Goal: Task Accomplishment & Management: Manage account settings

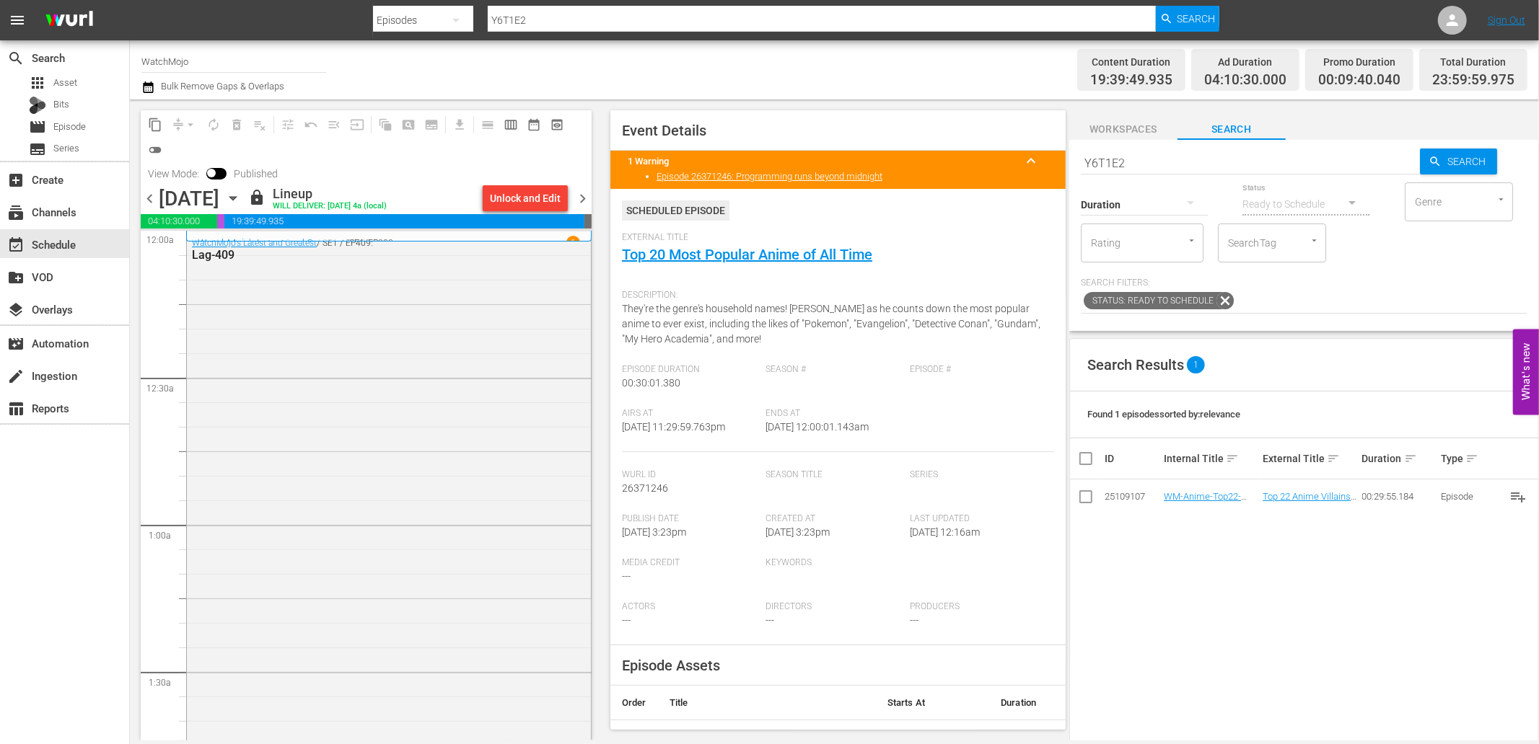
scroll to position [6552, 0]
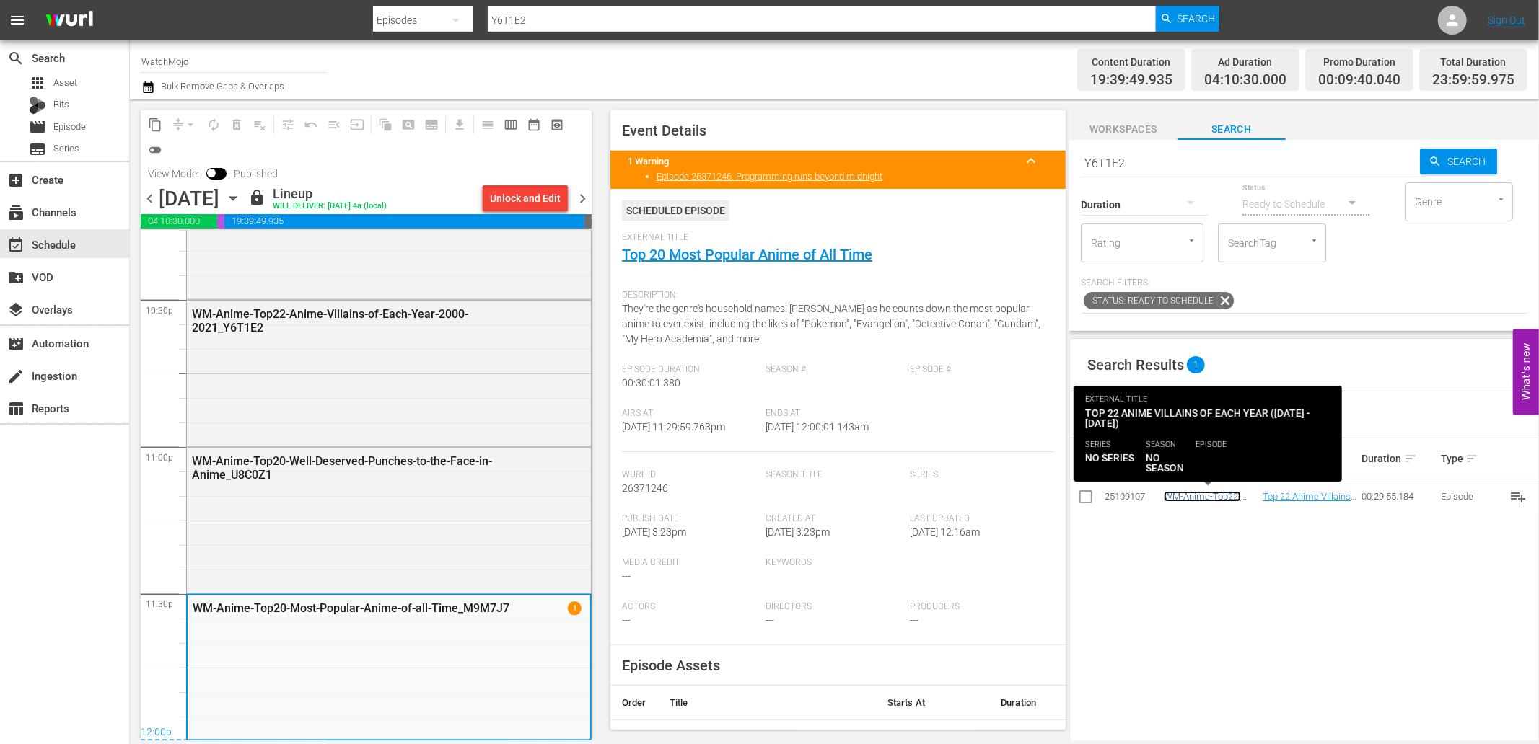
click at [1195, 496] on link "WM-Anime-Top22-Anime-Villains-of-Each-Year-2000-2021_Y6T1E2" at bounding box center [1201, 512] width 77 height 43
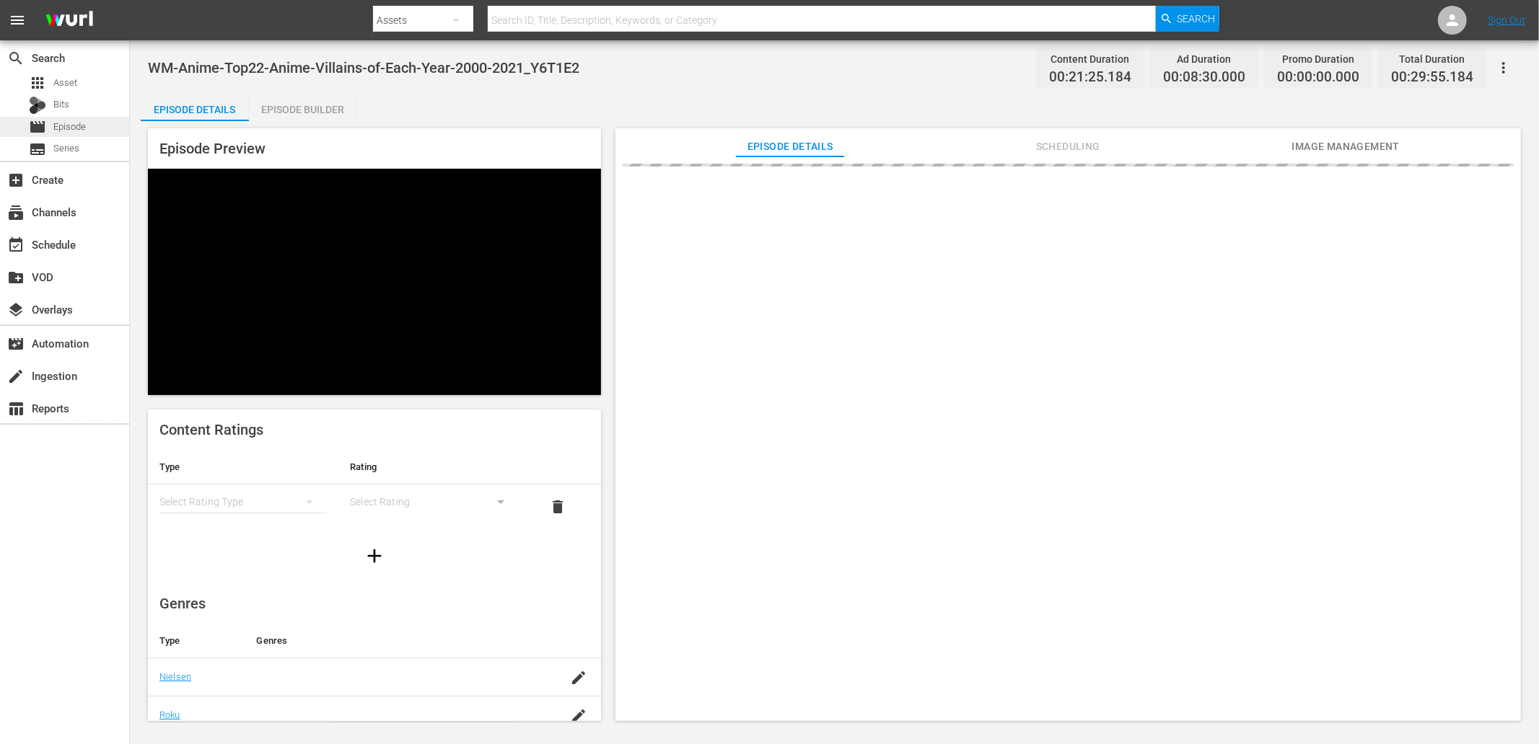
click at [74, 120] on span "Episode" at bounding box center [69, 127] width 32 height 14
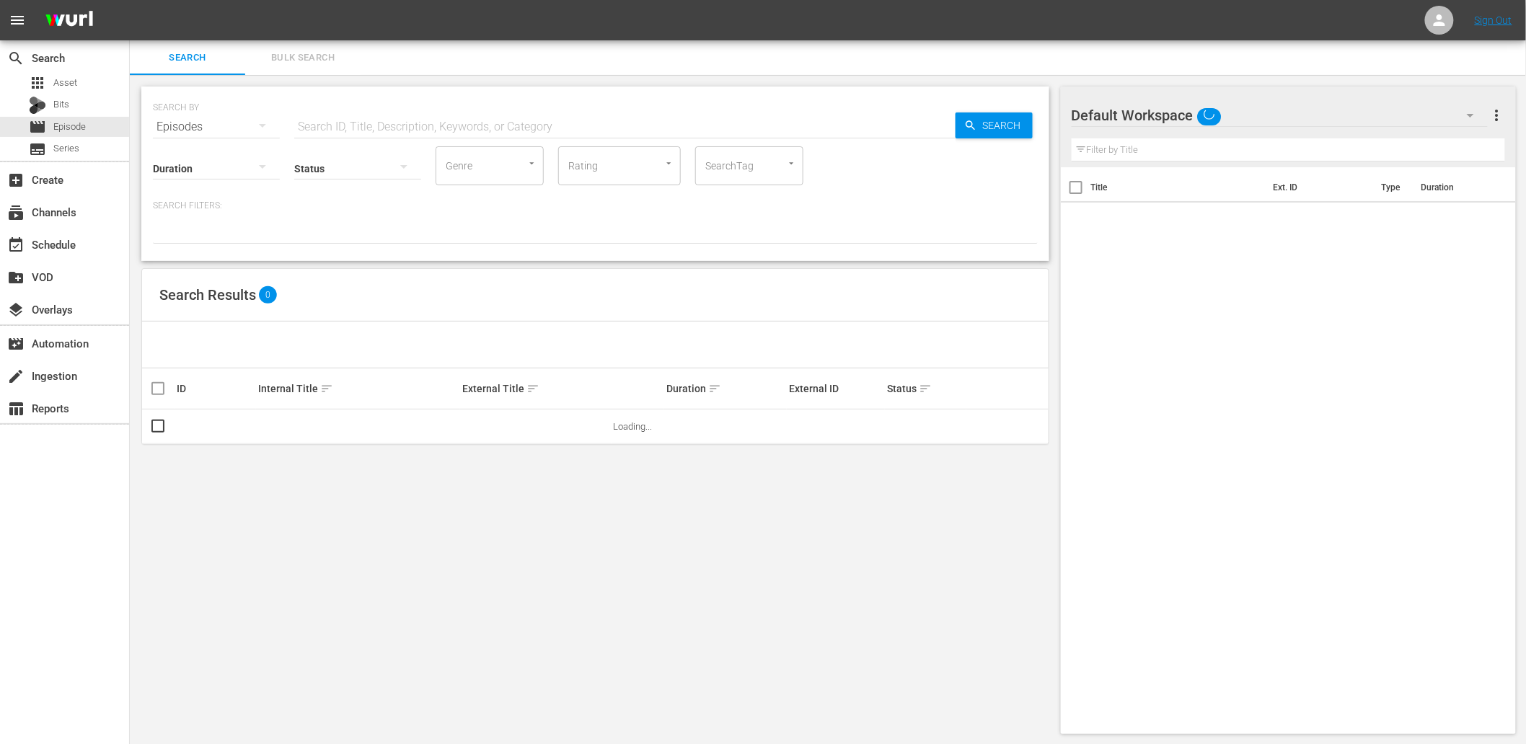
click at [366, 119] on input "text" at bounding box center [624, 127] width 661 height 35
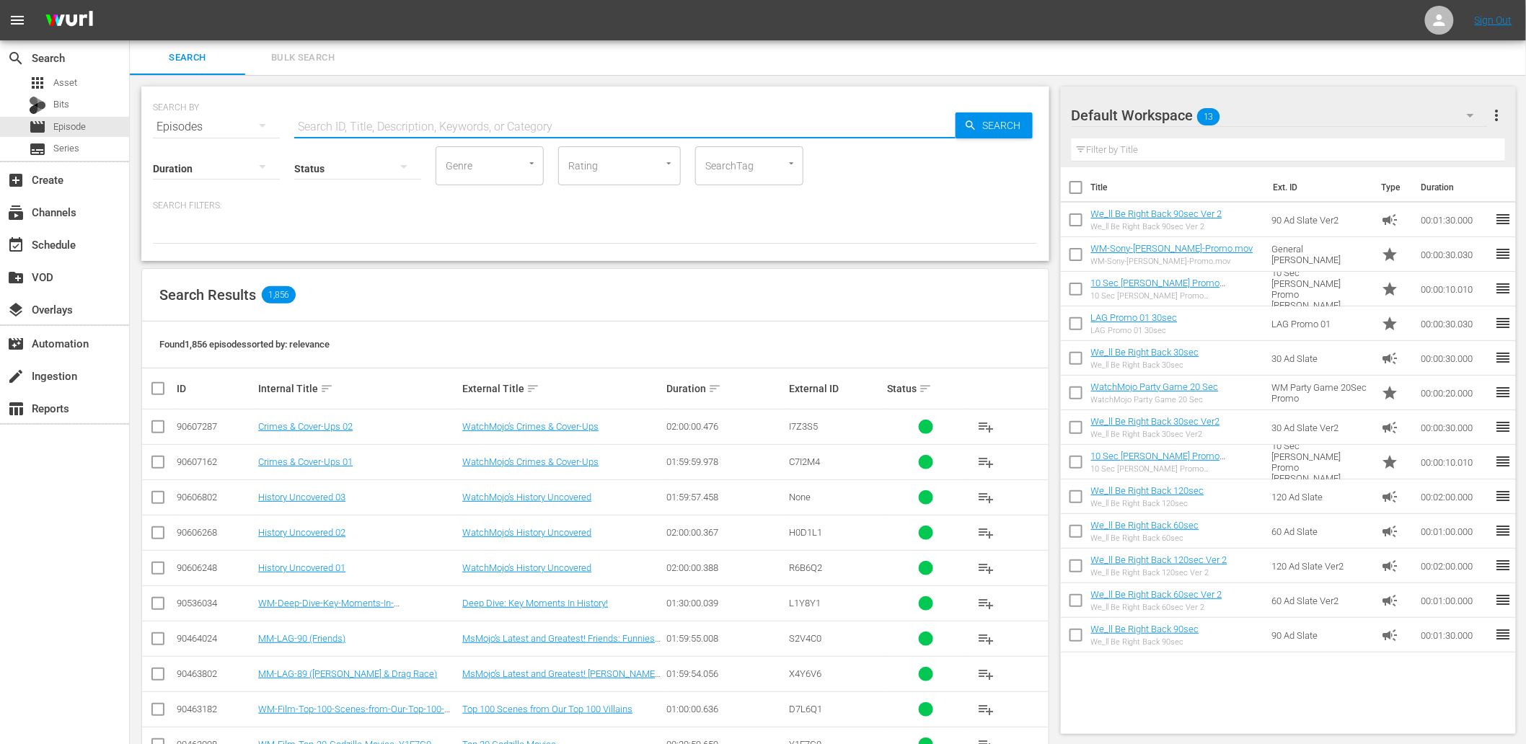
paste input "E3G9C8"
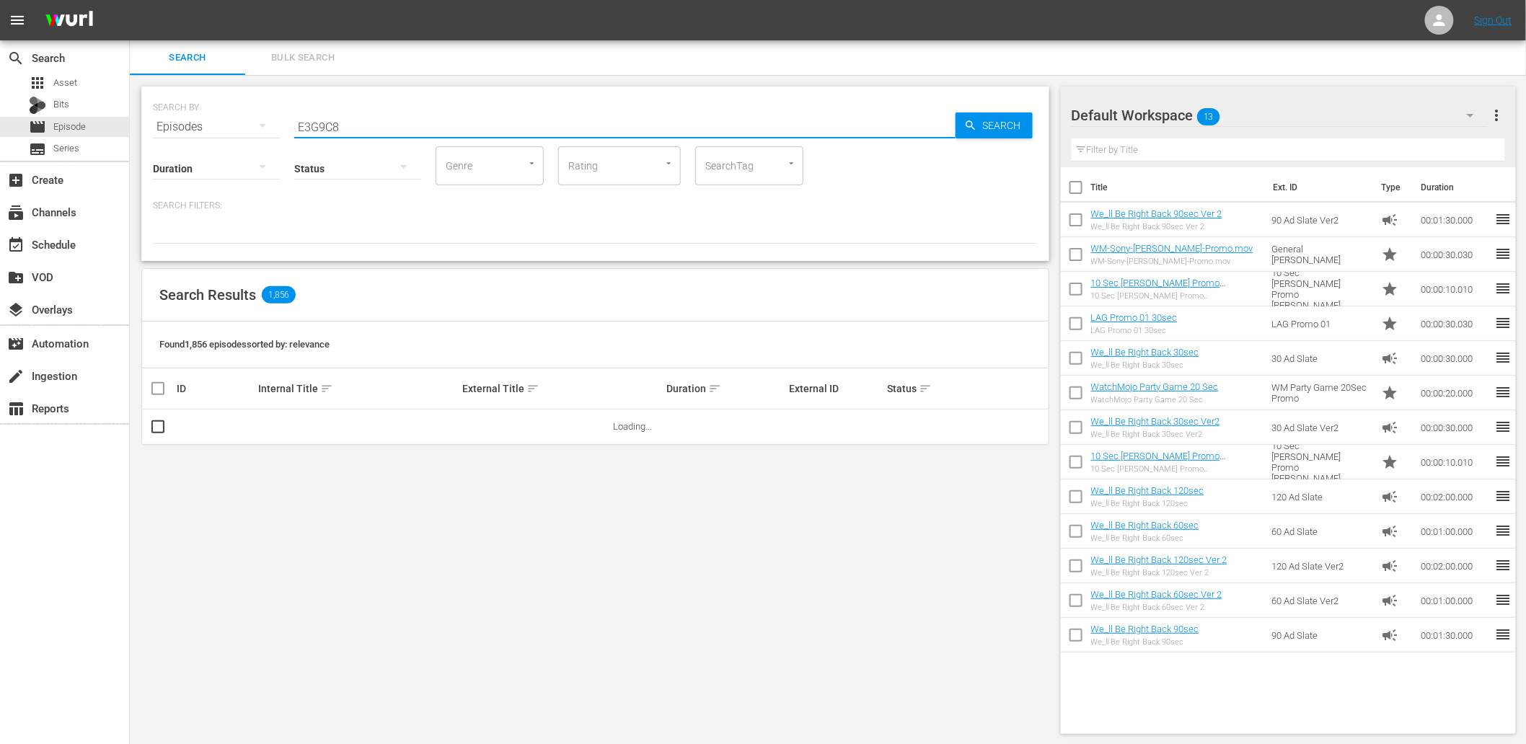
type input "E3G9C8"
click at [418, 260] on div "SEARCH BY Search By Episodes Search ID, Title, Description, Keywords, or Catego…" at bounding box center [595, 174] width 908 height 175
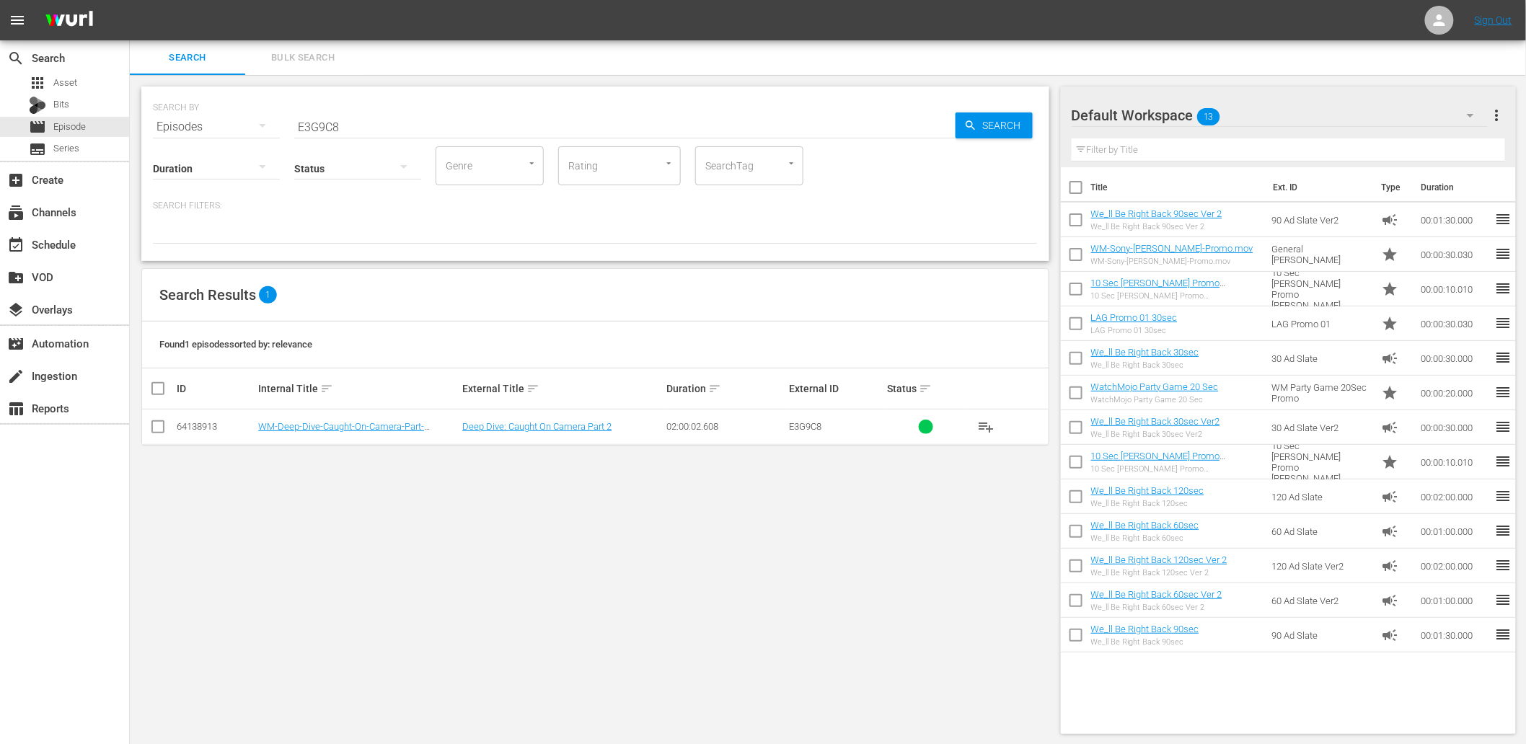
scroll to position [1, 0]
click at [560, 429] on link "Deep Dive: Caught On Camera Part 2" at bounding box center [536, 425] width 149 height 11
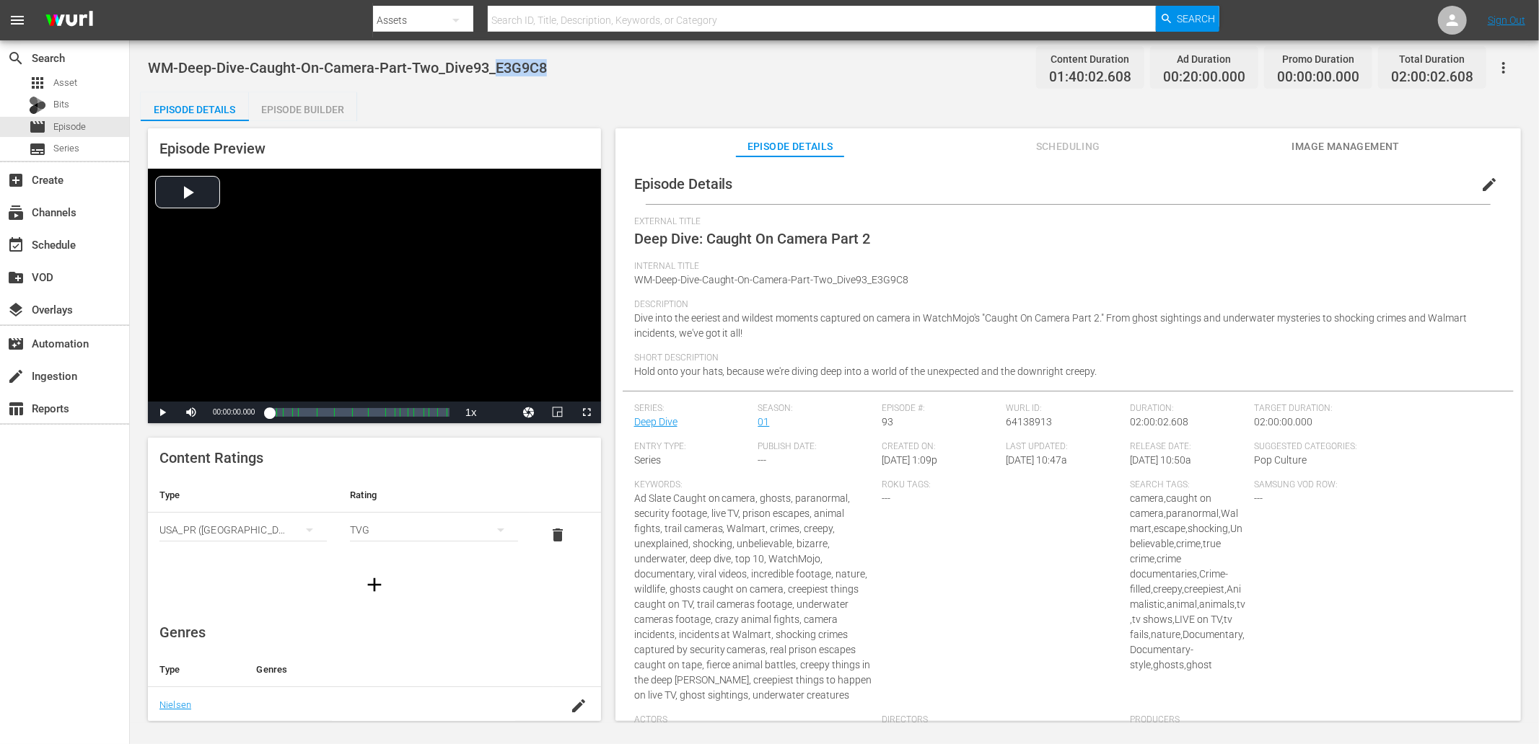
drag, startPoint x: 563, startPoint y: 58, endPoint x: 496, endPoint y: 66, distance: 66.8
click at [496, 66] on div "WM-Deep-Dive-Caught-On-Camera-Part-Two_Dive93_E3G9C8 Content Duration 01:40:02.…" at bounding box center [834, 67] width 1373 height 32
copy span "E3G9C8"
click at [707, 94] on div "Episode Details Episode Builder Episode Preview Video Player is loading. Play V…" at bounding box center [834, 412] width 1387 height 641
click at [66, 127] on span "Episode" at bounding box center [69, 127] width 32 height 14
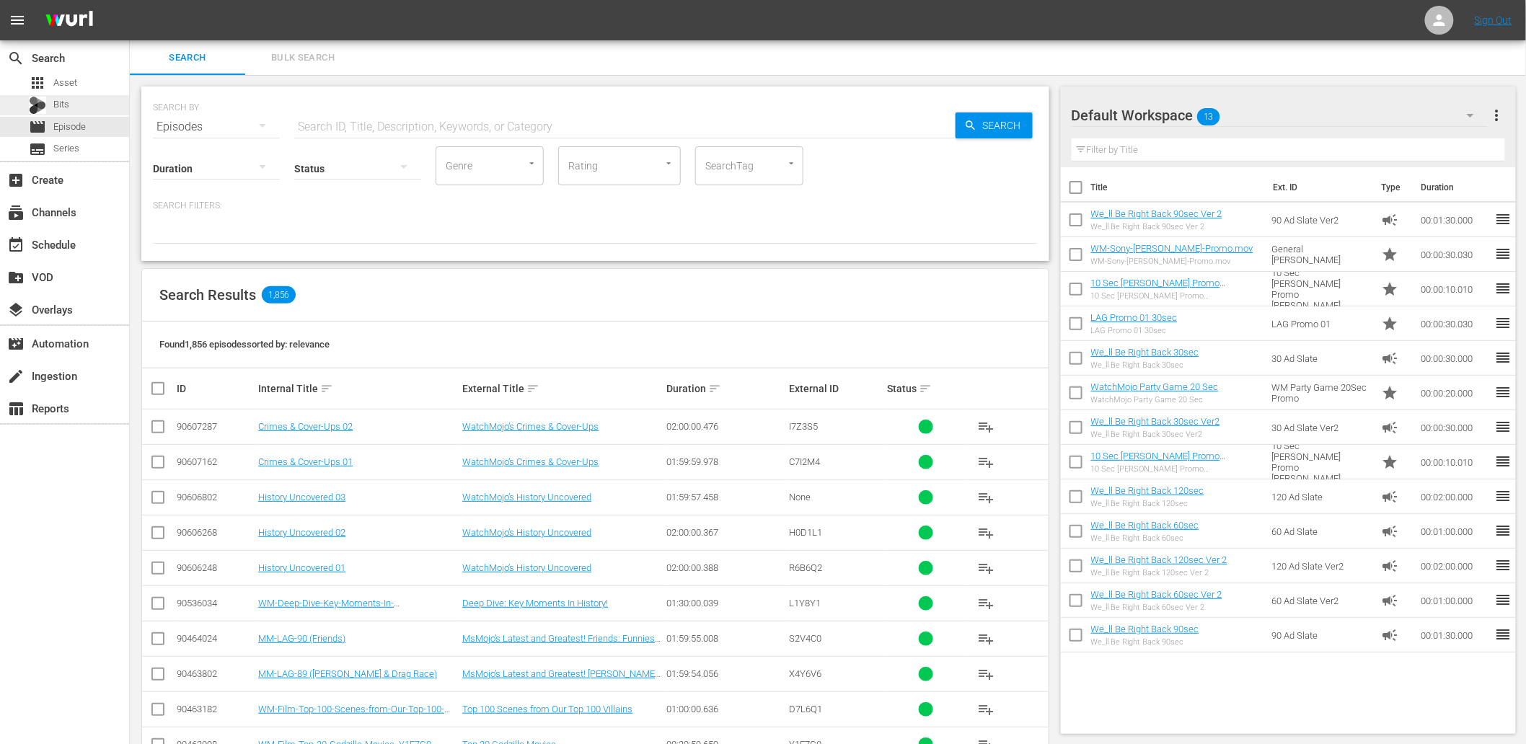
click at [75, 97] on div "Bits" at bounding box center [64, 105] width 129 height 20
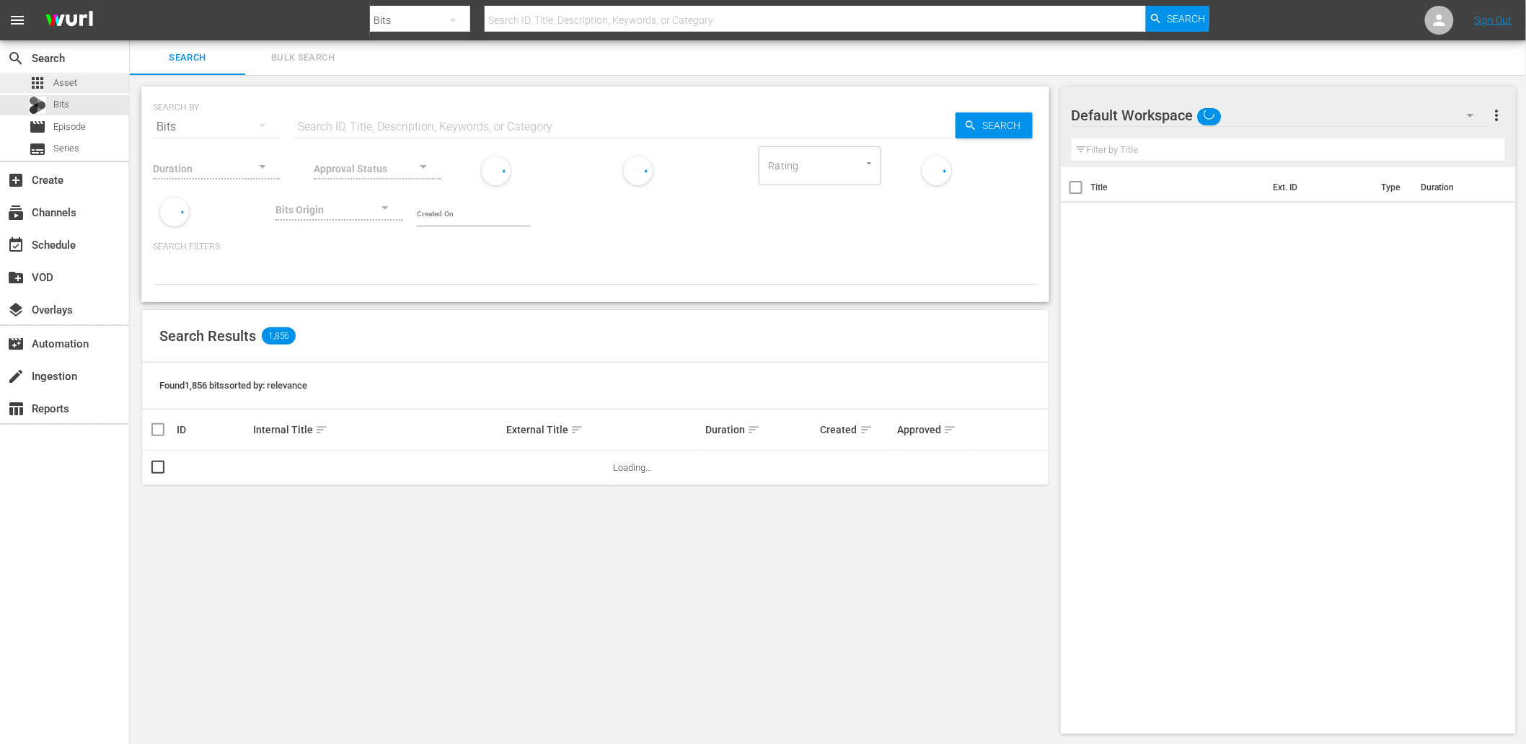
click at [75, 79] on span "Asset" at bounding box center [65, 83] width 24 height 14
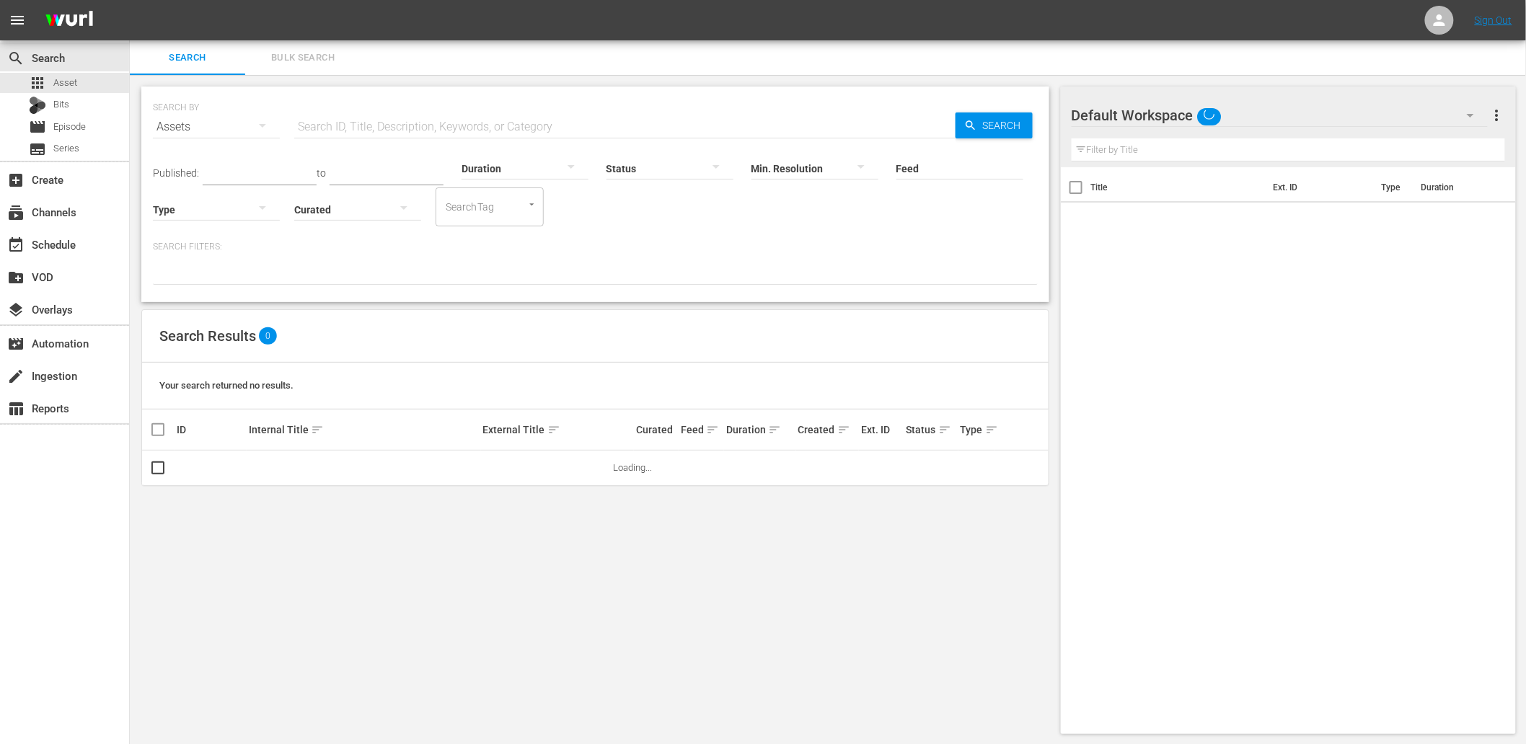
click at [426, 133] on input "text" at bounding box center [624, 127] width 661 height 35
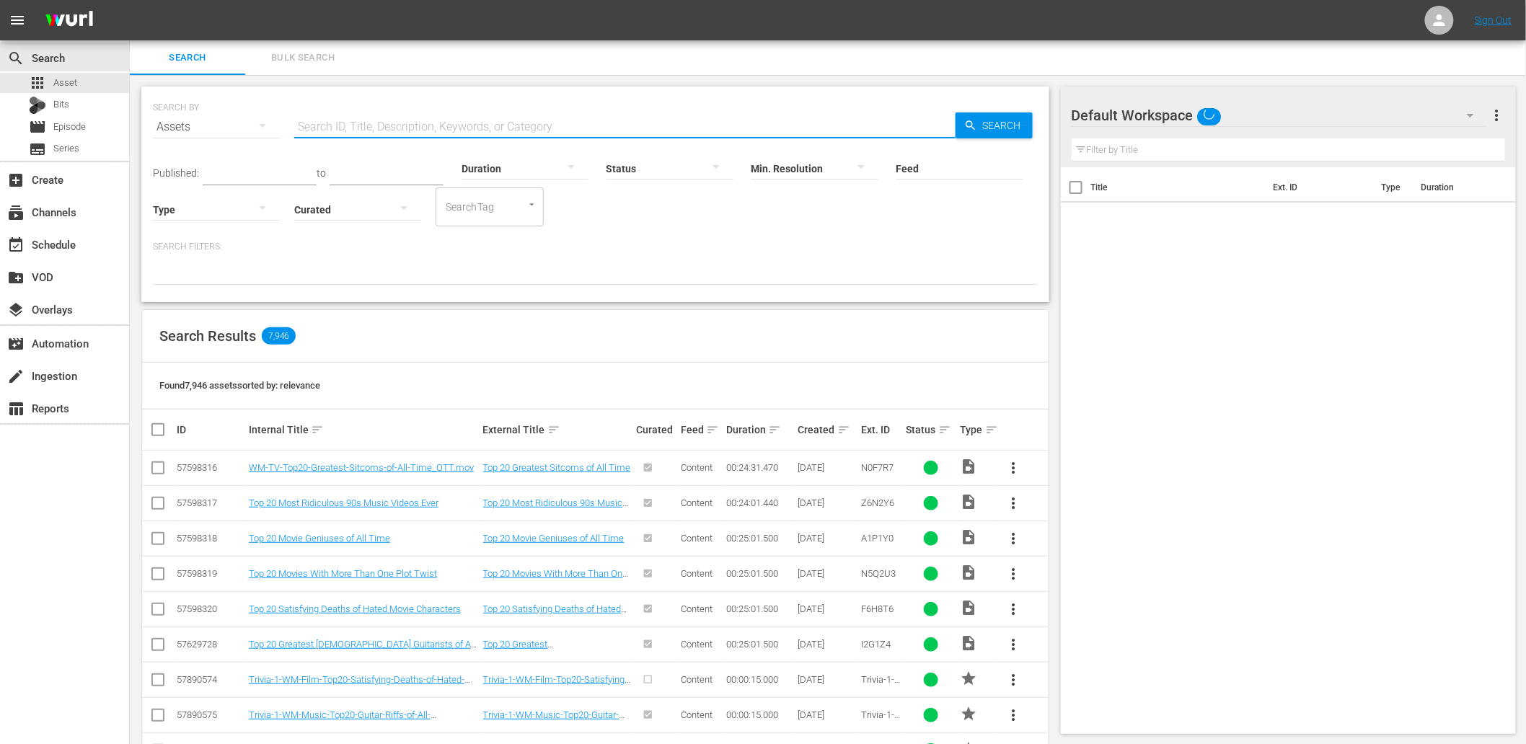
paste input "MM-Pop-Top-10-Most-Romantic-Broadway-Songs_Y5C9R2"
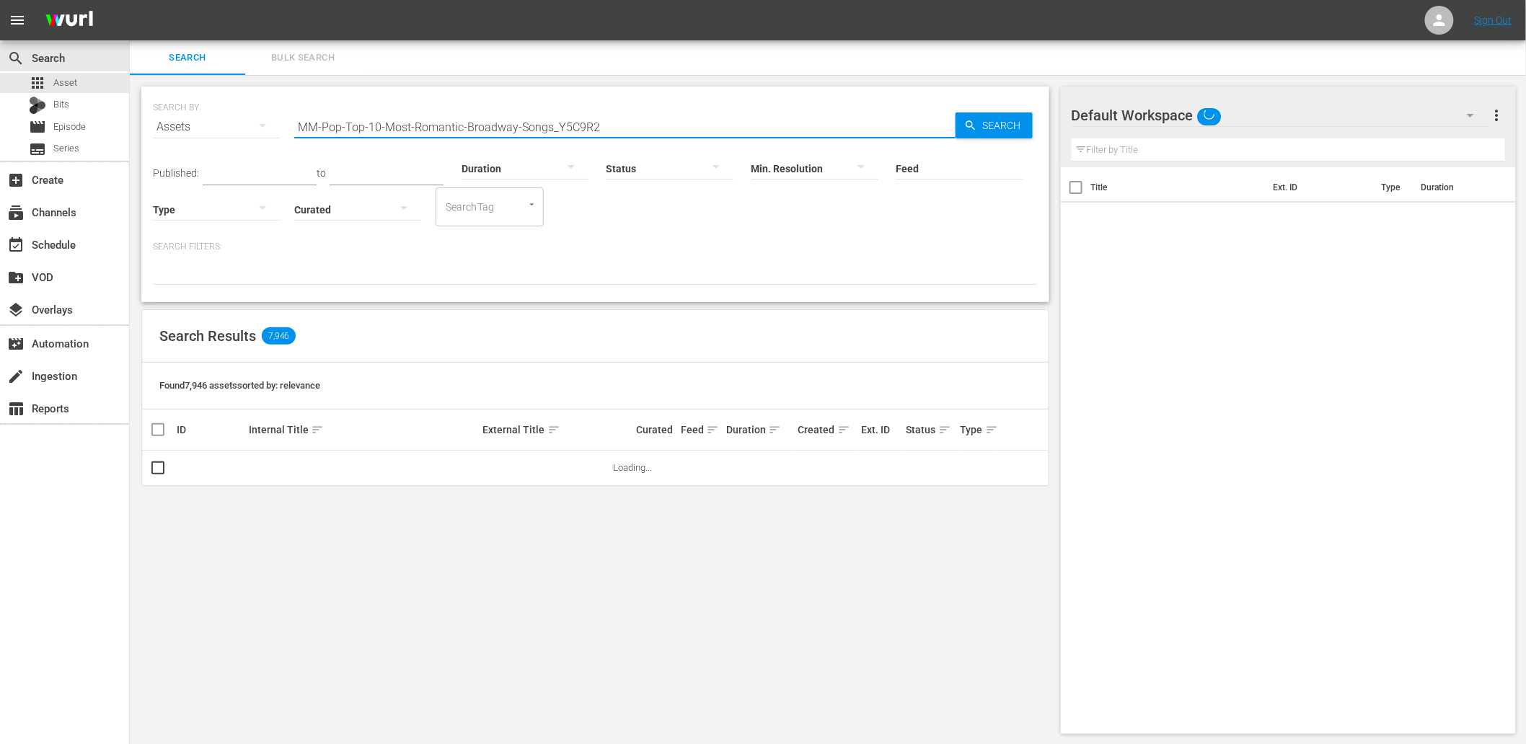
drag, startPoint x: 556, startPoint y: 127, endPoint x: 177, endPoint y: 85, distance: 381.0
click at [177, 87] on div "SEARCH BY Search By Assets Search ID, Title, Description, Keywords, or Category…" at bounding box center [595, 195] width 908 height 216
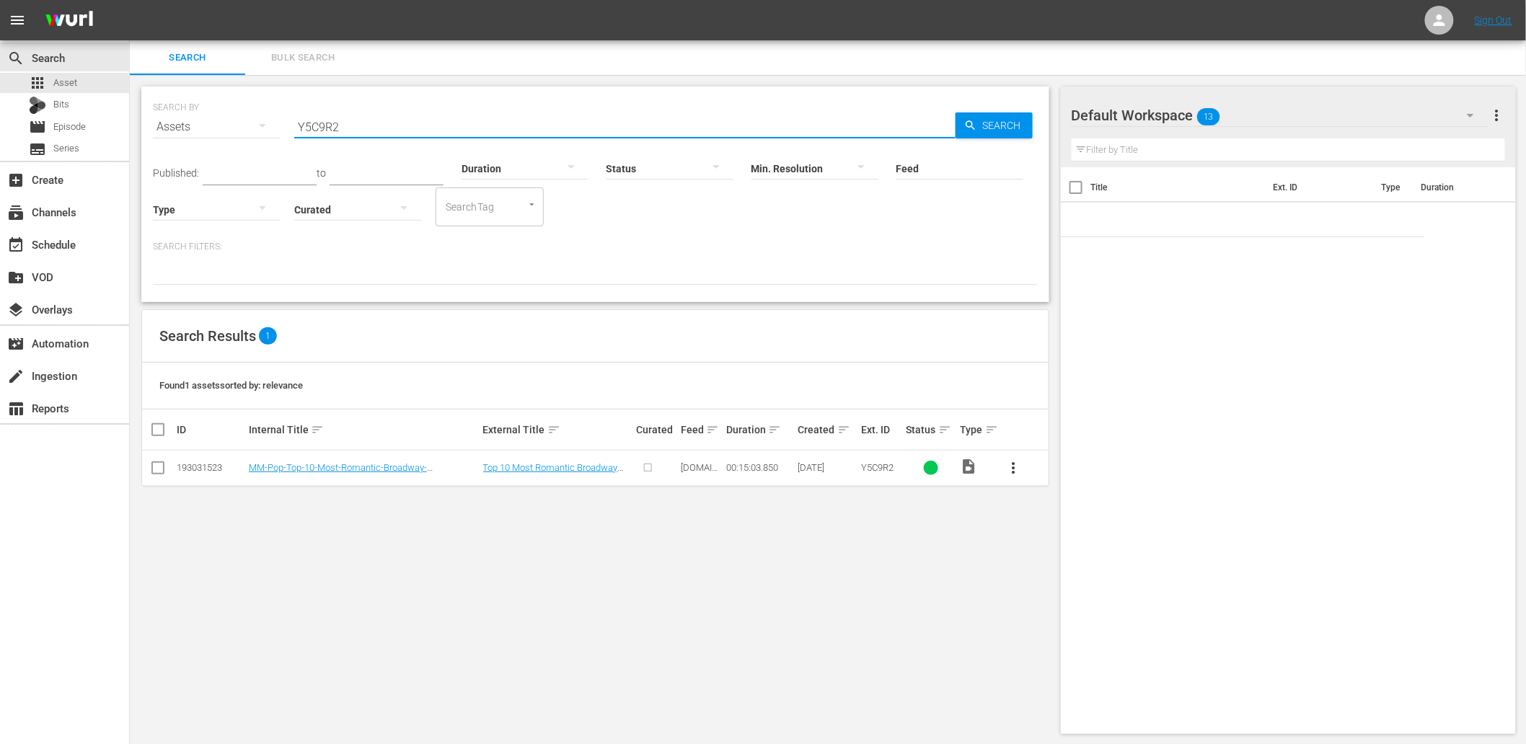
type input "Y5C9R2"
click at [310, 666] on div "SEARCH BY Search By Assets Search ID, Title, Description, Keywords, or Category…" at bounding box center [595, 410] width 931 height 671
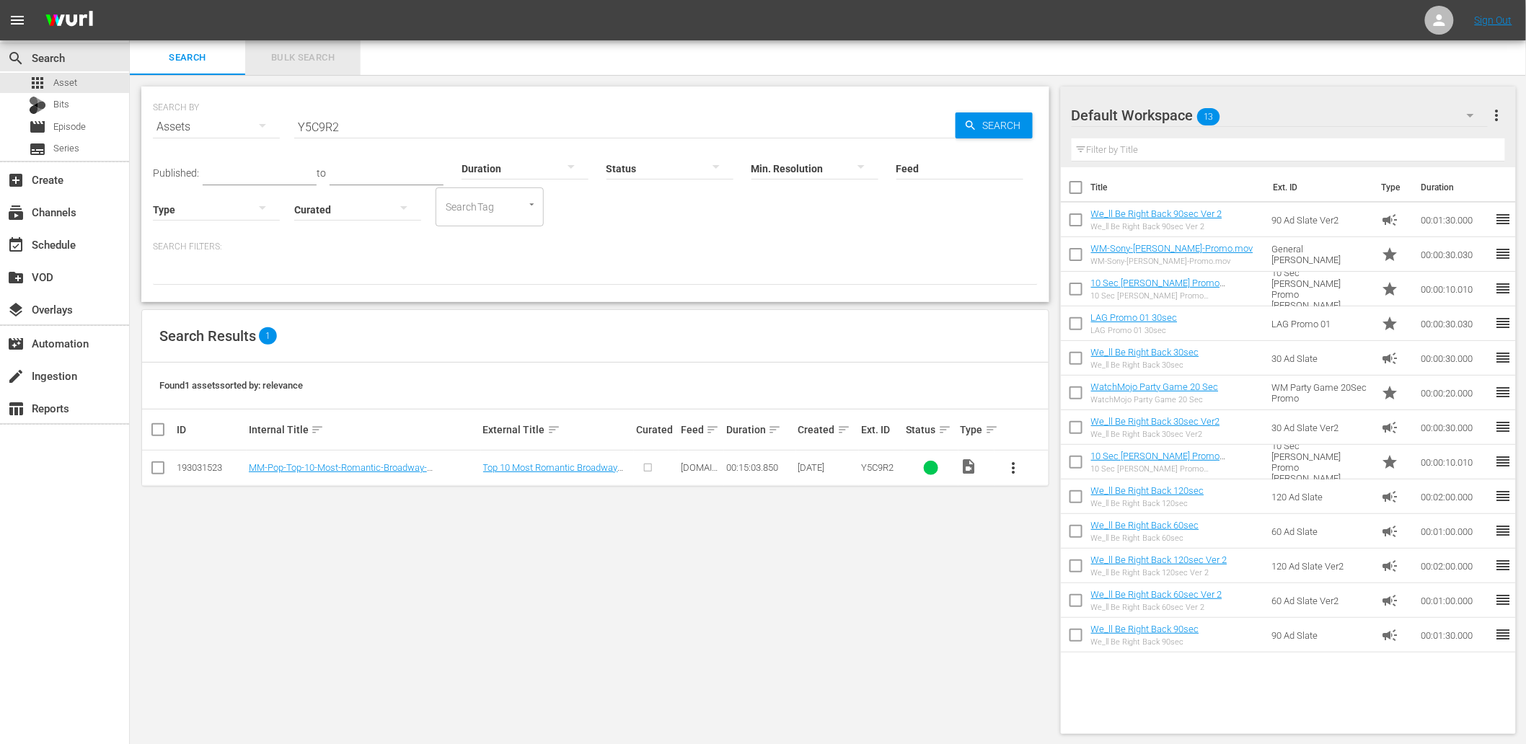
click at [301, 61] on span "Bulk Search" at bounding box center [303, 58] width 98 height 17
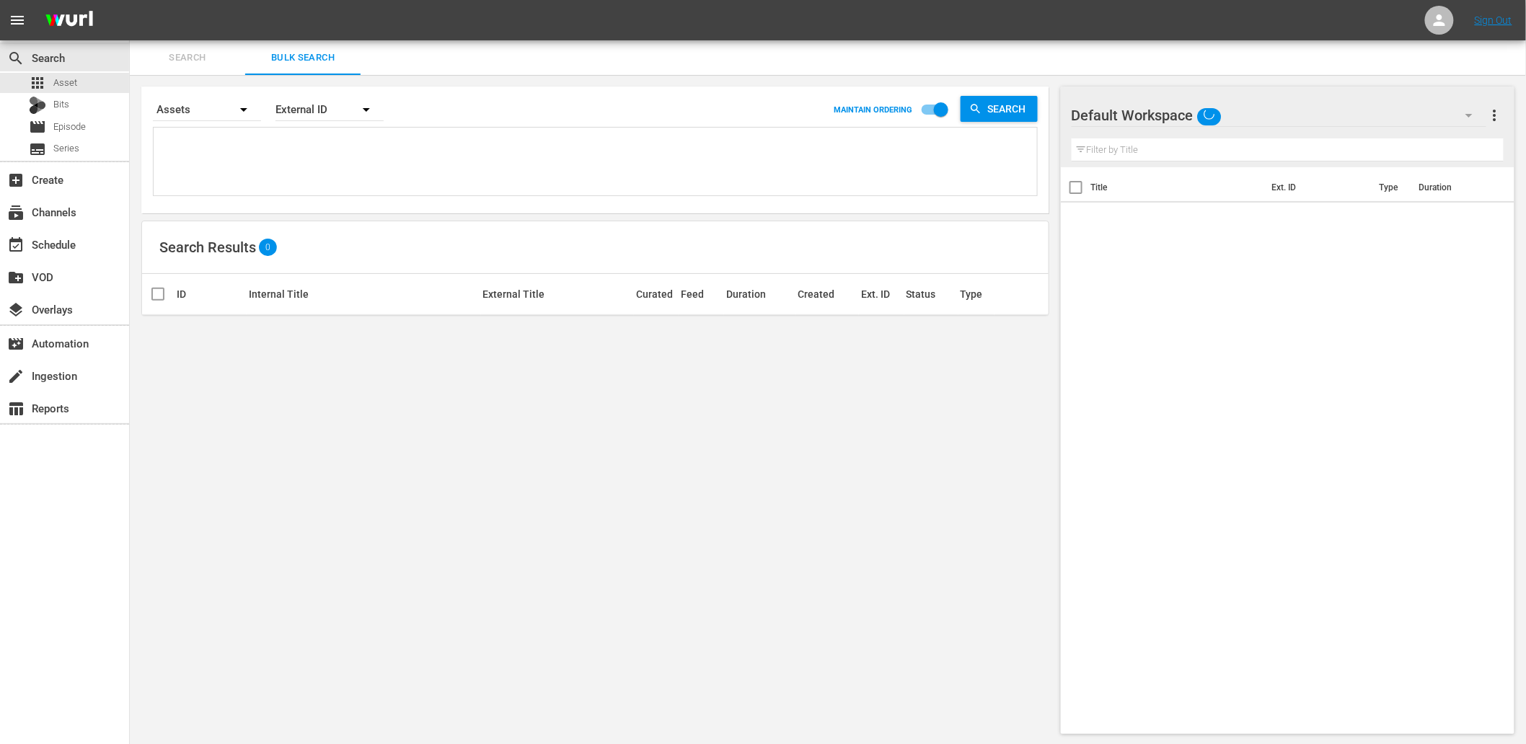
click at [256, 143] on textarea at bounding box center [597, 164] width 880 height 66
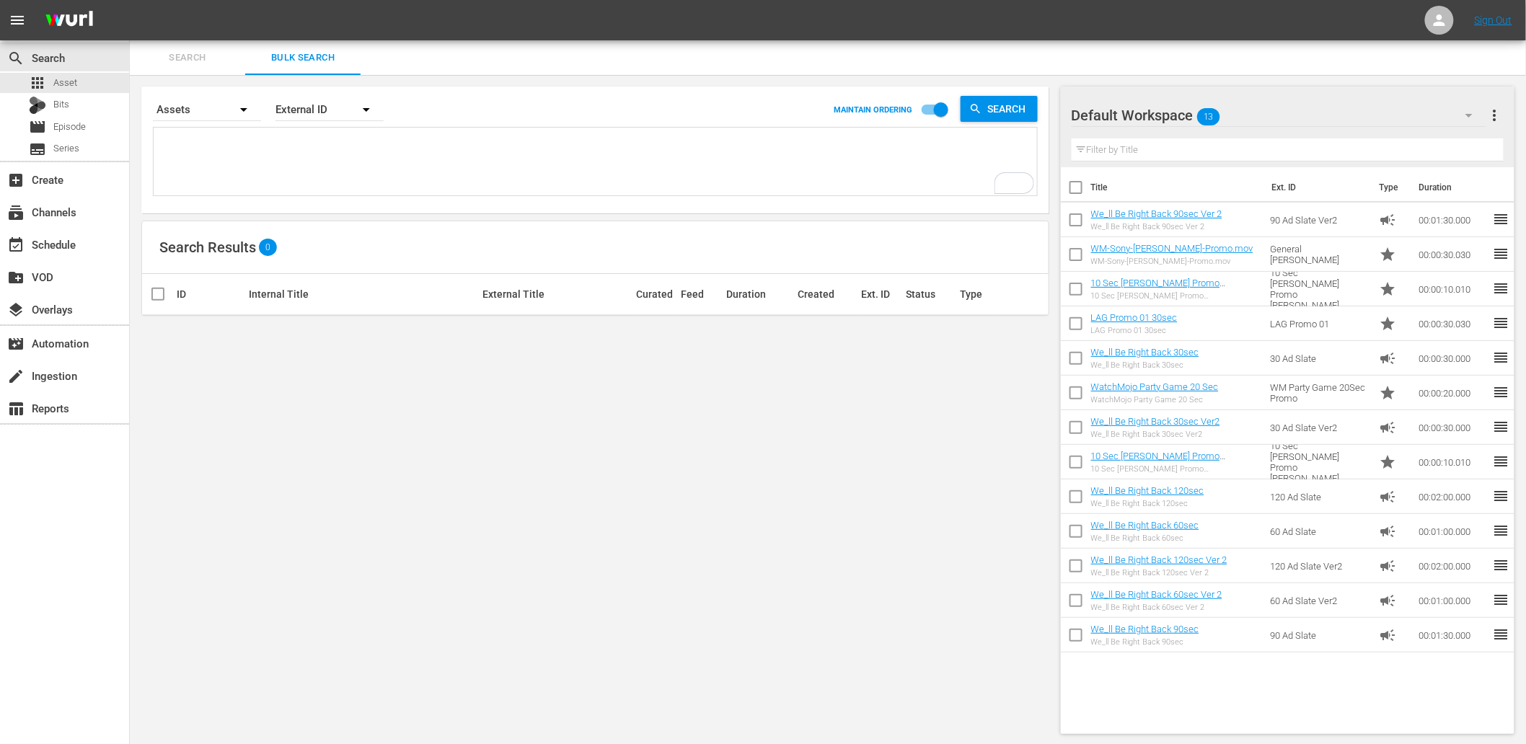
paste textarea "P5V0R0 G8T2K2 F3W4Z3 Z6D1W9 A2N9G5 A5N9W1 B1Y7C5 B6H6V6 C3M7N6 F5Y1W1 F6G6L9 G3…"
type textarea "P5V0R0 G8T2K2 F3W4Z3 Z6D1W9 A2N9G5 A5N9W1 B1Y7C5 B6H6V6 C3M7N6 F5Y1W1 F6G6L9 G3…"
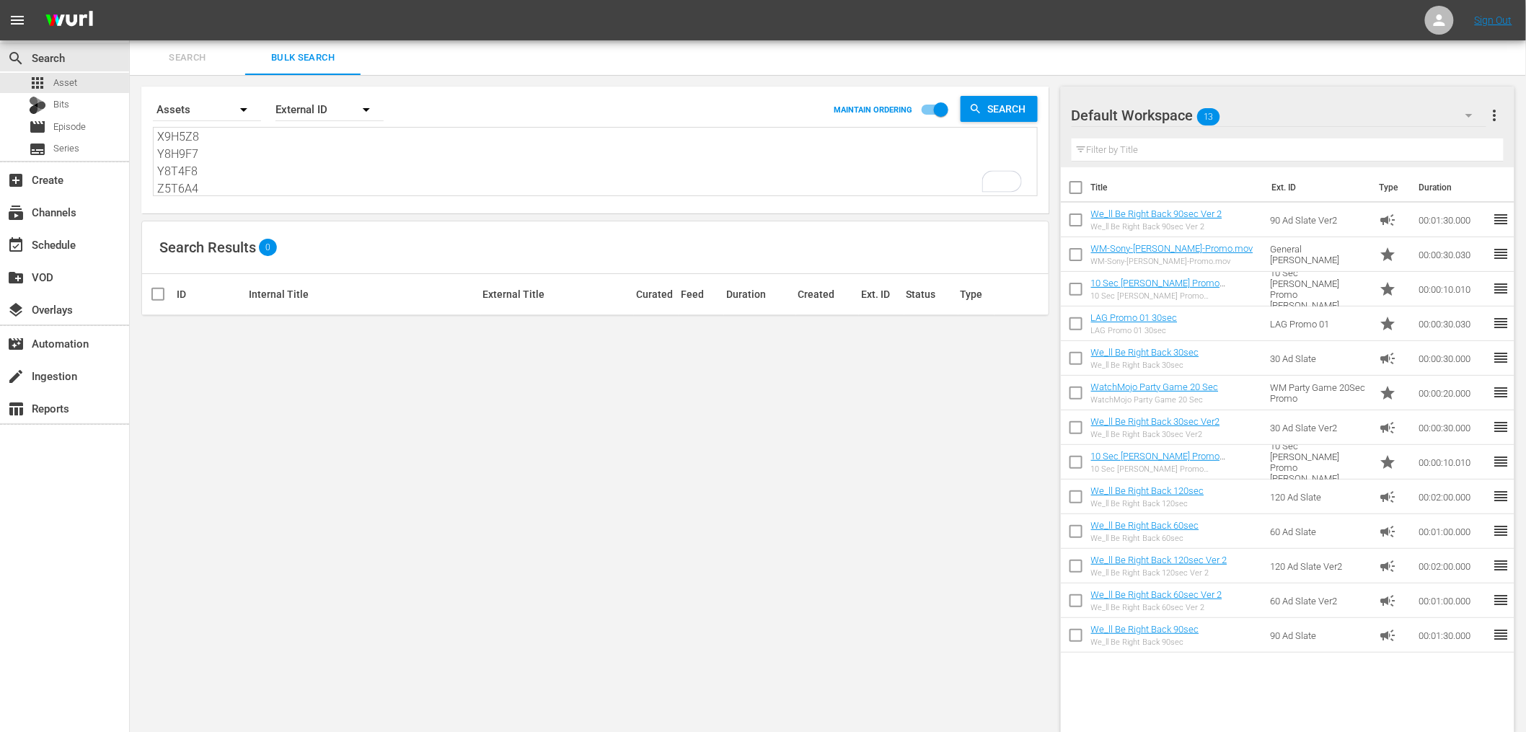
scroll to position [642, 0]
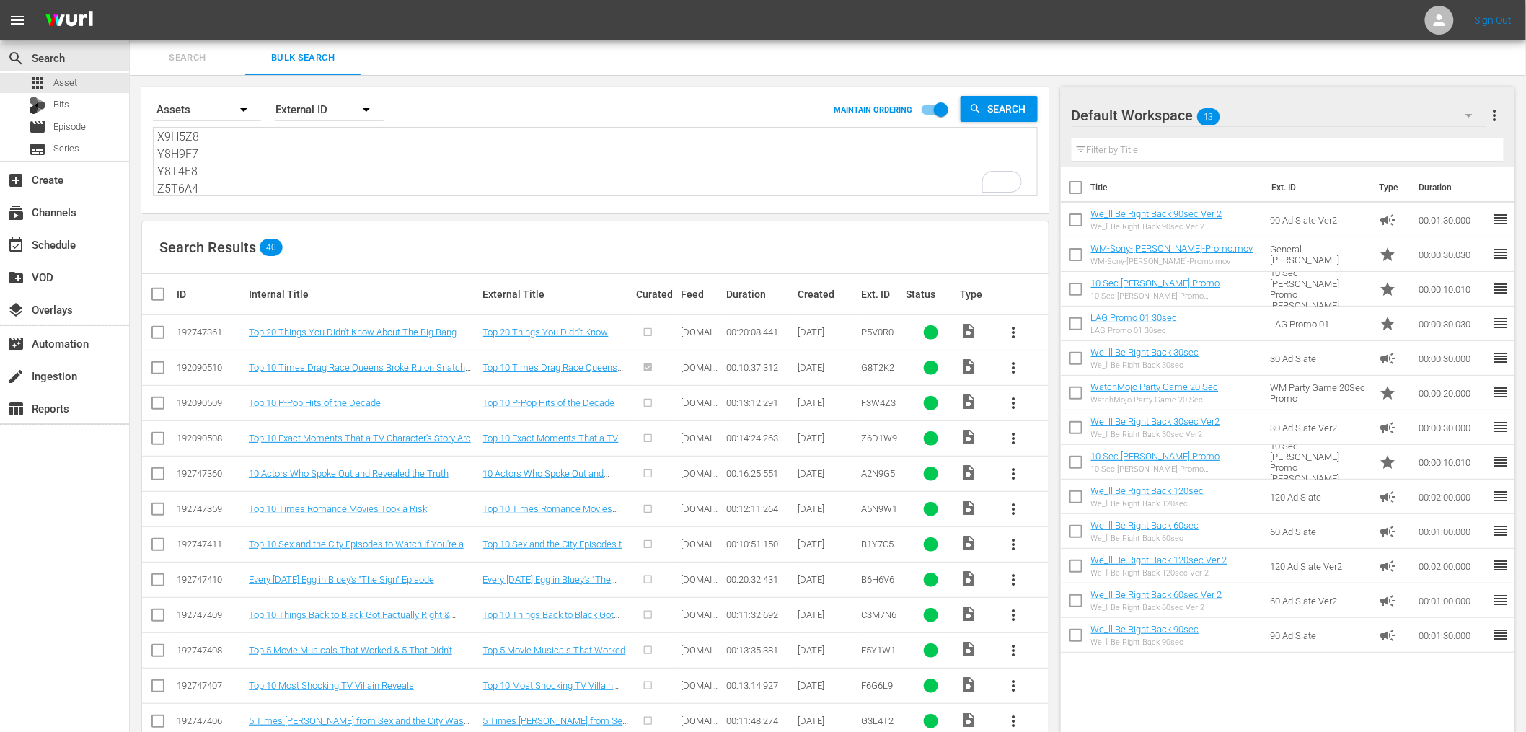
type textarea "P5V0R0 G8T2K2 F3W4Z3 Z6D1W9 A2N9G5 A5N9W1 B1Y7C5 B6H6V6 C3M7N6 F5Y1W1 F6G6L9 G3…"
click at [887, 377] on td "G8T2K2" at bounding box center [881, 367] width 45 height 35
click at [875, 366] on span "G8T2K2" at bounding box center [877, 367] width 33 height 11
copy span "G8T2K2"
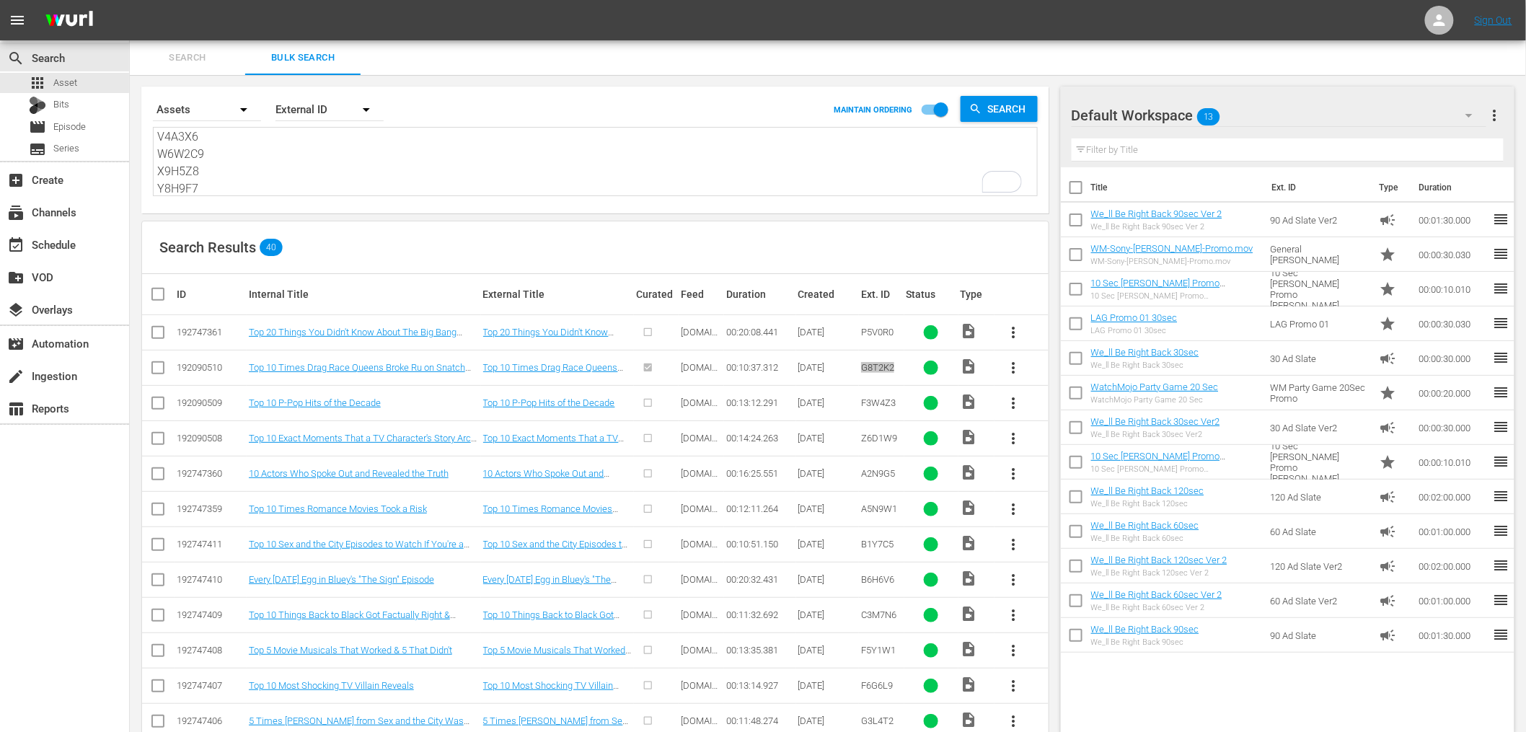
scroll to position [588, 0]
click at [248, 190] on textarea "P5V0R0 G8T2K2 F3W4Z3 Z6D1W9 A2N9G5 A5N9W1 B1Y7C5 B6H6V6 C3M7N6 F5Y1W1 F6G6L9 G3…" at bounding box center [597, 163] width 880 height 66
paste textarea "C3M7N6 F5Y1W1 F6G6L9 G3L4T2 H1W5V3 I0V0Q4 J0T2J3 J1I1P0 J2K4L7 K9M0M9"
type textarea "C3M7N6 F5Y1W1 F6G6L9 G3L4T2 H1W5V3 I0V0Q4 J0T2J3 J1I1P0 J2K4L7 K9M0M9"
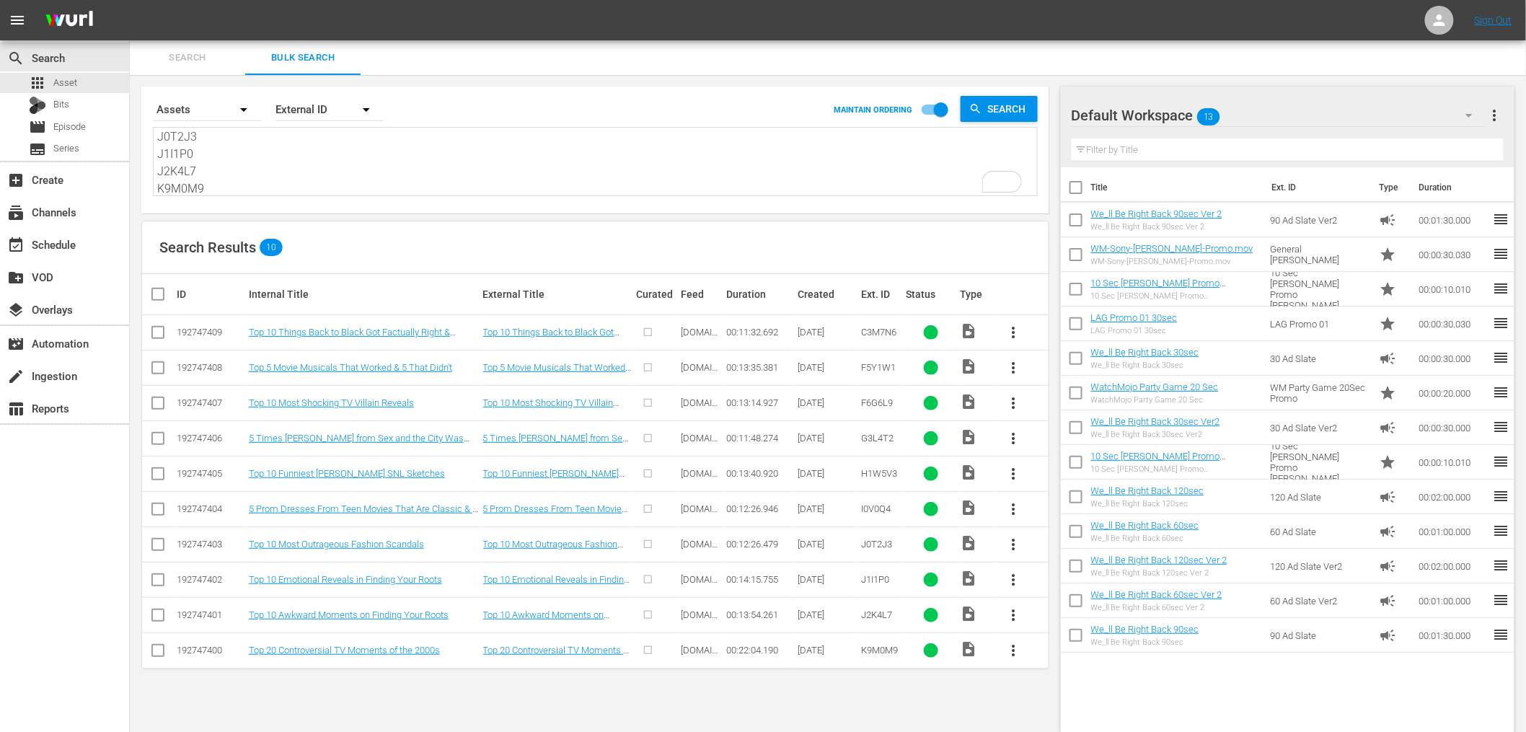
type textarea "C3M7N6 F5Y1W1 F6G6L9 G3L4T2 H1W5V3 I0V0Q4 J0T2J3 J1I1P0 J2K4L7 K9M0M9"
click at [226, 171] on textarea "C3M7N6 F5Y1W1 F6G6L9 G3L4T2 H1W5V3 I0V0Q4 J0T2J3 J1I1P0 J2K4L7 K9M0M9" at bounding box center [597, 163] width 880 height 66
paste textarea "L6B9A5 N3W0A1 M5Z0Q1 N4V0Z6 O0U4R6 O5G8K9 P5B4J4 P6G1D3 Q3Z1U4 Q5B6W7"
type textarea "L6B9A5 N3W0A1 M5Z0Q1 N4V0Z6 O0U4R6 O5G8K9 P5B4J4 P6G1D3 Q3Z1U4 Q5B6W7"
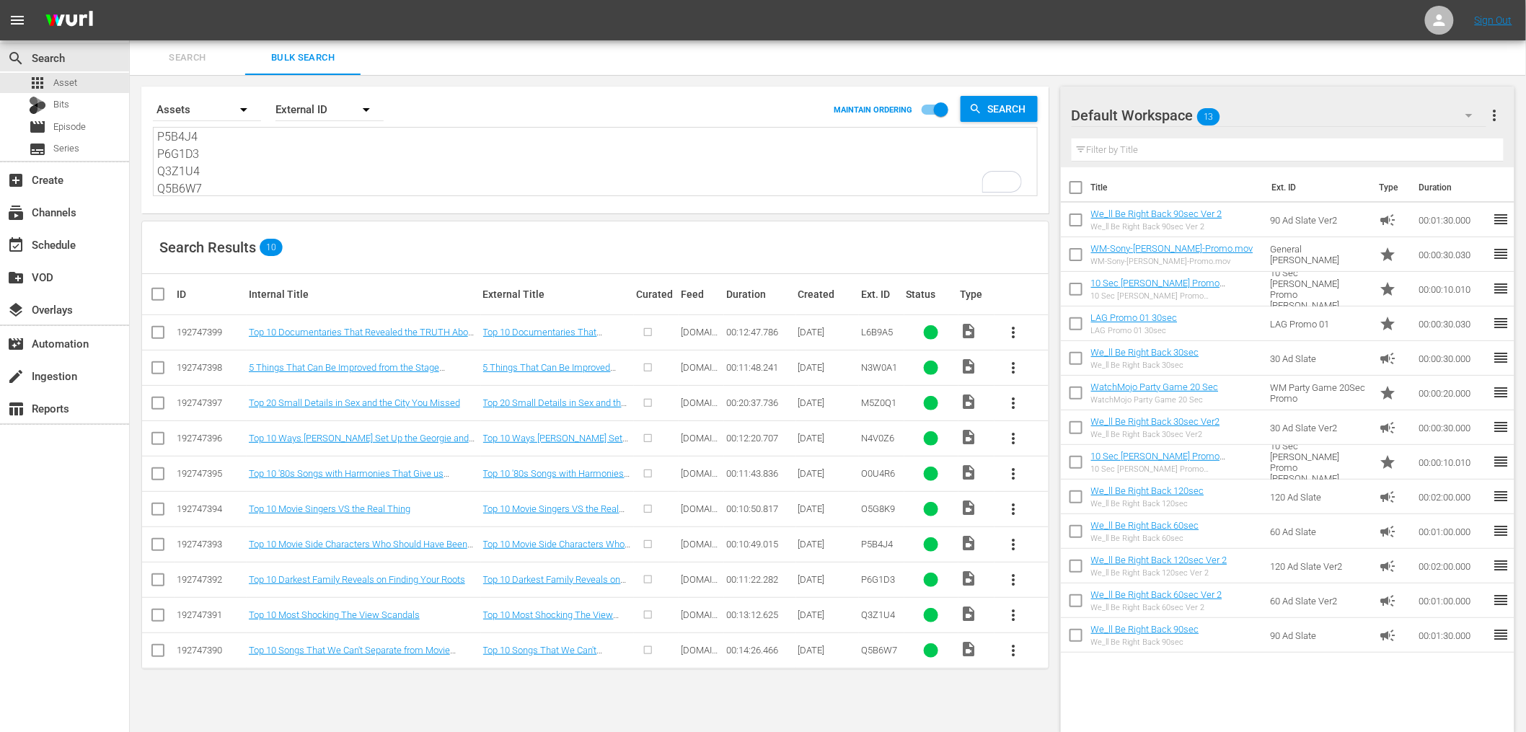
click at [260, 161] on textarea "L6B9A5 N3W0A1 M5Z0Q1 N4V0Z6 O0U4R6 O5G8K9 P5B4J4 P6G1D3 Q3Z1U4 Q5B6W7" at bounding box center [597, 163] width 880 height 66
paste textarea "S1U0L2 S2H0U7 S5U9W9 T4M2X4 U8I4O4 V1P3J9 V2U7D3 V4A3X6 W6W2C9 X9H5Z8 Y8H9F7 Y8…"
type textarea "S1U0L2 S2H0U7 S5U9W9 T4M2X4 U8I4O4 V1P3J9 V2U7D3 V4A3X6 W6W2C9 X9H5Z8 Y8H9F7 Y8…"
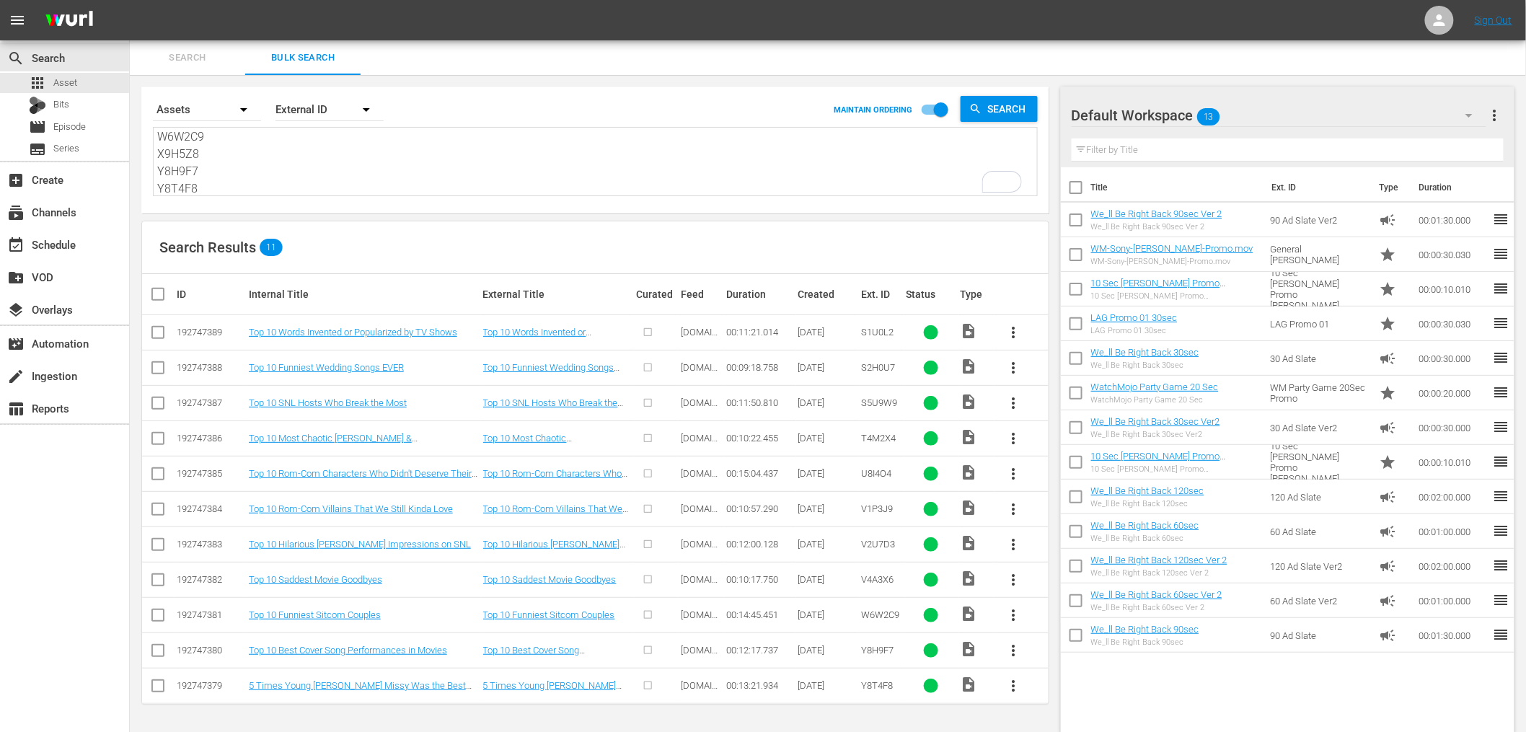
type textarea "S1U0L2 S2H0U7 S5U9W9 T4M2X4 U8I4O4 V1P3J9 V2U7D3 V4A3X6 W6W2C9 X9H5Z8 Y8H9F7 Y8…"
click at [250, 154] on textarea "S1U0L2 S2H0U7 S5U9W9 T4M2X4 U8I4O4 V1P3J9 V2U7D3 V4A3X6 W6W2C9 X9H5Z8 Y8H9F7 Y8…" at bounding box center [597, 163] width 880 height 66
paste textarea "WM-Pop-Top-20-SHOCKING-Real-Life-Revenge-Stories_P2L9Y5"
type textarea "WM-Pop-Top-20-SHOCKING-Real-Life-Revenge-Stories_P2L9Y5"
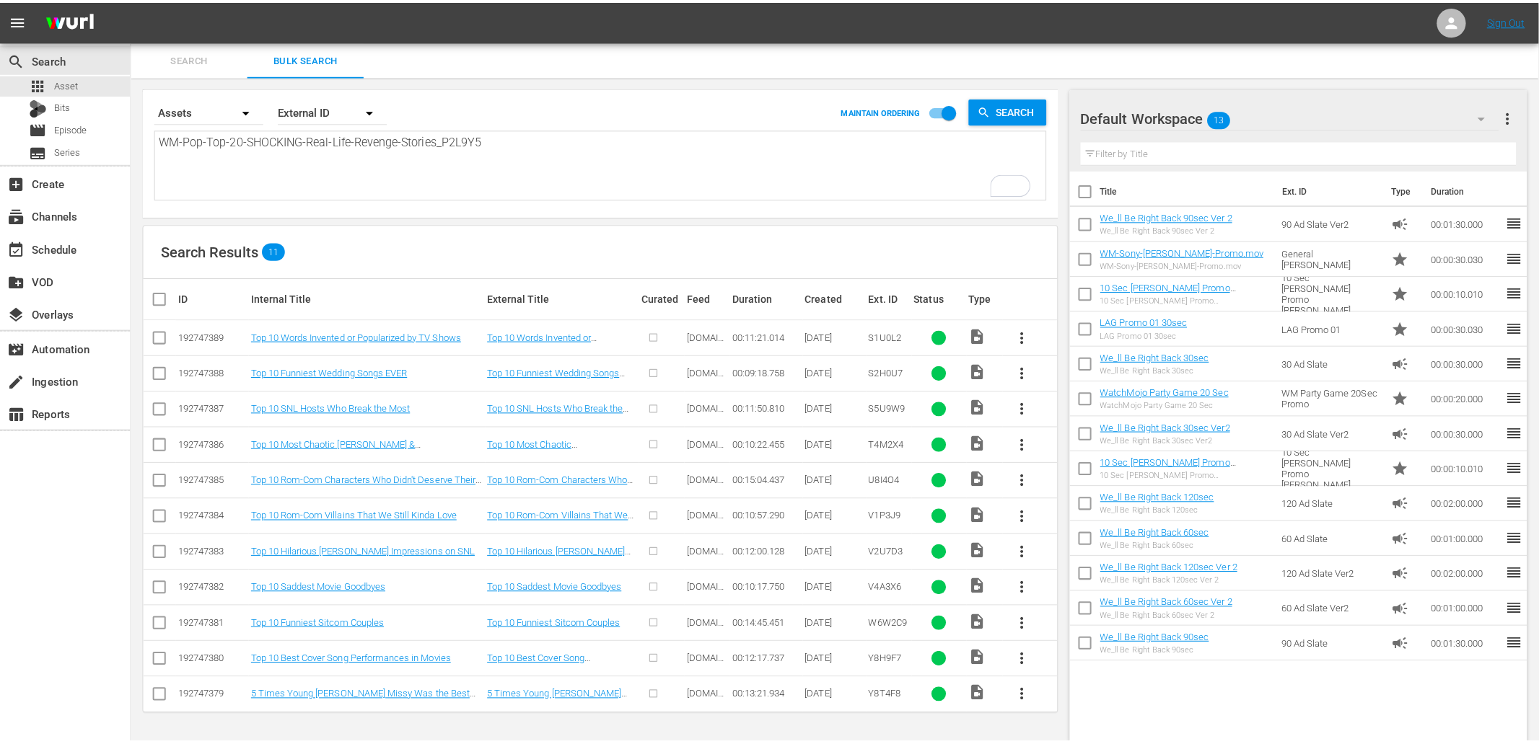
scroll to position [0, 0]
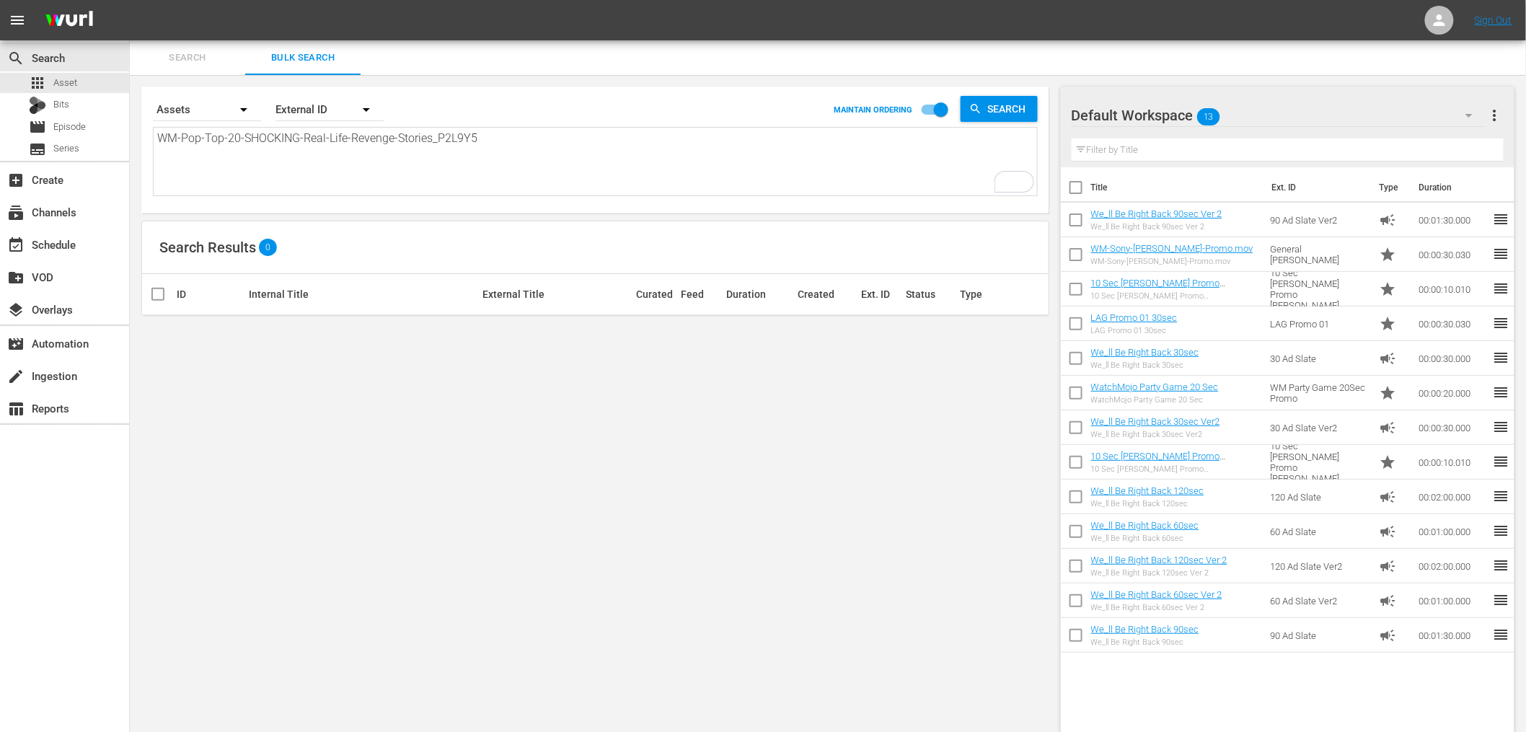
drag, startPoint x: 433, startPoint y: 137, endPoint x: -98, endPoint y: 43, distance: 539.1
click at [0, 43] on html "menu Sign Out search Search apps Asset Bits movie Episode subtitles Series add_…" at bounding box center [763, 366] width 1526 height 732
type textarea "_P2L9Y5"
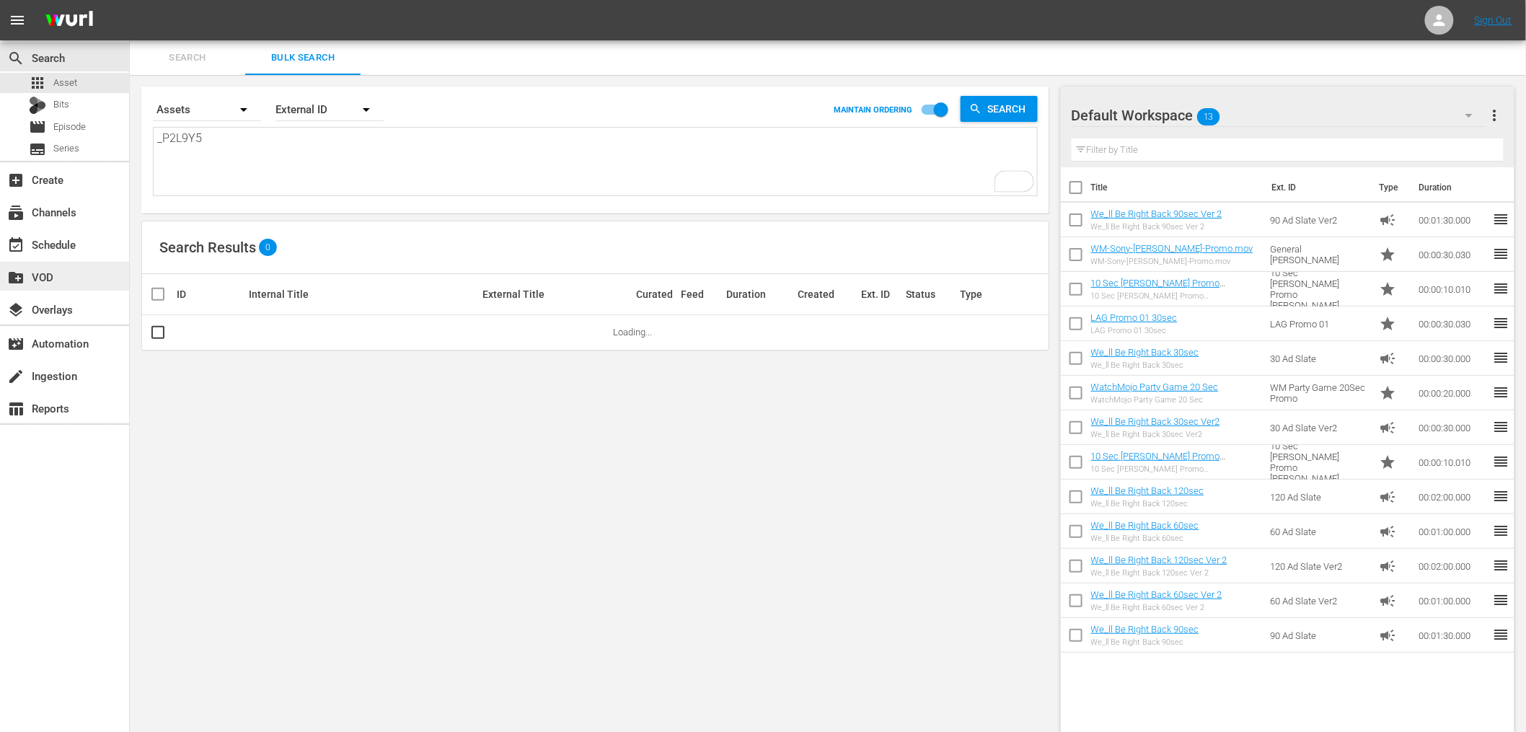
type textarea "P2L9Y5"
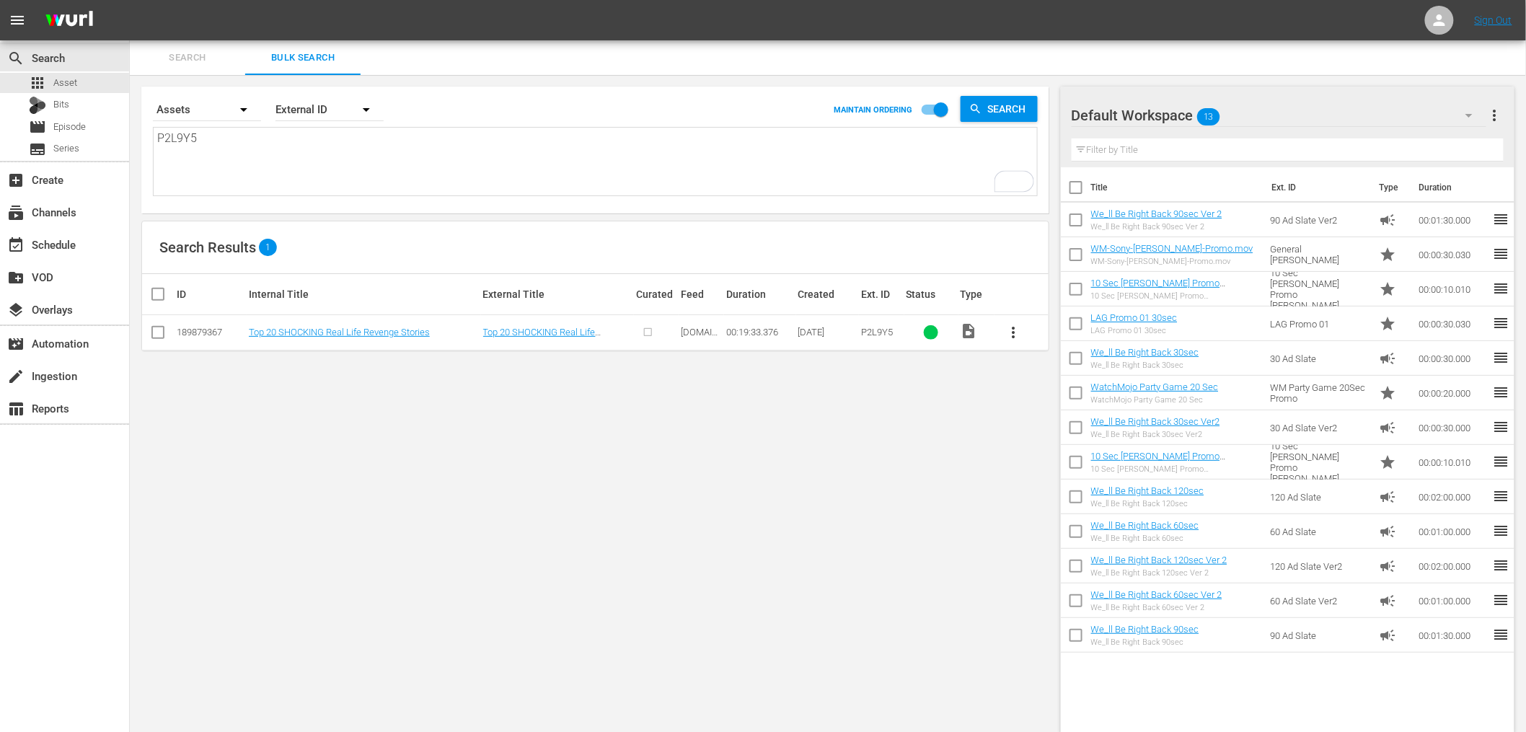
type textarea "P2L9Y5"
click at [507, 438] on div "Search By Assets Order By External ID MAINTAIN ORDERING Search P2L9Y5 P2L9Y5 Se…" at bounding box center [595, 410] width 931 height 671
drag, startPoint x: 150, startPoint y: 120, endPoint x: 102, endPoint y: 113, distance: 48.3
click at [130, 0] on div "search Search apps Asset Bits movie Episode subtitles Series add_box Create sub…" at bounding box center [828, 0] width 1396 height 0
paste textarea "WM-Pop-Top-10-Infamous-White-Collar-Crimes_A2W1C1"
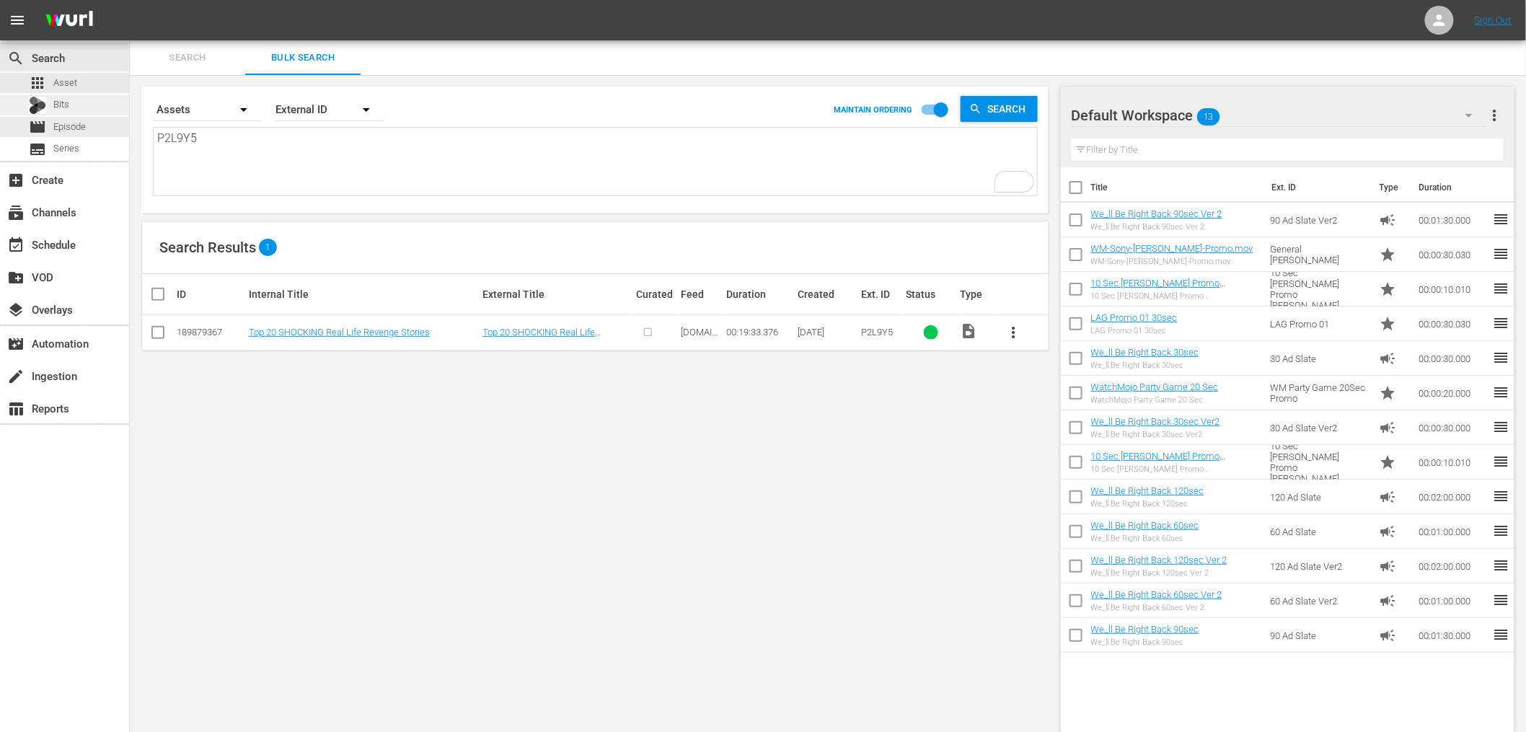
type textarea "WM-Pop-Top-10-Infamous-White-Collar-Crimes_A2W1C1"
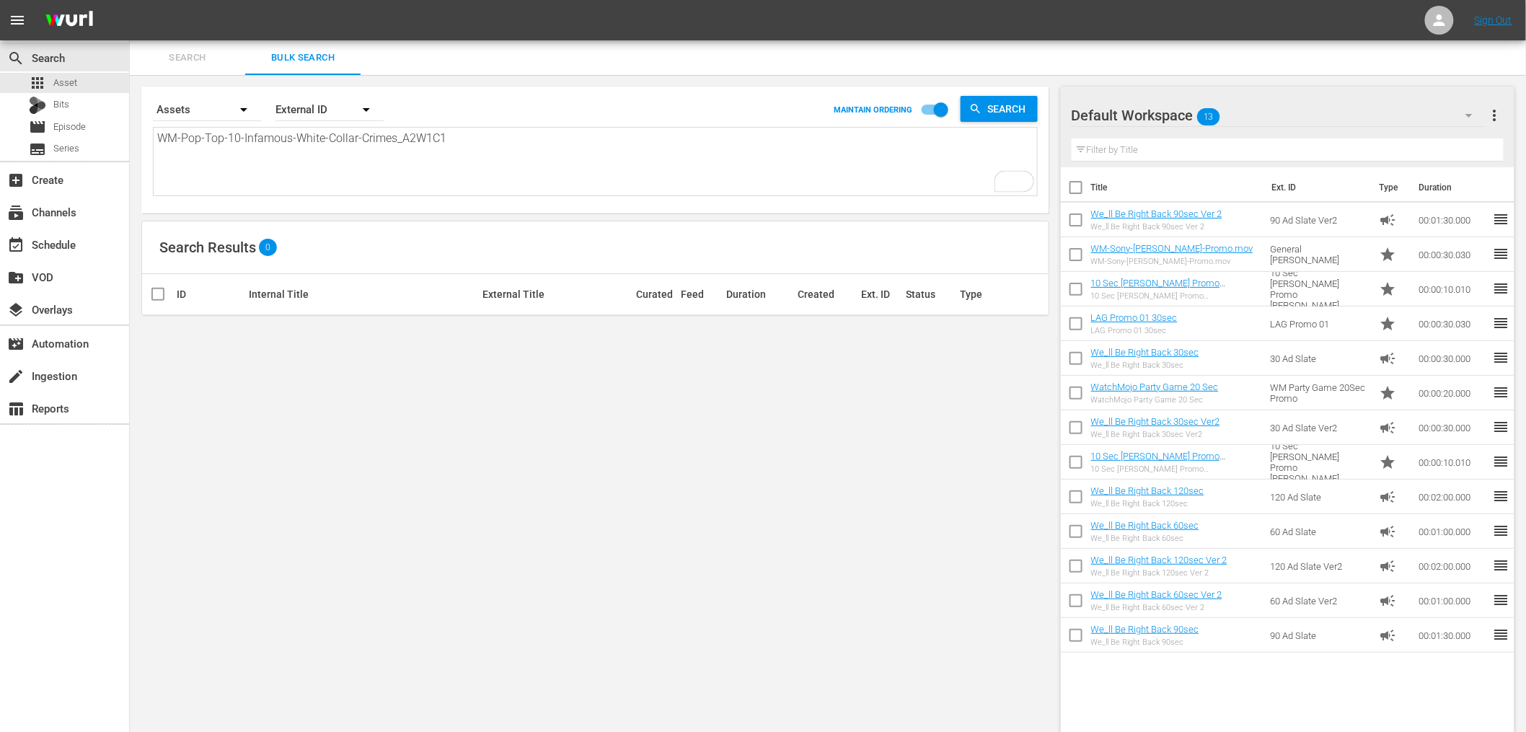
drag, startPoint x: 398, startPoint y: 141, endPoint x: -120, endPoint y: 67, distance: 523.8
click at [0, 67] on html "menu Sign Out search Search apps Asset Bits movie Episode subtitles Series add_…" at bounding box center [763, 366] width 1526 height 732
type textarea "A2W1C1"
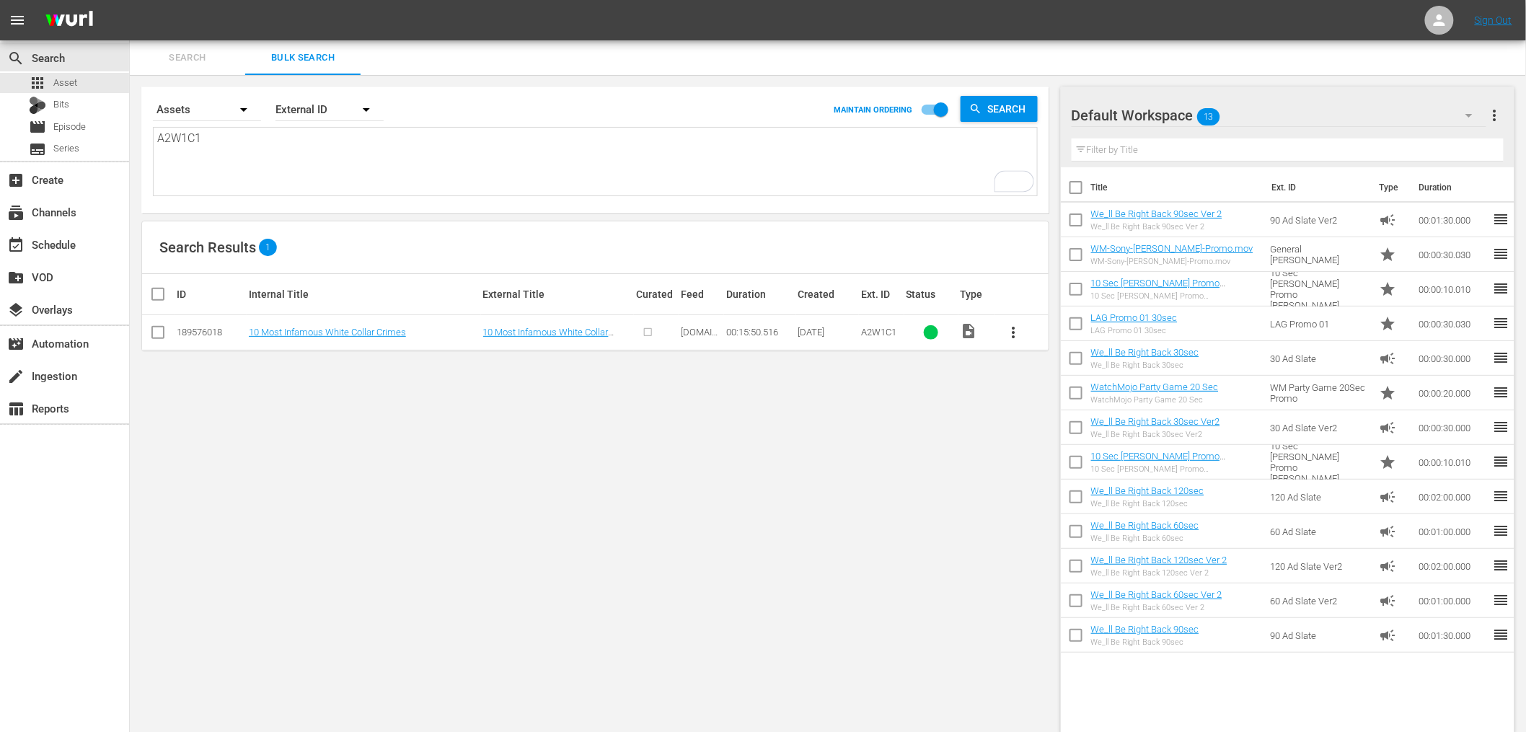
type textarea "A2W1C1"
drag, startPoint x: 96, startPoint y: 107, endPoint x: 48, endPoint y: 97, distance: 49.2
click at [130, 0] on div "search Search apps Asset Bits movie Episode subtitles Series add_box Create sub…" at bounding box center [828, 0] width 1396 height 0
paste textarea "WM-Film-Top-100-Funniest-Actors_M4Q9J7"
type textarea "WM-Film-Top-100-Funniest-Actors_M4Q9J7"
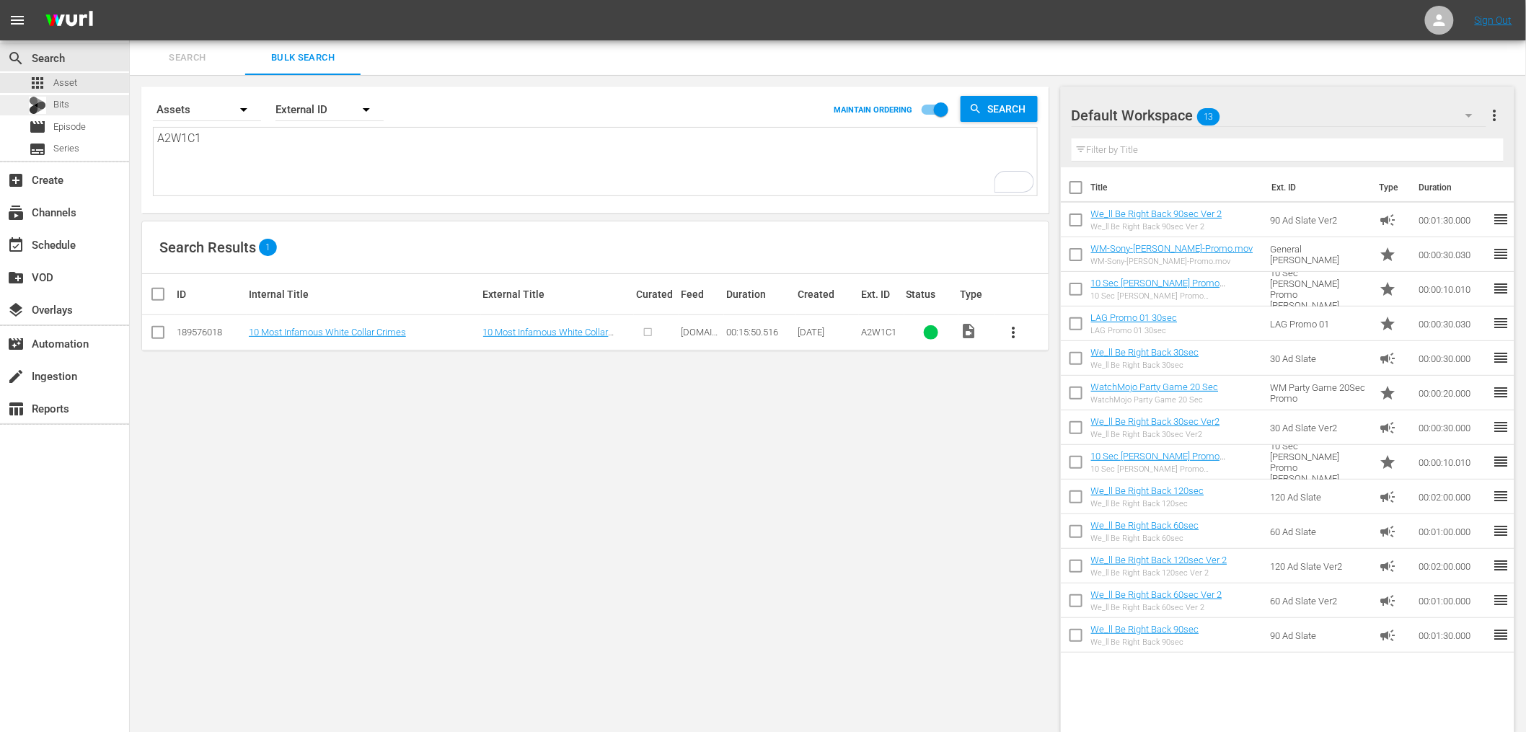
type textarea "WM-Film-Top-100-Funniest-Actors_M4Q9J7"
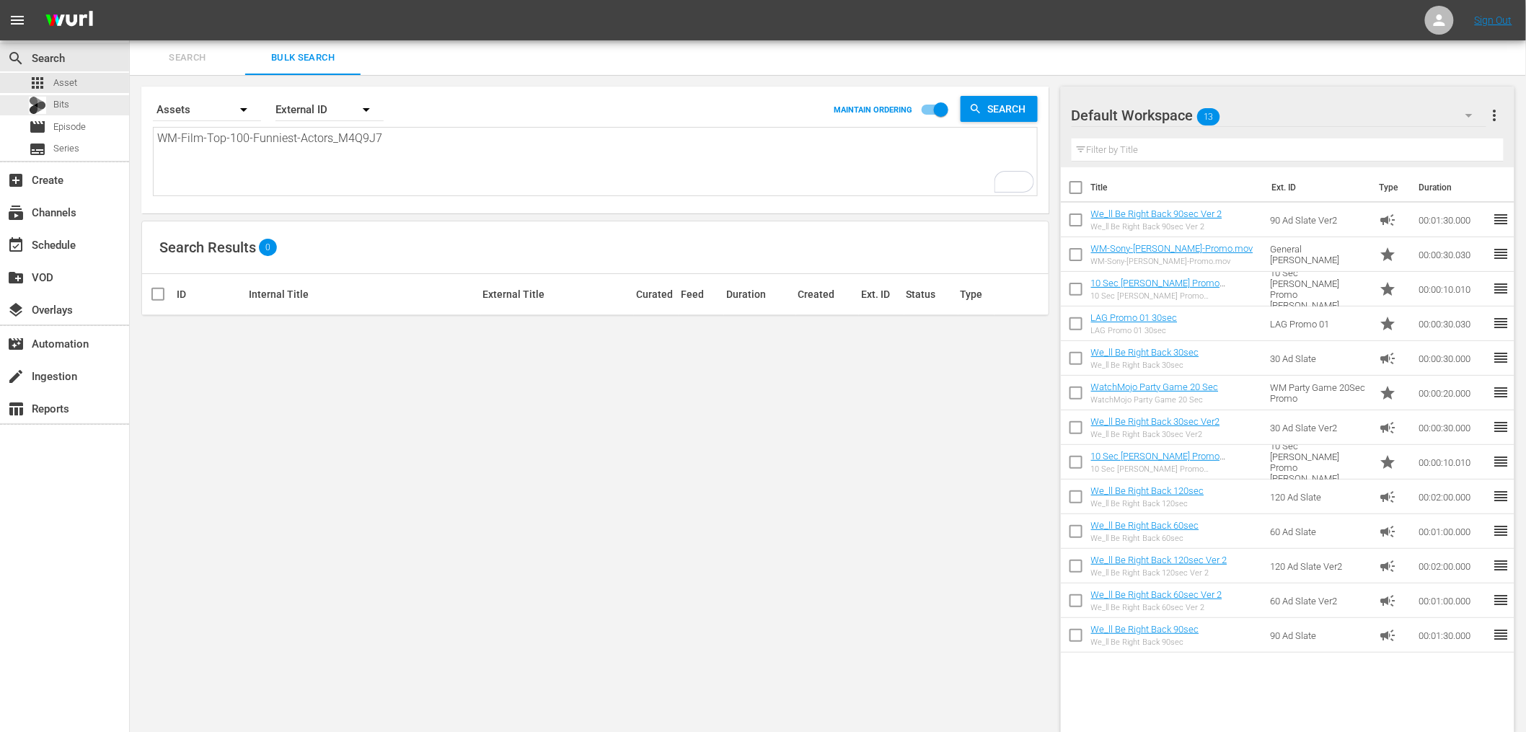
drag, startPoint x: 339, startPoint y: 135, endPoint x: -78, endPoint y: 91, distance: 419.2
click at [0, 91] on html "menu Sign Out search Search apps Asset Bits movie Episode subtitles Series add_…" at bounding box center [763, 366] width 1526 height 732
type textarea "M4Q9J7"
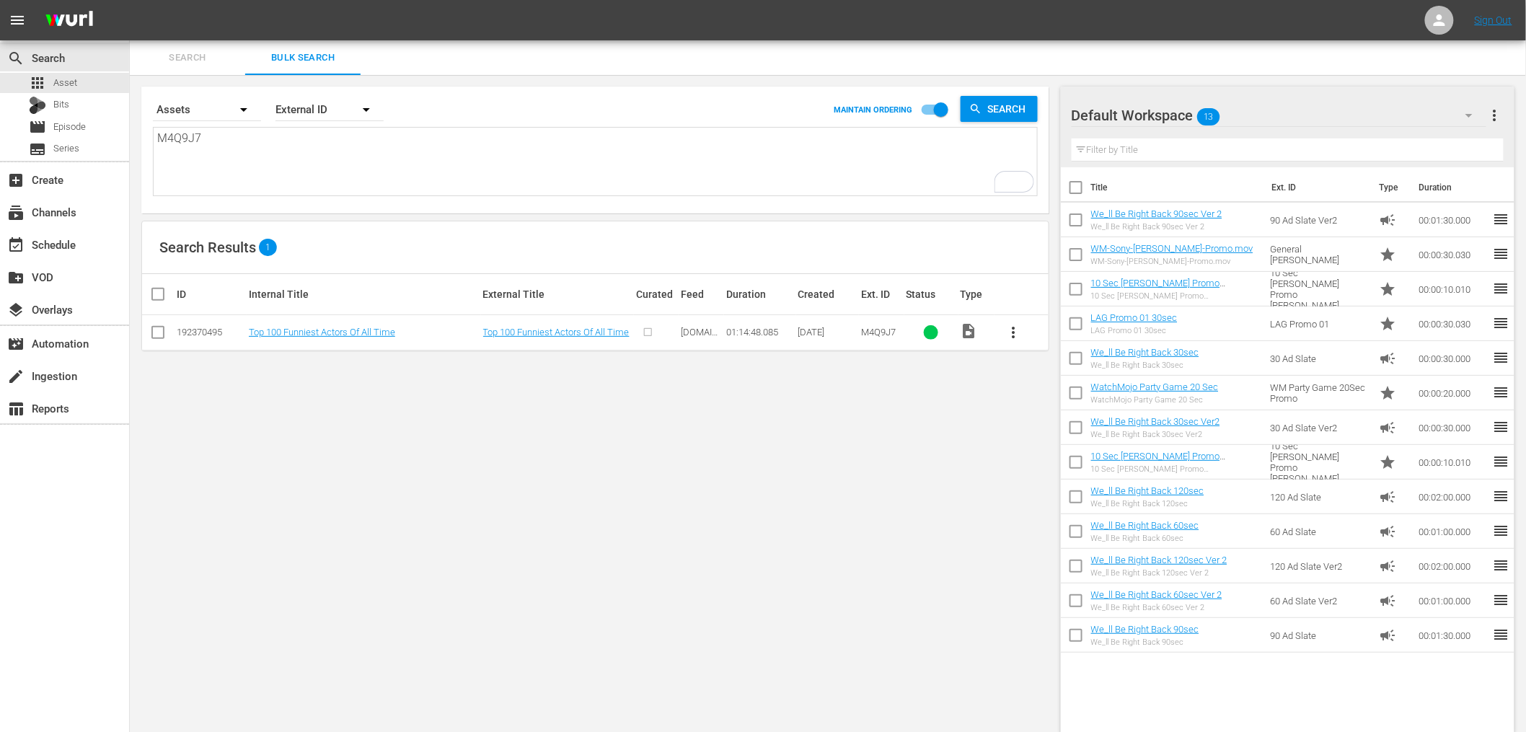
type textarea "M4Q9J7"
click at [1012, 325] on span "more_vert" at bounding box center [1013, 332] width 17 height 17
click at [1072, 440] on div "Episode" at bounding box center [1092, 442] width 98 height 35
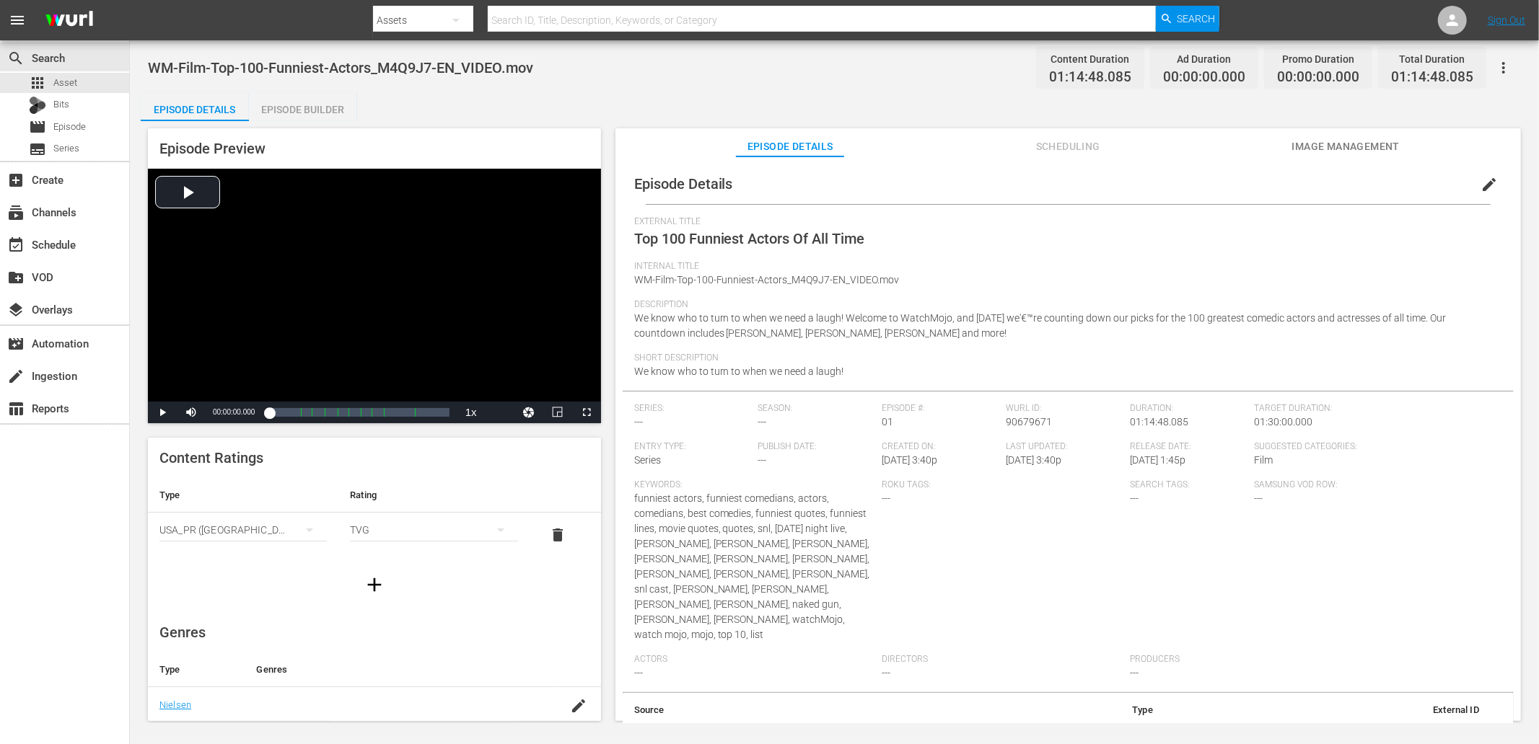
click at [631, 63] on div "WM-Film-Top-100-Funniest-Actors_M4Q9J7-EN_VIDEO.mov Content Duration 01:14:48.0…" at bounding box center [834, 67] width 1373 height 32
click at [1316, 143] on span "Image Management" at bounding box center [1345, 147] width 108 height 18
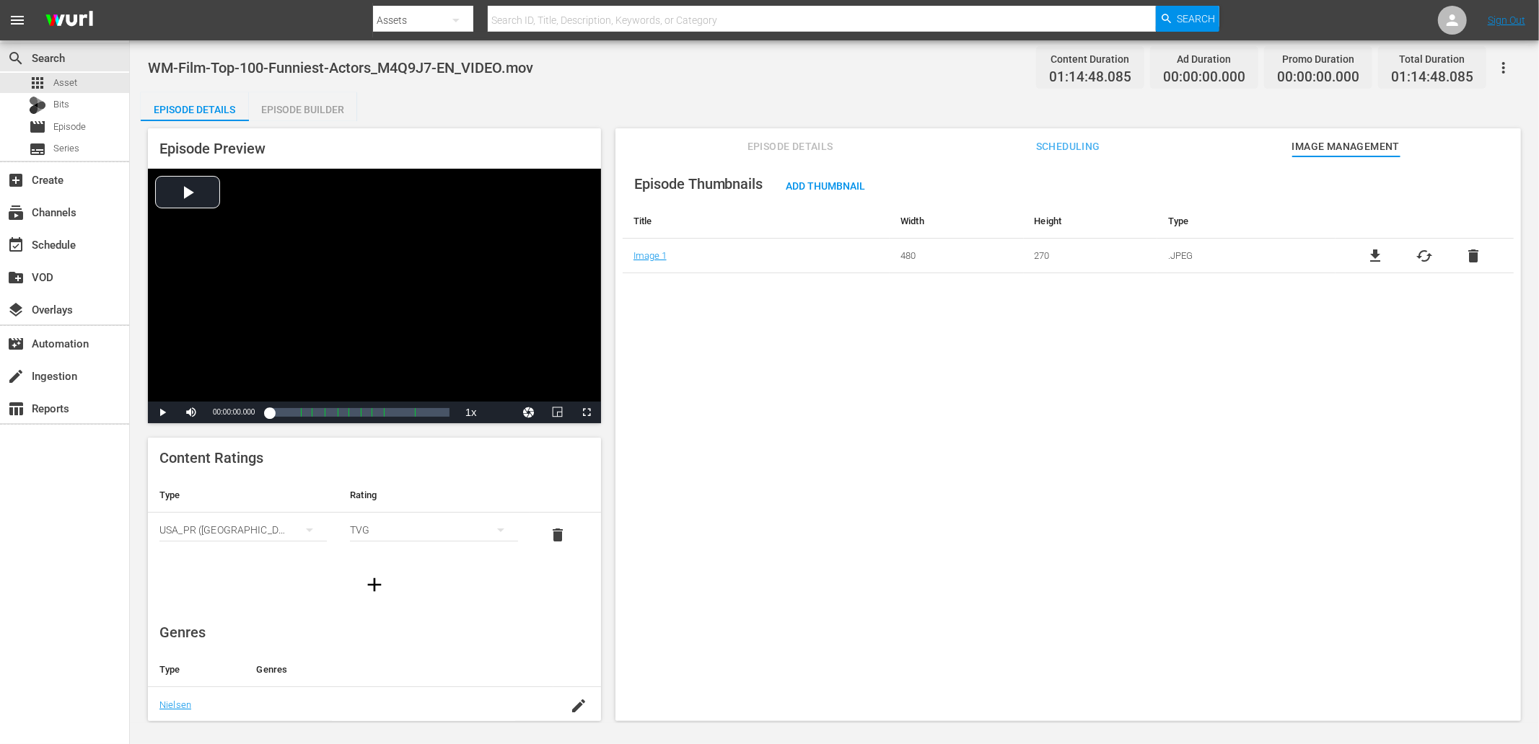
click at [1373, 250] on span "file_download" at bounding box center [1375, 255] width 17 height 17
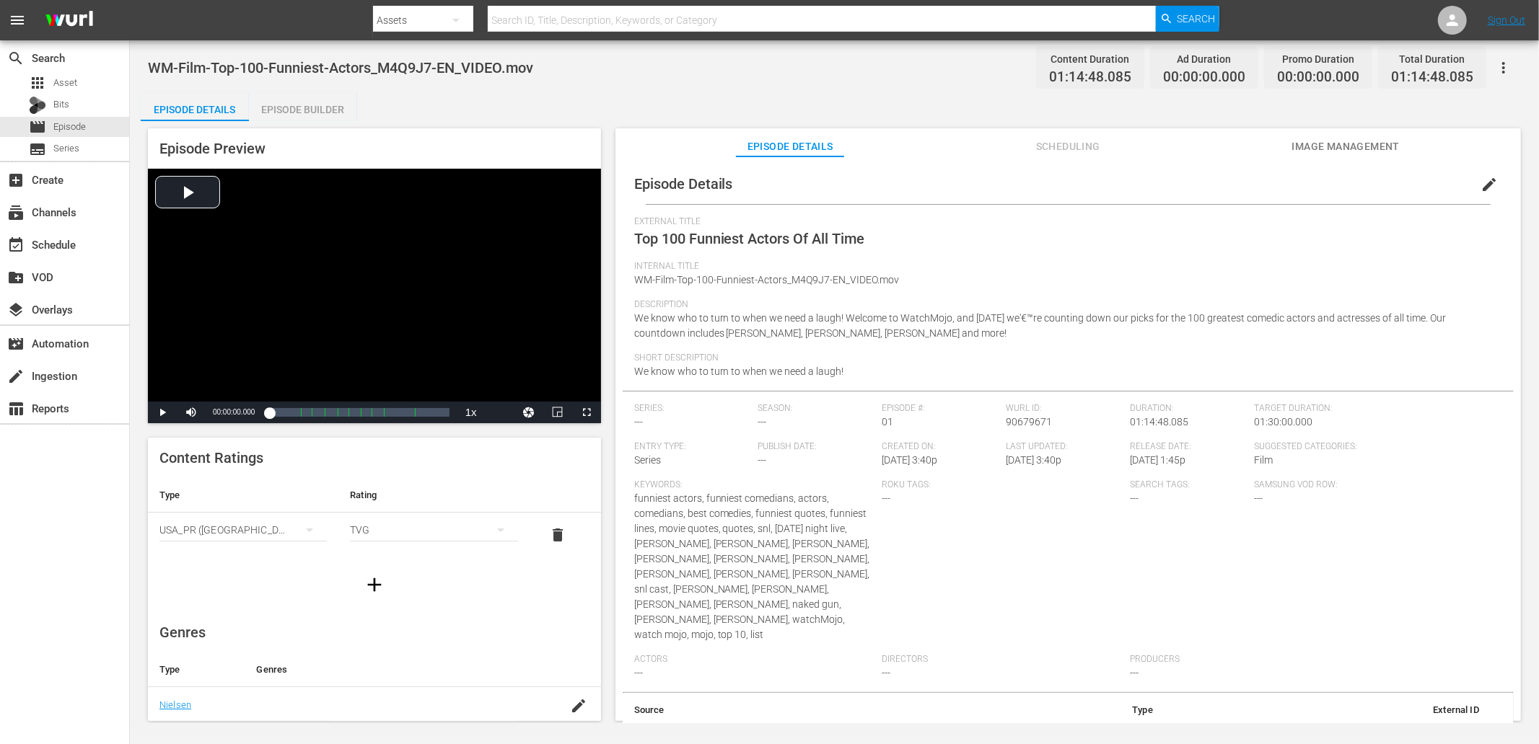
click at [1318, 138] on span "Image Management" at bounding box center [1345, 147] width 108 height 18
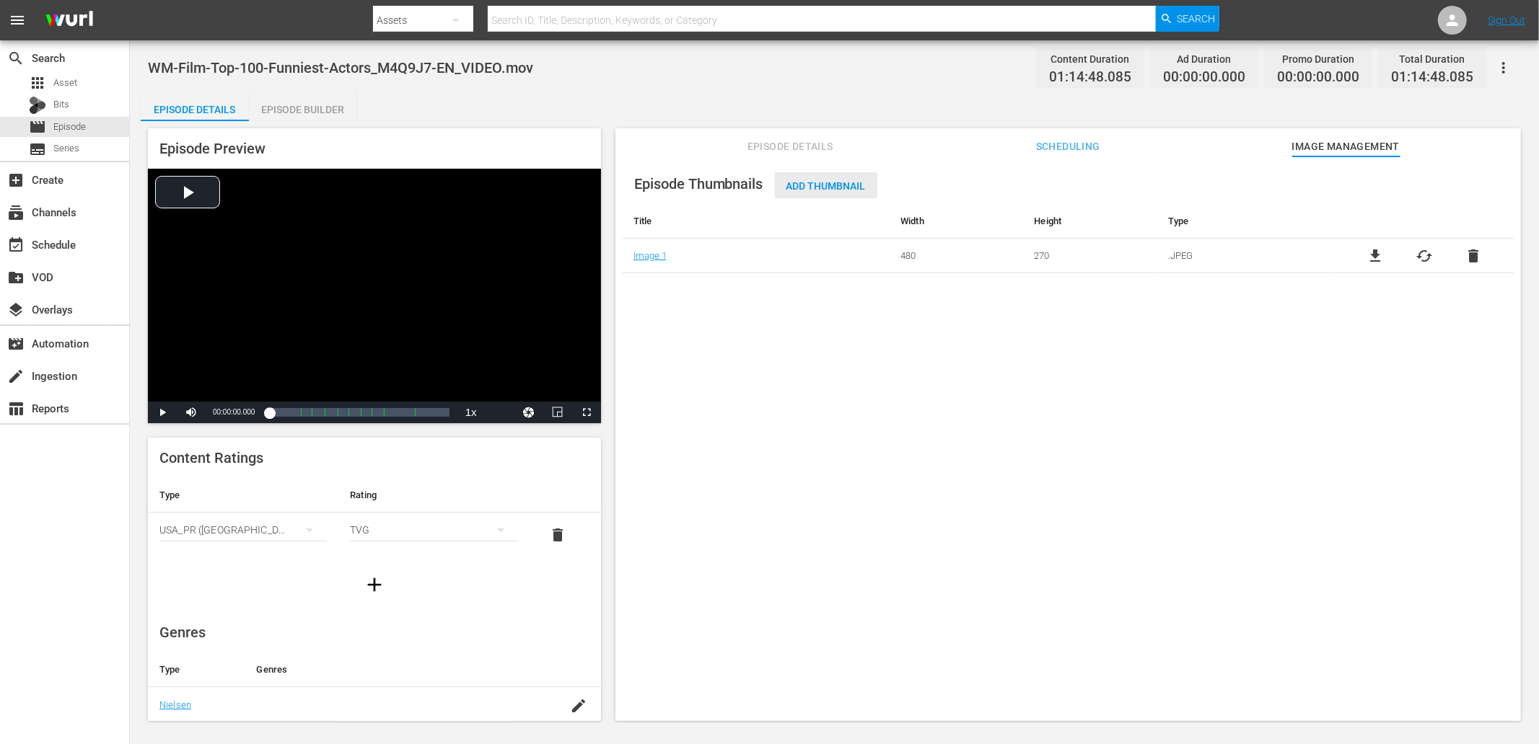
click at [796, 186] on span "Add Thumbnail" at bounding box center [826, 186] width 102 height 12
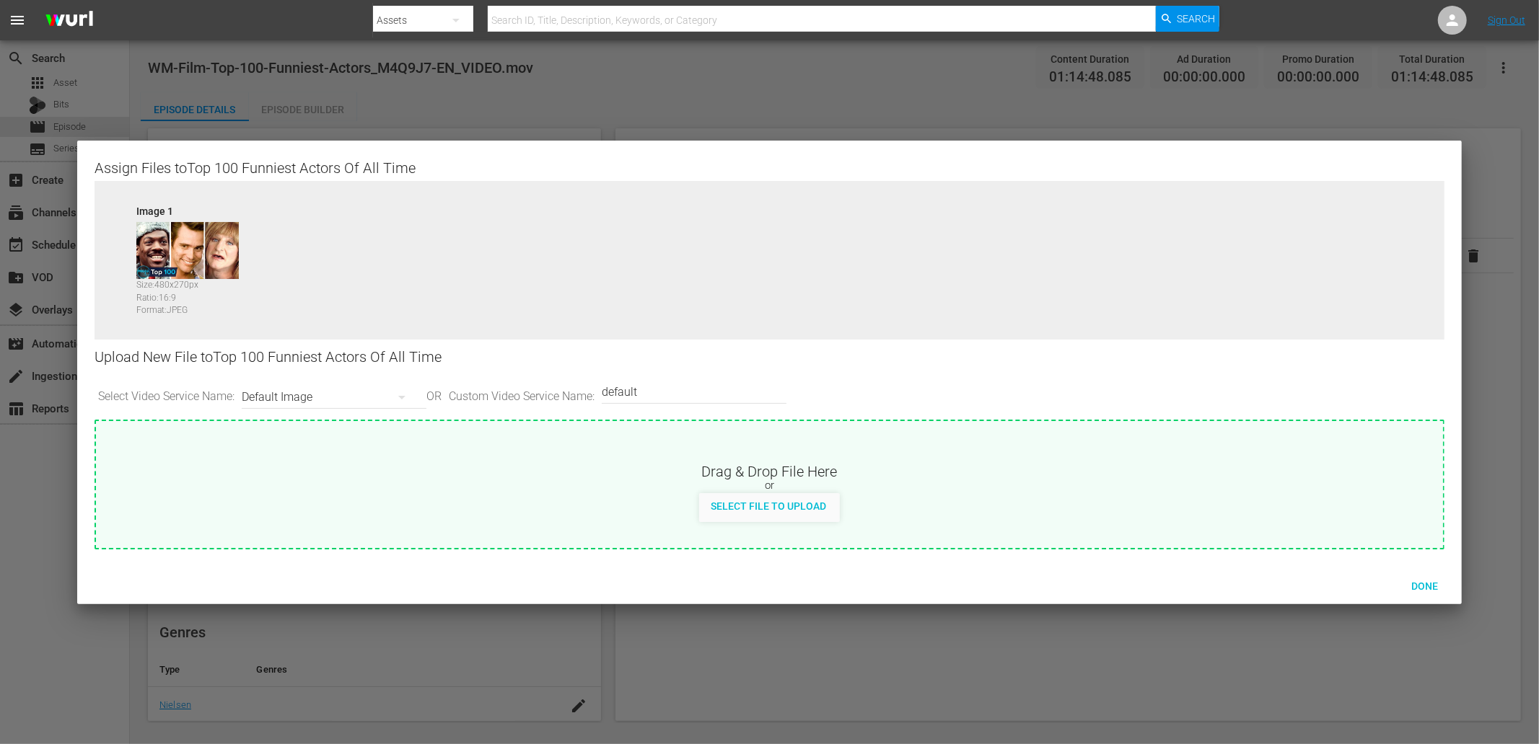
click at [276, 397] on div "Default Image" at bounding box center [330, 397] width 177 height 40
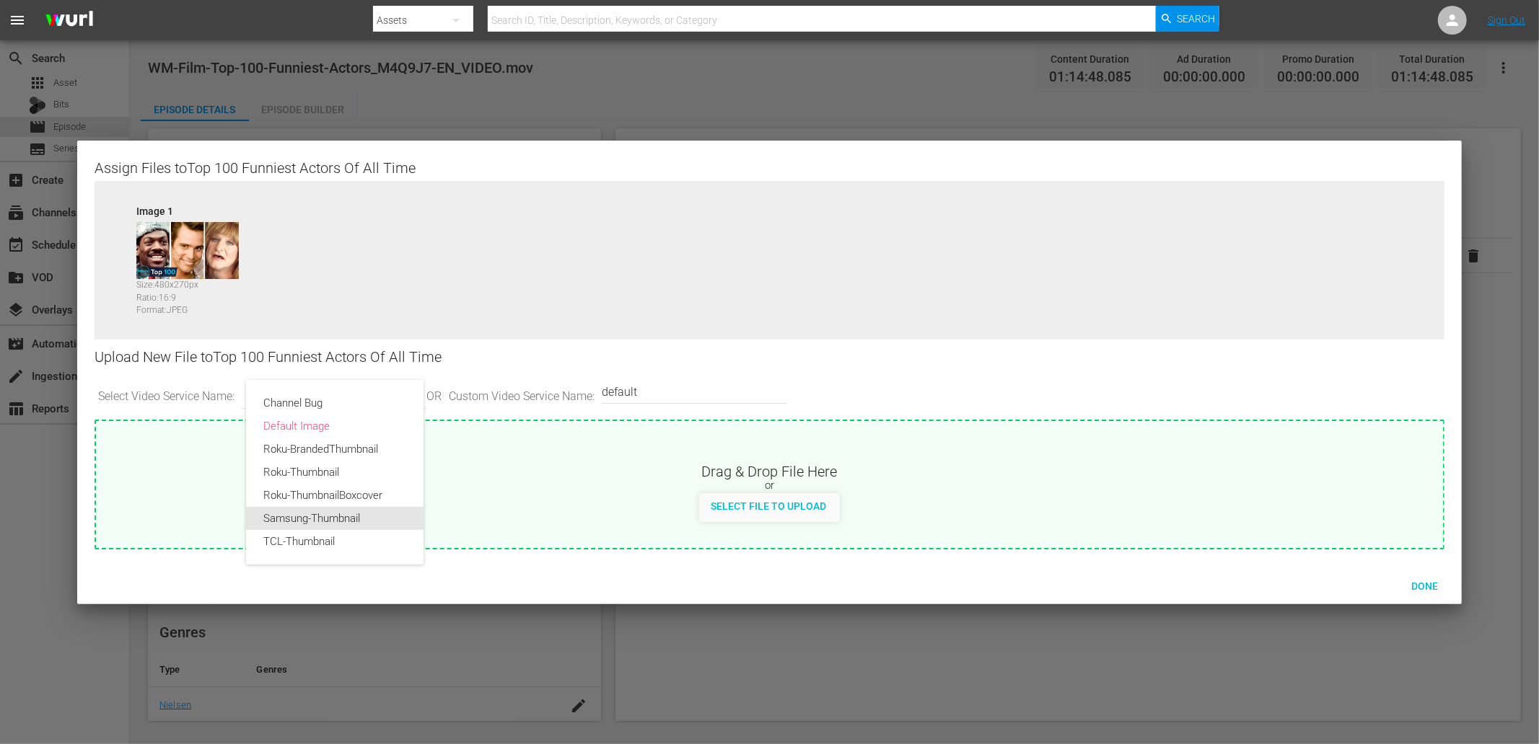
click at [308, 514] on div "Samsung-Thumbnail" at bounding box center [334, 518] width 143 height 23
type input "Samsung-Thumbnail"
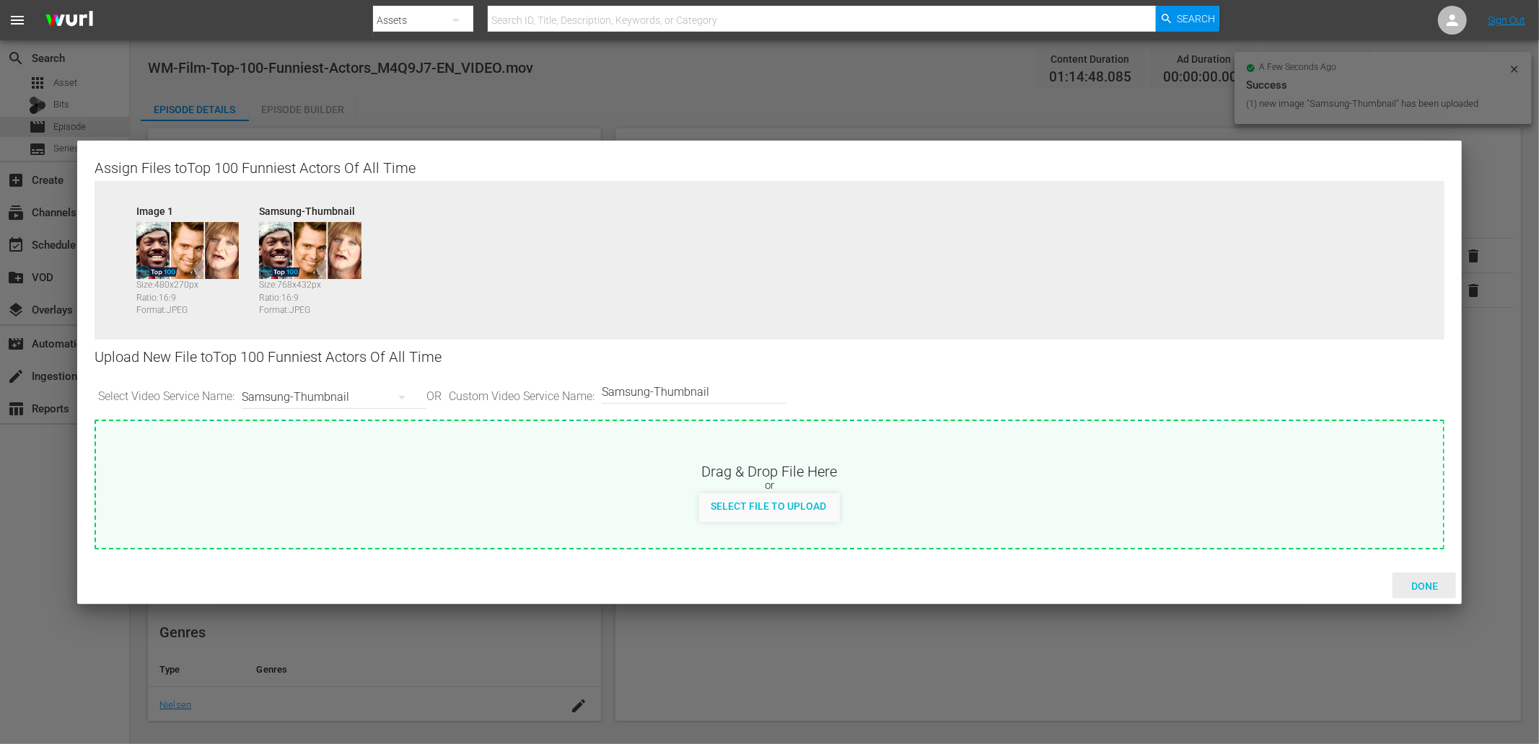
click at [1422, 581] on span "Done" at bounding box center [1424, 587] width 50 height 12
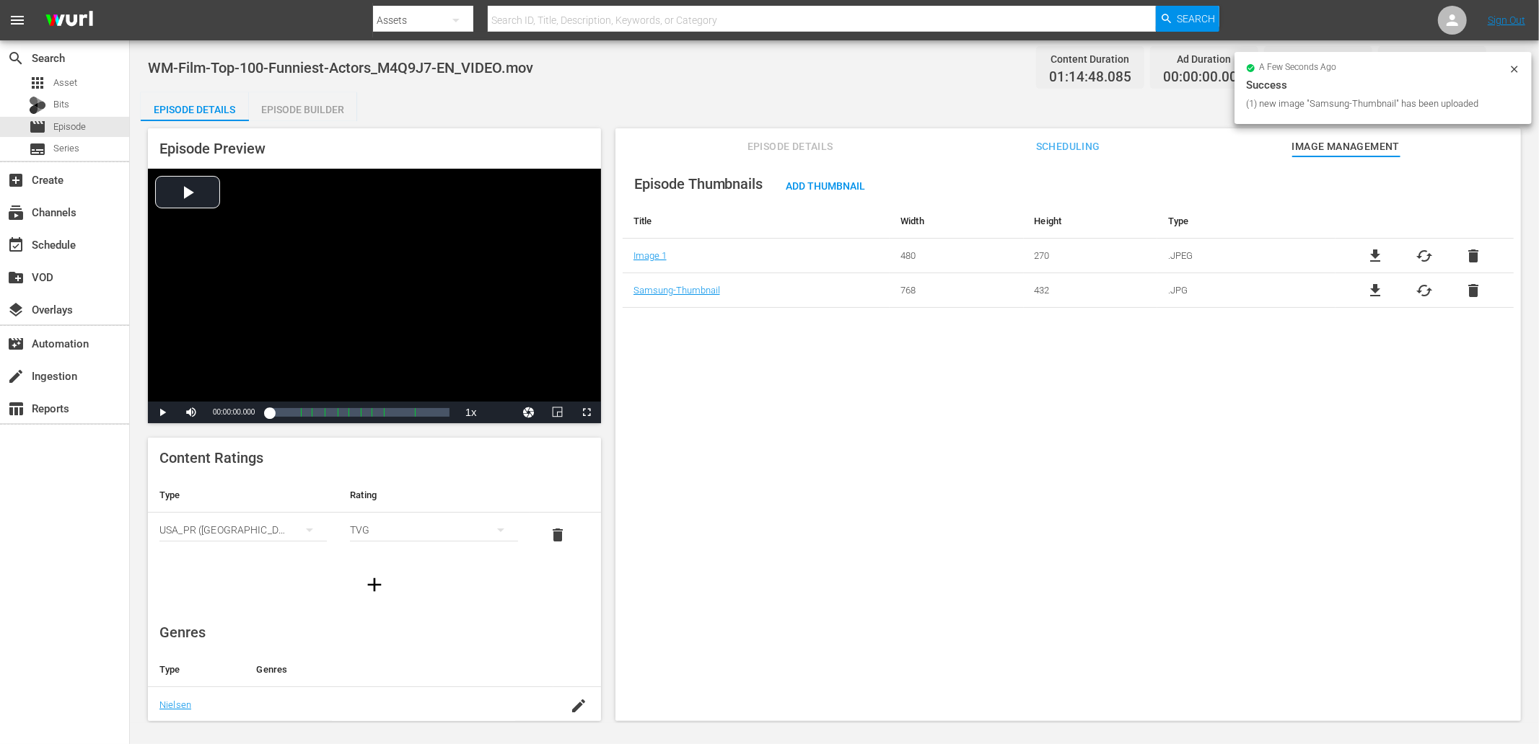
click at [1117, 503] on div "Episode Thumbnails Add Thumbnail Title Width Height Type Image 1 480 270 .JPEG …" at bounding box center [1067, 446] width 905 height 578
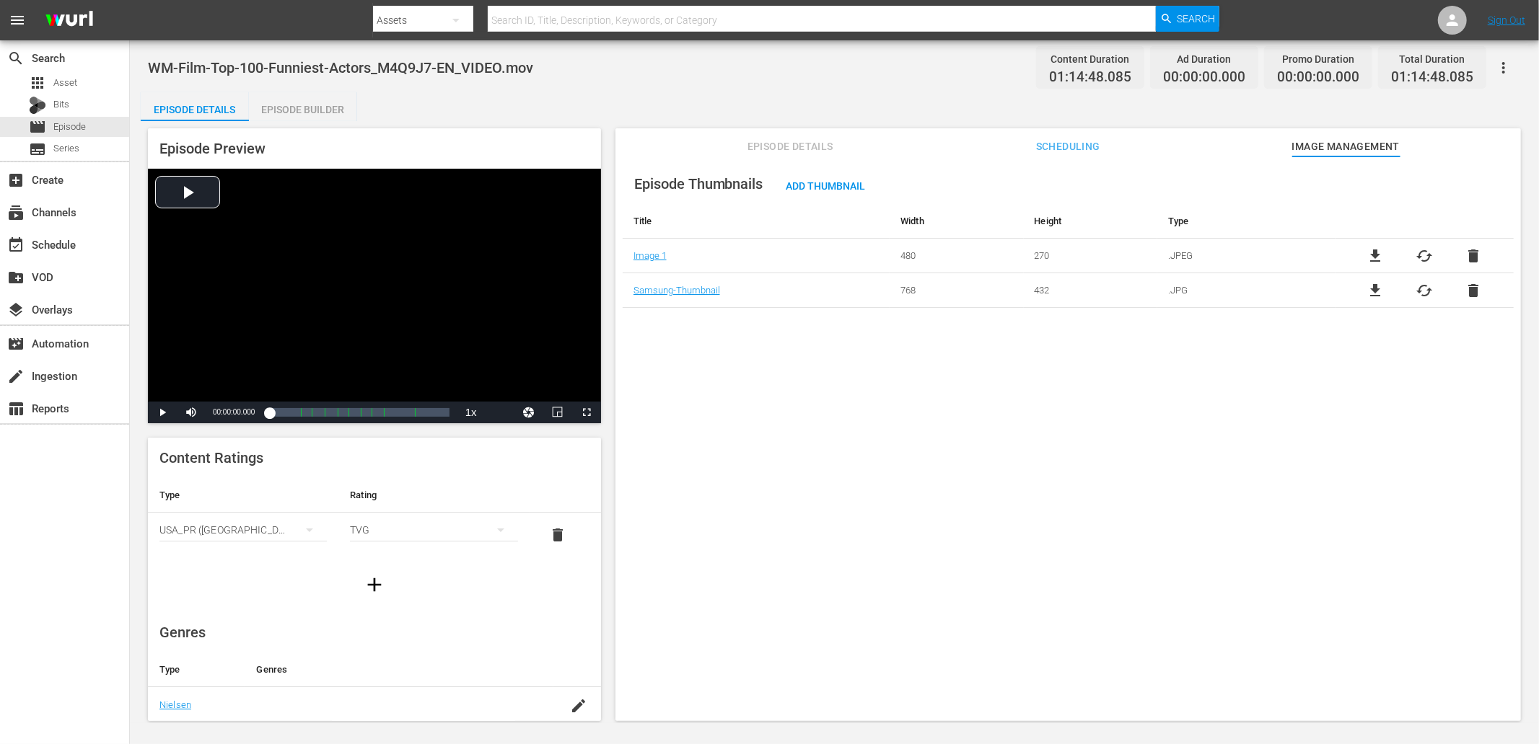
click at [652, 95] on div "Episode Details Episode Builder Episode Preview Video Player is loading. Play V…" at bounding box center [834, 412] width 1387 height 641
click at [291, 111] on div "Episode Builder" at bounding box center [303, 109] width 108 height 35
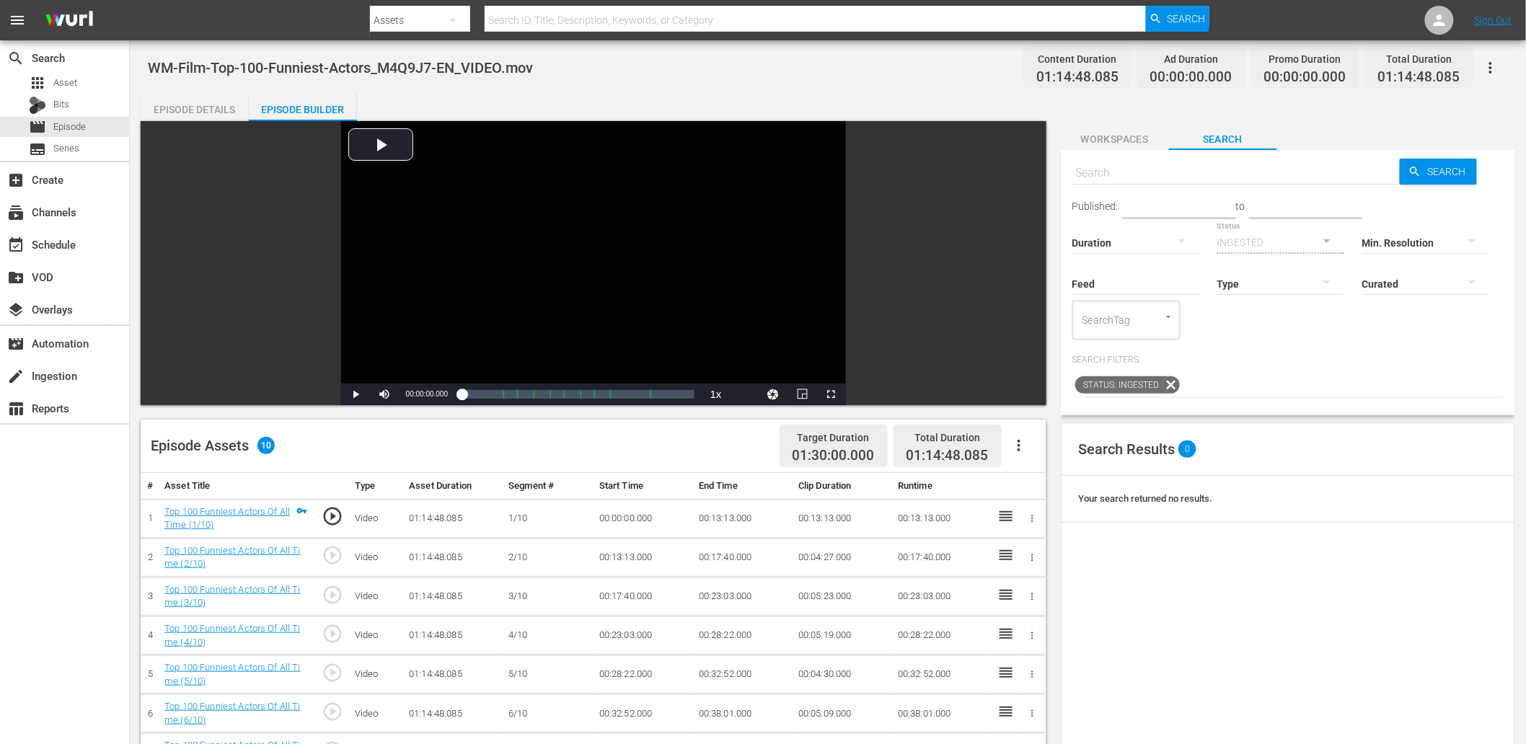
click at [1125, 138] on span "Workspaces" at bounding box center [1115, 140] width 108 height 18
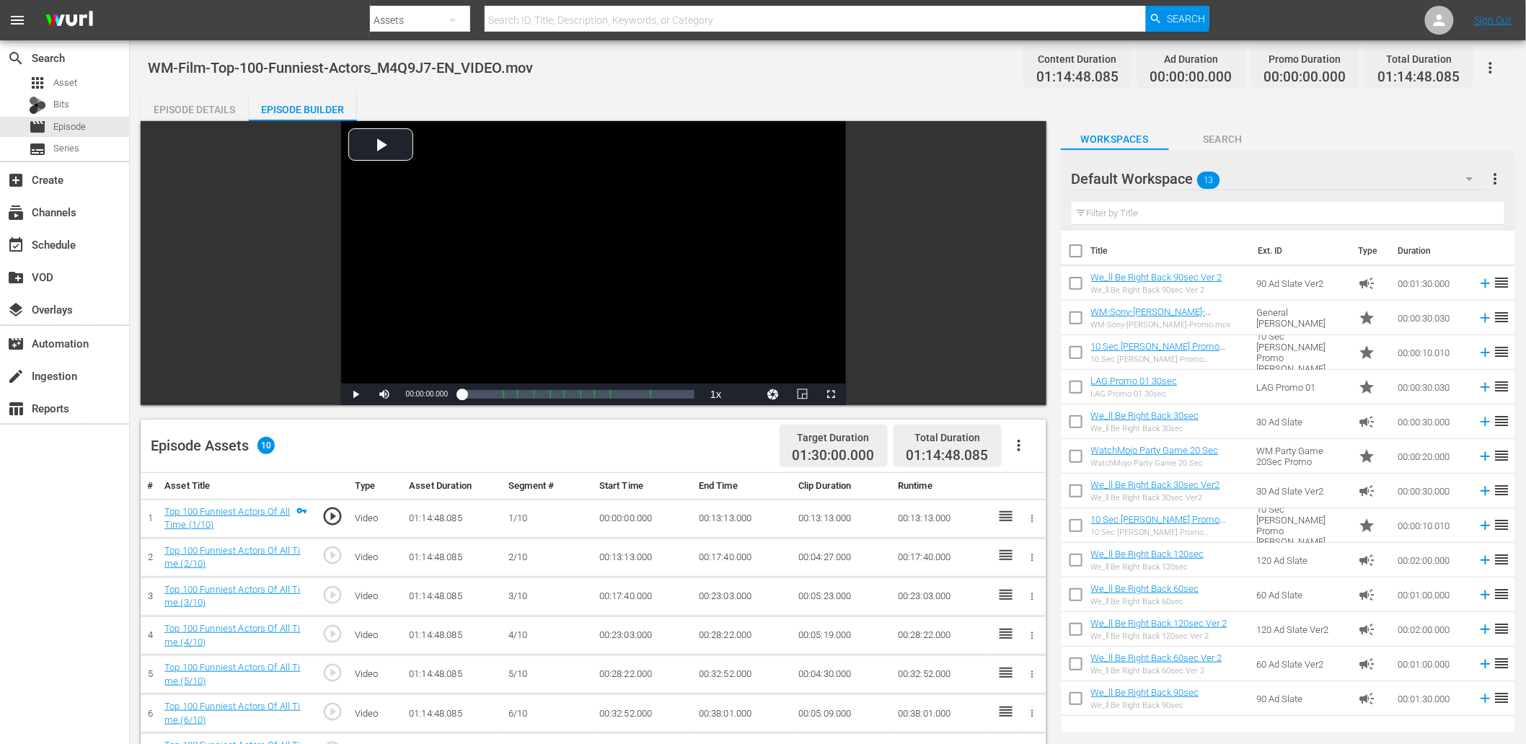
click at [1248, 139] on span "Search" at bounding box center [1223, 140] width 108 height 18
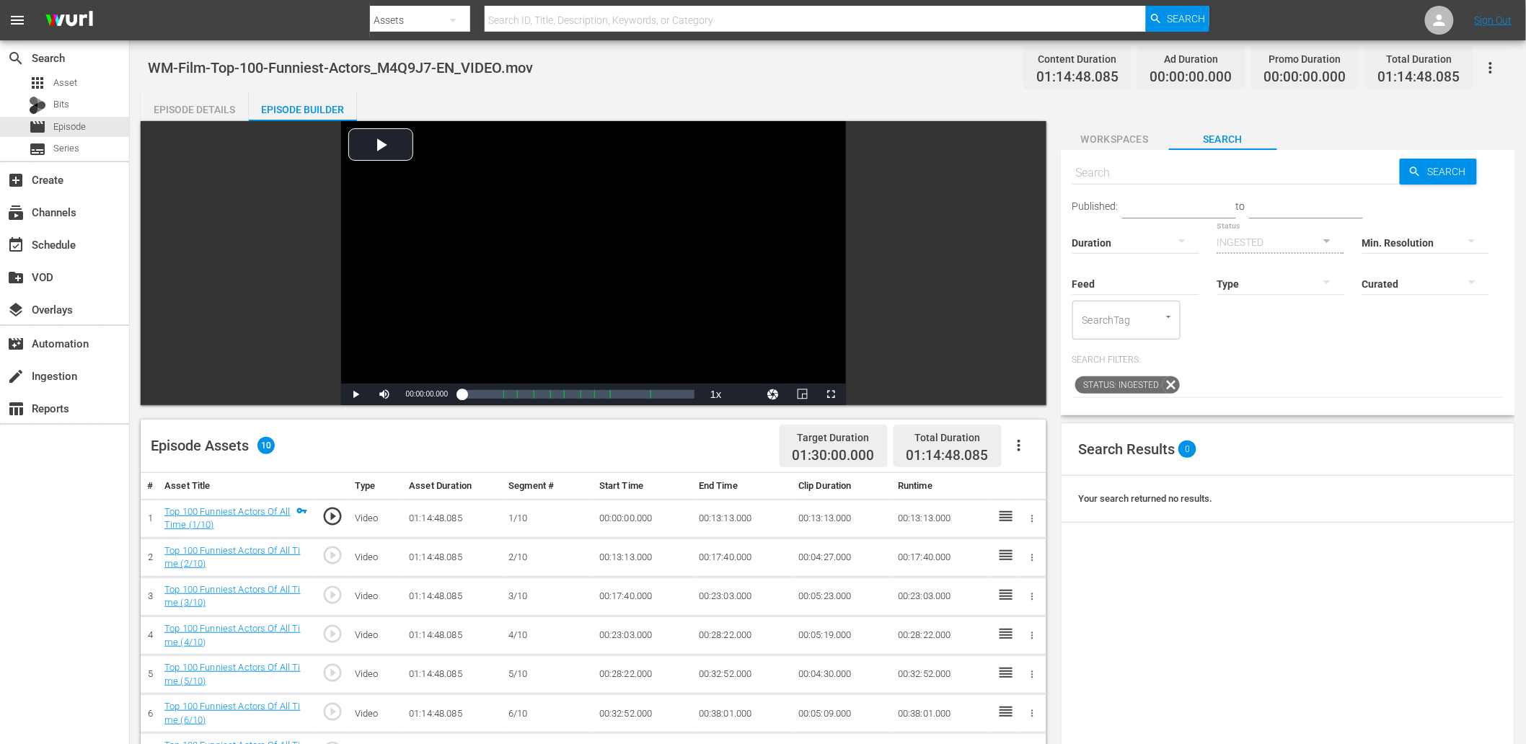
click at [1145, 133] on span "Workspaces" at bounding box center [1115, 140] width 108 height 18
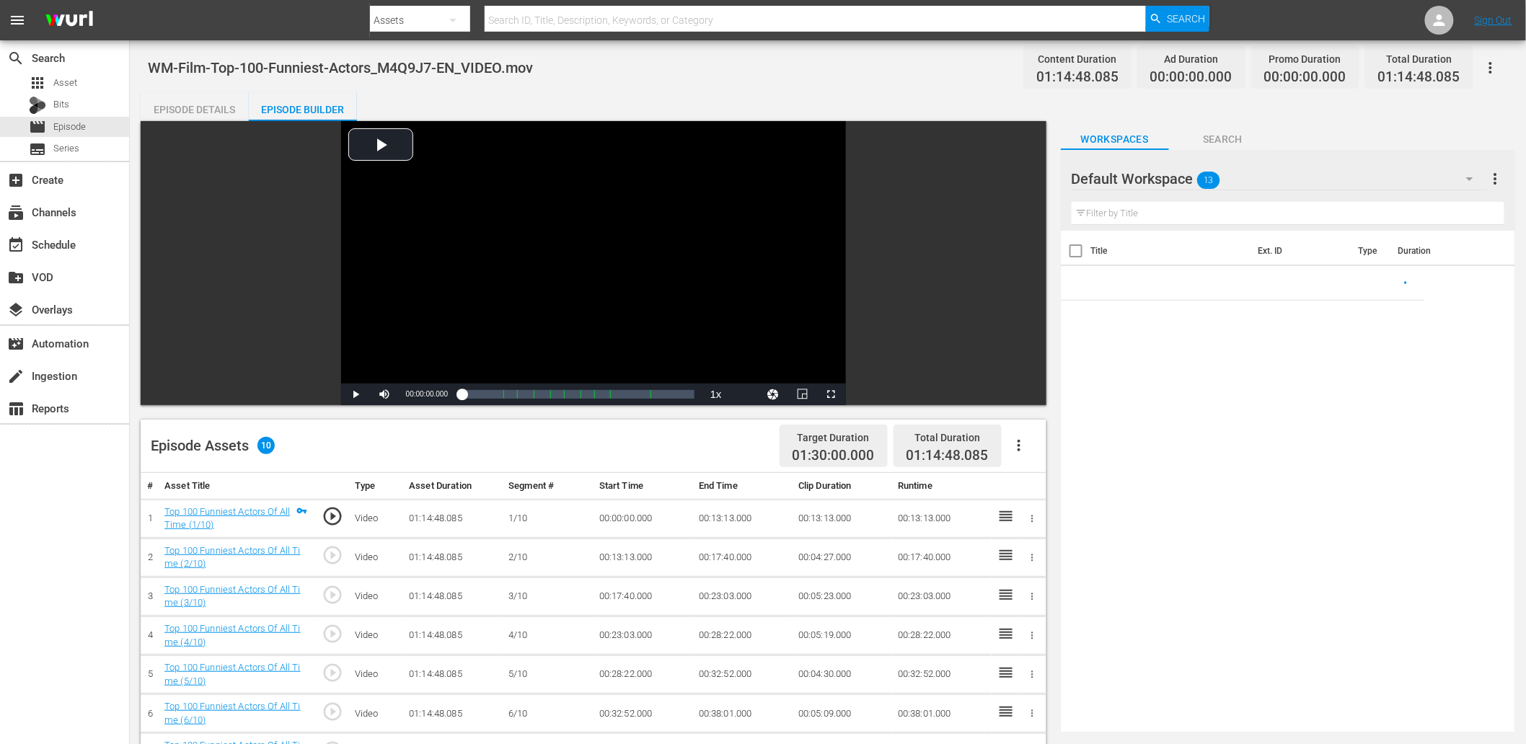
click at [1285, 211] on input "text" at bounding box center [1288, 213] width 433 height 23
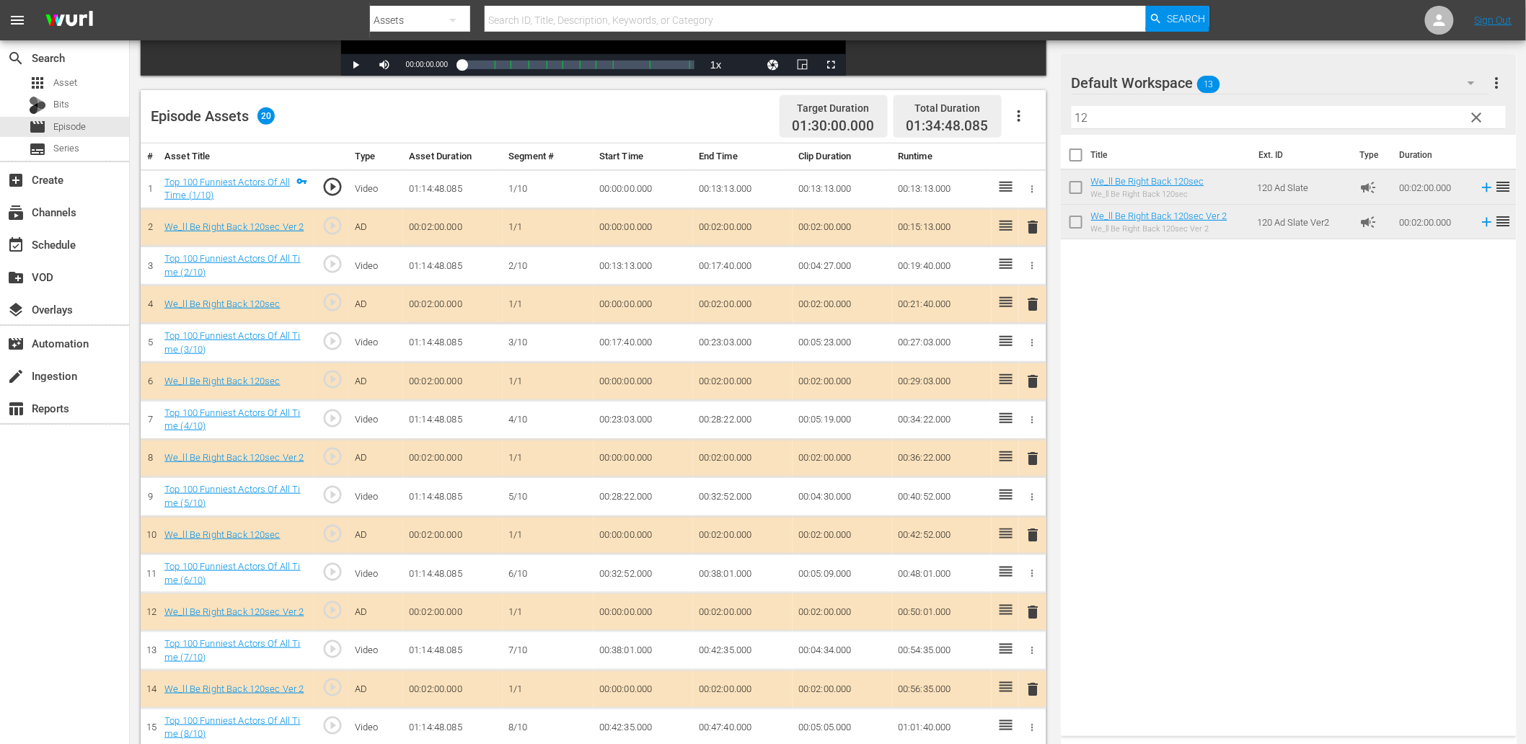
scroll to position [534, 0]
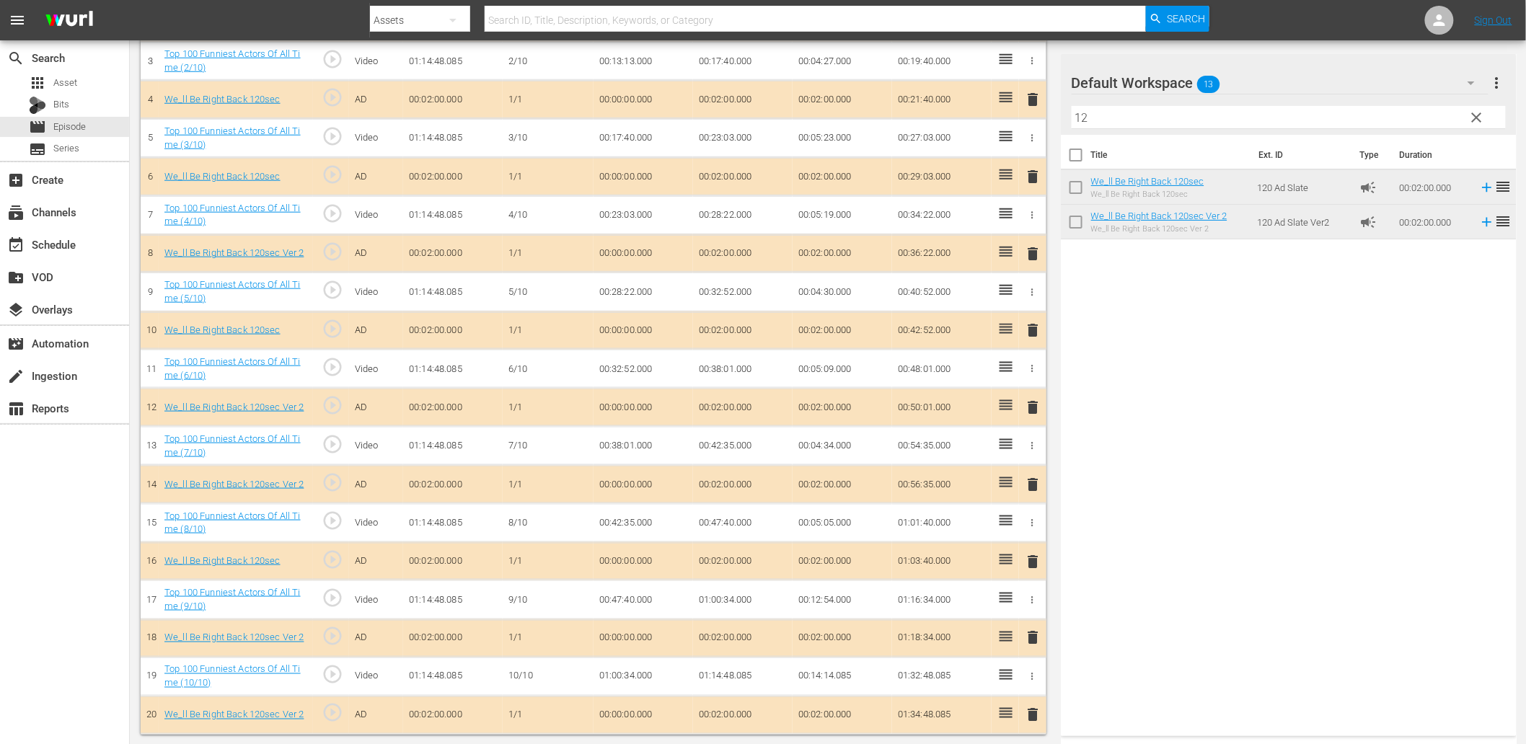
click at [1033, 406] on span "delete" at bounding box center [1033, 407] width 17 height 17
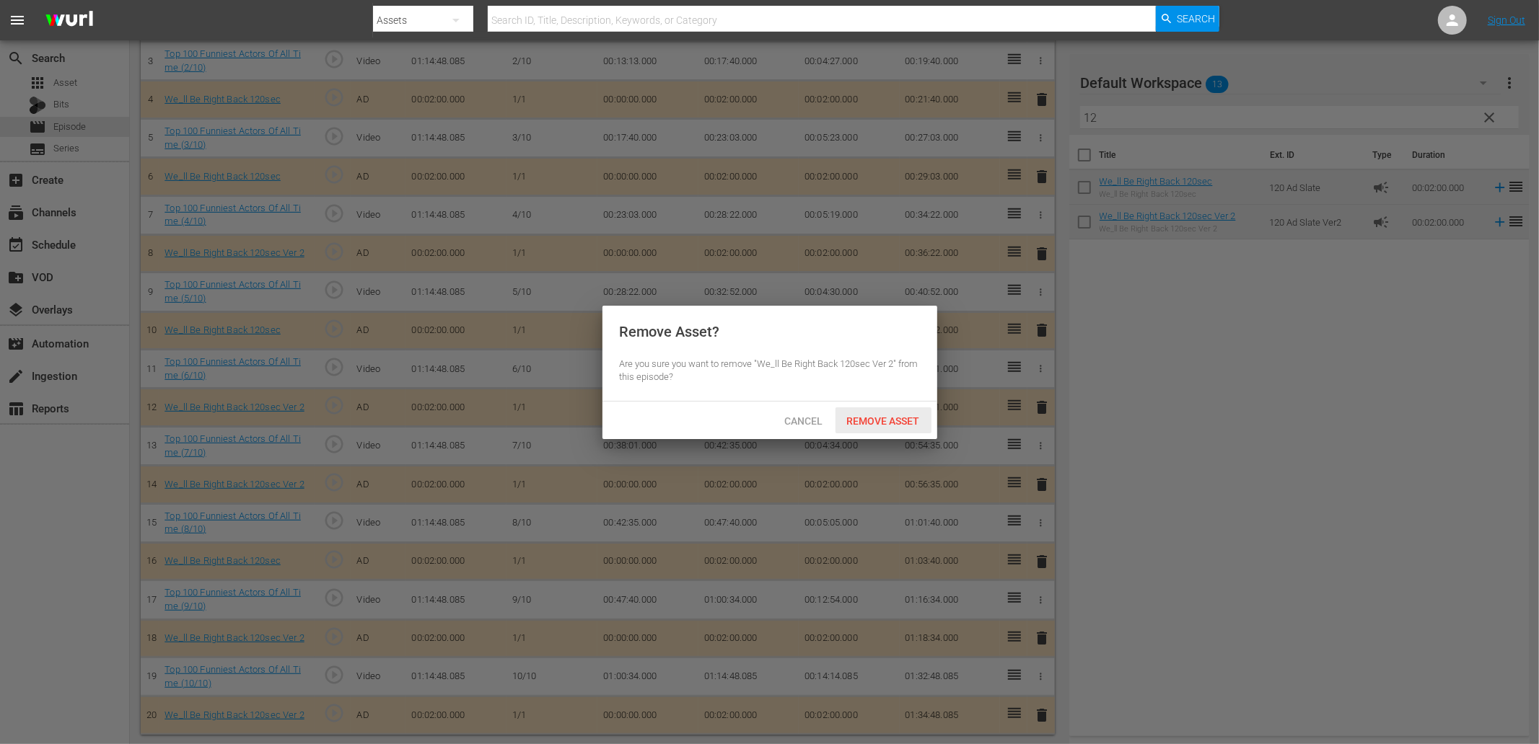
click at [897, 426] on div "Remove Asset" at bounding box center [883, 421] width 96 height 27
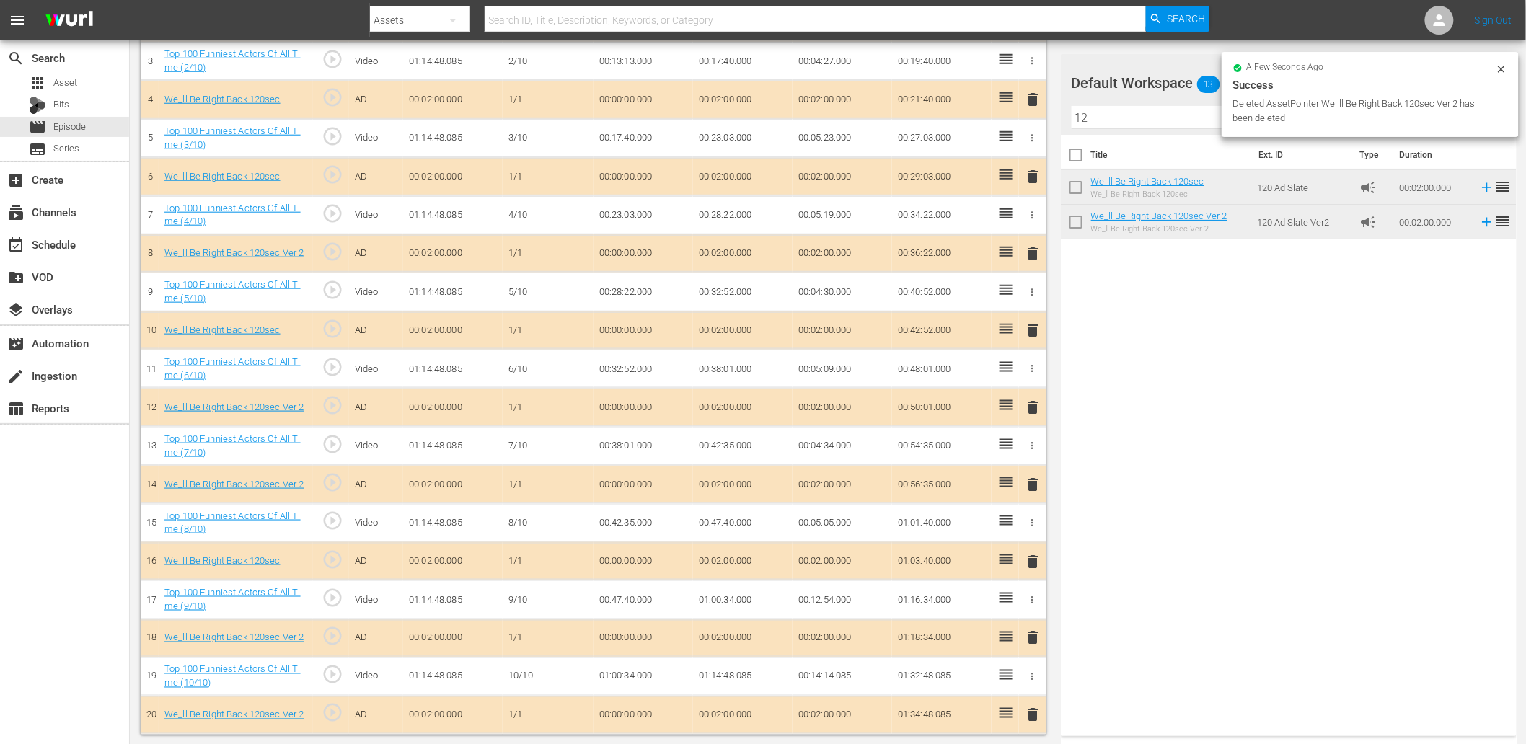
scroll to position [496, 0]
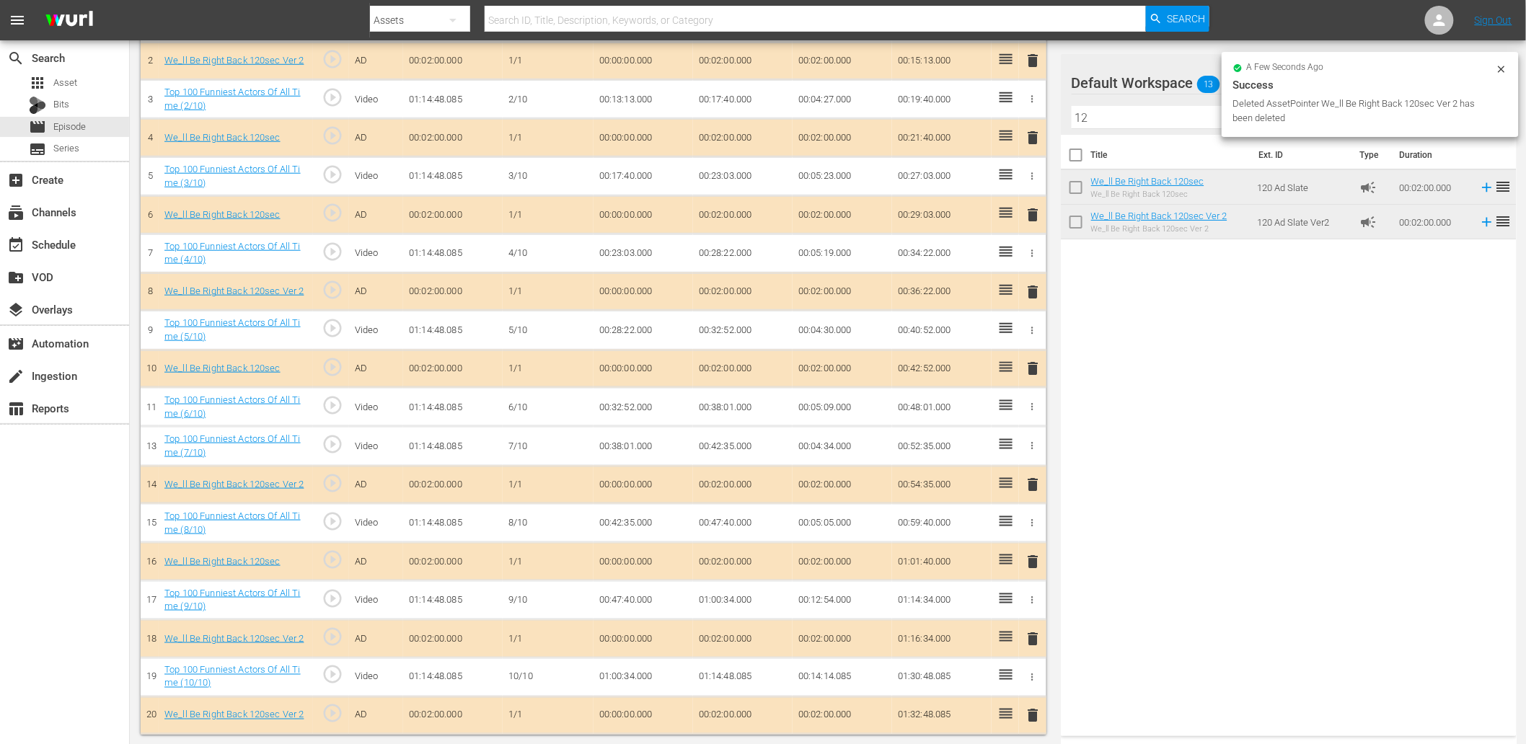
click at [1029, 255] on icon "button" at bounding box center [1032, 253] width 11 height 11
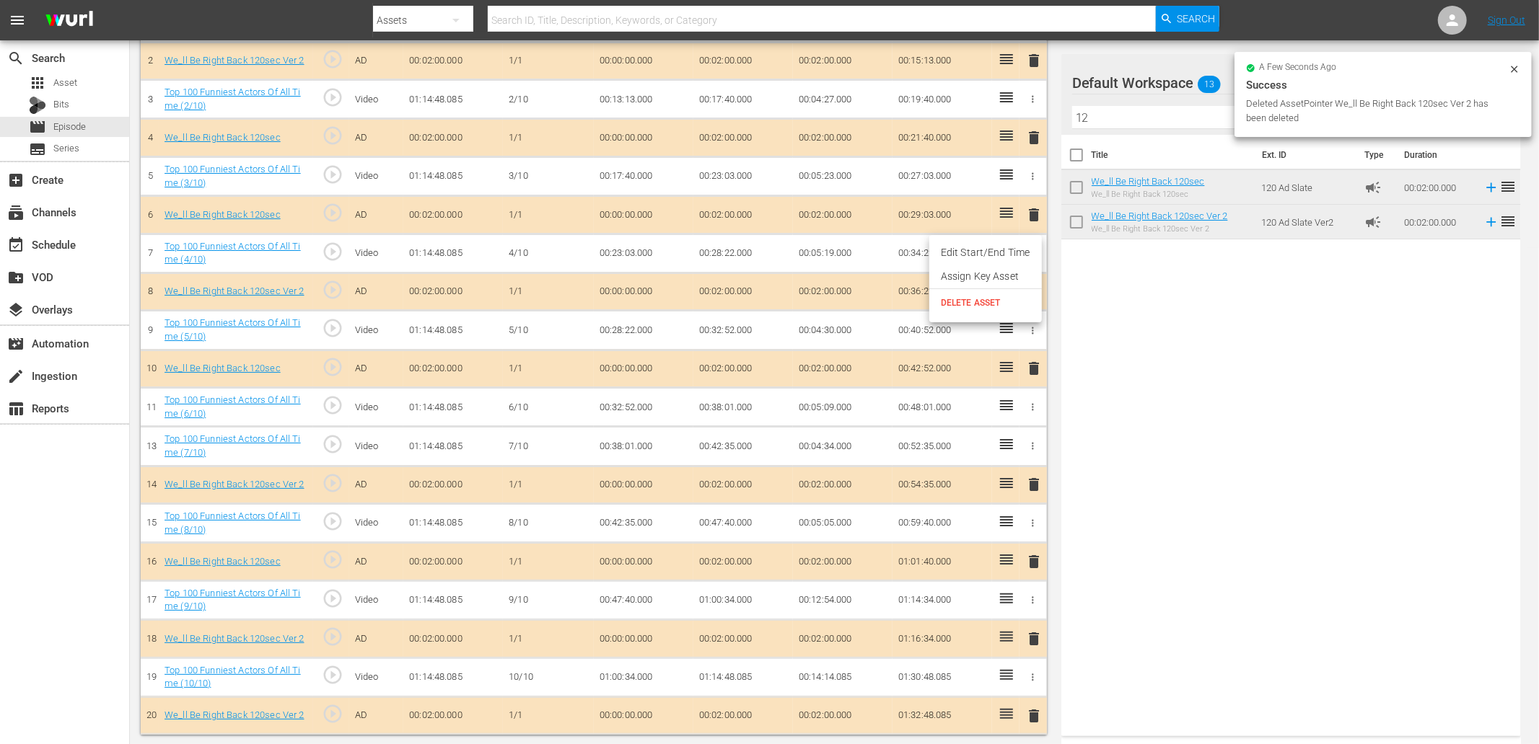
click at [1125, 323] on div at bounding box center [769, 372] width 1539 height 744
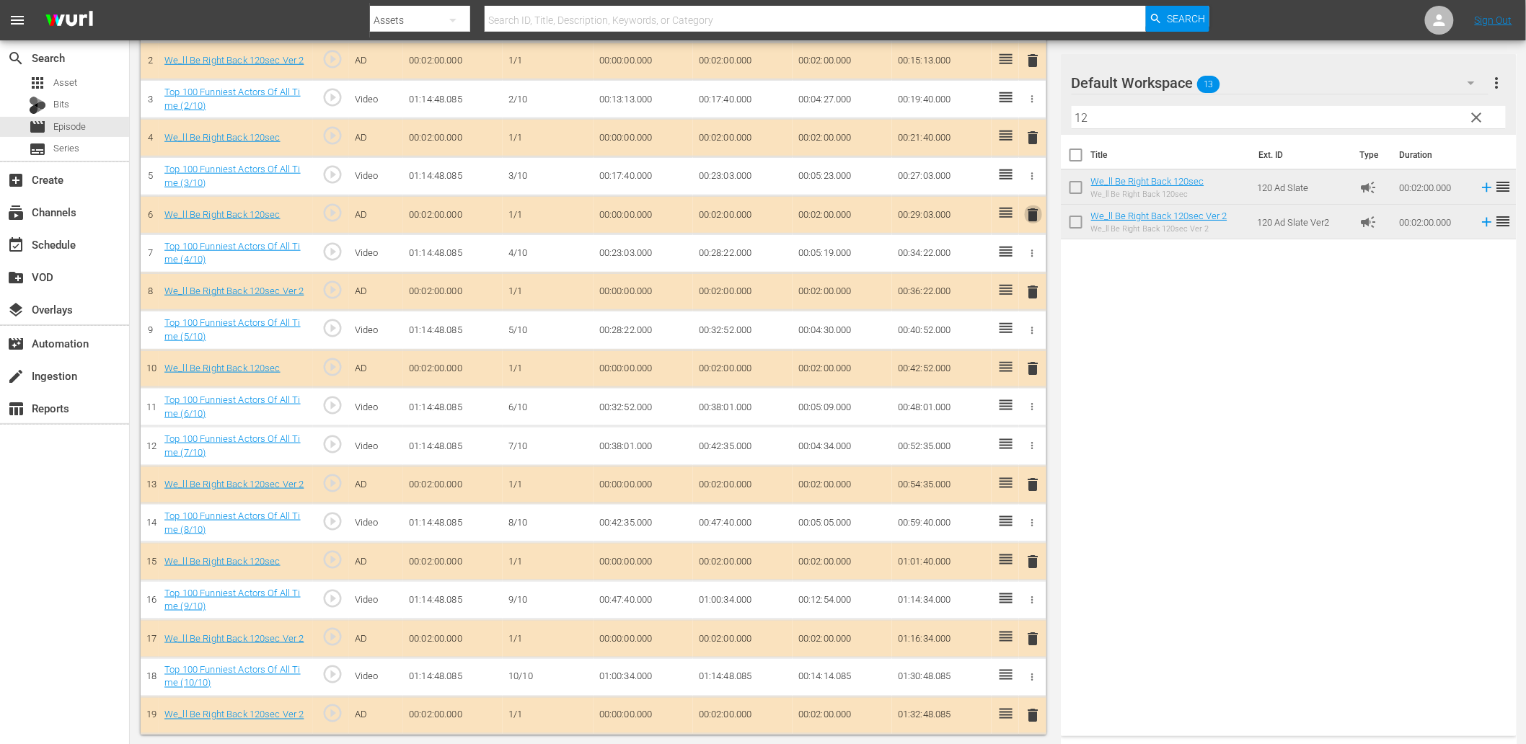
click at [1027, 214] on span "delete" at bounding box center [1033, 214] width 17 height 17
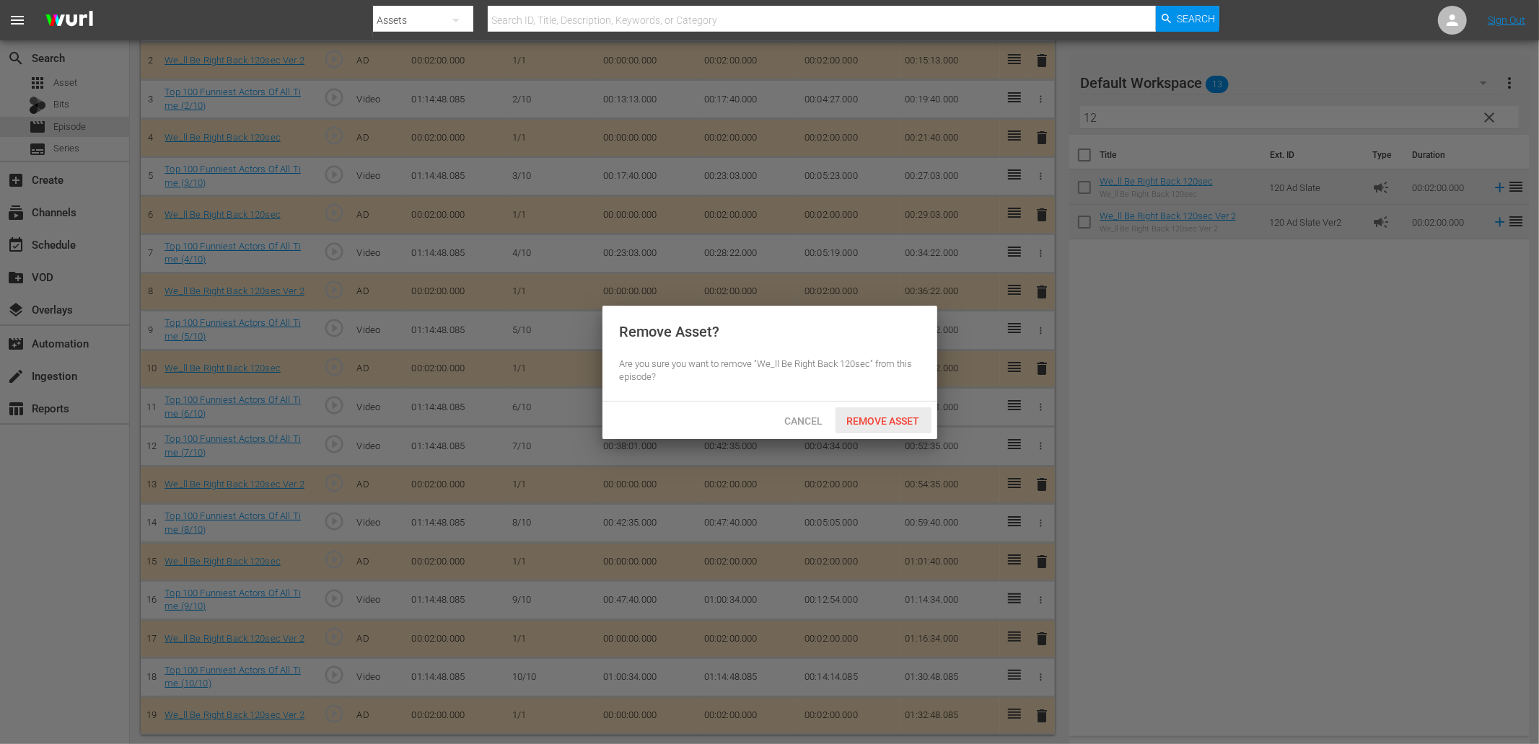
click at [892, 421] on span "Remove Asset" at bounding box center [883, 421] width 96 height 12
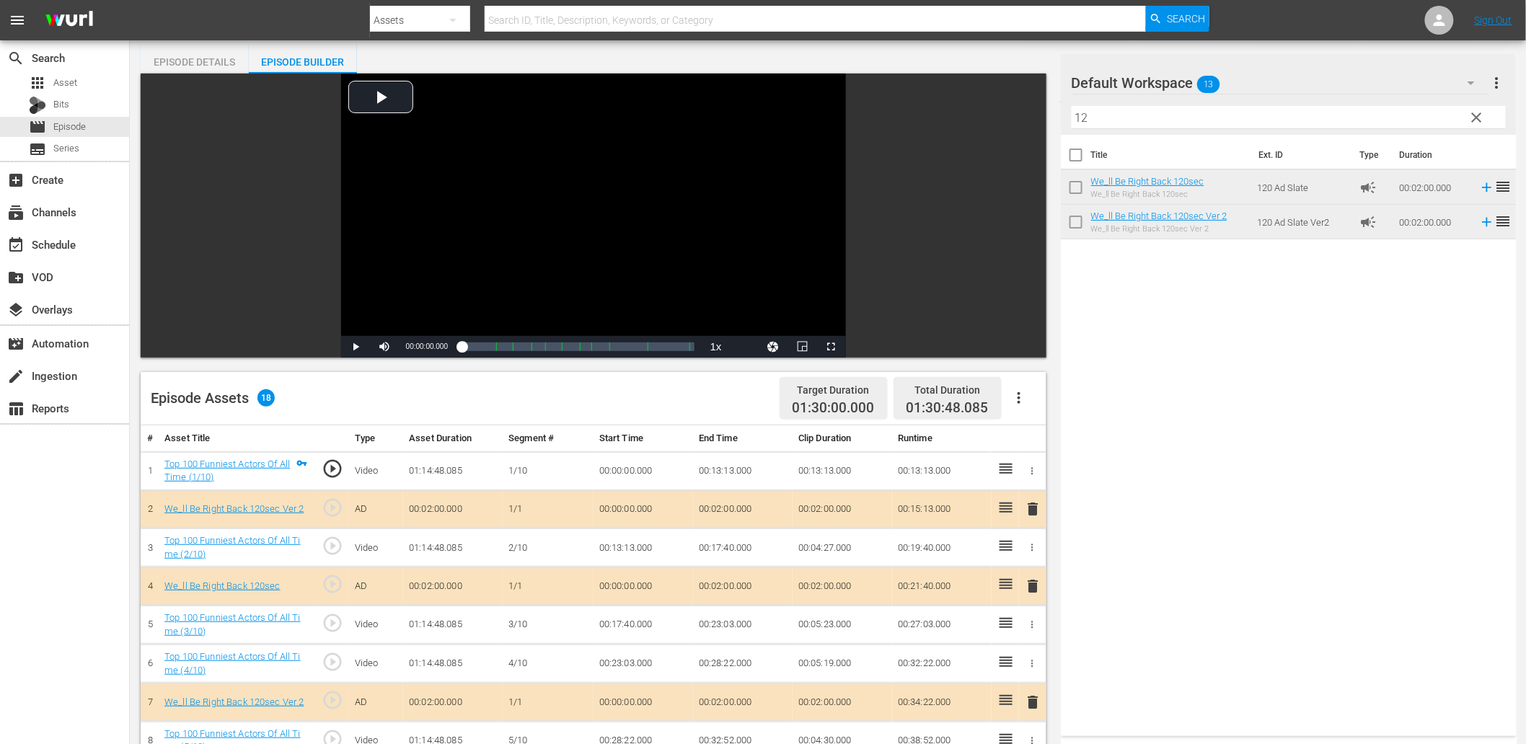
scroll to position [320, 0]
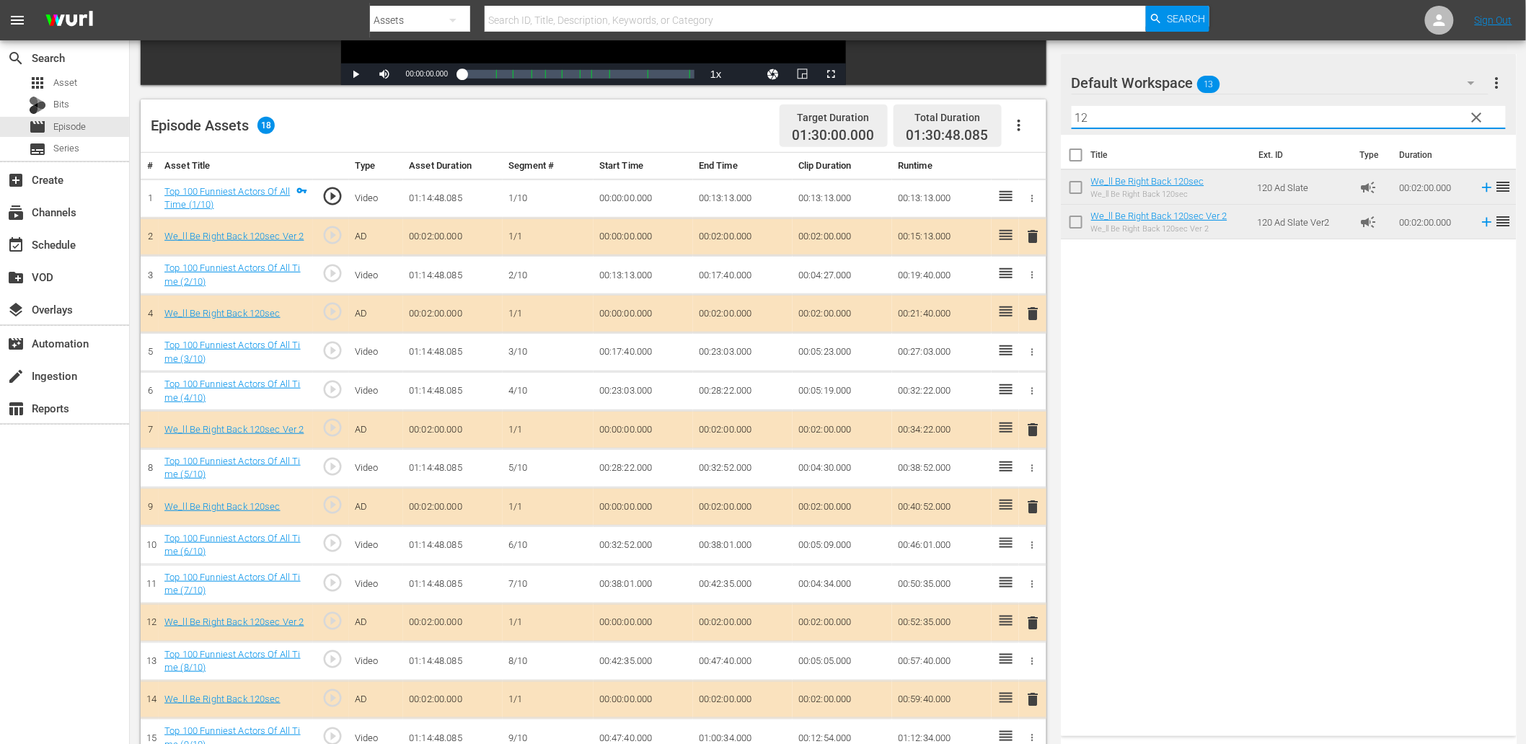
drag, startPoint x: 1127, startPoint y: 121, endPoint x: 972, endPoint y: 127, distance: 155.2
click at [972, 127] on div "Video Player is loading. Play Video Play Mute Current Time 00:00:00.000 / Durat…" at bounding box center [828, 337] width 1375 height 1073
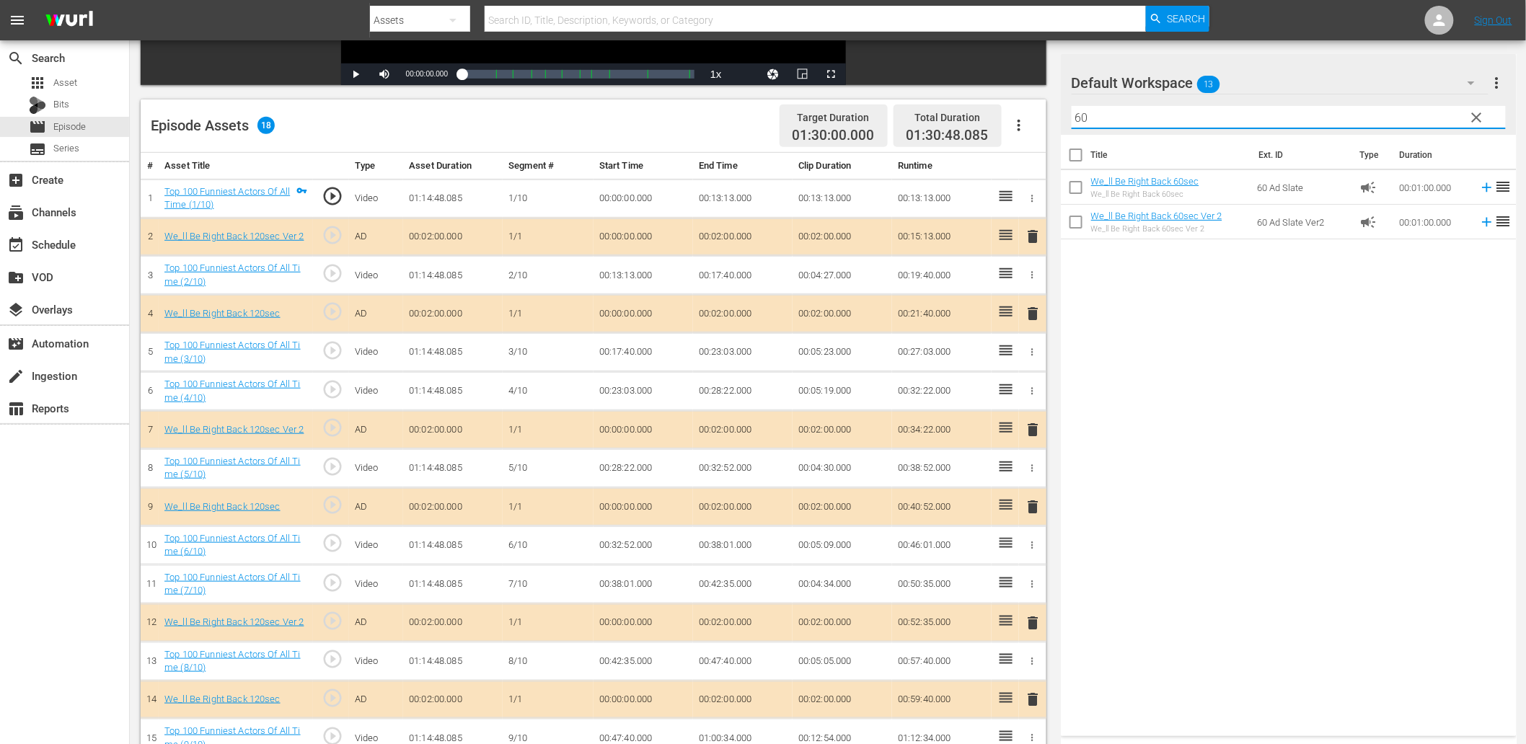
type input "60"
click at [1033, 314] on span "delete" at bounding box center [1033, 313] width 17 height 17
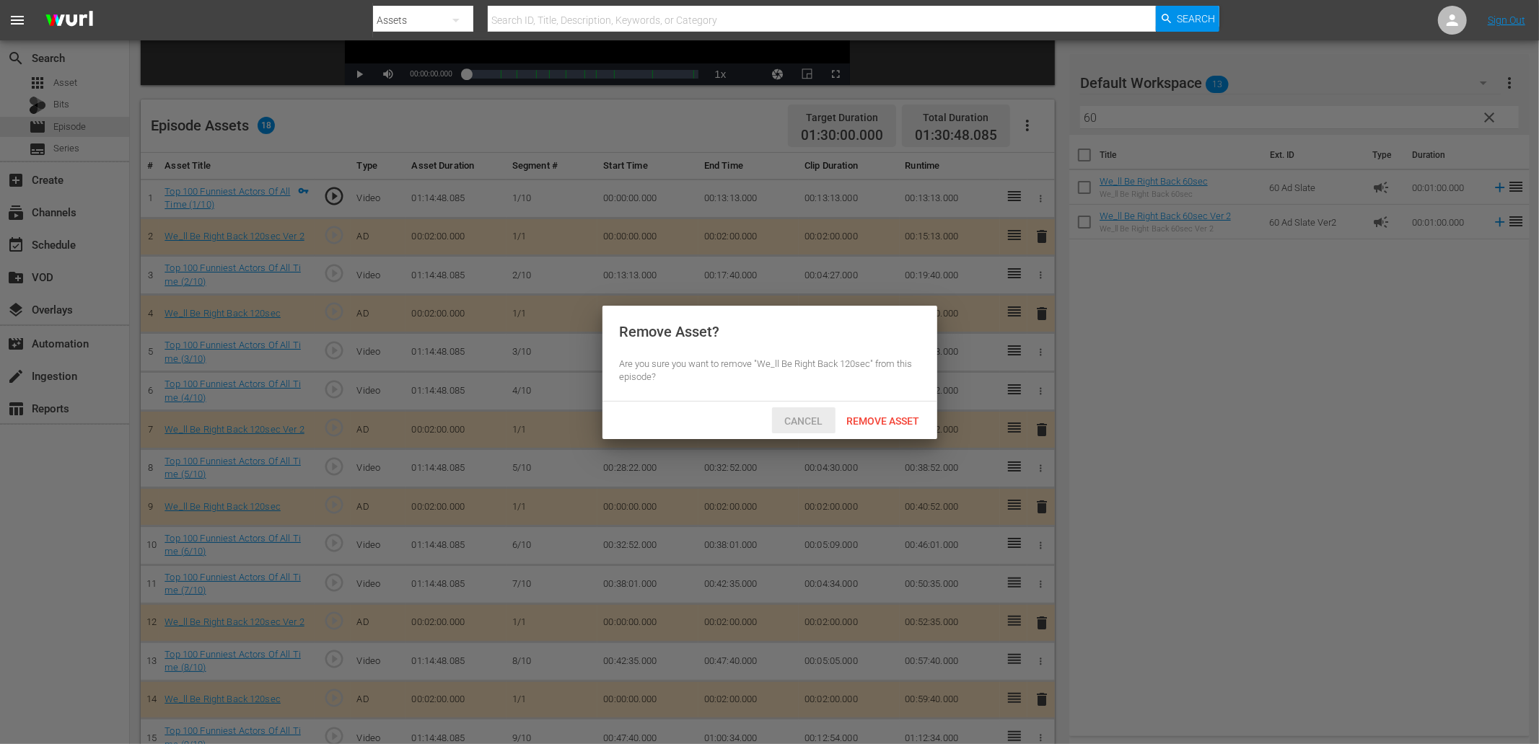
click at [792, 415] on span "Cancel" at bounding box center [803, 421] width 61 height 12
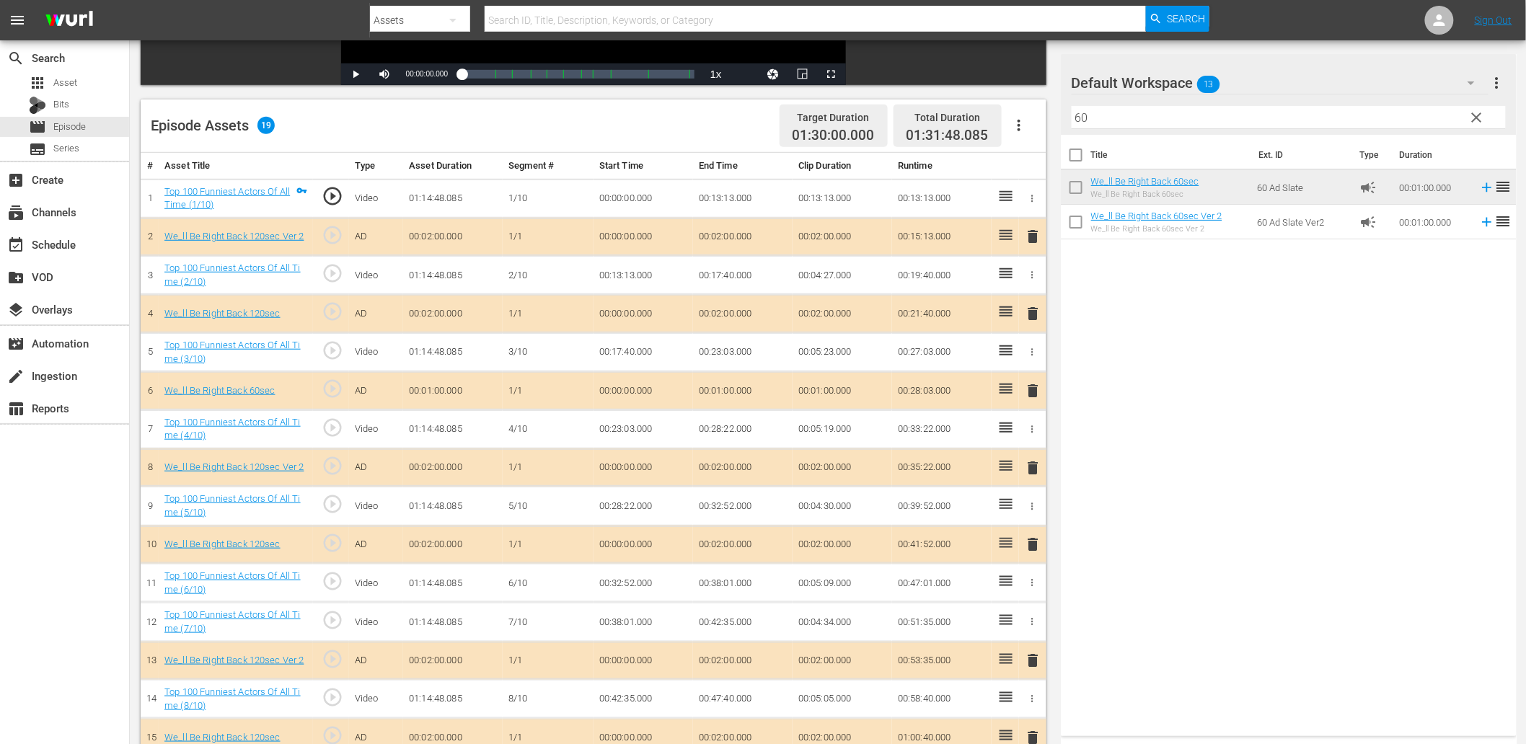
click at [1034, 316] on span "delete" at bounding box center [1033, 313] width 17 height 17
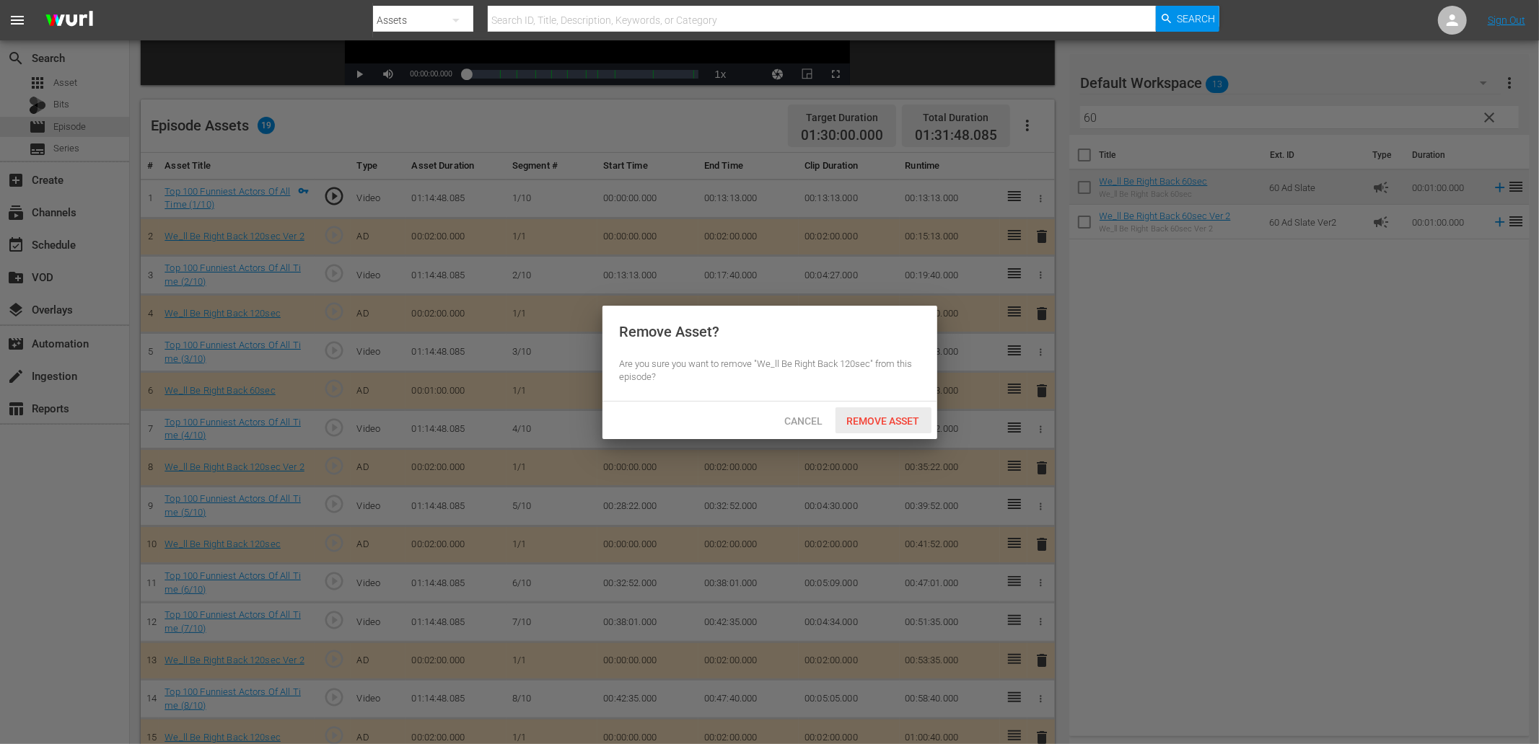
click at [876, 423] on span "Remove Asset" at bounding box center [883, 421] width 96 height 12
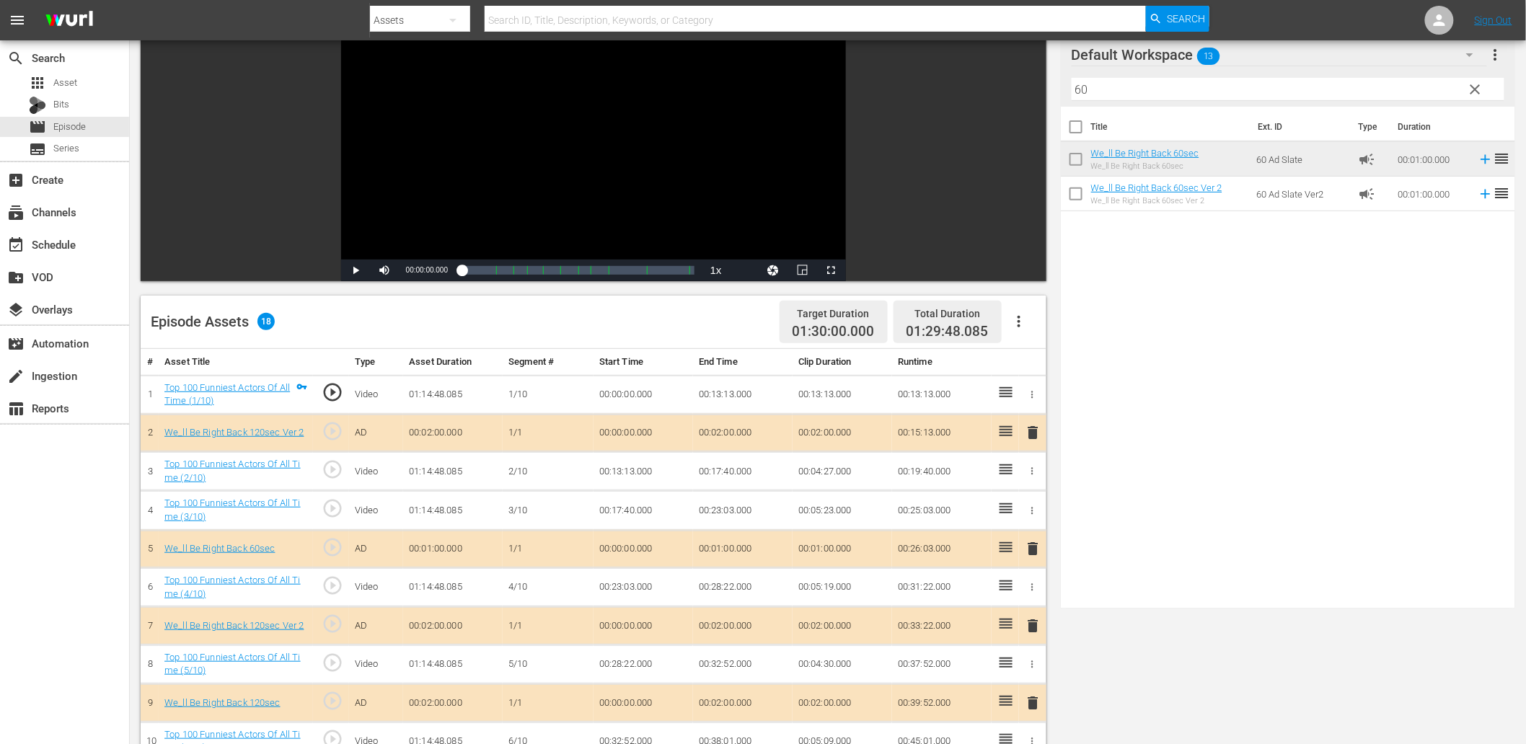
scroll to position [0, 0]
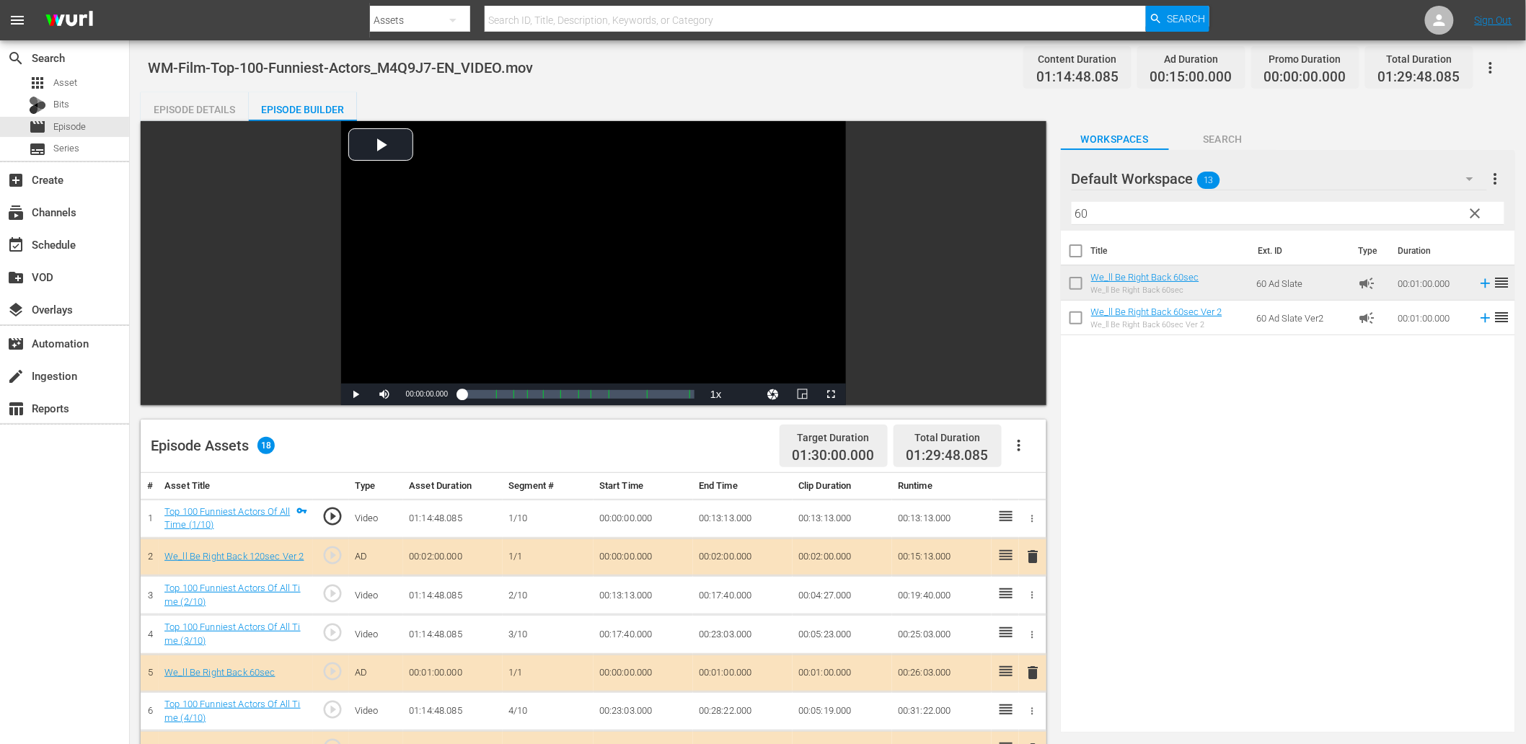
click at [1472, 206] on span "clear" at bounding box center [1475, 213] width 17 height 17
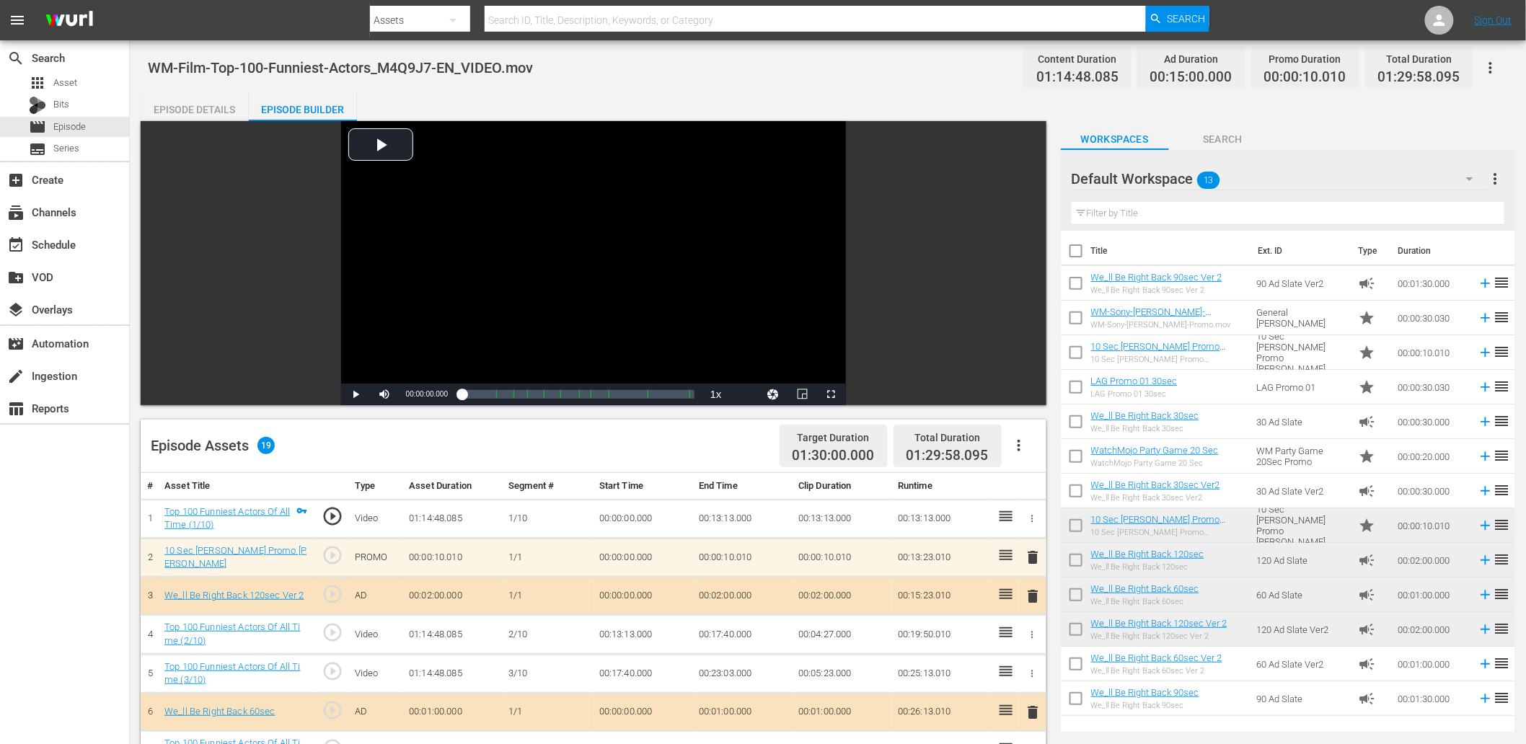
click at [335, 638] on span "play_circle_outline" at bounding box center [333, 633] width 22 height 22
click at [442, 249] on div "Video Player" at bounding box center [593, 252] width 505 height 263
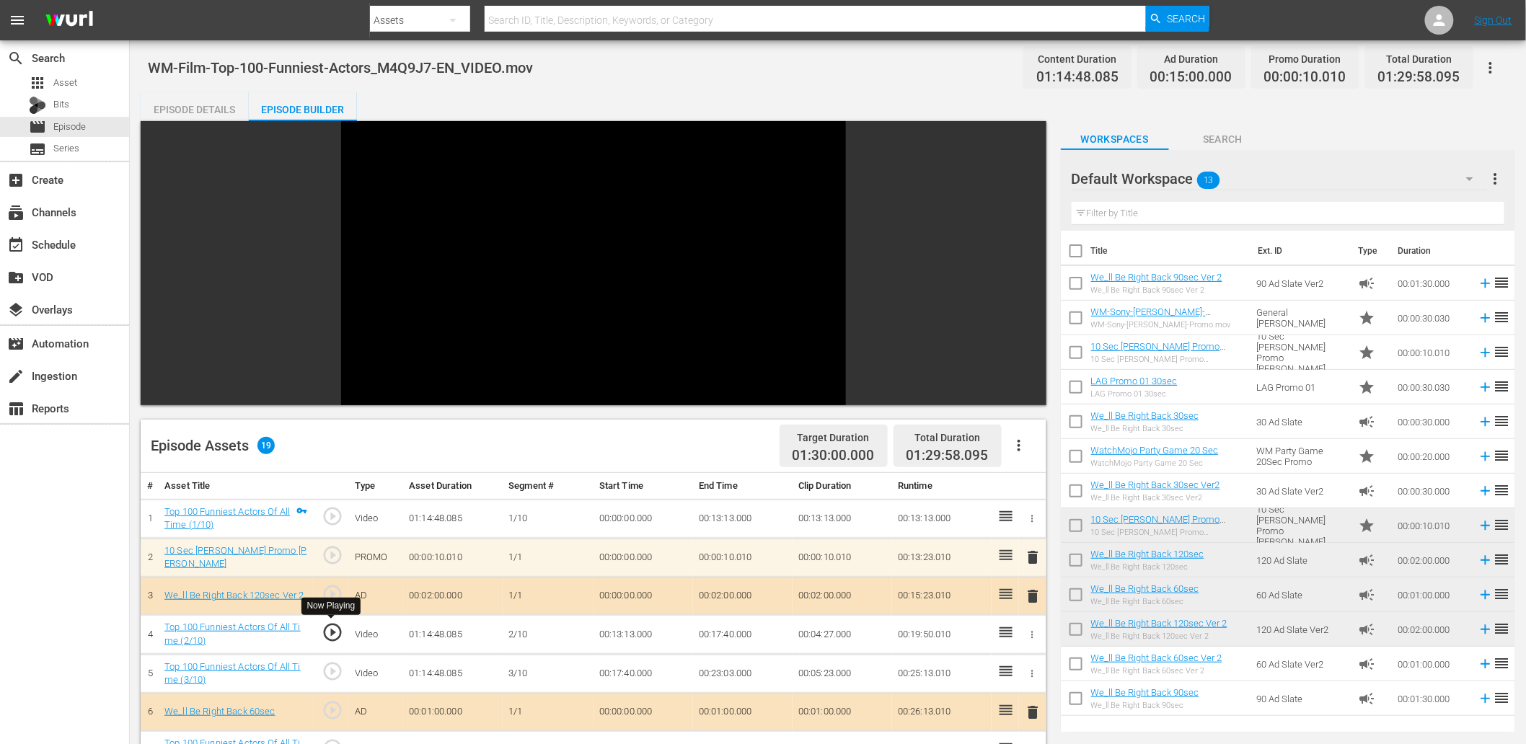
click at [333, 624] on span "play_circle_outline" at bounding box center [333, 633] width 22 height 22
click at [642, 631] on td "00:13:13.000" at bounding box center [644, 634] width 100 height 39
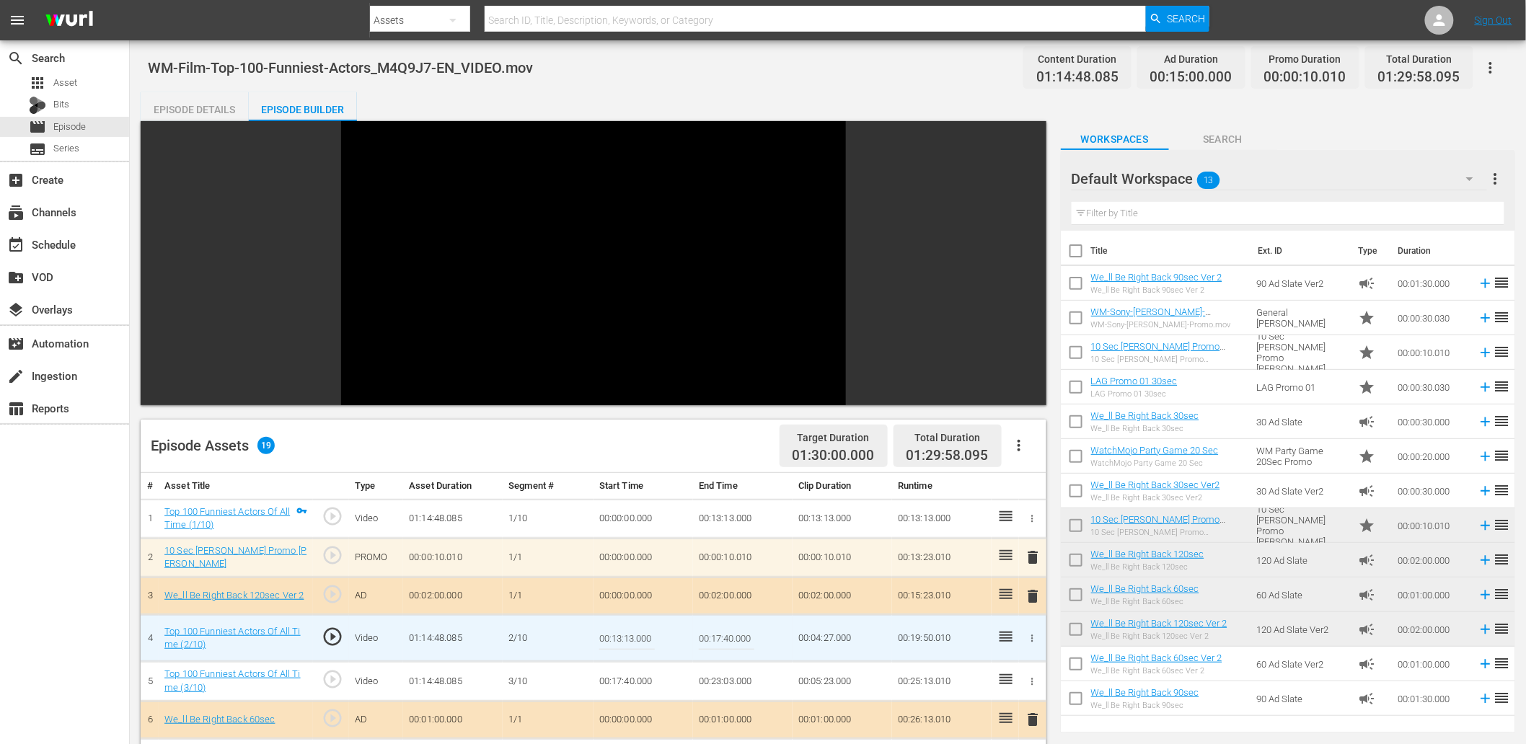
click at [642, 631] on input "00:13:13.000" at bounding box center [627, 638] width 56 height 35
type input "00:13:13.299"
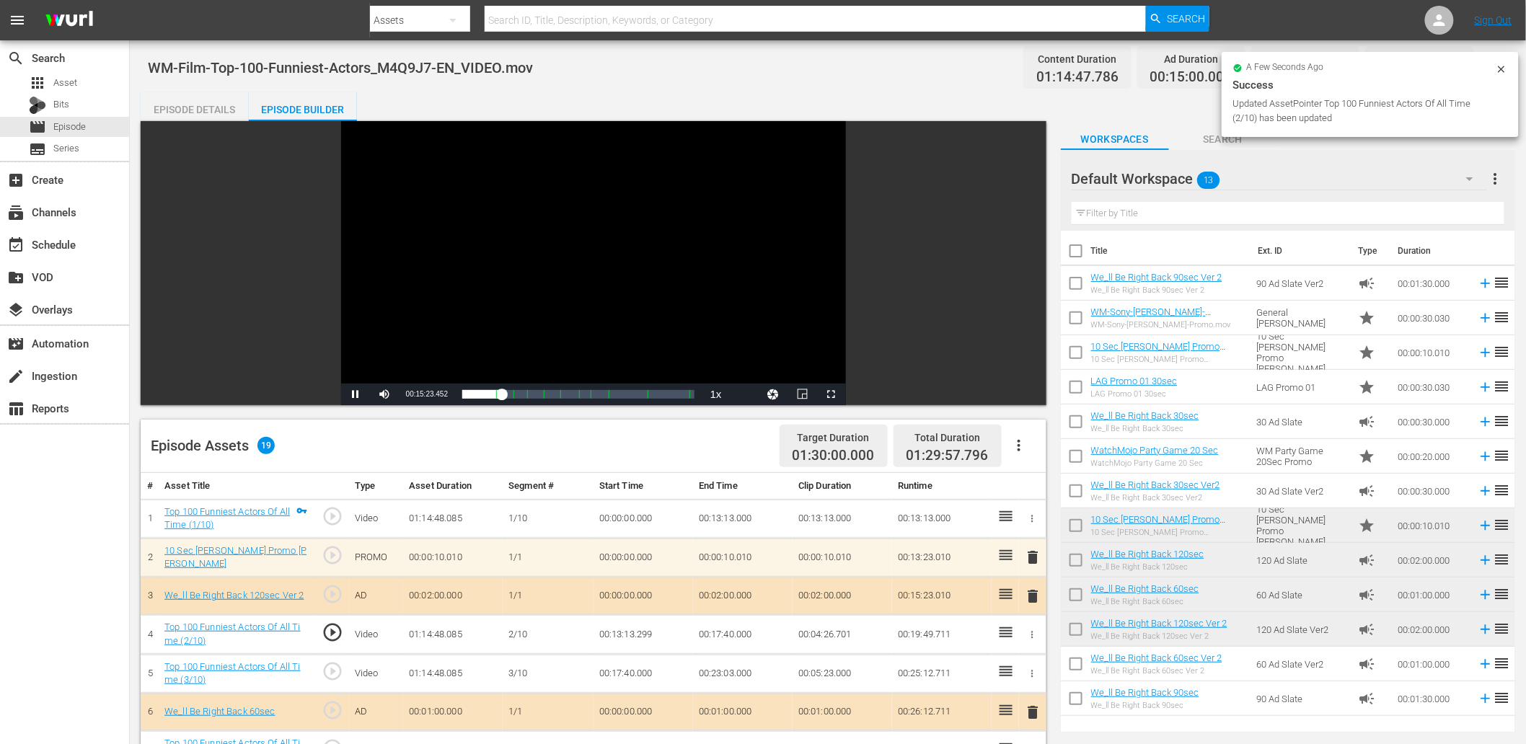
click at [426, 205] on div "Video Player" at bounding box center [593, 252] width 505 height 263
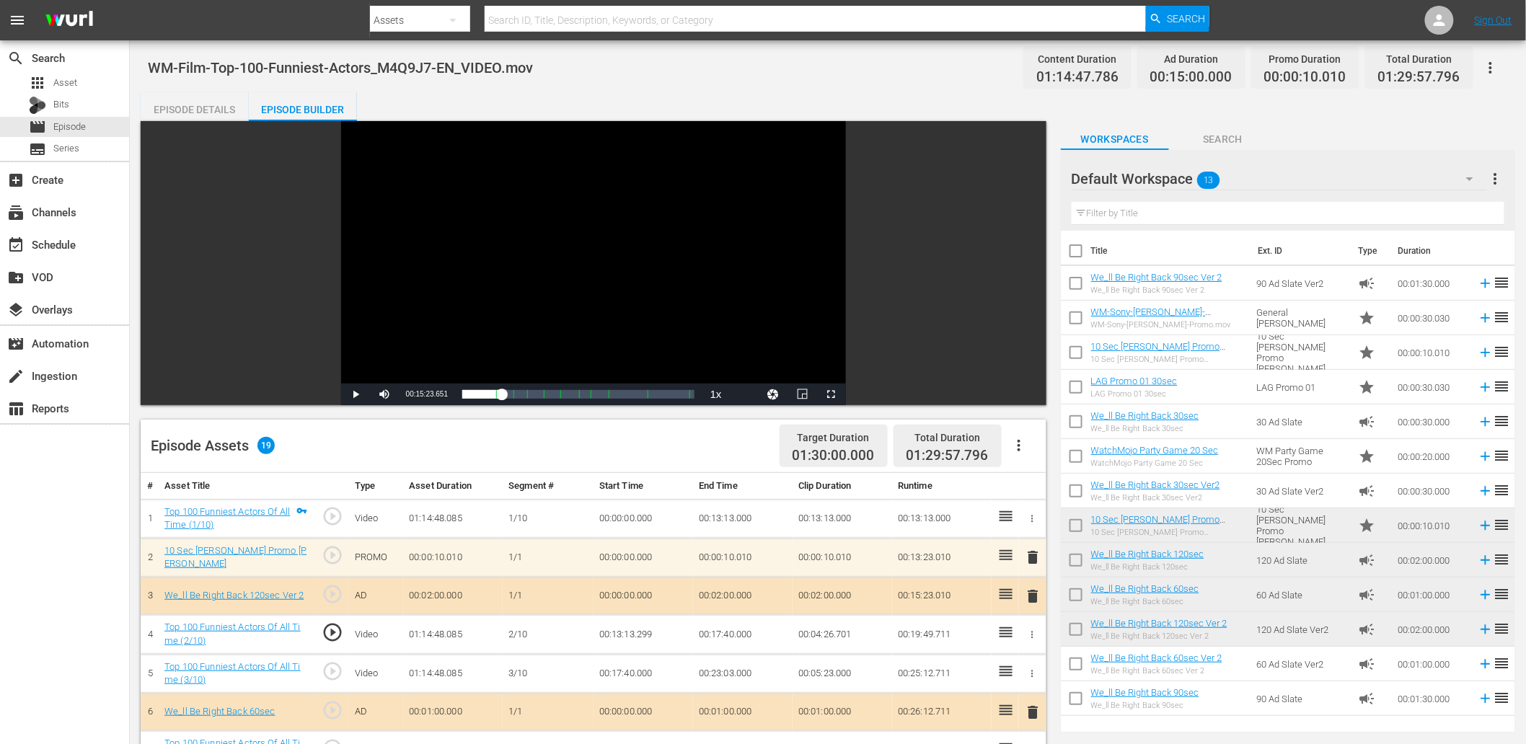
click at [334, 631] on span "play_circle_outline" at bounding box center [333, 633] width 22 height 22
click at [640, 636] on td "00:13:13.299" at bounding box center [644, 634] width 100 height 39
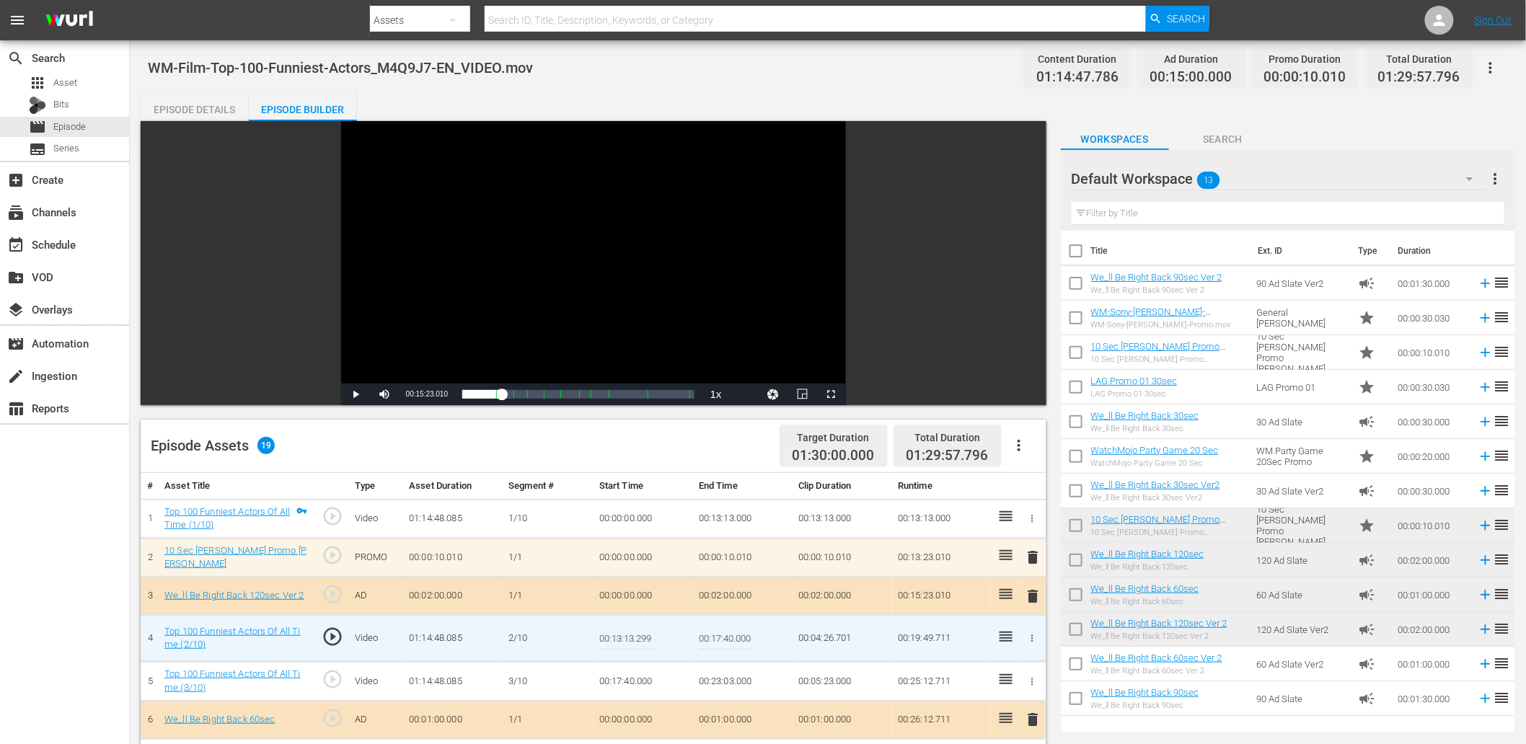
click at [640, 644] on input "00:13:13.299" at bounding box center [627, 638] width 56 height 35
type input "00:13:13.399"
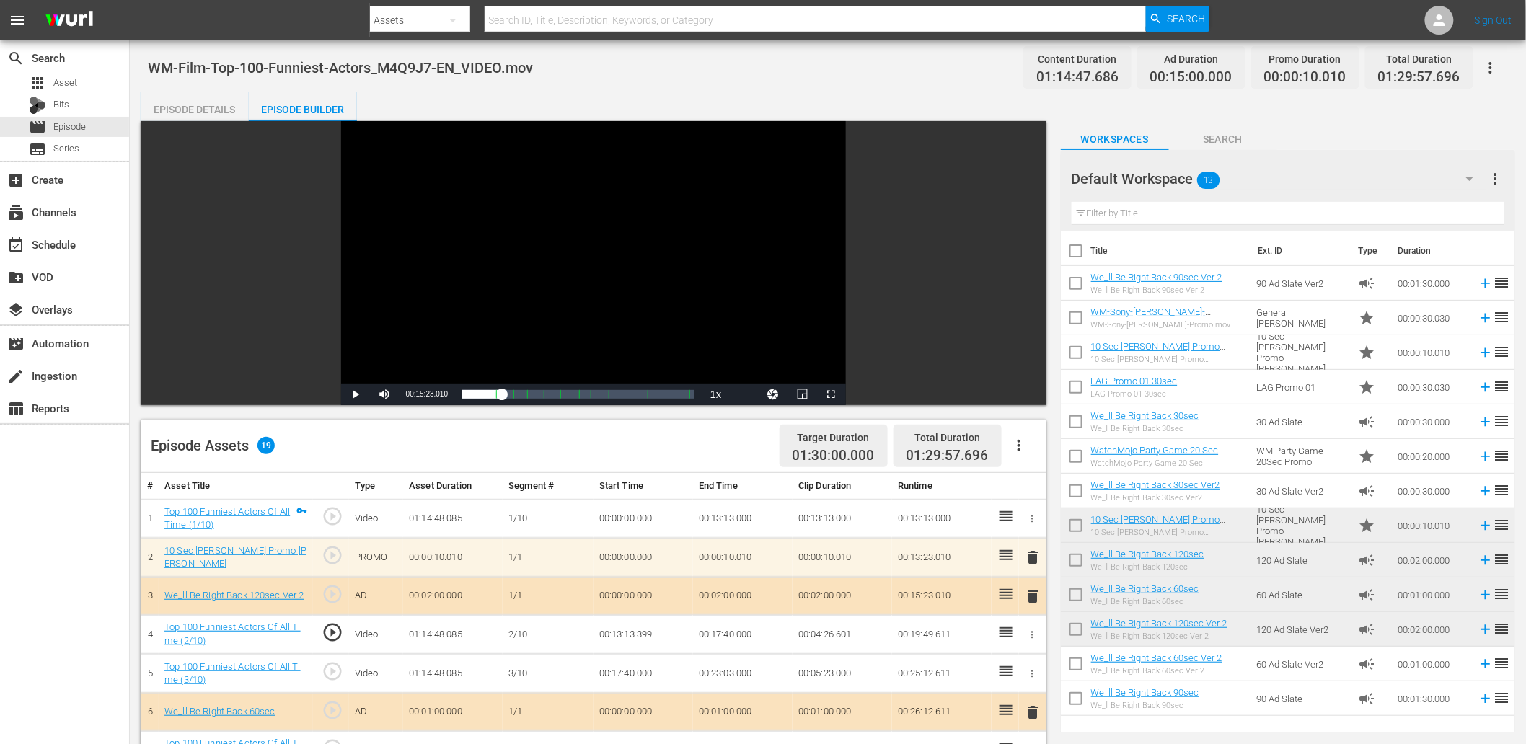
click at [492, 277] on div "Video Player" at bounding box center [593, 252] width 505 height 263
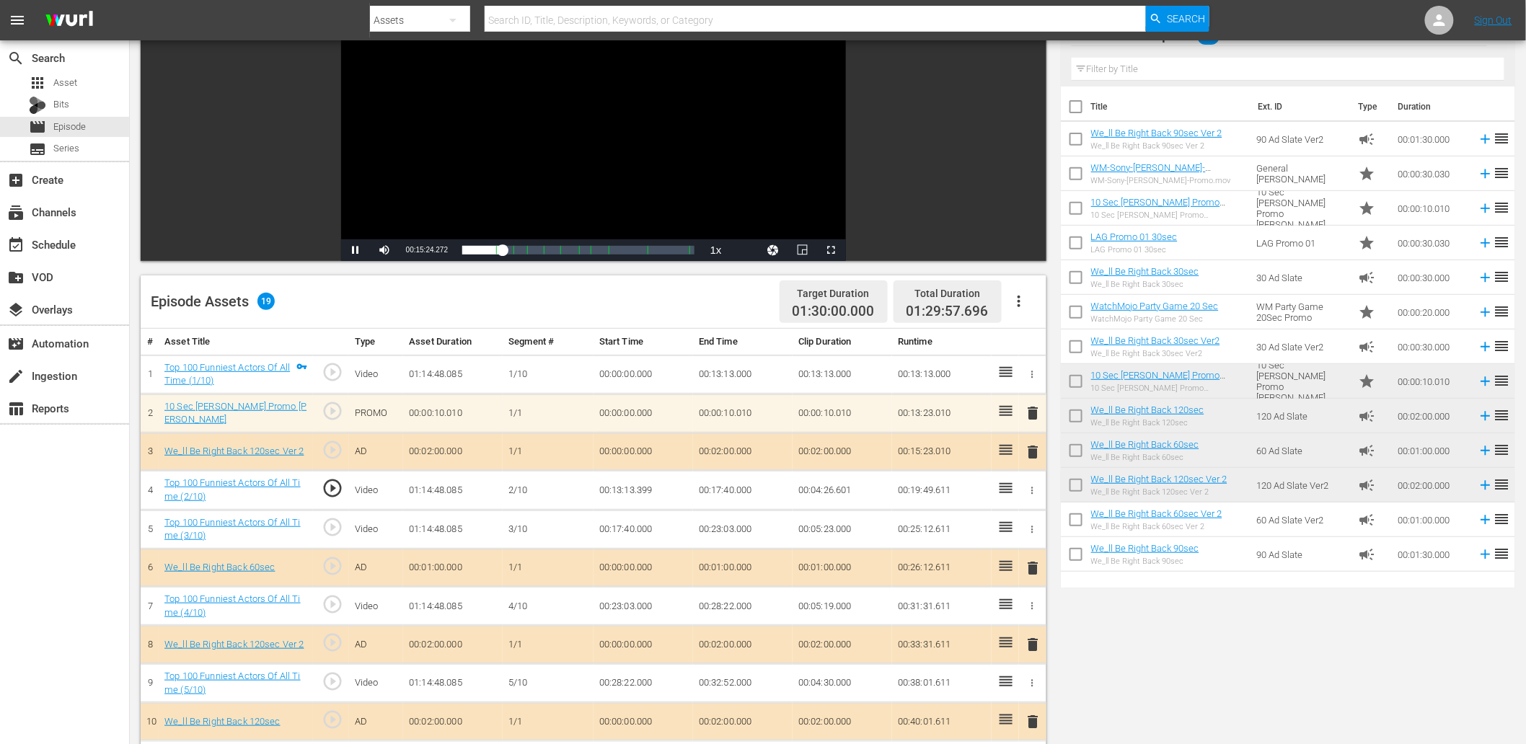
scroll to position [160, 0]
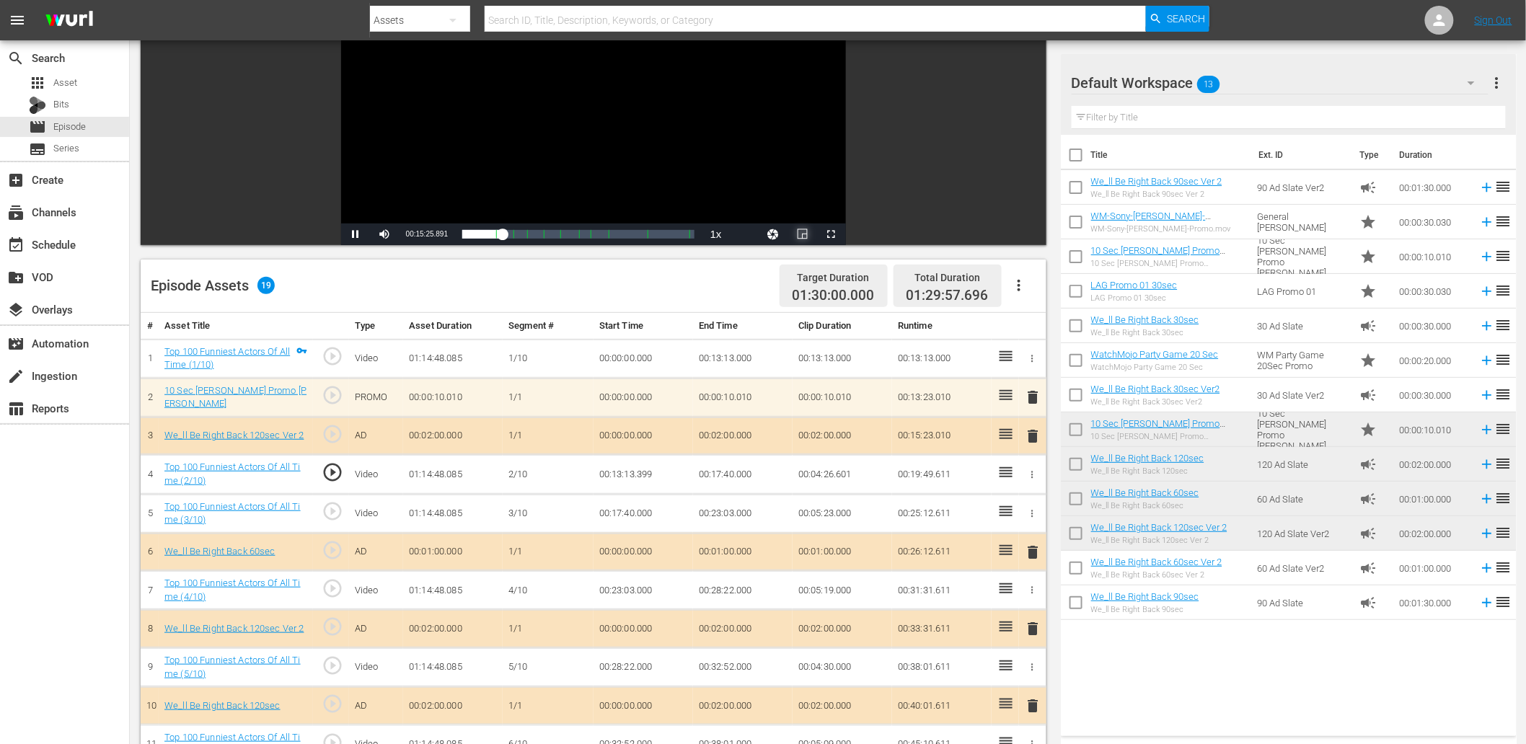
click at [803, 234] on span "Video Player" at bounding box center [803, 234] width 0 height 0
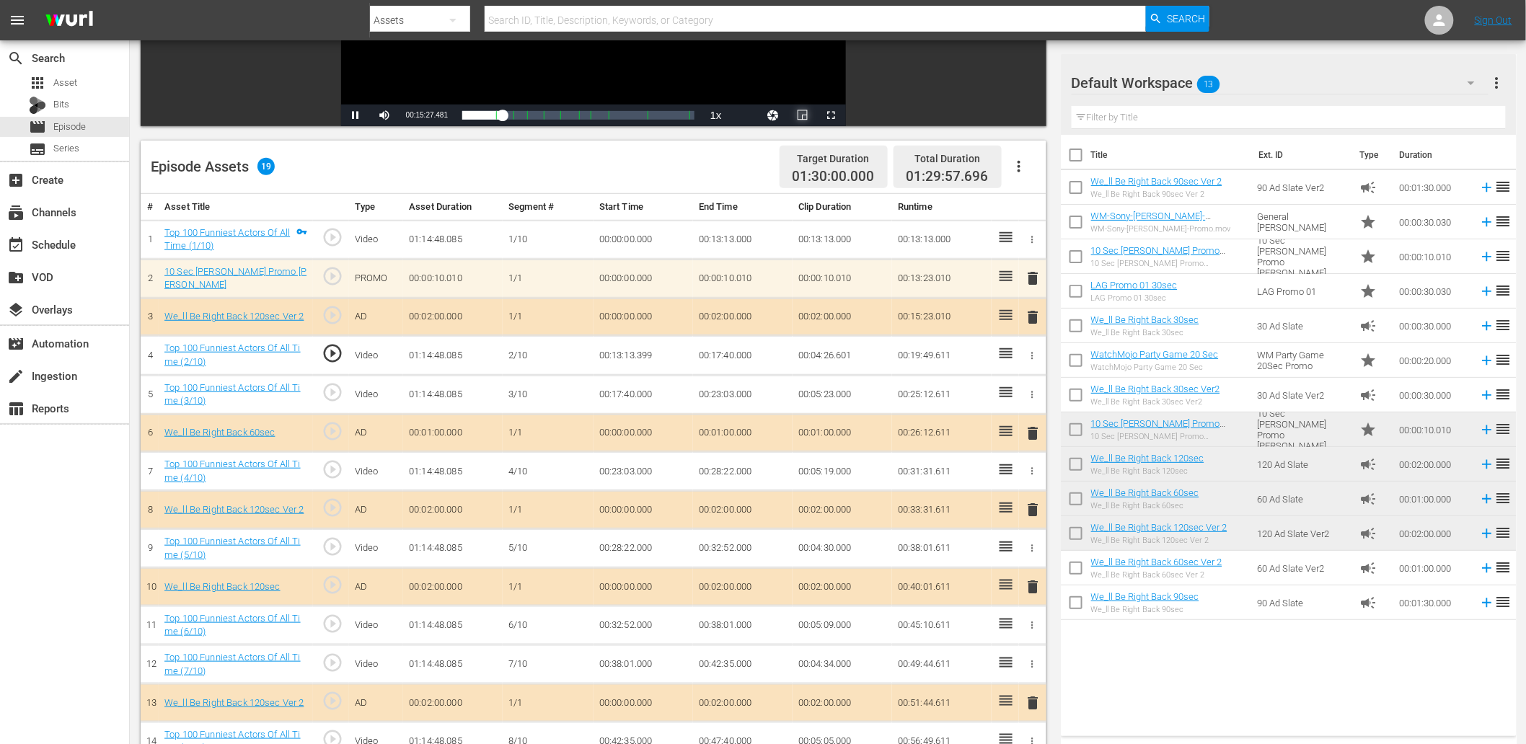
scroll to position [320, 0]
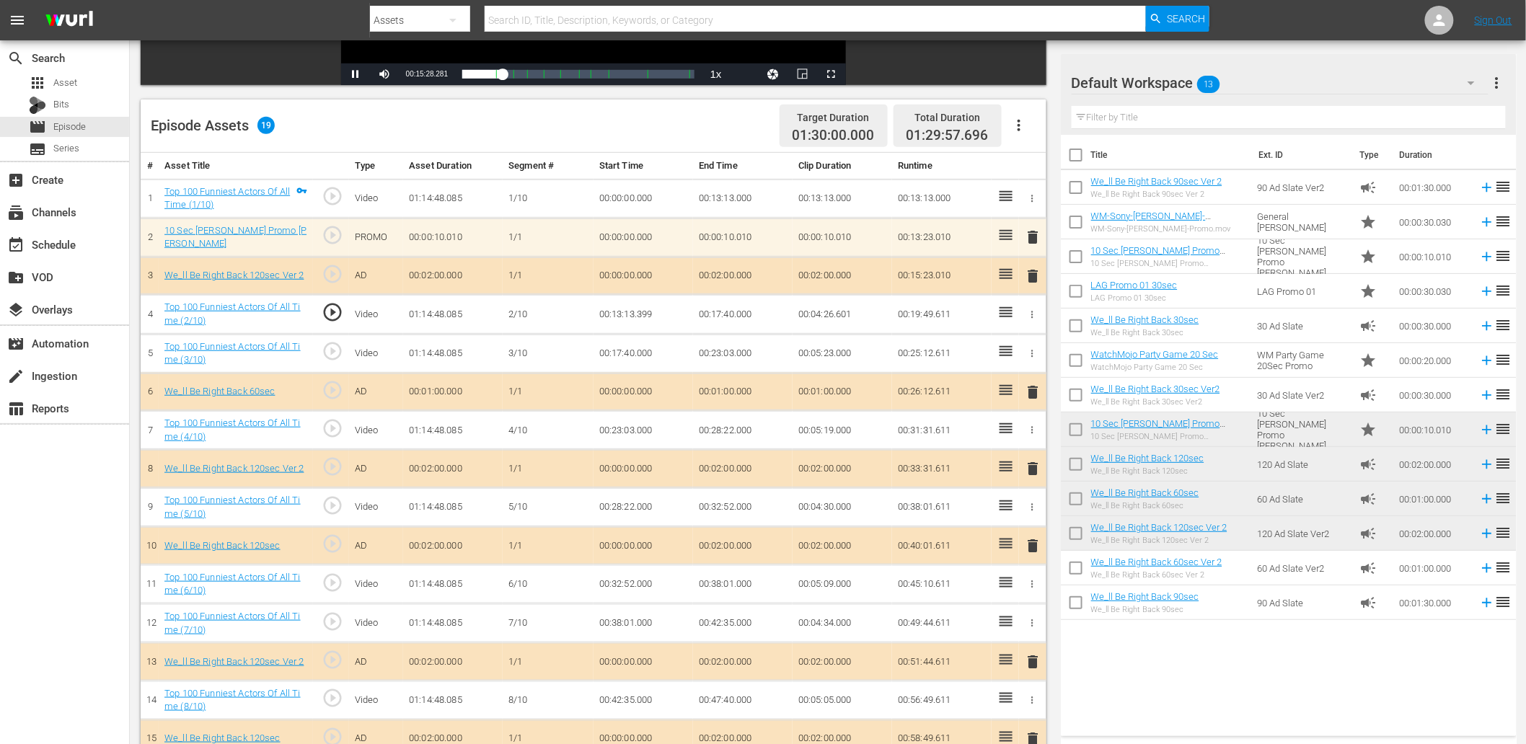
click at [327, 426] on span "play_circle_outline" at bounding box center [333, 429] width 22 height 22
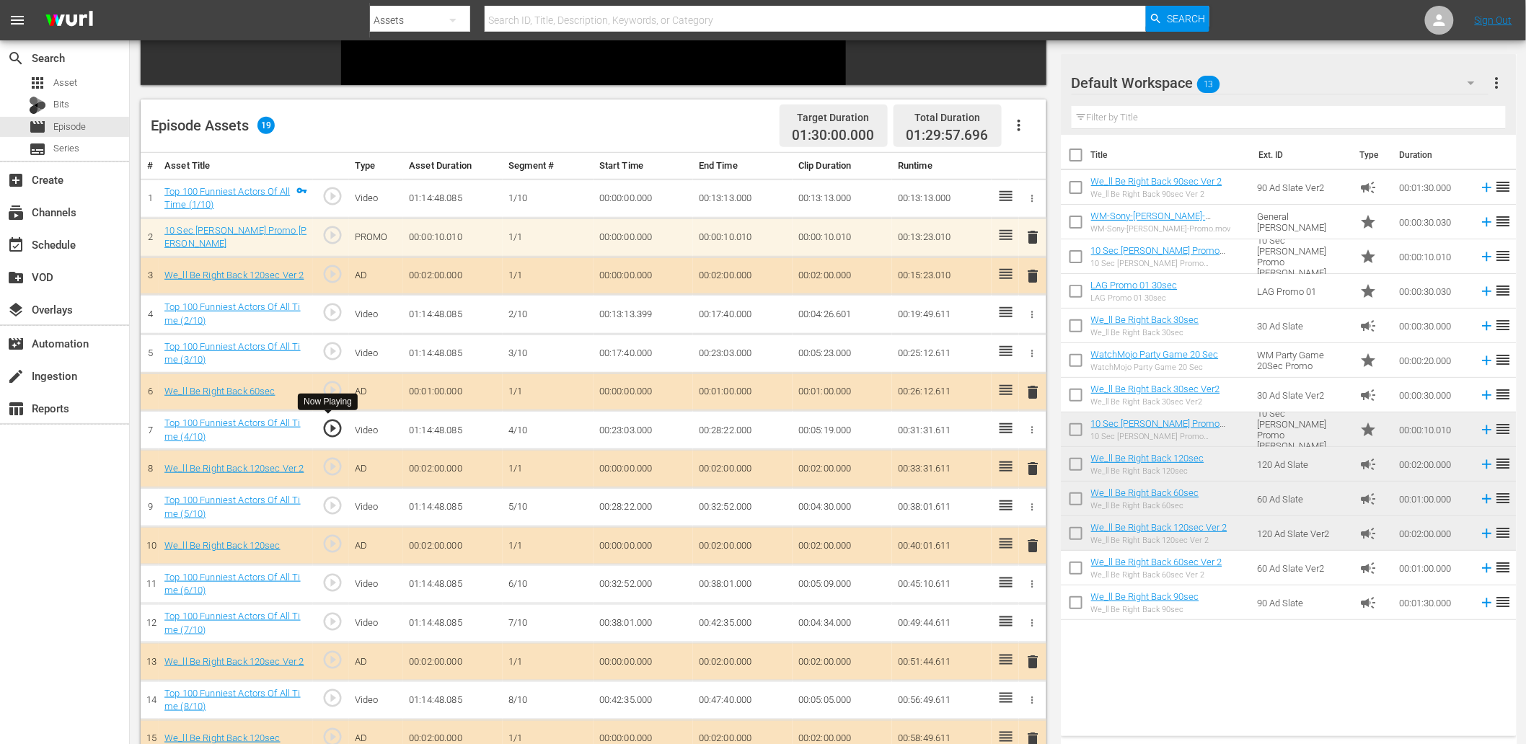
click at [327, 426] on span "play_circle_outline" at bounding box center [333, 429] width 22 height 22
click at [628, 431] on td "00:23:03.000" at bounding box center [644, 430] width 100 height 39
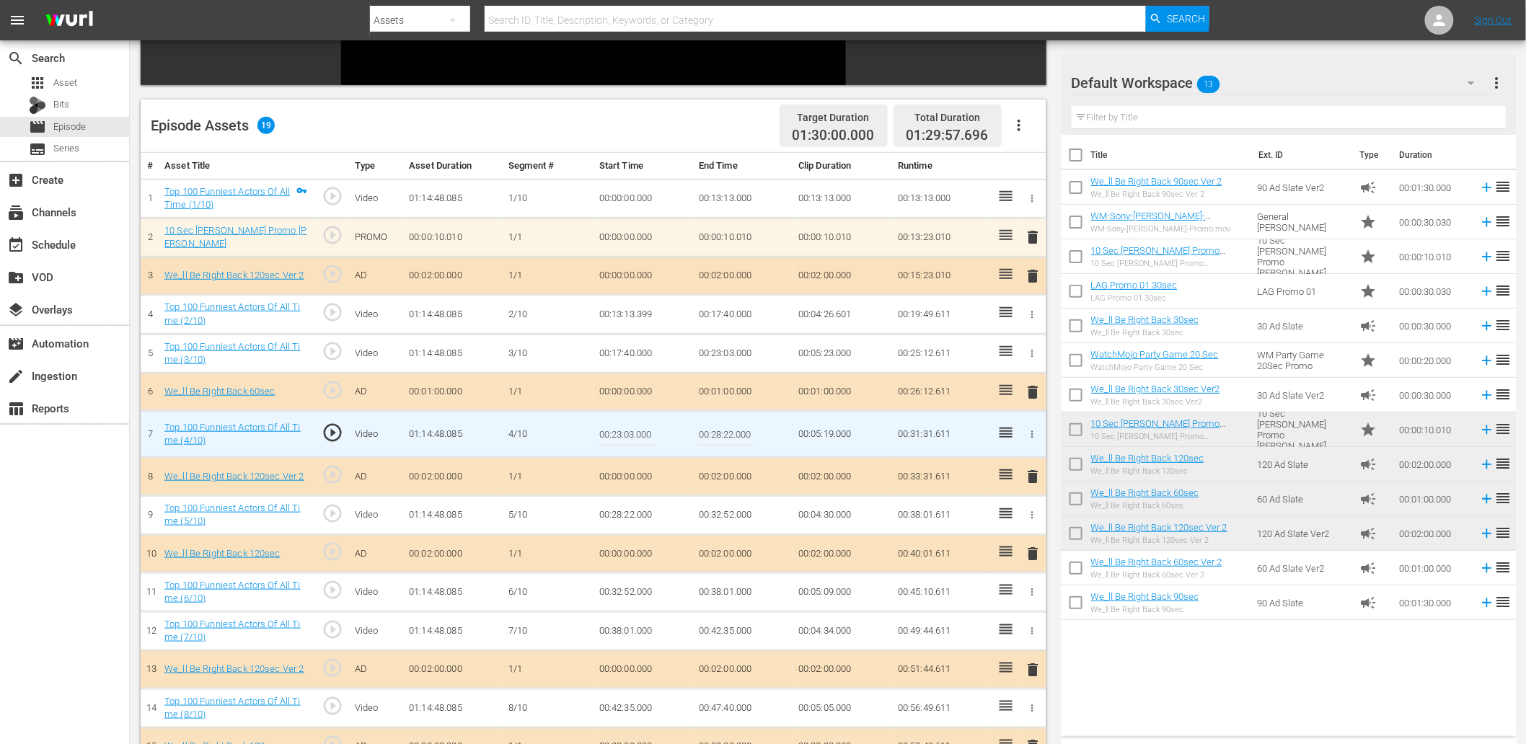
click at [628, 431] on input "00:23:03.000" at bounding box center [627, 434] width 56 height 35
type input "00:23:02.800"
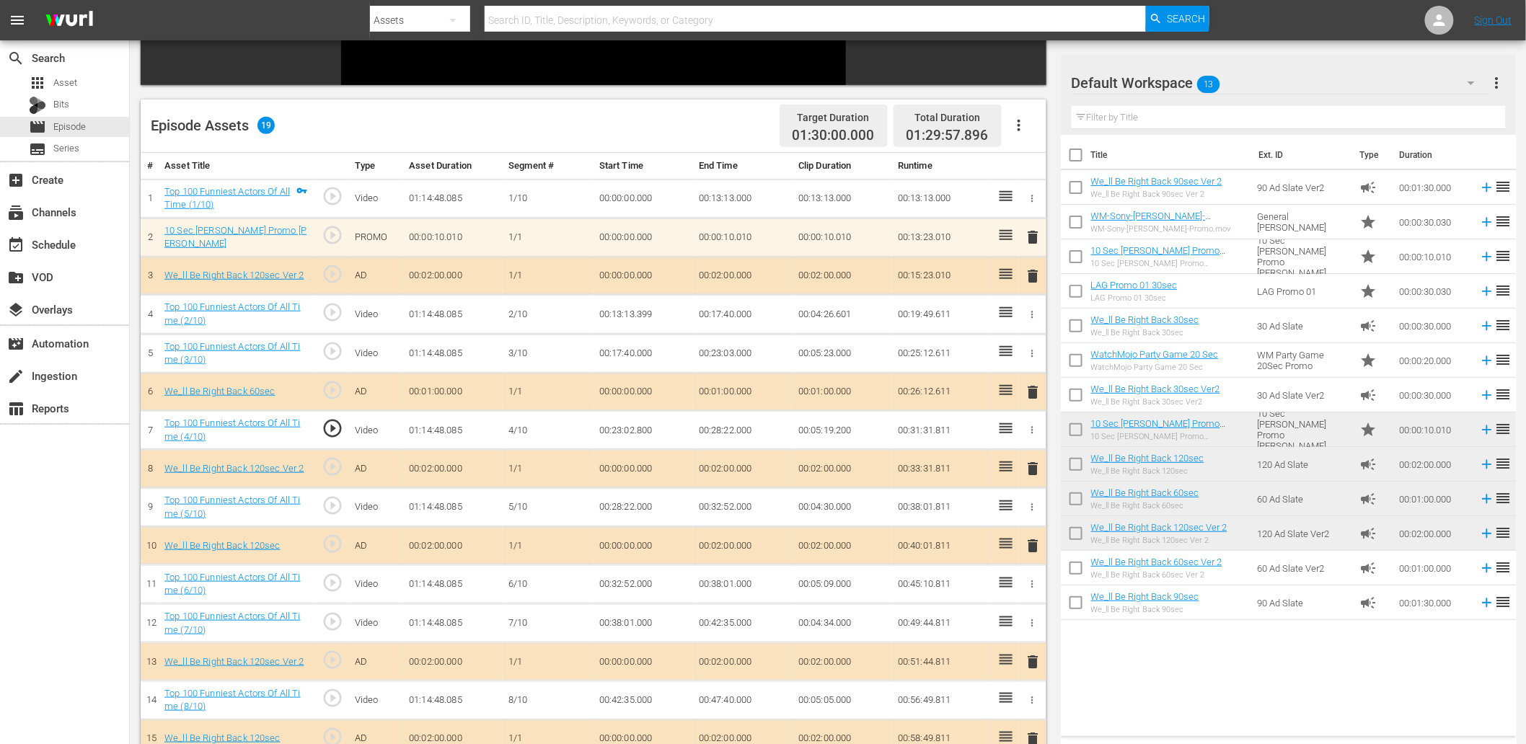
click at [628, 431] on td "00:23:02.800" at bounding box center [644, 430] width 100 height 39
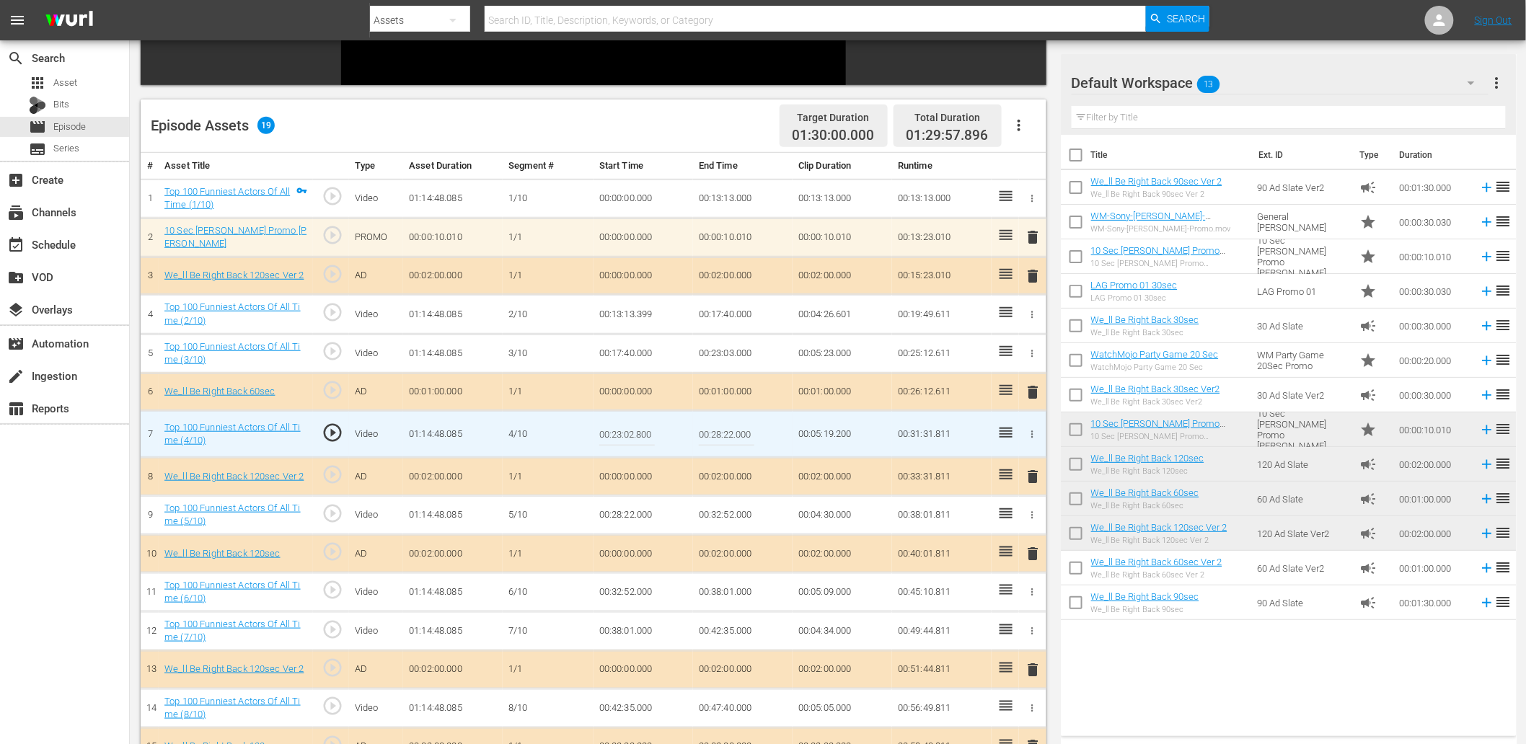
click at [628, 431] on input "00:23:02.800" at bounding box center [627, 434] width 56 height 35
click at [710, 353] on td "00:23:03.000" at bounding box center [743, 353] width 100 height 39
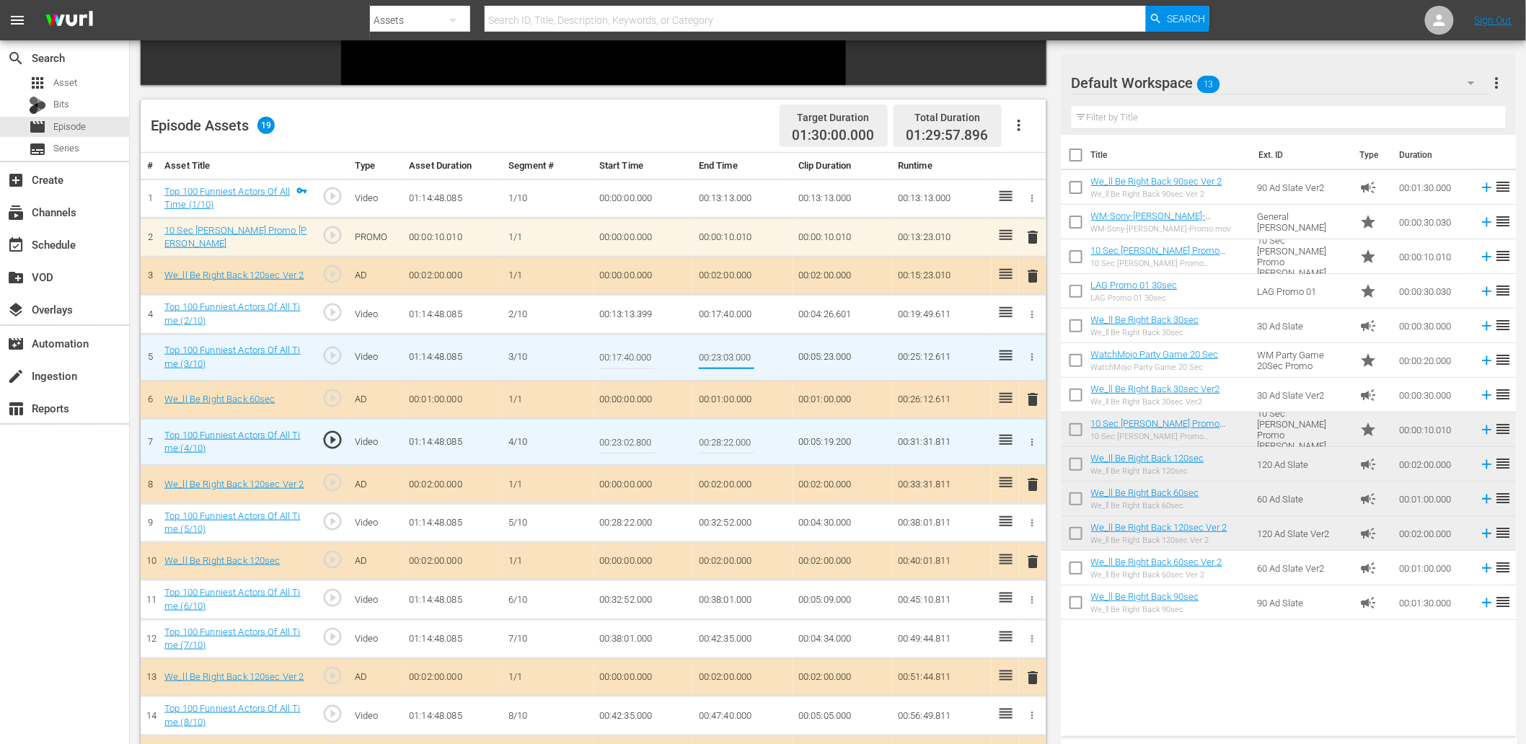
type input "00:23:02.800"
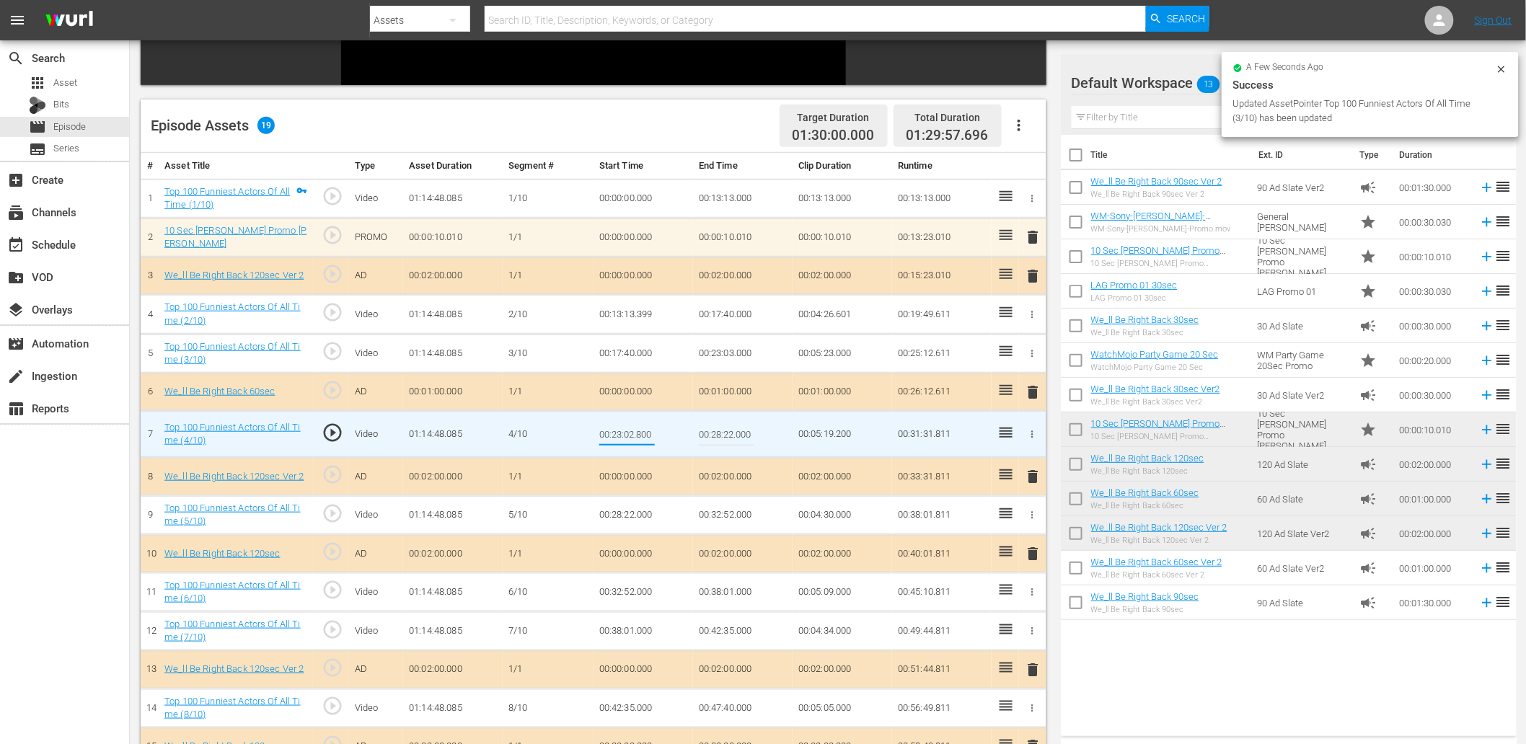
click at [632, 439] on input "00:23:02.800" at bounding box center [627, 434] width 56 height 35
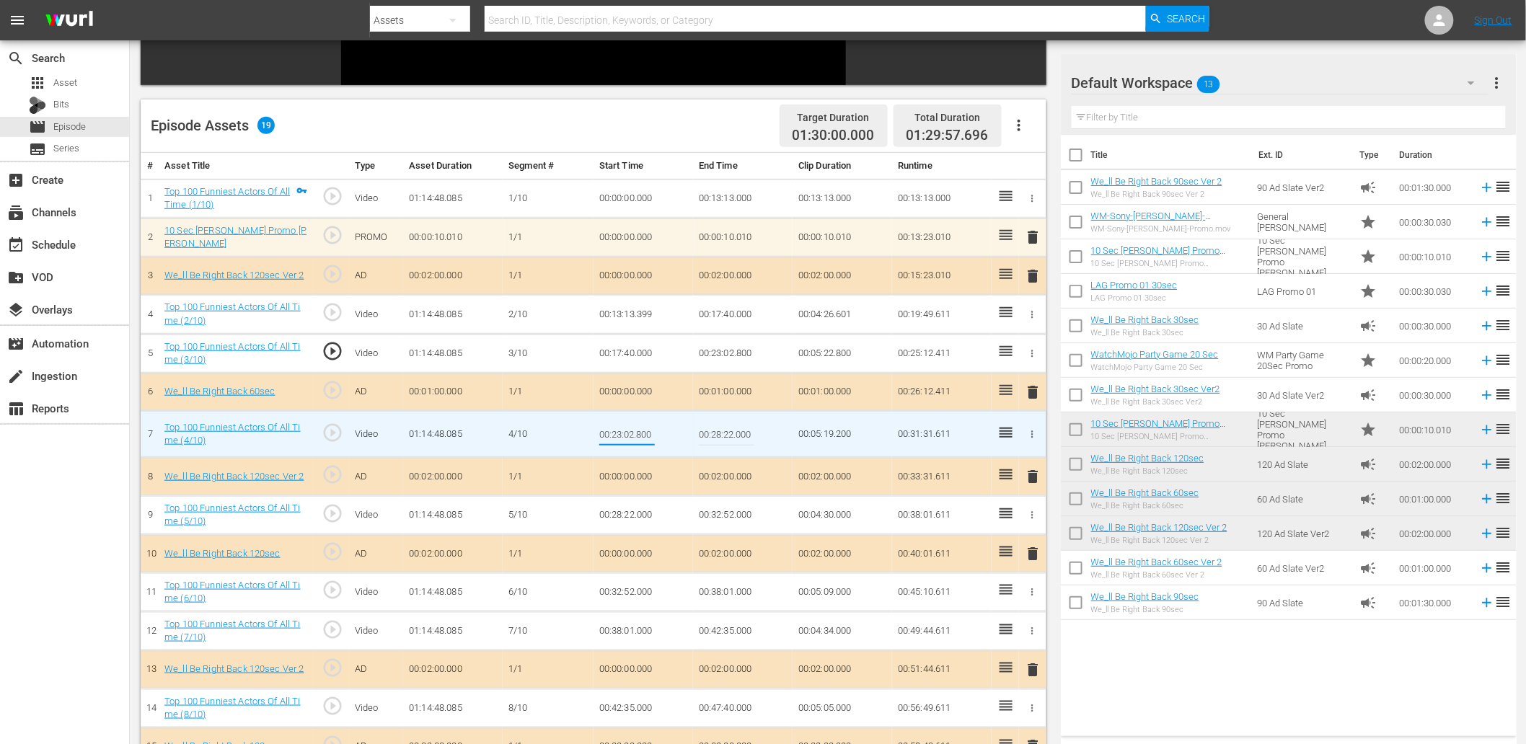
paste input "3.0"
type input "00:23:03.000"
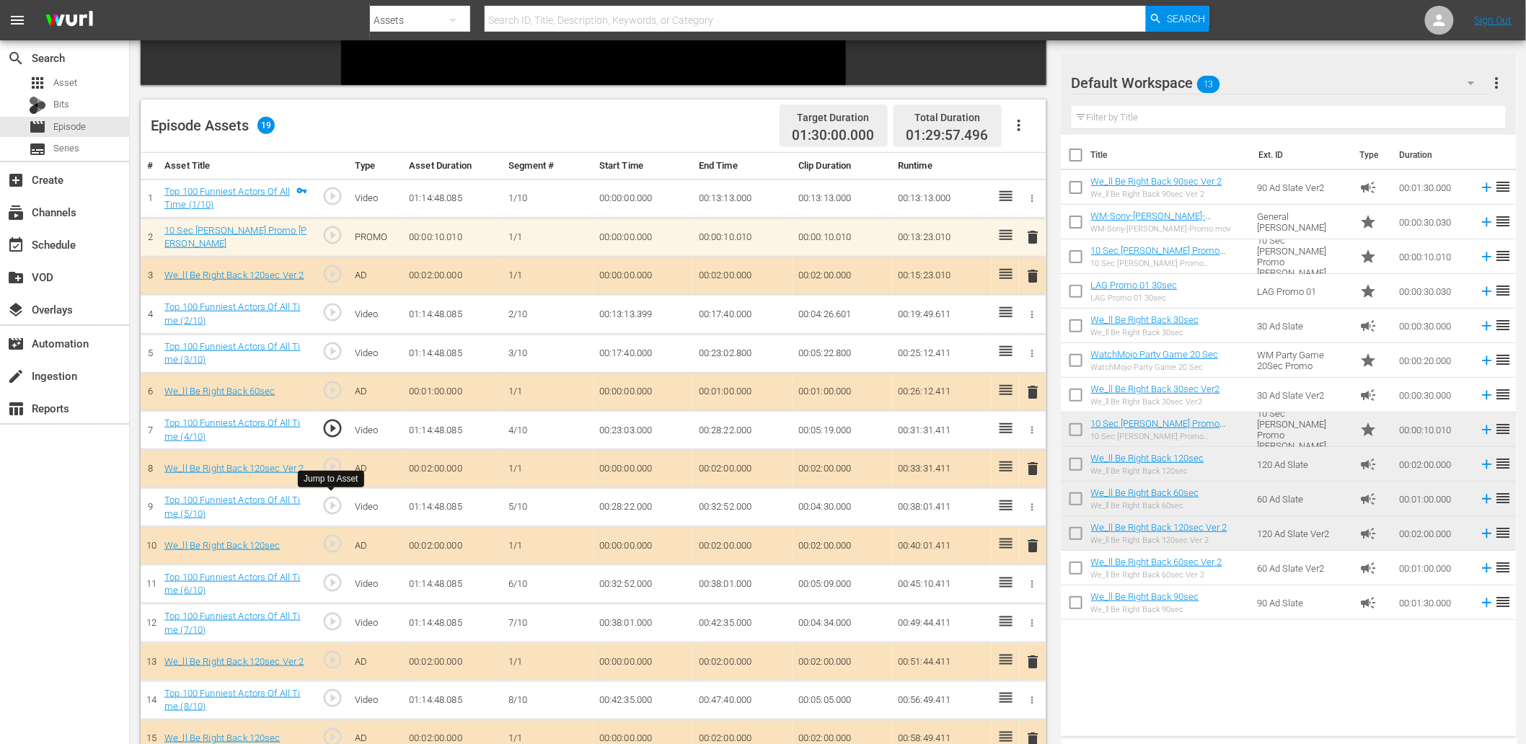
click at [329, 507] on span "play_circle_outline" at bounding box center [333, 506] width 22 height 22
click at [602, 506] on td "00:28:22.000" at bounding box center [644, 507] width 100 height 39
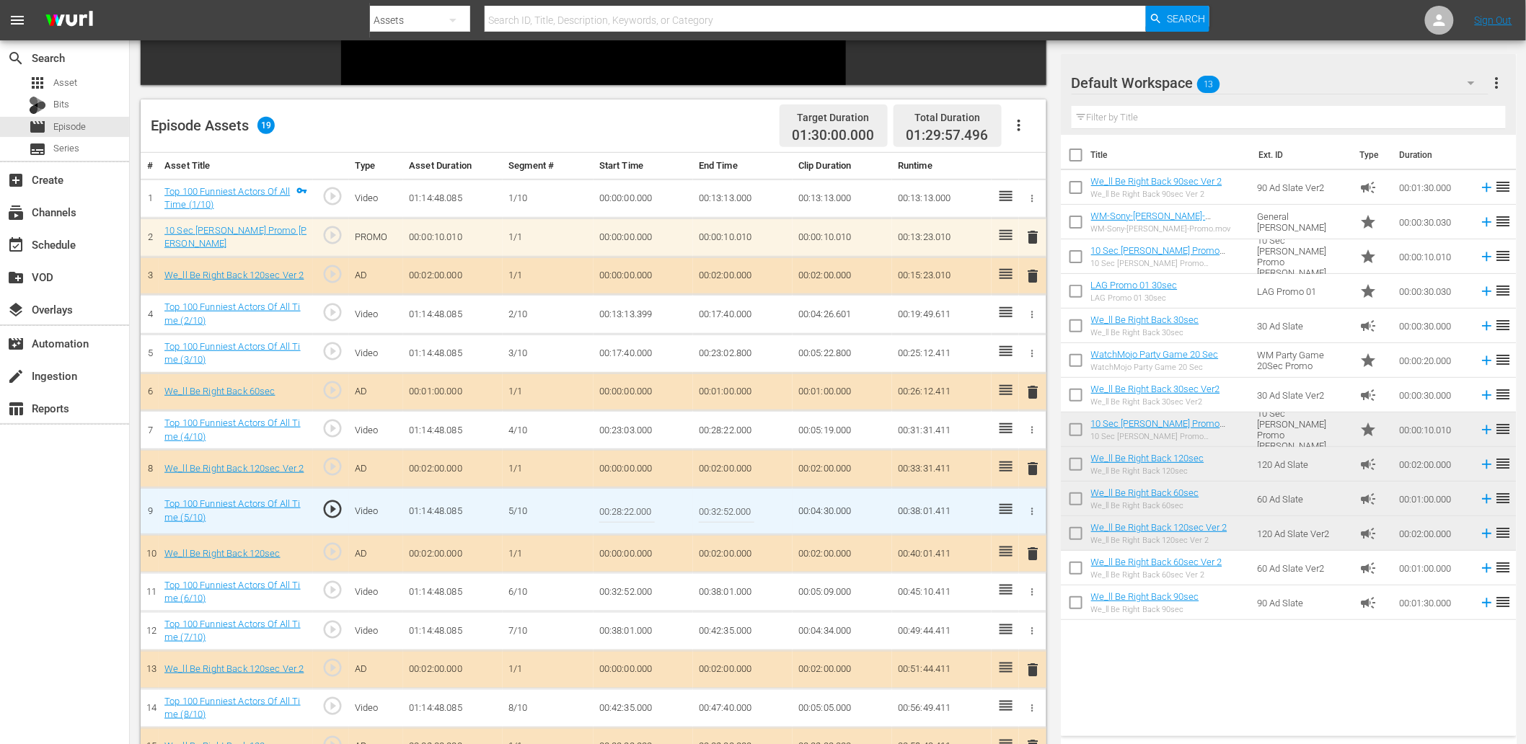
click at [602, 506] on input "00:28:22.000" at bounding box center [627, 511] width 56 height 35
type input "00:28:21.800"
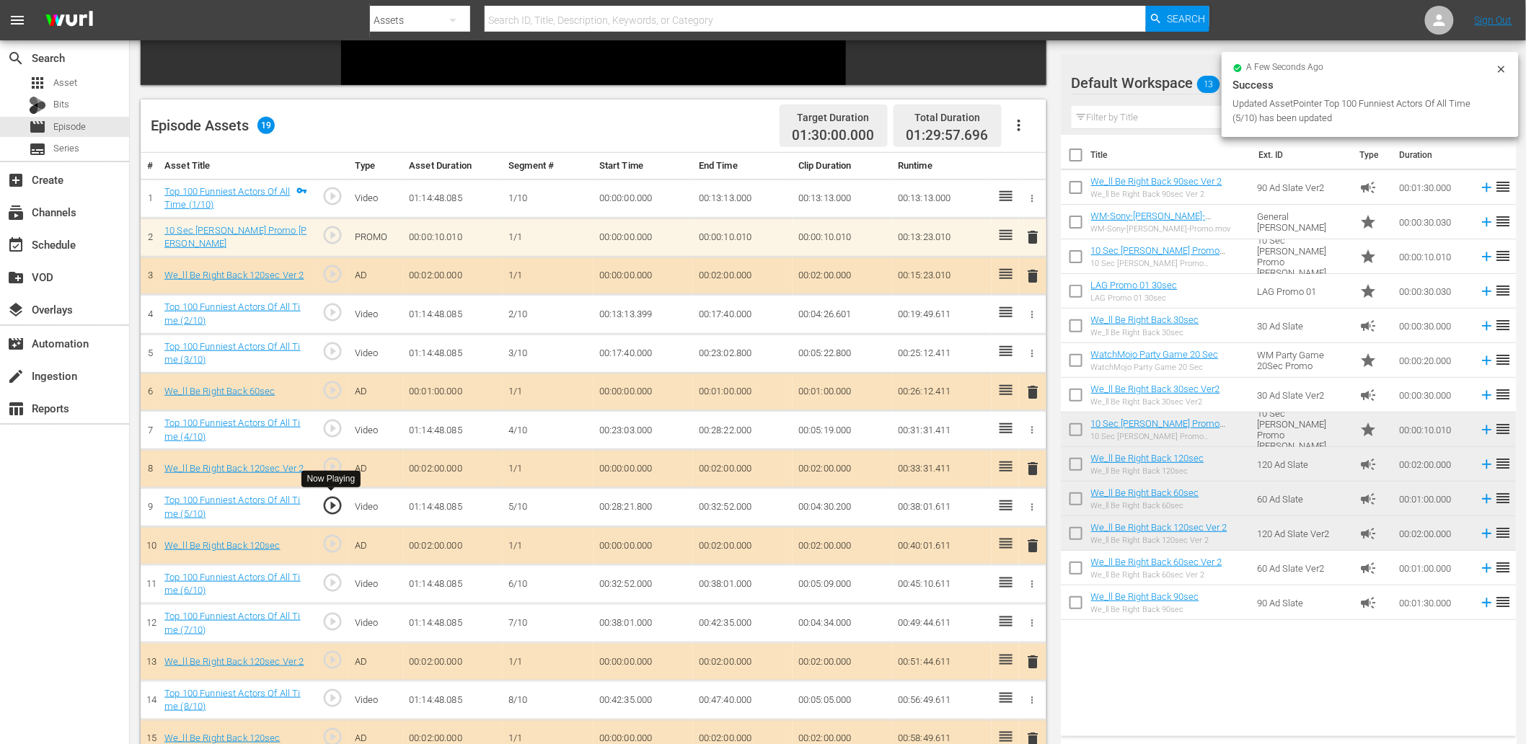
click at [332, 508] on span "play_circle_outline" at bounding box center [333, 506] width 22 height 22
click at [636, 509] on td "00:28:21.800" at bounding box center [644, 507] width 100 height 39
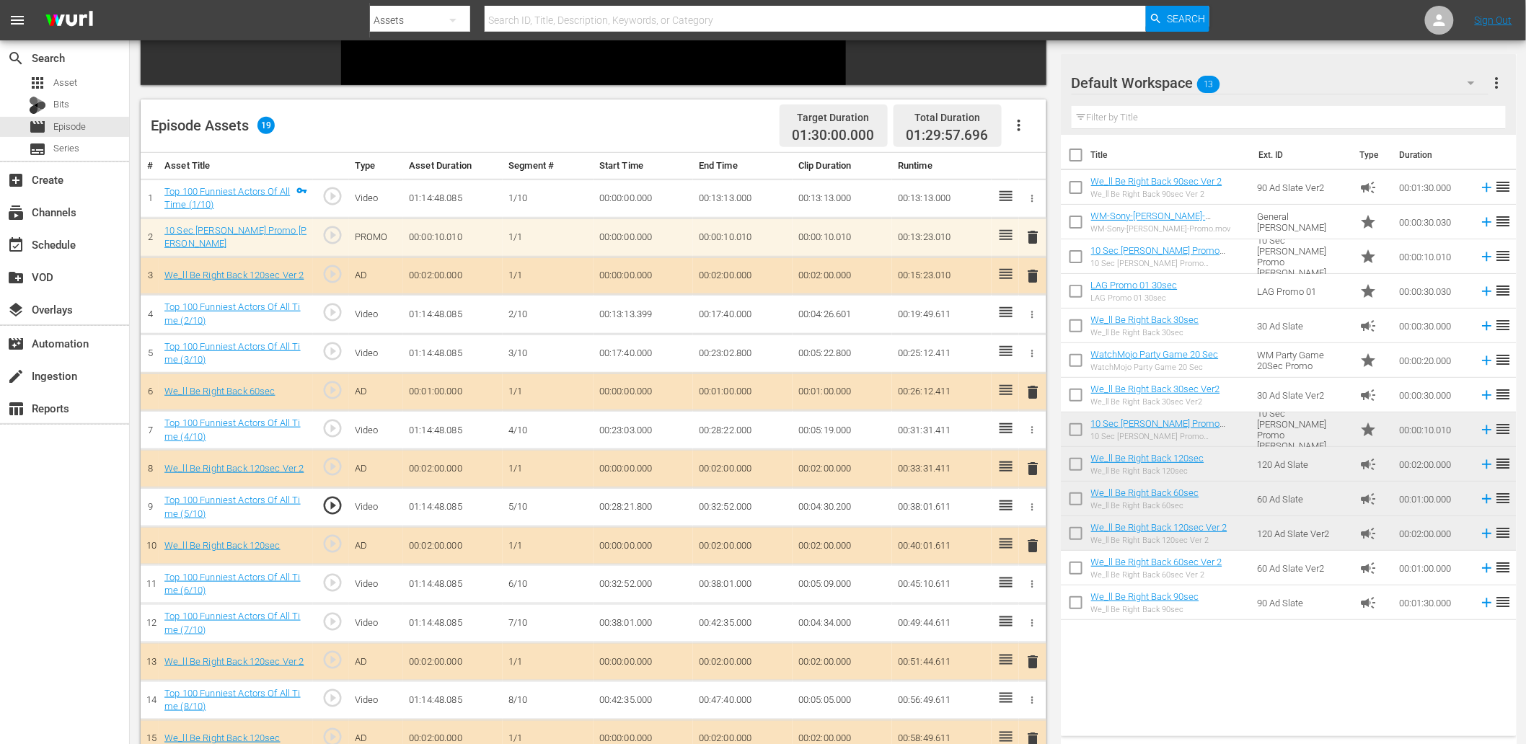
click at [636, 509] on td "00:28:21.800" at bounding box center [644, 507] width 100 height 39
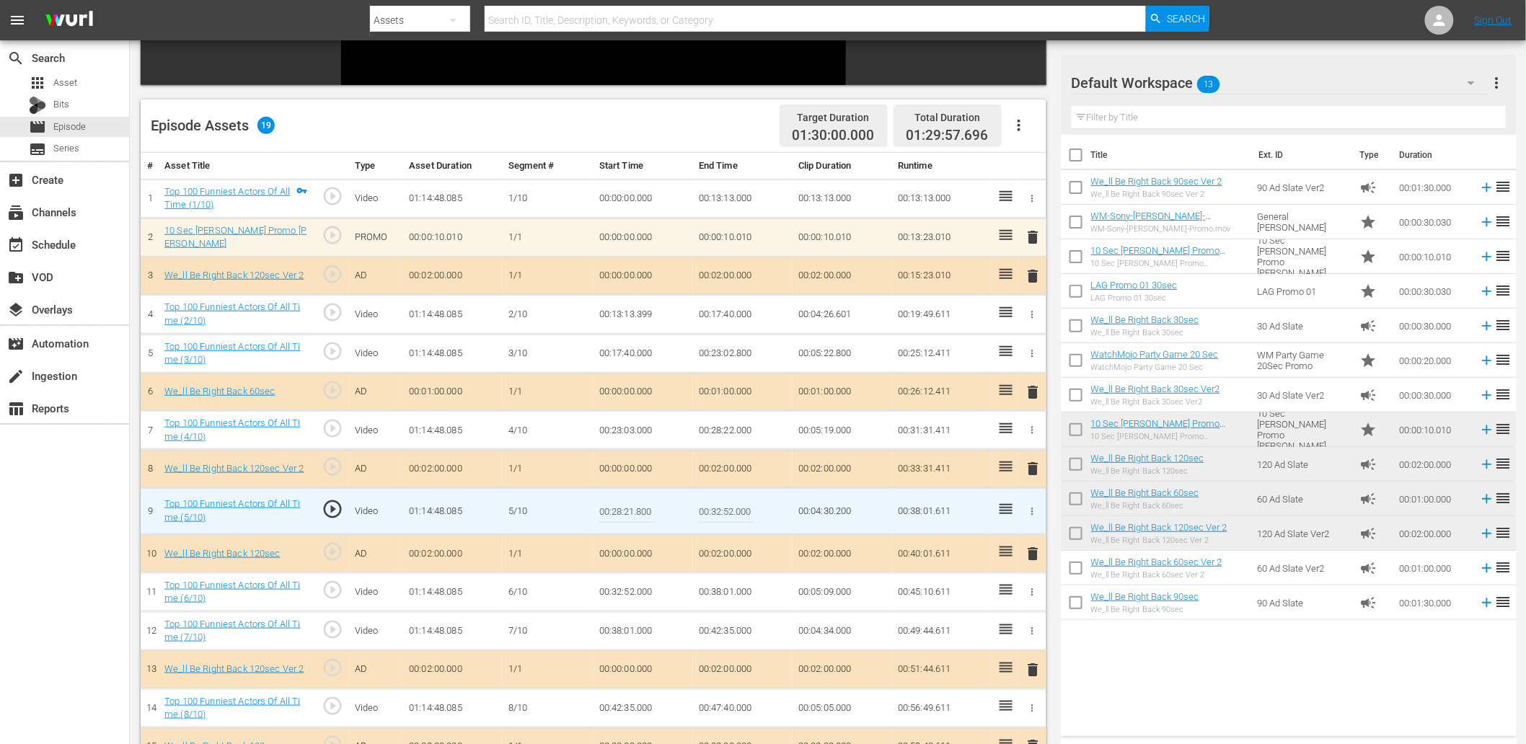
click at [636, 509] on input "00:28:21.800" at bounding box center [627, 511] width 56 height 35
click at [628, 514] on input "00:28:21.800" at bounding box center [627, 511] width 56 height 35
type input "00:28:21.400"
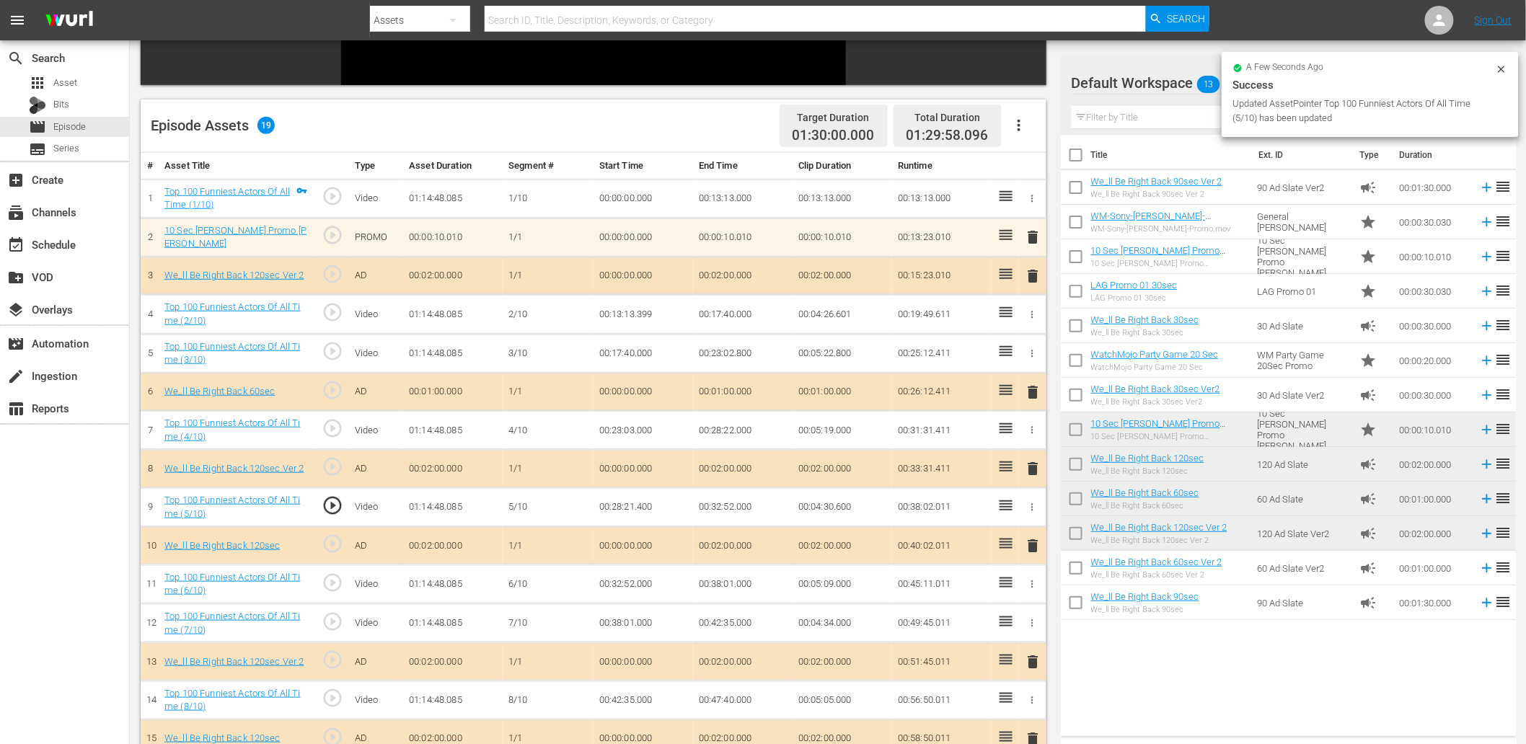
click at [620, 508] on td "00:28:21.400" at bounding box center [644, 507] width 100 height 39
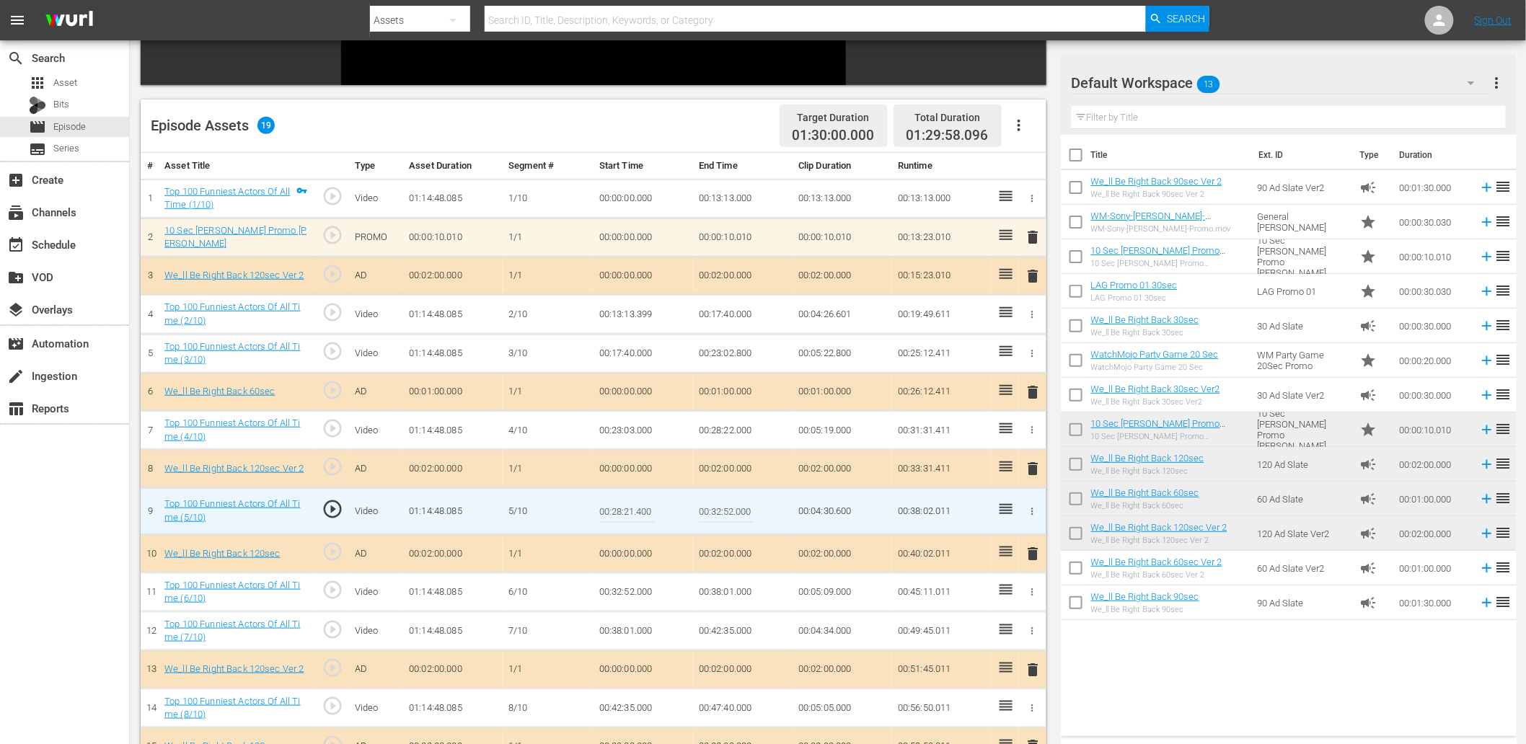
click at [620, 508] on input "00:28:21.400" at bounding box center [627, 511] width 56 height 35
type input "00:28:21.599"
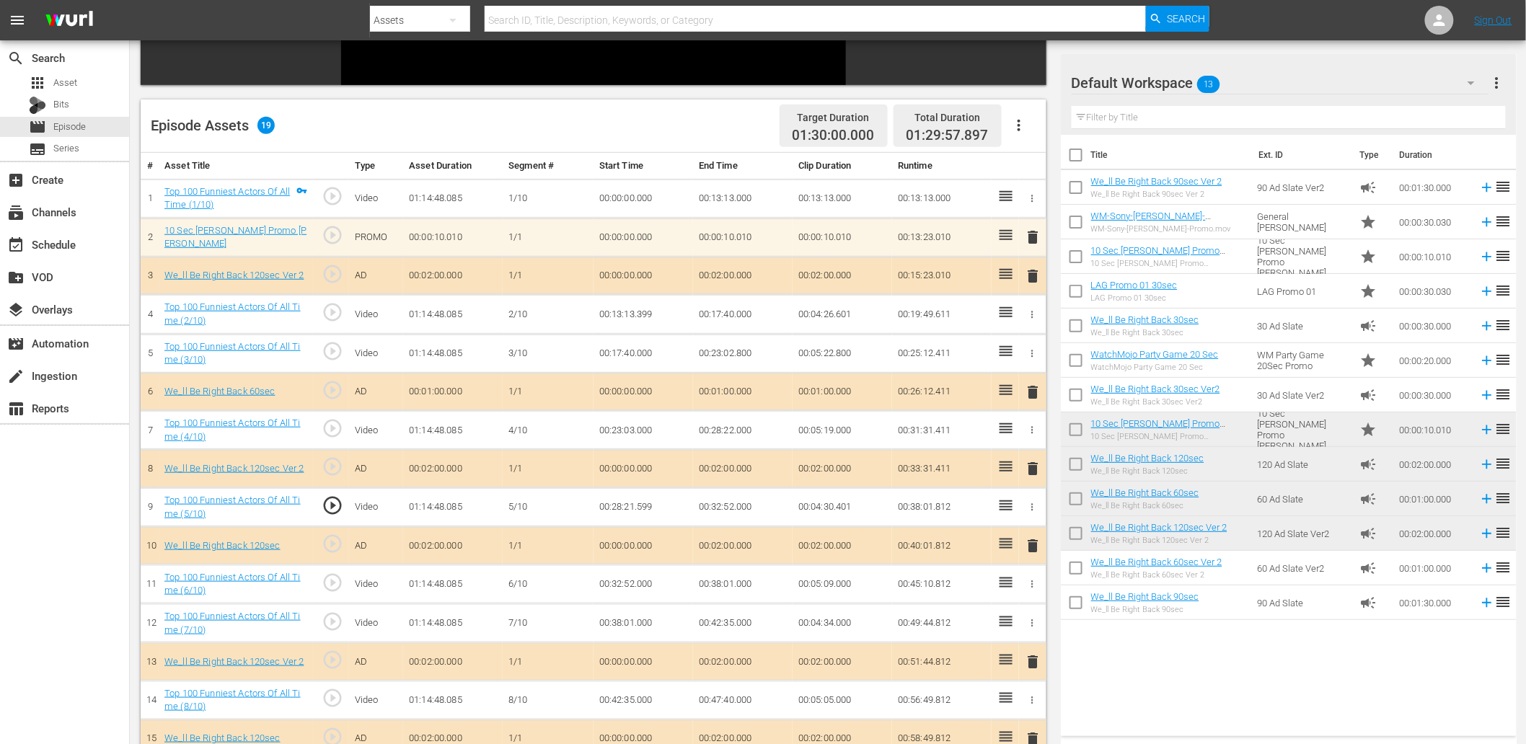
click at [325, 506] on span "play_circle_outline" at bounding box center [333, 506] width 22 height 22
click at [635, 509] on td "00:28:21.599" at bounding box center [644, 507] width 100 height 39
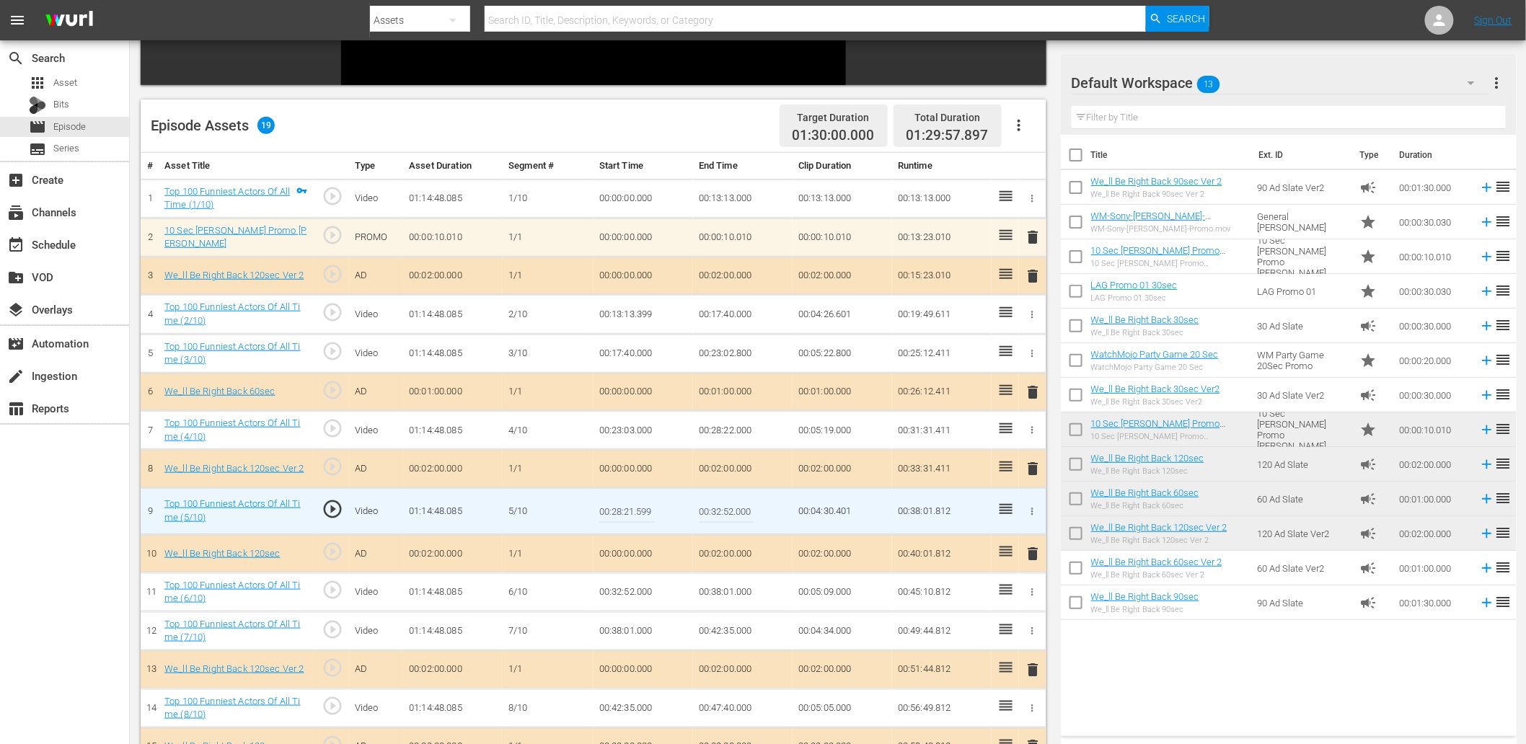
click at [635, 509] on input "00:28:21.599" at bounding box center [627, 511] width 56 height 35
click at [335, 509] on span "play_circle_outline" at bounding box center [333, 509] width 22 height 22
click at [638, 506] on input "00:28:21.599" at bounding box center [627, 511] width 56 height 35
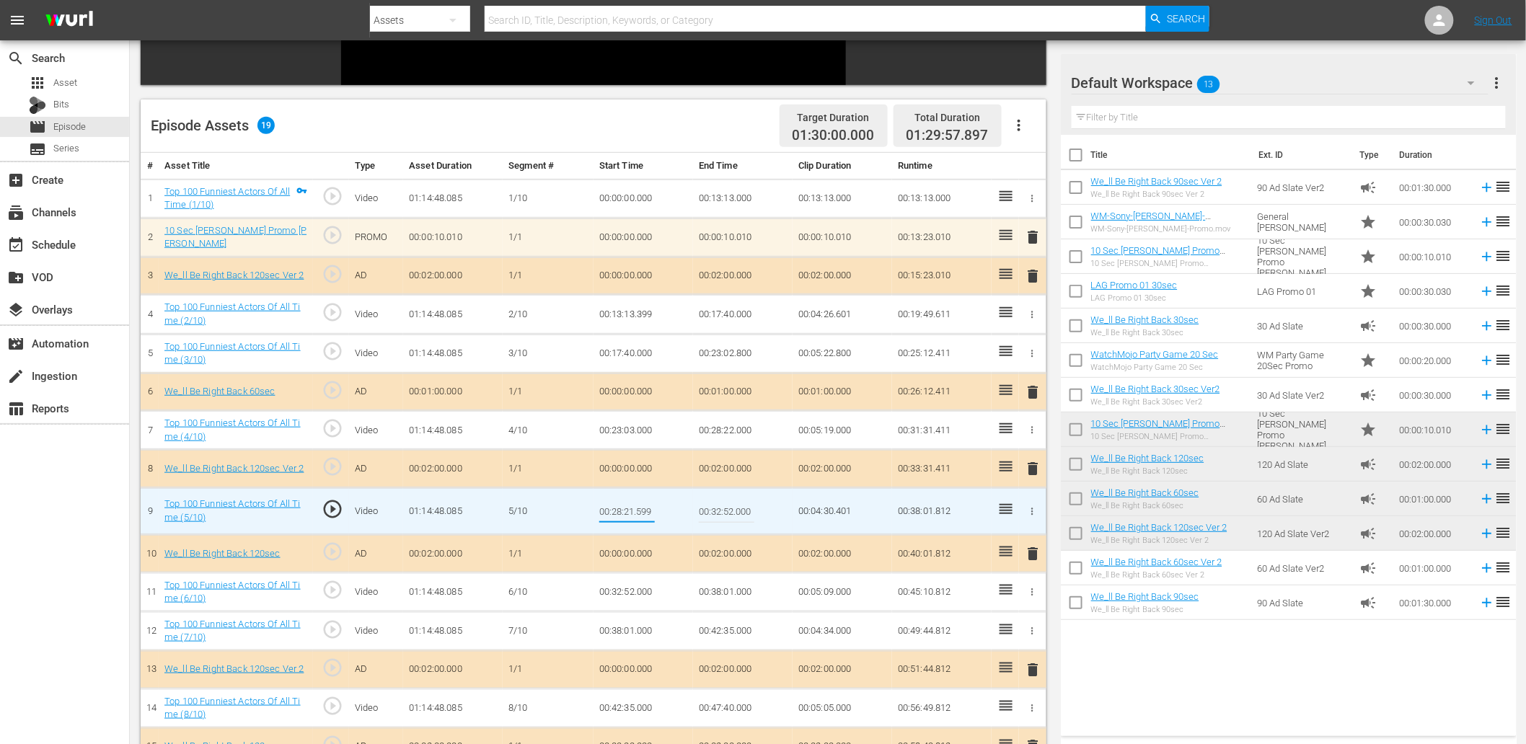
click at [638, 506] on input "00:28:21.599" at bounding box center [627, 511] width 56 height 35
type input "00:28:21.615"
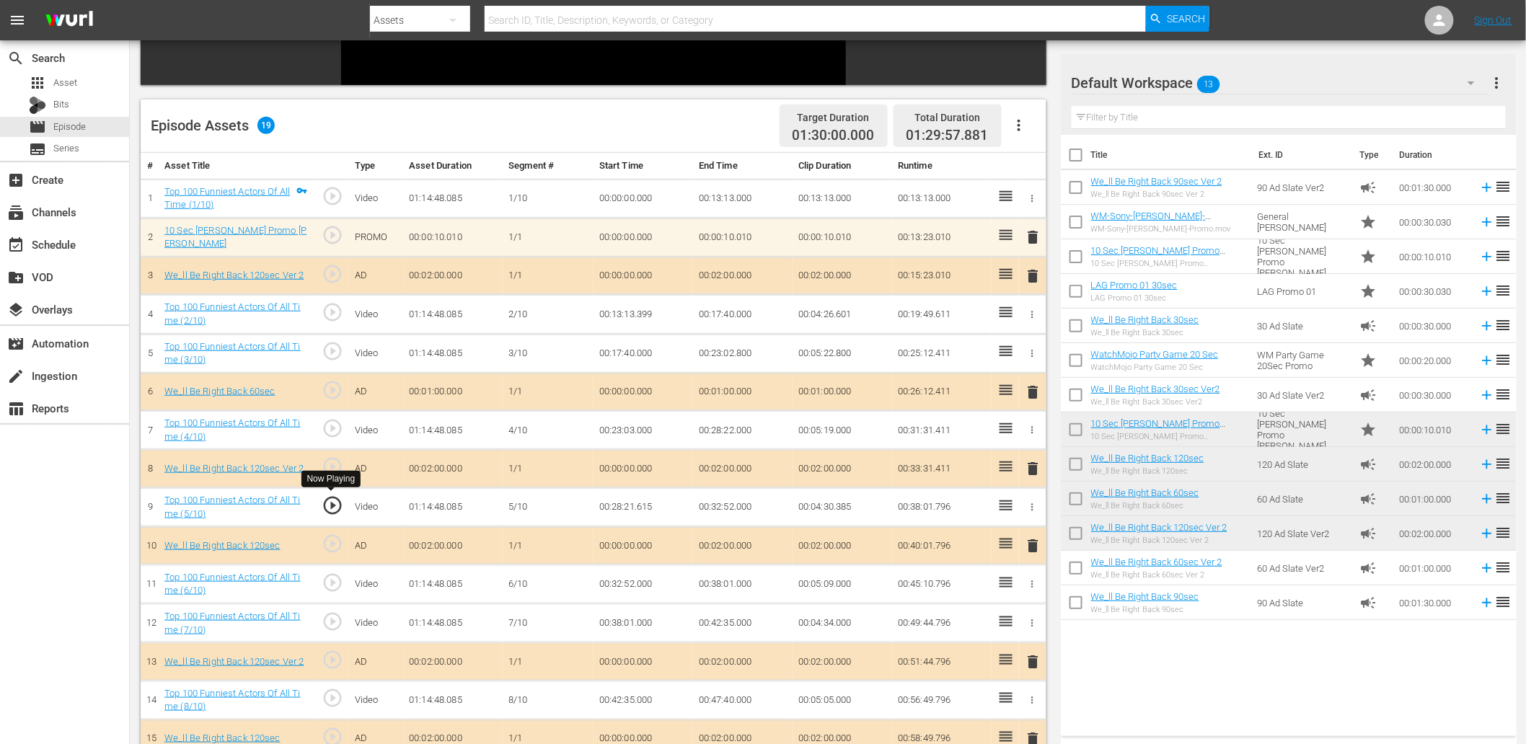
click at [327, 506] on span "play_circle_outline" at bounding box center [333, 506] width 22 height 22
click at [622, 506] on td "00:28:21.615" at bounding box center [644, 507] width 100 height 39
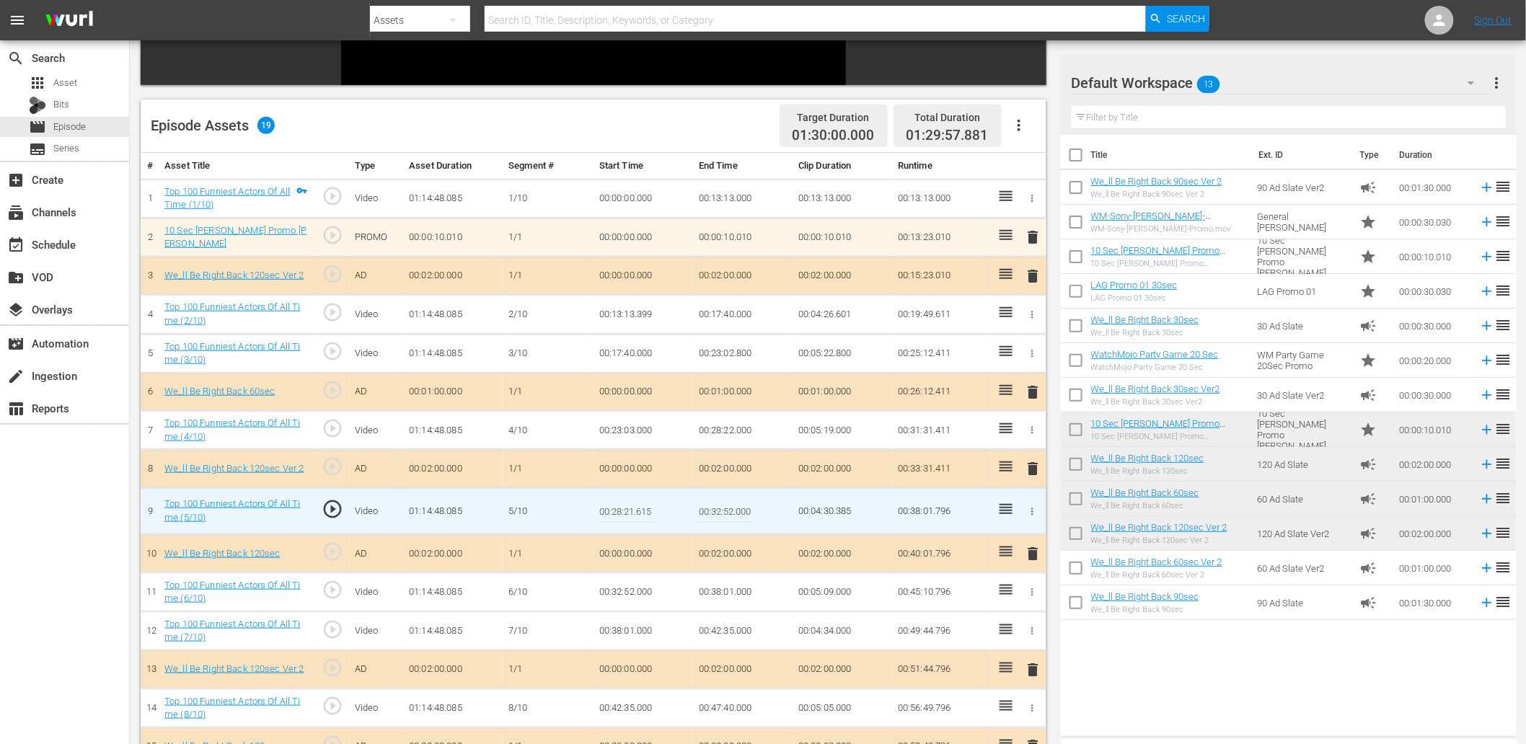
click at [622, 506] on input "00:28:21.615" at bounding box center [627, 511] width 56 height 35
click at [744, 423] on td "00:28:22.000" at bounding box center [743, 430] width 100 height 39
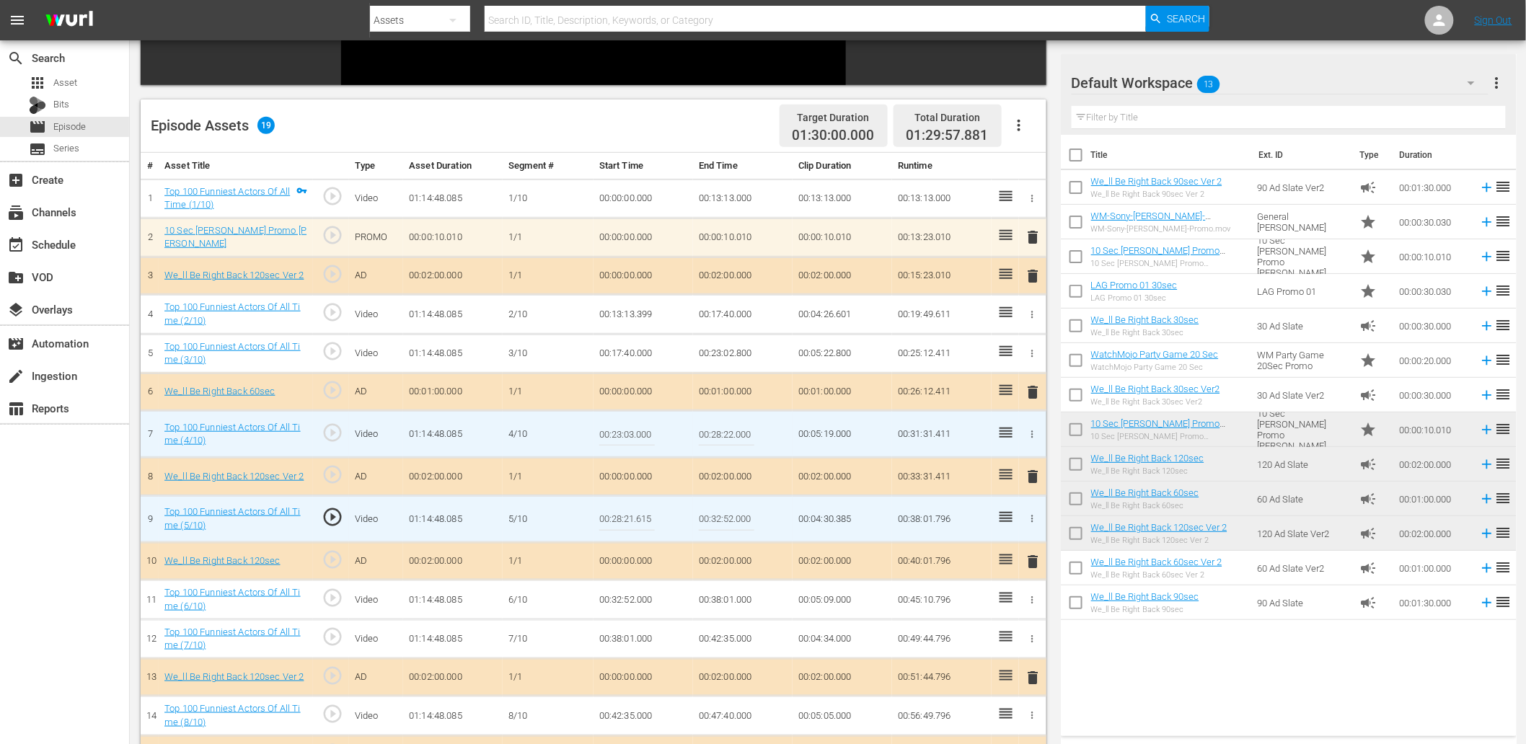
click at [744, 423] on input "00:28:22.000" at bounding box center [727, 434] width 56 height 35
paste input "1.615"
type input "00:28:21.615"
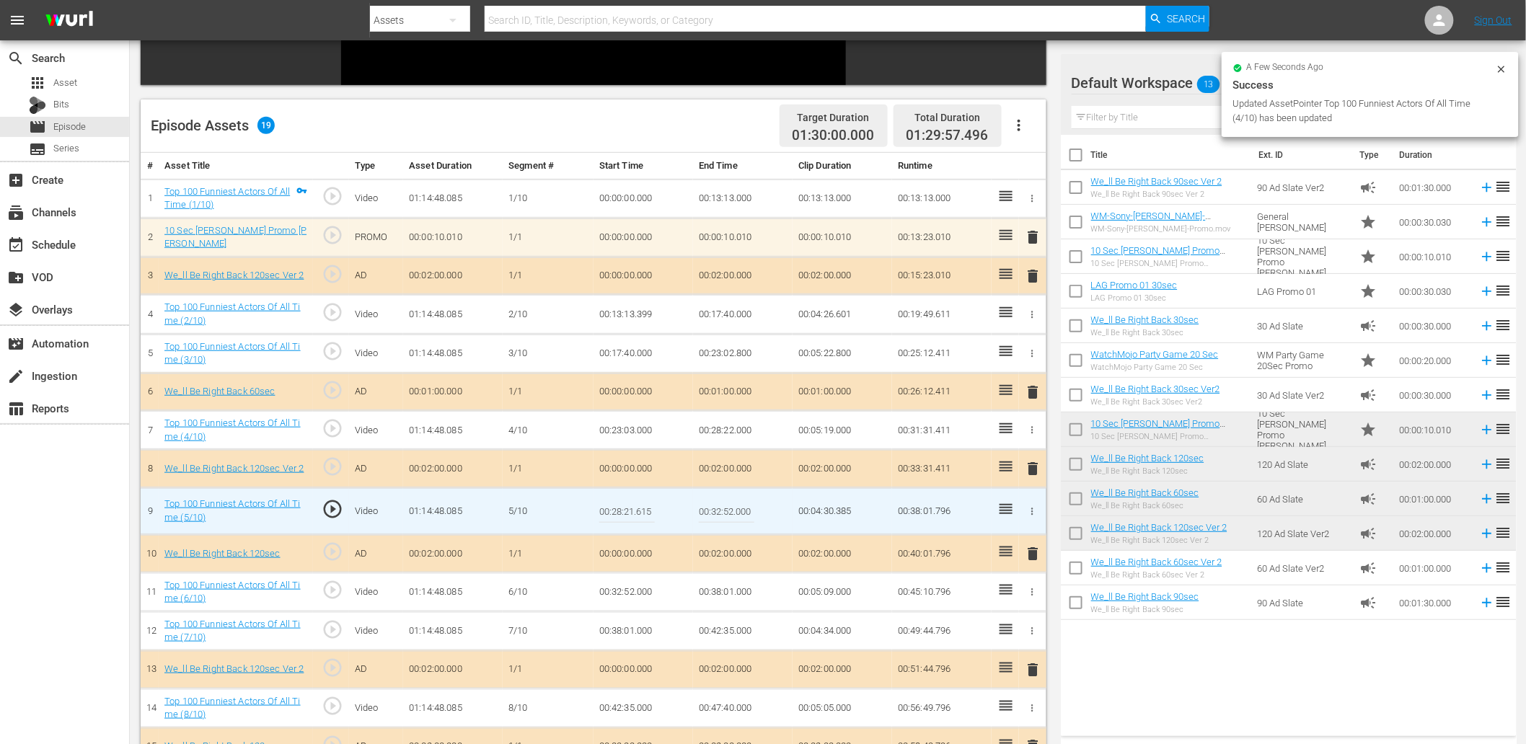
click at [630, 517] on input "00:28:21.615" at bounding box center [627, 511] width 56 height 35
type input "00:28:21.799"
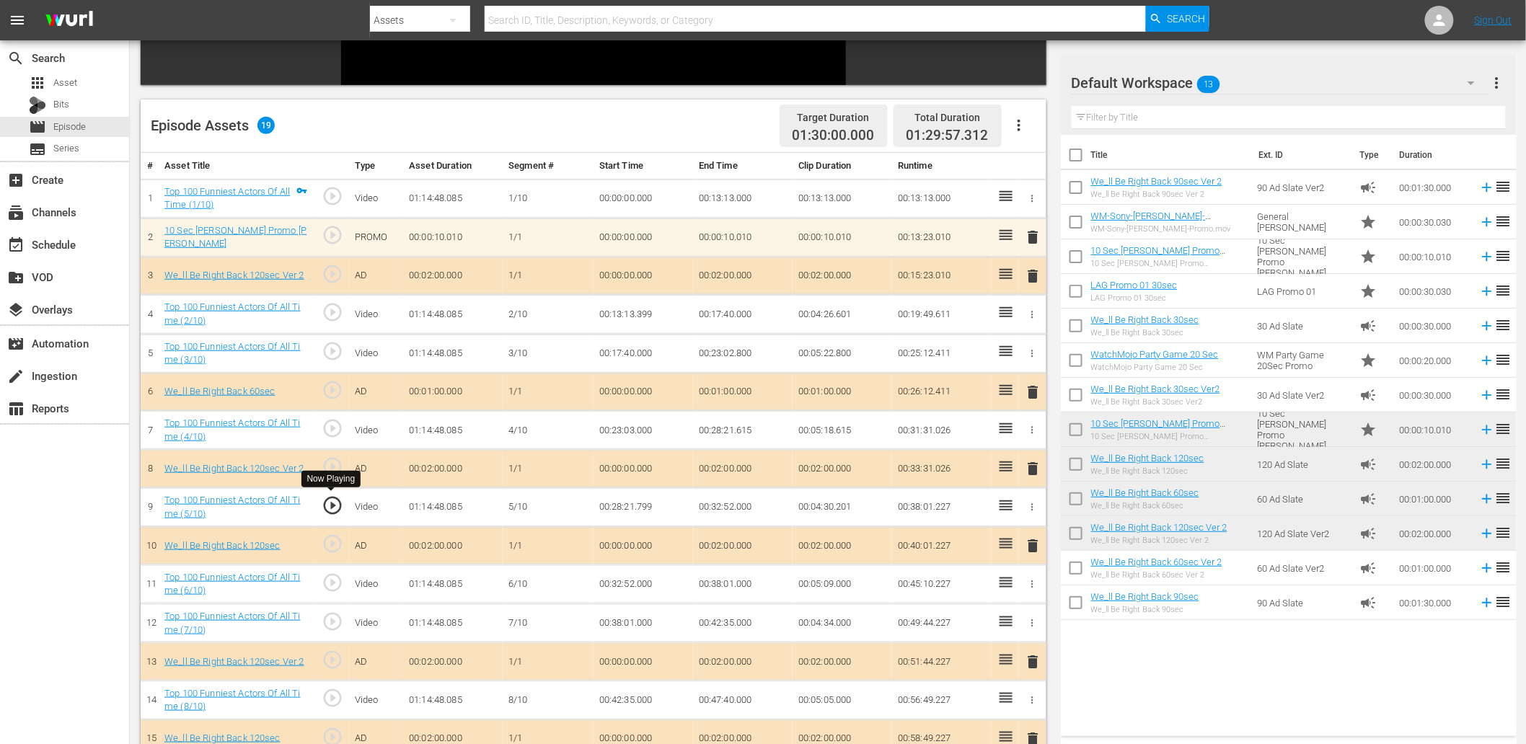
click at [335, 499] on span "play_circle_outline" at bounding box center [333, 506] width 22 height 22
click at [333, 583] on span "play_circle_outline" at bounding box center [333, 583] width 22 height 22
click at [624, 581] on td "00:32:52.000" at bounding box center [644, 584] width 100 height 39
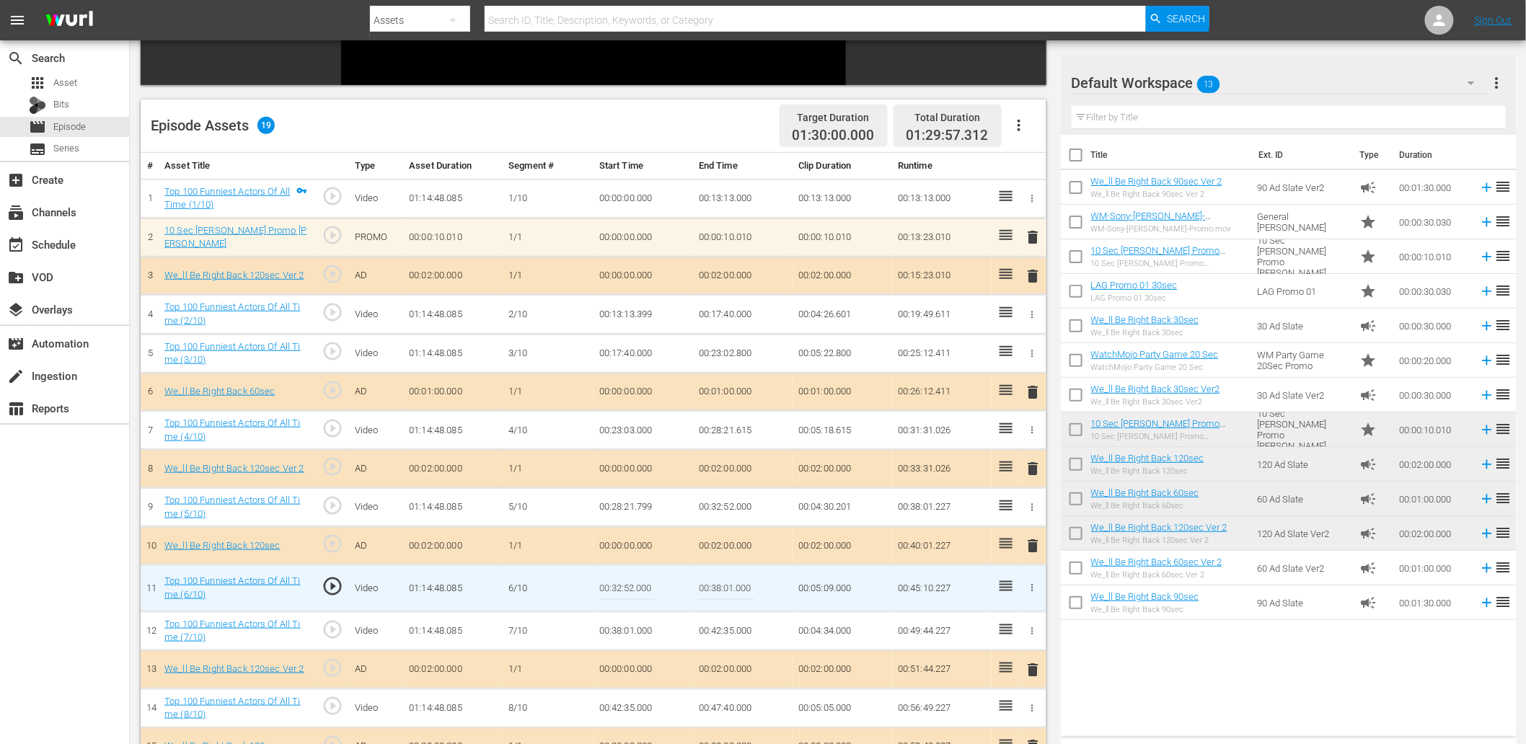
click at [624, 581] on input "00:32:52.000" at bounding box center [627, 588] width 56 height 35
type input "00:32:51.800"
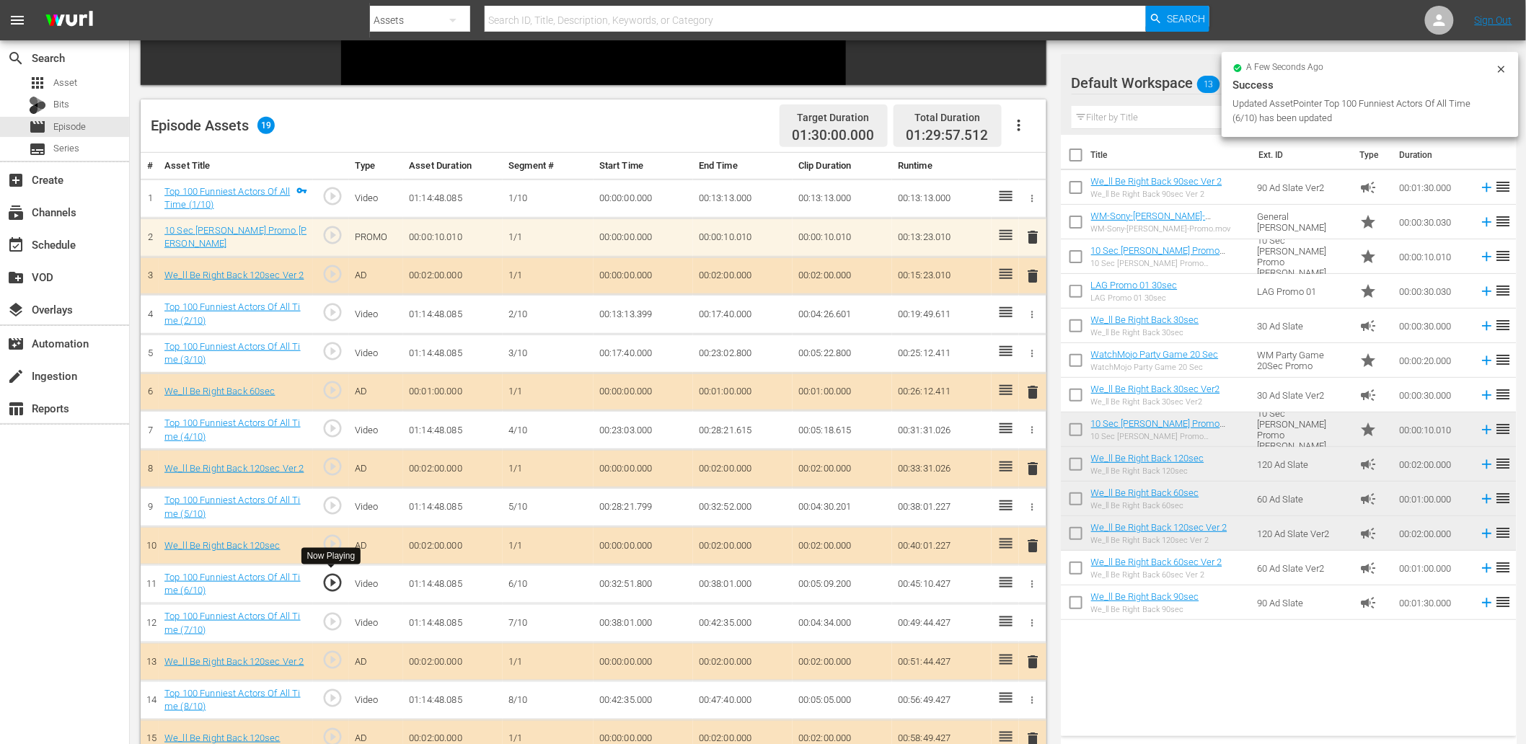
click at [338, 579] on span "play_circle_outline" at bounding box center [333, 583] width 22 height 22
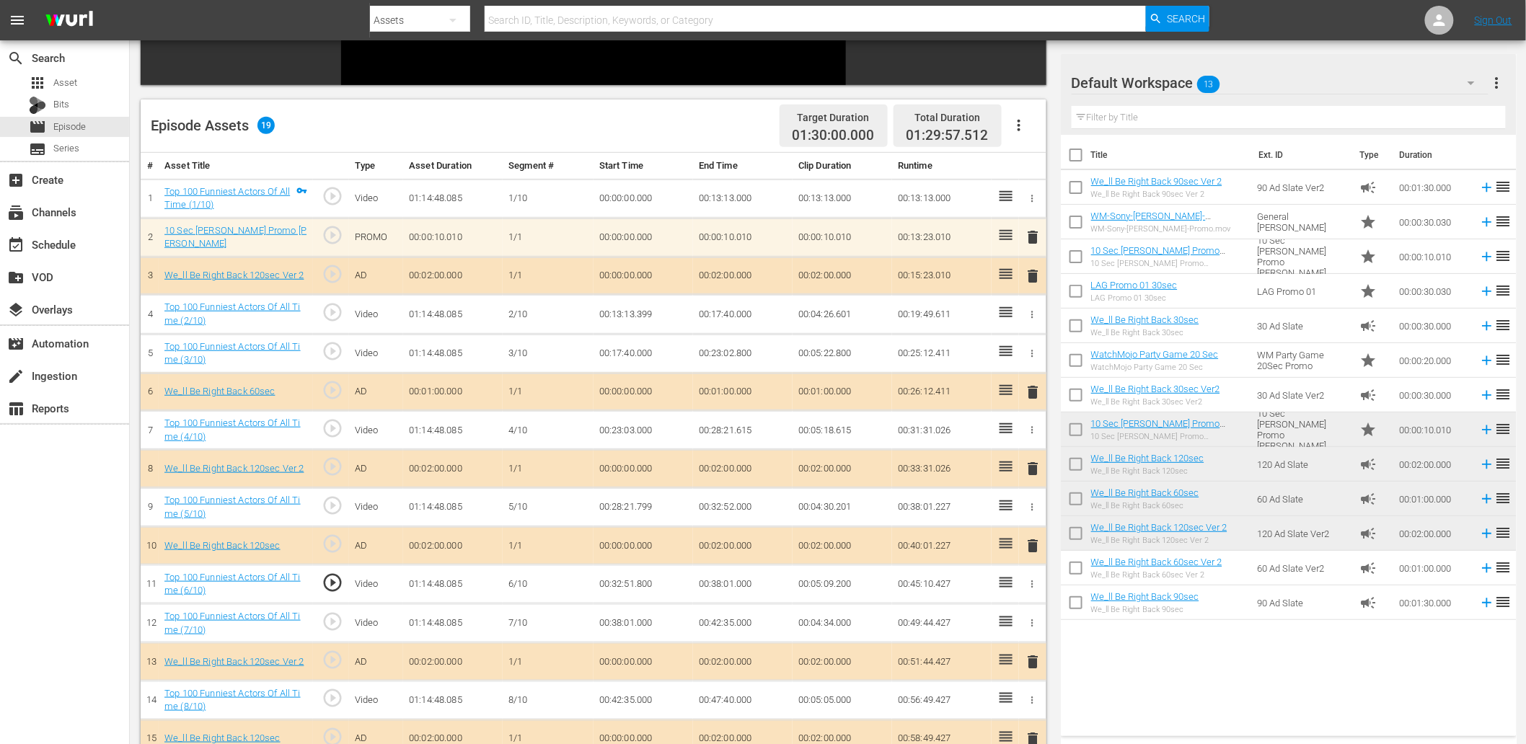
click at [638, 580] on td "00:32:51.800" at bounding box center [644, 584] width 100 height 39
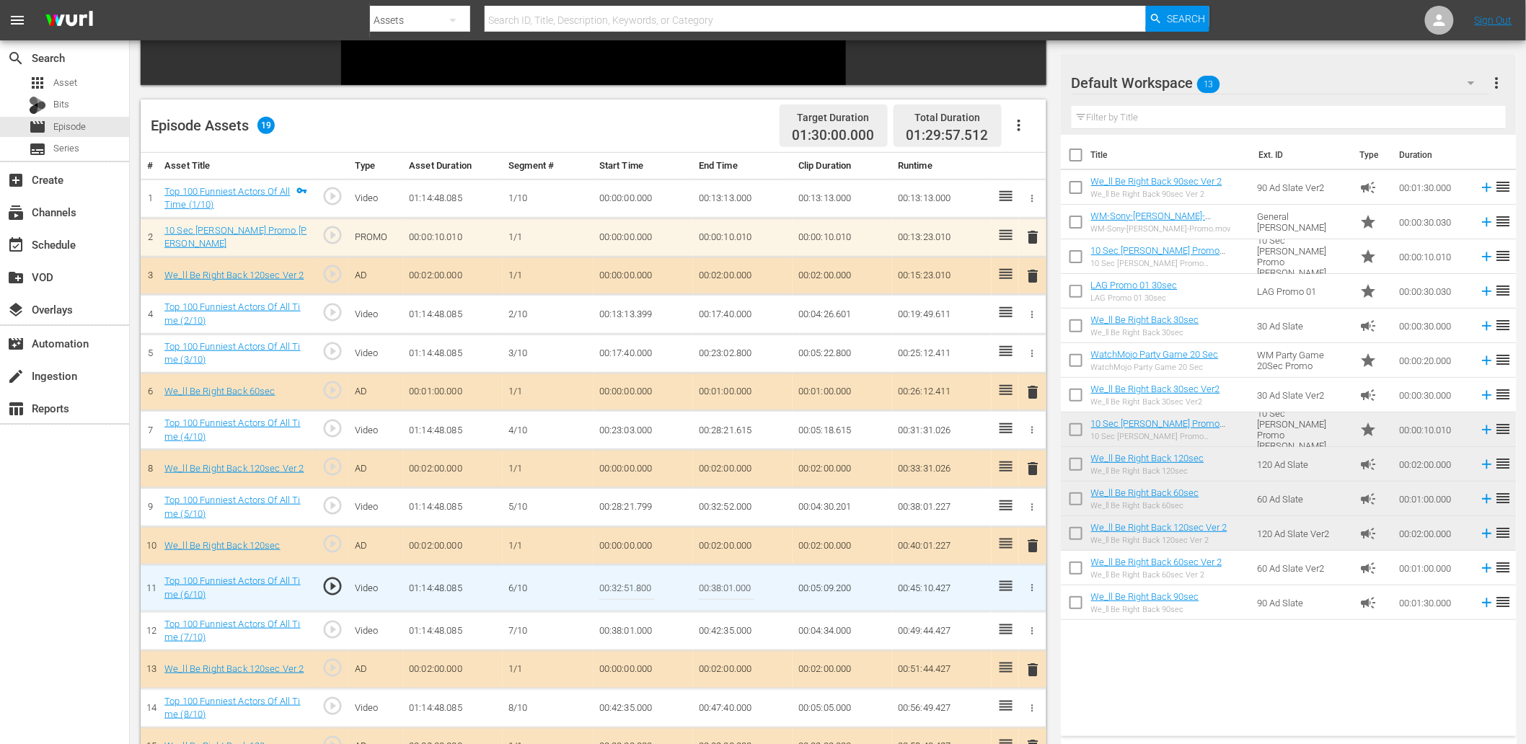
click at [638, 580] on input "00:32:51.800" at bounding box center [627, 588] width 56 height 35
type input "00:32:51.740"
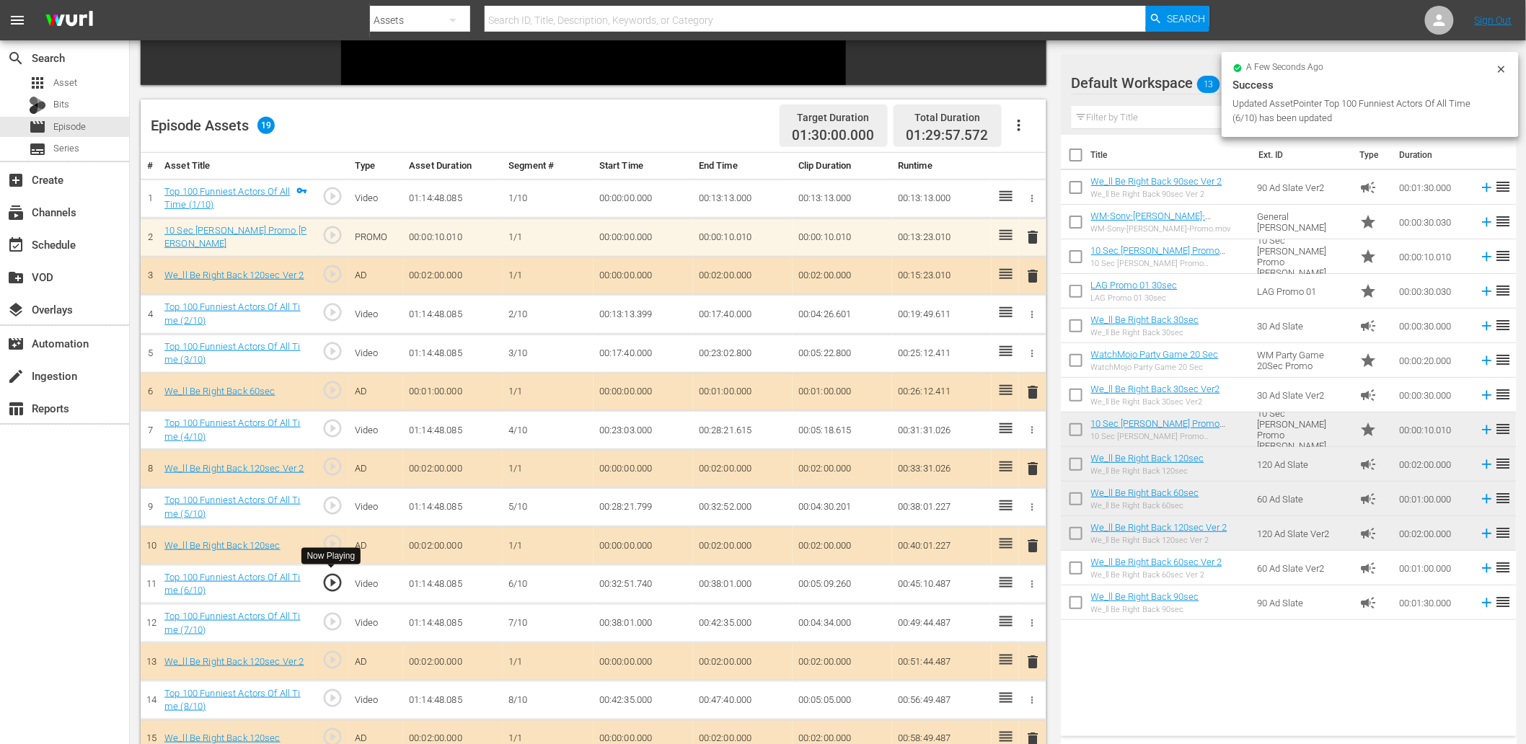
click at [327, 583] on span "play_circle_outline" at bounding box center [333, 583] width 22 height 22
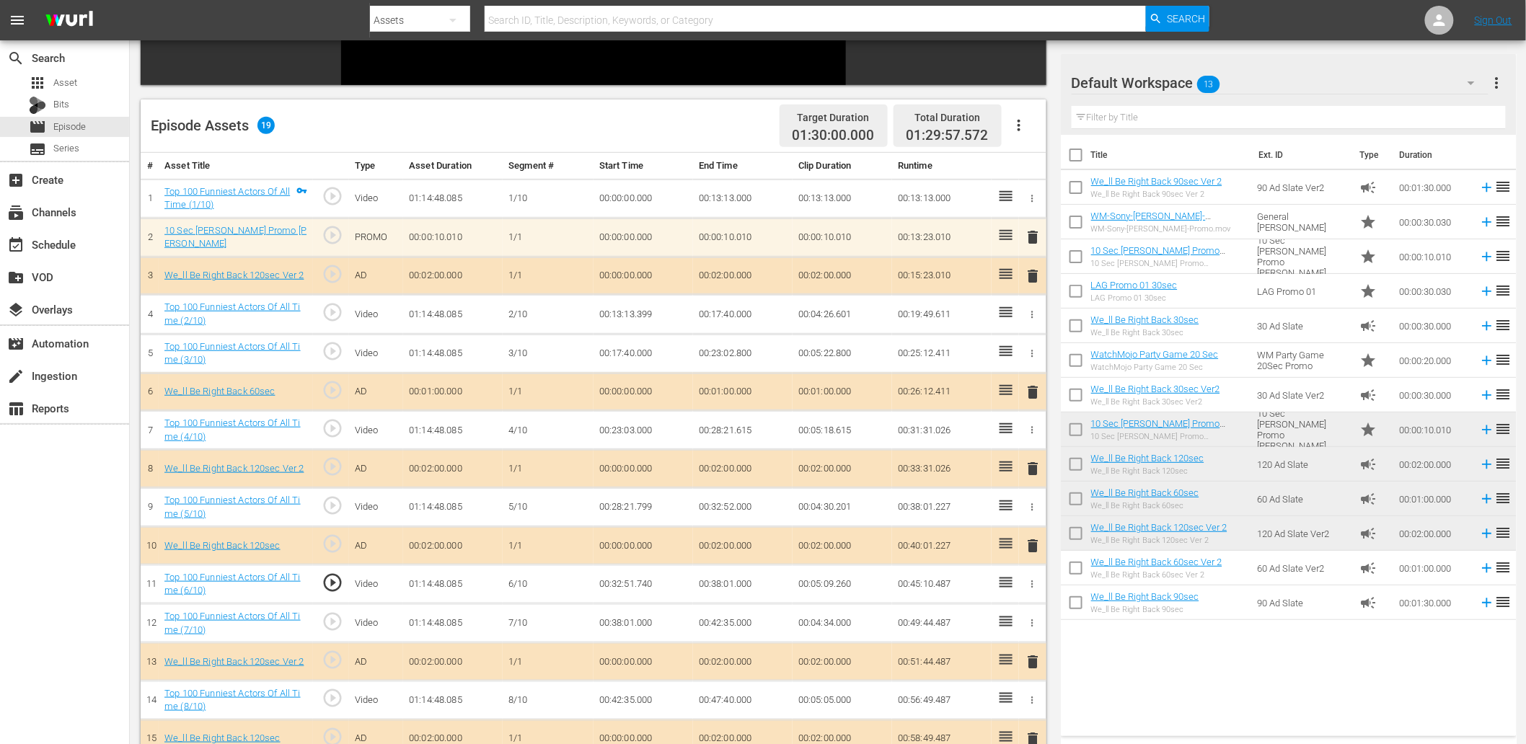
click at [632, 584] on td "00:32:51.740" at bounding box center [644, 584] width 100 height 39
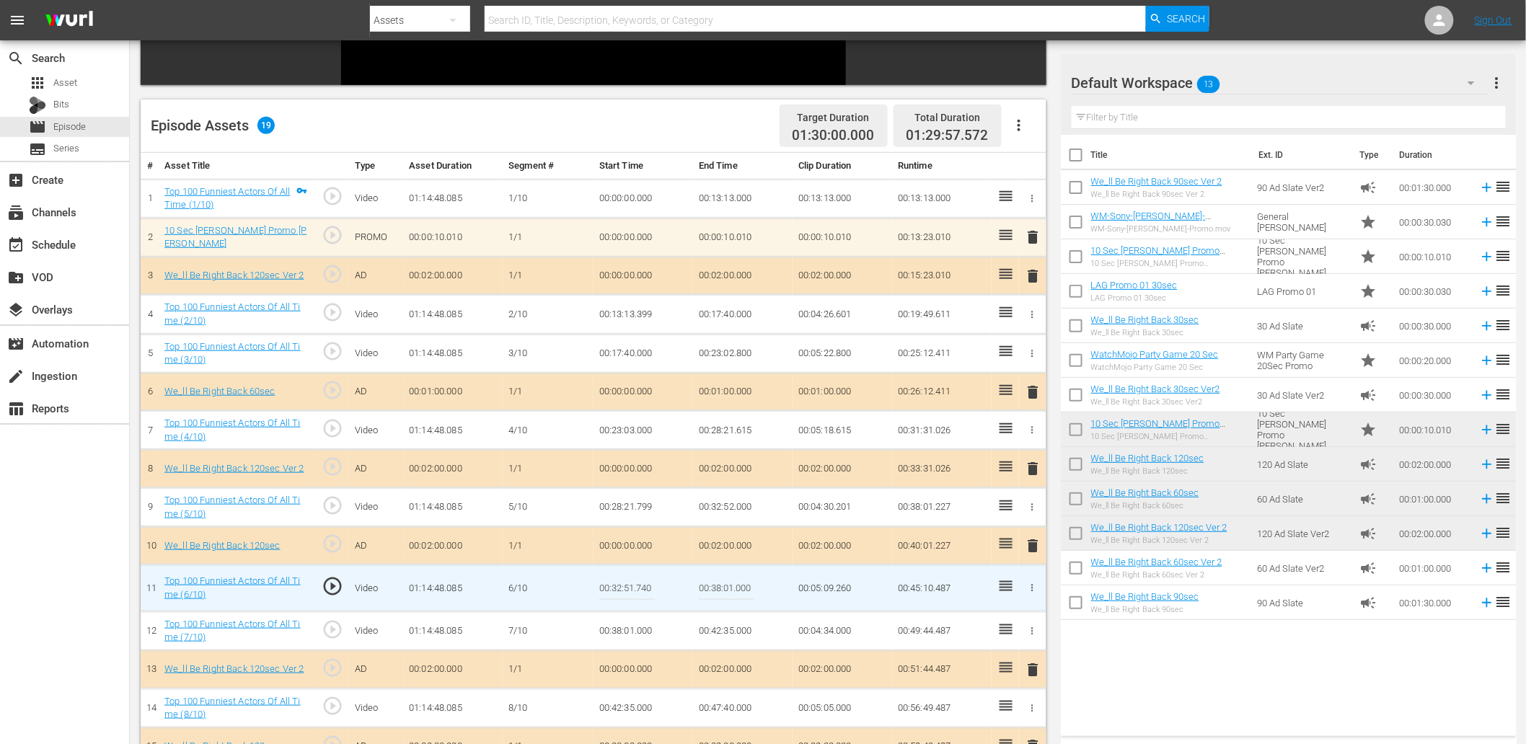
click at [632, 584] on input "00:32:51.740" at bounding box center [627, 588] width 56 height 35
click at [722, 516] on td "00:32:52.000" at bounding box center [743, 507] width 100 height 39
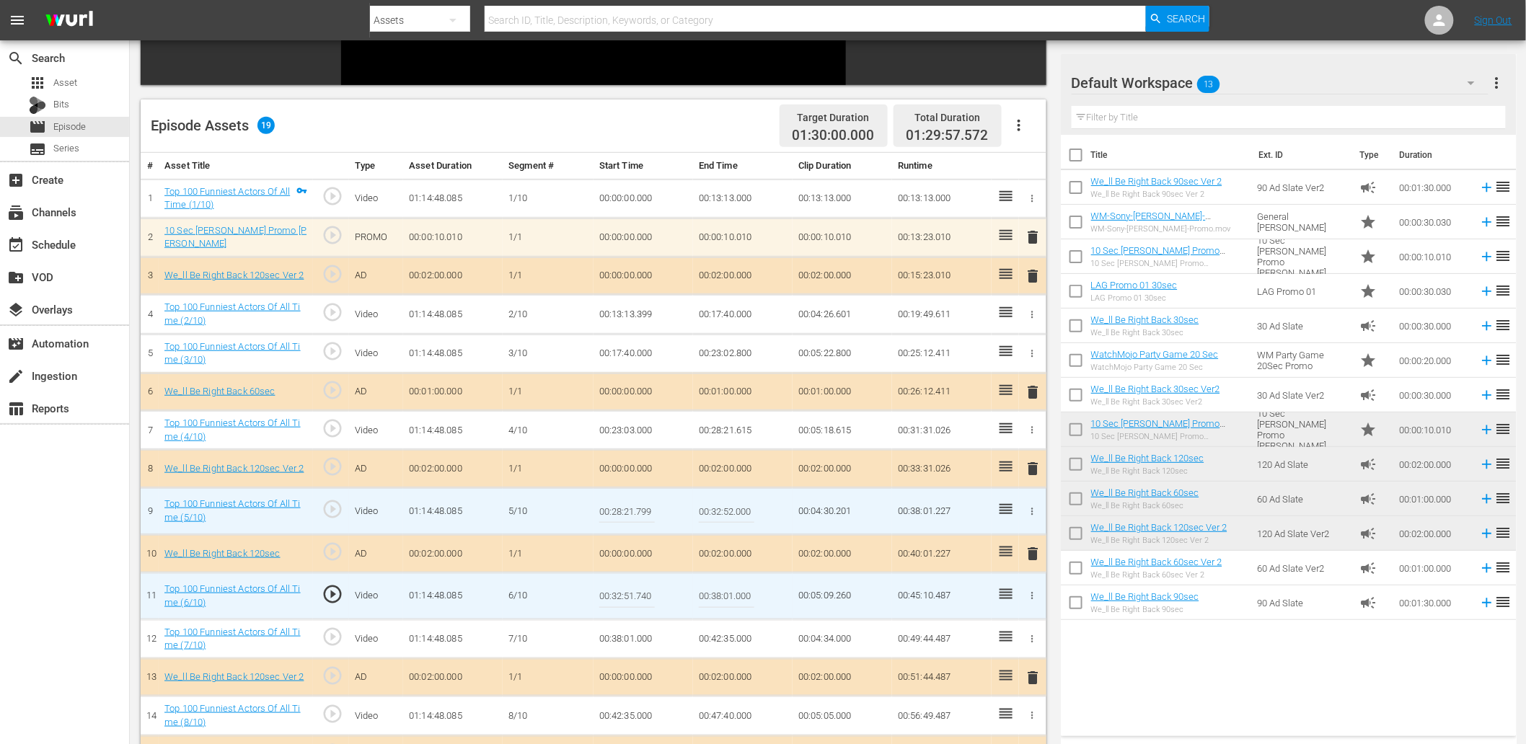
click at [722, 516] on input "00:32:52.000" at bounding box center [727, 511] width 56 height 35
paste input "1.74"
type input "00:32:51.740"
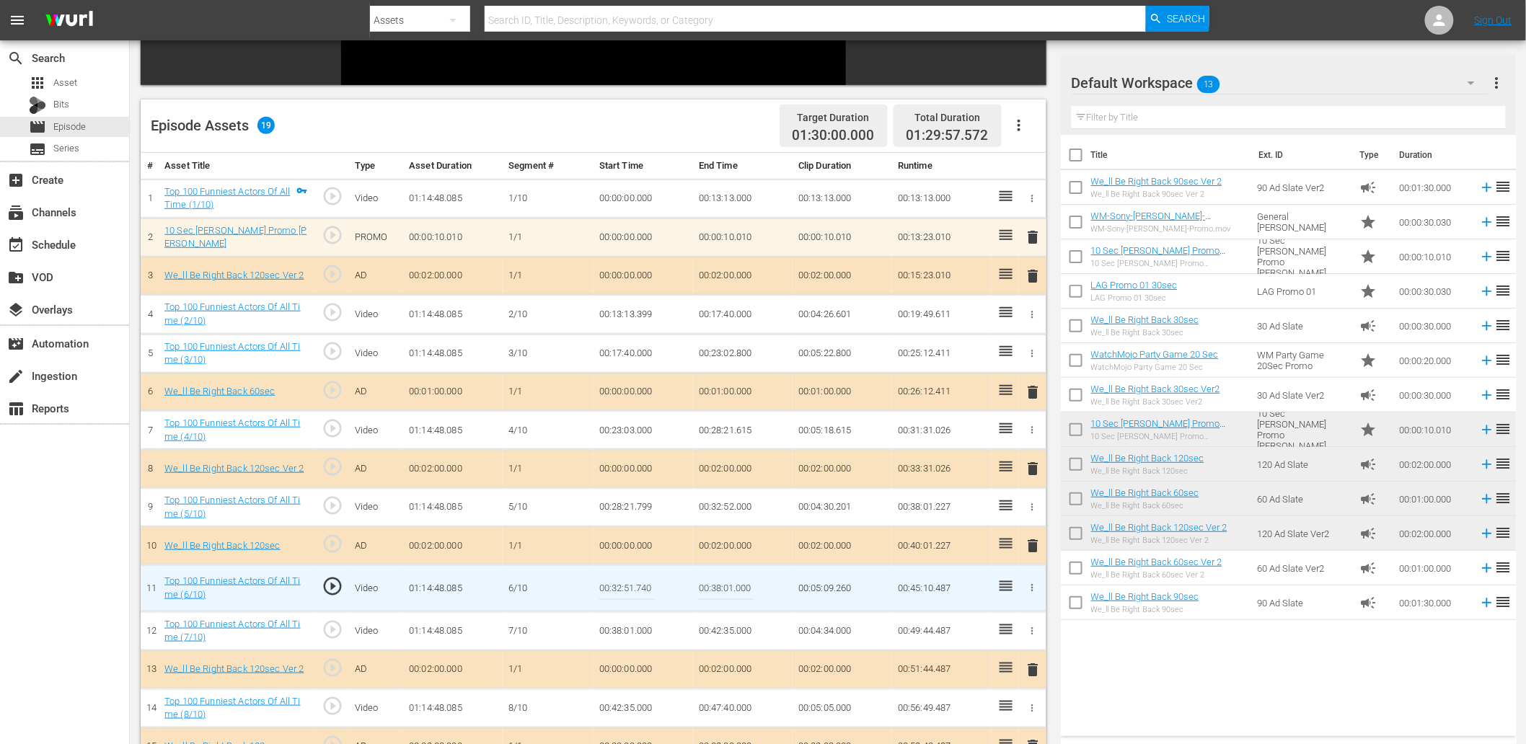
click at [612, 586] on input "00:32:51.740" at bounding box center [627, 588] width 56 height 35
type input "00:32:51.850"
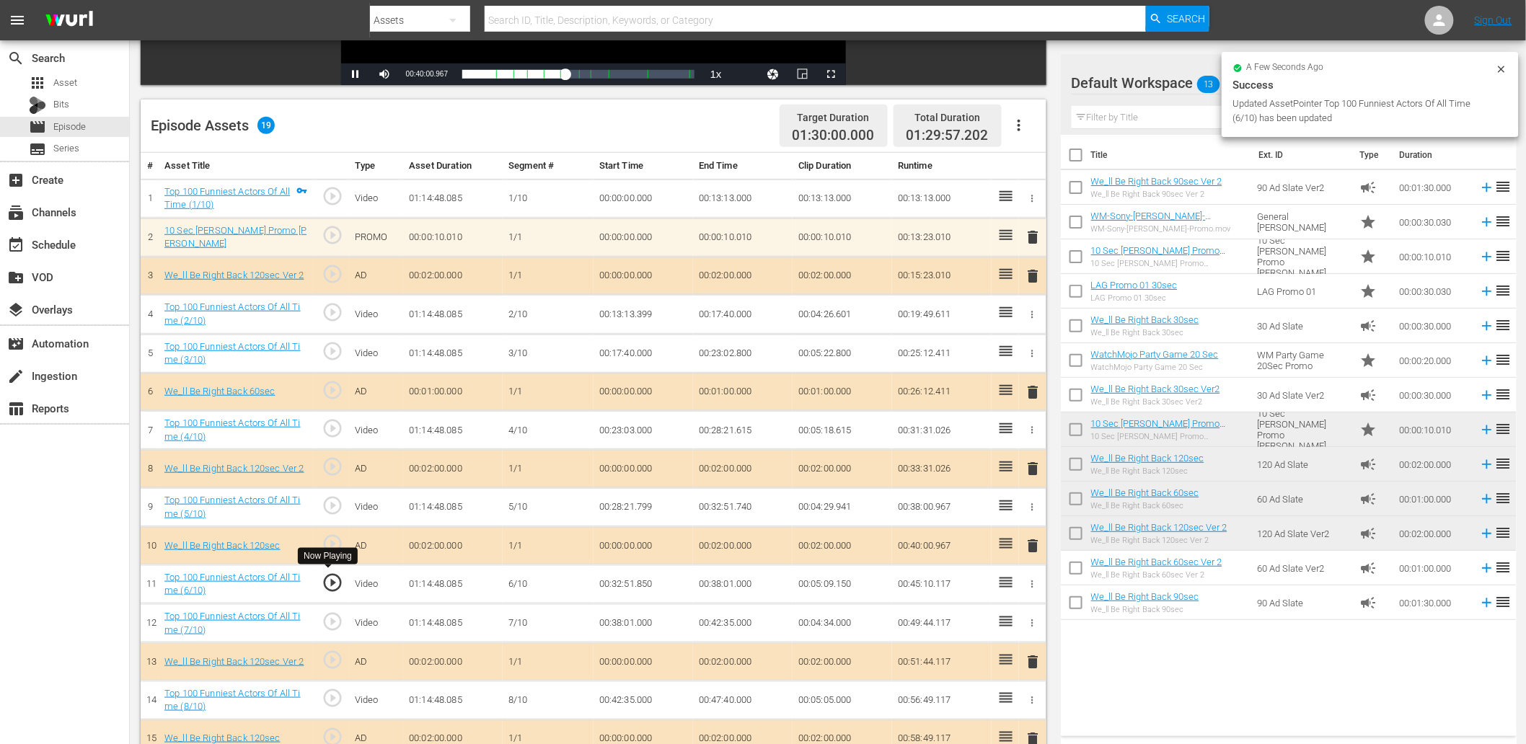
click at [333, 581] on span "play_circle_outline" at bounding box center [333, 583] width 22 height 22
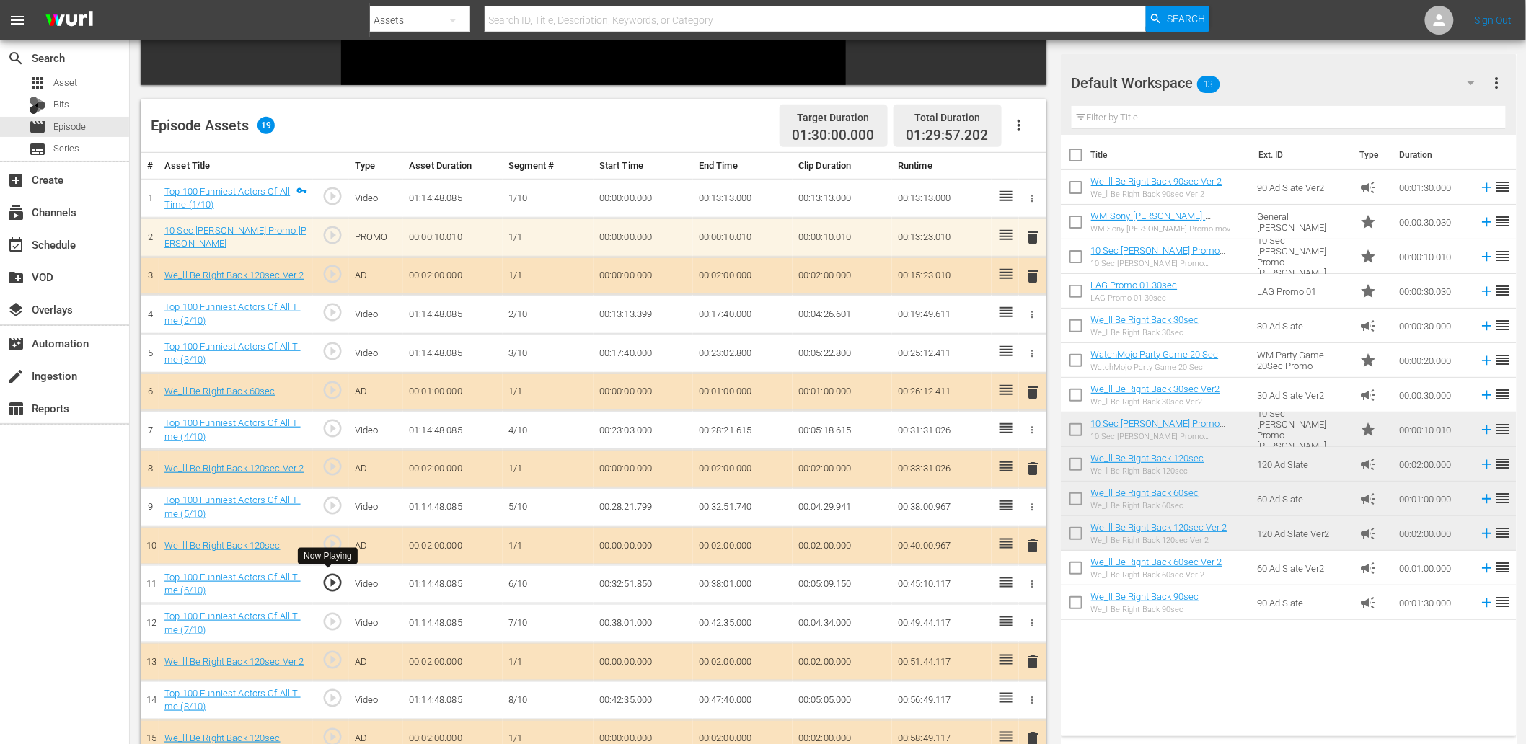
click at [333, 581] on span "play_circle_outline" at bounding box center [333, 583] width 22 height 22
click at [335, 703] on span "play_circle_outline" at bounding box center [333, 698] width 22 height 22
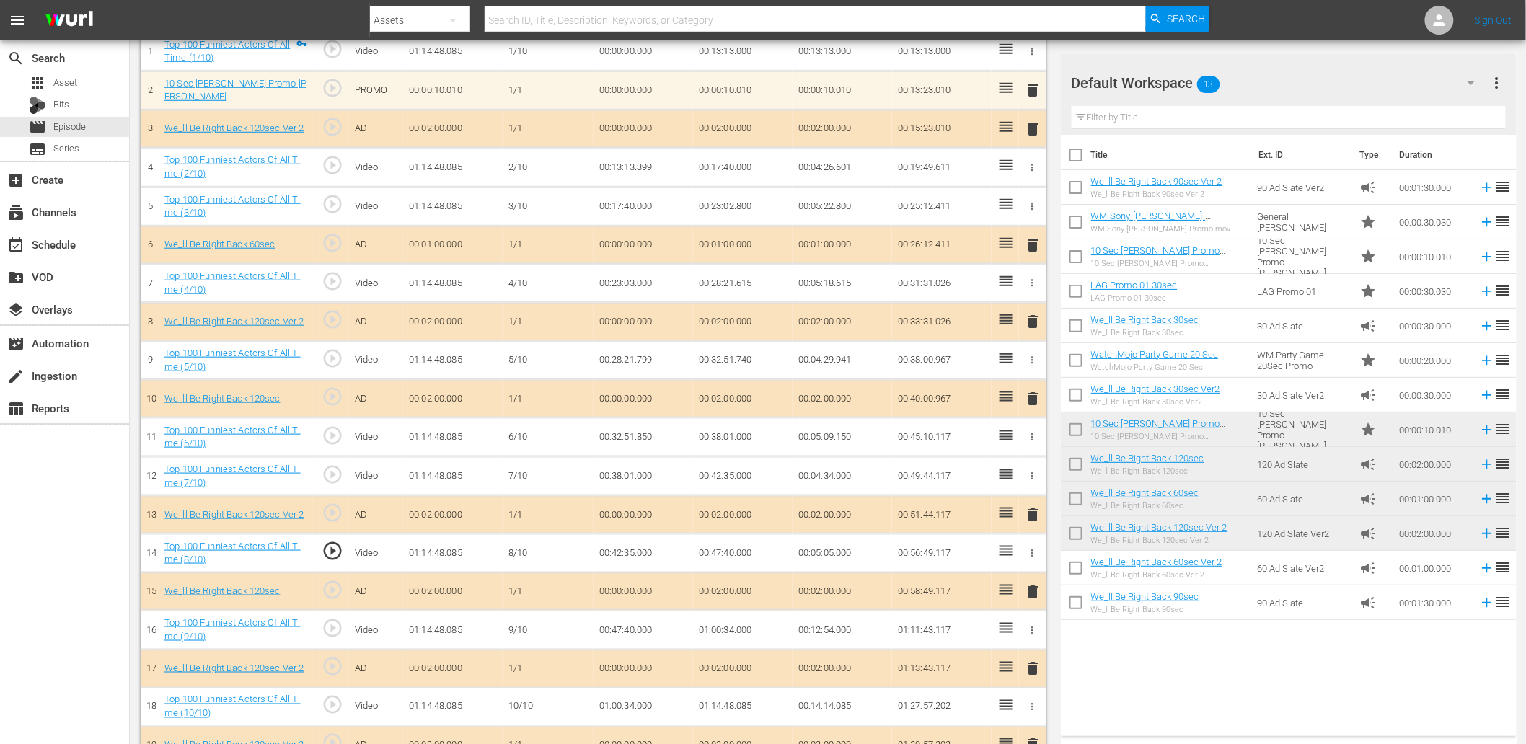
scroll to position [496, 0]
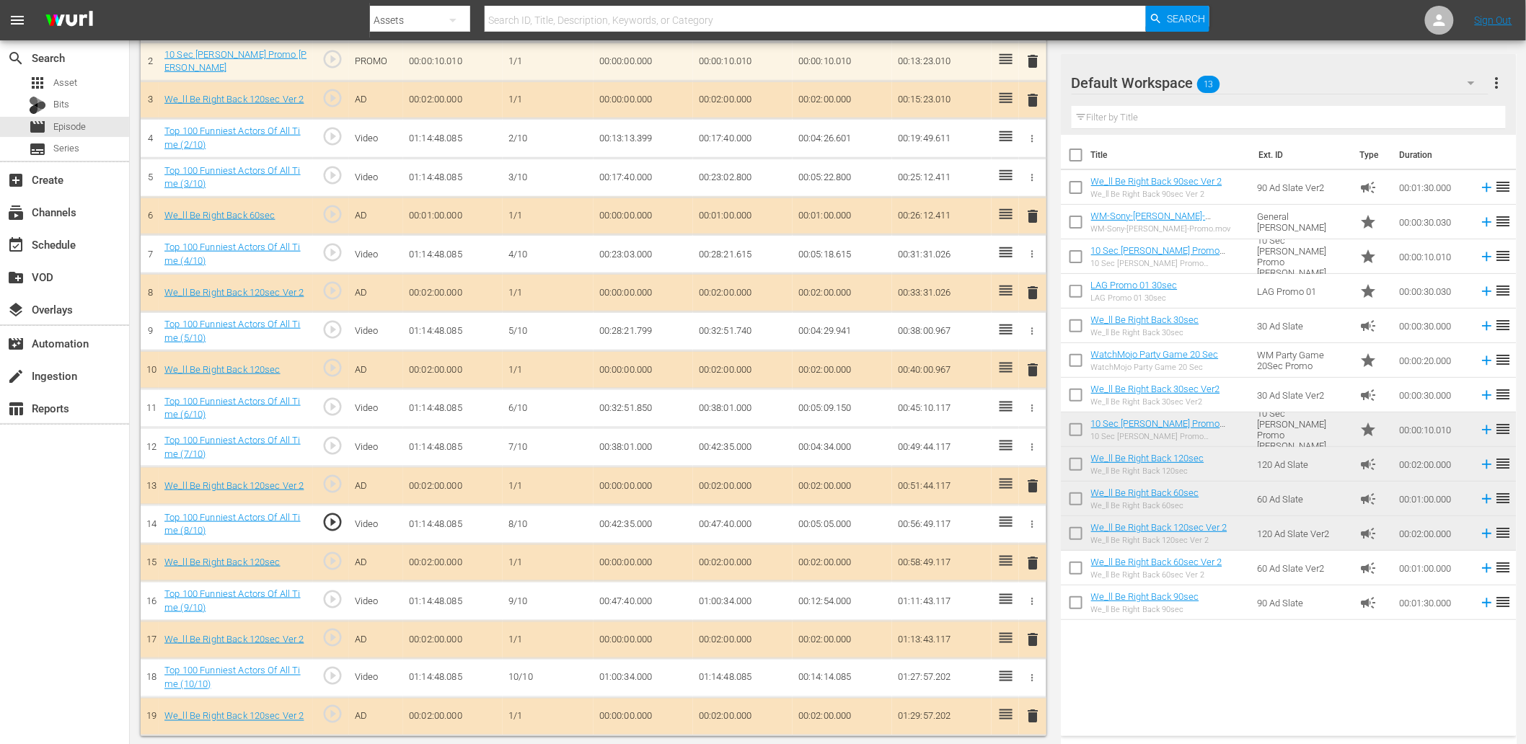
click at [644, 525] on td "00:42:35.000" at bounding box center [644, 524] width 100 height 39
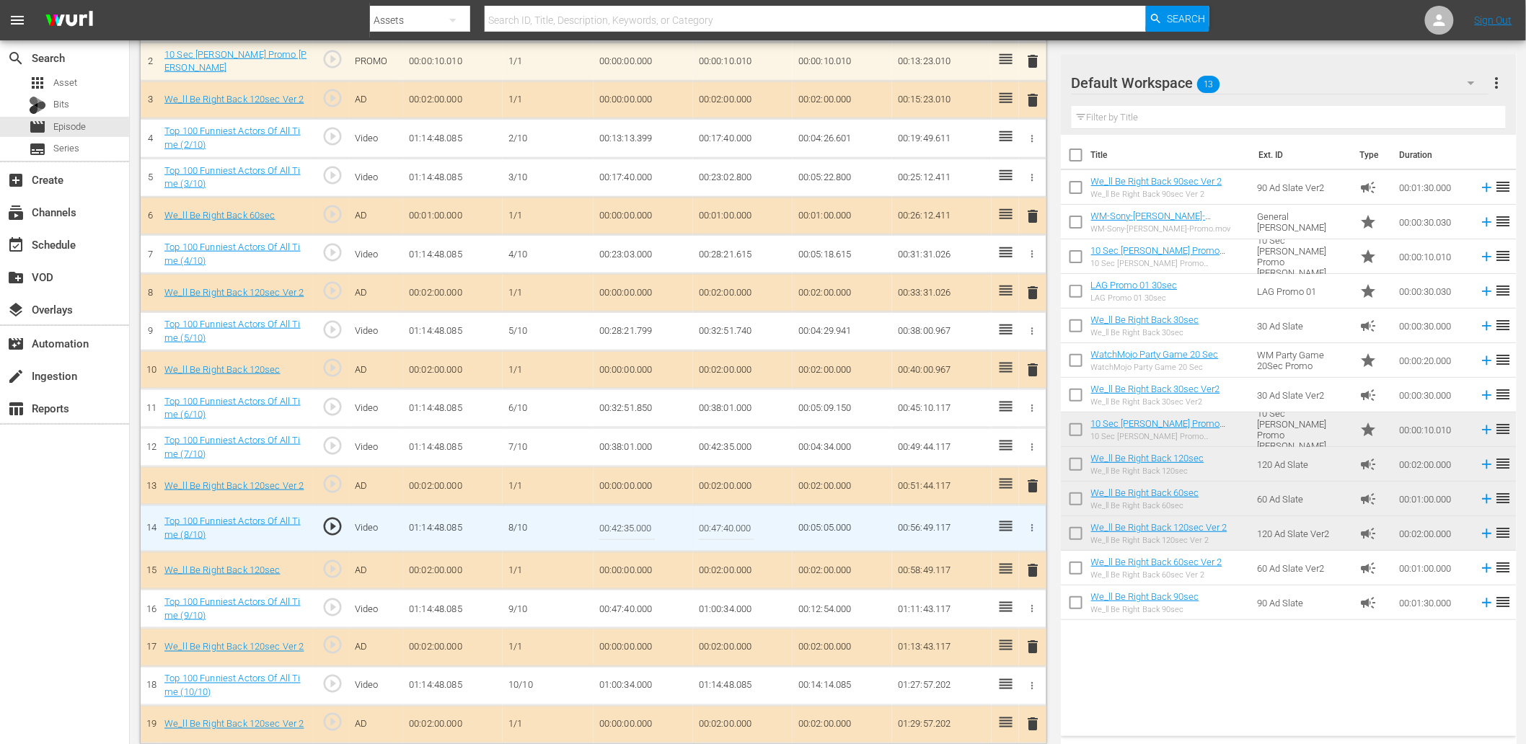
click at [644, 525] on input "00:42:35.000" at bounding box center [627, 528] width 56 height 35
type input "00:42:34.600"
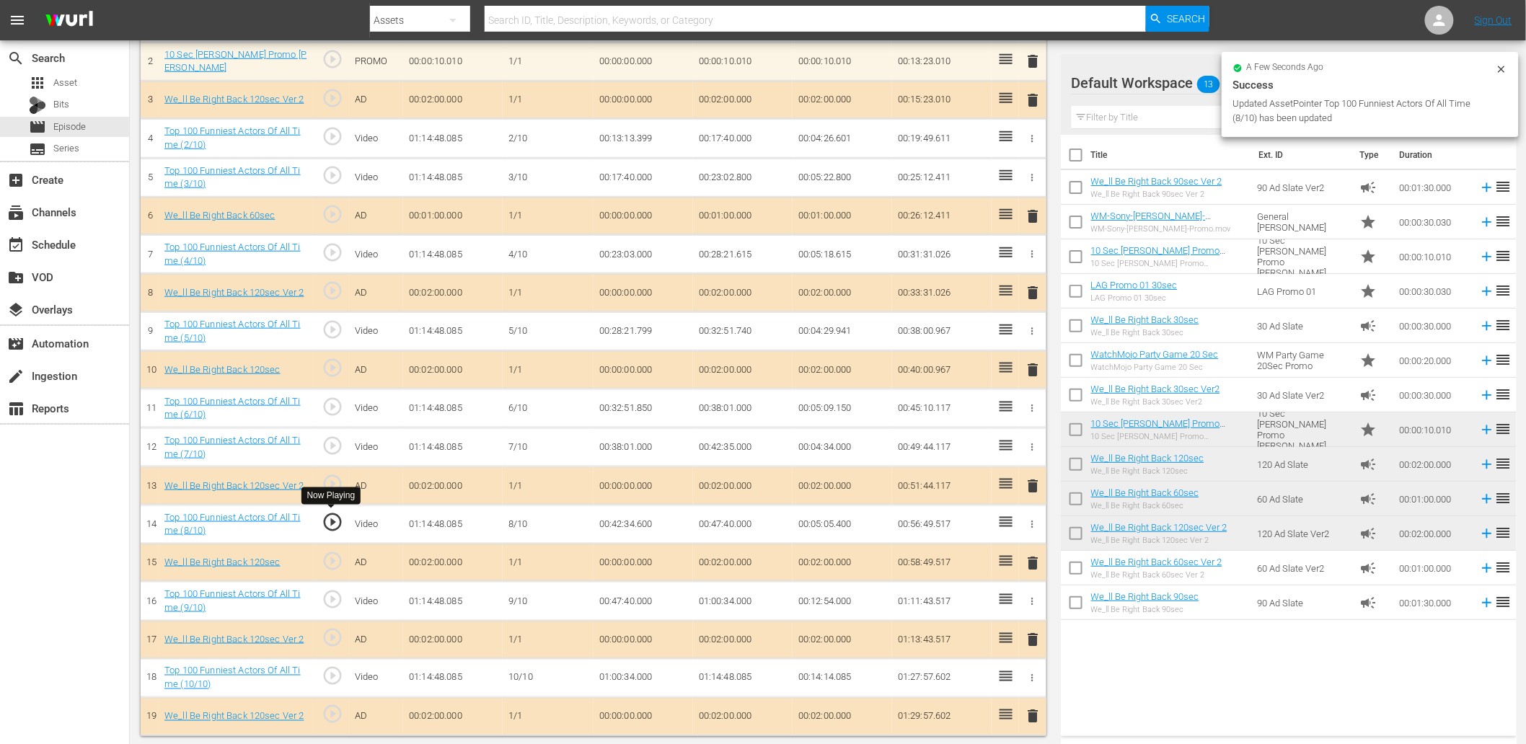
click at [335, 524] on span "play_circle_outline" at bounding box center [333, 522] width 22 height 22
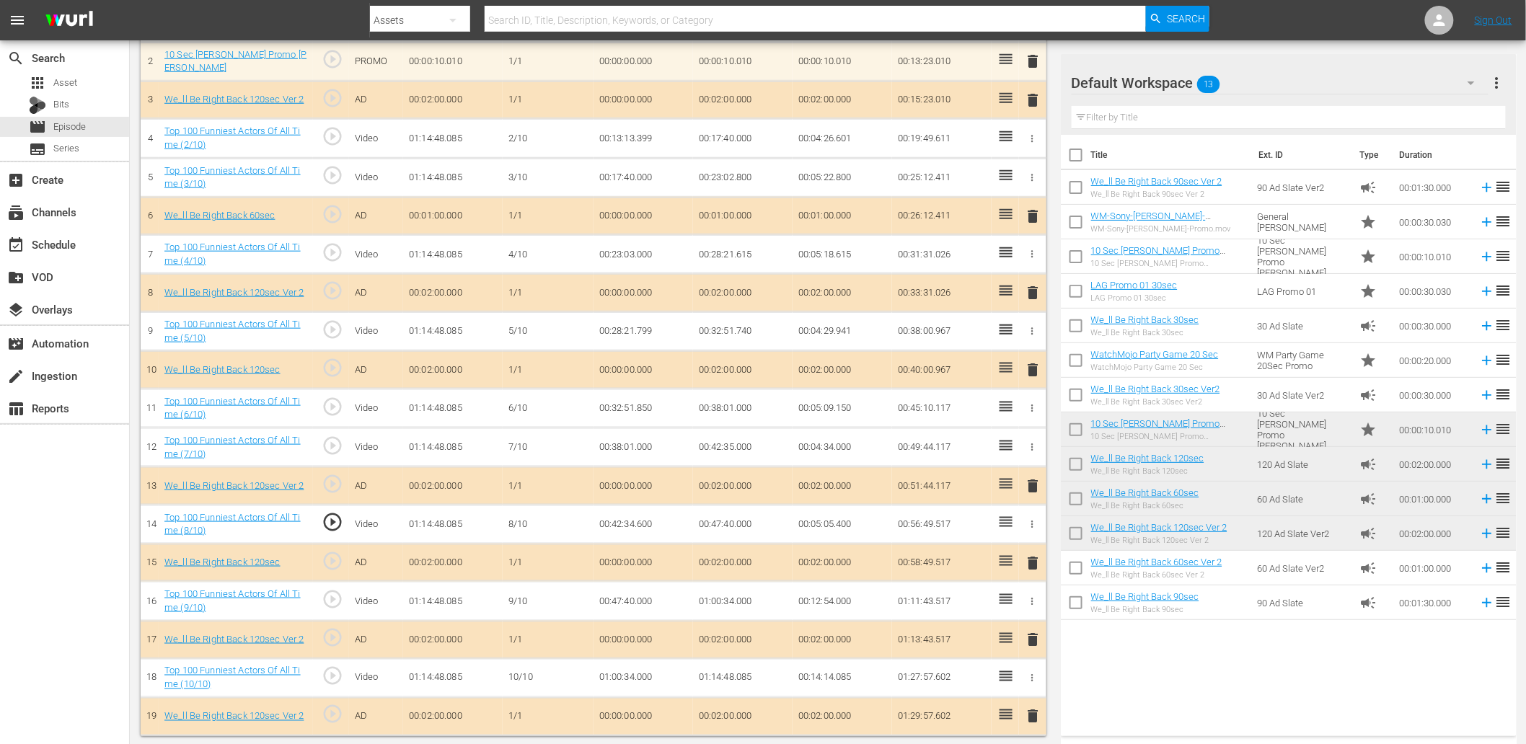
click at [630, 521] on td "00:42:34.600" at bounding box center [644, 524] width 100 height 39
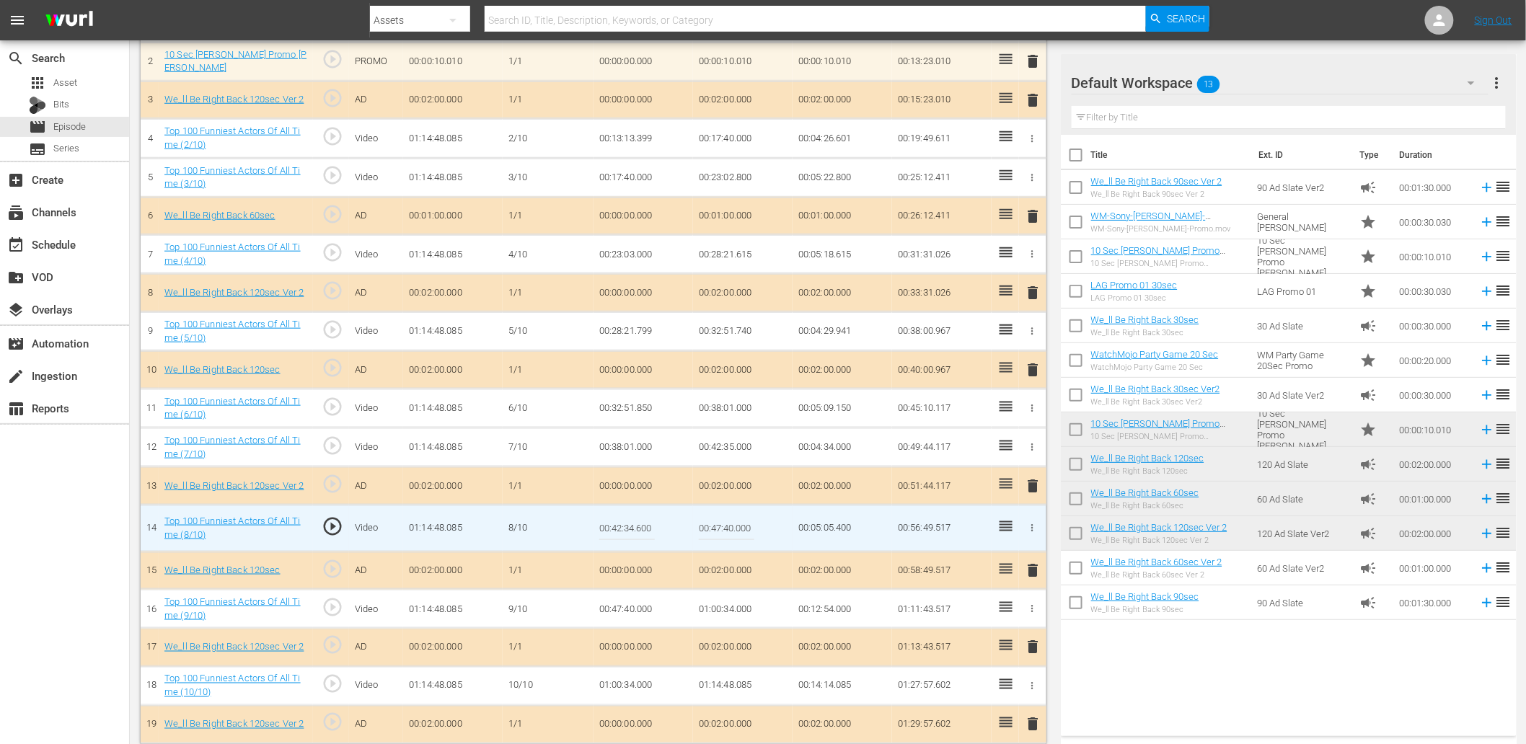
click at [630, 521] on input "00:42:34.600" at bounding box center [627, 528] width 56 height 35
type input "00:42:34.500"
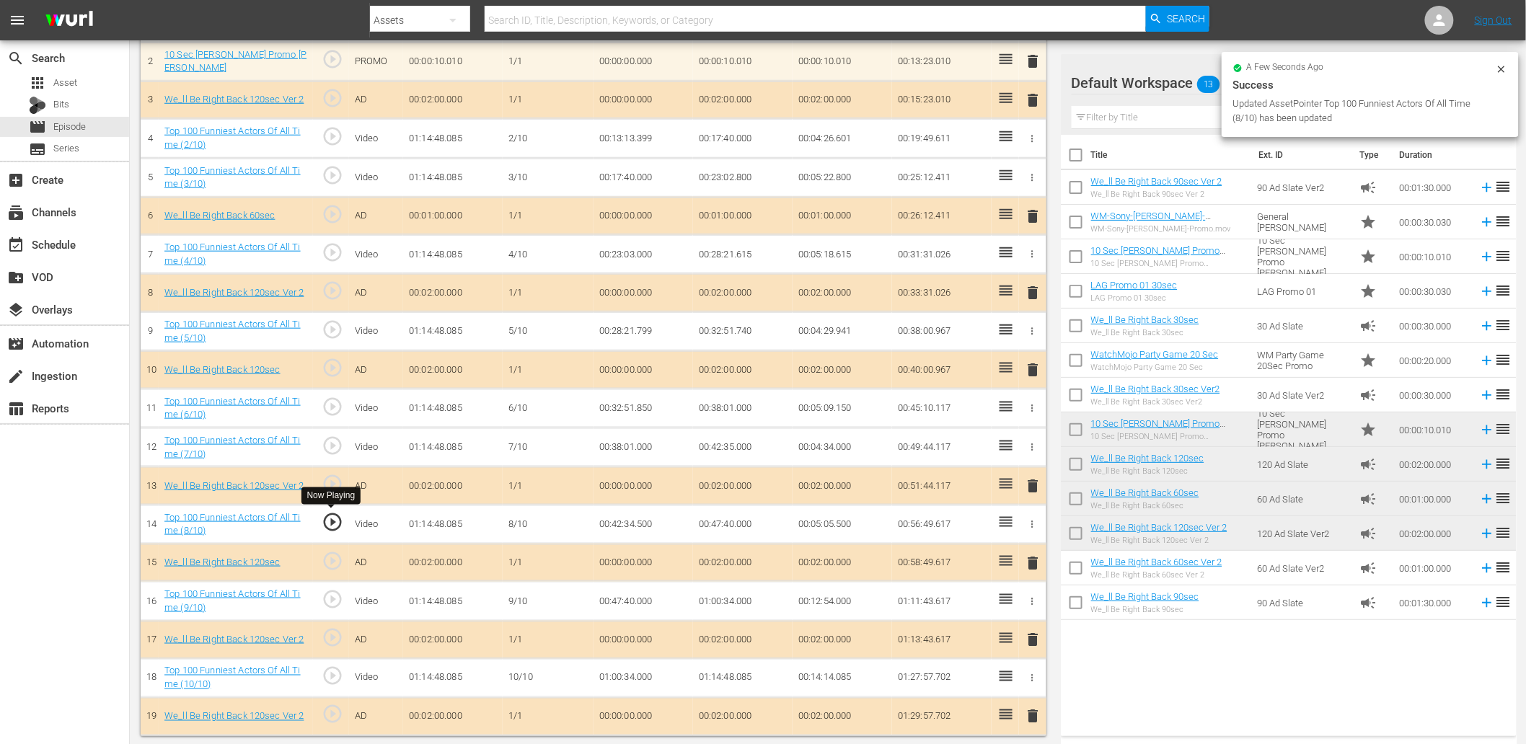
click at [329, 521] on span "play_circle_outline" at bounding box center [333, 522] width 22 height 22
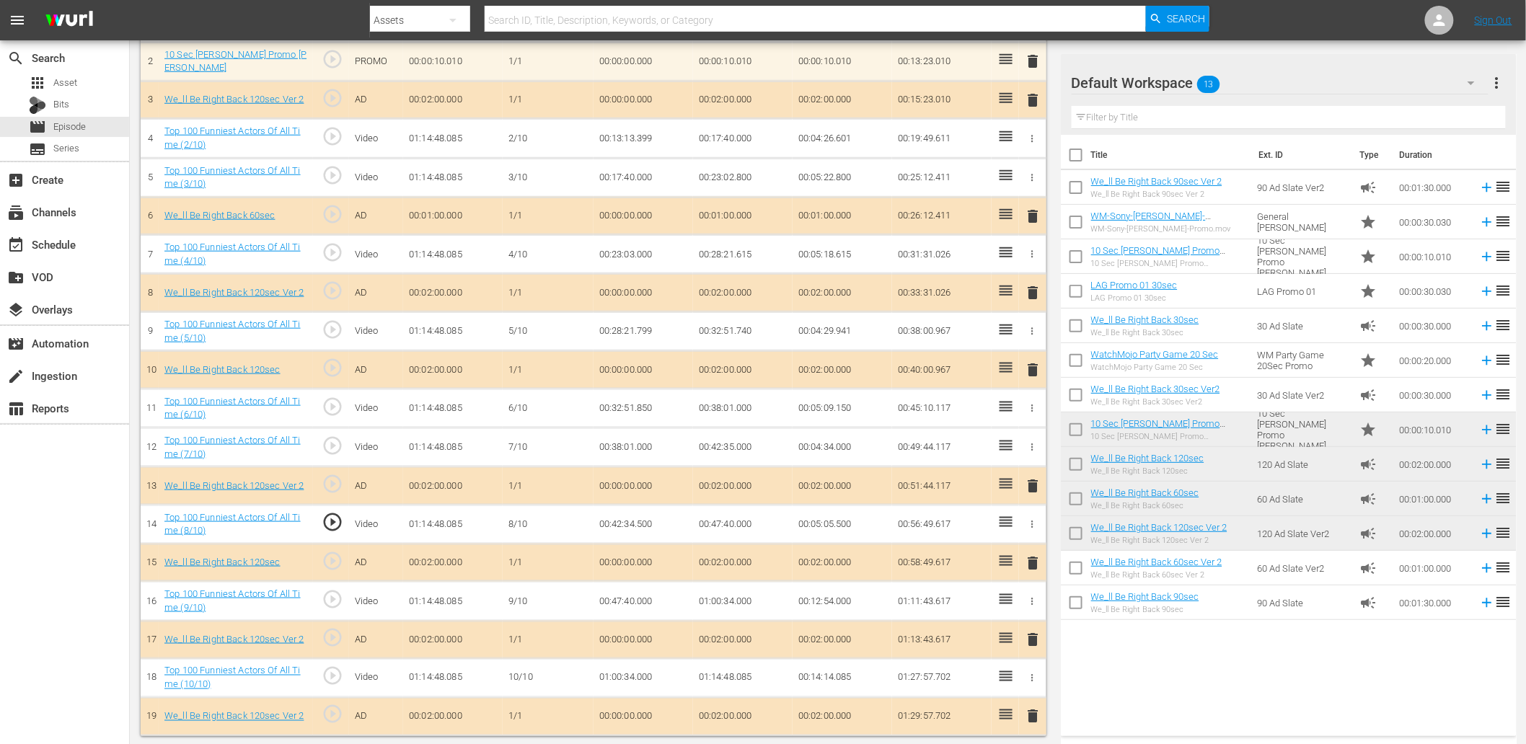
click at [616, 528] on td "00:42:34.500" at bounding box center [644, 524] width 100 height 39
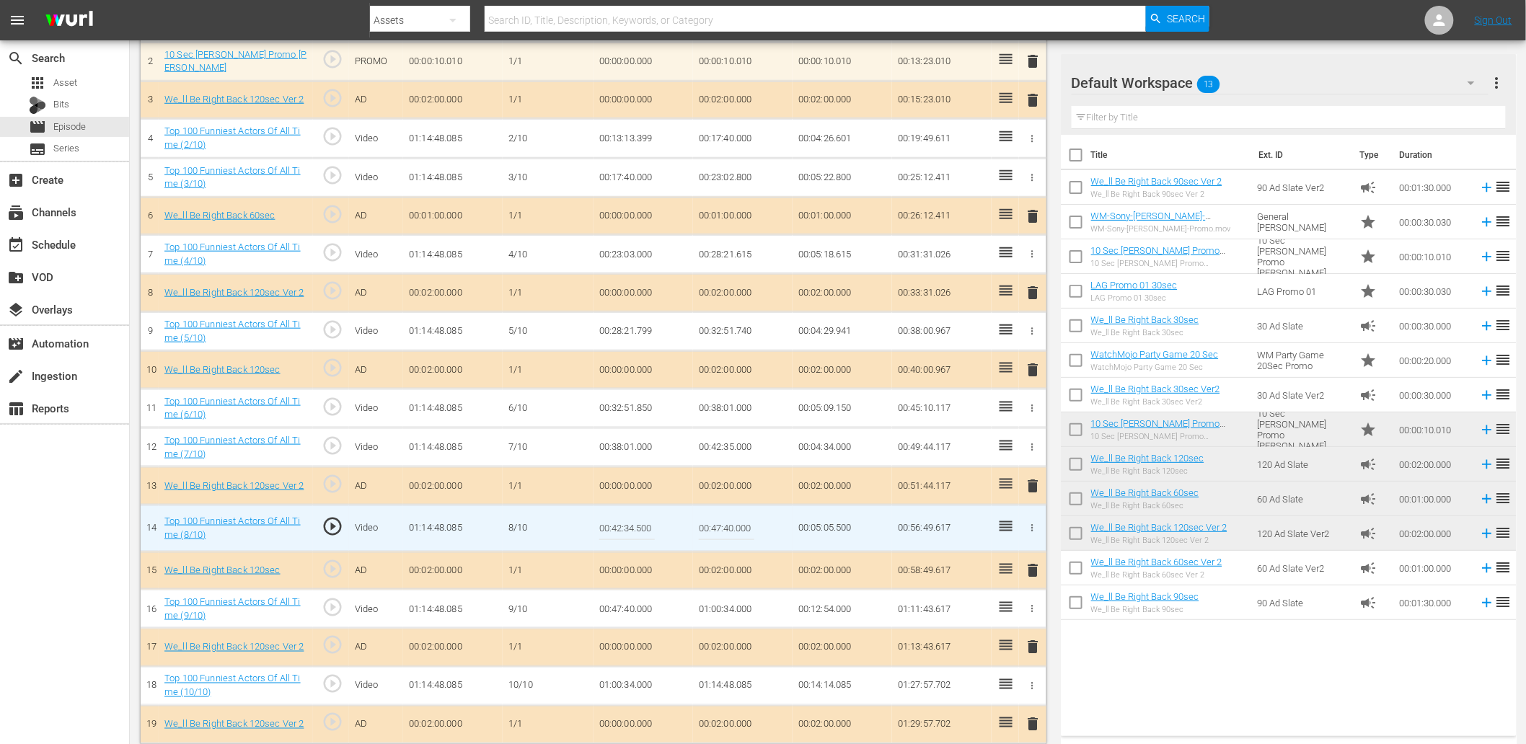
click at [616, 528] on input "00:42:34.500" at bounding box center [627, 528] width 56 height 35
click at [724, 445] on td "00:42:35.000" at bounding box center [743, 447] width 100 height 39
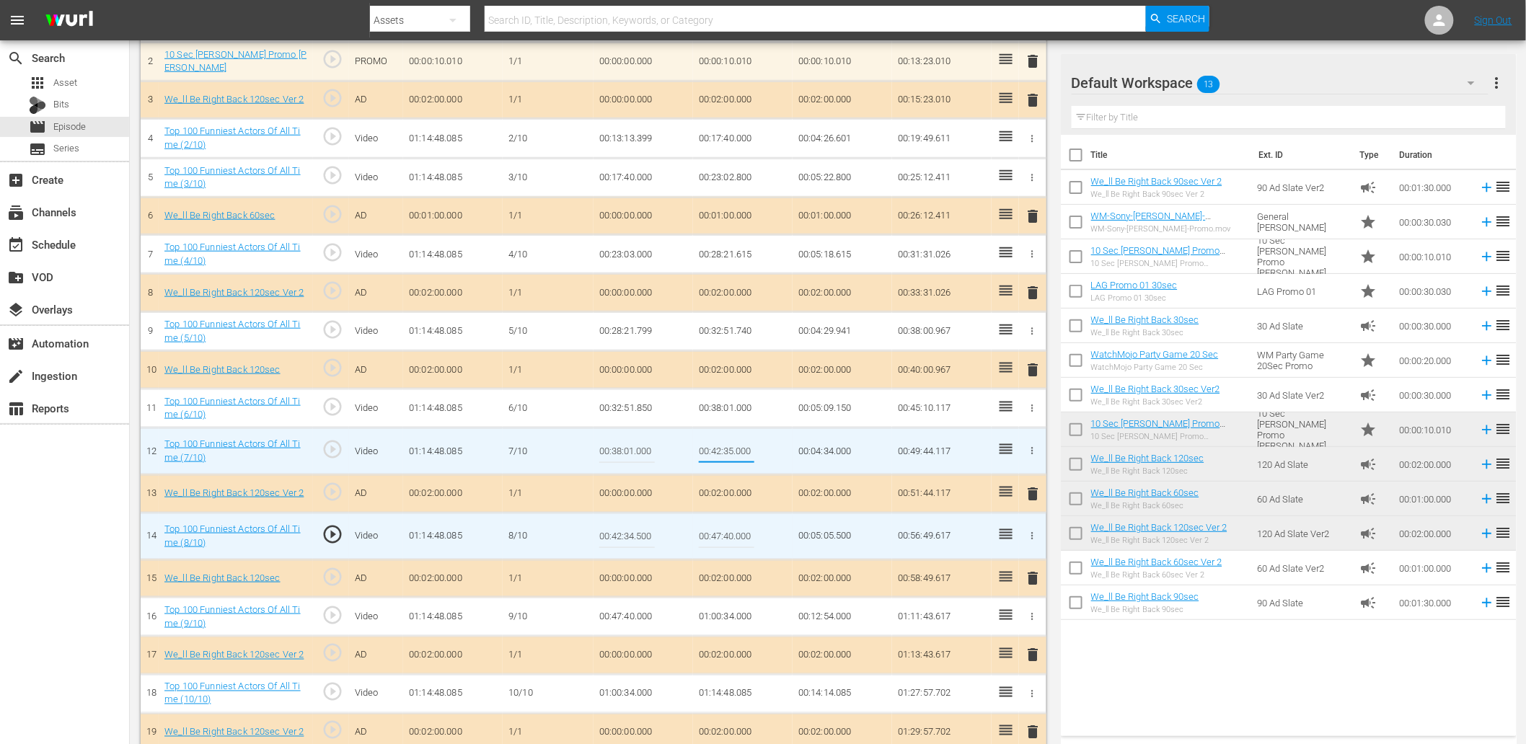
type input "00:42:34.500"
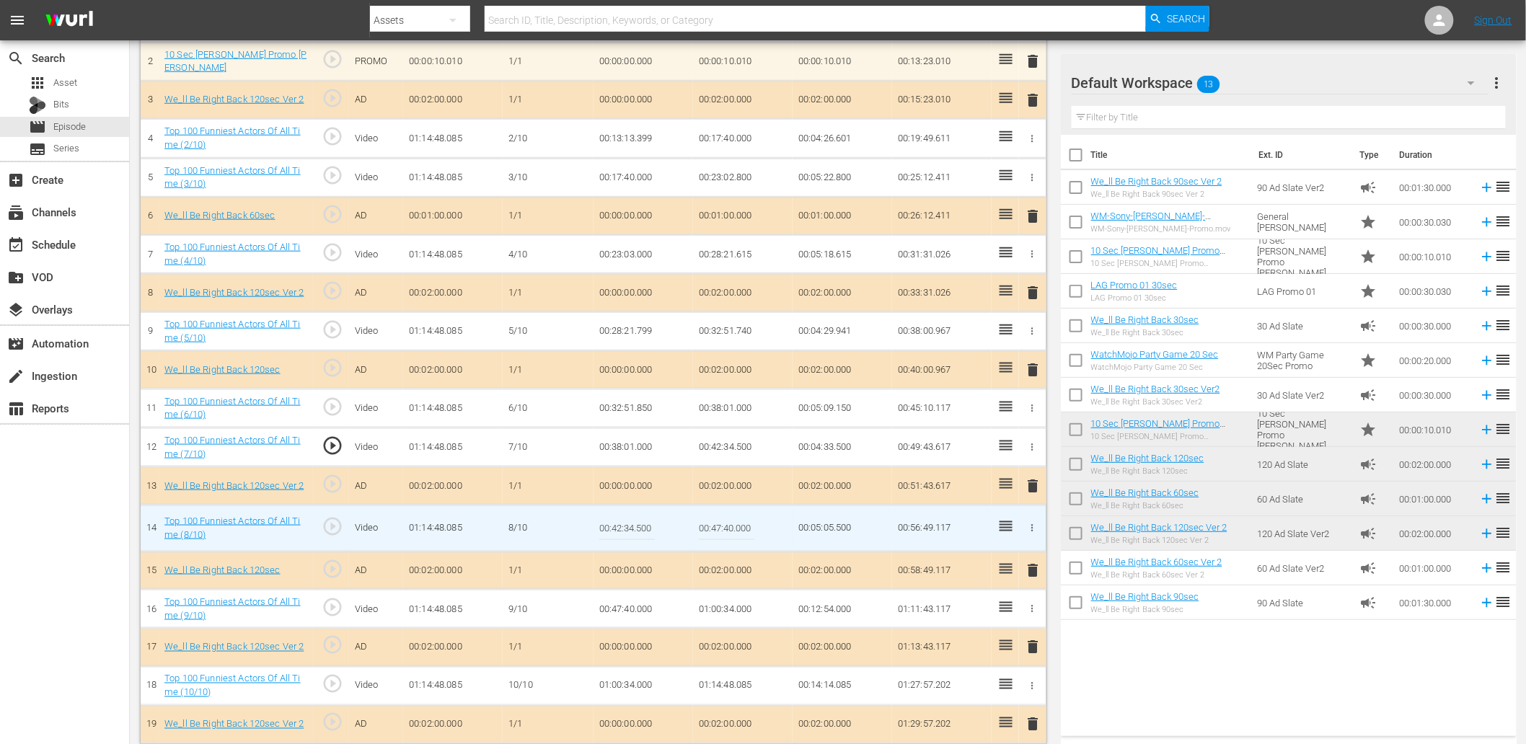
click at [330, 516] on span "play_circle_outline" at bounding box center [333, 527] width 22 height 22
click at [640, 529] on input "00:42:34.500" at bounding box center [627, 528] width 56 height 35
type input "00:42:34.566"
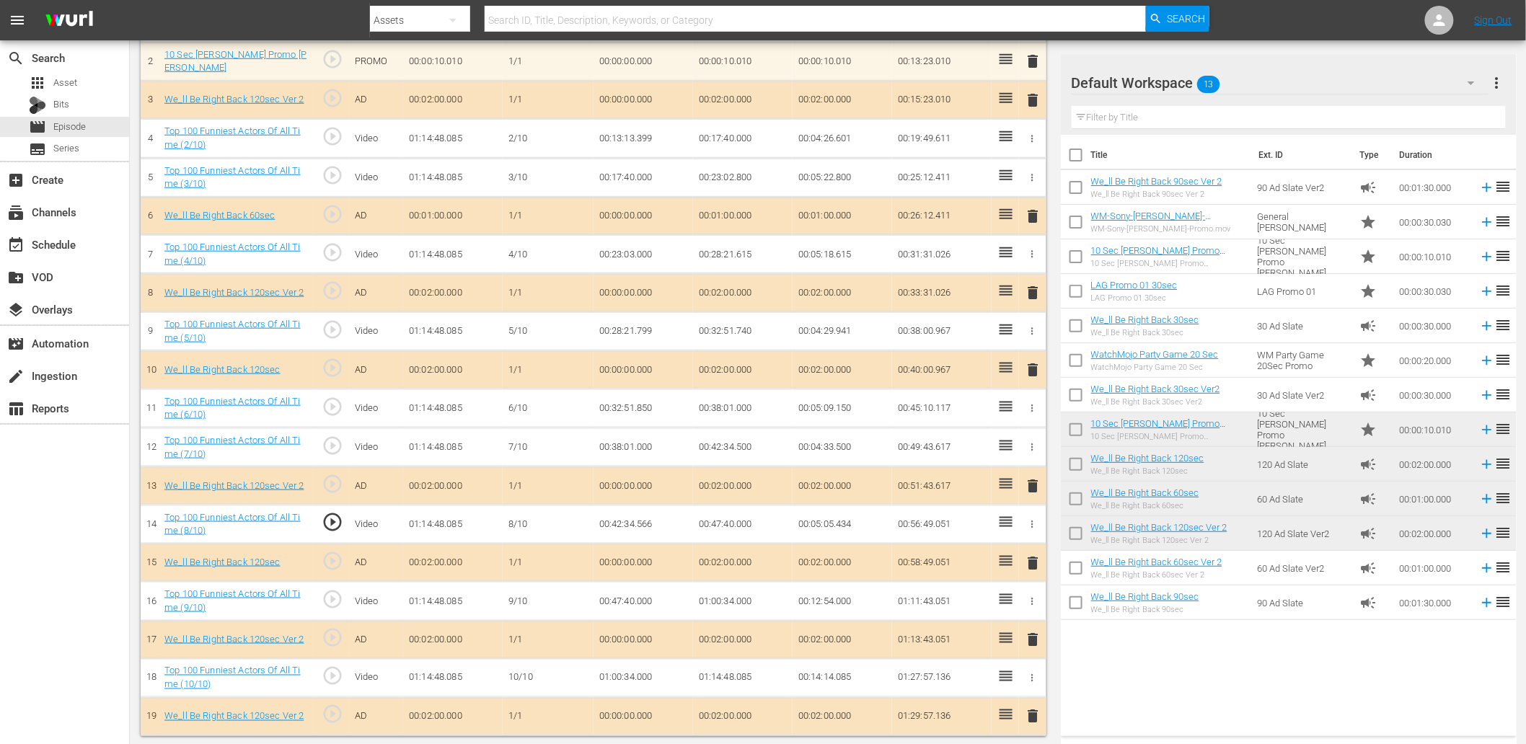
click at [638, 519] on td "00:42:34.566" at bounding box center [644, 524] width 100 height 39
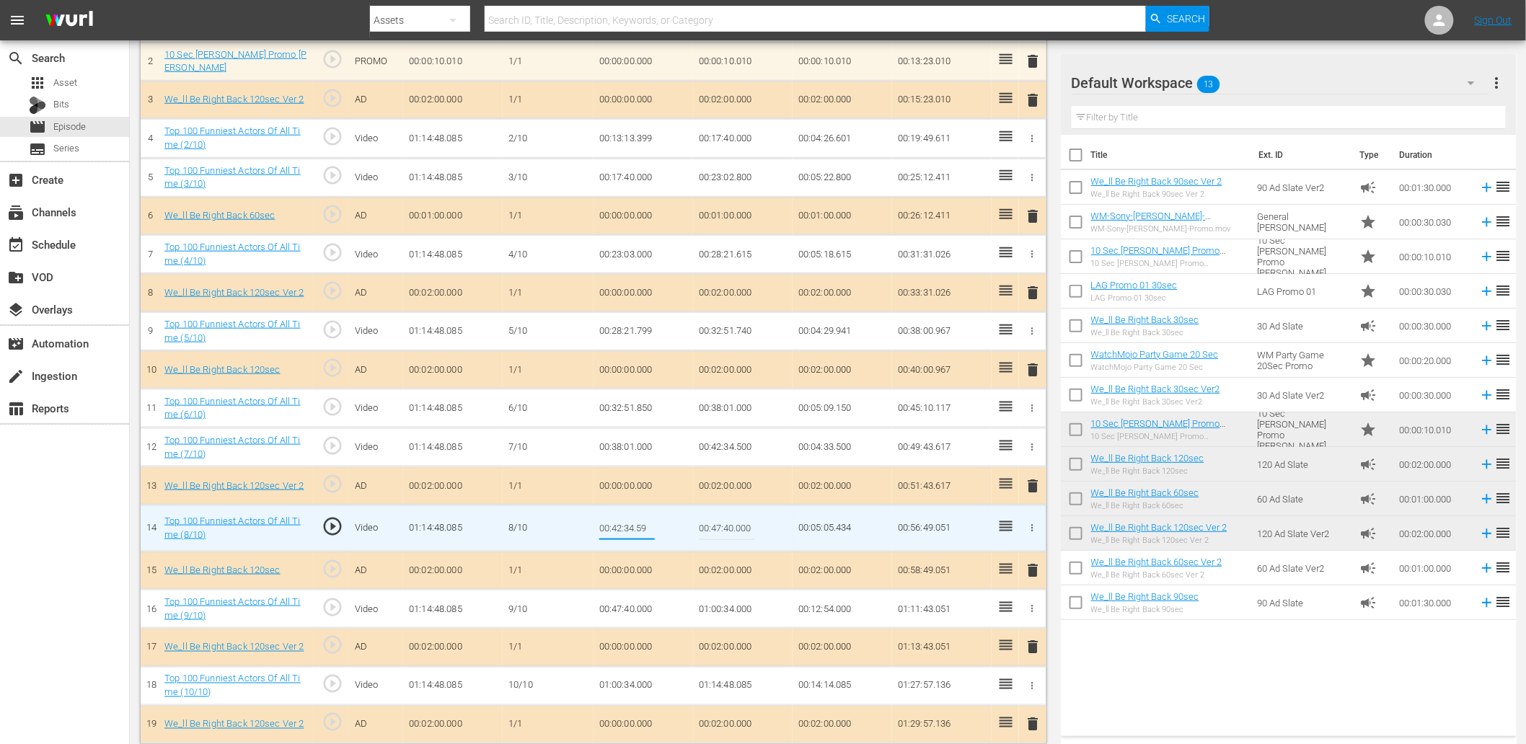
type input "00:42:34.599"
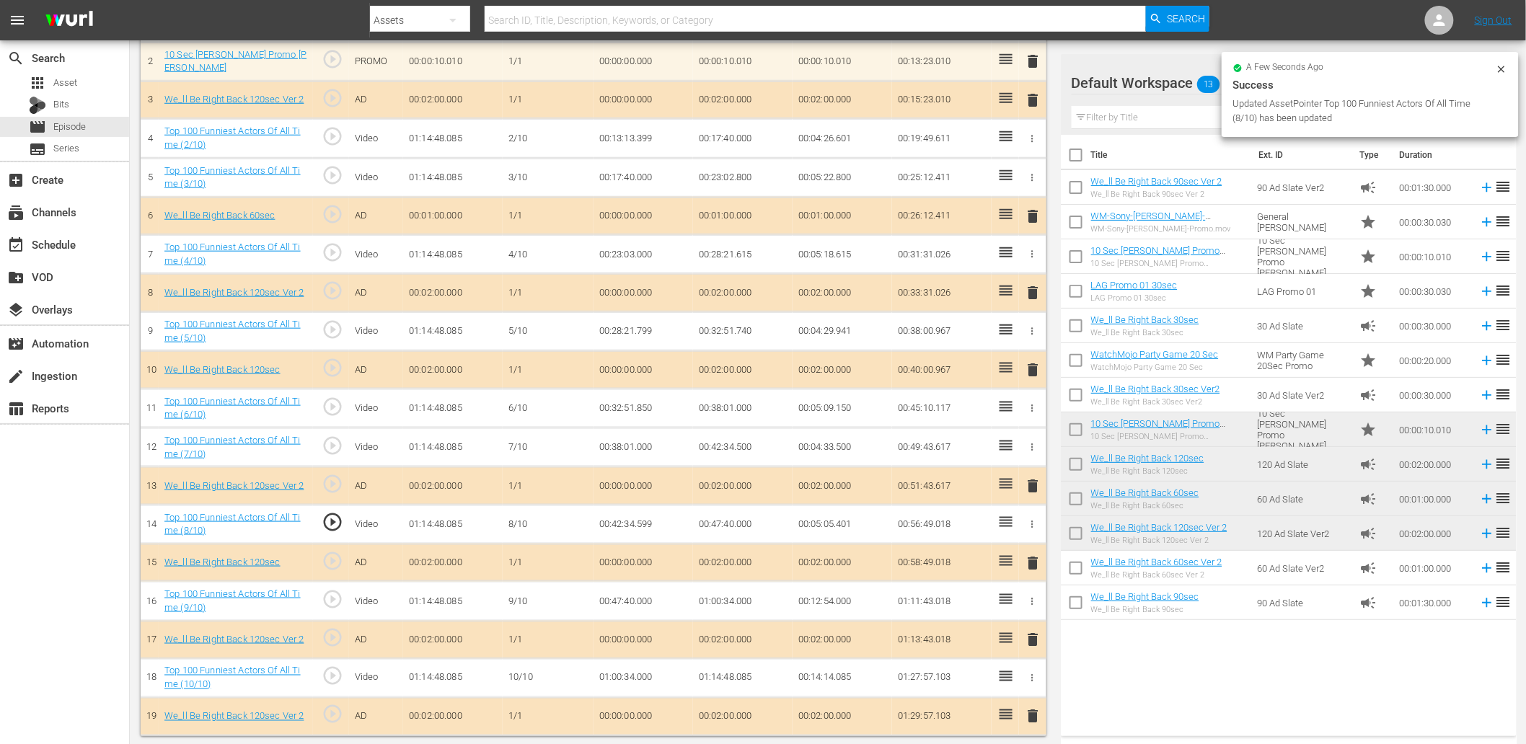
click at [636, 529] on td "00:42:34.599" at bounding box center [644, 524] width 100 height 39
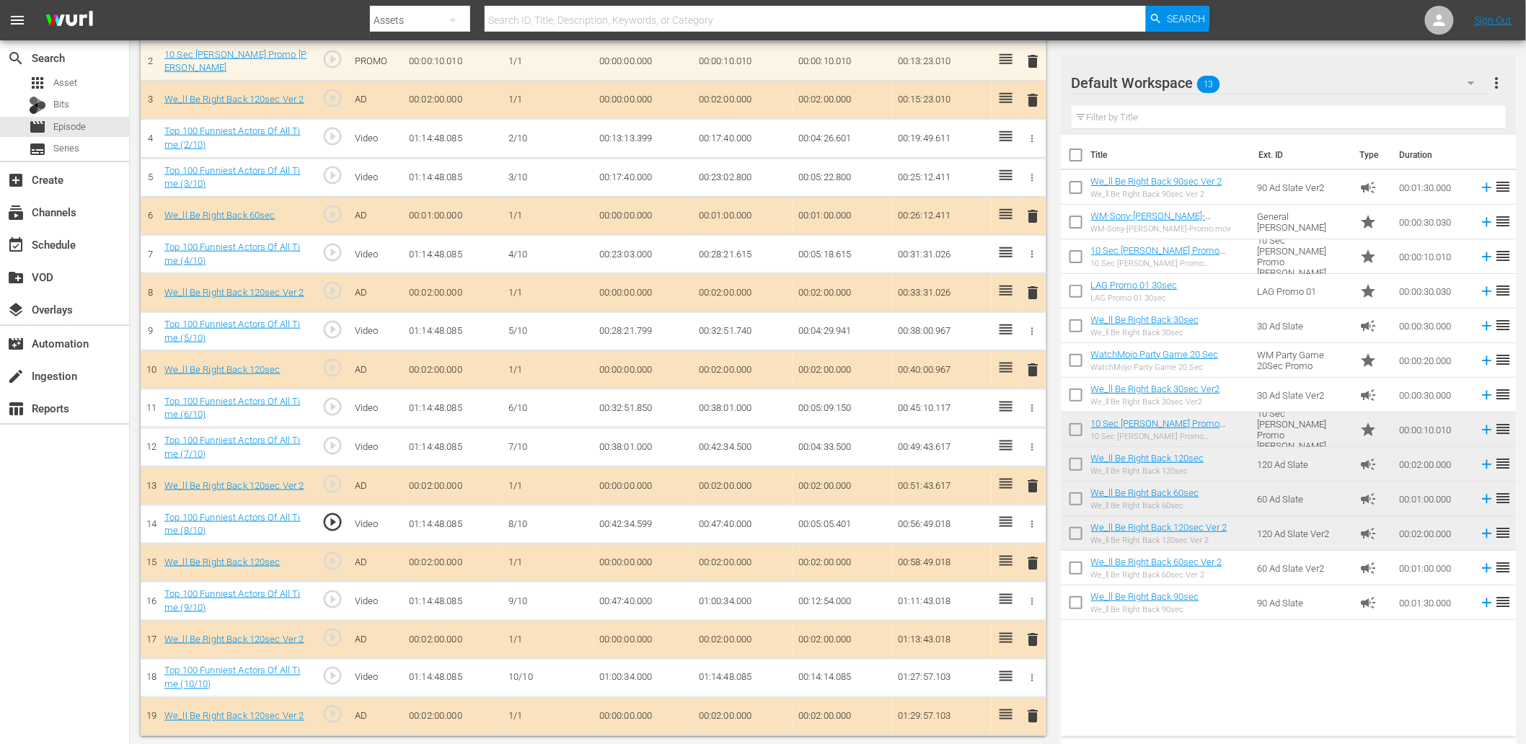
click at [636, 529] on td "00:42:34.599" at bounding box center [644, 524] width 100 height 39
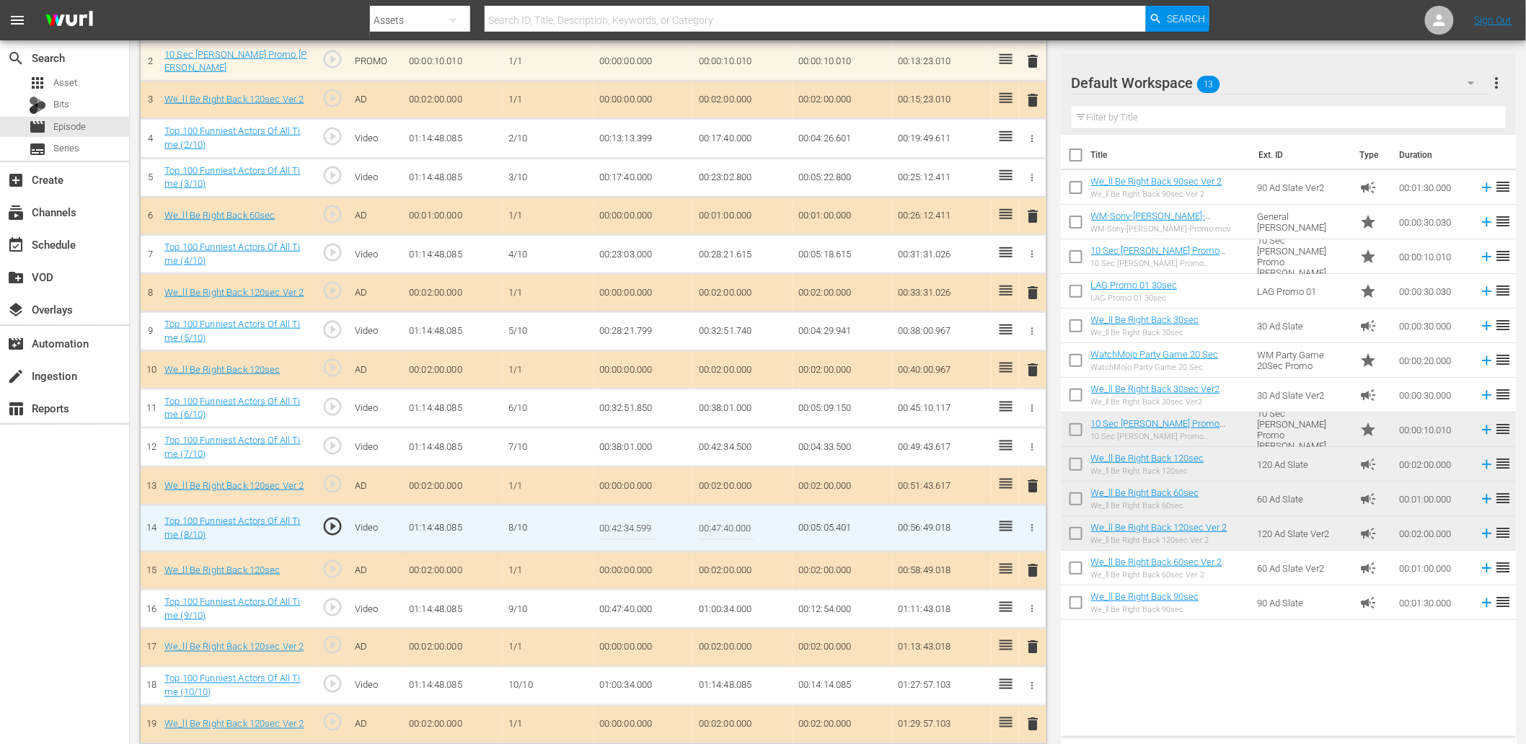
click at [636, 529] on input "00:42:34.599" at bounding box center [627, 528] width 56 height 35
paste input "600"
type input "00:42:34.600"
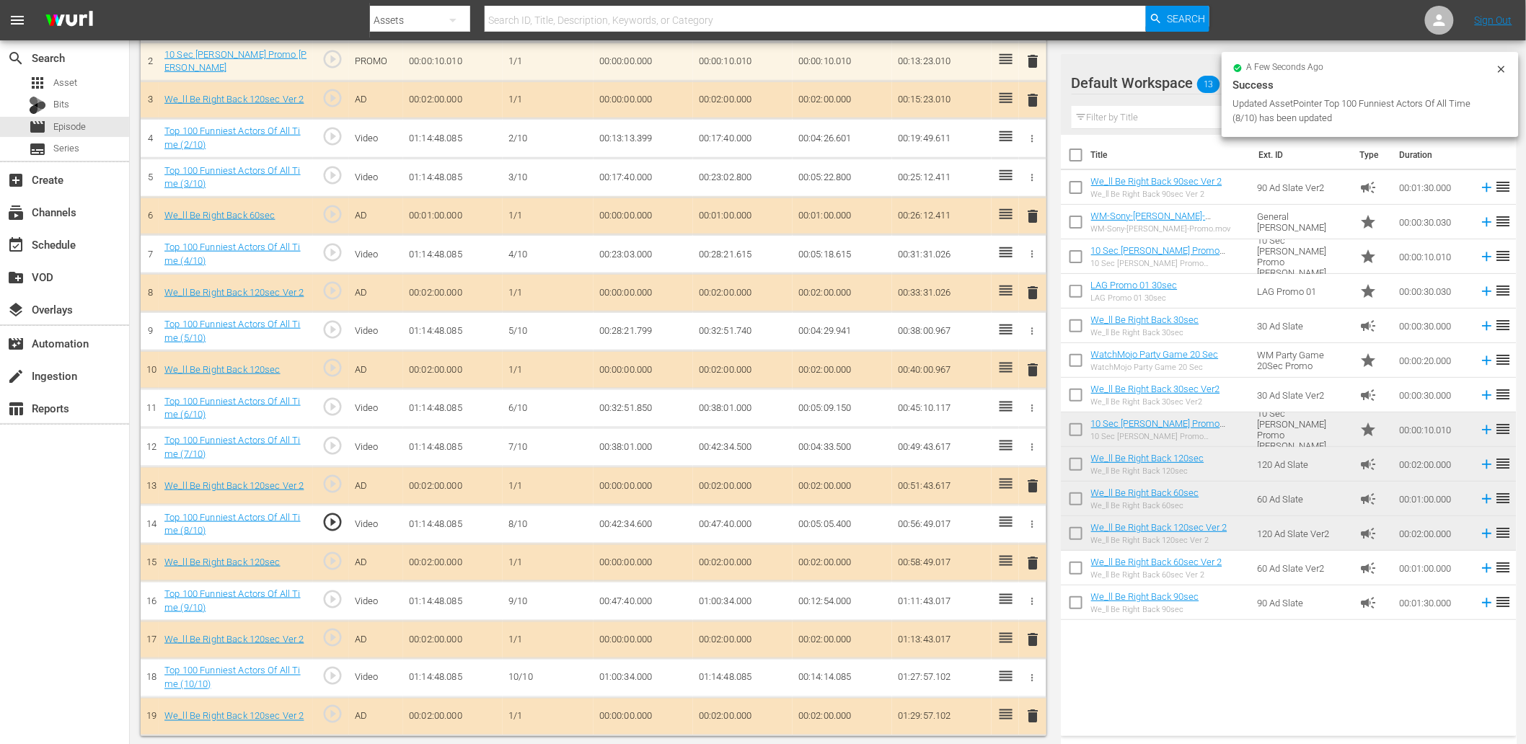
click at [636, 525] on td "00:42:34.600" at bounding box center [644, 524] width 100 height 39
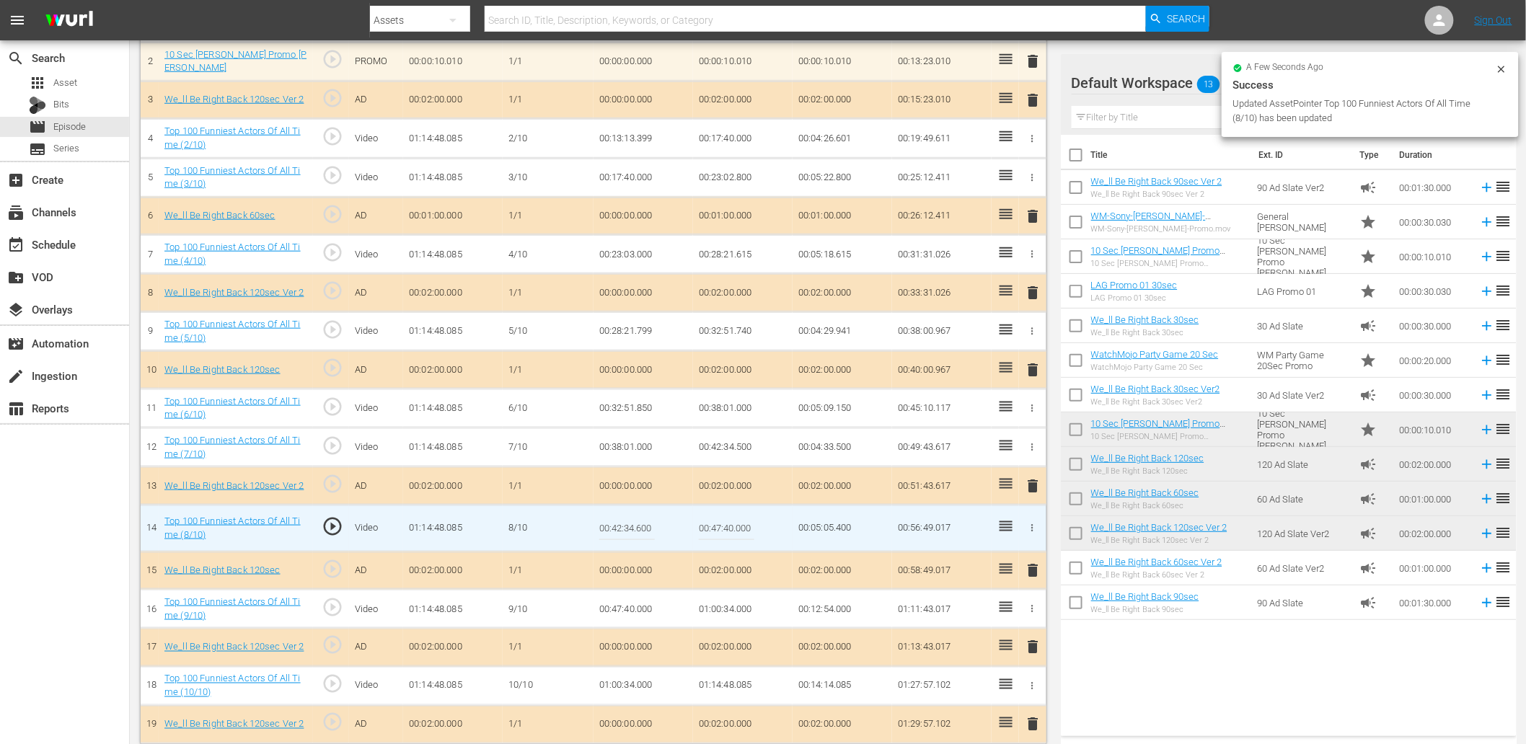
click at [636, 525] on input "00:42:34.600" at bounding box center [627, 528] width 56 height 35
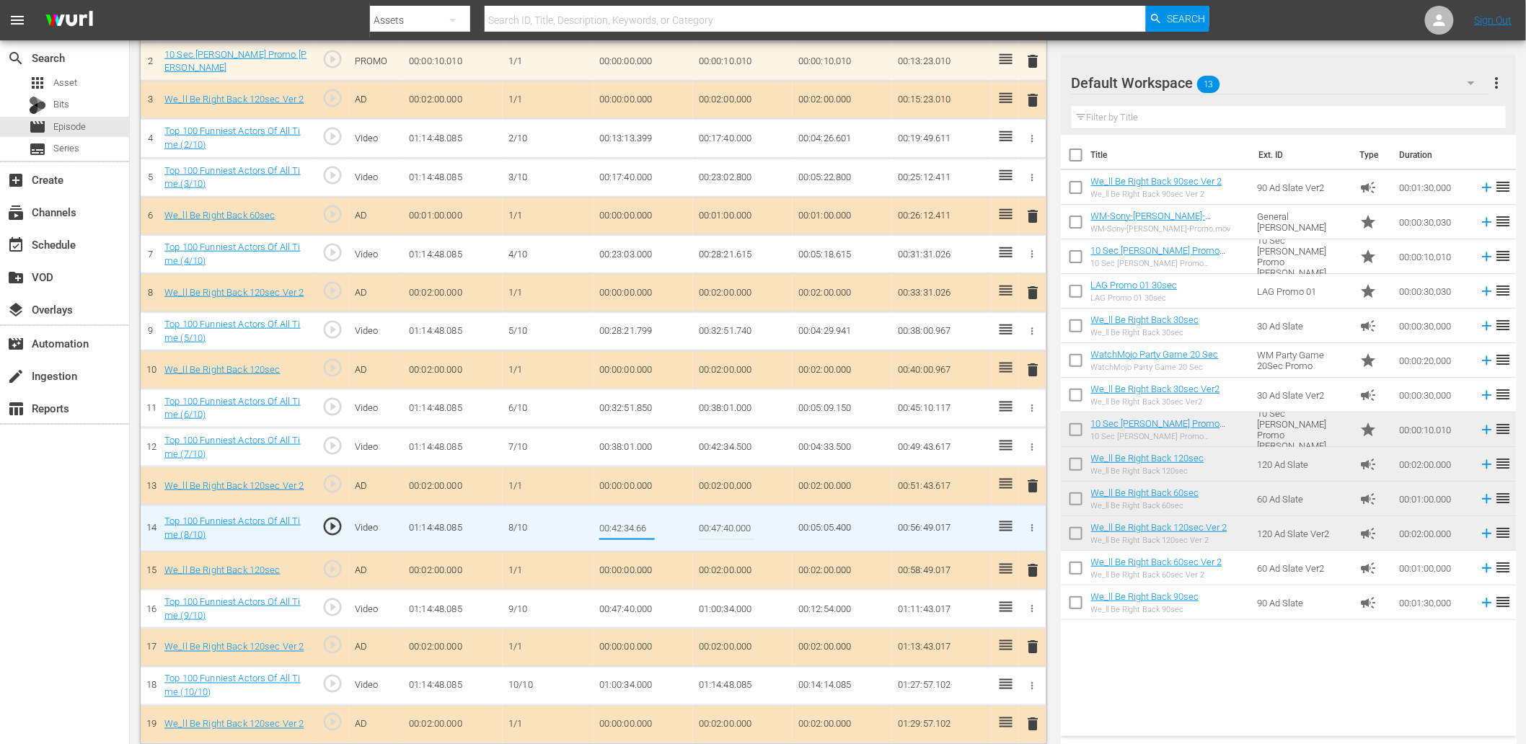
type input "00:42:34.666"
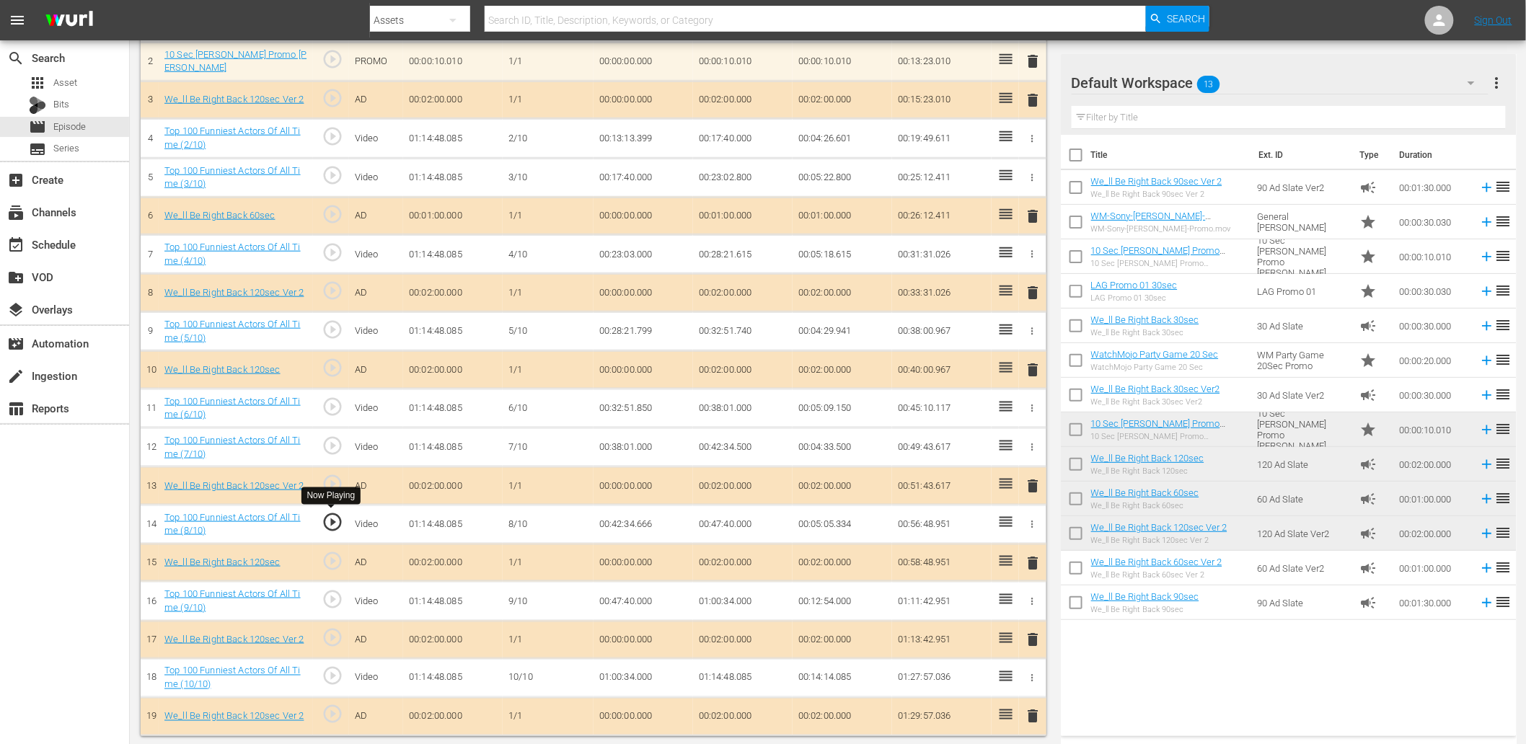
click at [326, 520] on span "play_circle_outline" at bounding box center [333, 522] width 22 height 22
click at [334, 604] on span "play_circle_outline" at bounding box center [333, 600] width 22 height 22
click at [630, 594] on td "00:47:40.000" at bounding box center [644, 601] width 100 height 39
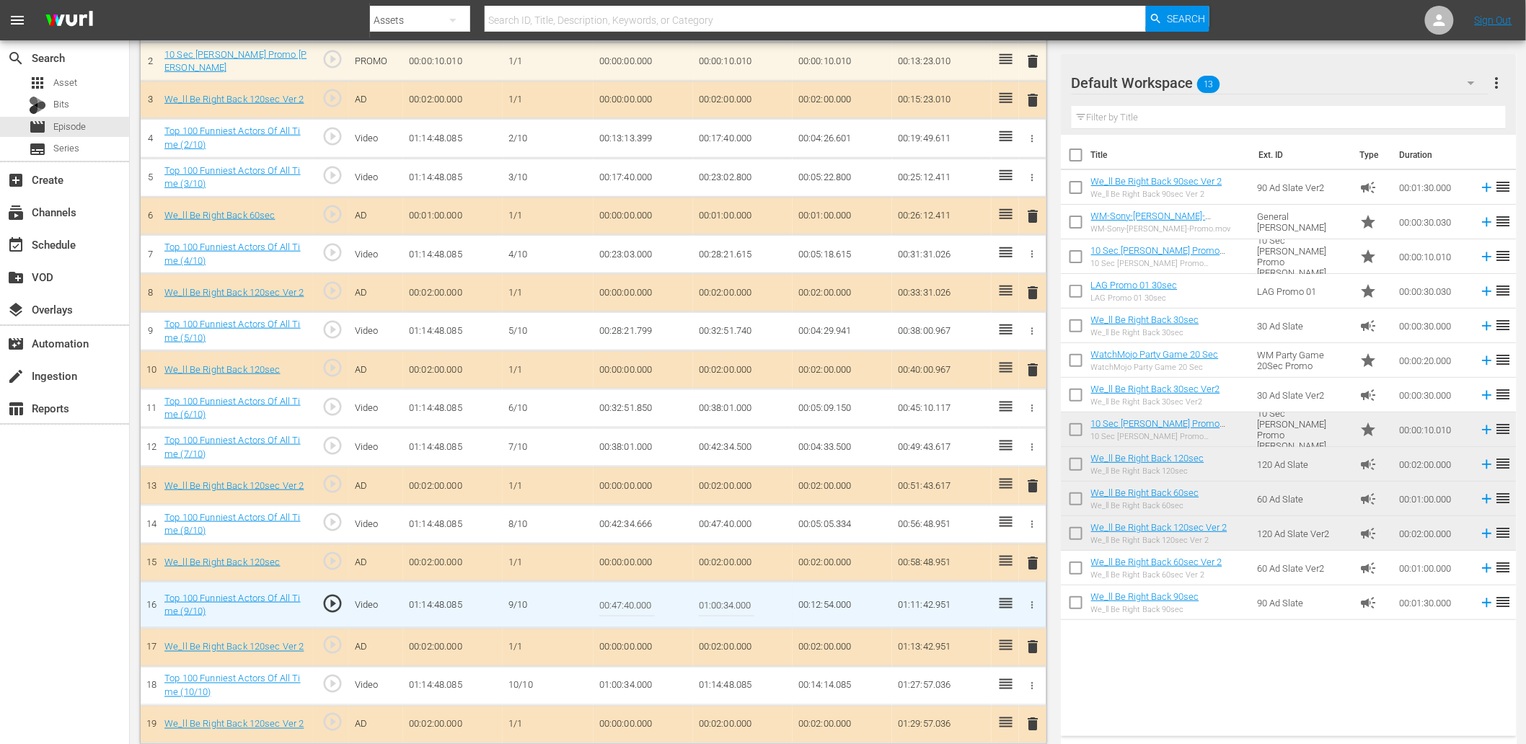
click at [630, 594] on input "00:47:40.000" at bounding box center [627, 605] width 56 height 35
click at [630, 597] on input "00:47:40.000" at bounding box center [627, 605] width 56 height 35
type input "00:47:39.600"
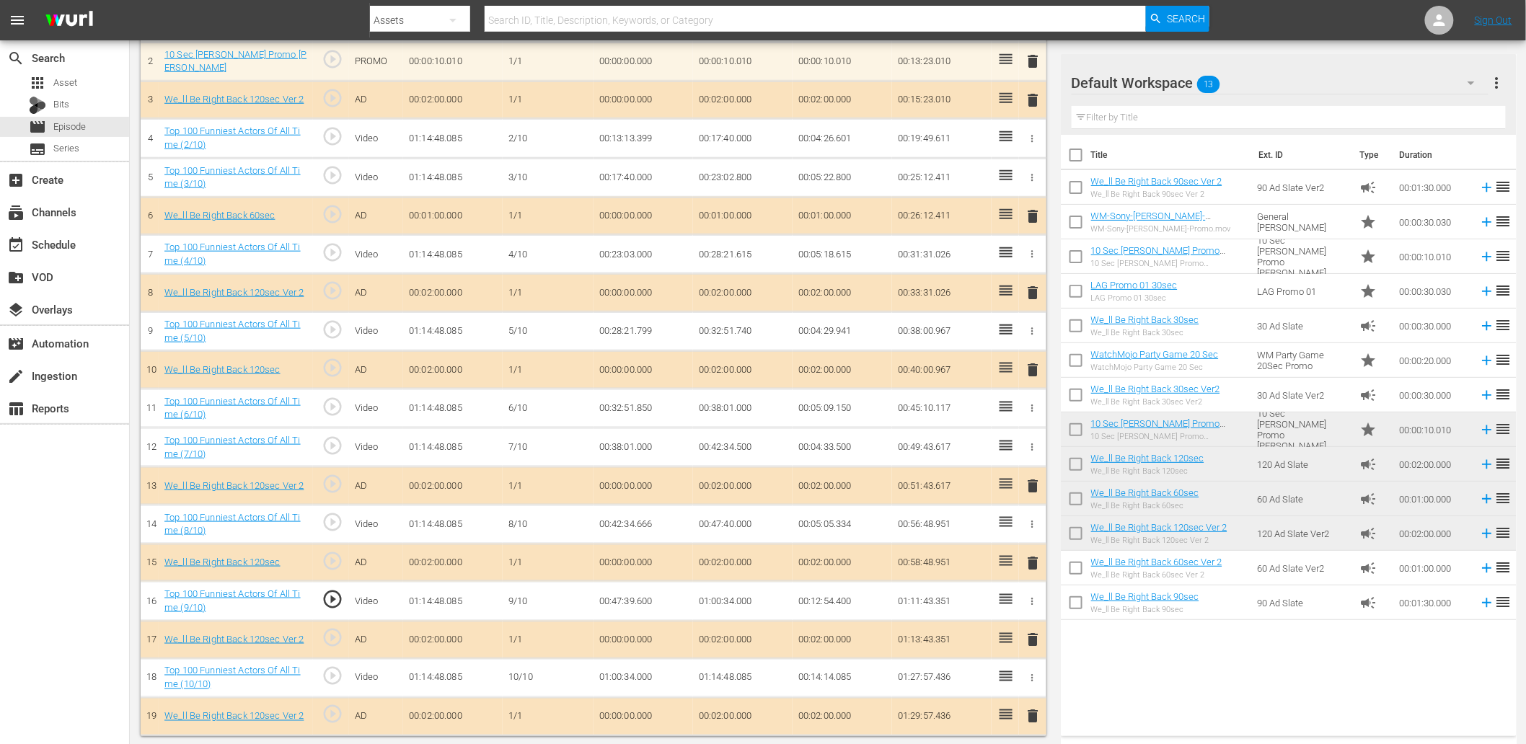
click at [602, 586] on td "00:47:39.600" at bounding box center [644, 601] width 100 height 39
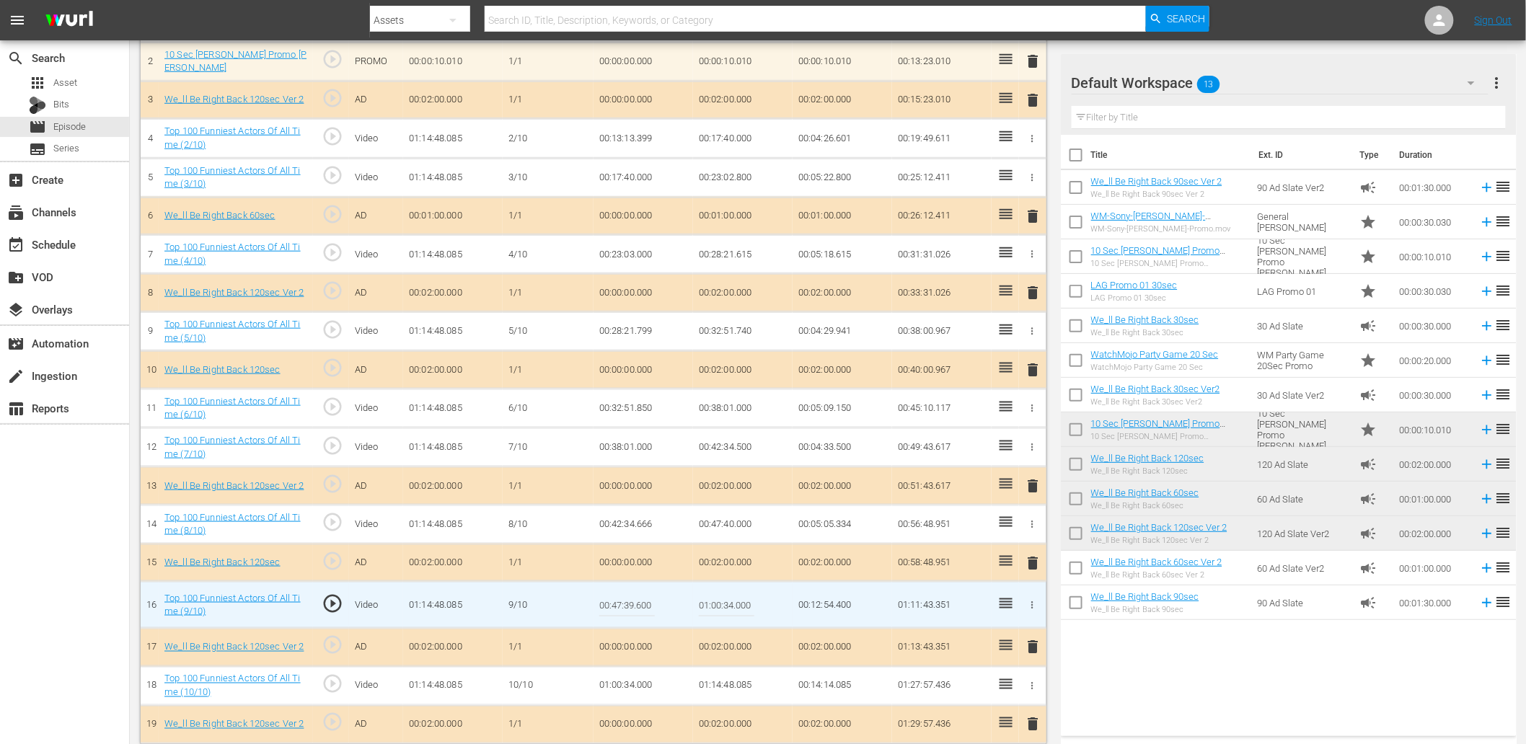
click at [602, 588] on input "00:47:39.600" at bounding box center [627, 605] width 56 height 35
type input "00:47:39.585"
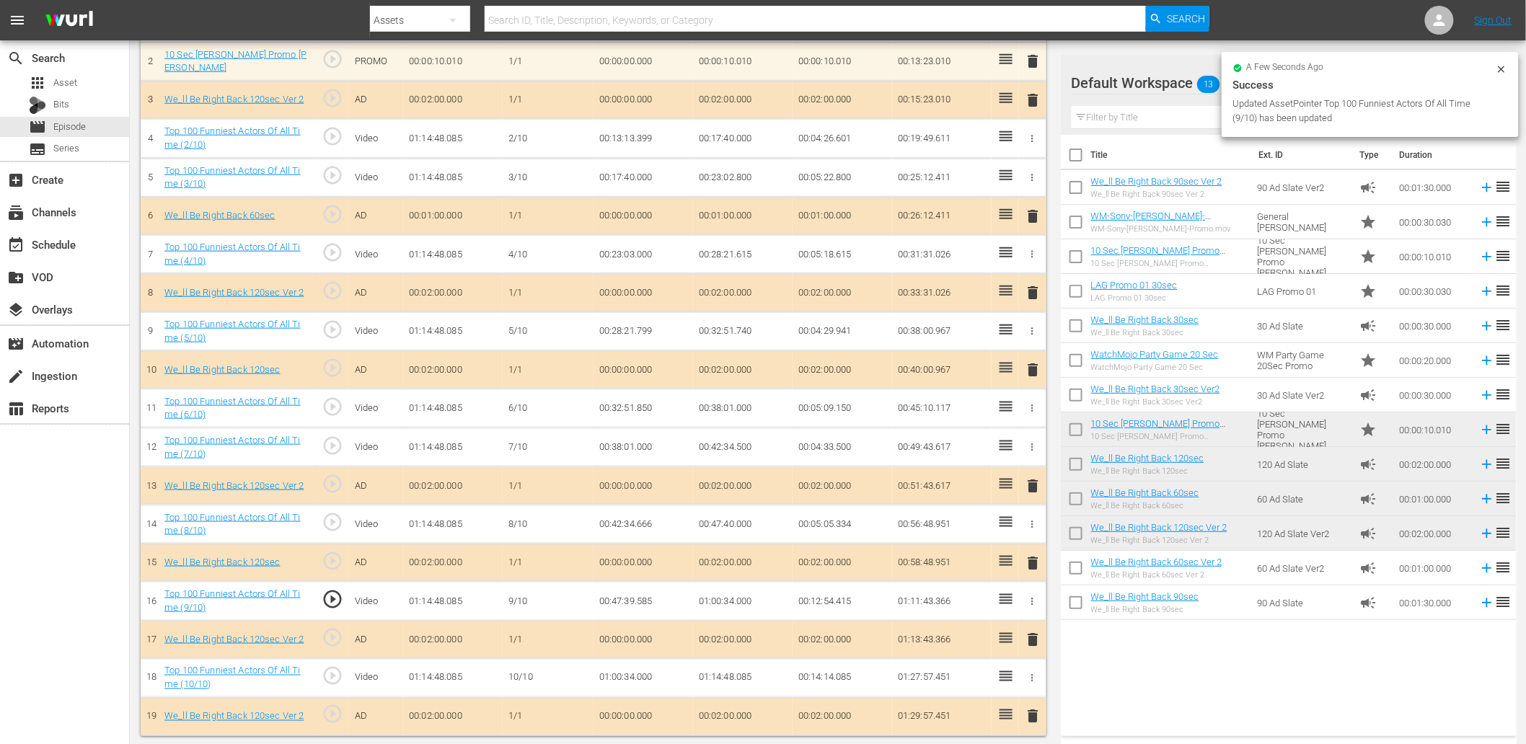
click at [636, 595] on td "00:47:39.585" at bounding box center [644, 601] width 100 height 39
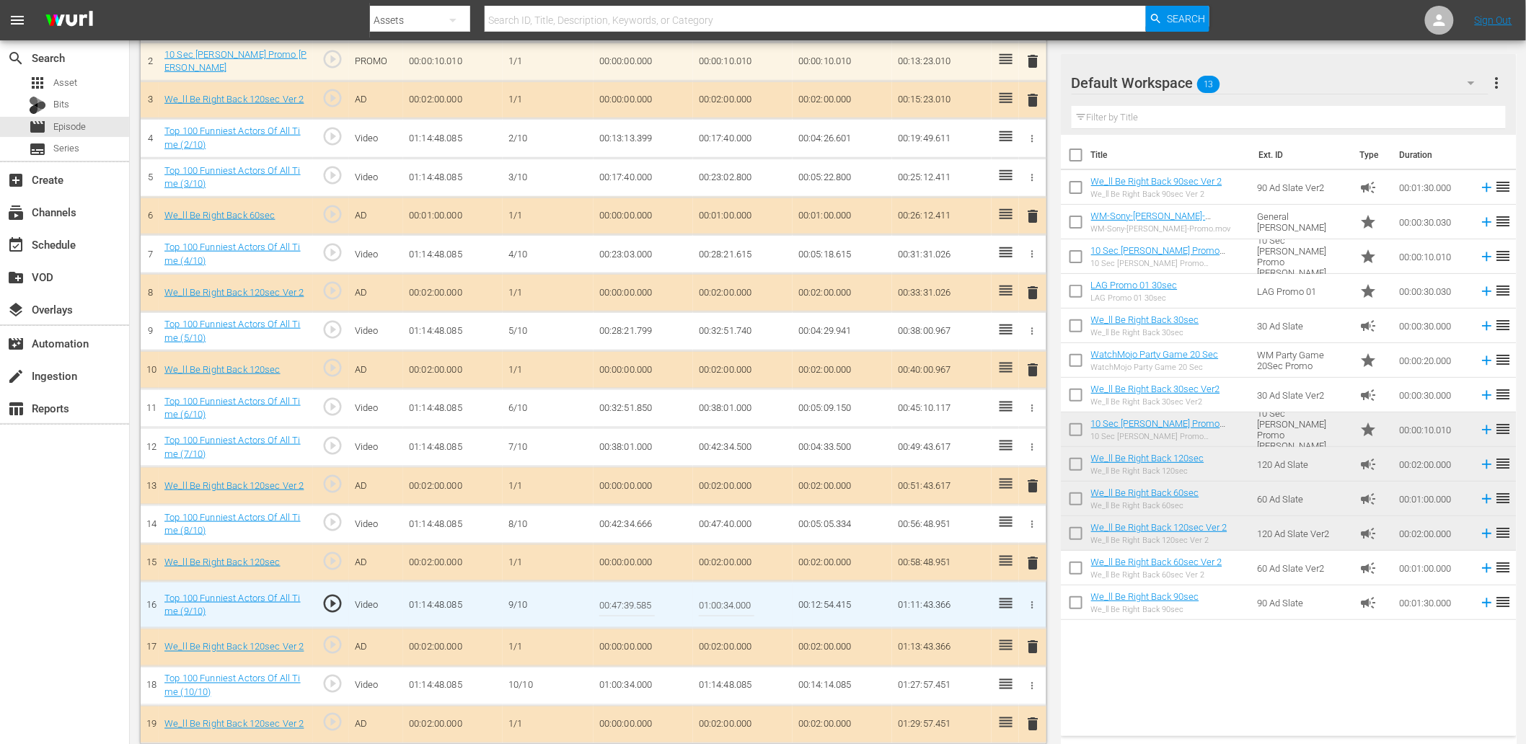
click at [636, 595] on input "00:47:39.585" at bounding box center [627, 605] width 56 height 35
click at [712, 523] on td "00:47:40.000" at bounding box center [743, 524] width 100 height 39
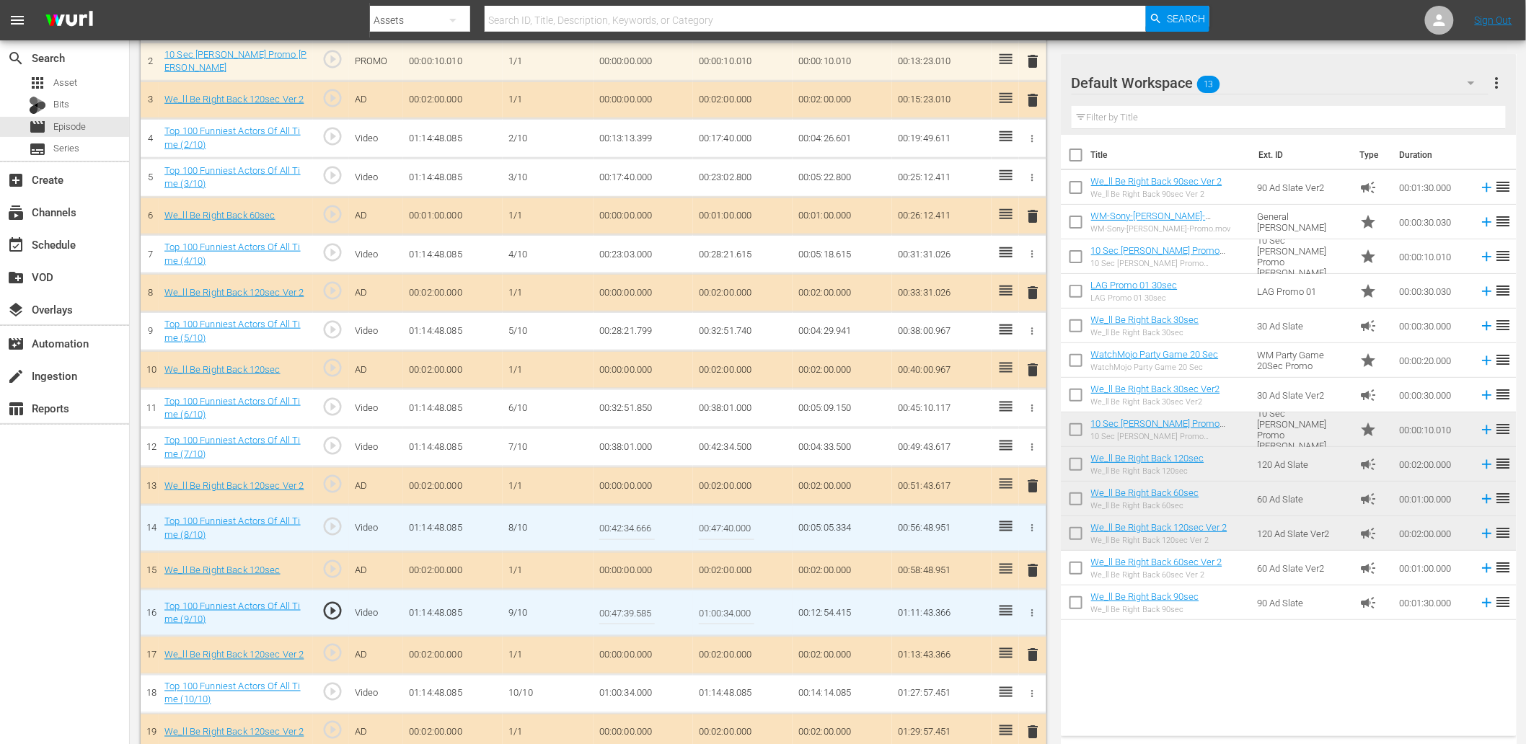
click at [712, 523] on input "00:47:40.000" at bounding box center [727, 528] width 56 height 35
paste input "39.585"
type input "00:47:39.585"
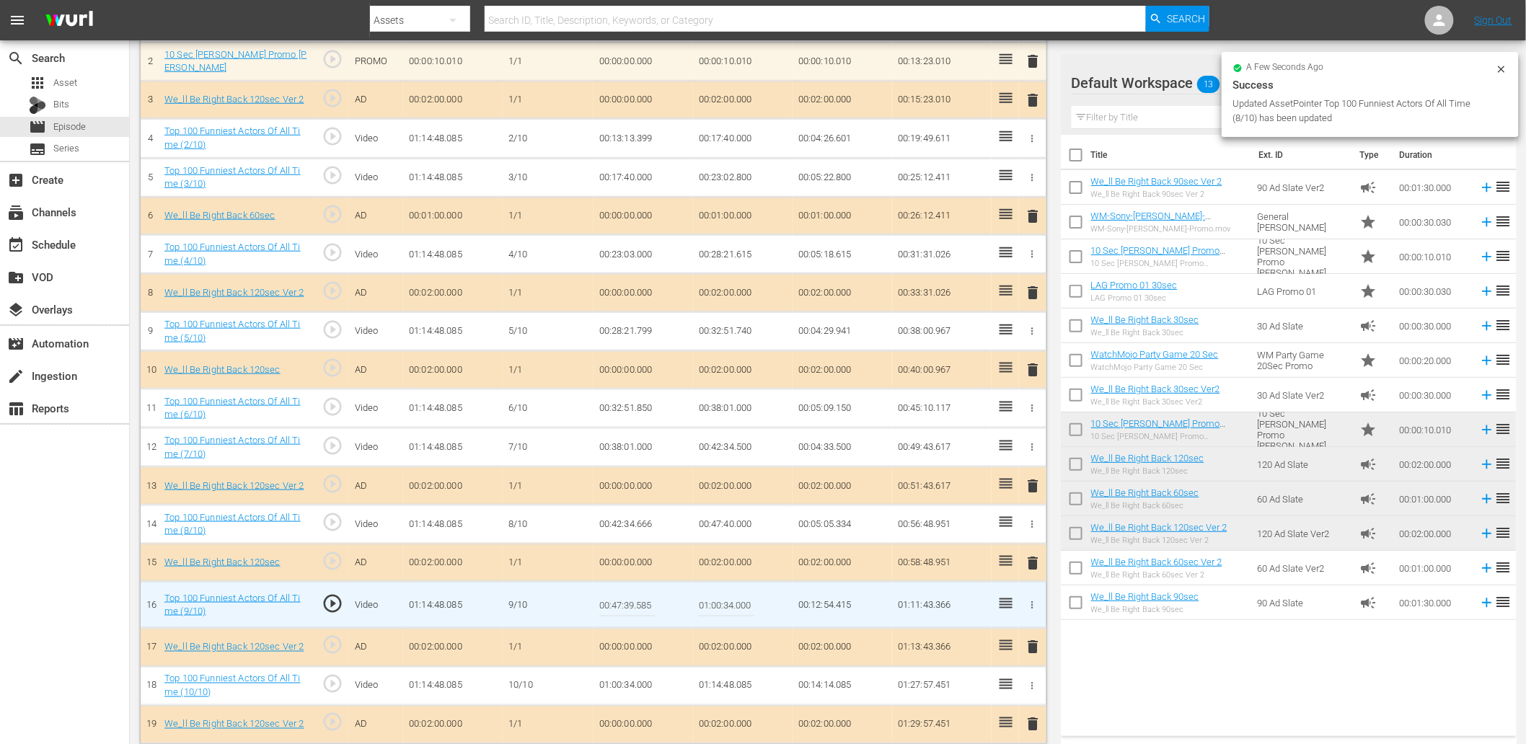
click at [625, 603] on input "00:47:39.585" at bounding box center [627, 605] width 56 height 35
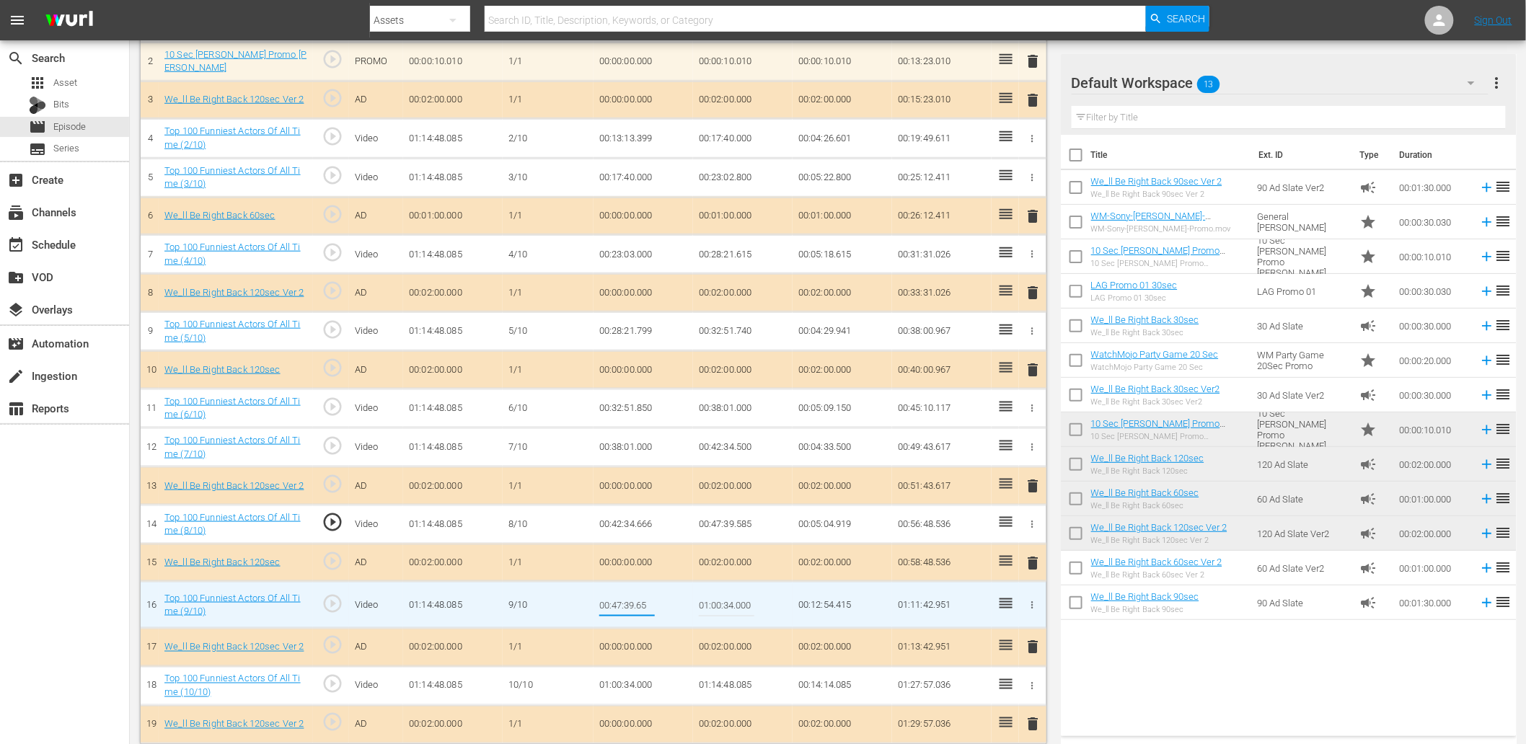
type input "00:47:39.650"
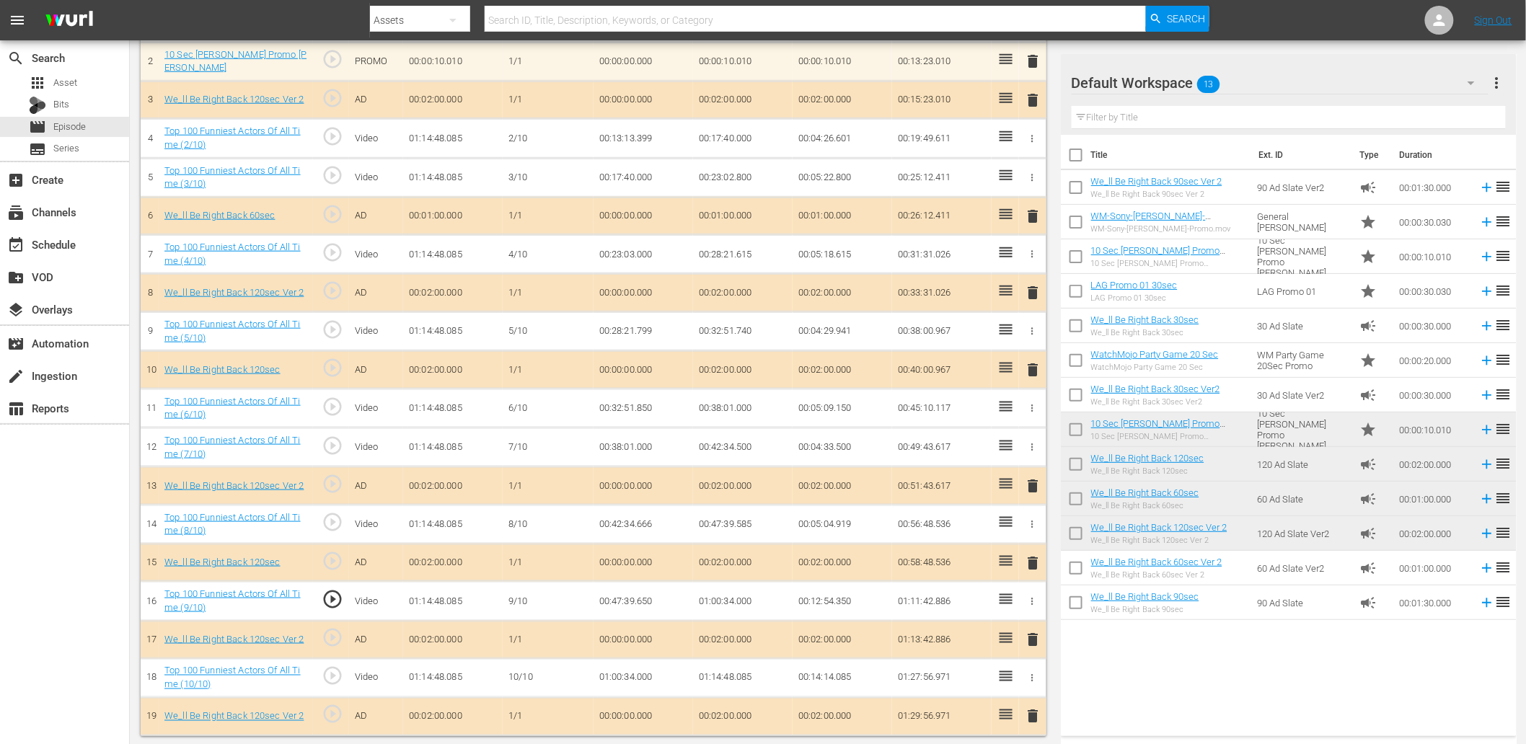
click at [640, 599] on td "00:47:39.650" at bounding box center [644, 601] width 100 height 39
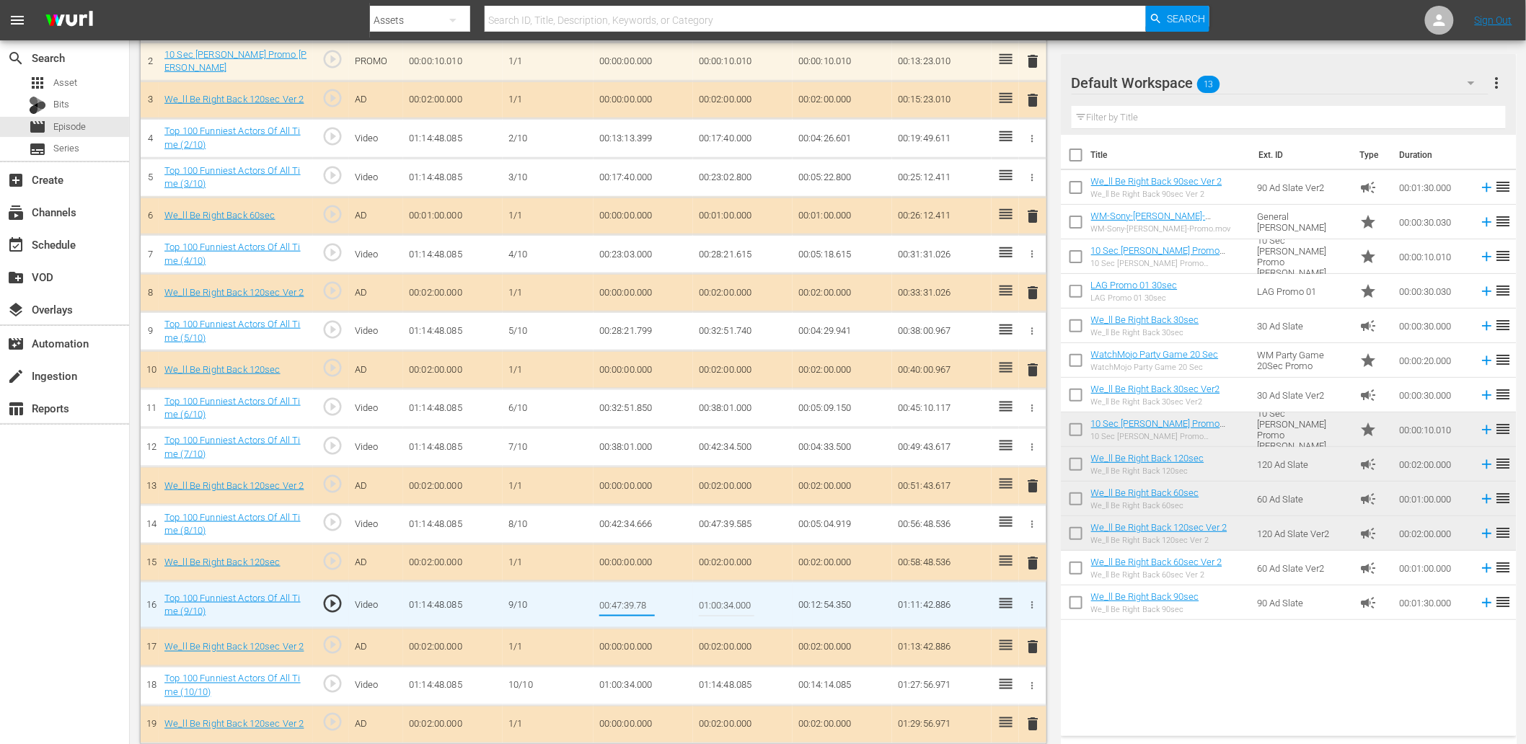
type input "00:47:39.780"
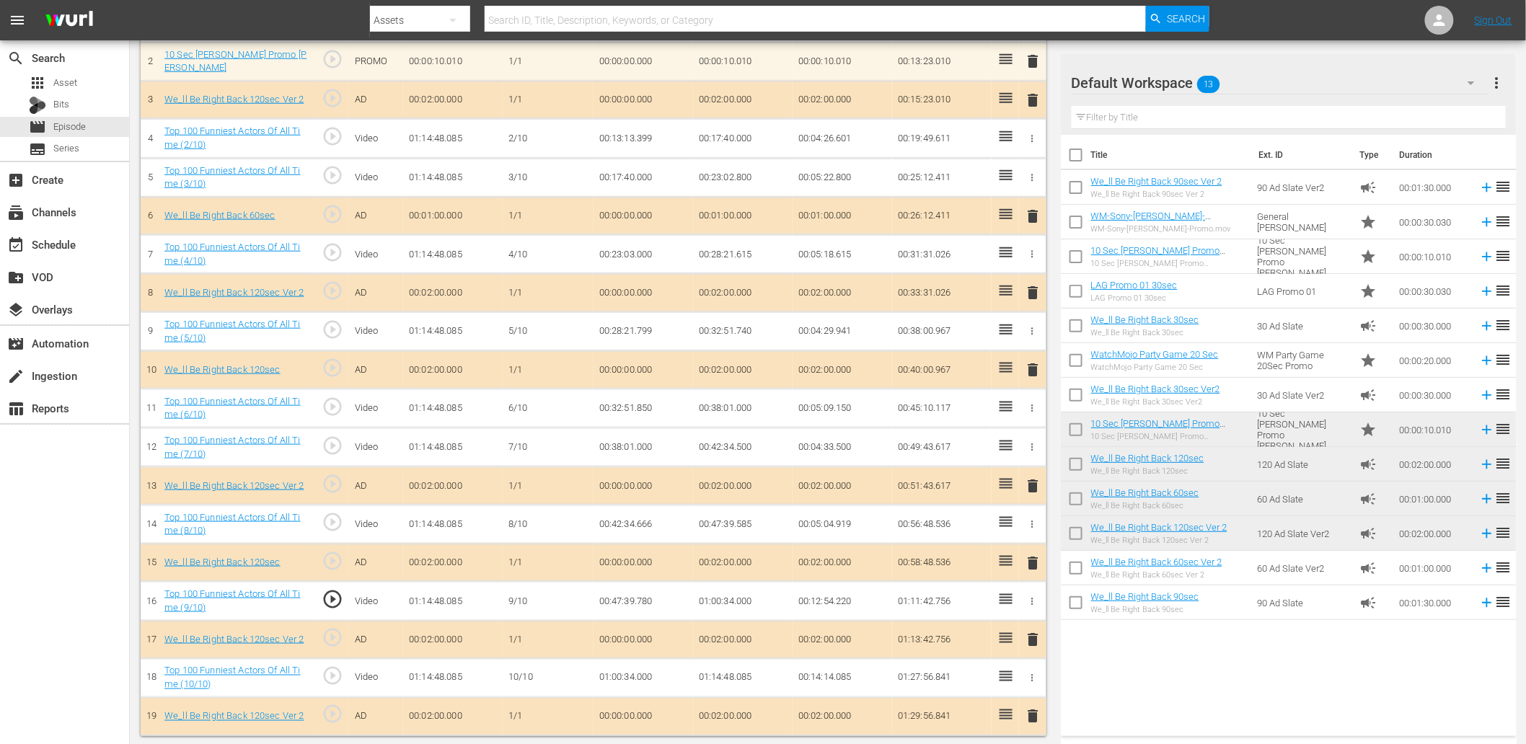
click at [332, 678] on span "play_circle_outline" at bounding box center [333, 677] width 22 height 22
click at [650, 679] on td "01:00:34.000" at bounding box center [644, 678] width 100 height 39
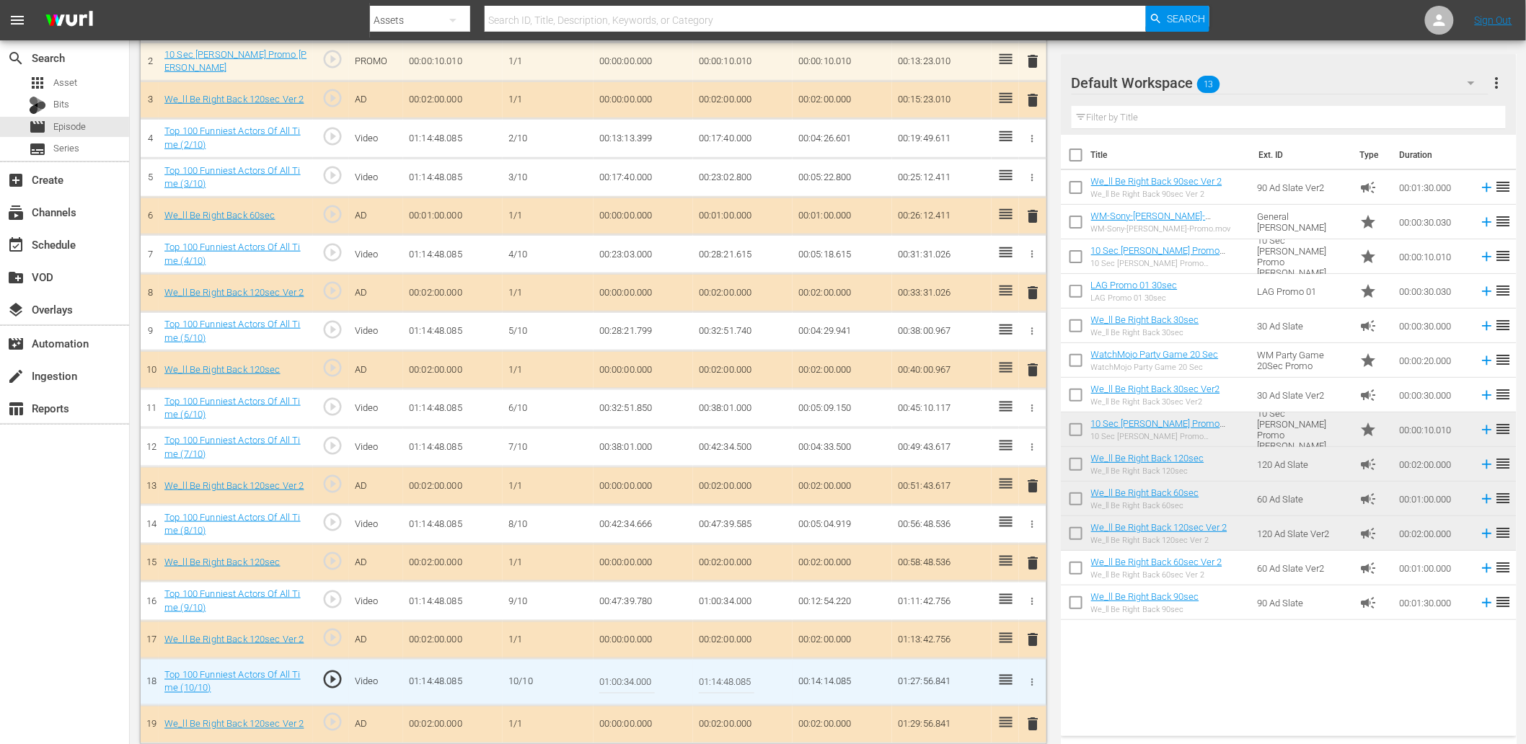
click at [650, 679] on input "01:00:34.000" at bounding box center [627, 682] width 56 height 35
type input "01:00:33.600"
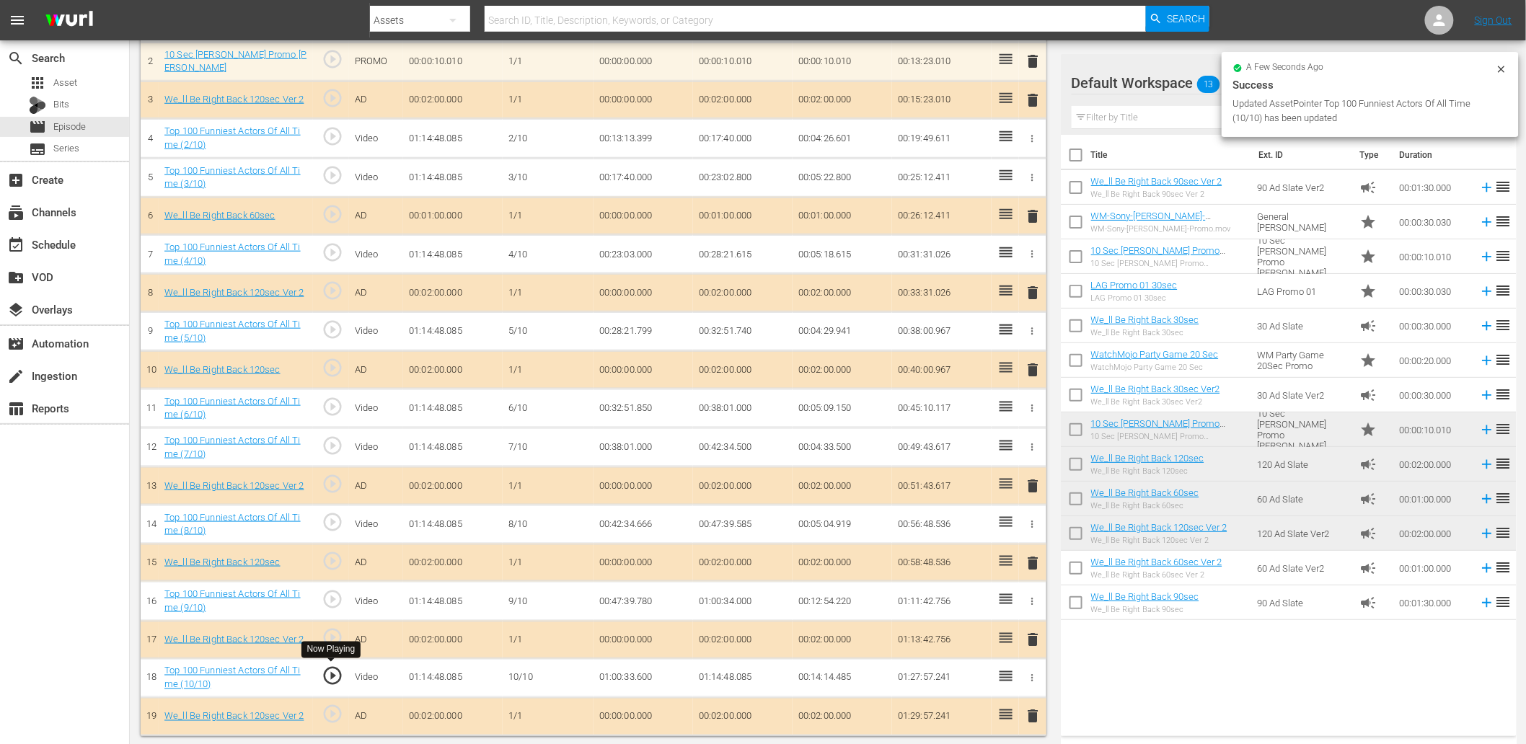
click at [327, 673] on span "play_circle_outline" at bounding box center [333, 677] width 22 height 22
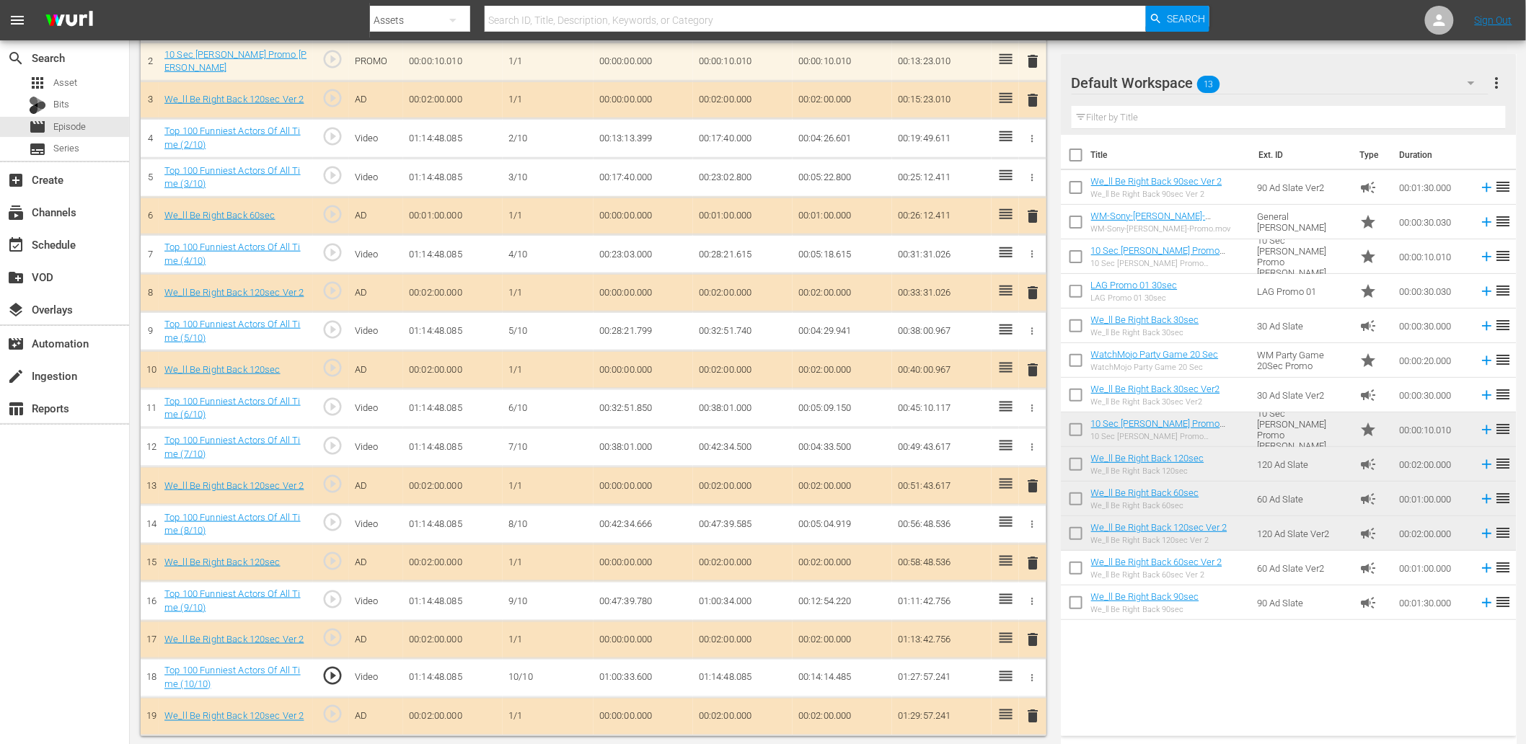
click at [632, 665] on td "01:00:33.600" at bounding box center [644, 678] width 100 height 39
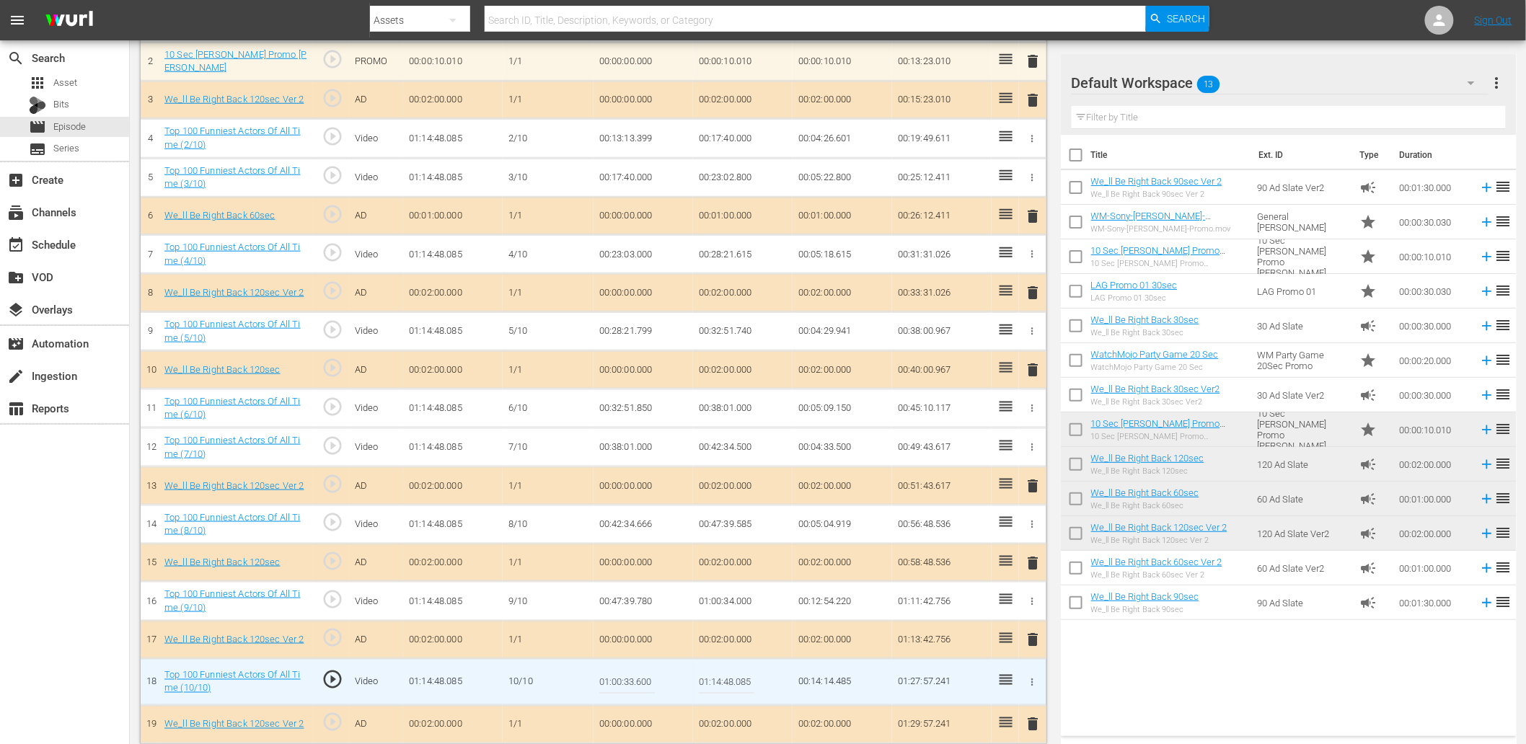
click at [632, 665] on input "01:00:33.600" at bounding box center [627, 682] width 56 height 35
click at [651, 675] on input "01:00:33.600" at bounding box center [627, 682] width 56 height 35
type input "01:00:33.6300"
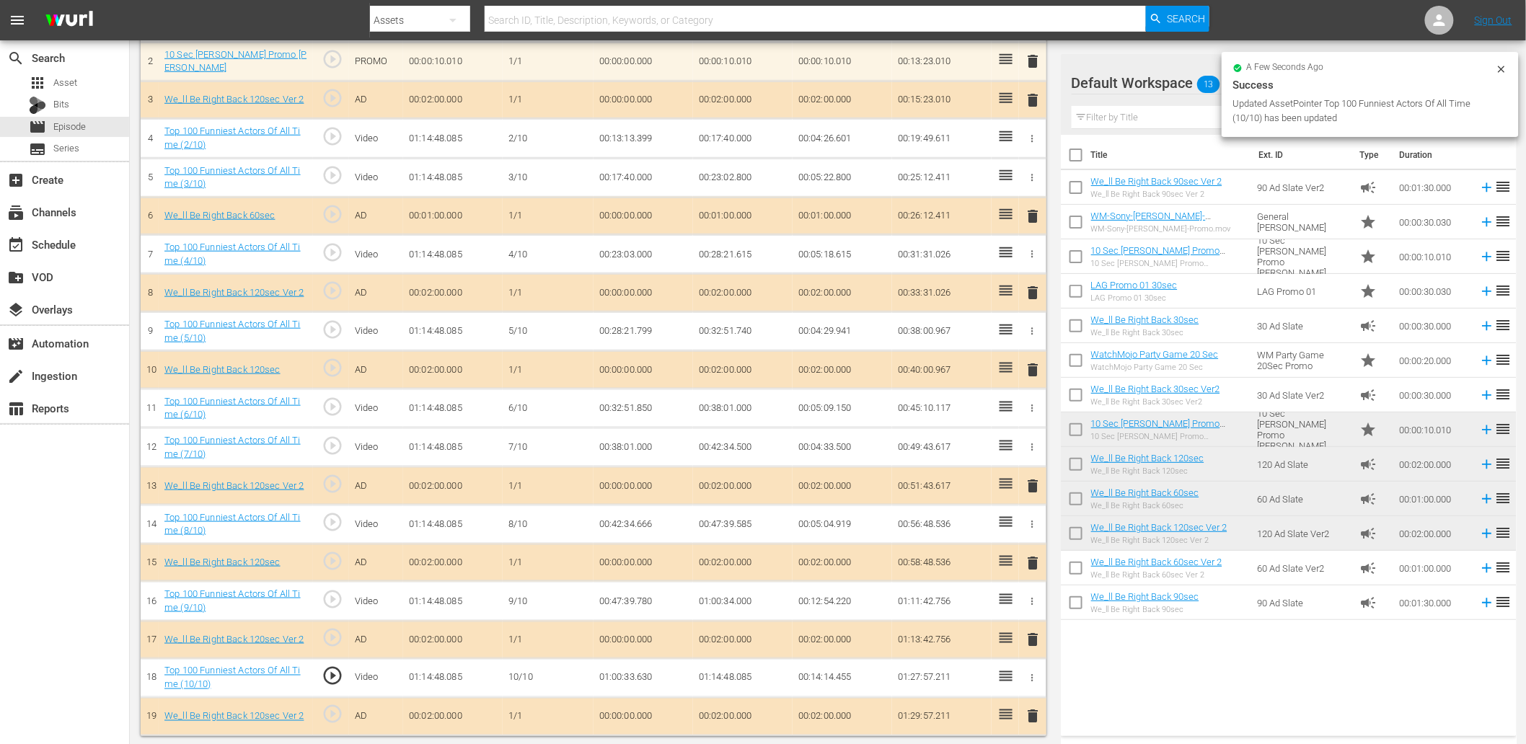
click at [643, 674] on td "01:00:33.630" at bounding box center [644, 678] width 100 height 39
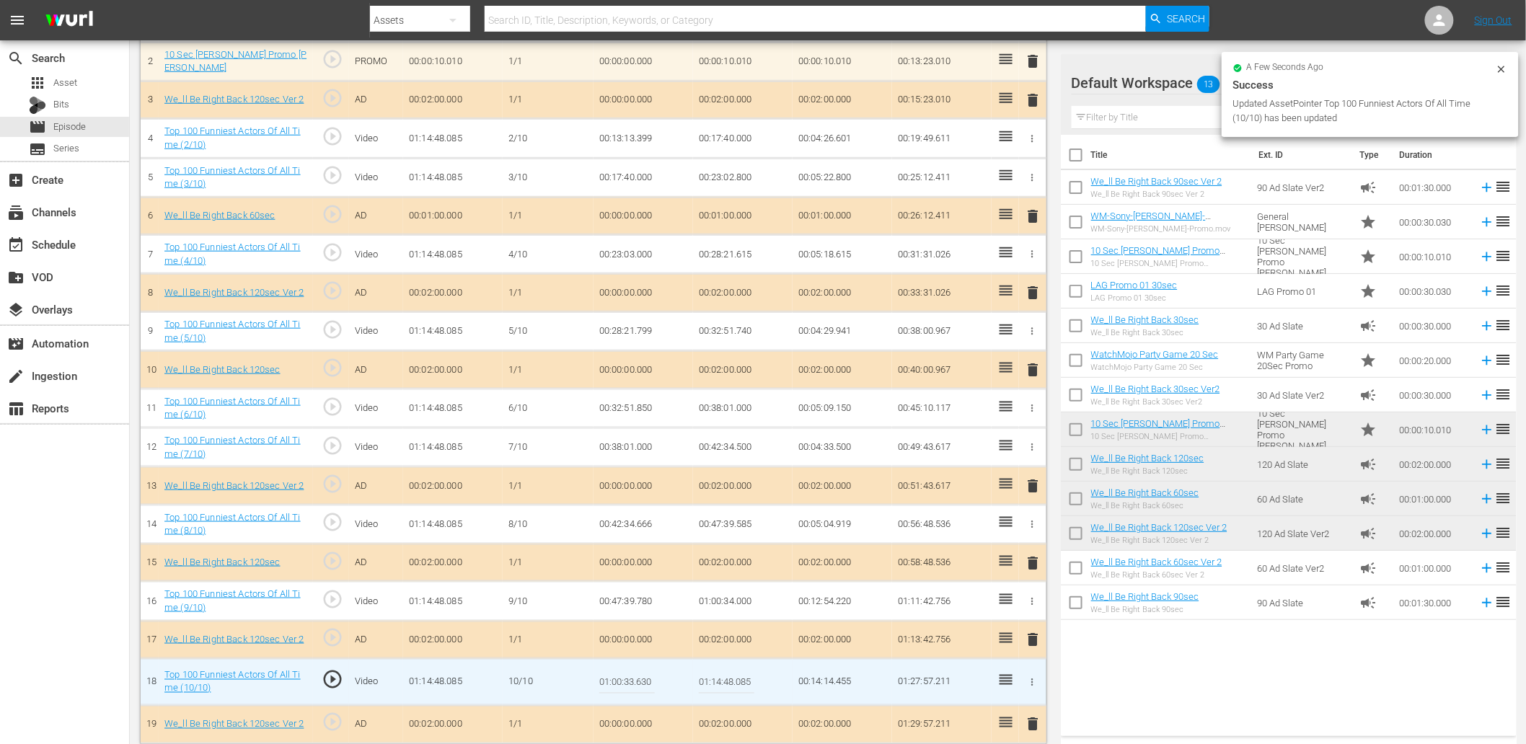
click at [643, 674] on input "01:00:33.630" at bounding box center [627, 682] width 56 height 35
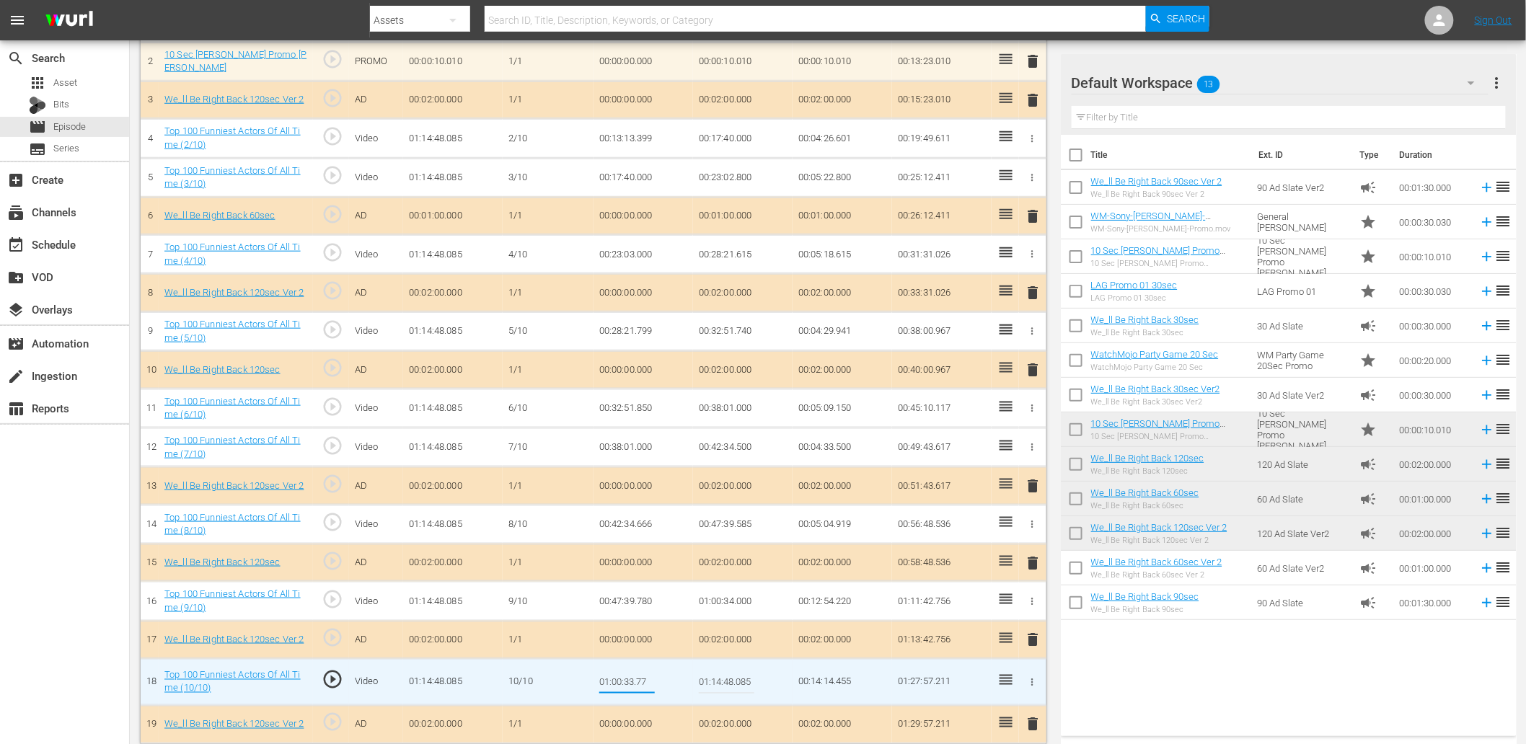
type input "01:00:33.777"
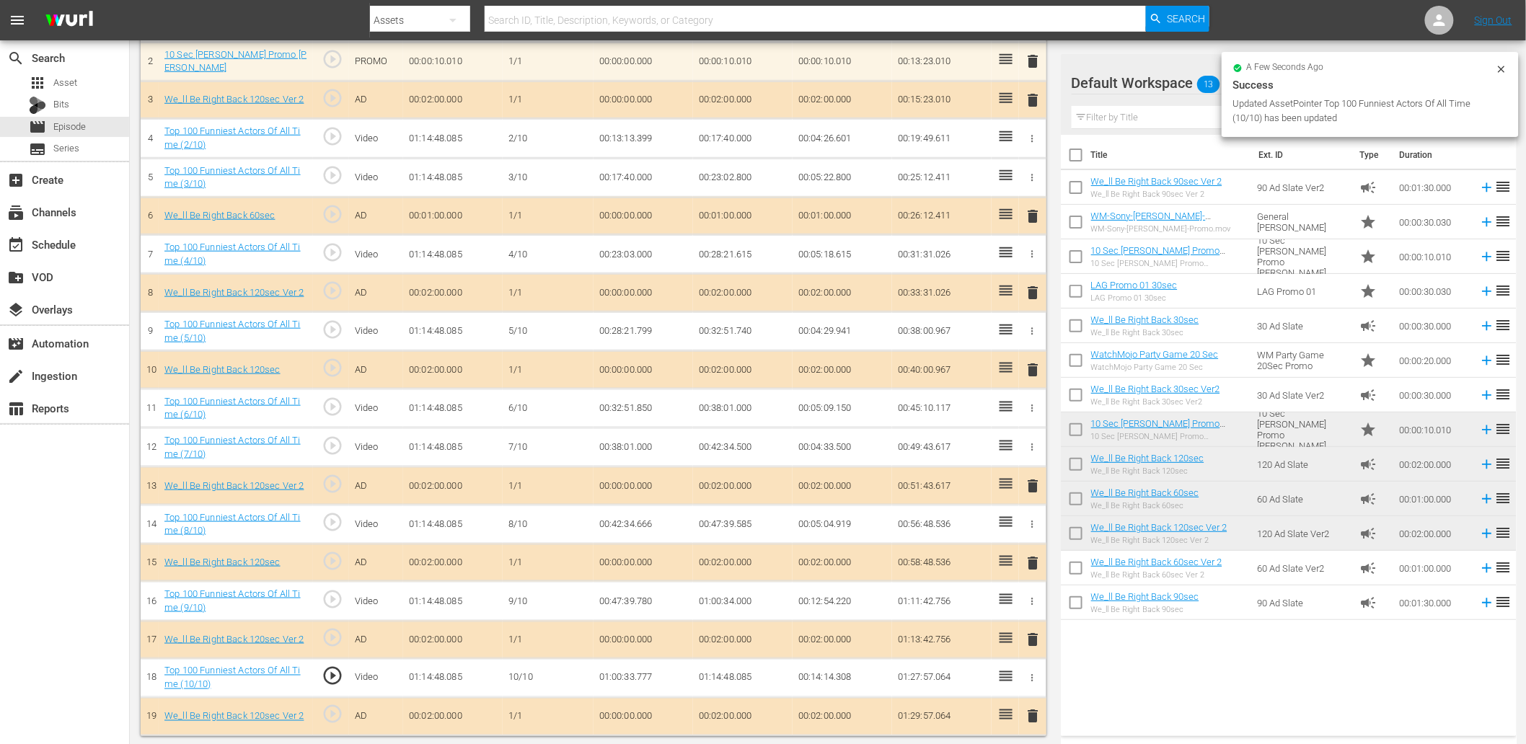
click at [635, 679] on td "01:00:33.777" at bounding box center [644, 678] width 100 height 39
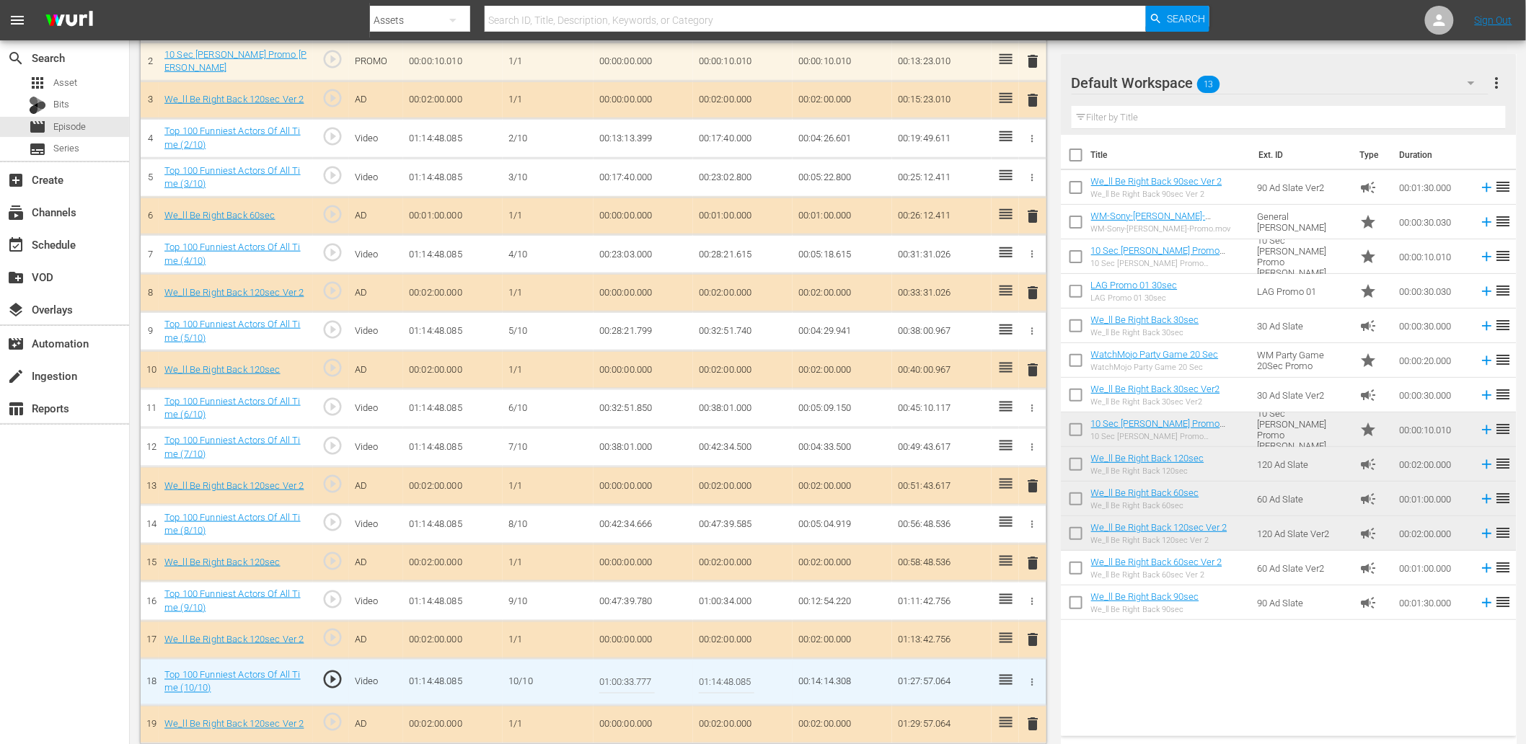
click at [635, 679] on input "01:00:33.777" at bounding box center [627, 682] width 56 height 35
type input "01:00:33.845"
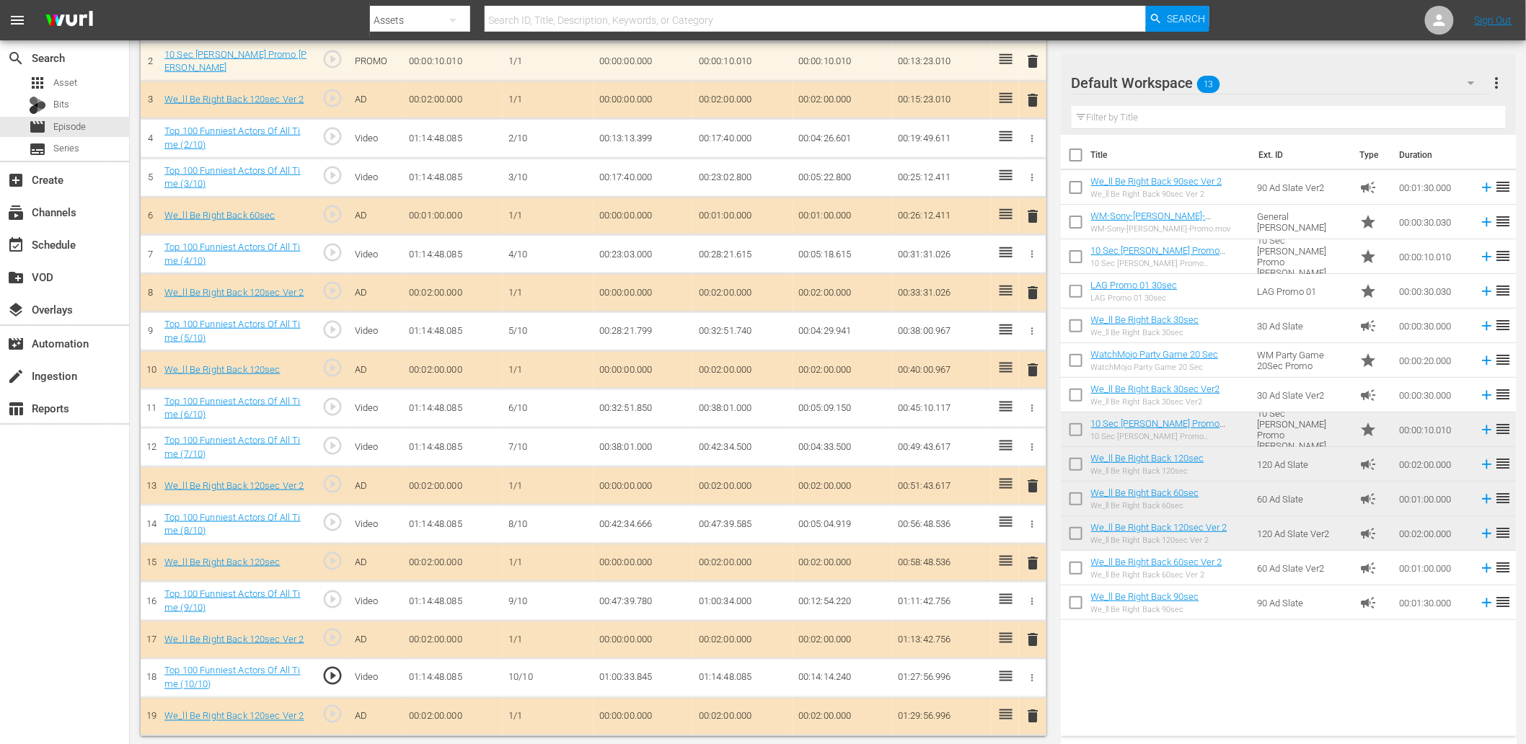
click at [625, 679] on td "01:00:33.845" at bounding box center [644, 678] width 100 height 39
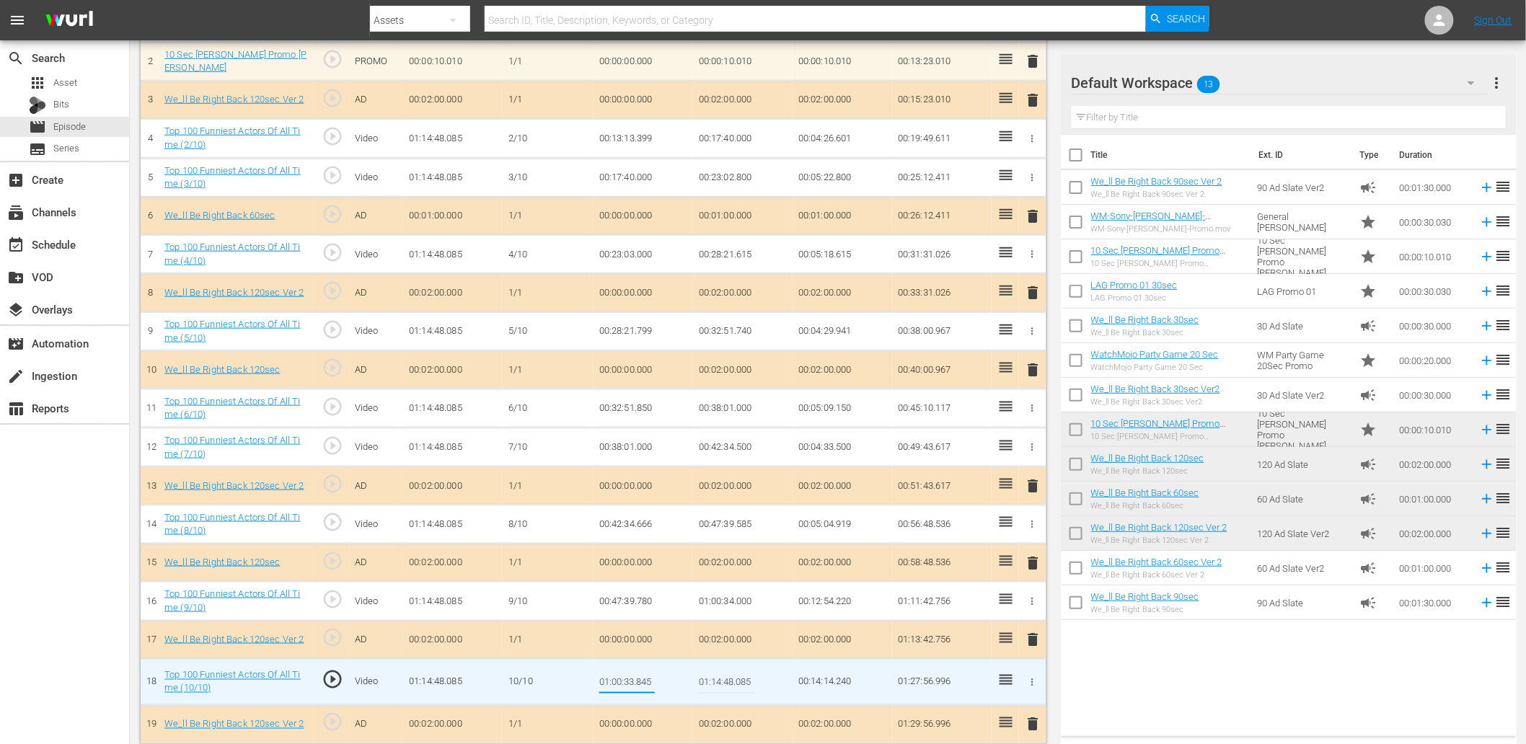
click at [704, 603] on td "01:00:34.000" at bounding box center [743, 601] width 100 height 39
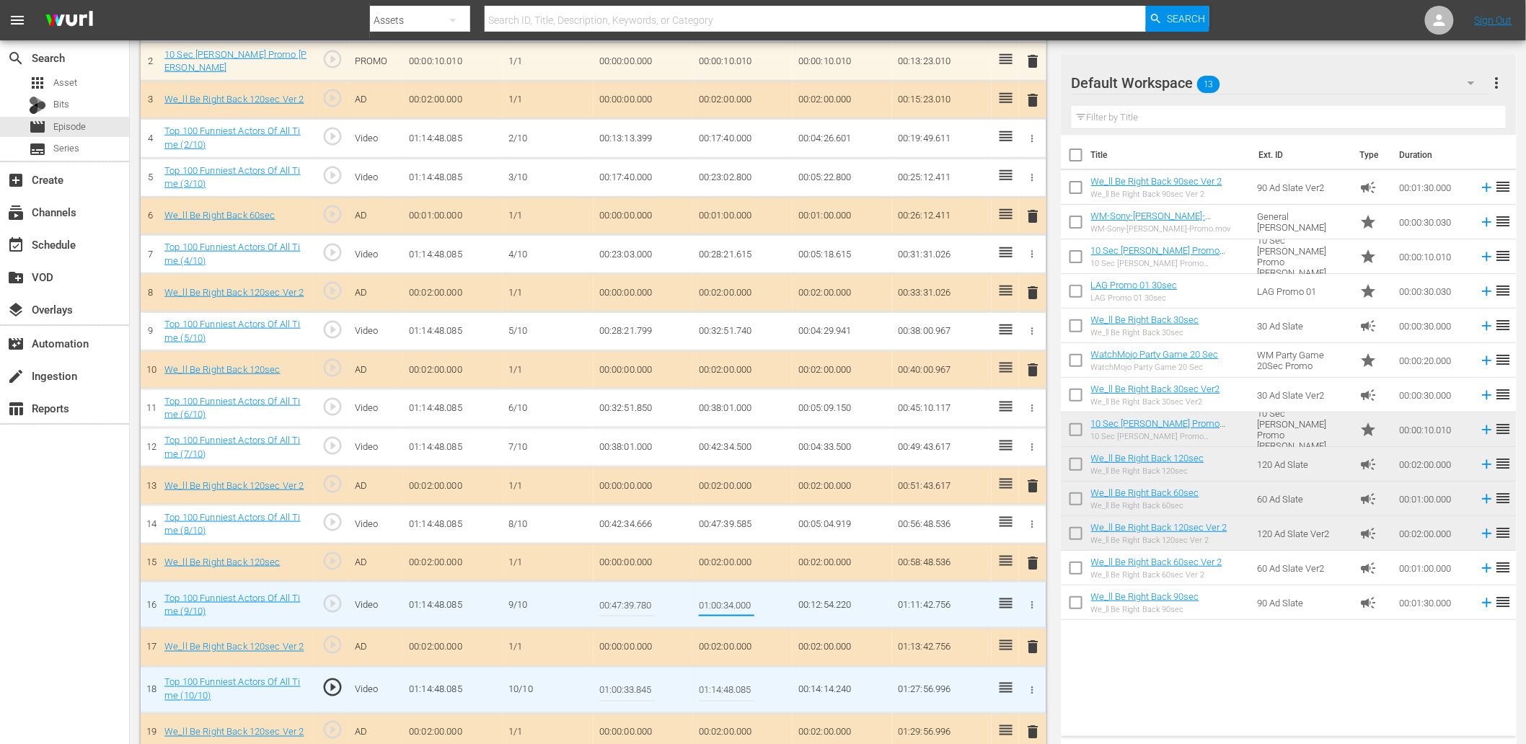
type input "01:00:33.845"
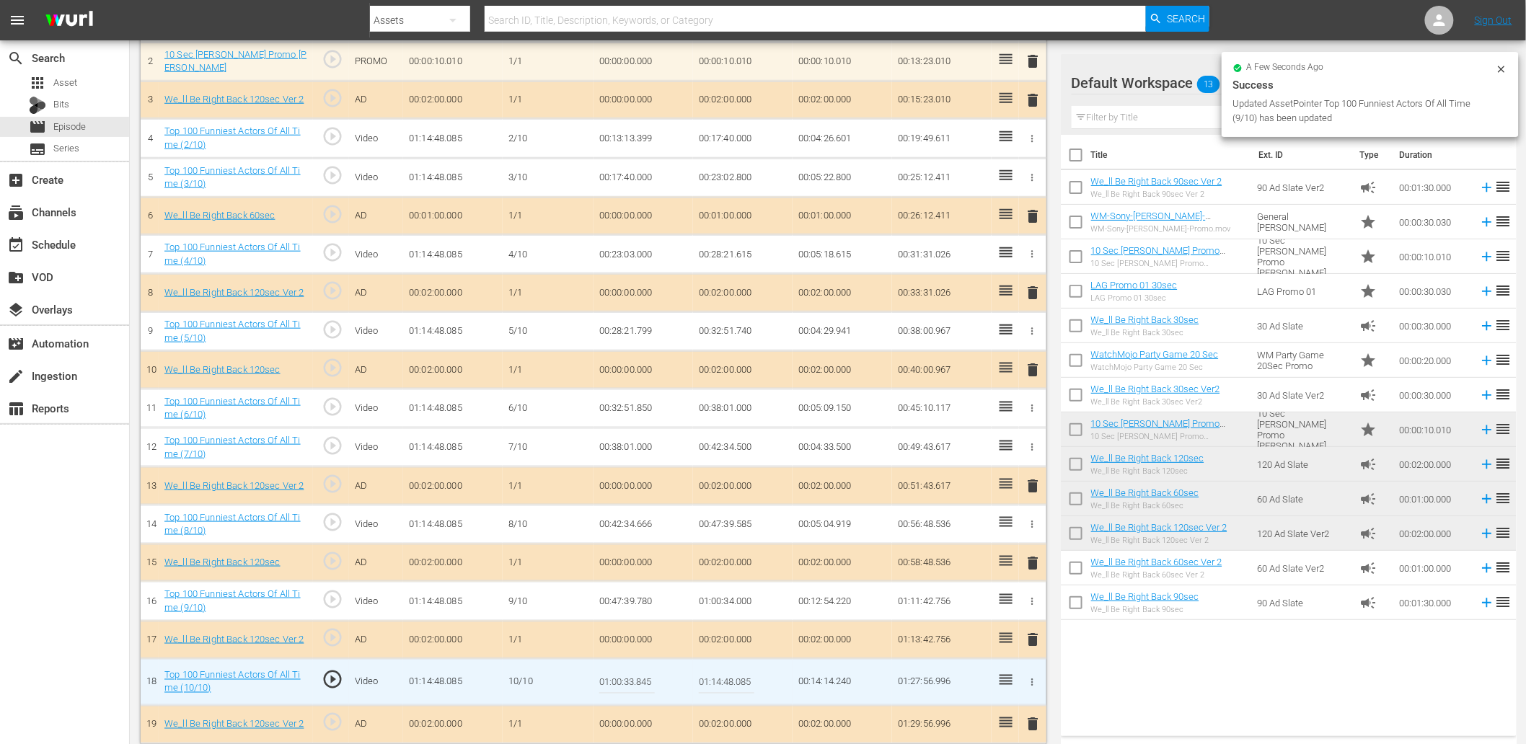
click at [651, 675] on input "01:00:33.845" at bounding box center [627, 682] width 56 height 35
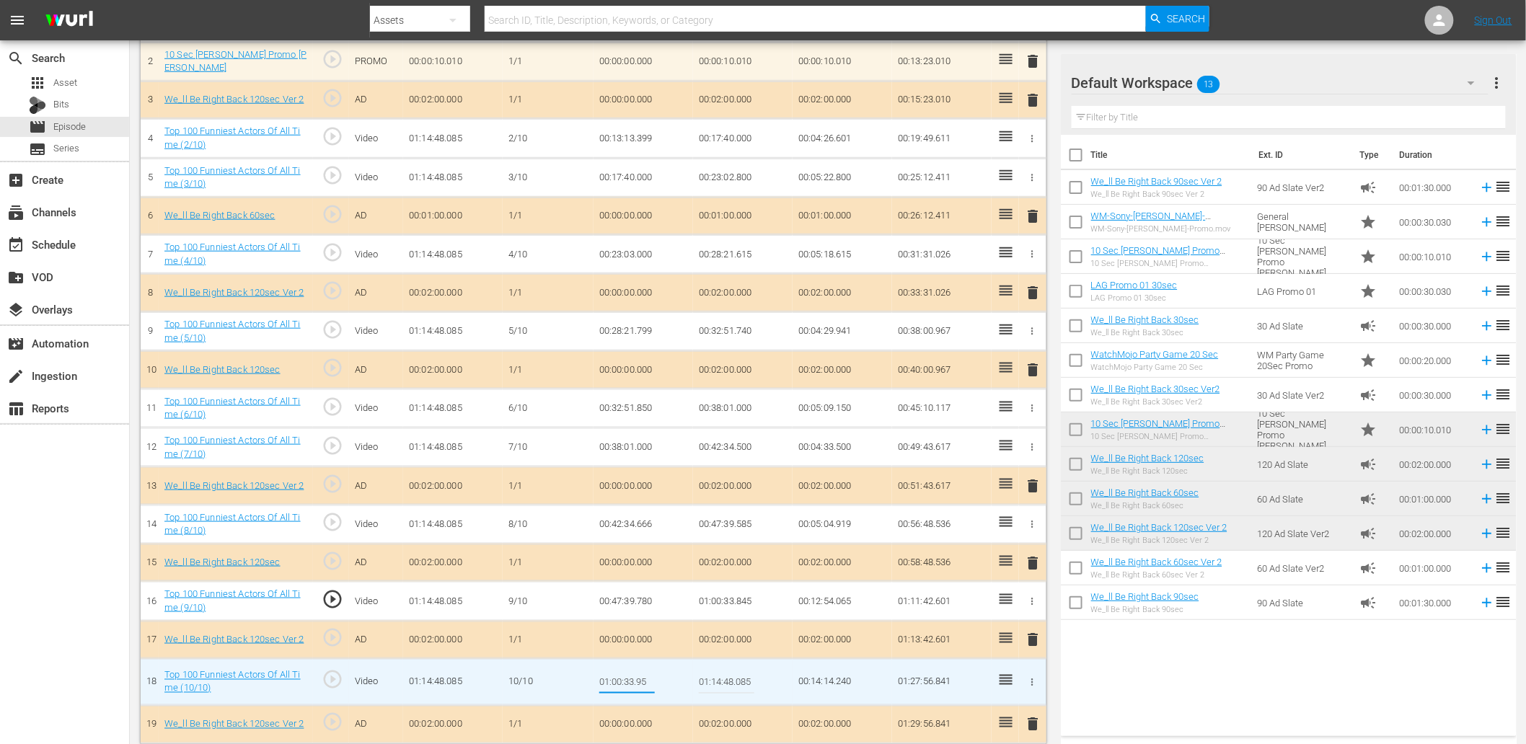
type input "01:00:33.950"
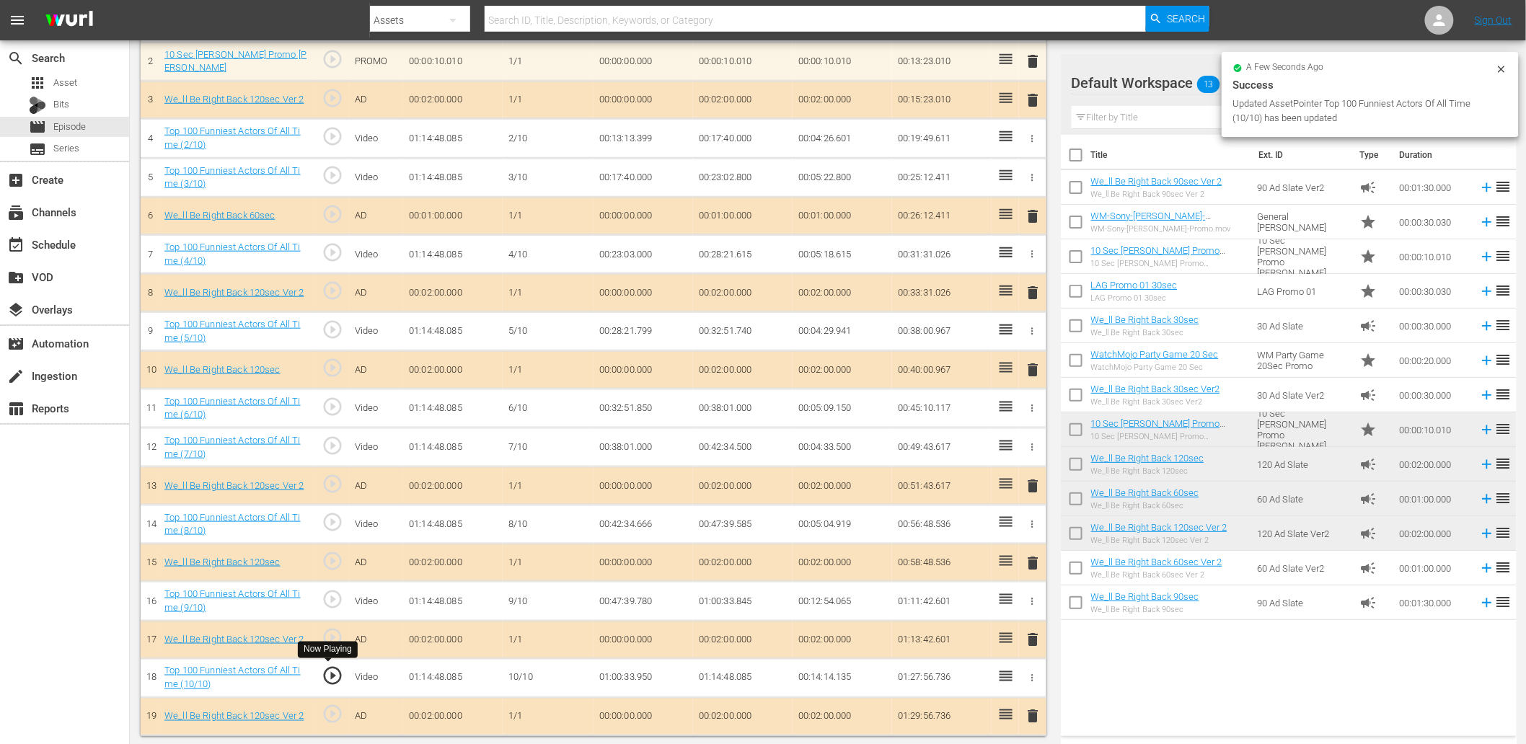
click at [326, 675] on span "play_circle_outline" at bounding box center [333, 677] width 22 height 22
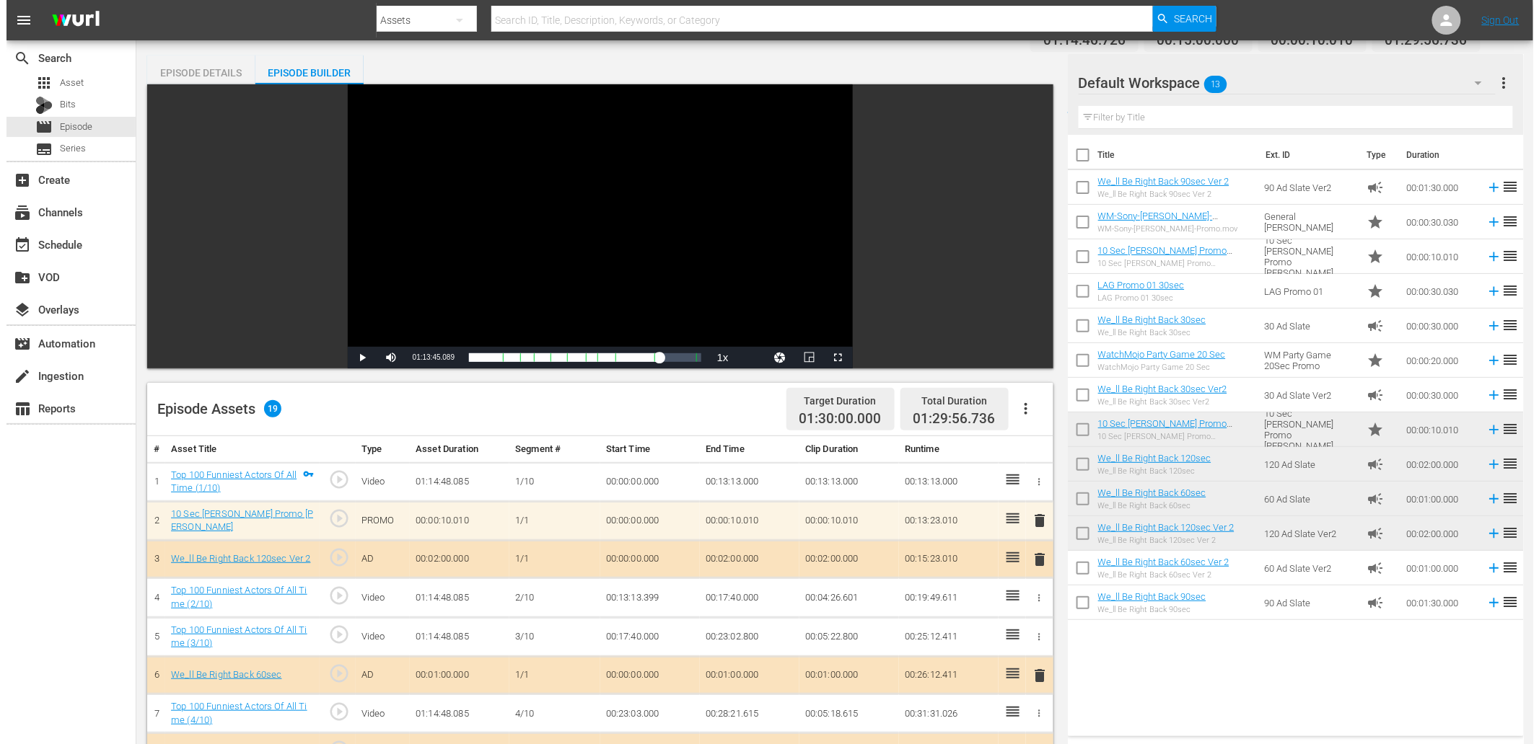
scroll to position [0, 0]
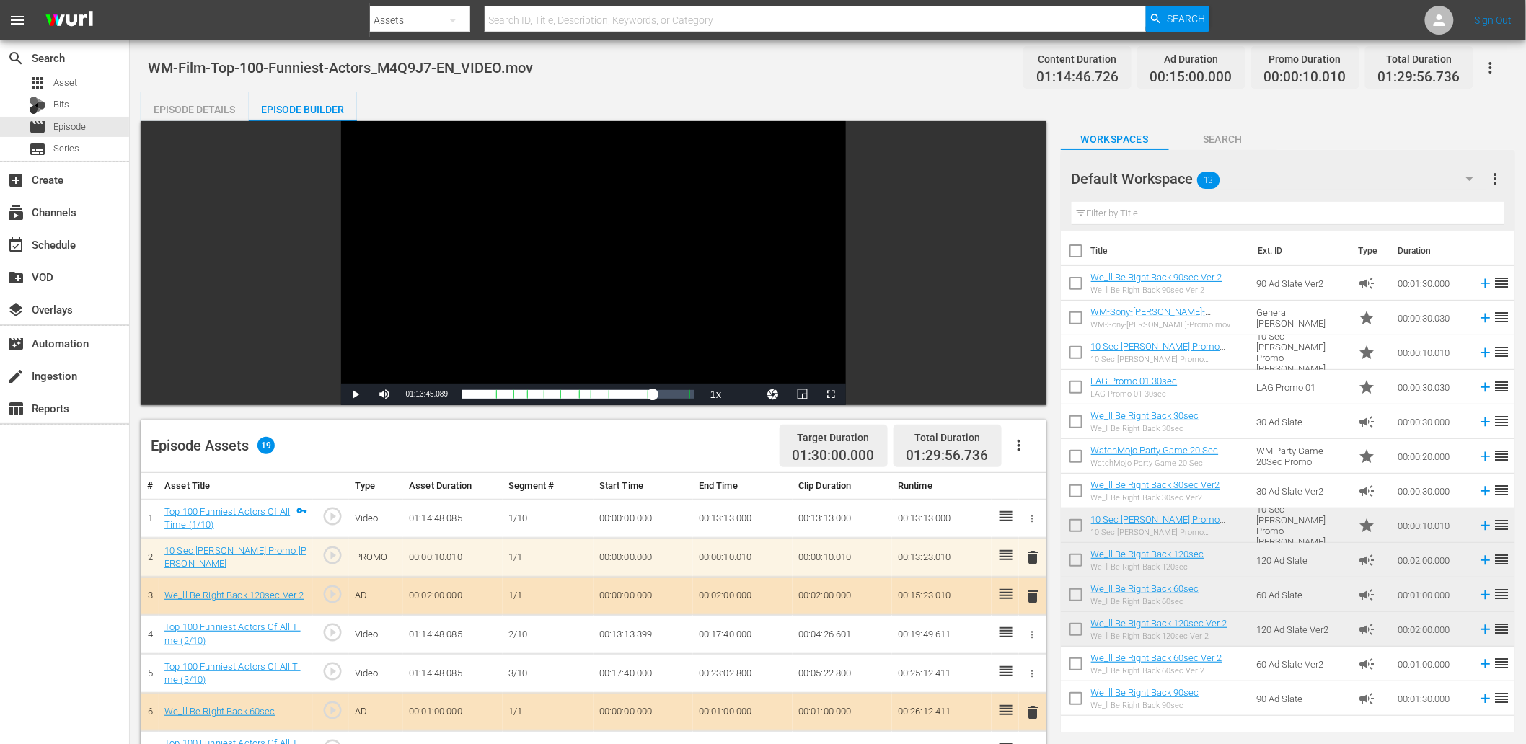
click at [210, 106] on div "Episode Details" at bounding box center [195, 109] width 108 height 35
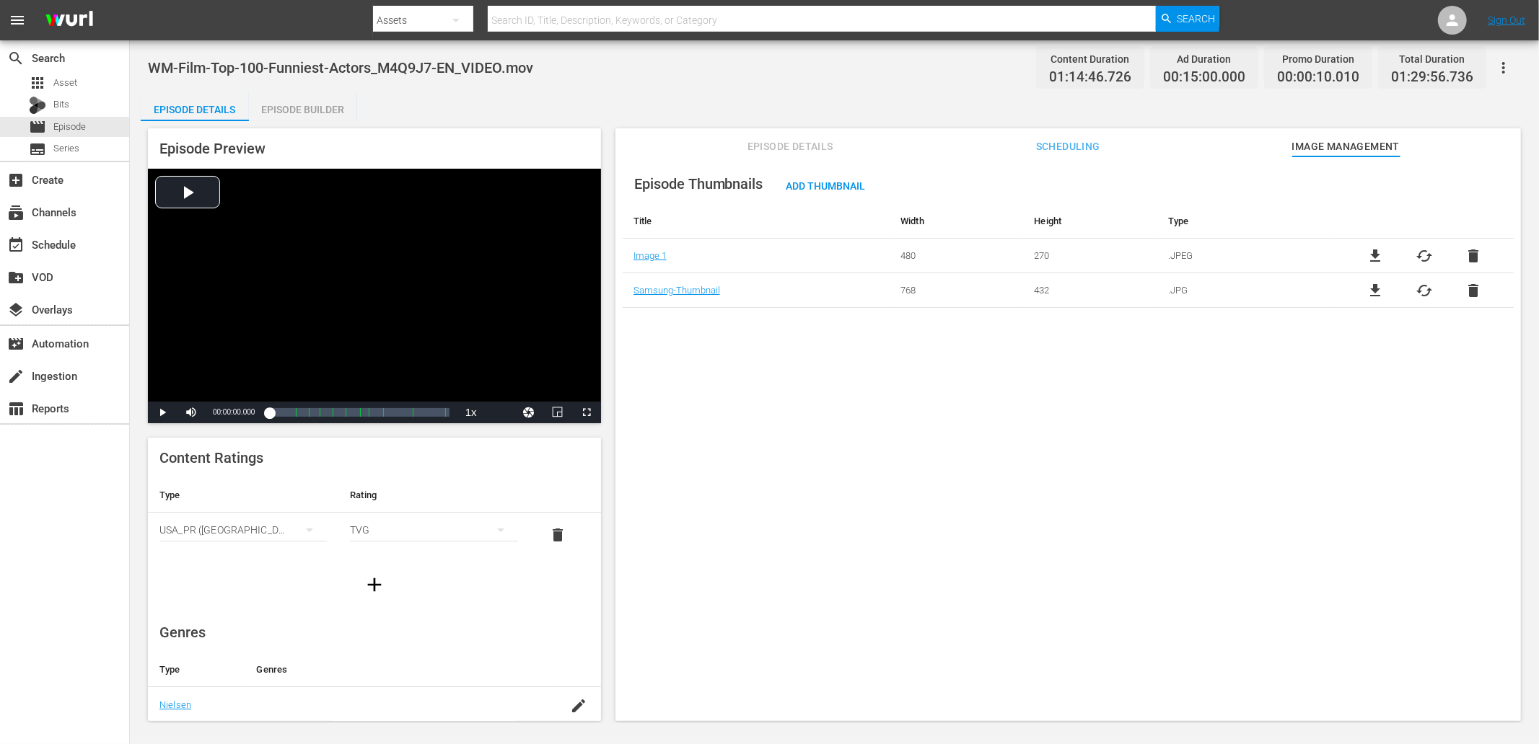
click at [741, 134] on button "Episode Details" at bounding box center [790, 142] width 108 height 29
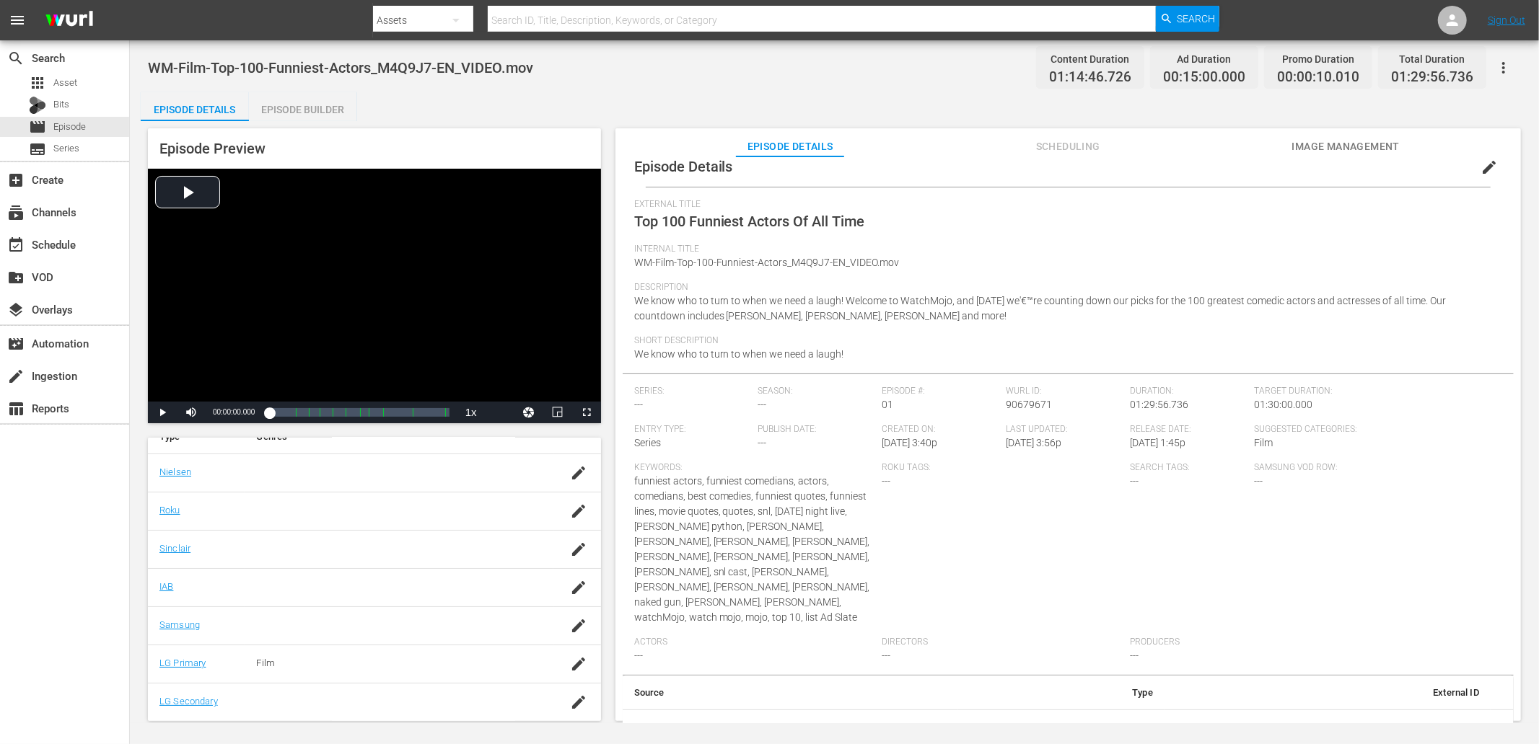
scroll to position [22, 0]
click at [1486, 167] on span "edit" at bounding box center [1488, 162] width 17 height 17
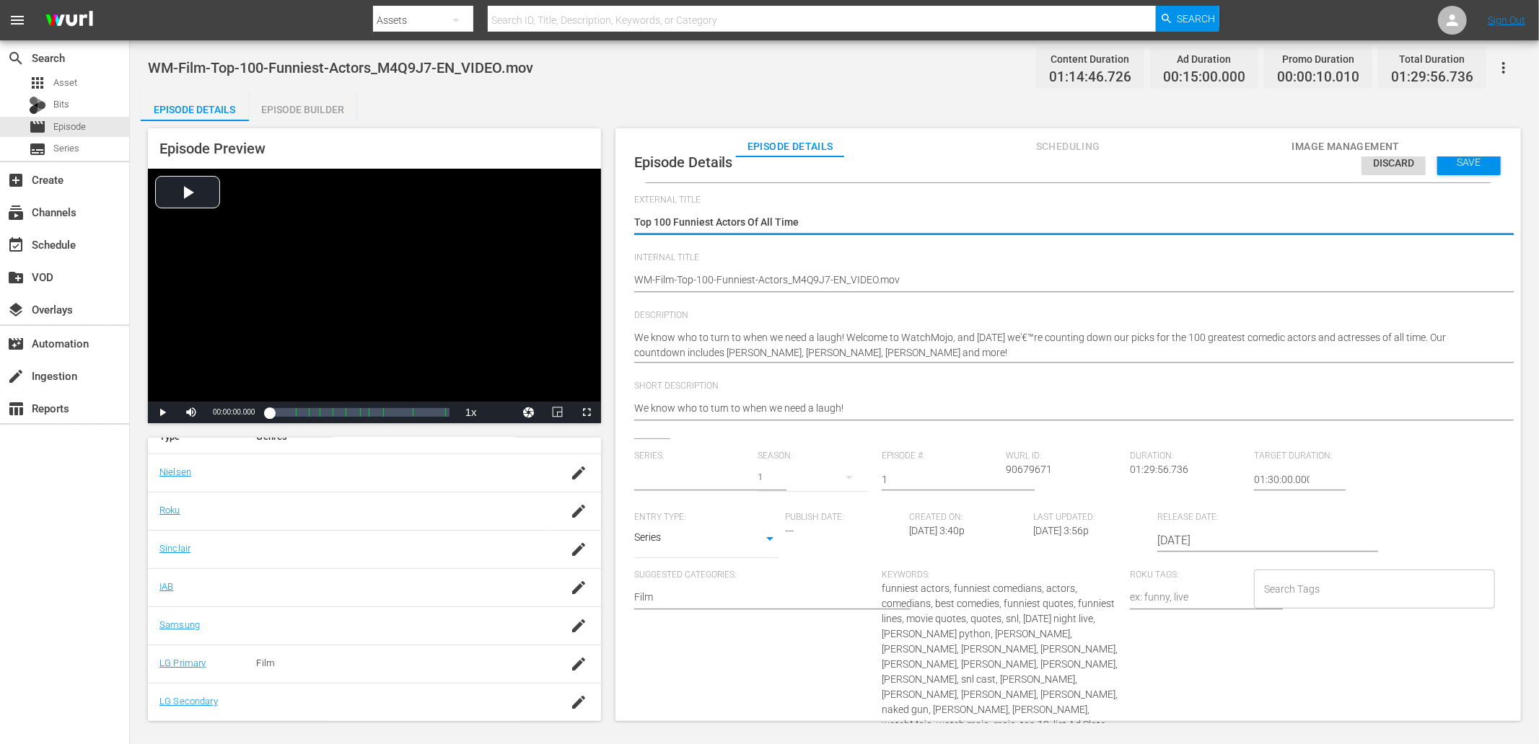
click at [687, 467] on input "text" at bounding box center [692, 479] width 117 height 35
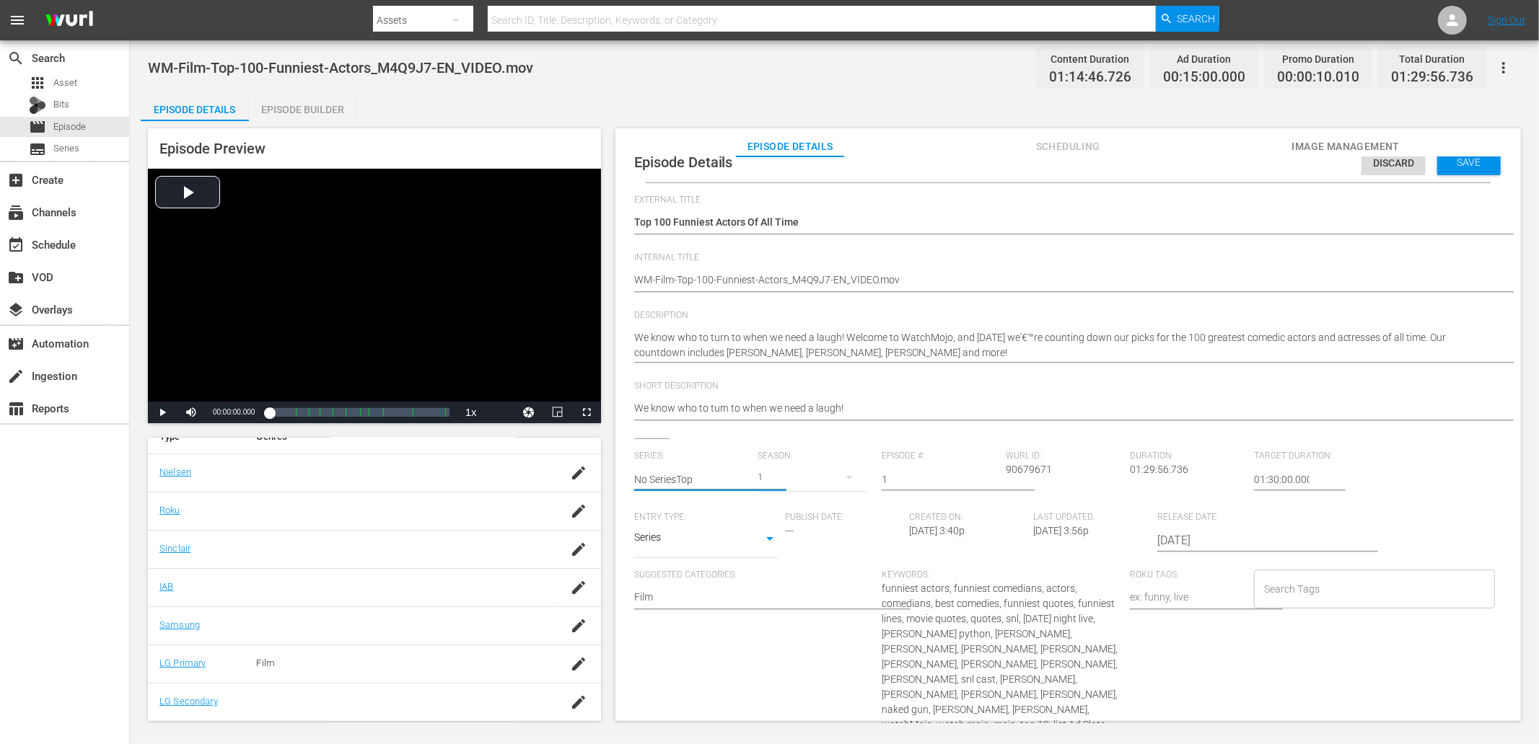
drag, startPoint x: 710, startPoint y: 479, endPoint x: 462, endPoint y: 465, distance: 248.5
click at [462, 465] on div "Episode Preview Video Player is loading. Play Video Play Mute Current Time 00:0…" at bounding box center [834, 427] width 1387 height 612
click at [672, 583] on div "Top 100" at bounding box center [681, 589] width 70 height 35
type input "Top 100"
drag, startPoint x: 891, startPoint y: 481, endPoint x: 791, endPoint y: 477, distance: 100.4
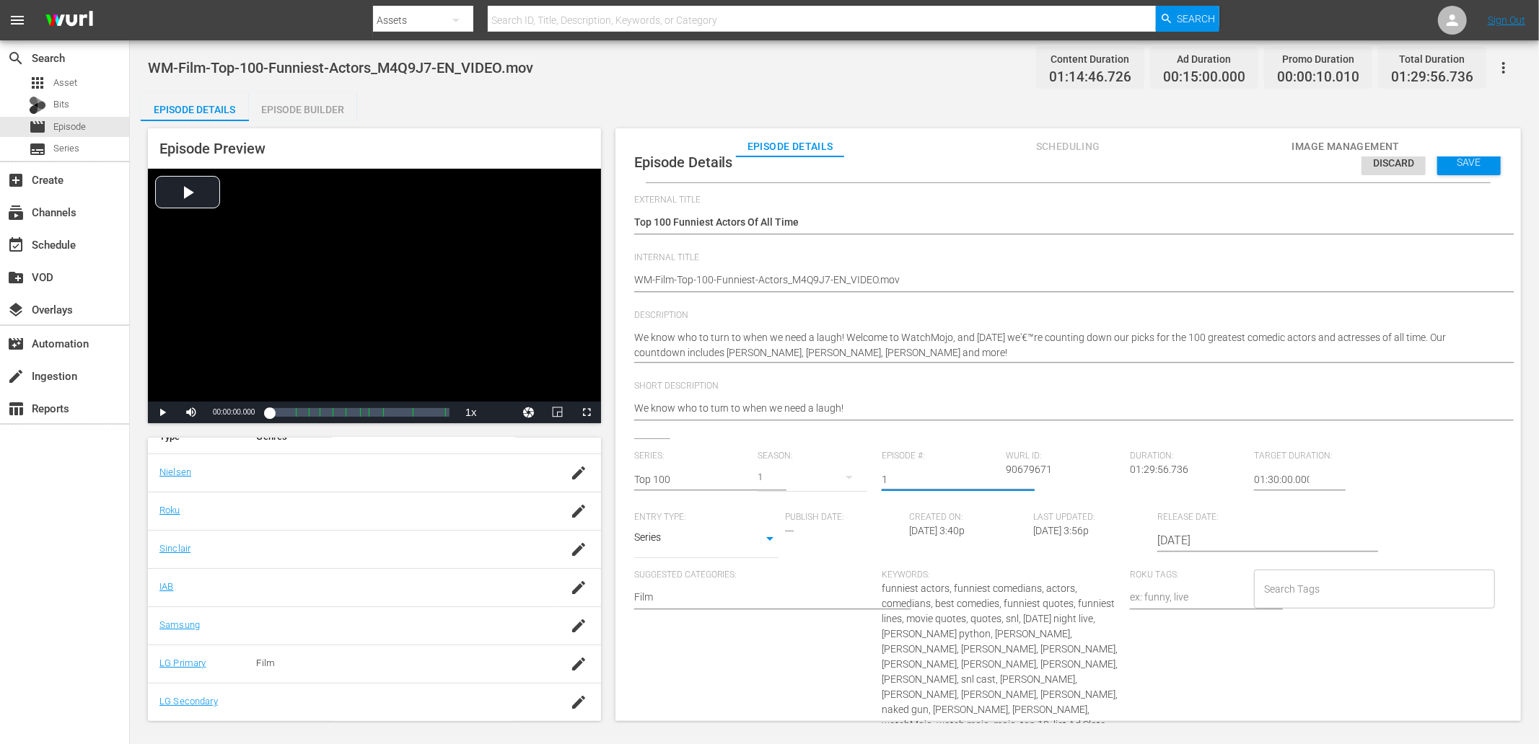
click at [791, 477] on div "Series: Top 100 Season: 1 Episode #: 1 [PERSON_NAME] ID: 90679671 Duration: 01:…" at bounding box center [1068, 642] width 868 height 382
click at [294, 65] on span "WM-Film-Top-100-Funniest-Actors_M4Q9J7-EN_VIDEO.mov" at bounding box center [340, 67] width 385 height 17
copy span "Fun"
click at [1285, 578] on input "Search Tags" at bounding box center [1363, 589] width 206 height 26
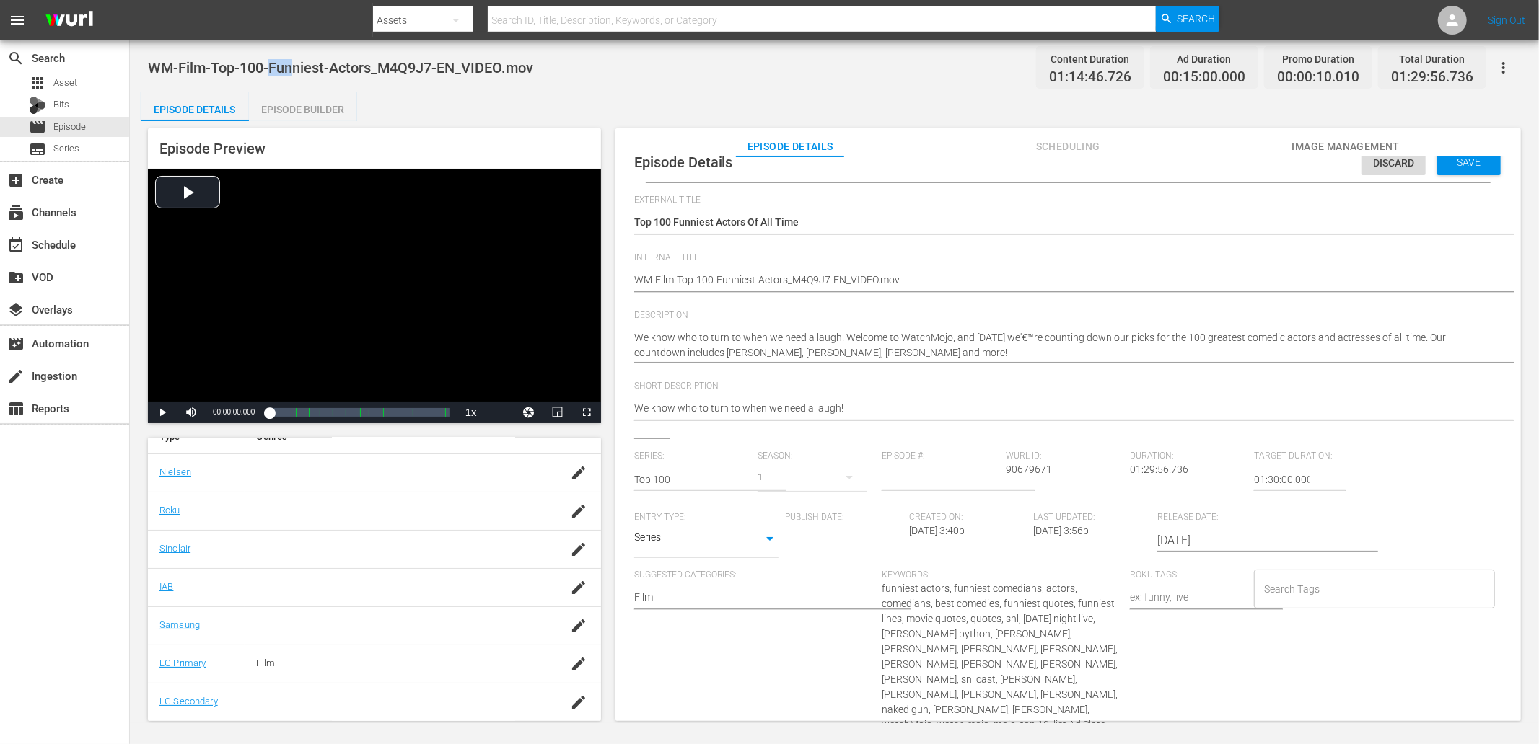
paste input "Fun"
type input "Fun"
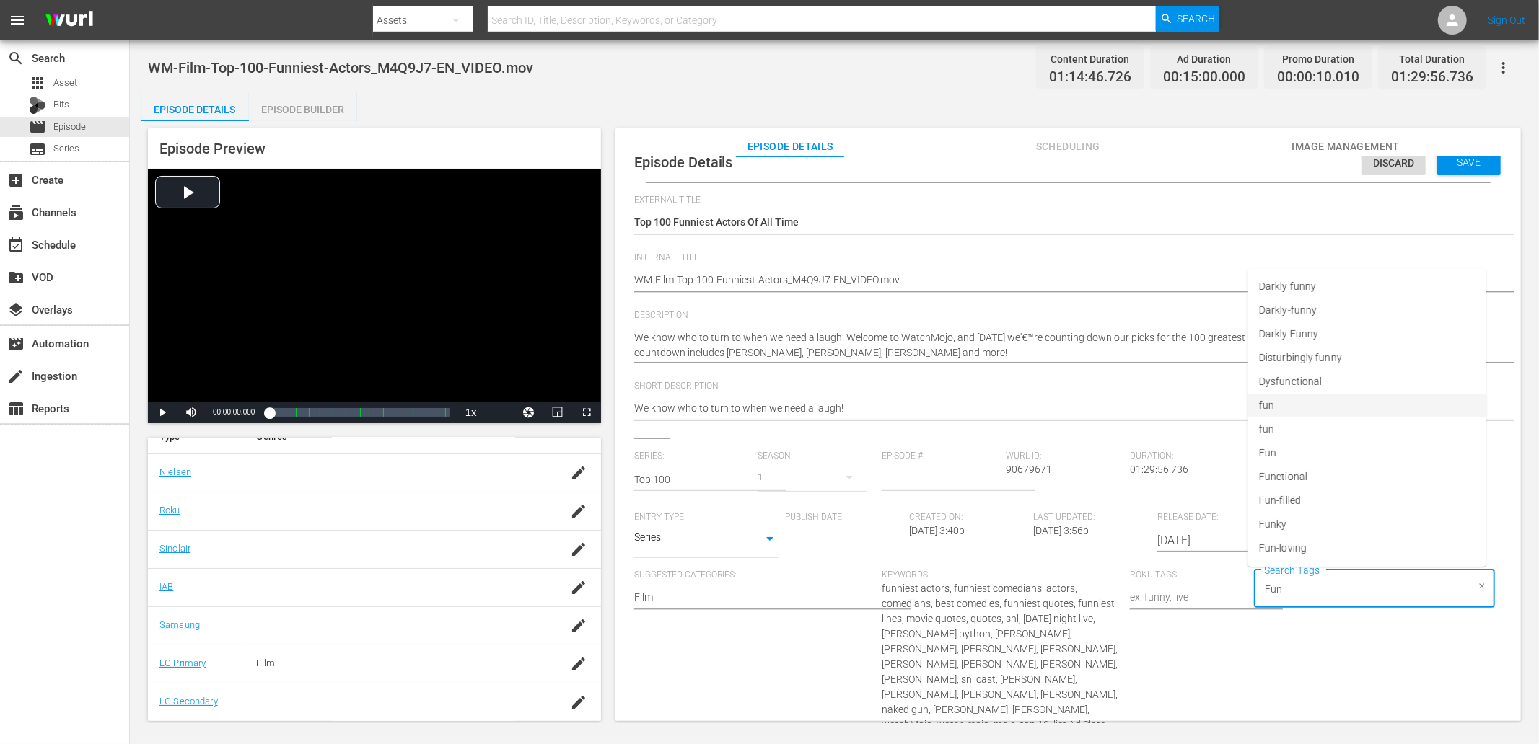
click at [1287, 399] on li "fun" at bounding box center [1366, 406] width 239 height 24
paste input "Fun"
type input "Fun"
click at [1293, 333] on span "Darkly Funny" at bounding box center [1288, 334] width 59 height 15
type input "comedy"
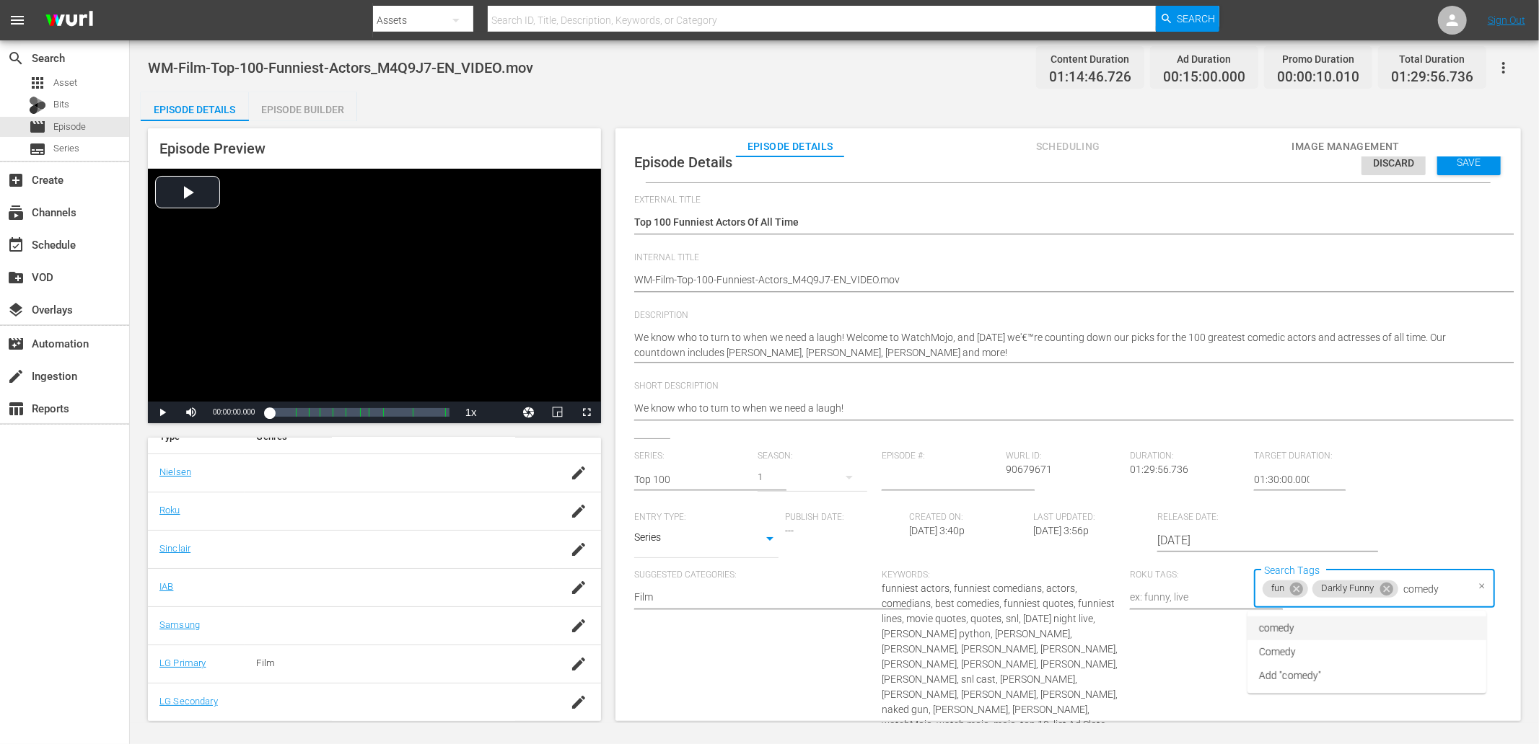
click at [1350, 628] on li "comedy" at bounding box center [1366, 629] width 239 height 24
type input "actors"
click at [1308, 493] on li "actors" at bounding box center [1366, 502] width 239 height 24
click at [1456, 164] on span "Save" at bounding box center [1468, 163] width 47 height 12
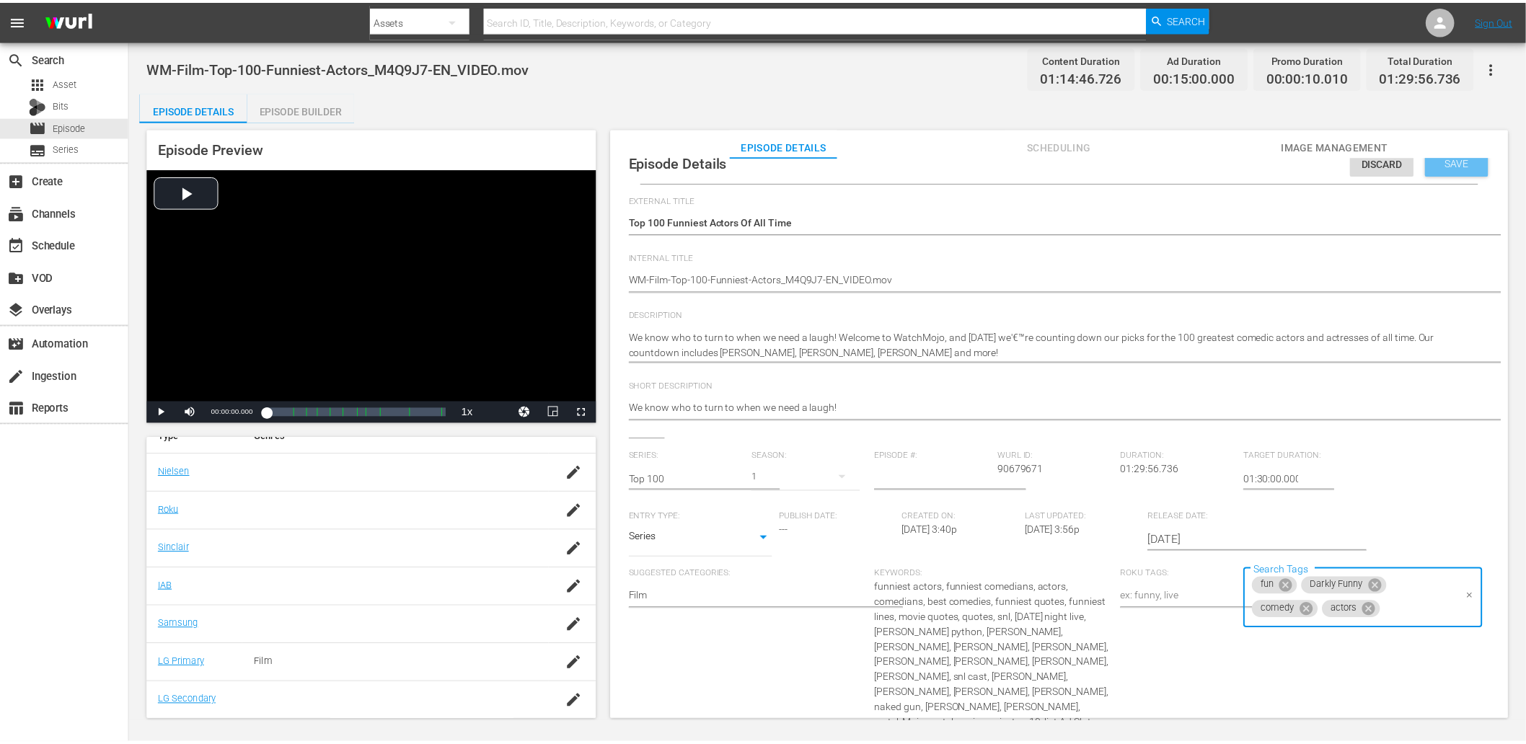
scroll to position [0, 0]
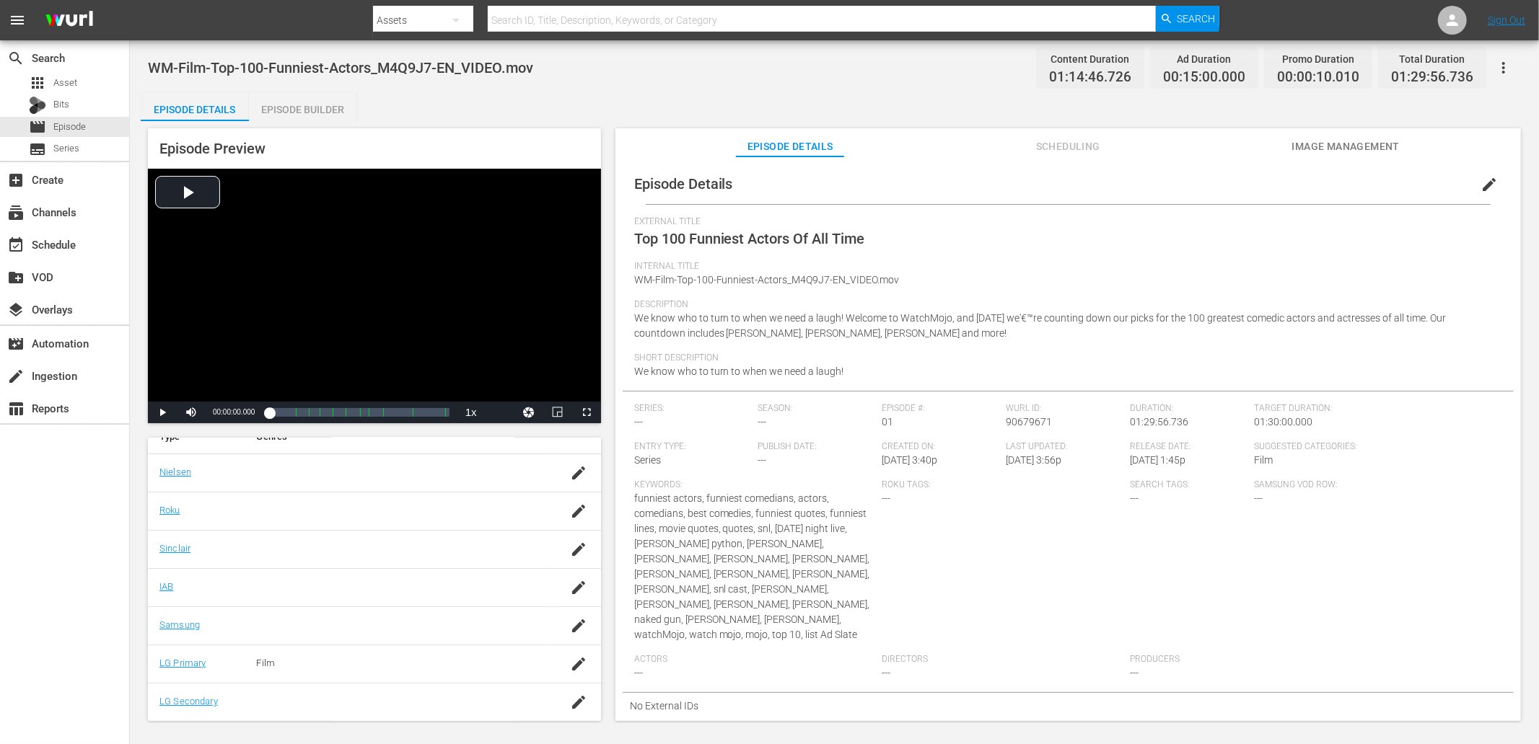
click at [287, 112] on div "Episode Builder" at bounding box center [303, 109] width 108 height 35
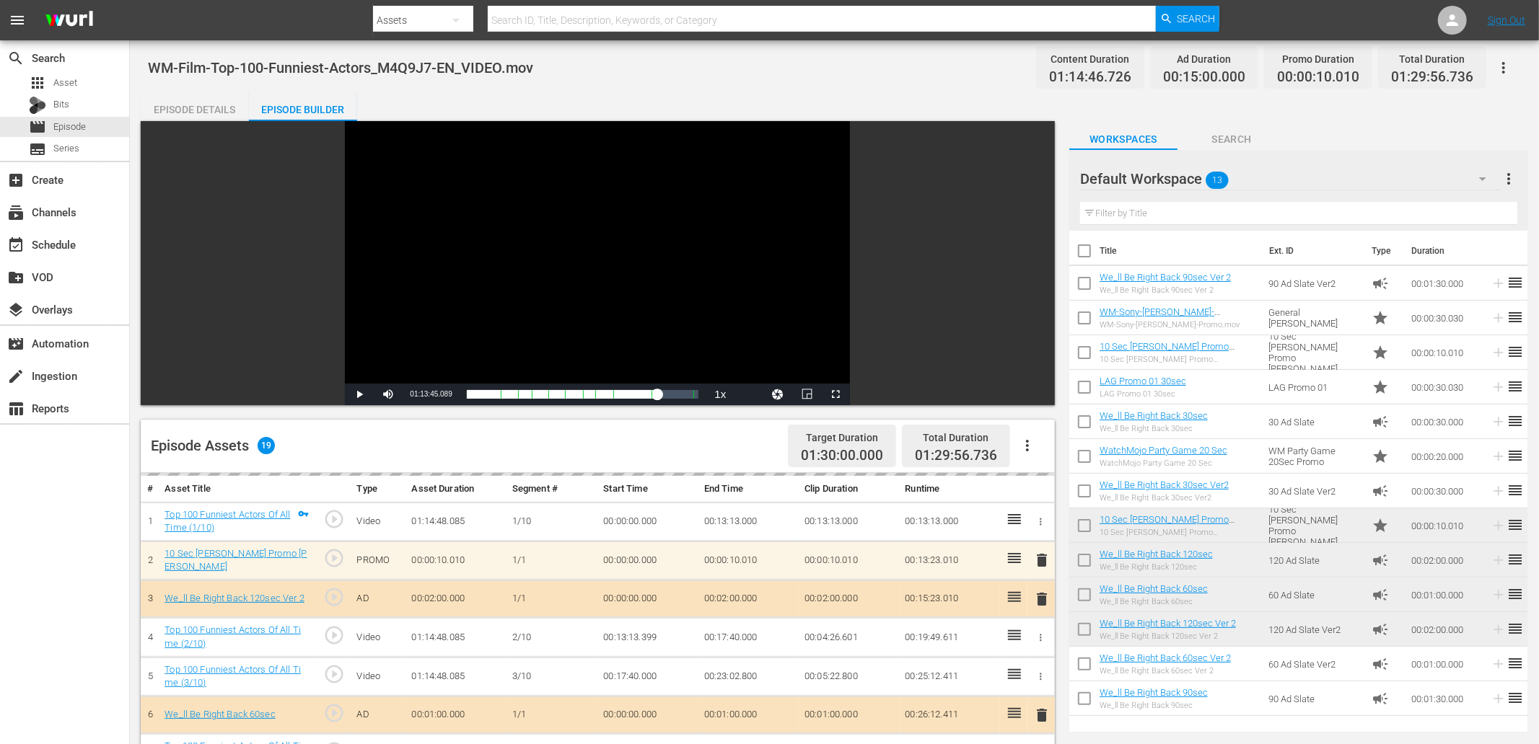
scroll to position [231, 0]
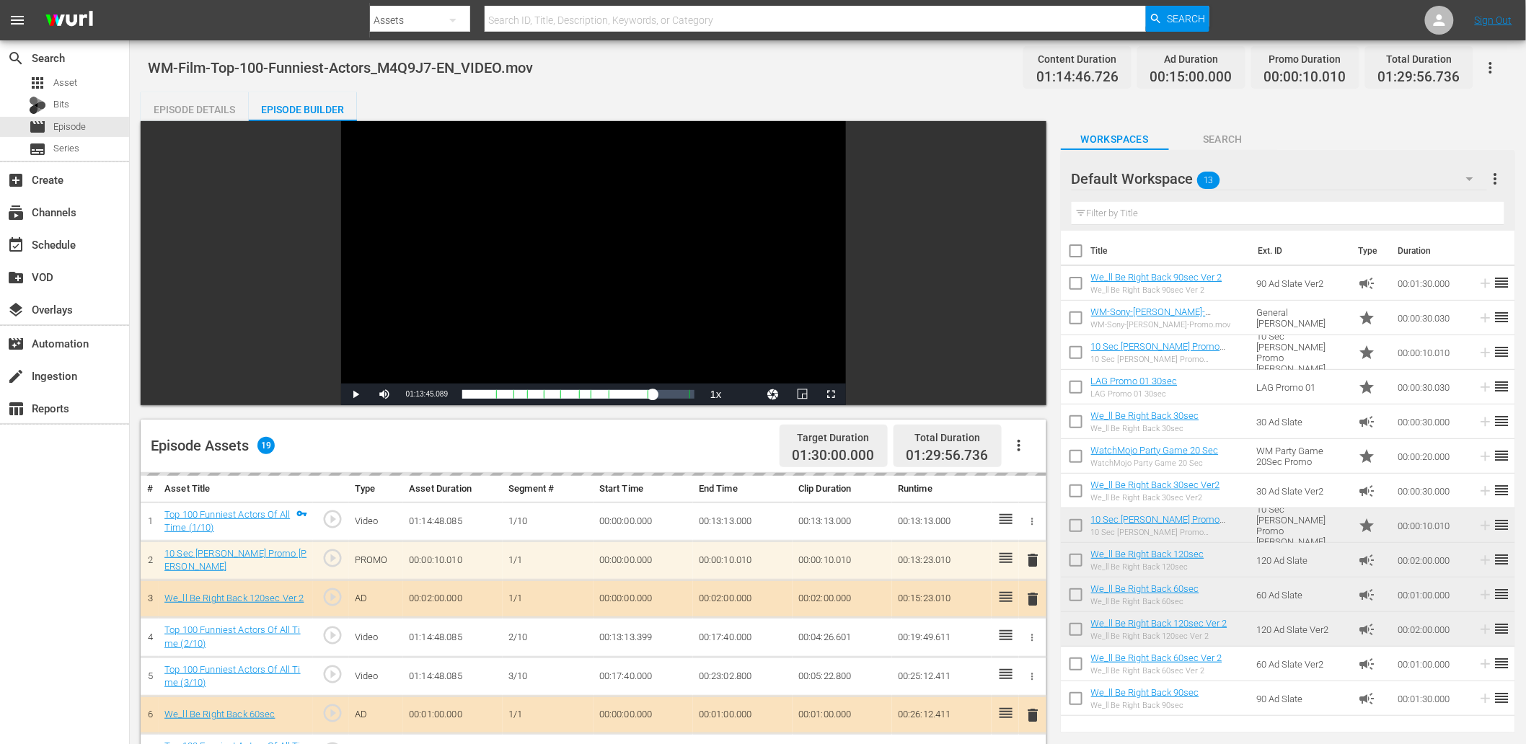
click at [191, 98] on div "Episode Details" at bounding box center [195, 109] width 108 height 35
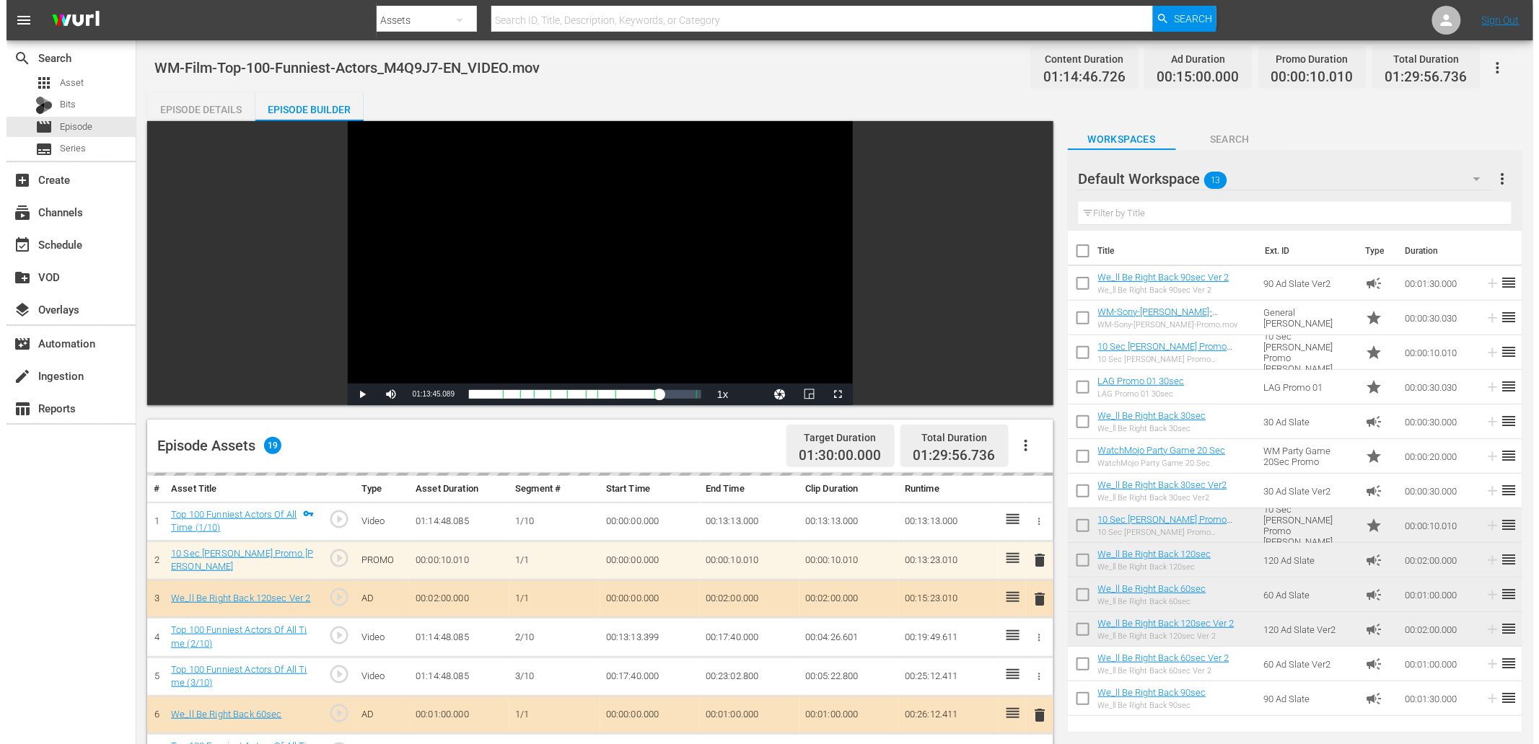
scroll to position [233, 0]
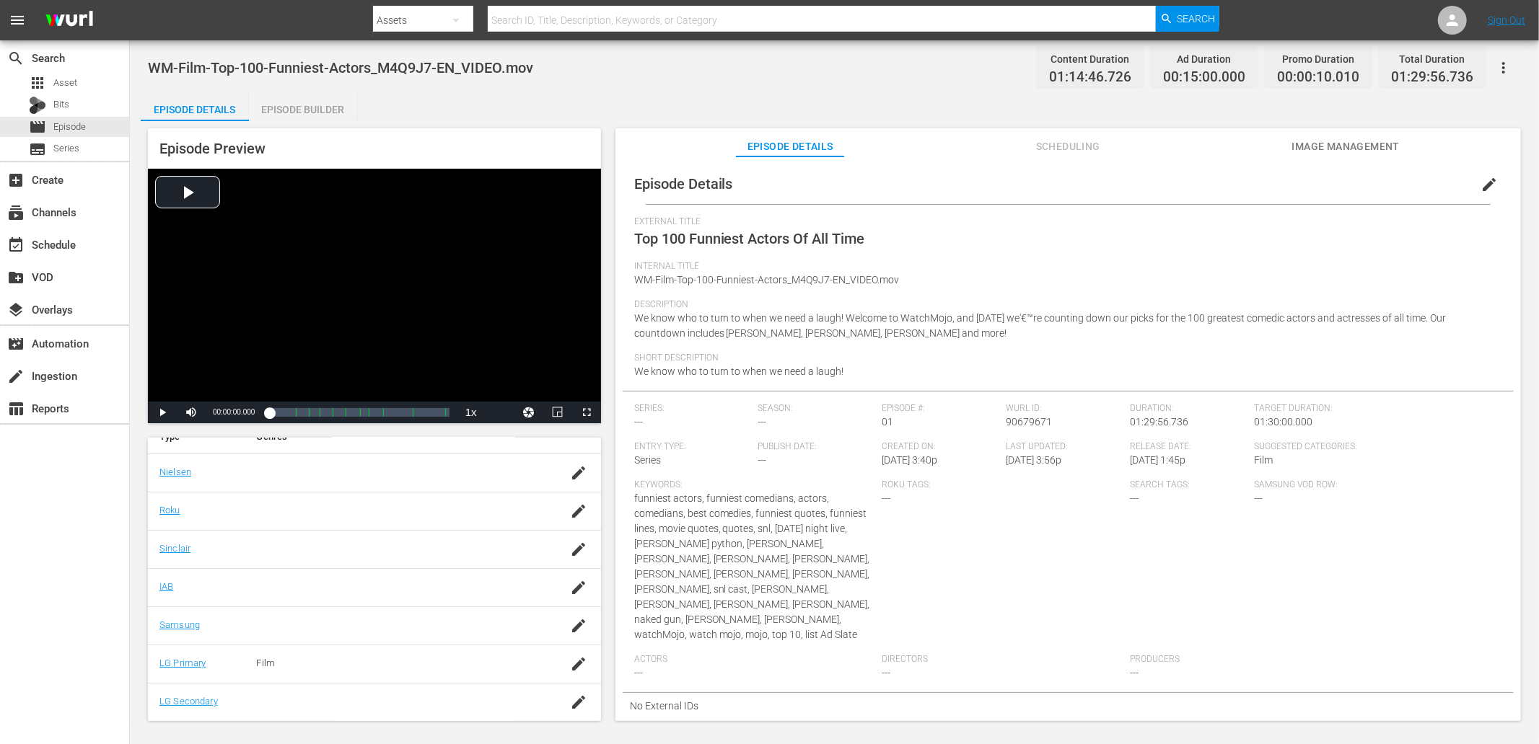
click at [1471, 186] on button "edit" at bounding box center [1488, 184] width 35 height 35
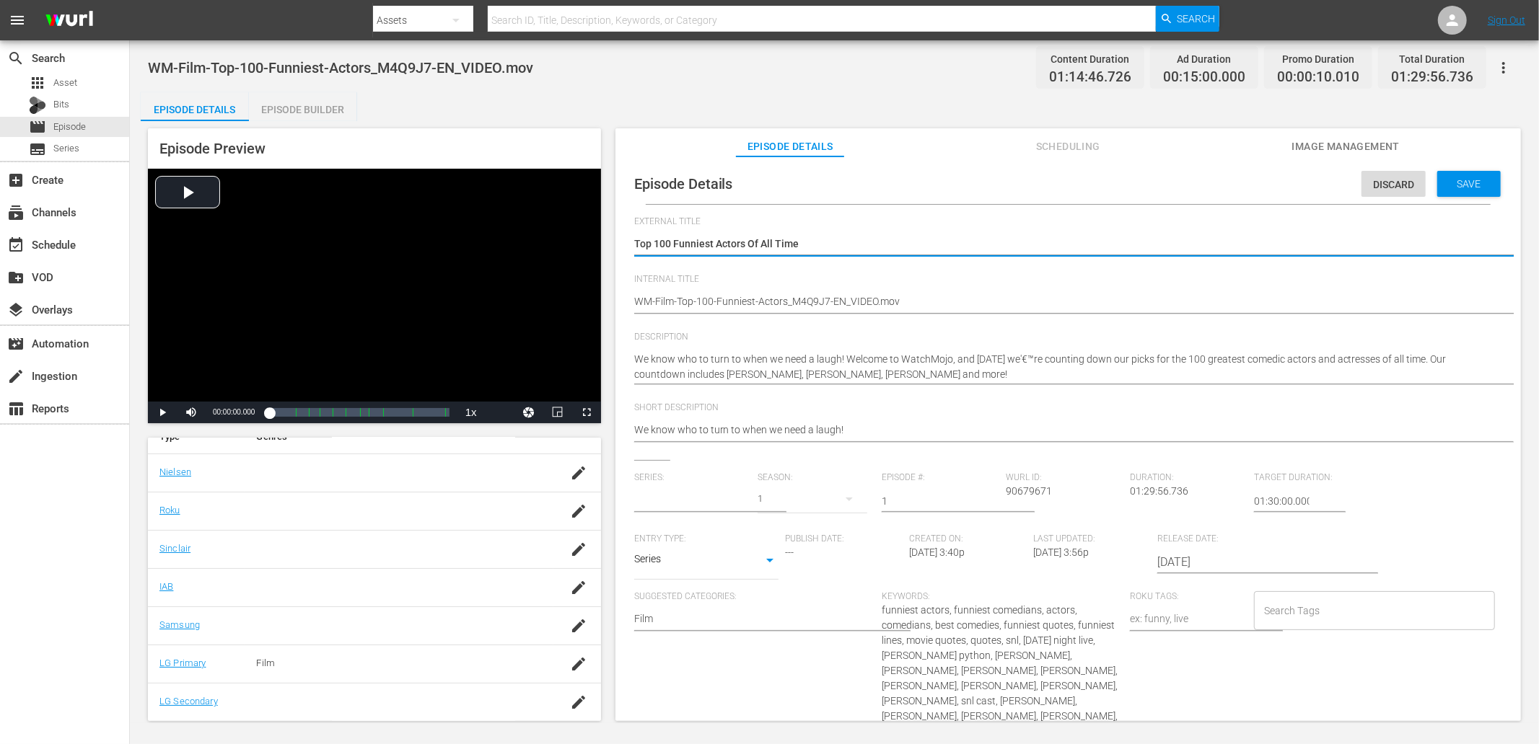
type input "Top 100"
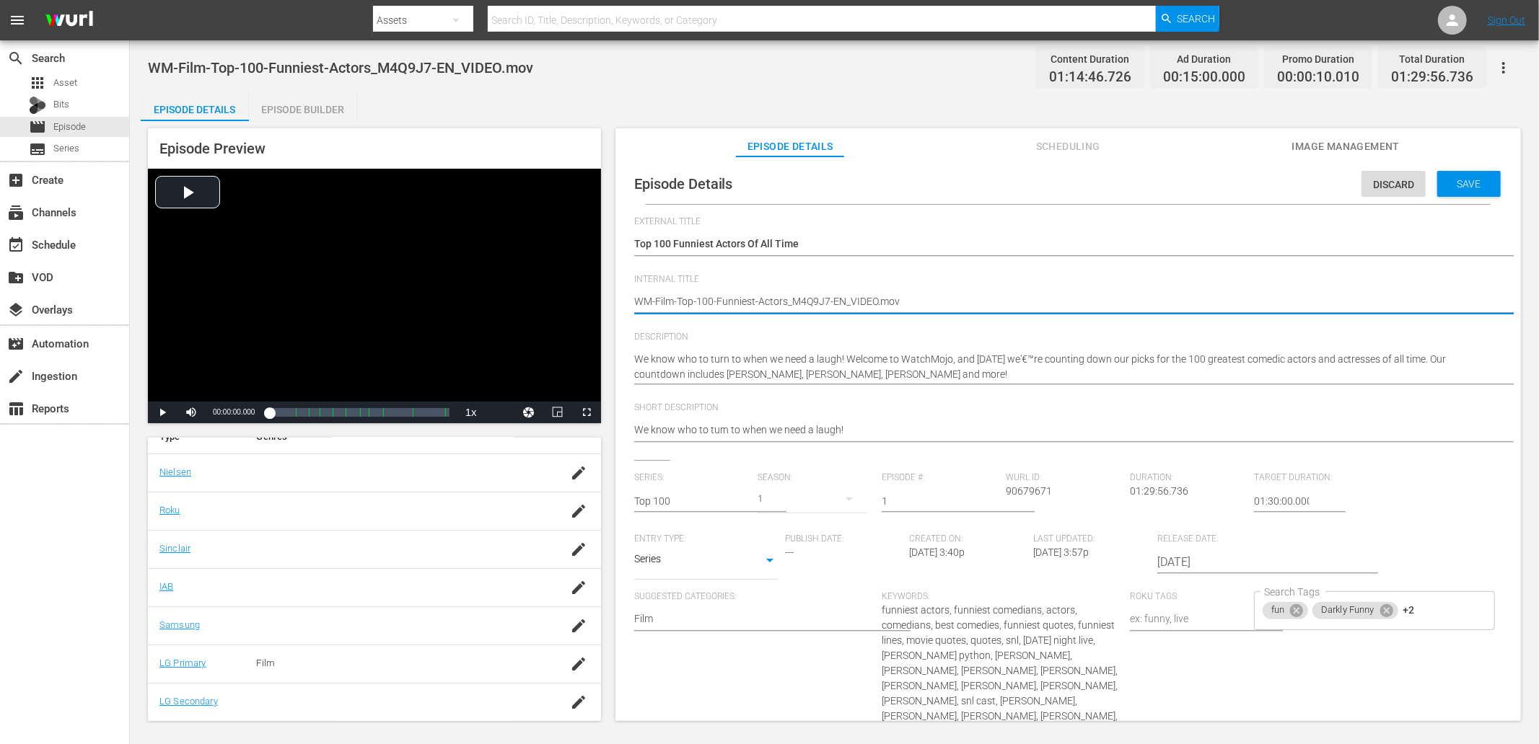
drag, startPoint x: 831, startPoint y: 301, endPoint x: 1191, endPoint y: 336, distance: 361.7
type textarea "WM-Film-Top-100-Funniest-Actors_M4Q9J7-"
type textarea "WM-Film-Top-100-Funniest-Actors_M4Q9J7"
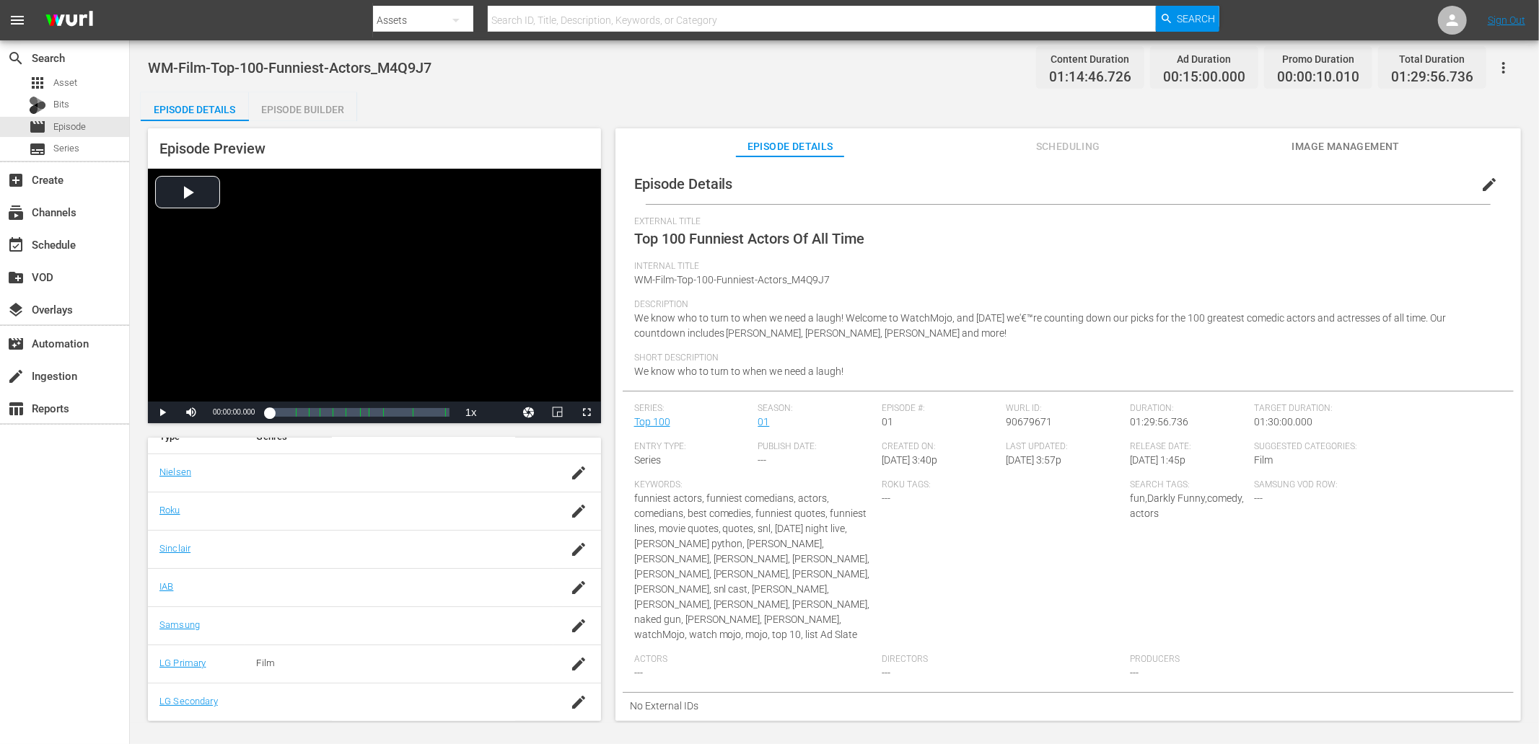
click at [540, 99] on div "Episode Details Episode Builder Episode Preview Video Player is loading. Play V…" at bounding box center [834, 412] width 1387 height 641
click at [87, 79] on div "apps Asset" at bounding box center [64, 83] width 129 height 20
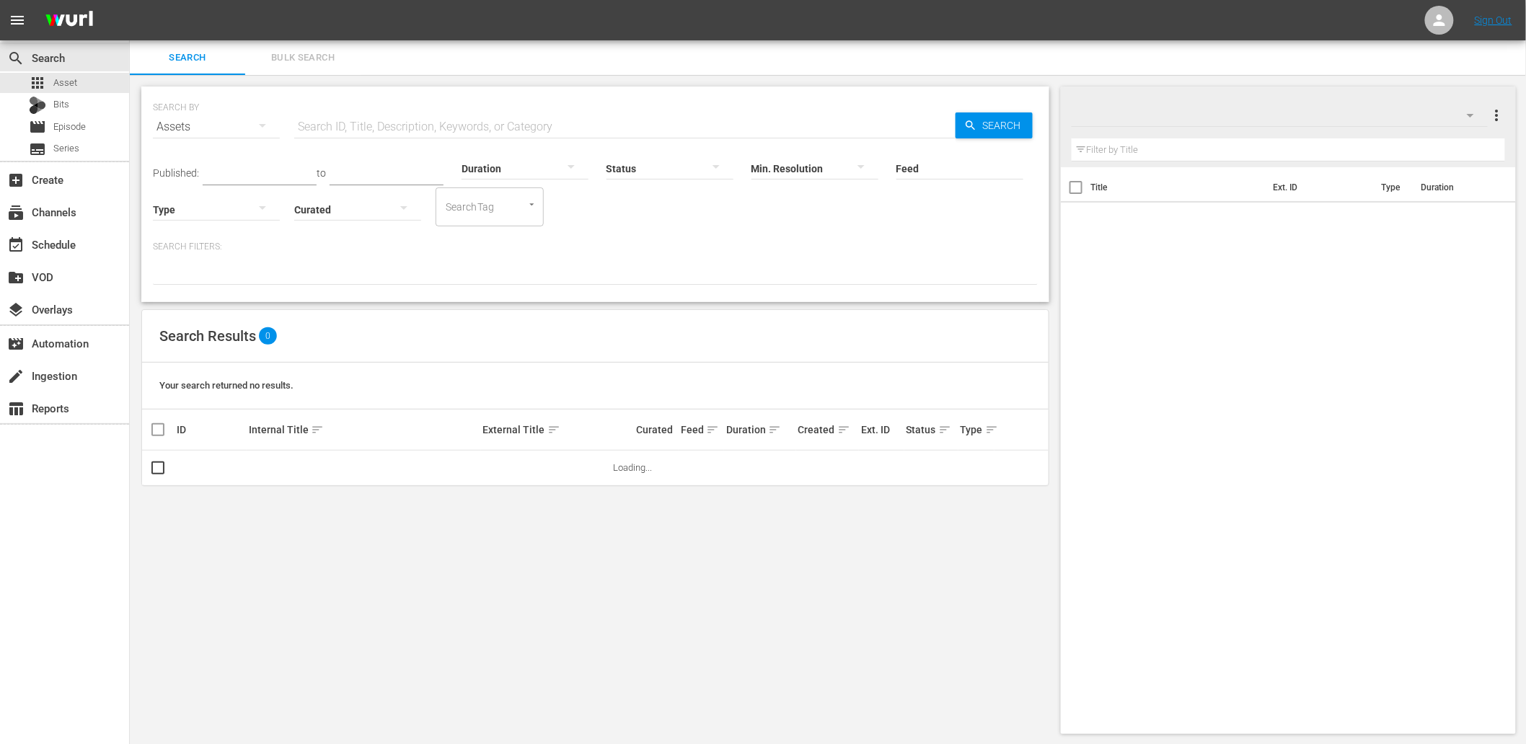
click at [364, 131] on input "text" at bounding box center [624, 127] width 661 height 35
paste input "WM-Anime-Top-20-One-Piece-Fights-Scenes_E4T0E9"
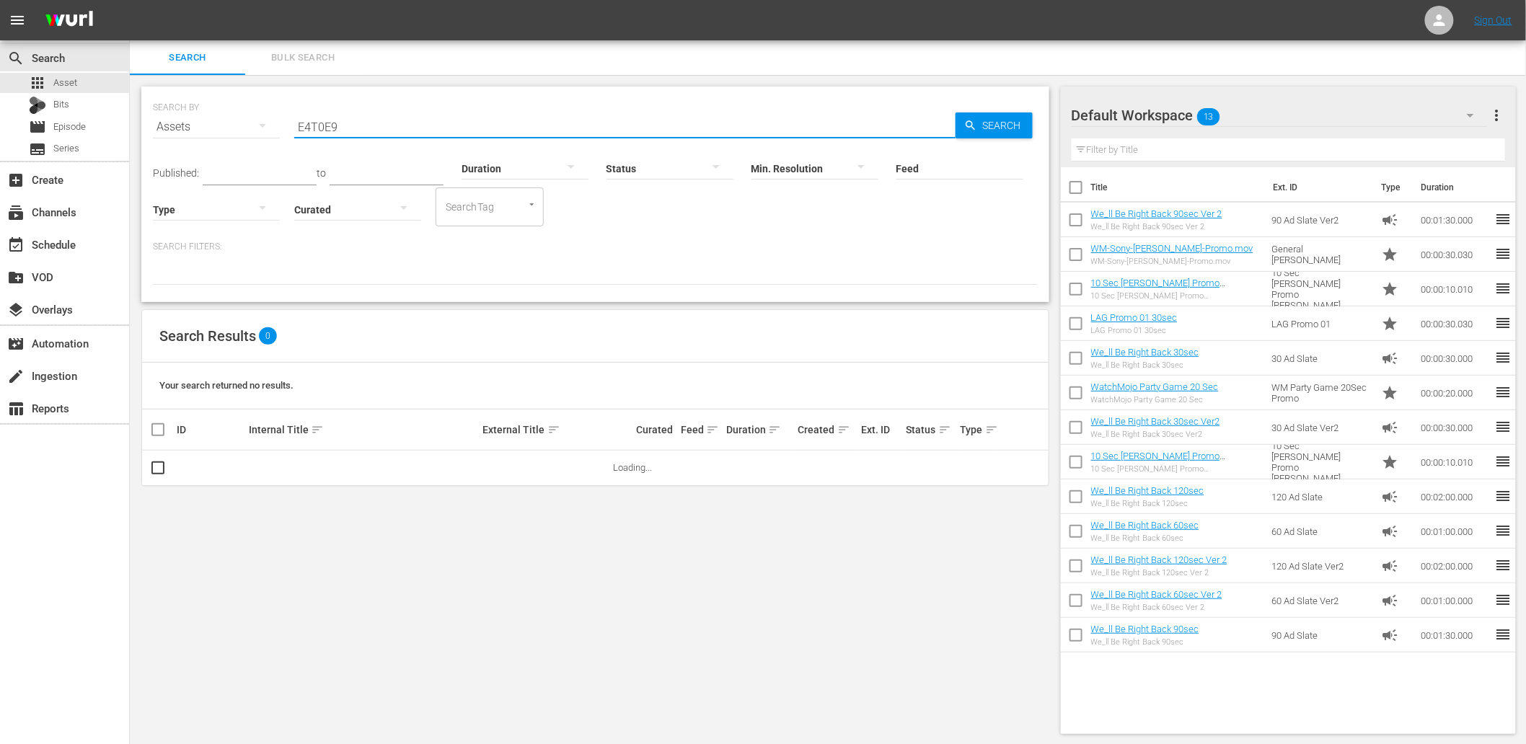
type input "E4T0E9"
click at [423, 543] on div "SEARCH BY Search By Assets Search ID, Title, Description, Keywords, or Category…" at bounding box center [595, 410] width 931 height 671
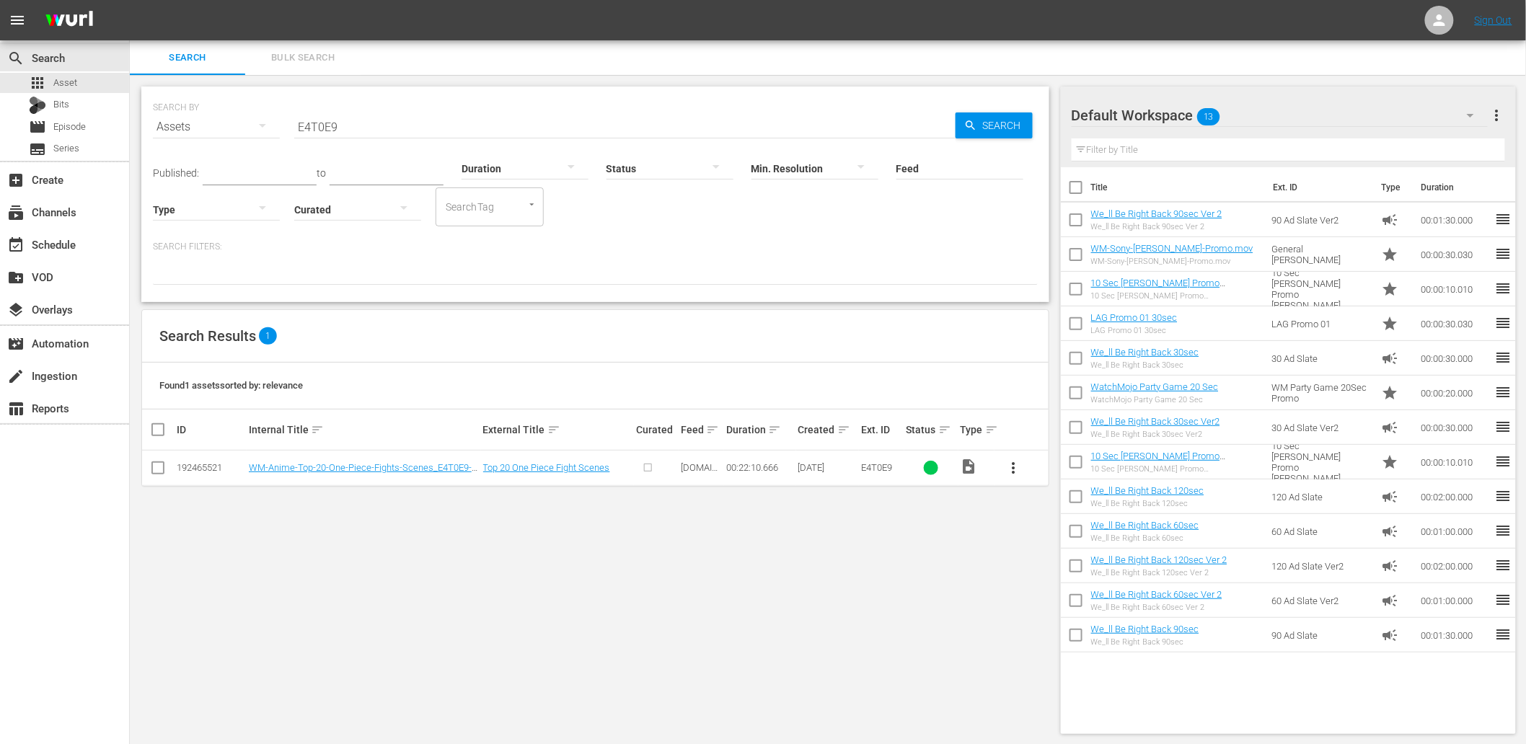
click at [1017, 467] on span "more_vert" at bounding box center [1013, 467] width 17 height 17
click at [1059, 578] on div "Episode" at bounding box center [1092, 577] width 98 height 35
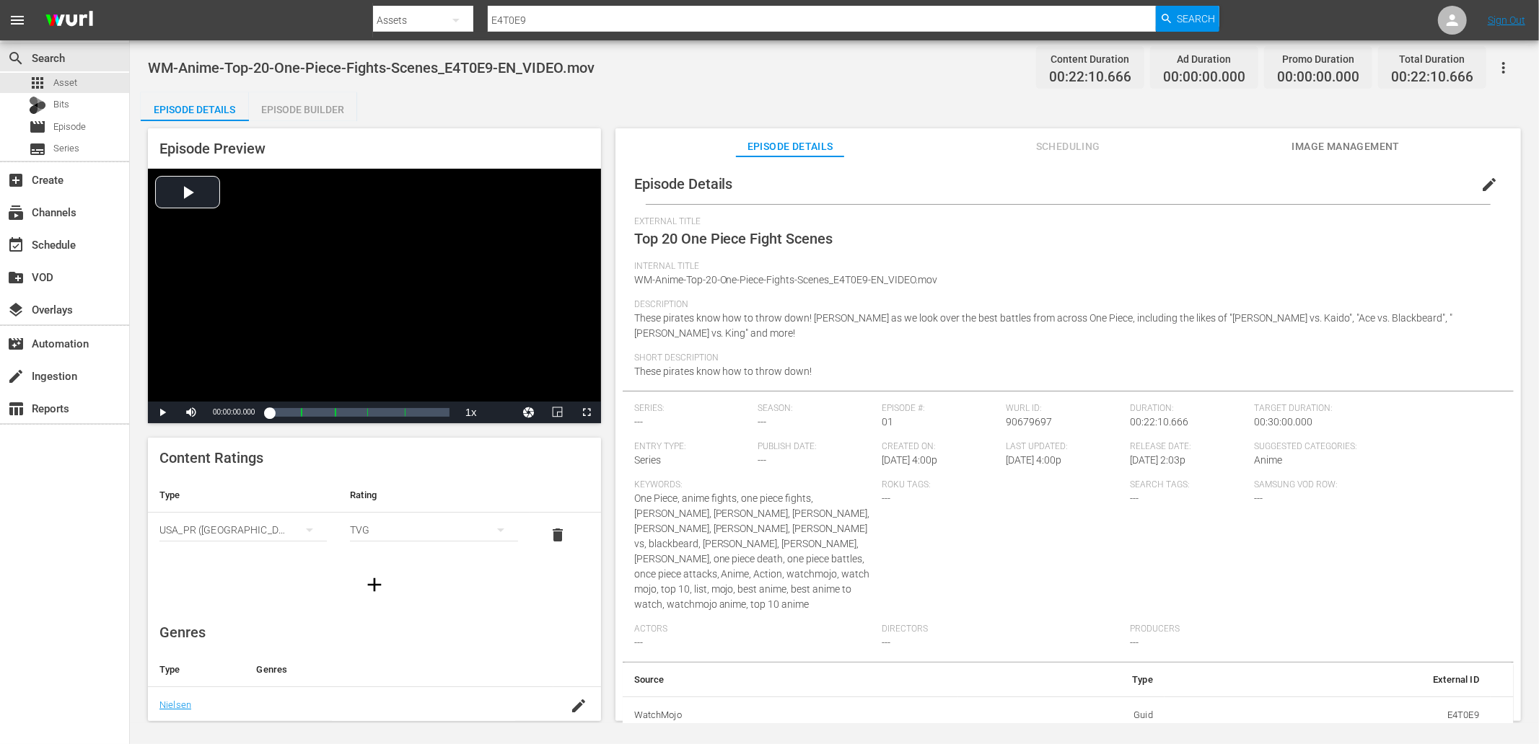
click at [1483, 191] on span "edit" at bounding box center [1488, 184] width 17 height 17
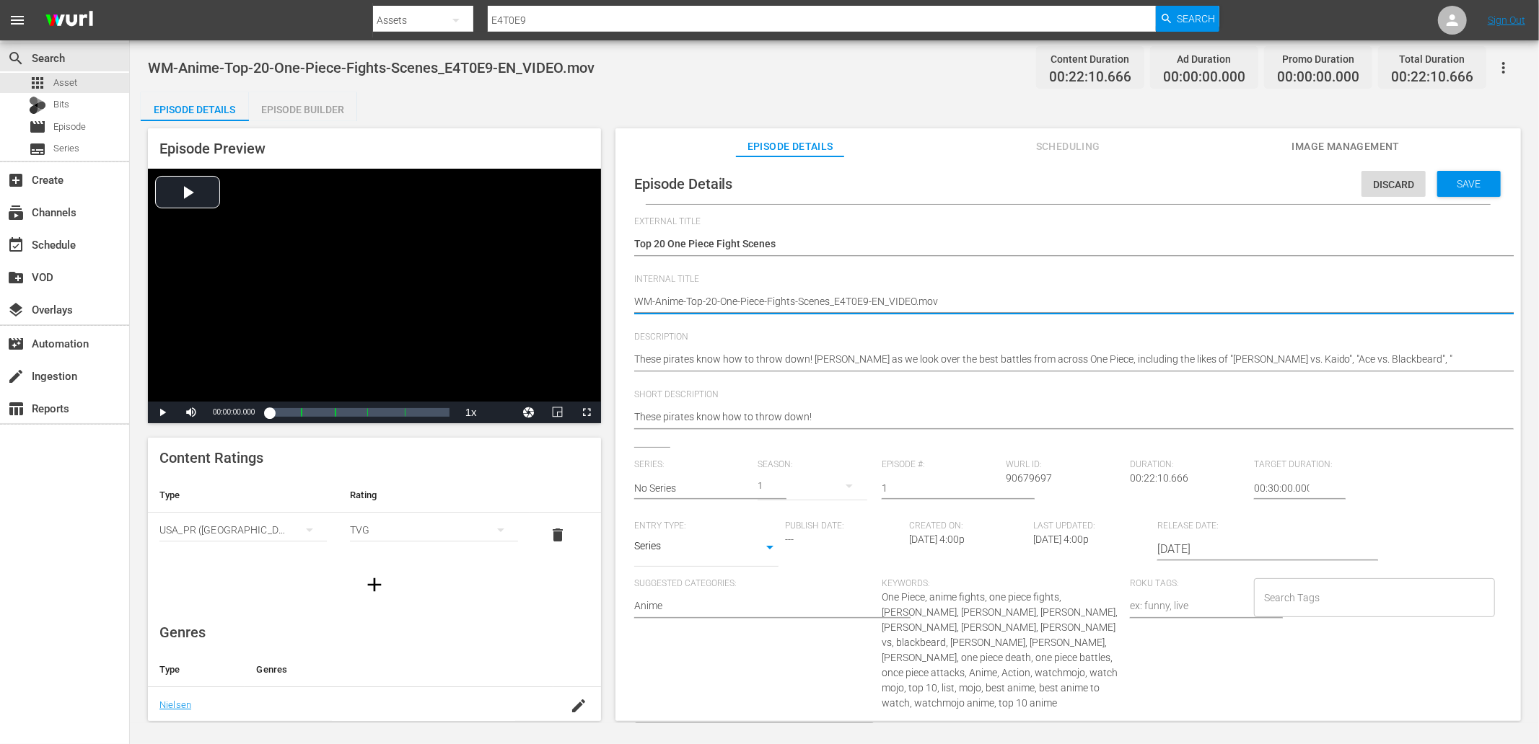
drag, startPoint x: 883, startPoint y: 297, endPoint x: 1008, endPoint y: 333, distance: 130.6
type textarea "WM-Anime-Top-20-One-Piece-Fights-Scenes_E4T0E9-EN"
type textarea "WM-Anime-Top-20-One-Piece-Fights-Scenes_E4T0E9-E"
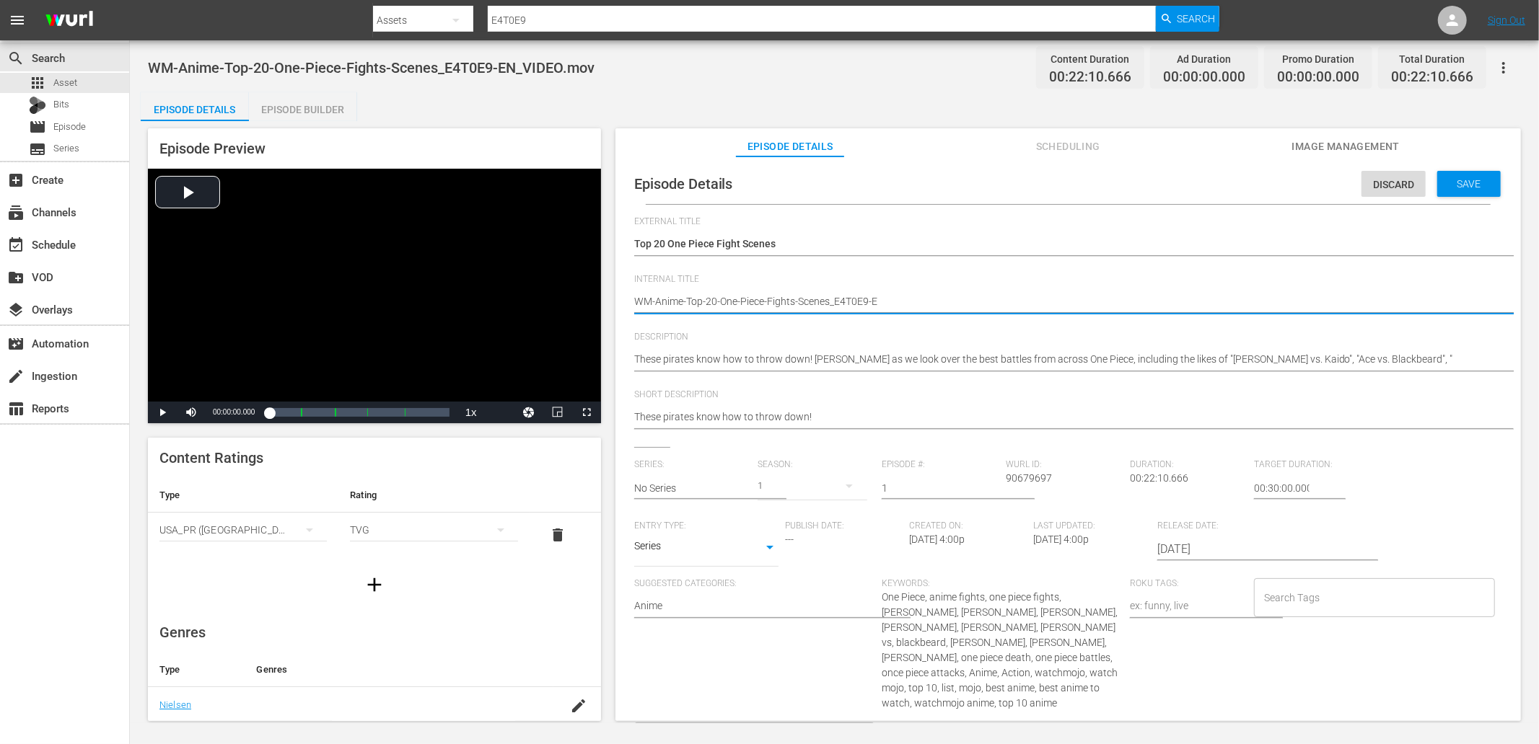
type textarea "WM-Anime-Top-20-One-Piece-Fights-Scenes_E4T0E9-"
type textarea "WM-Anime-Top-20-One-Piece-Fights-Scenes_E4T0E9"
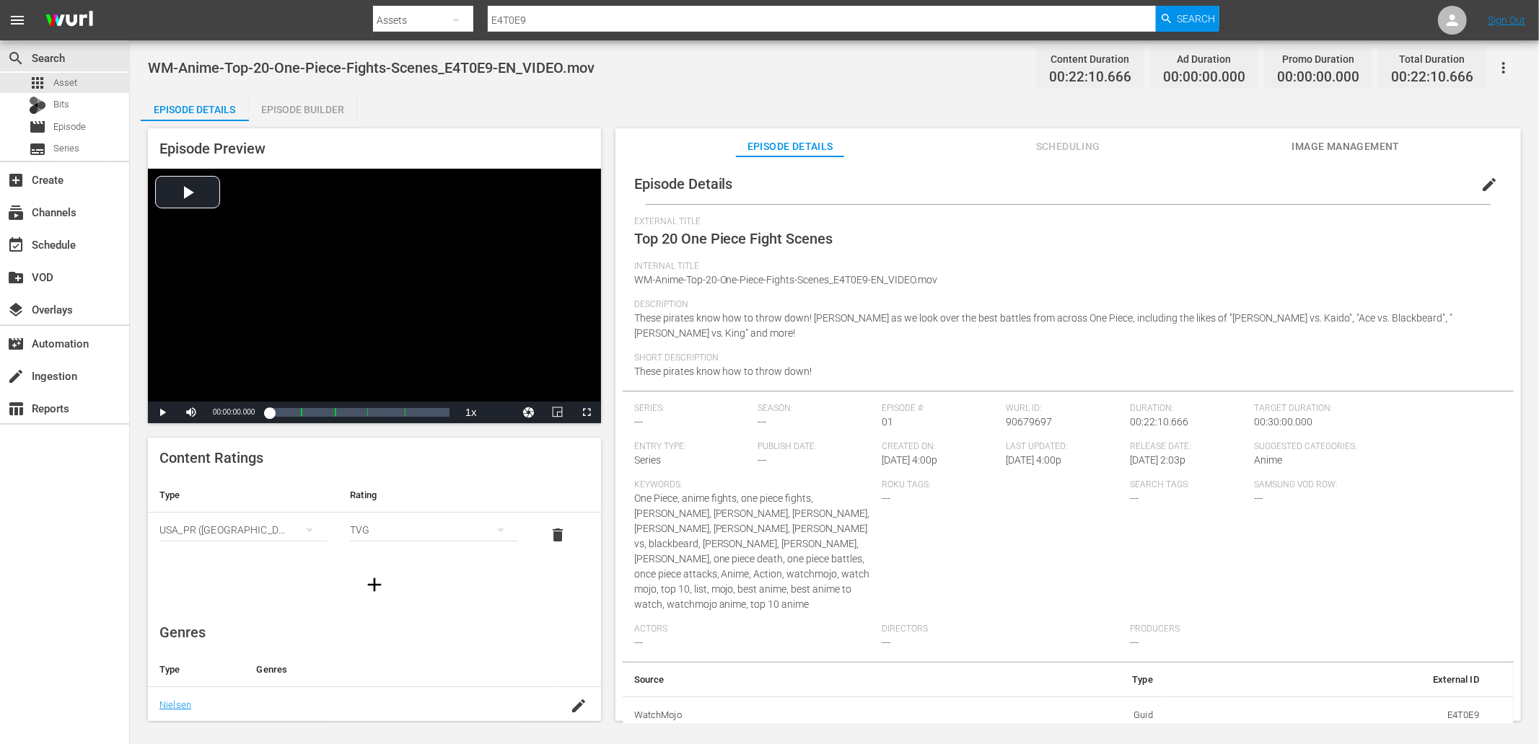
click at [1317, 139] on span "Image Management" at bounding box center [1345, 147] width 108 height 18
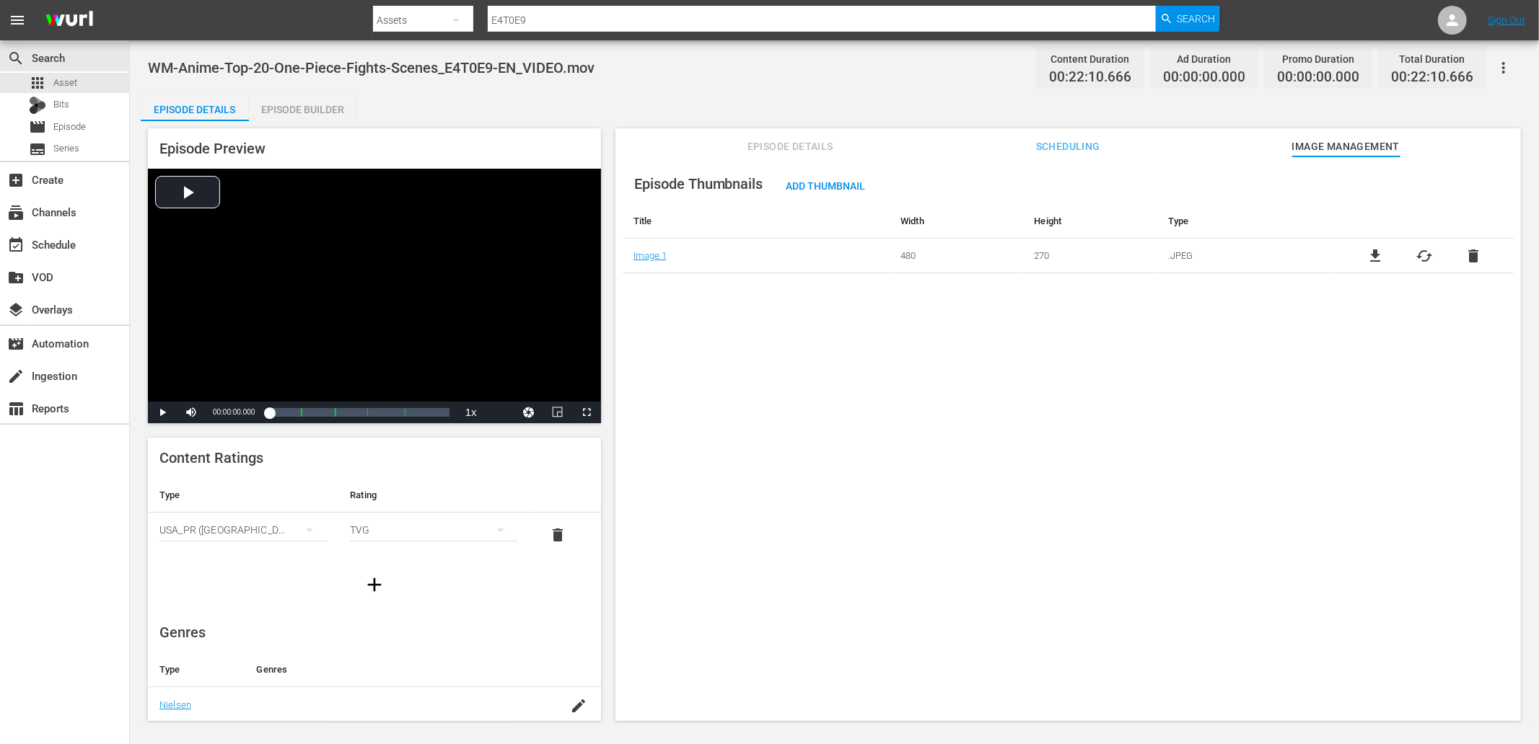
click at [1373, 255] on span "file_download" at bounding box center [1375, 255] width 17 height 17
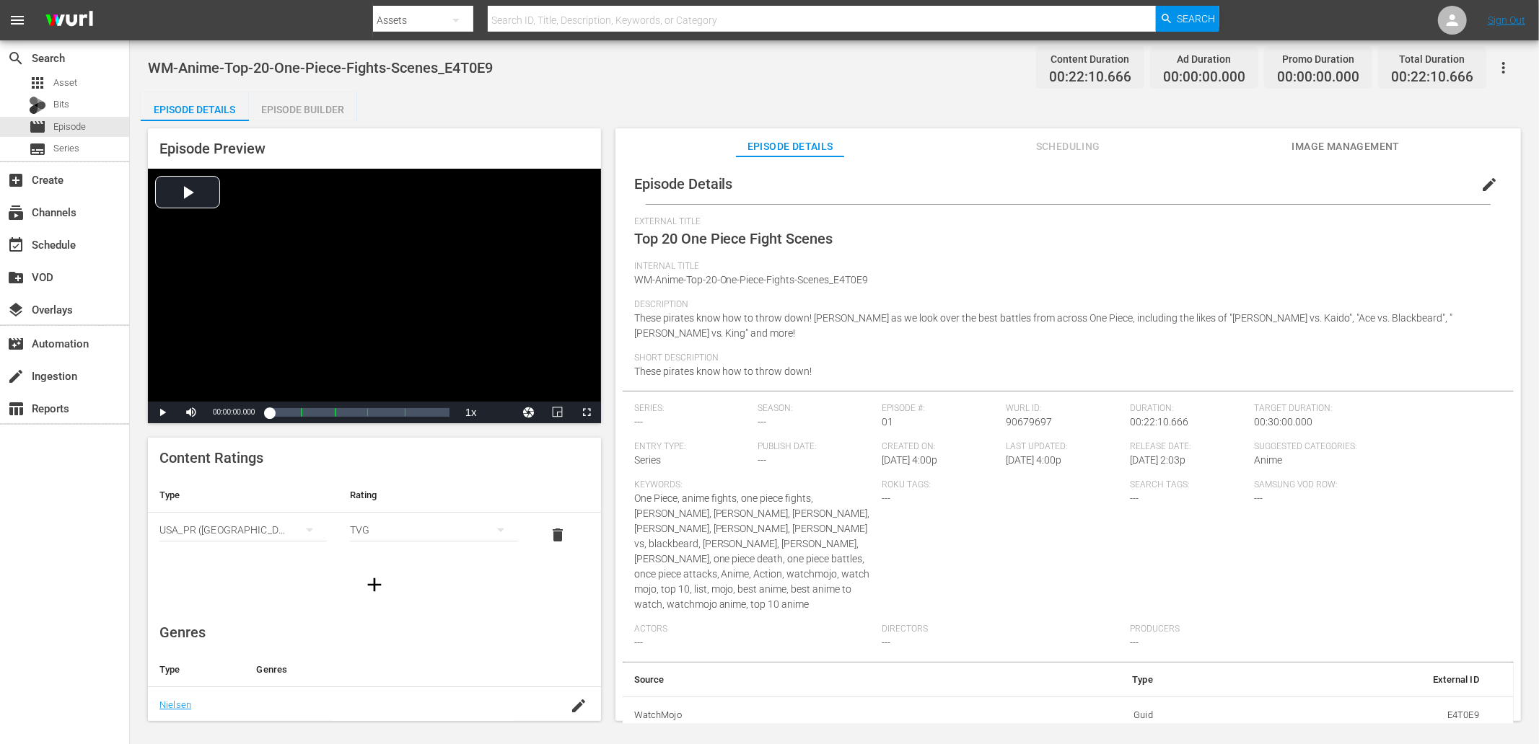
click at [1345, 139] on span "Image Management" at bounding box center [1345, 147] width 108 height 18
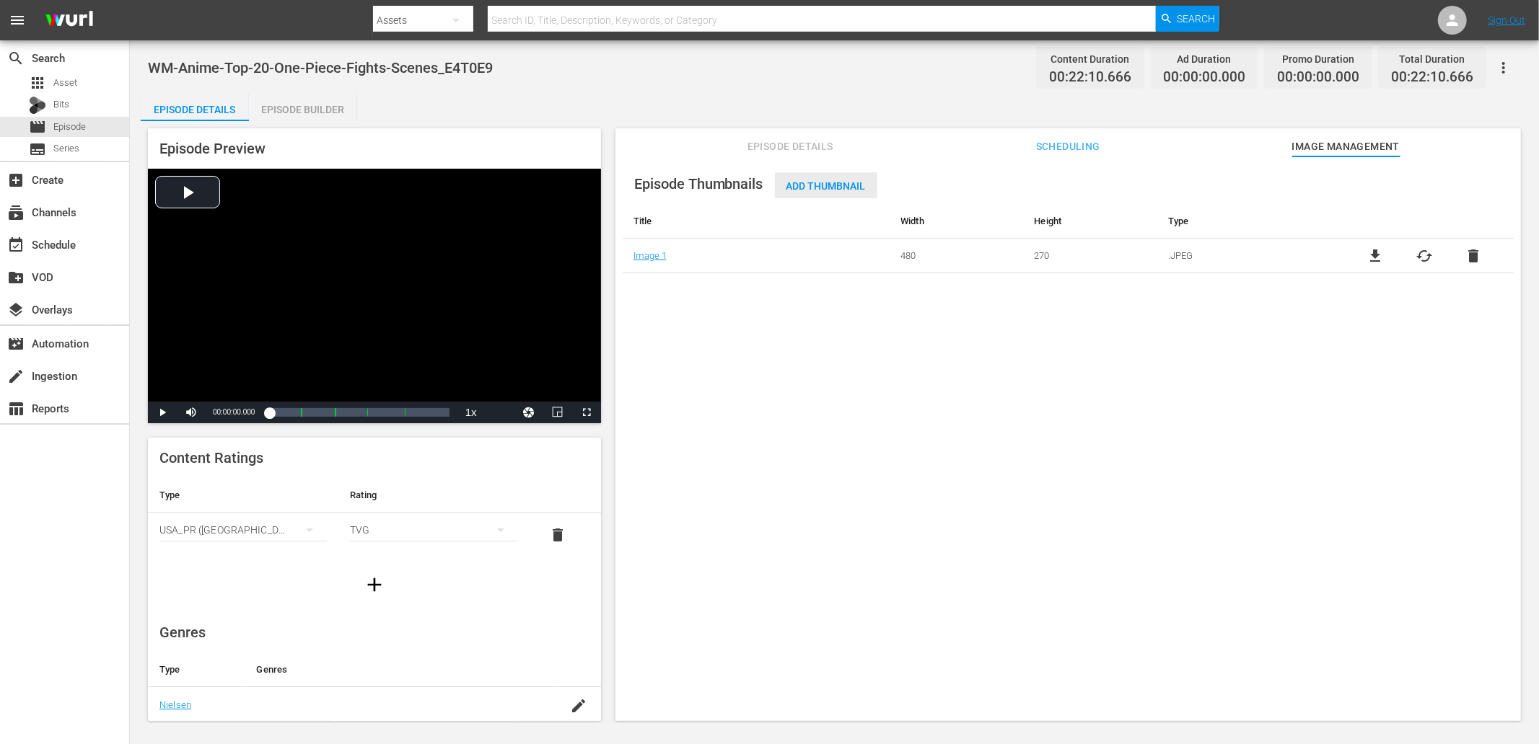
click at [818, 177] on div "Add Thumbnail" at bounding box center [826, 185] width 102 height 27
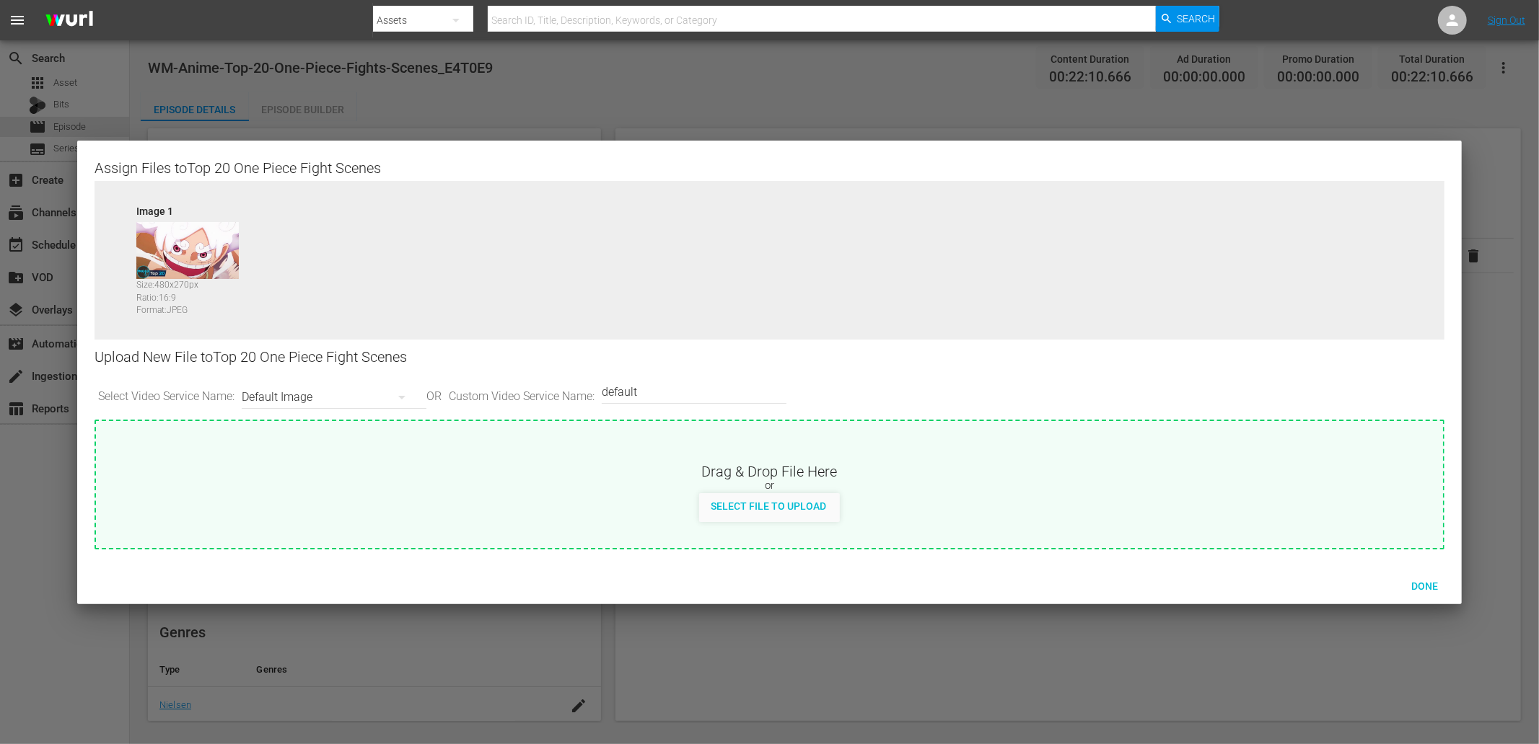
click at [276, 401] on div "Default Image" at bounding box center [330, 397] width 177 height 40
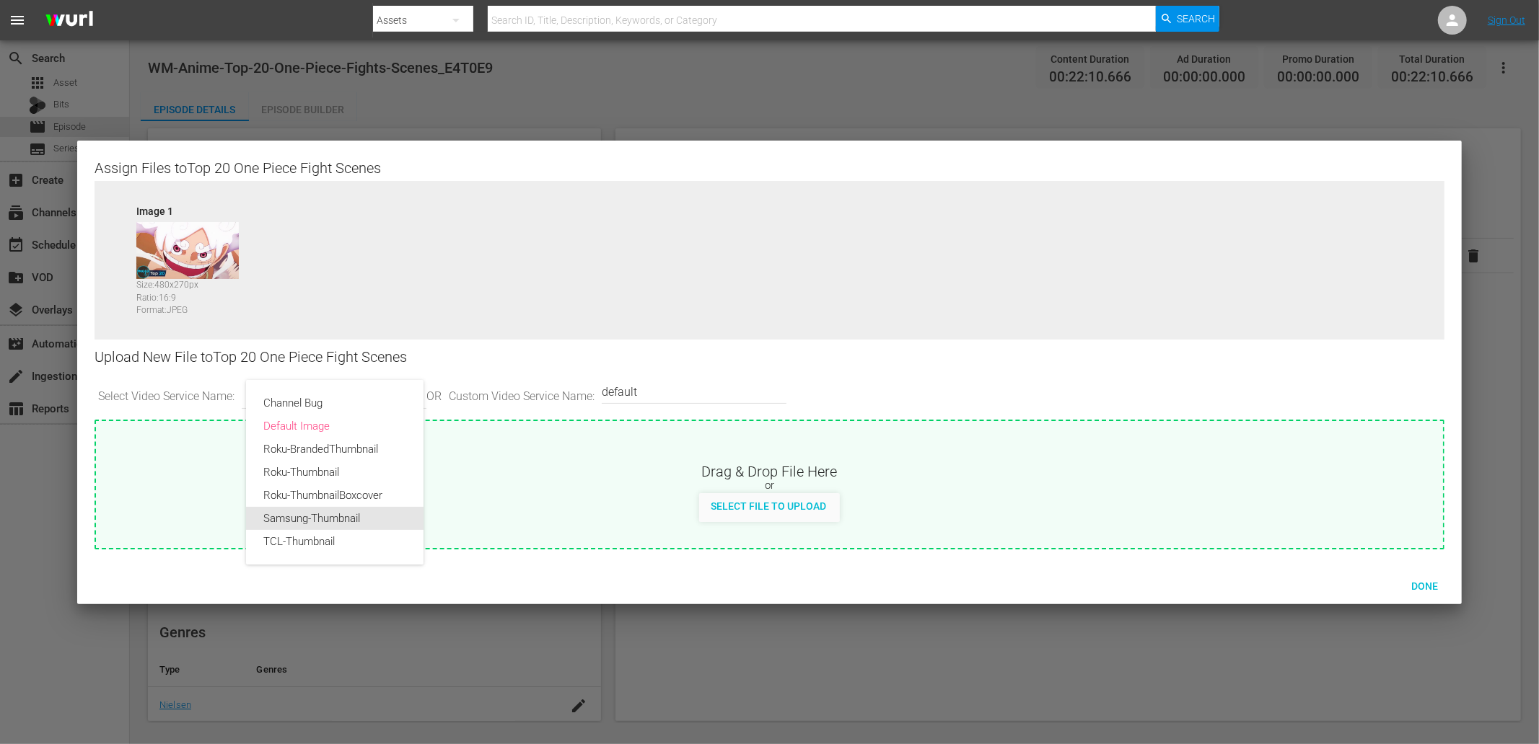
click at [296, 524] on div "Samsung-Thumbnail" at bounding box center [334, 518] width 143 height 23
type input "Samsung-Thumbnail"
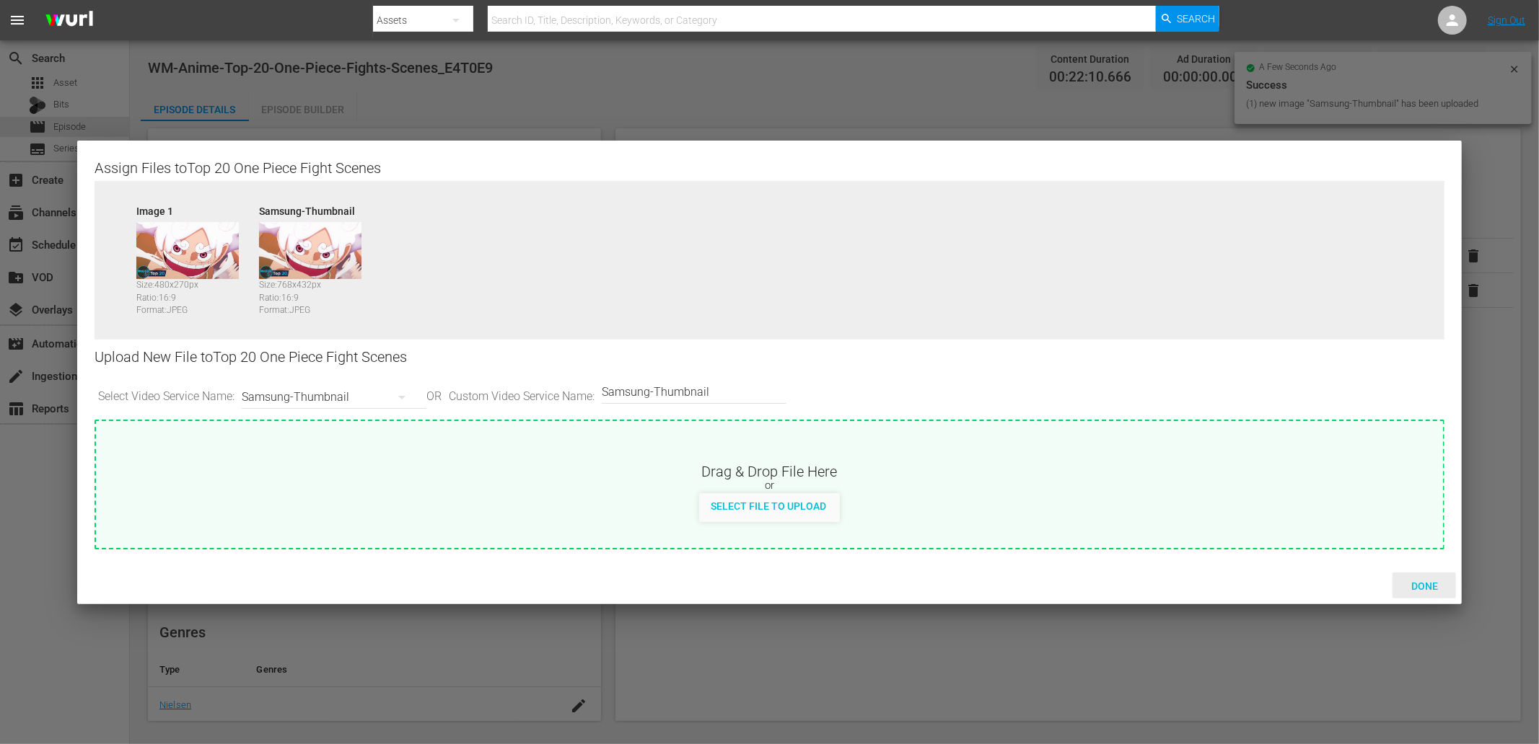
click at [1430, 589] on span "Done" at bounding box center [1424, 587] width 50 height 12
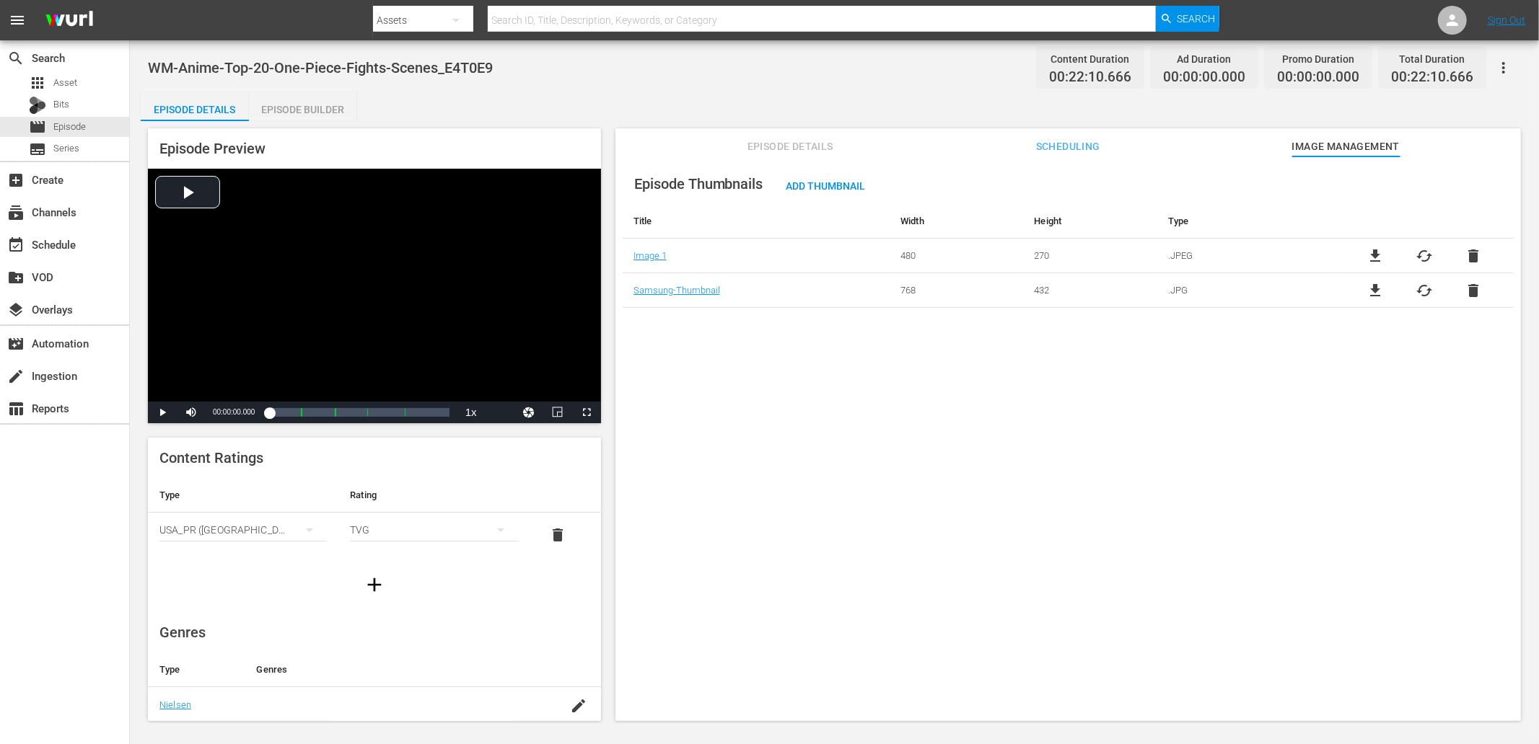
click at [776, 149] on span "Episode Details" at bounding box center [790, 147] width 108 height 18
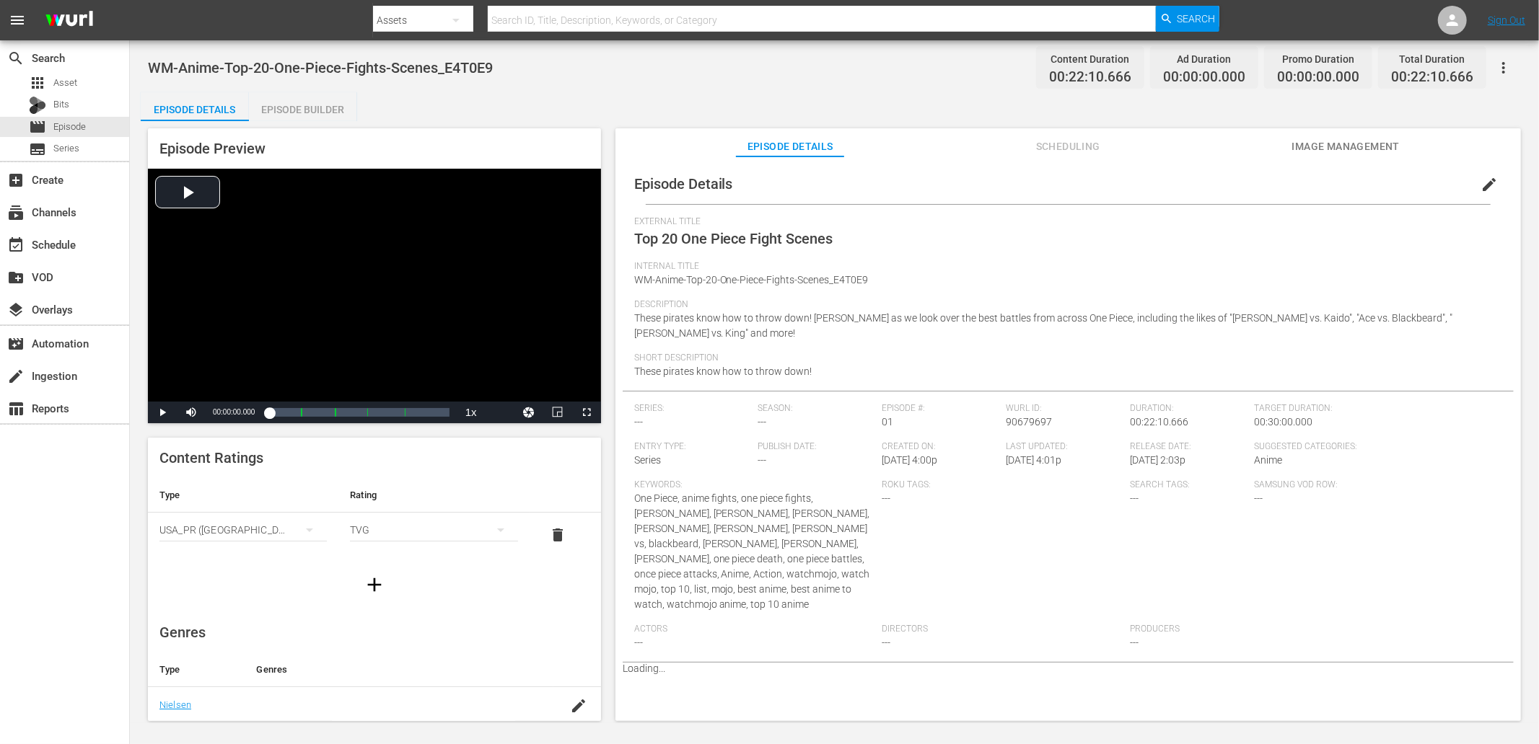
click at [307, 109] on div "Episode Builder" at bounding box center [303, 109] width 108 height 35
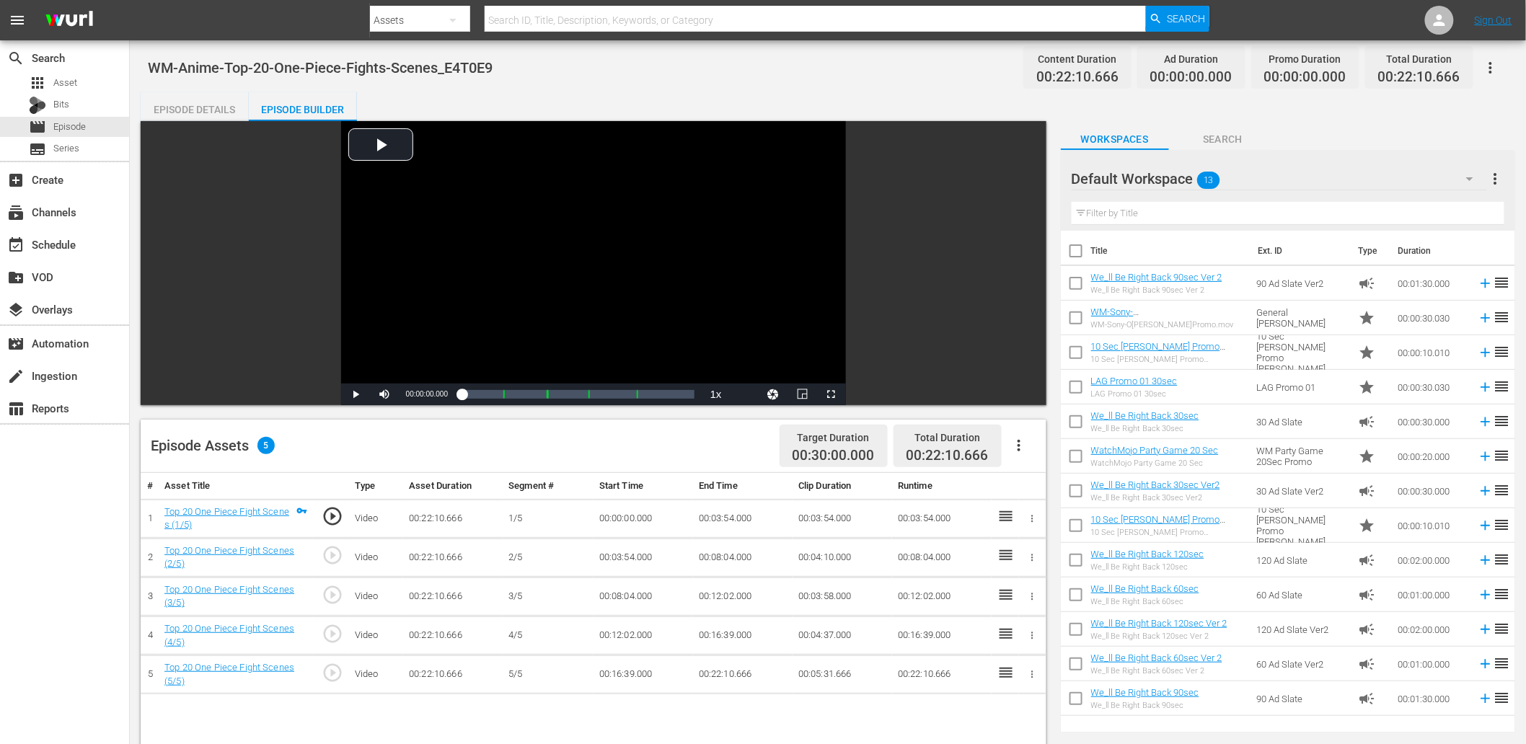
click at [1185, 207] on input "text" at bounding box center [1288, 213] width 433 height 23
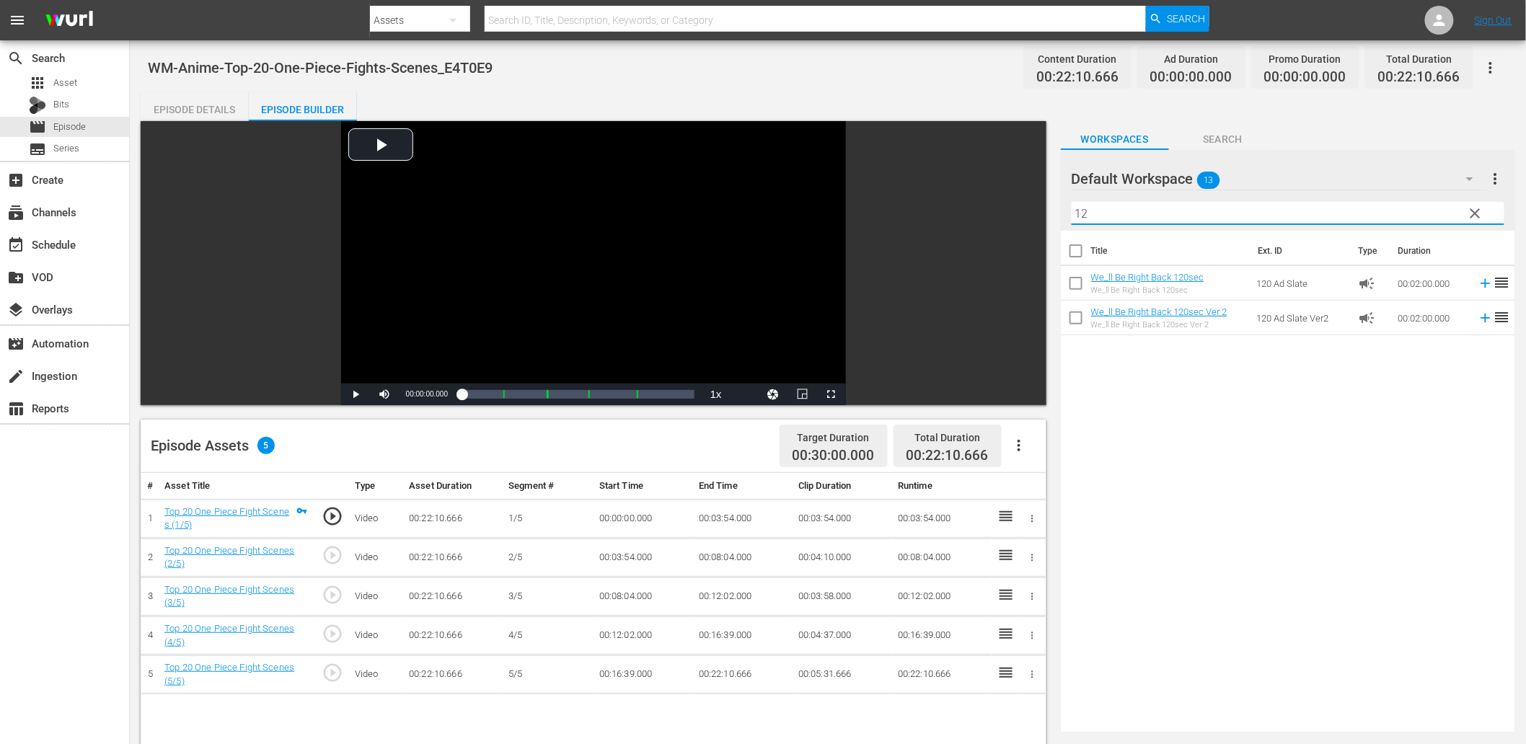
click at [1183, 462] on div "Title Ext. ID Type Duration We_ll Be Right Back 120sec We_ll Be Right Back 120s…" at bounding box center [1288, 479] width 454 height 496
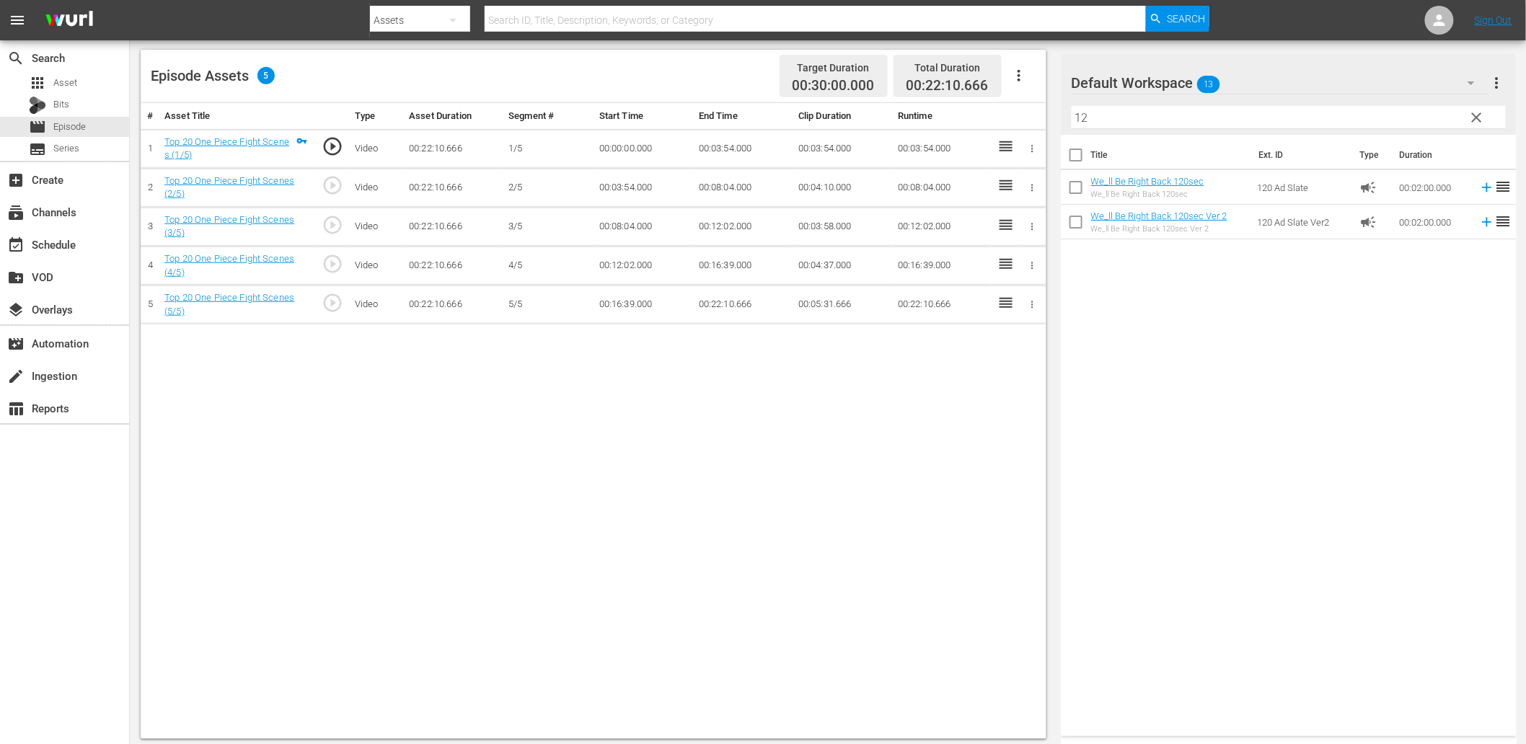
scroll to position [375, 0]
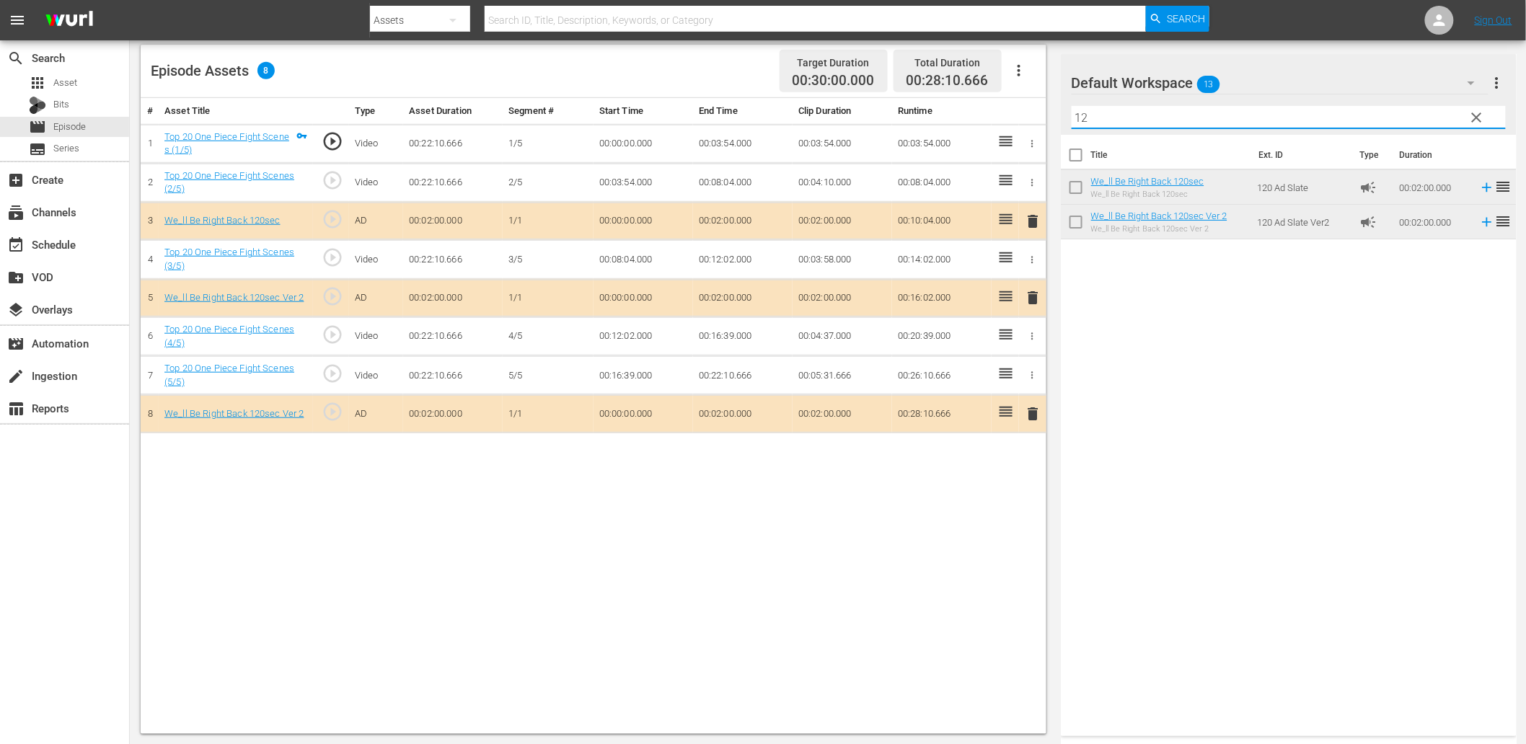
drag, startPoint x: 1085, startPoint y: 107, endPoint x: 851, endPoint y: 153, distance: 238.2
click at [868, 139] on div "Video Player is loading. Play Video Play Mute Current Time 00:00:00.000 / Durat…" at bounding box center [828, 240] width 1375 height 988
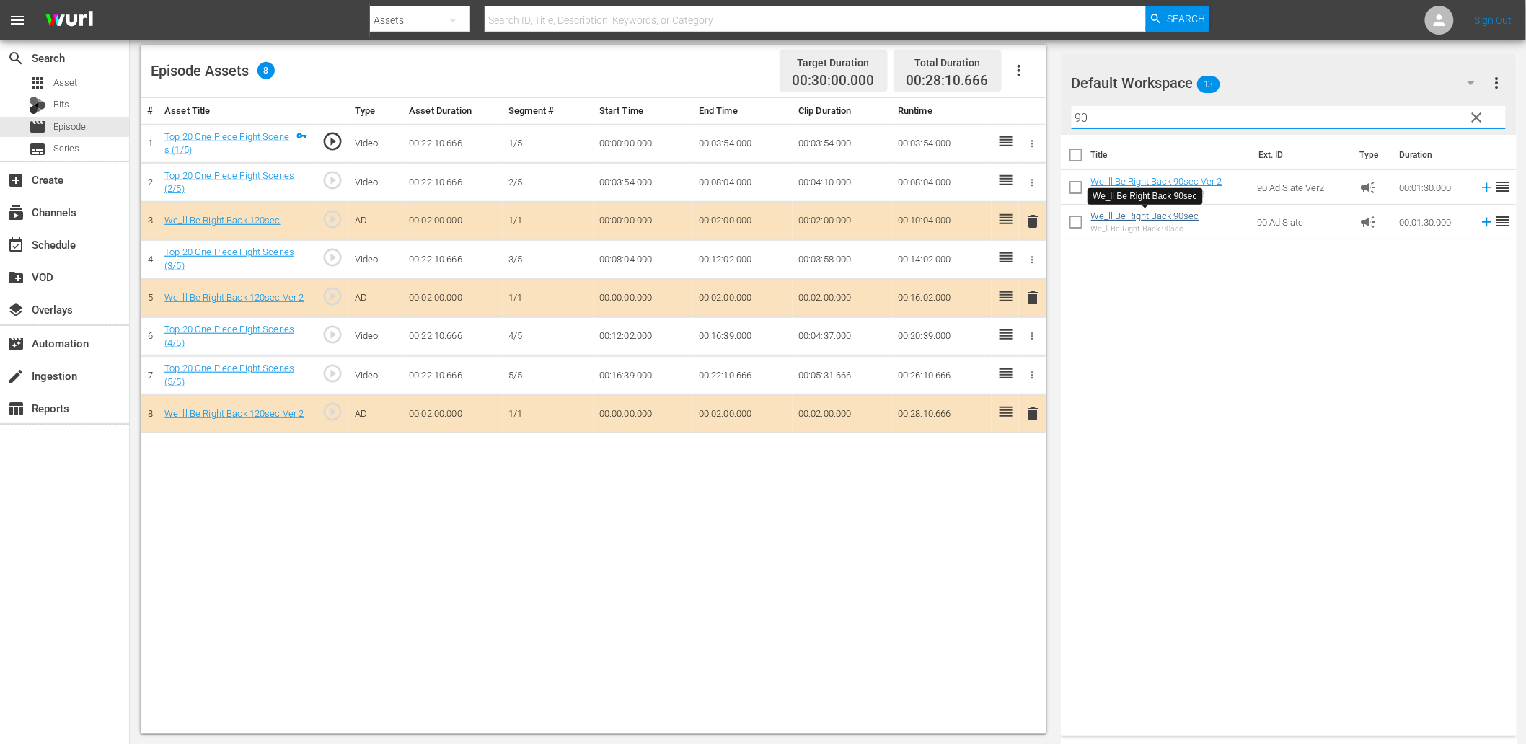
type input "90"
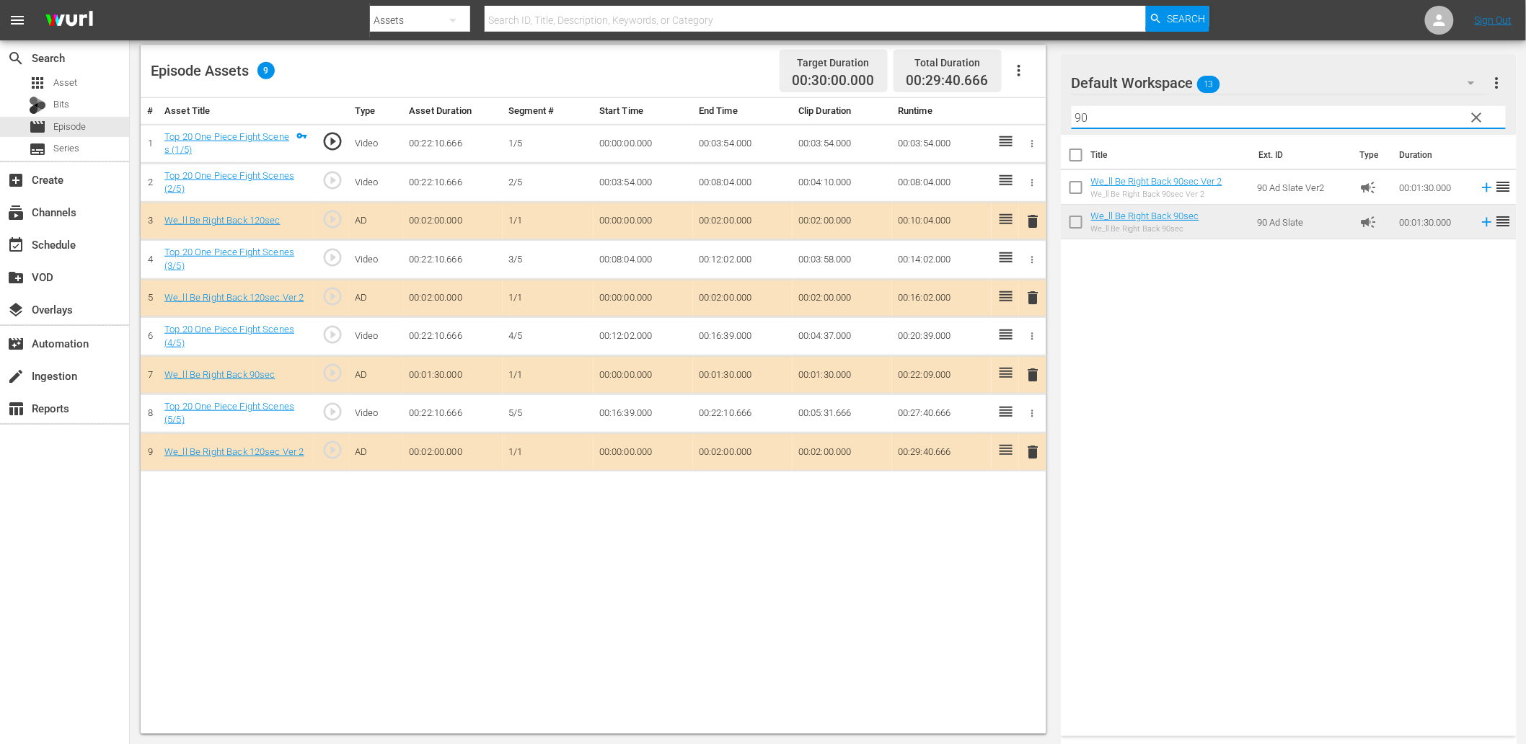
drag, startPoint x: 1129, startPoint y: 121, endPoint x: 1019, endPoint y: 120, distance: 109.6
click at [1019, 120] on div "Video Player is loading. Play Video Play Mute Current Time 00:00:00.000 / Durat…" at bounding box center [828, 240] width 1375 height 988
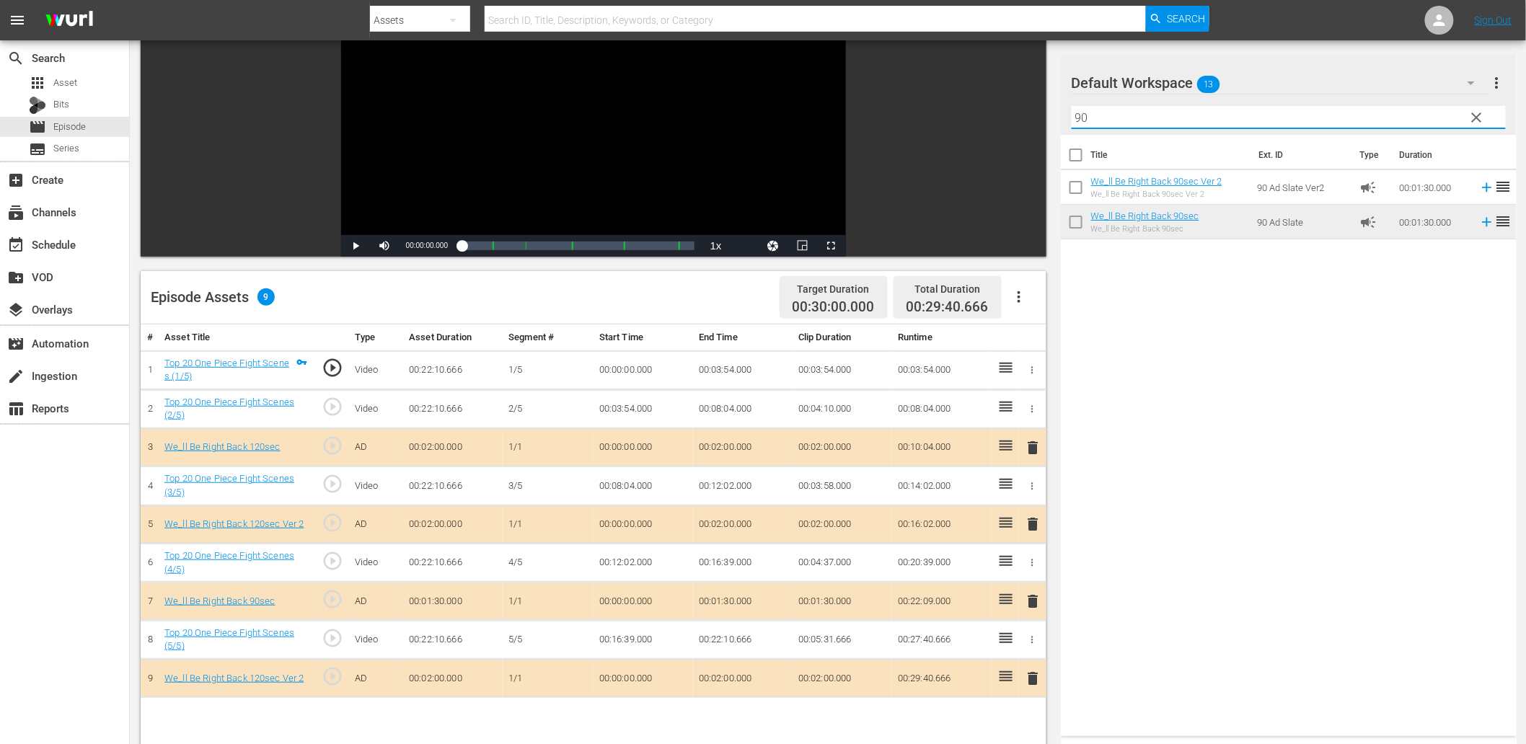
scroll to position [267, 0]
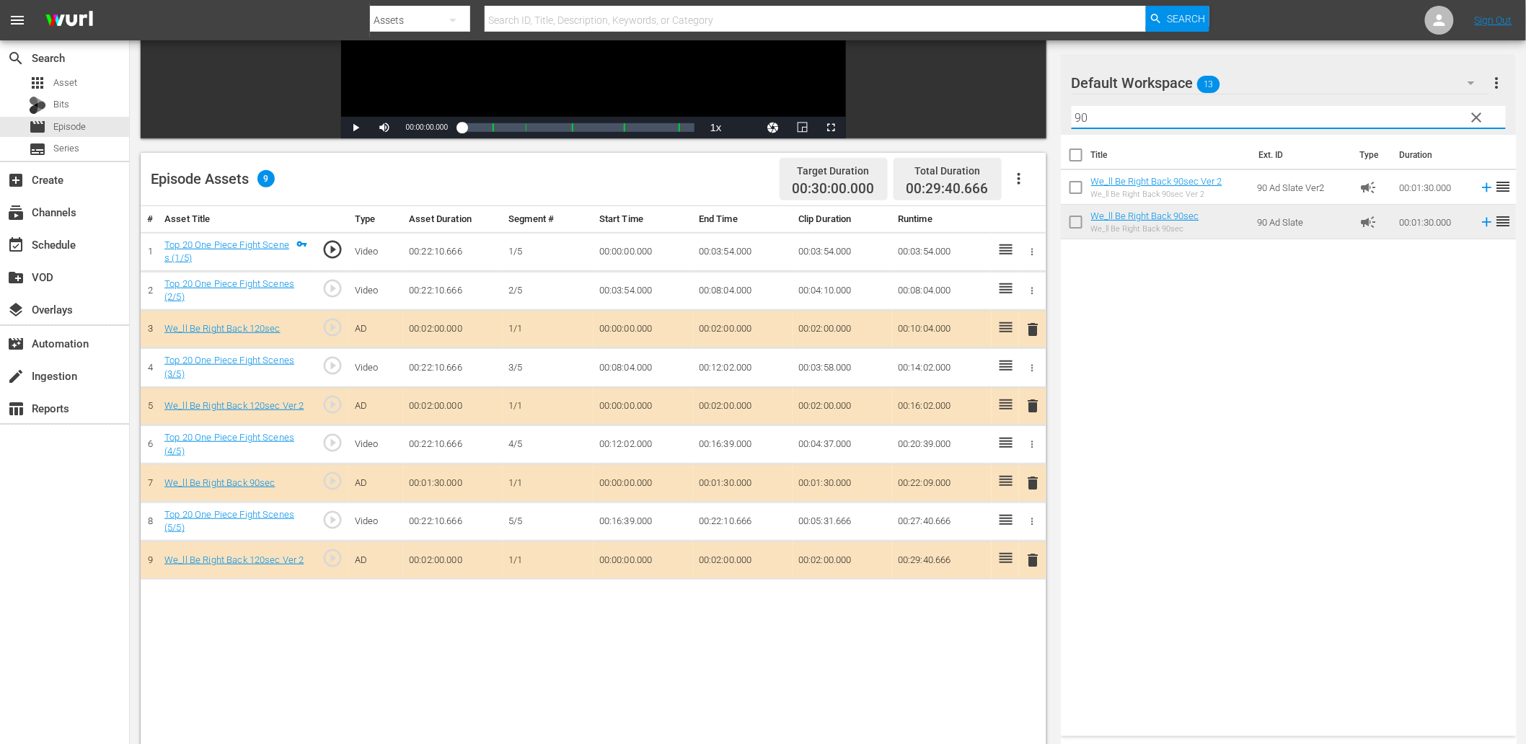
click at [1471, 117] on span "clear" at bounding box center [1477, 117] width 17 height 17
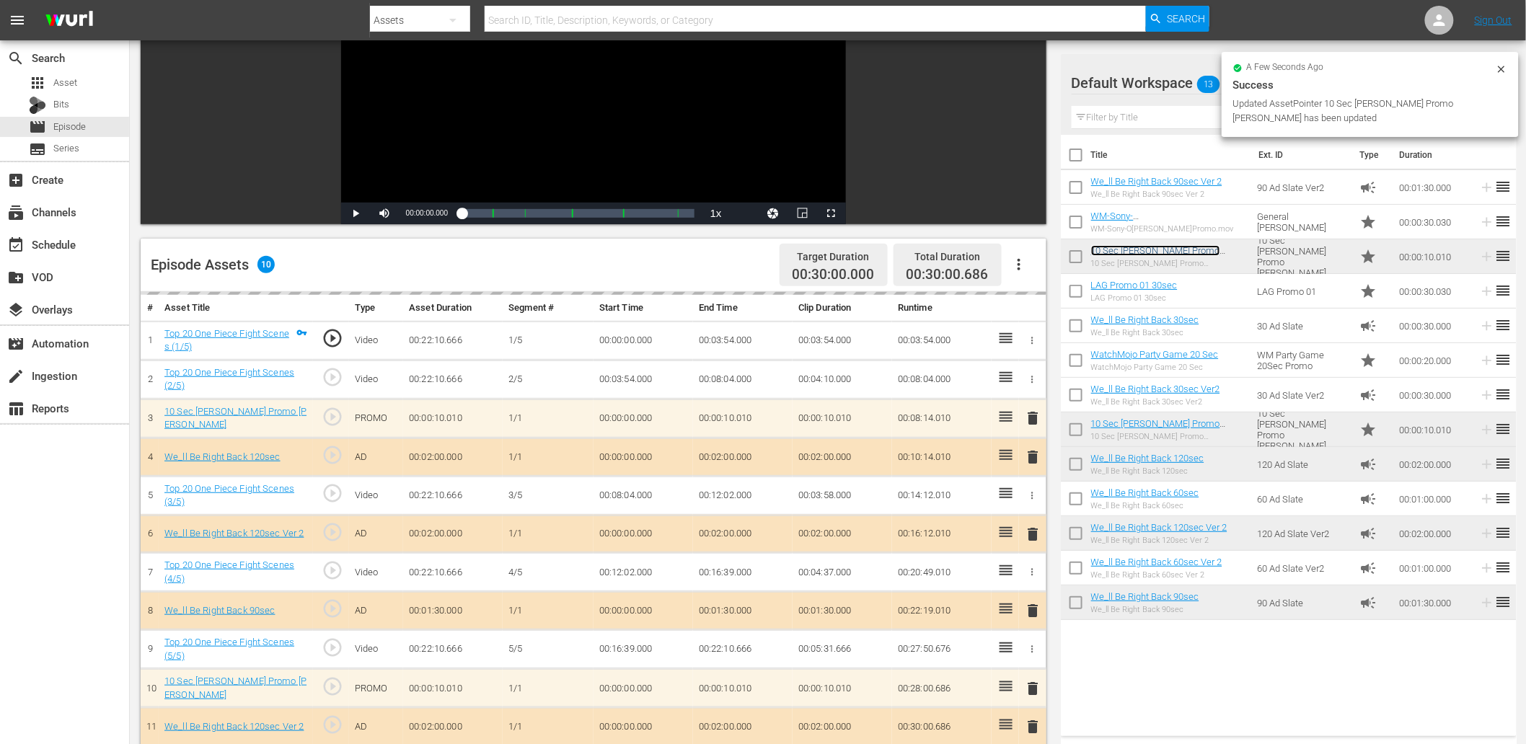
scroll to position [160, 0]
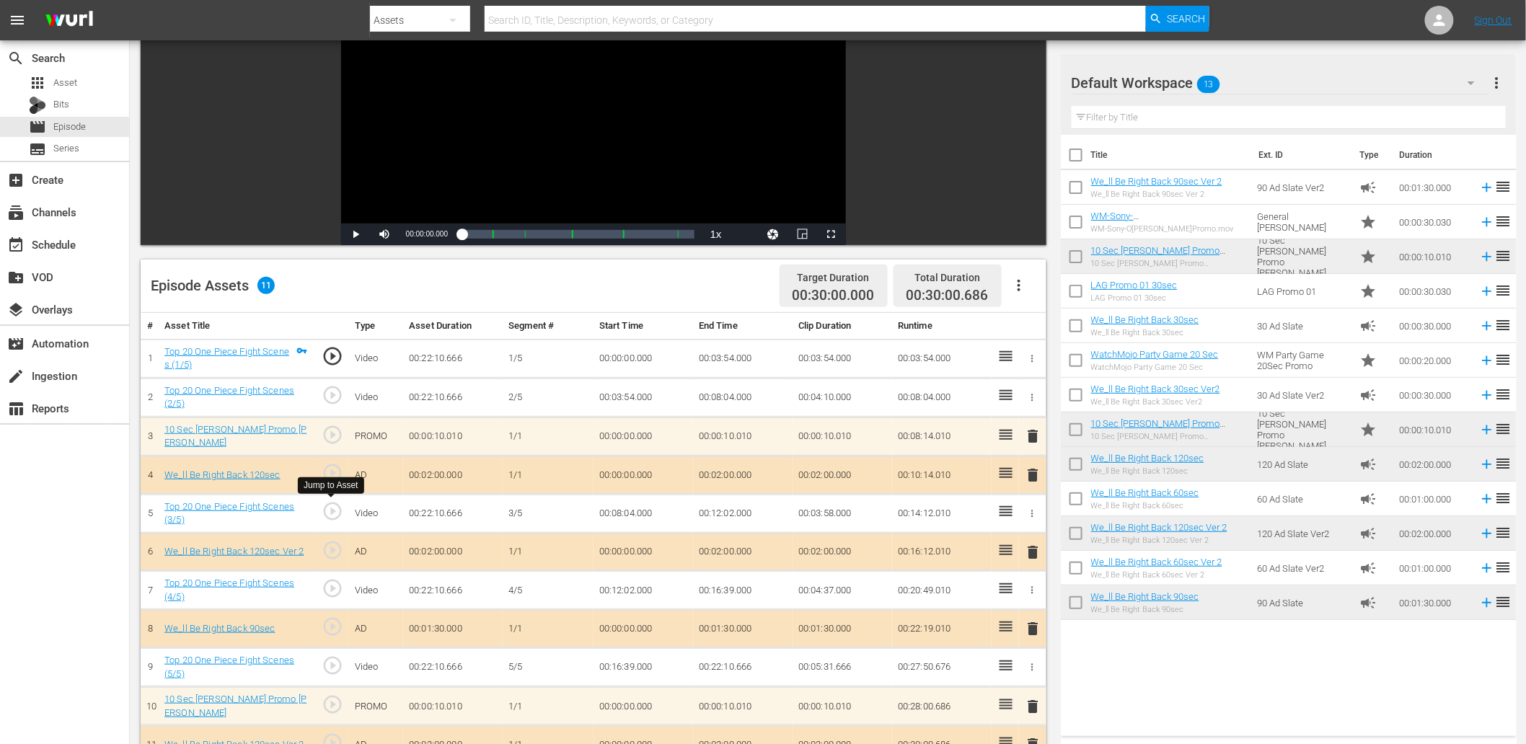
click at [335, 513] on span "play_circle_outline" at bounding box center [333, 512] width 22 height 22
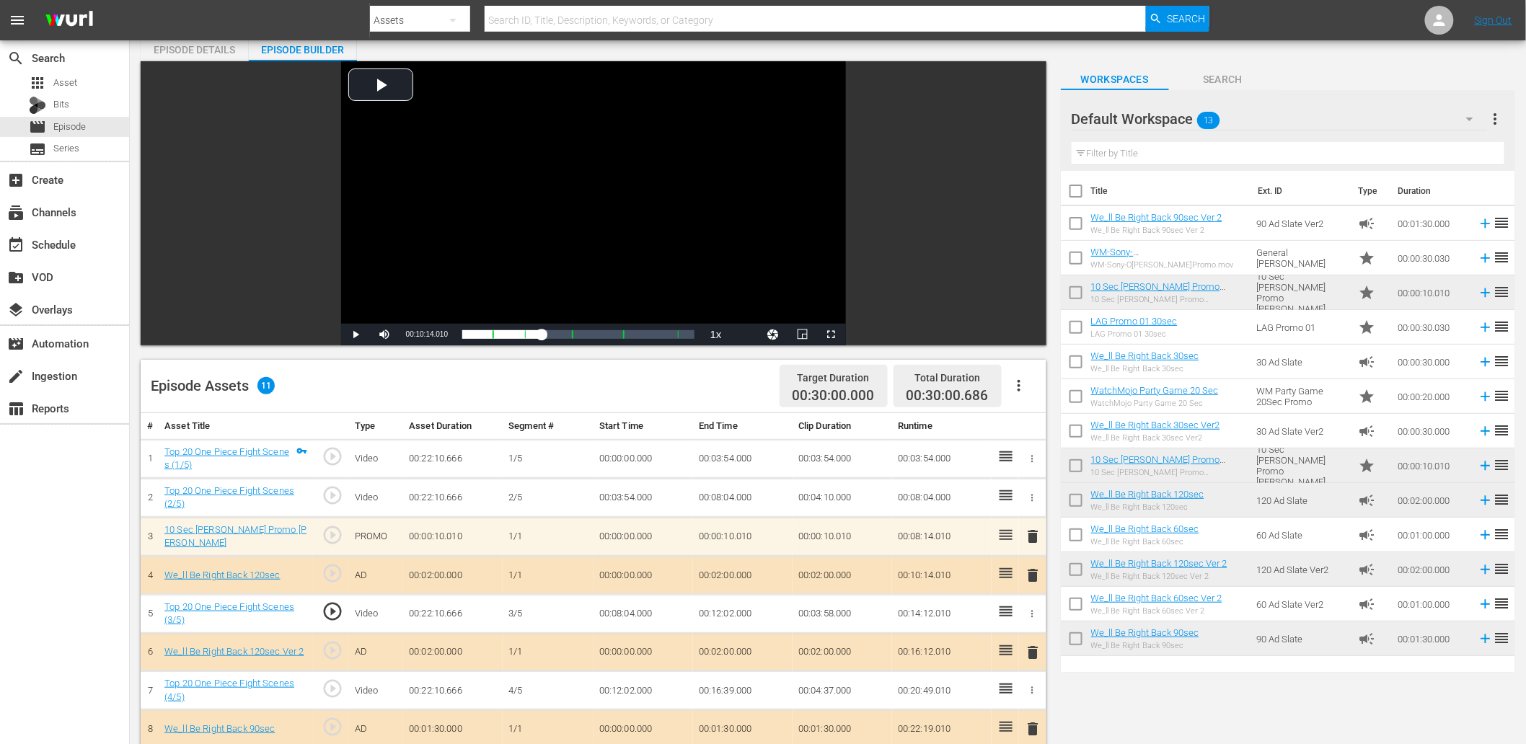
scroll to position [53, 0]
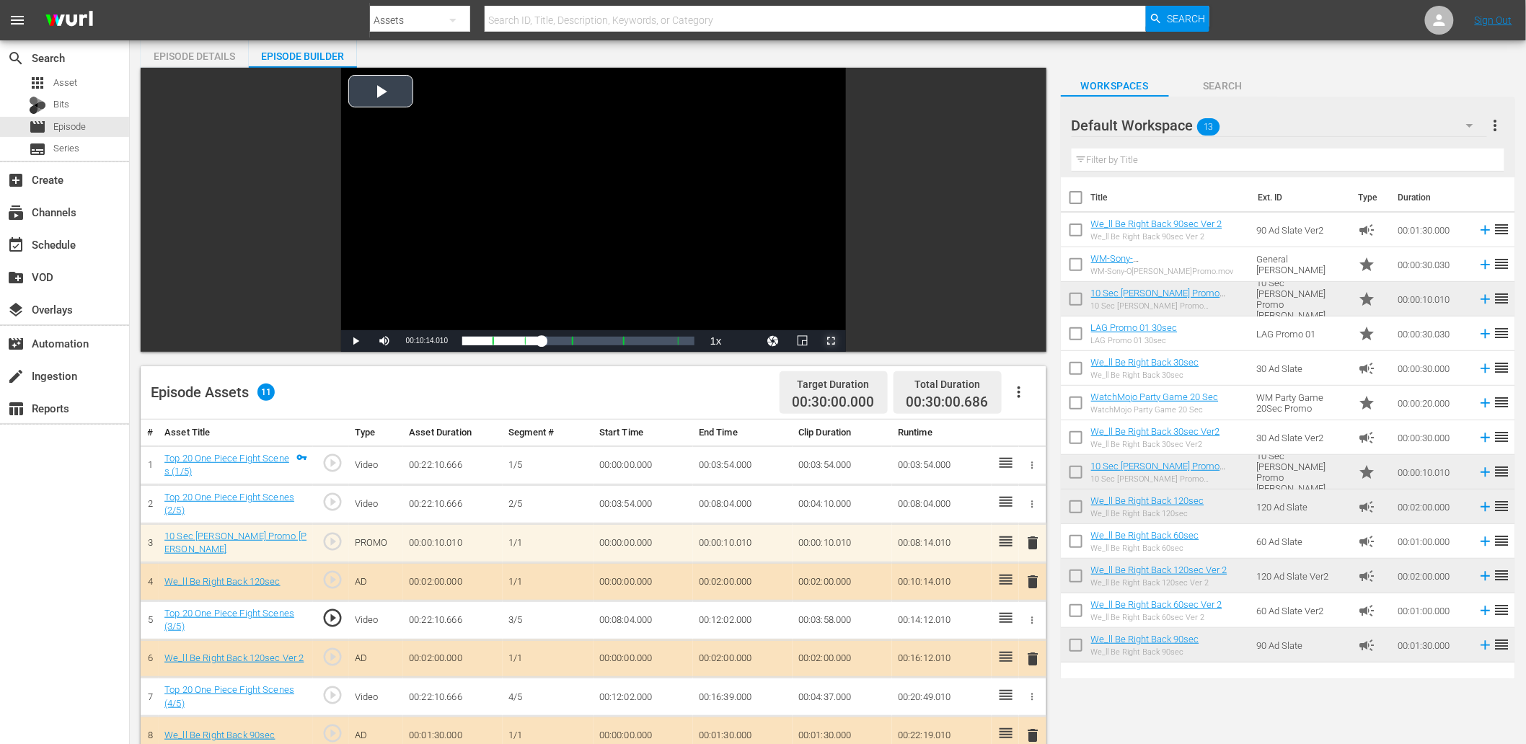
click at [832, 341] on span "Video Player" at bounding box center [832, 341] width 0 height 0
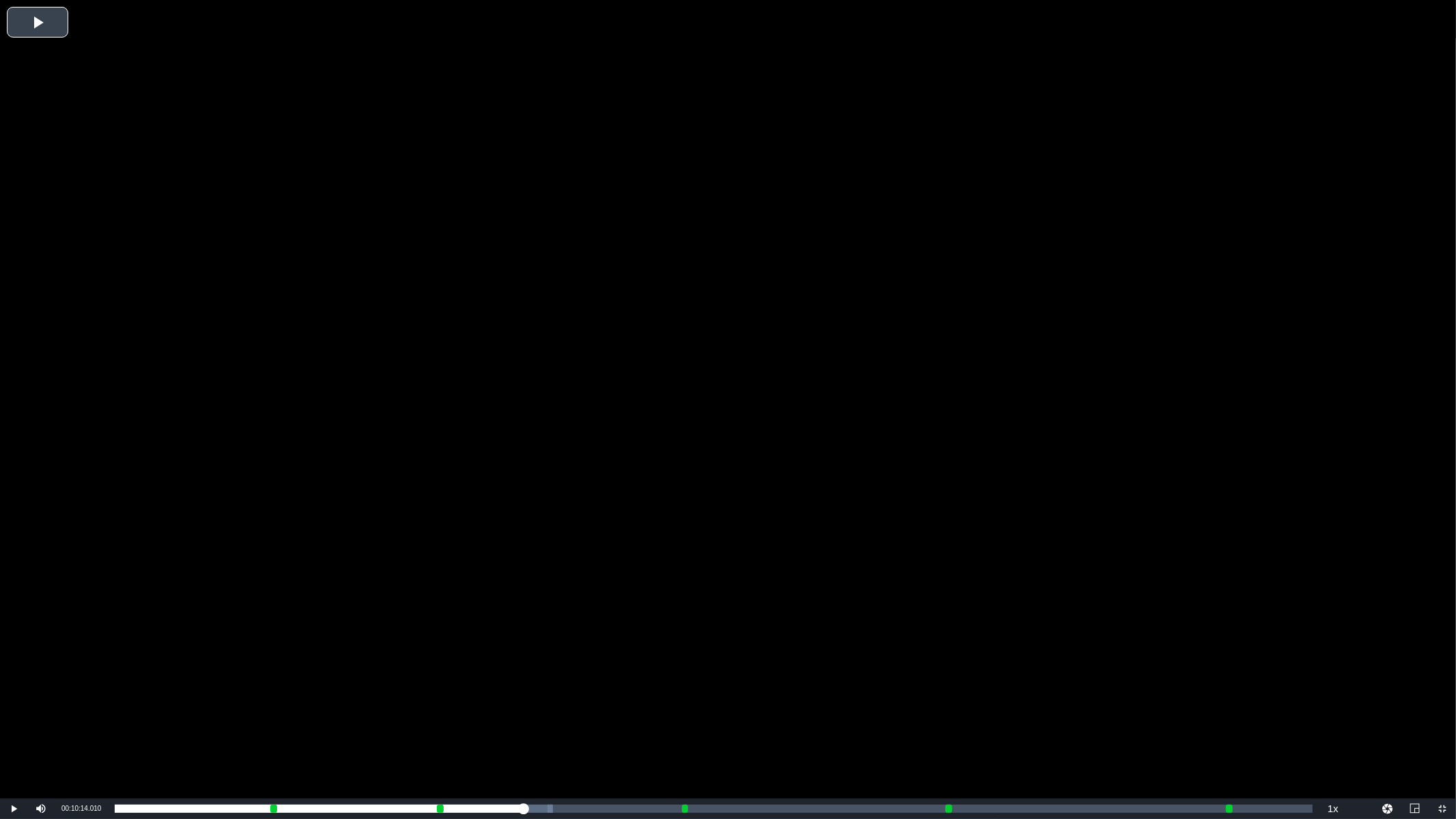
click at [596, 556] on div "Video Player" at bounding box center [728, 399] width 1456 height 798
click at [1442, 704] on span "Video Player" at bounding box center [1442, 809] width 0 height 0
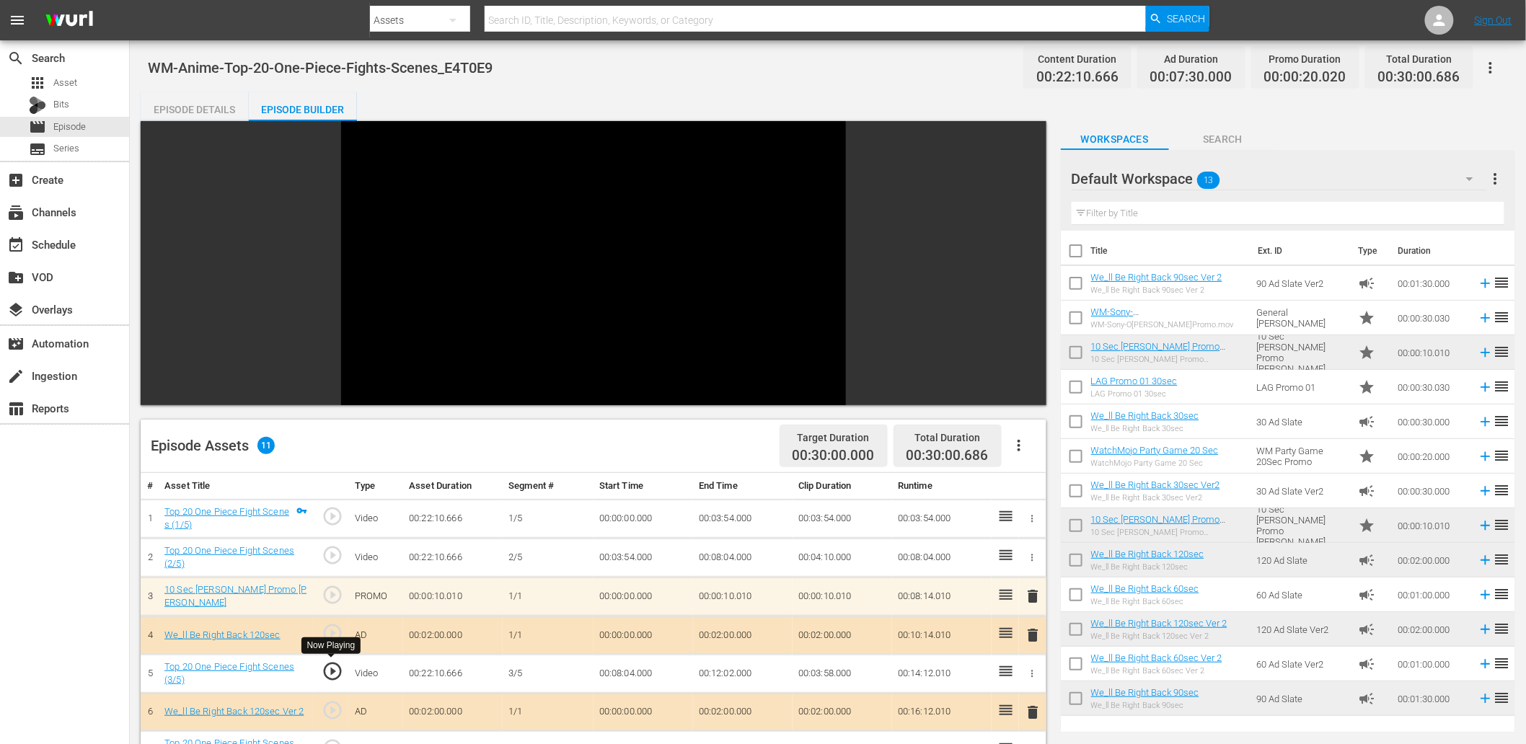
click at [328, 672] on span "play_circle_outline" at bounding box center [333, 672] width 22 height 22
click at [638, 669] on td "00:08:04.000" at bounding box center [644, 673] width 100 height 39
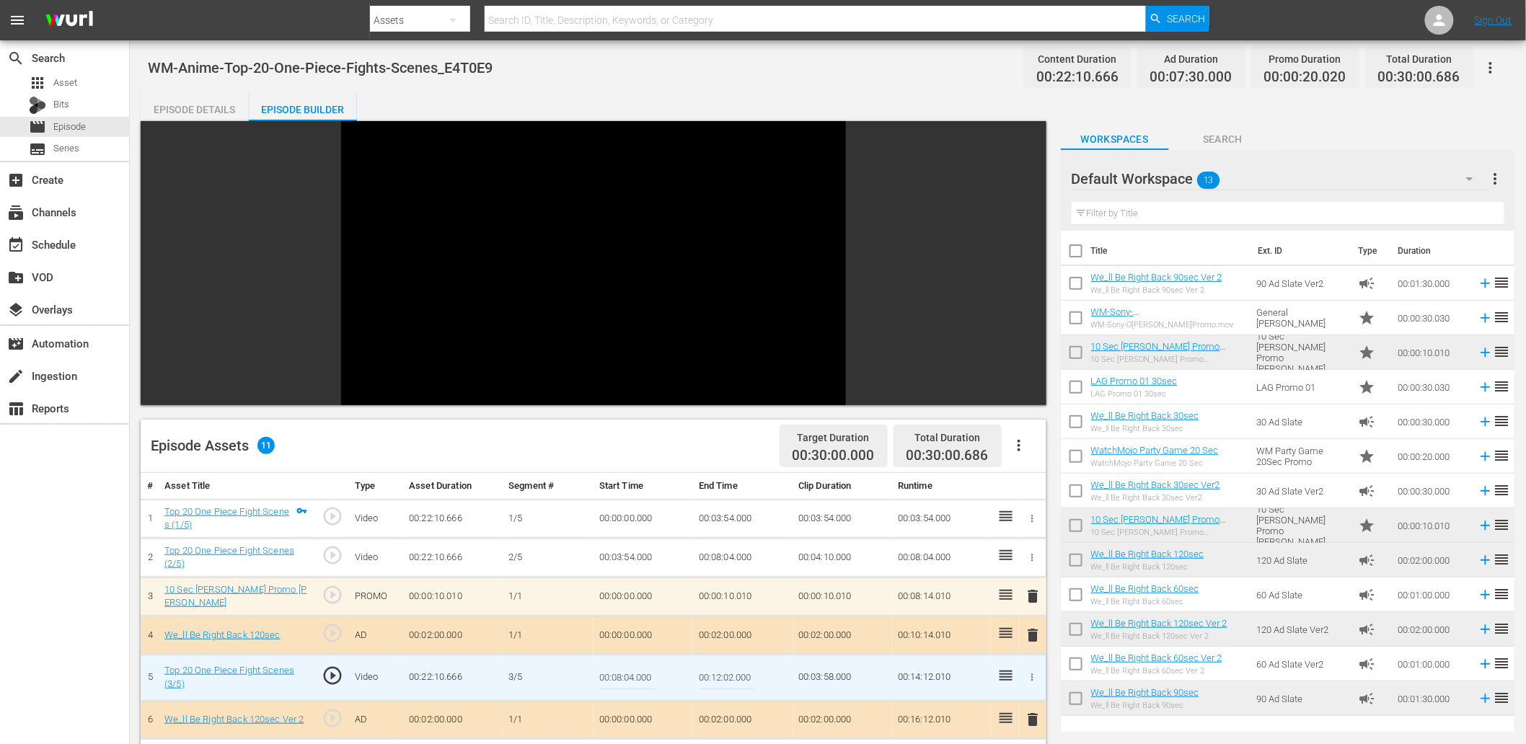
click at [638, 669] on input "00:08:04.000" at bounding box center [627, 678] width 56 height 35
type input "00:08:04.155"
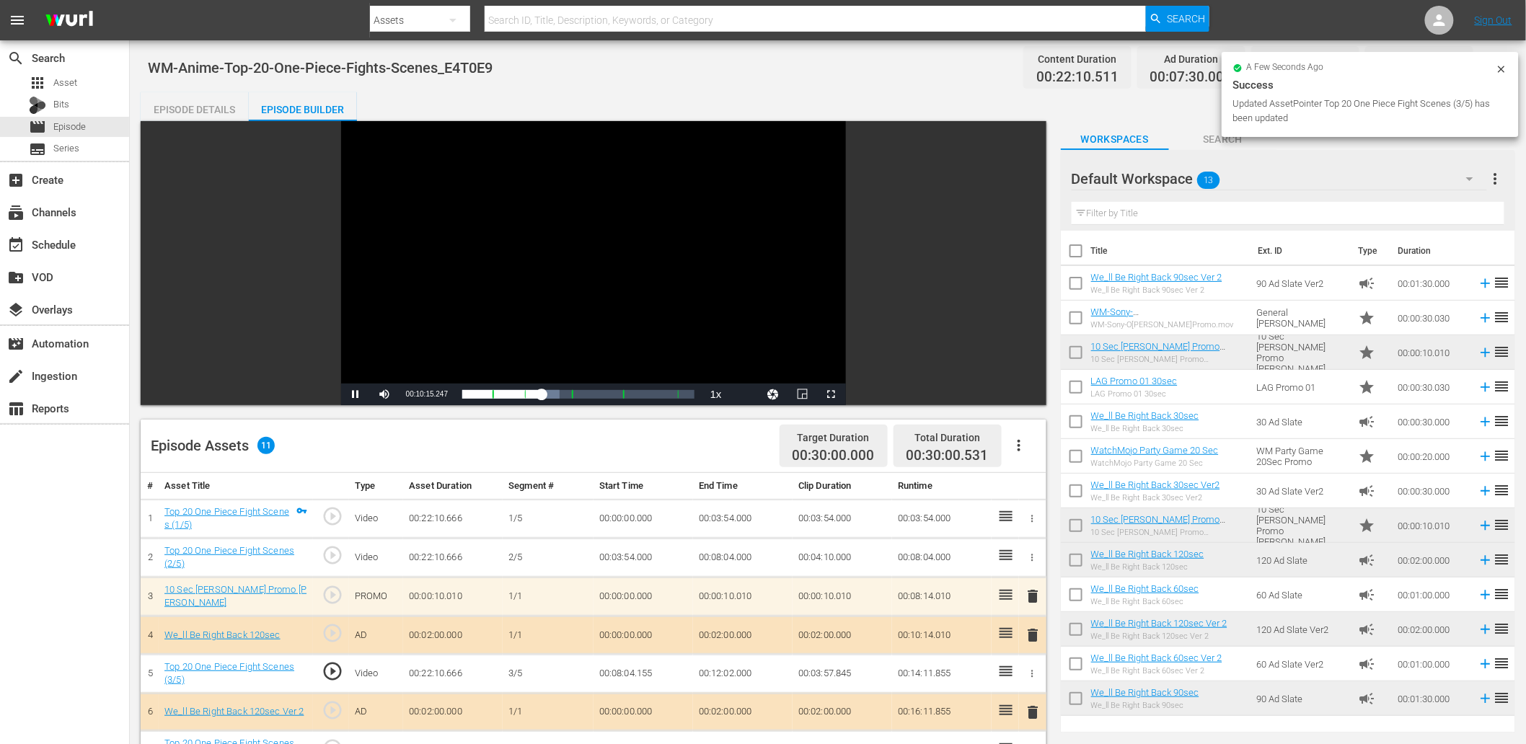
click at [585, 313] on div "Video Player" at bounding box center [593, 252] width 505 height 263
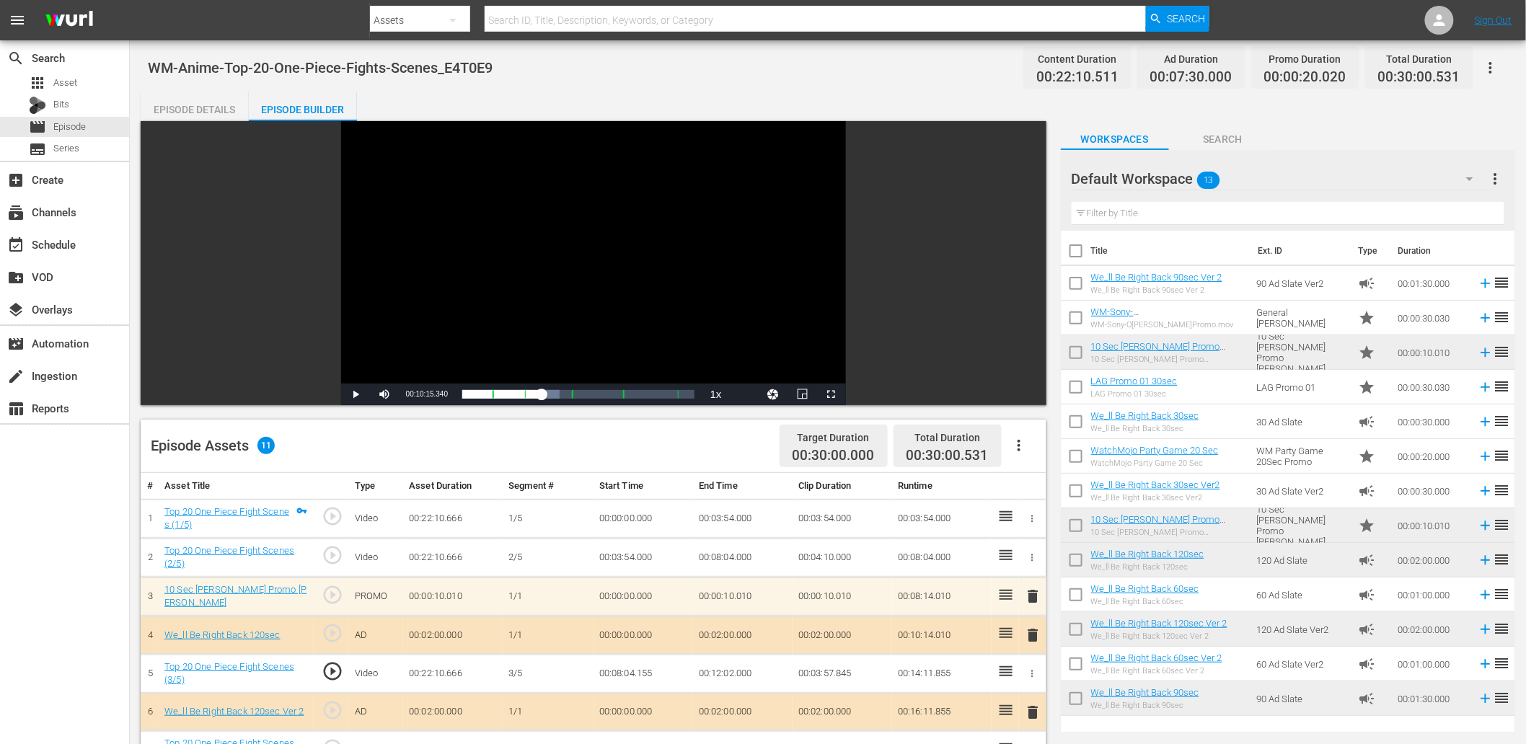
click at [326, 677] on span "play_circle_outline" at bounding box center [333, 672] width 22 height 22
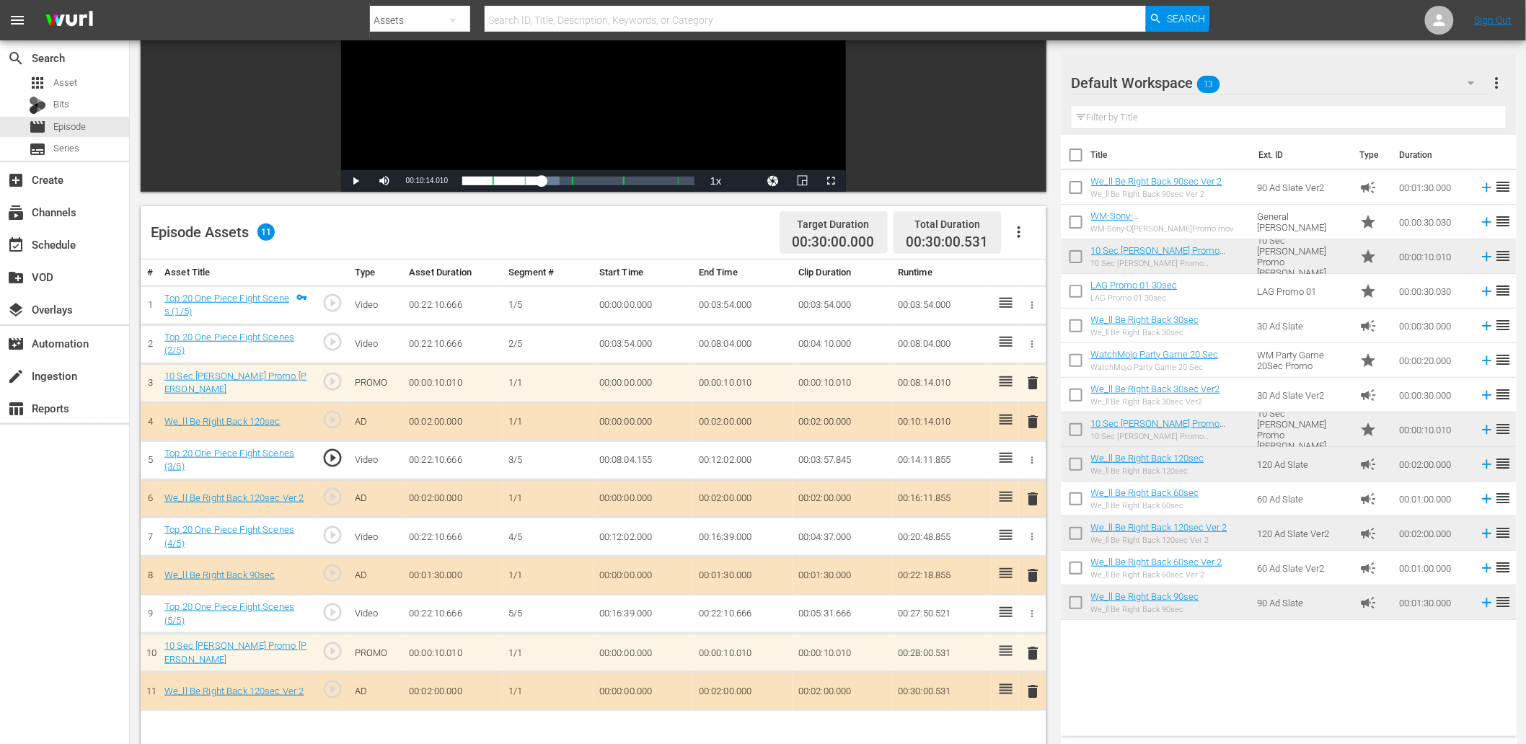
scroll to position [320, 0]
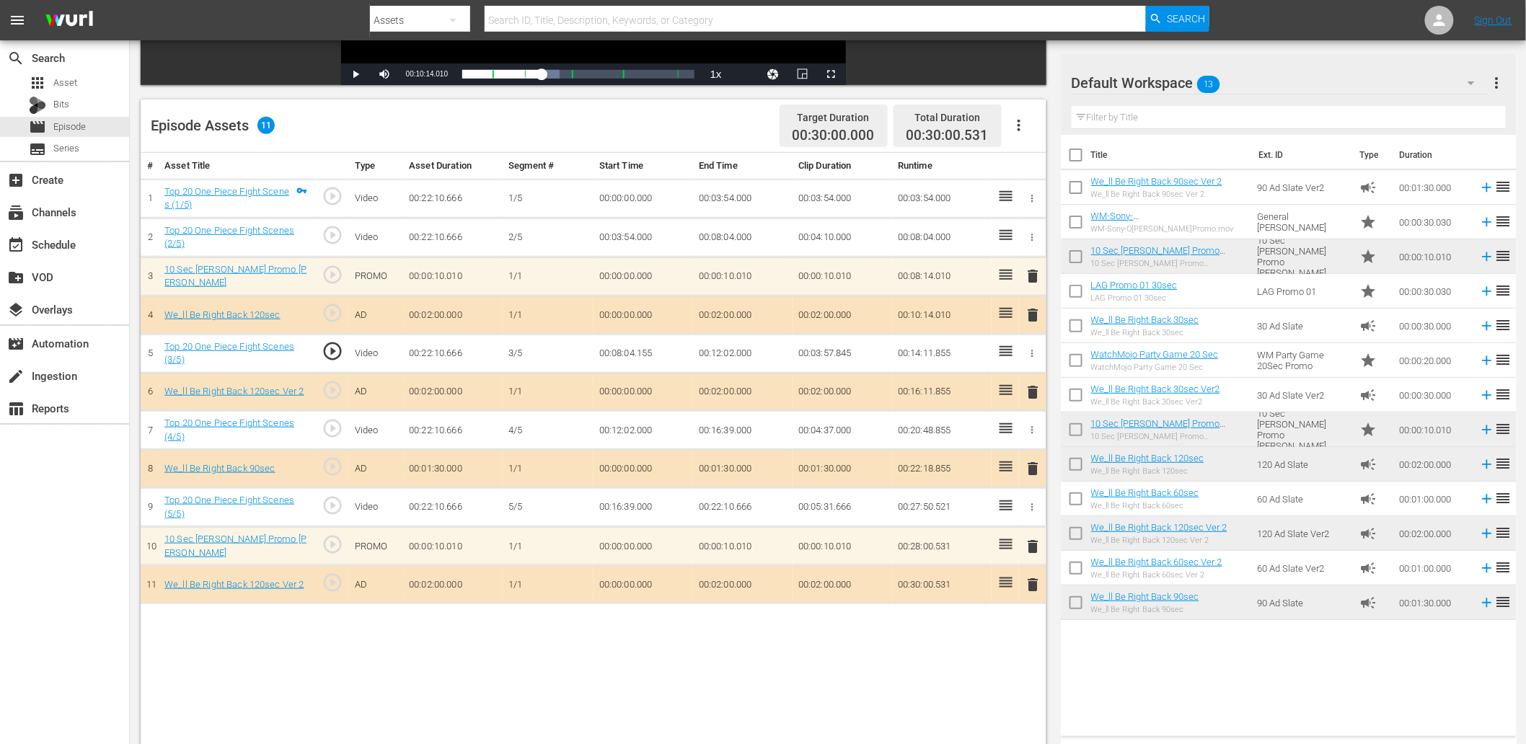
click at [640, 352] on td "00:08:04.155" at bounding box center [644, 353] width 100 height 39
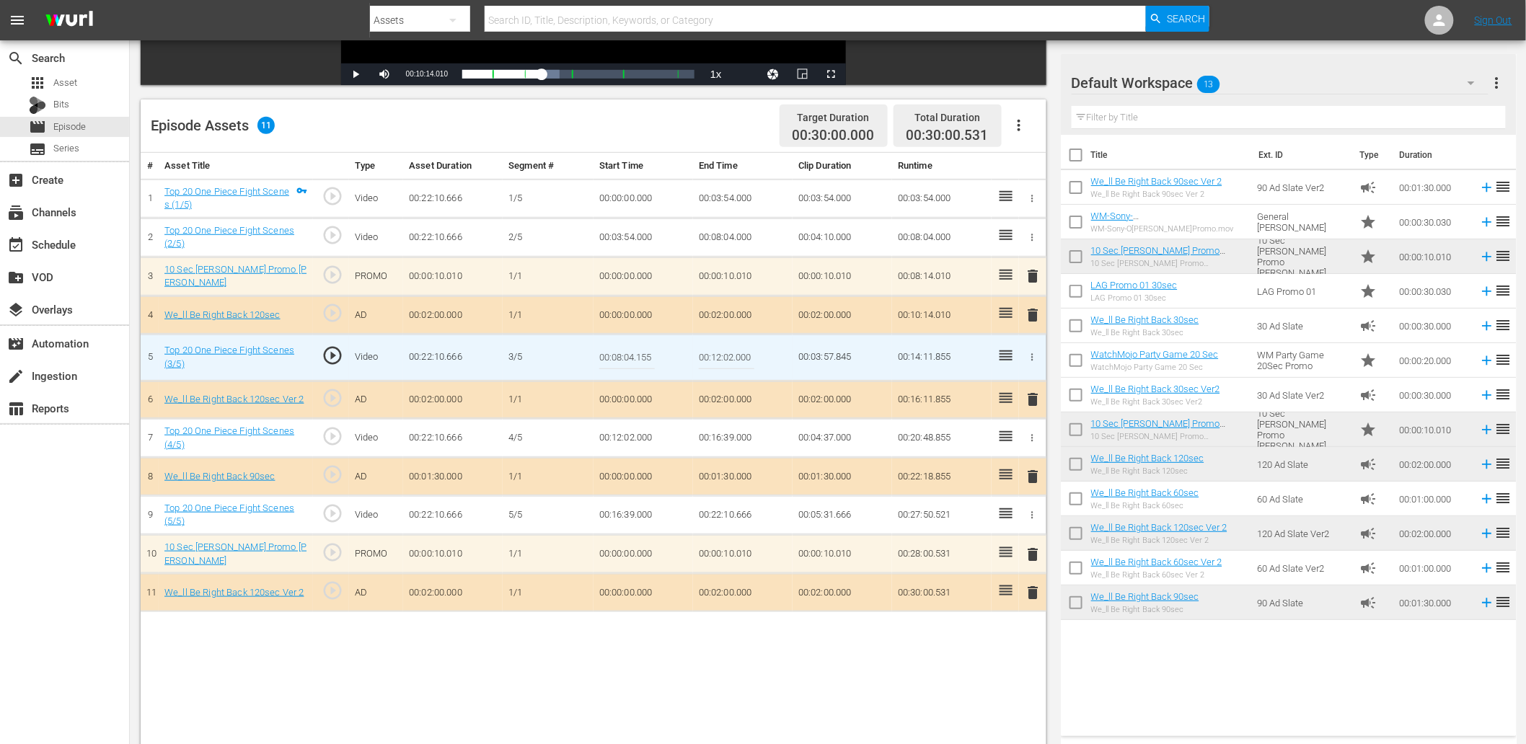
click at [640, 352] on input "00:08:04.155" at bounding box center [627, 357] width 56 height 35
type input "00:08:04.140"
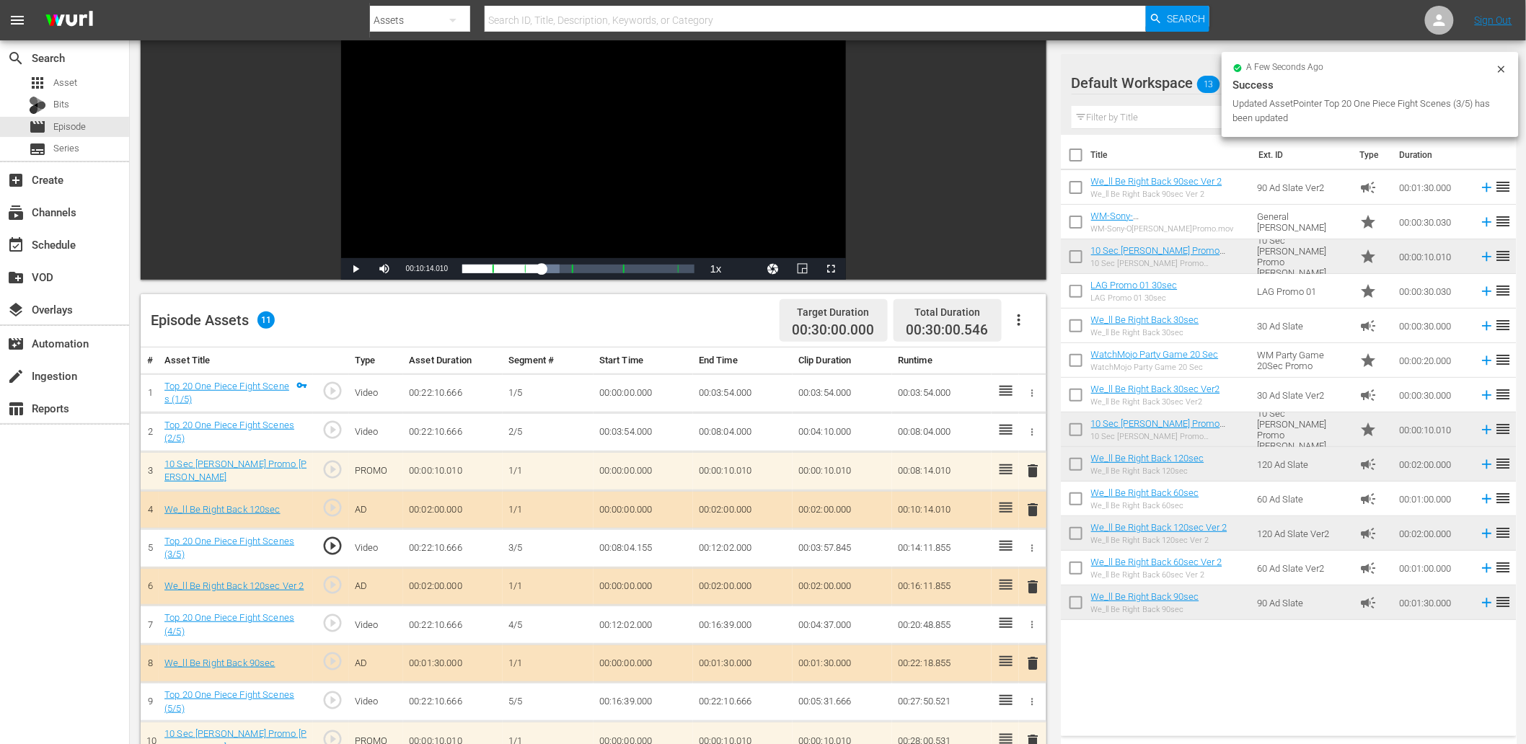
scroll to position [106, 0]
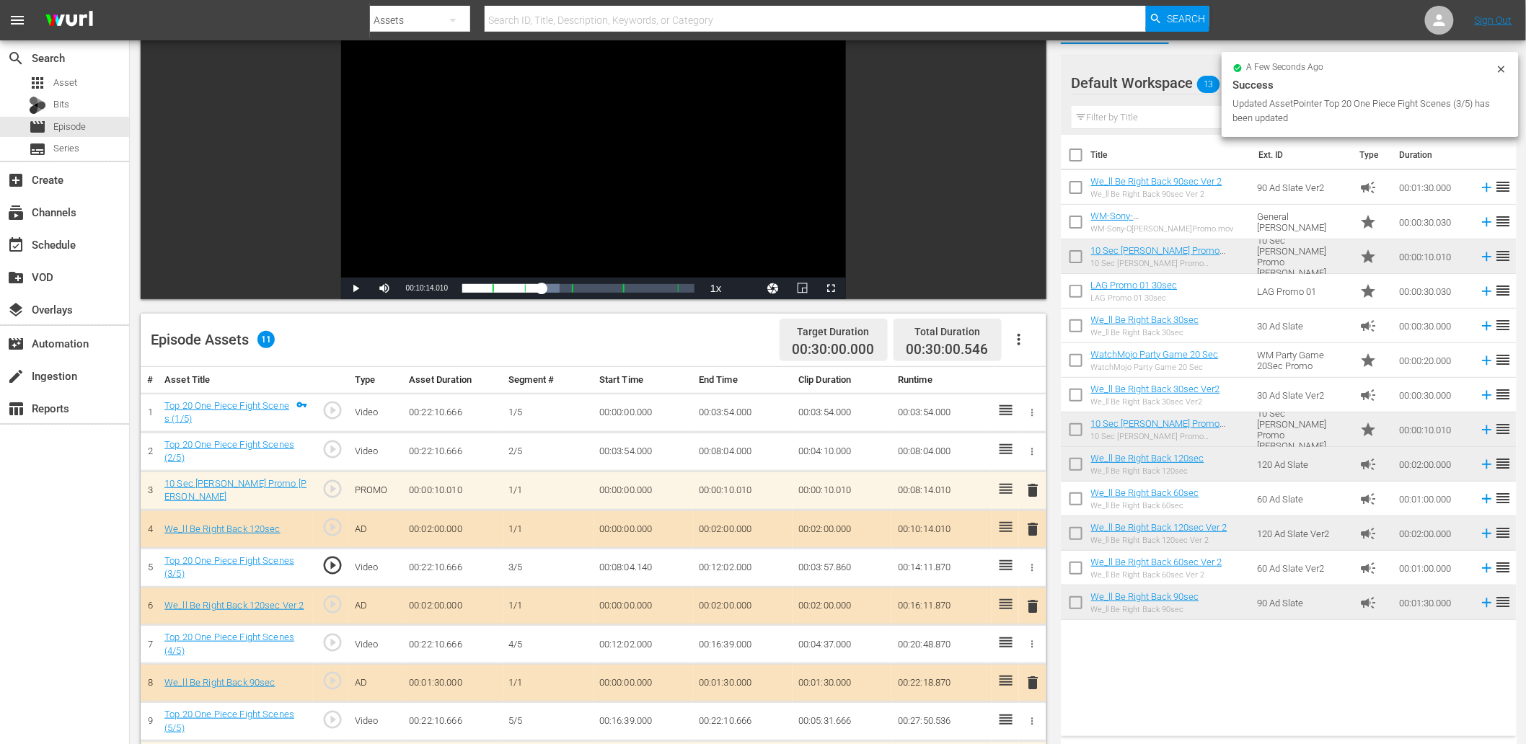
click at [334, 560] on span "play_circle_outline" at bounding box center [333, 566] width 22 height 22
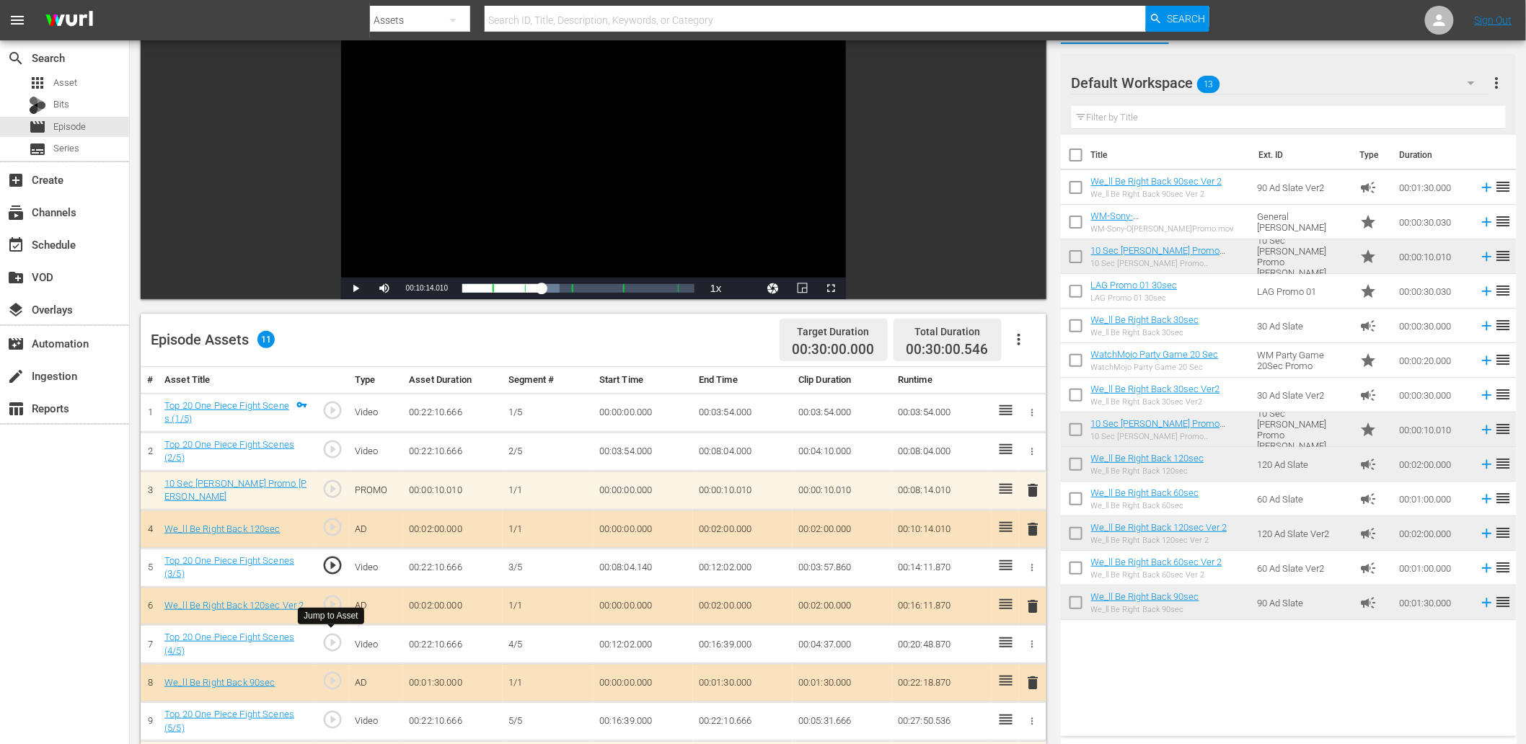
click at [333, 646] on span "play_circle_outline" at bounding box center [333, 643] width 22 height 22
click at [582, 142] on div "Video Player" at bounding box center [593, 146] width 505 height 263
click at [638, 642] on td "00:12:02.000" at bounding box center [644, 644] width 100 height 39
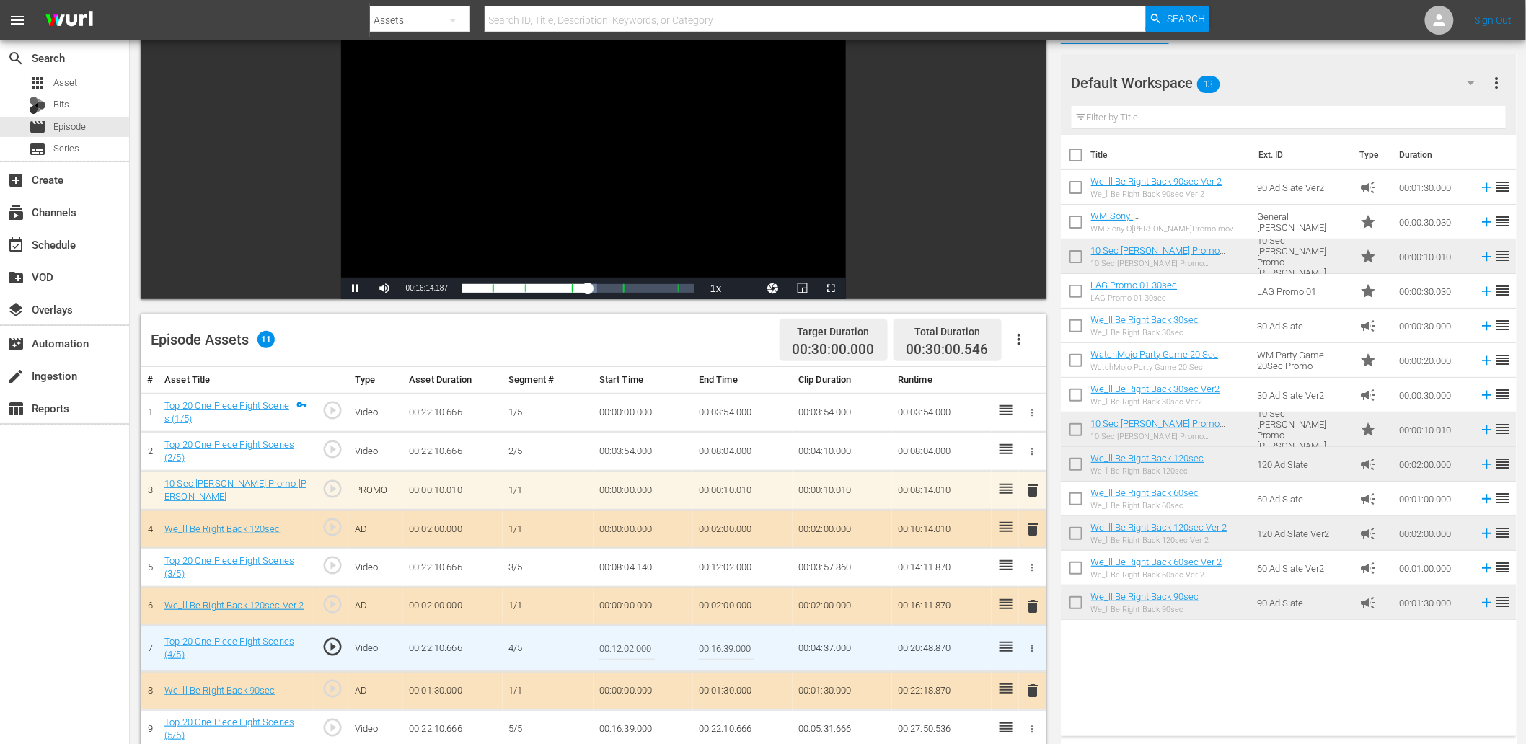
click at [638, 642] on input "00:12:02.000" at bounding box center [627, 648] width 56 height 35
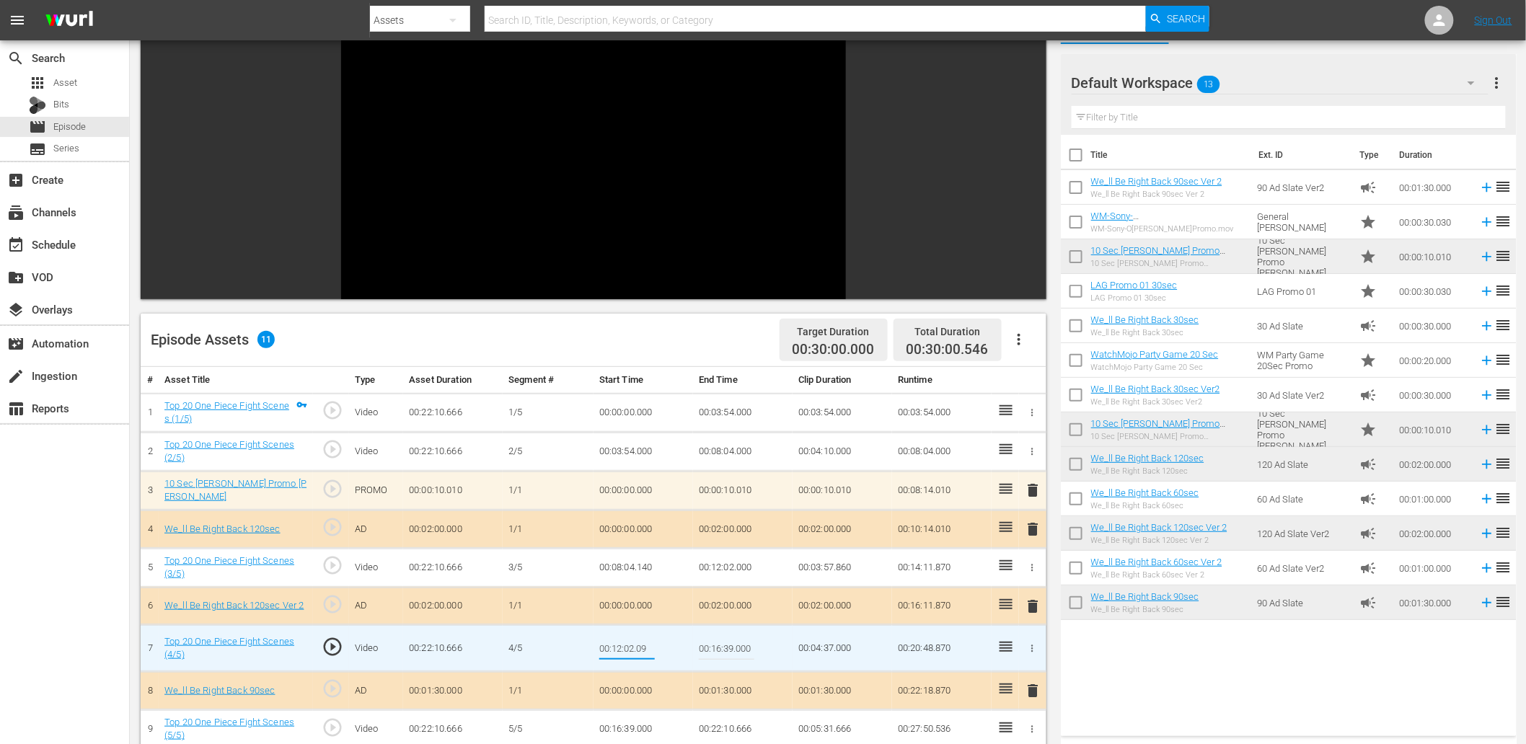
type input "00:12:02.099"
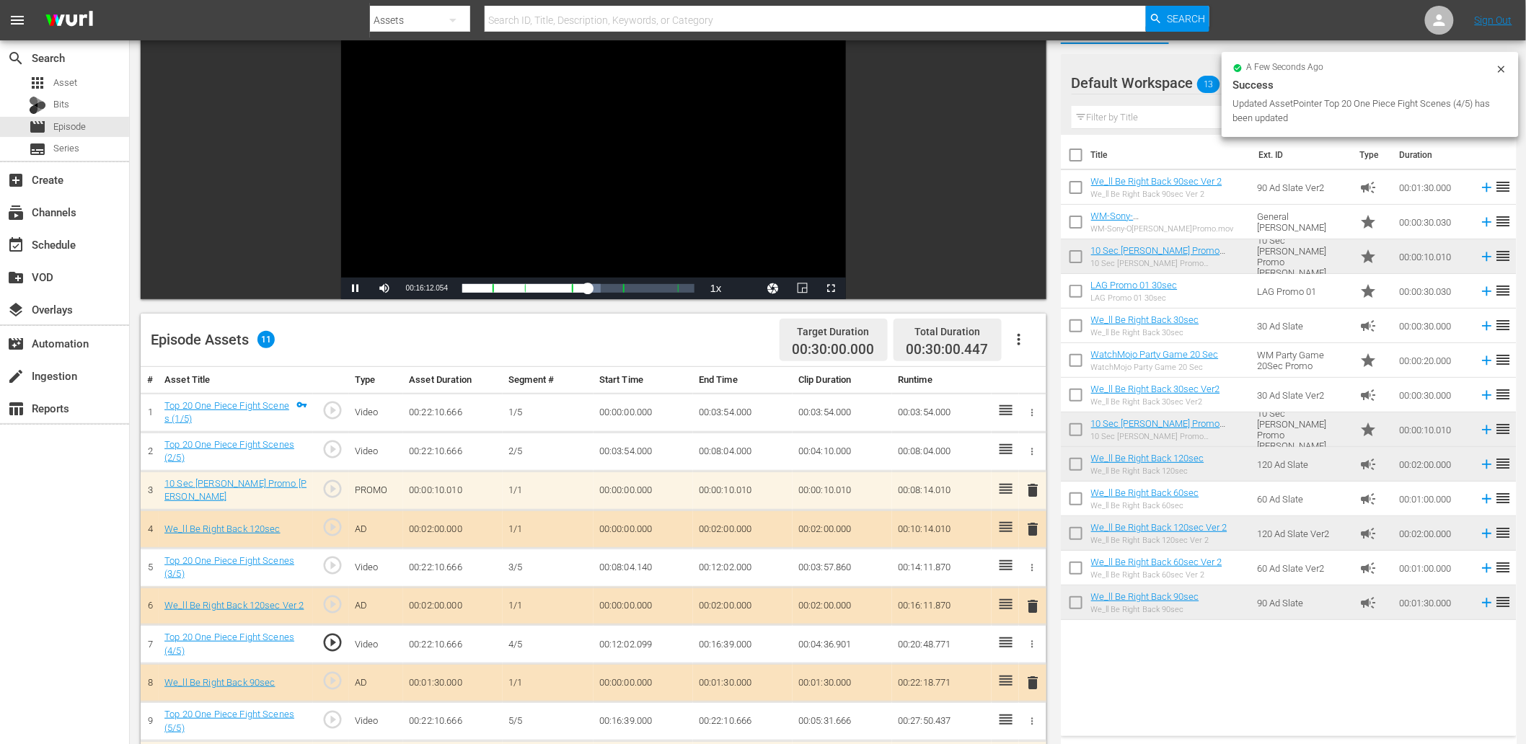
click at [532, 164] on div "Video Player" at bounding box center [593, 146] width 505 height 263
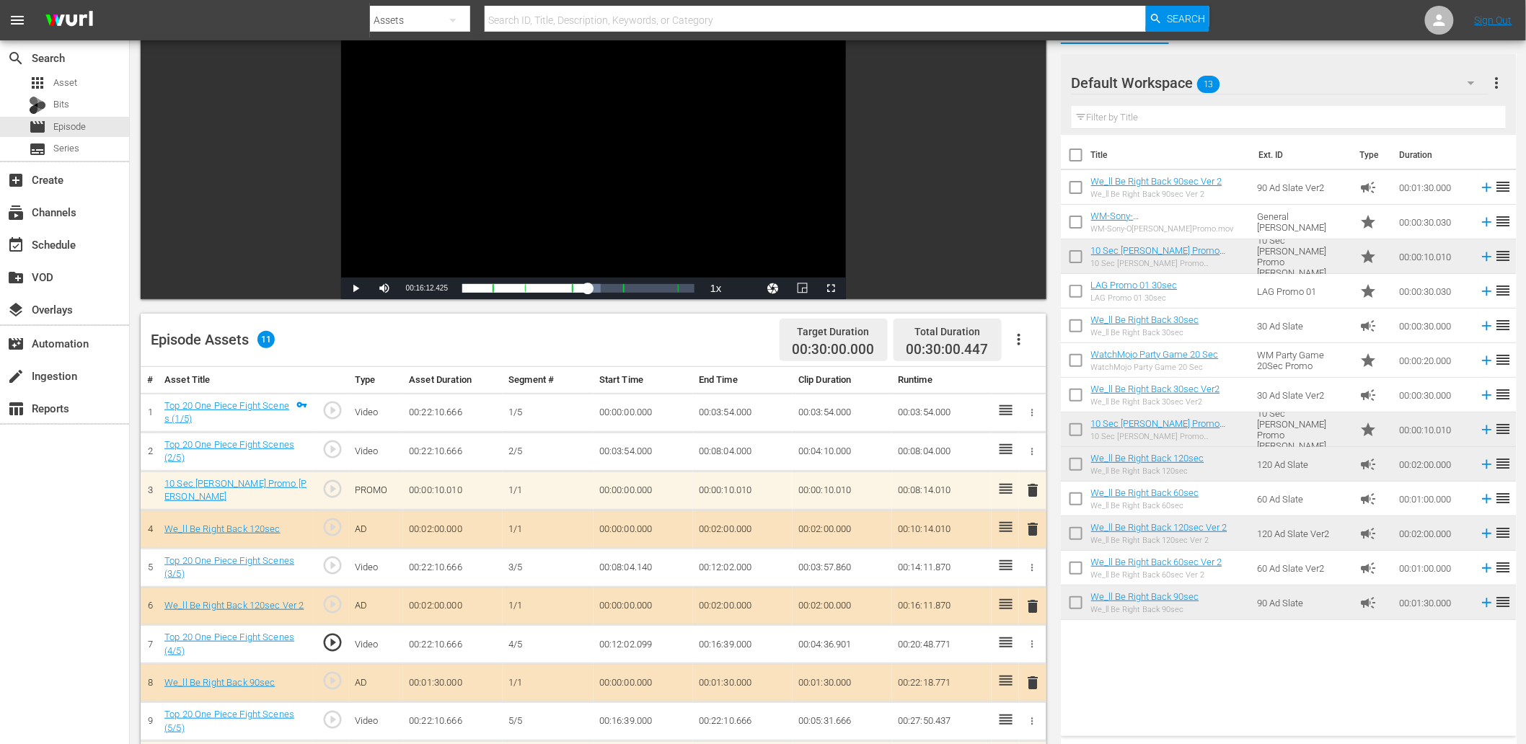
click at [338, 641] on span "play_circle_outline" at bounding box center [333, 643] width 22 height 22
click at [645, 645] on td "00:12:02.099" at bounding box center [644, 644] width 100 height 39
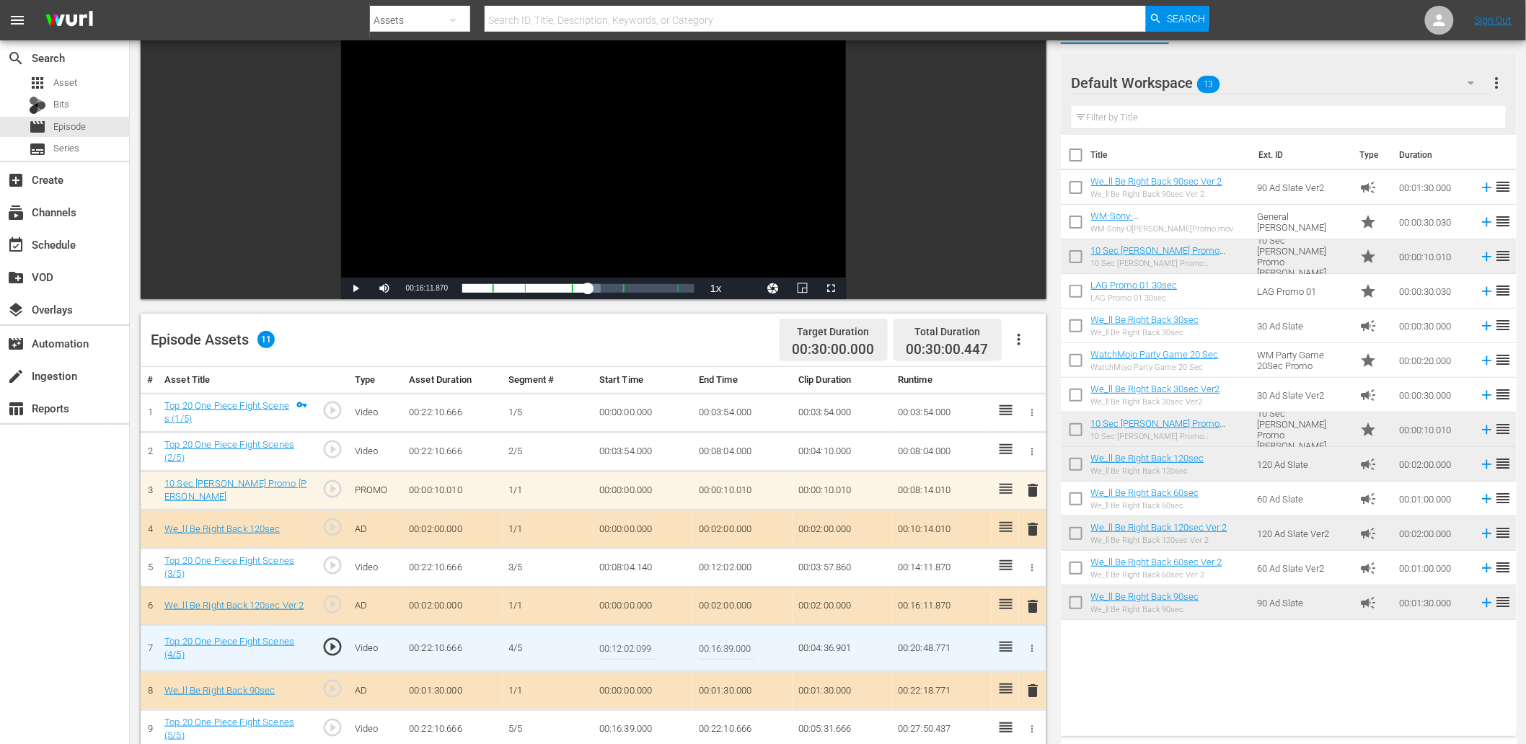
click at [645, 645] on input "00:12:02.099" at bounding box center [627, 648] width 56 height 35
type input "00:12:02.166"
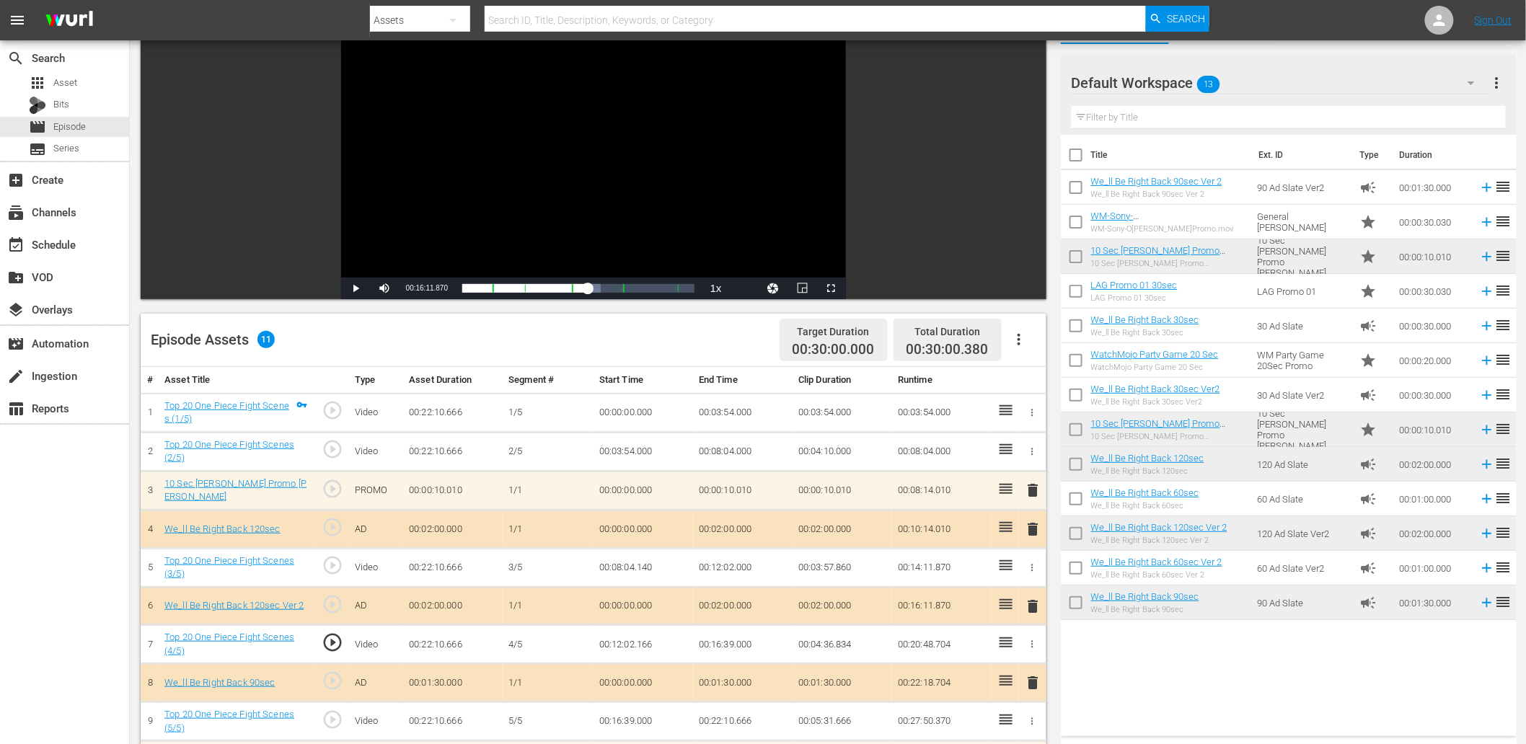
click at [651, 642] on td "00:12:02.166" at bounding box center [644, 644] width 100 height 39
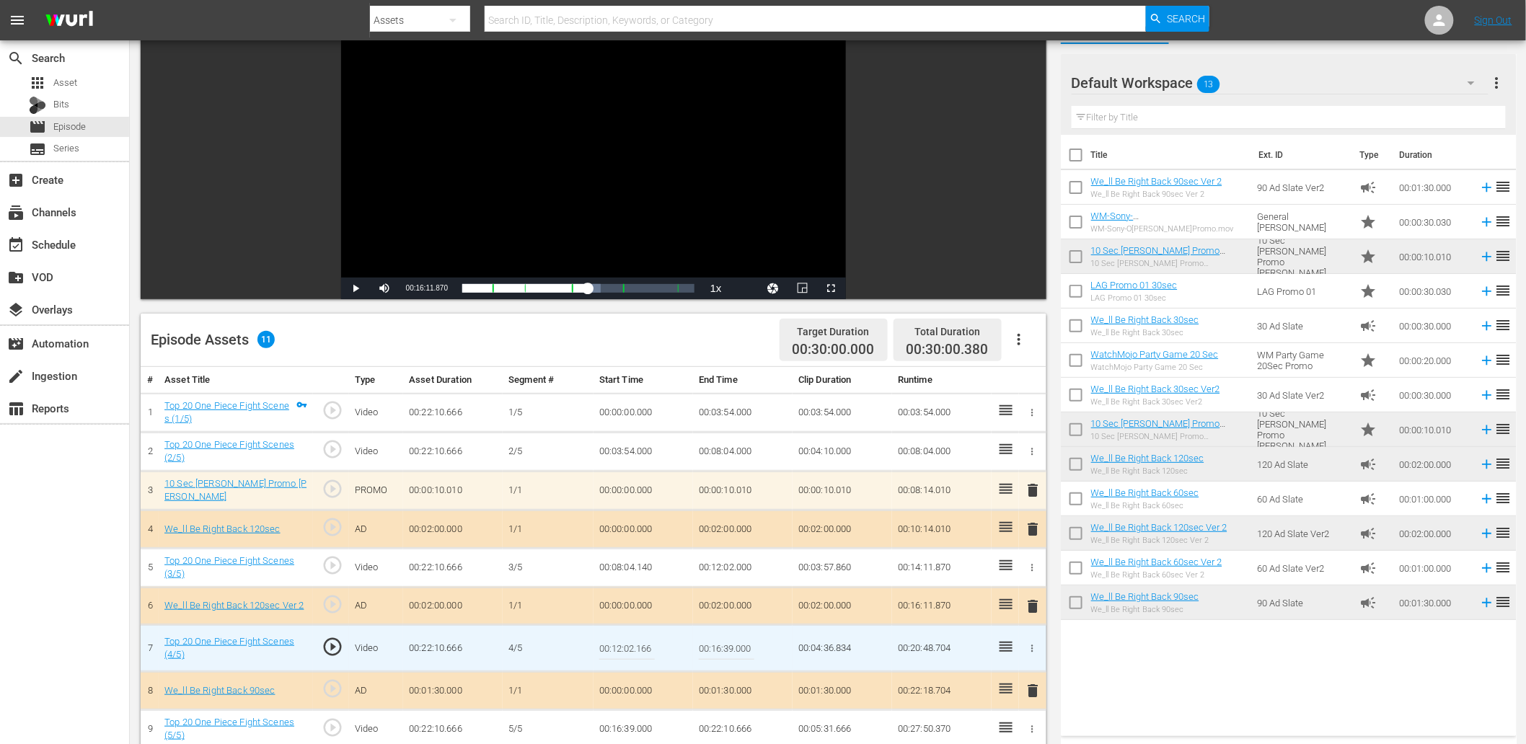
click at [651, 642] on input "00:12:02.166" at bounding box center [627, 648] width 56 height 35
type input "00:12:02.199"
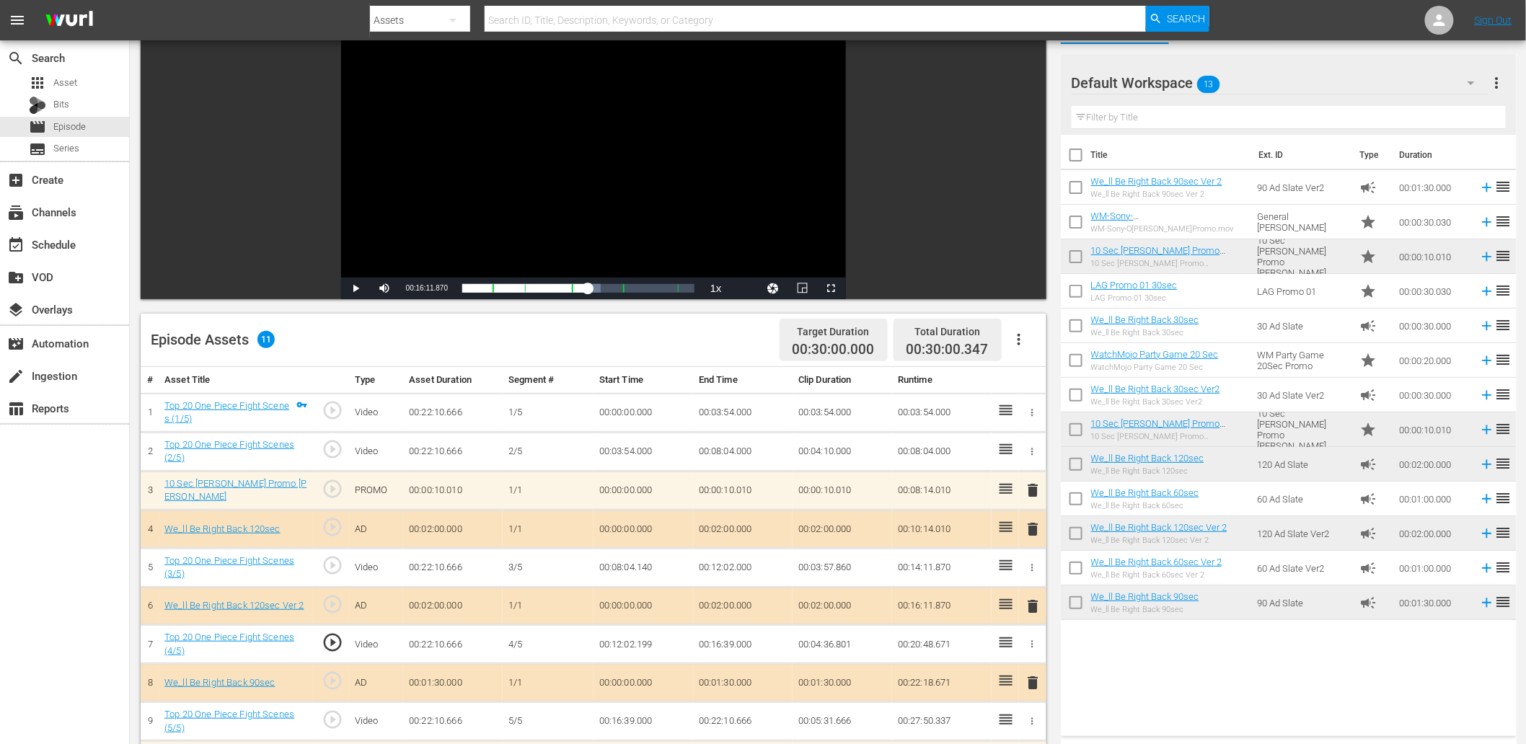
click at [532, 253] on div "Video Player" at bounding box center [593, 146] width 505 height 263
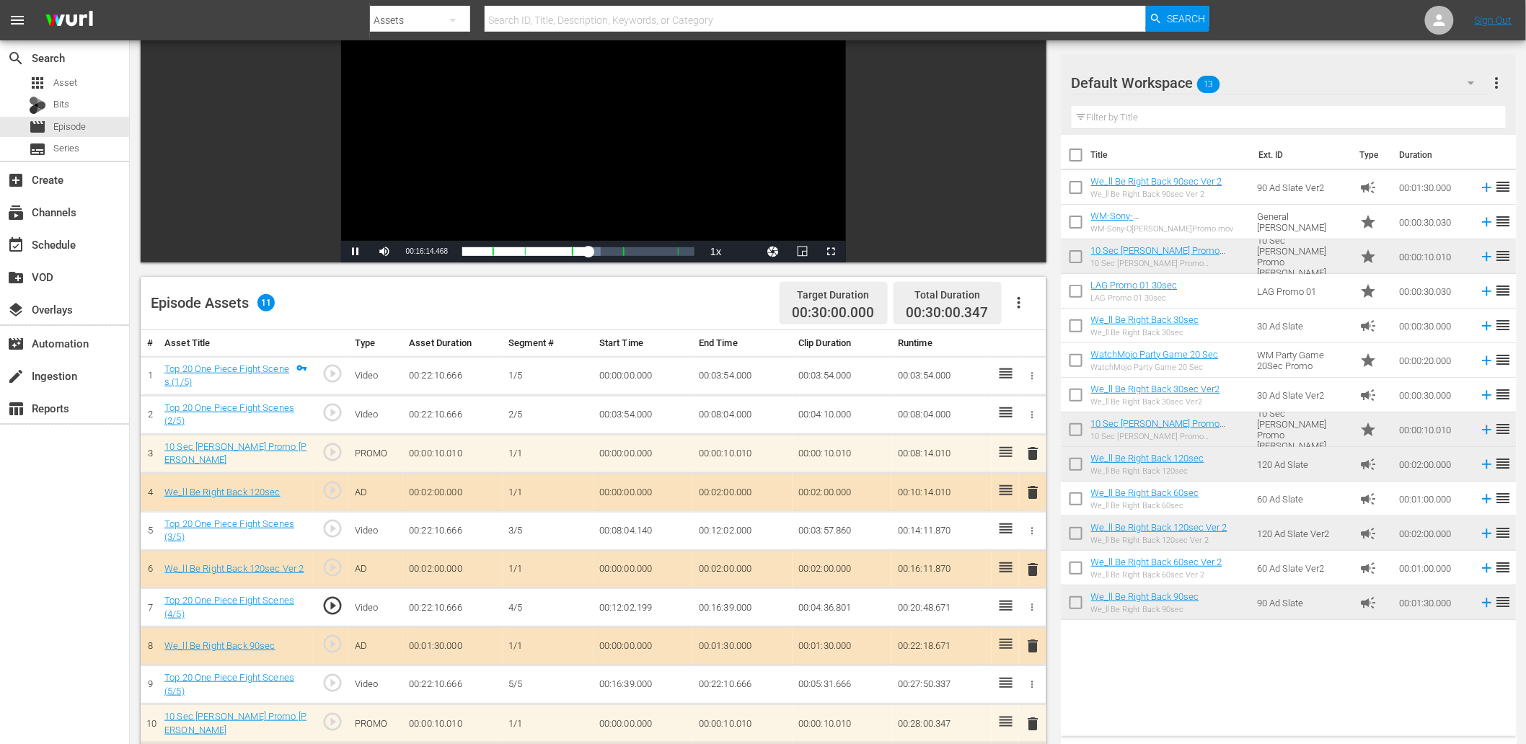
scroll to position [214, 0]
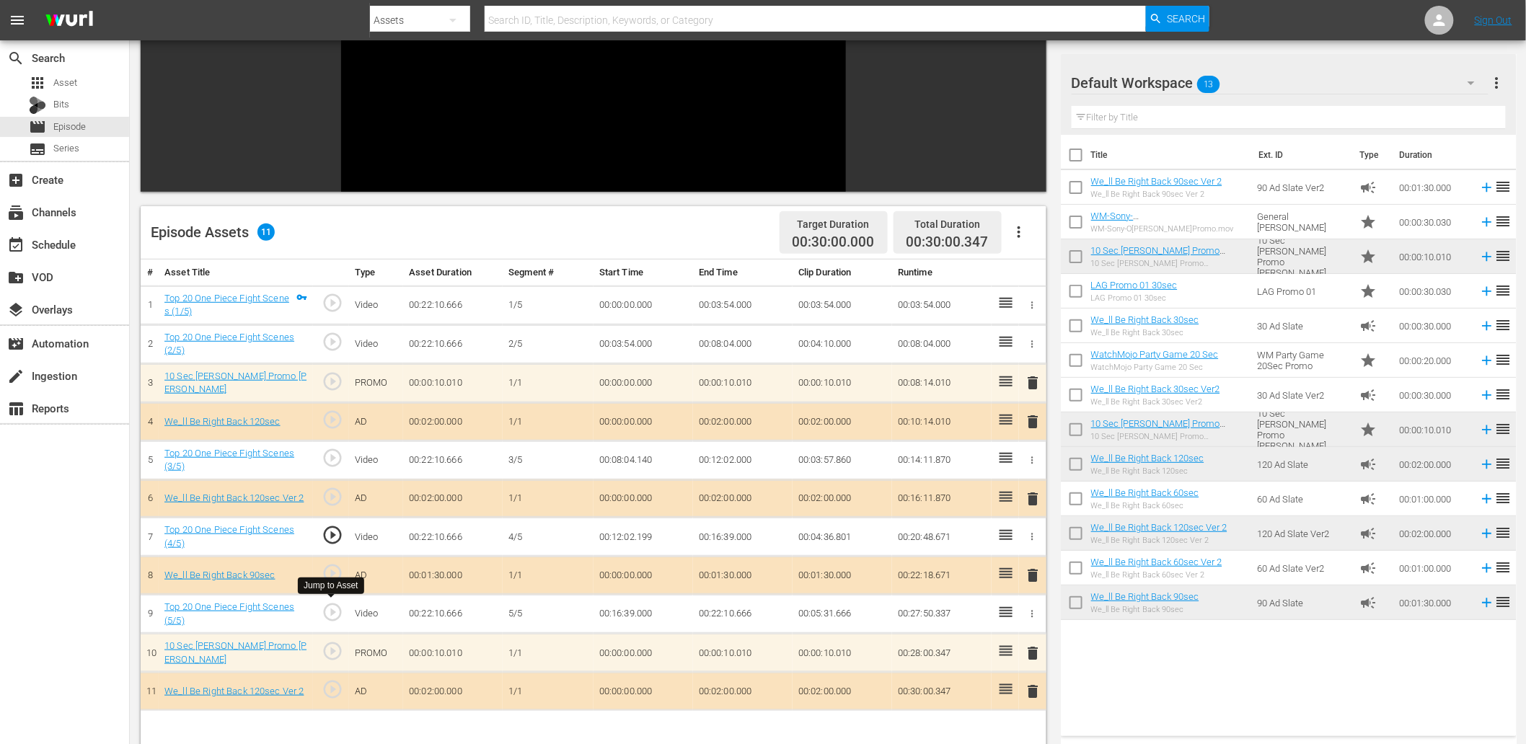
click at [340, 603] on span "play_circle_outline" at bounding box center [333, 613] width 22 height 22
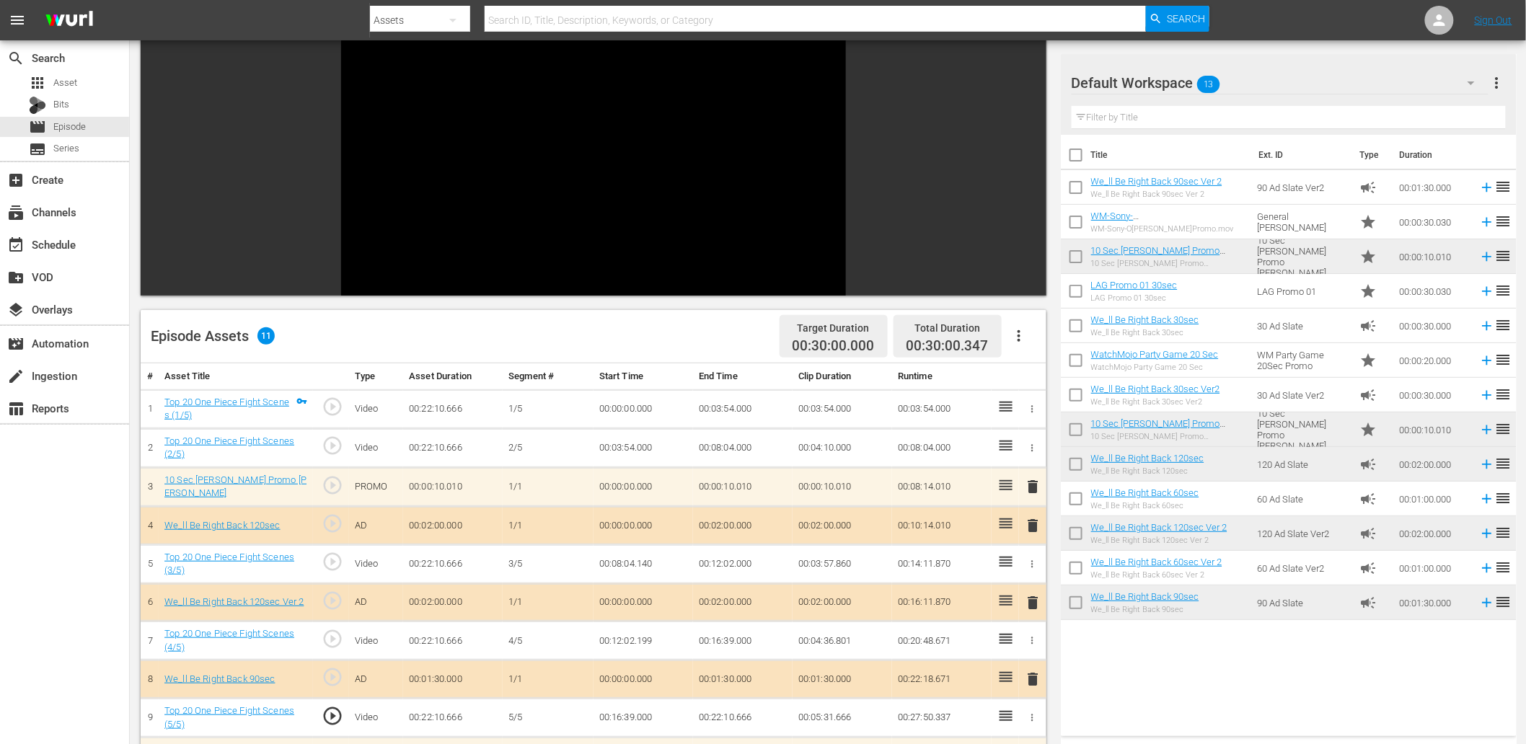
scroll to position [106, 0]
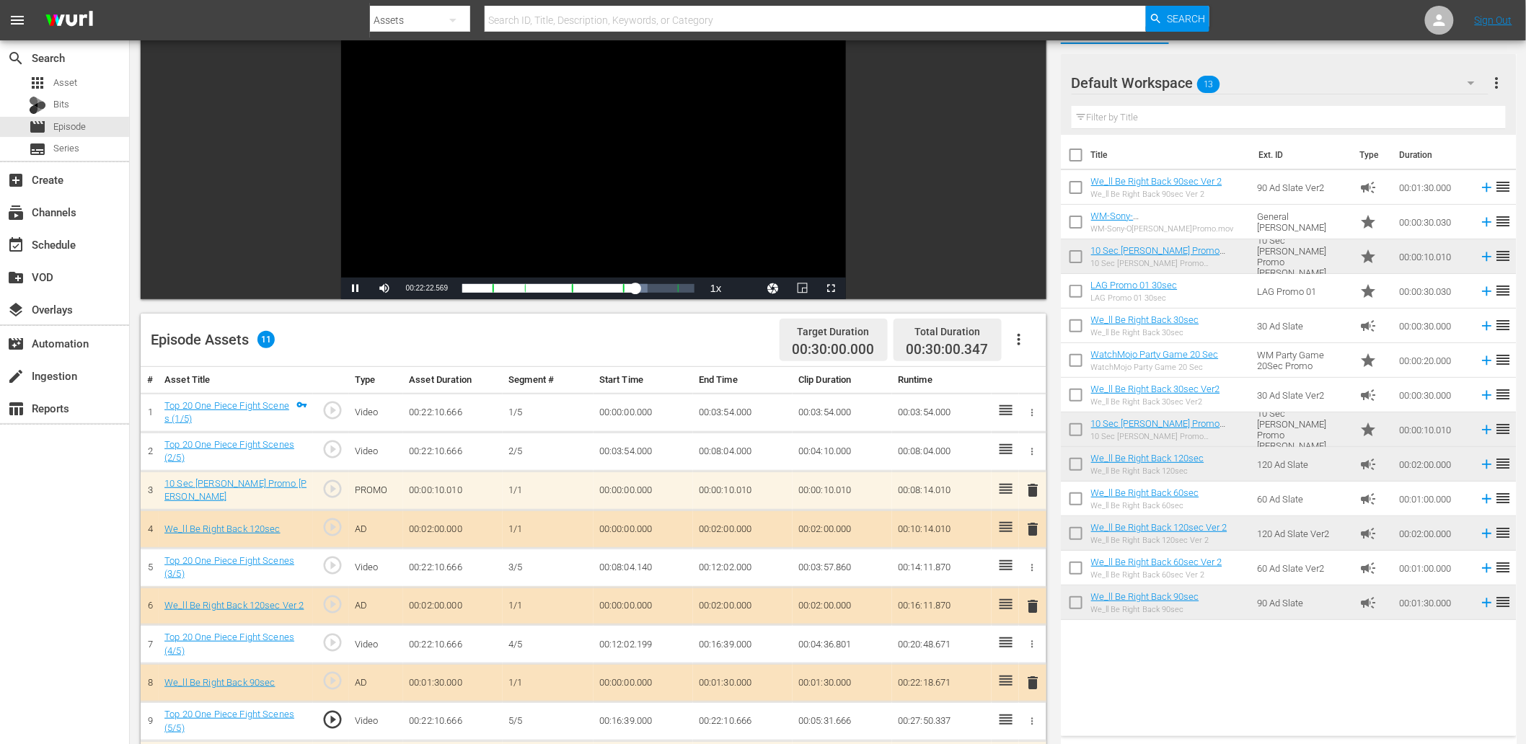
click at [640, 716] on td "00:16:39.000" at bounding box center [644, 722] width 100 height 39
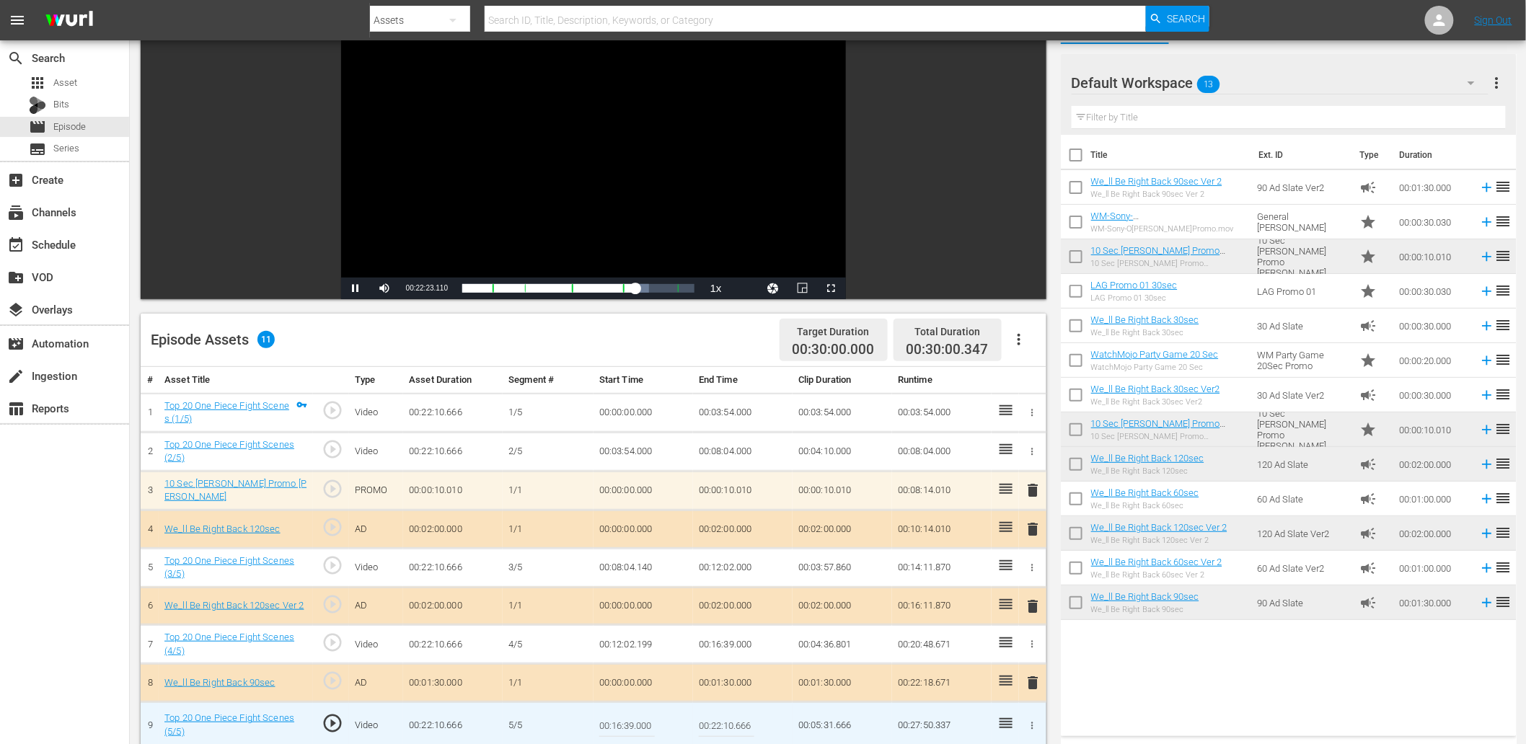
click at [640, 716] on input "00:16:39.000" at bounding box center [627, 725] width 56 height 35
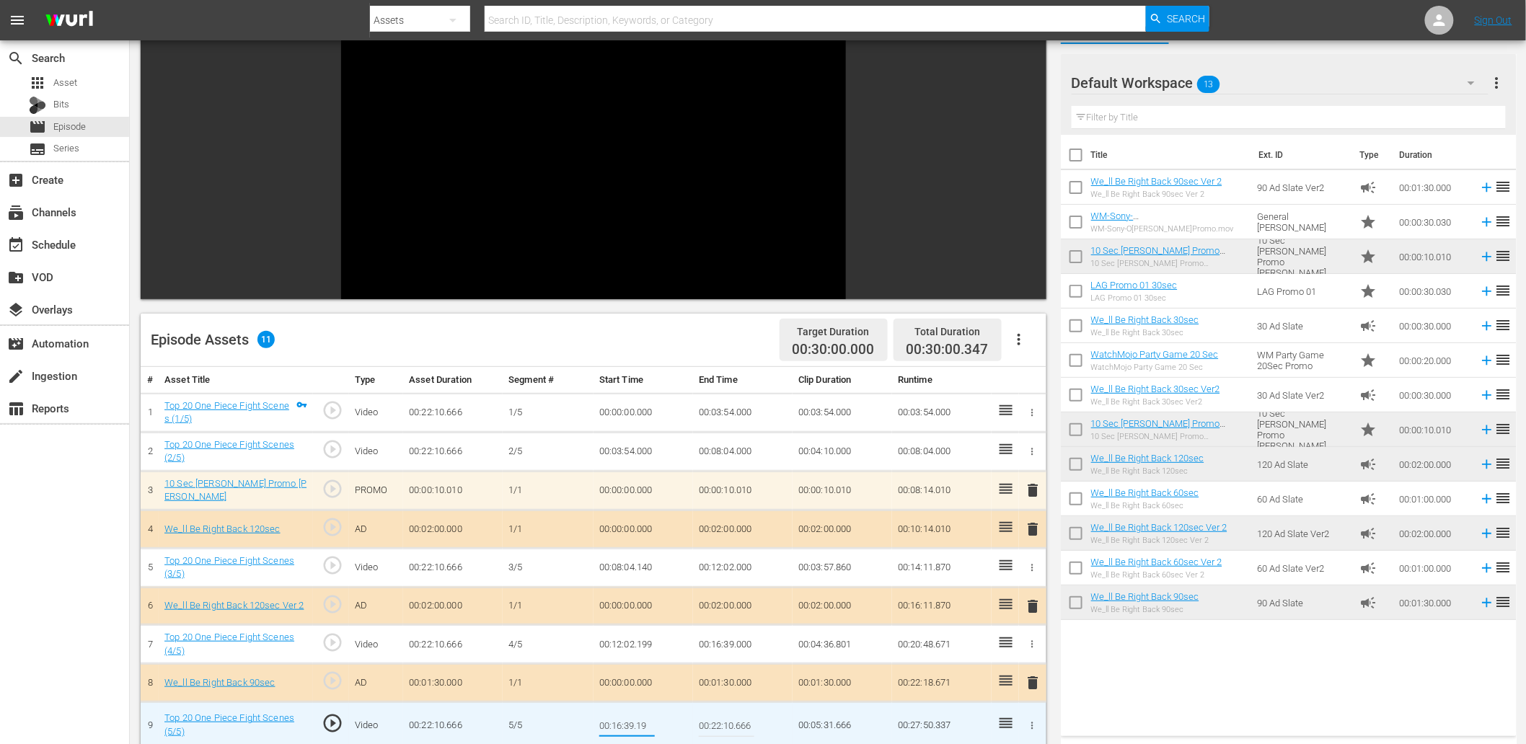
type input "00:16:39.199"
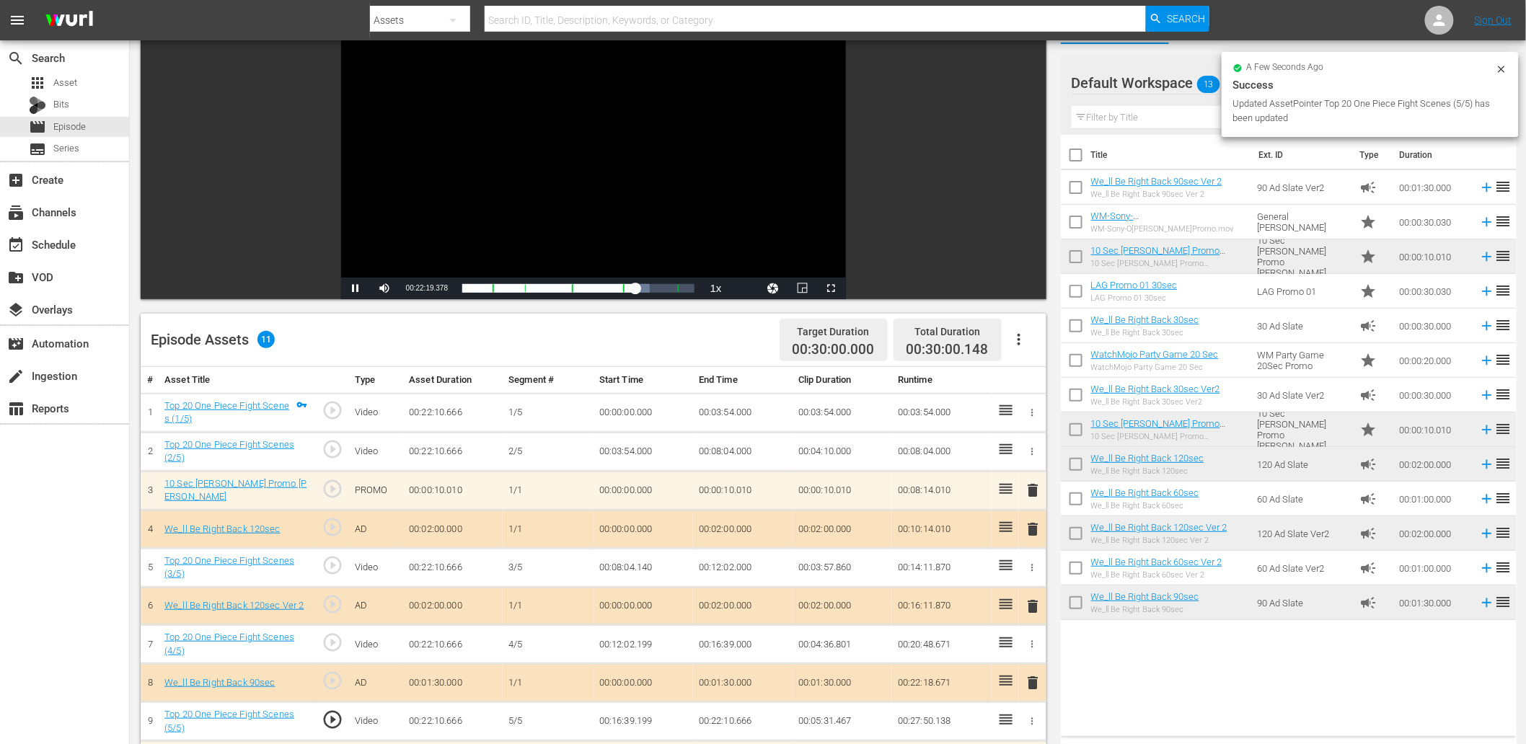
click at [704, 205] on div "Video Player" at bounding box center [593, 146] width 505 height 263
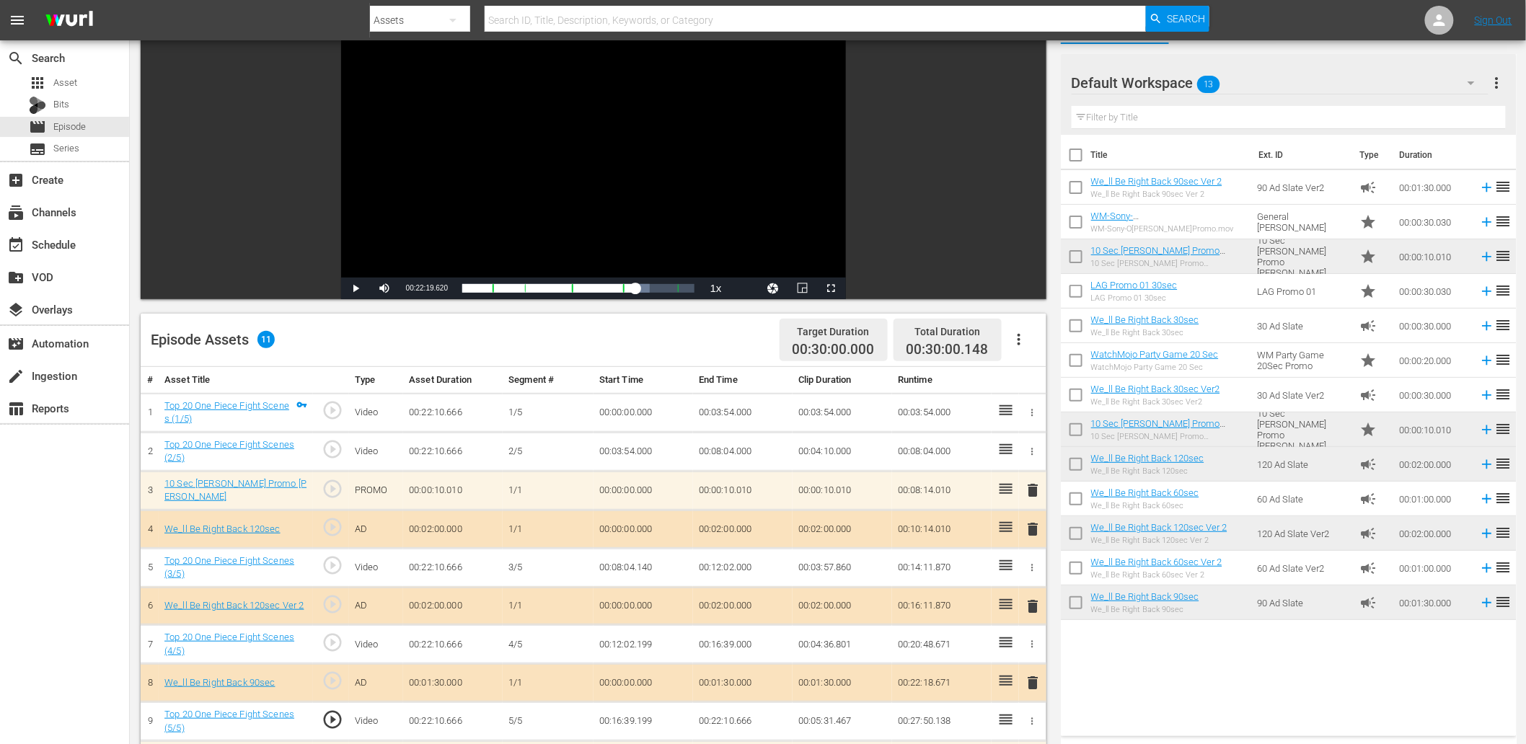
click at [338, 709] on span "play_circle_outline" at bounding box center [333, 720] width 22 height 22
click at [626, 719] on td "00:16:39.199" at bounding box center [644, 722] width 100 height 39
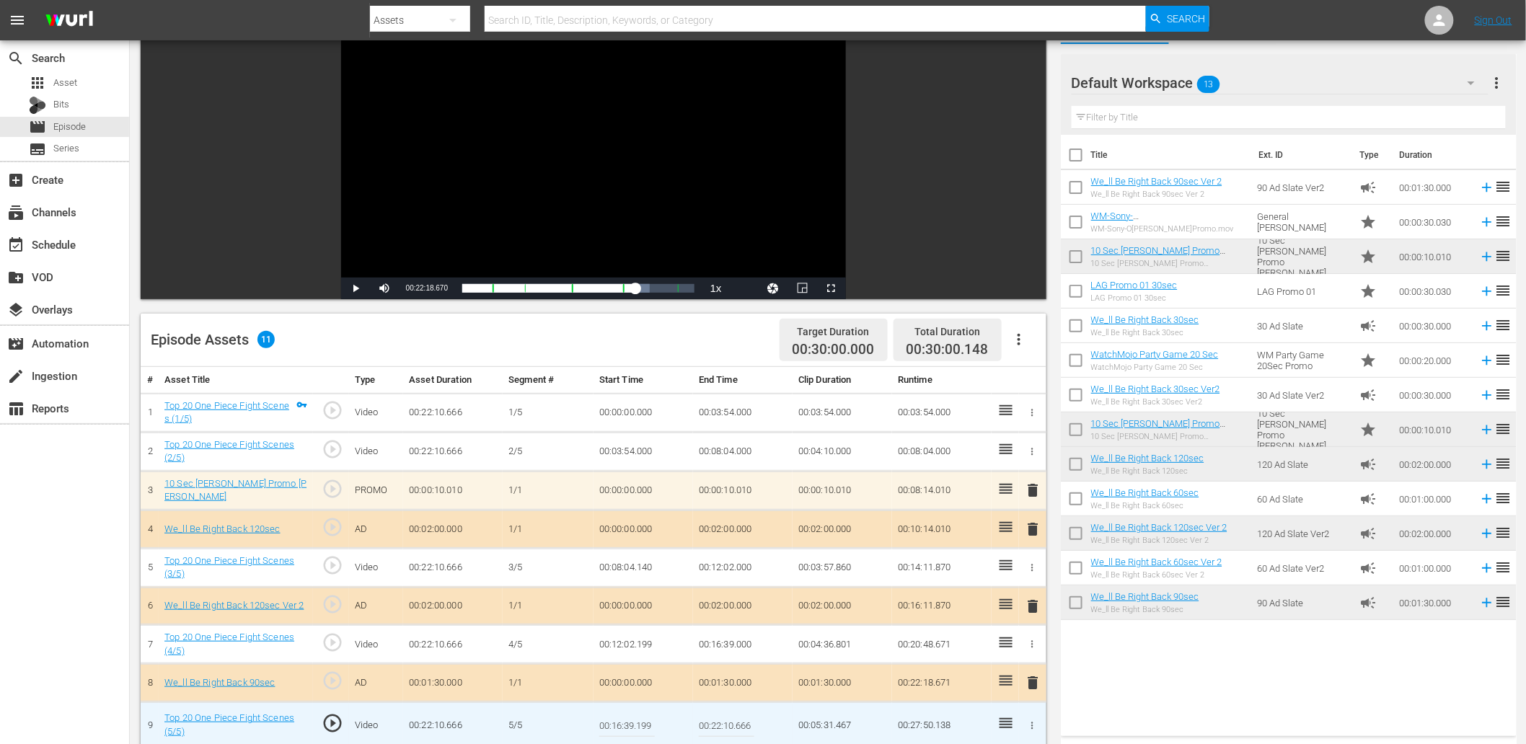
click at [626, 719] on input "00:16:39.199" at bounding box center [627, 725] width 56 height 35
type input "00:16:39.299"
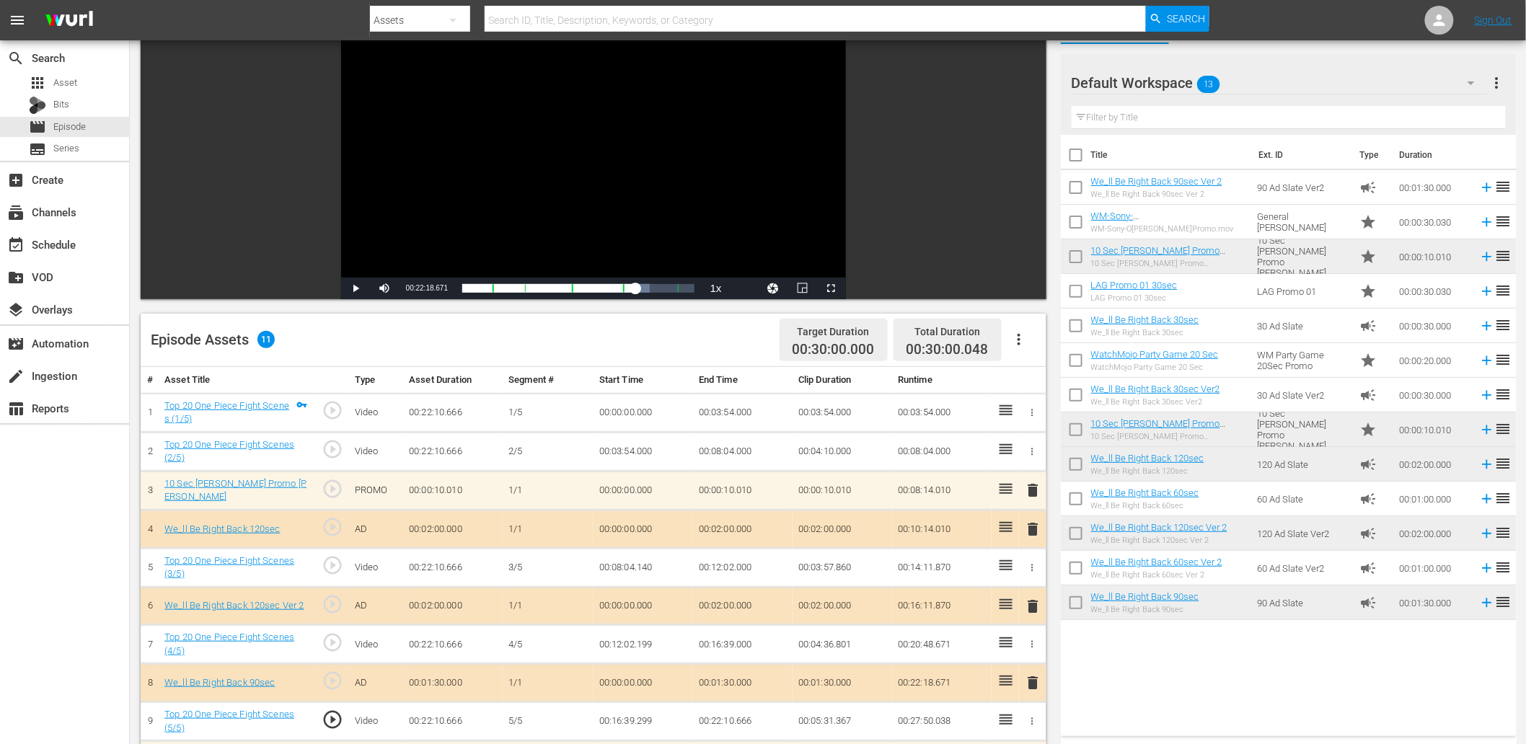
click at [643, 718] on td "00:16:39.299" at bounding box center [644, 722] width 100 height 39
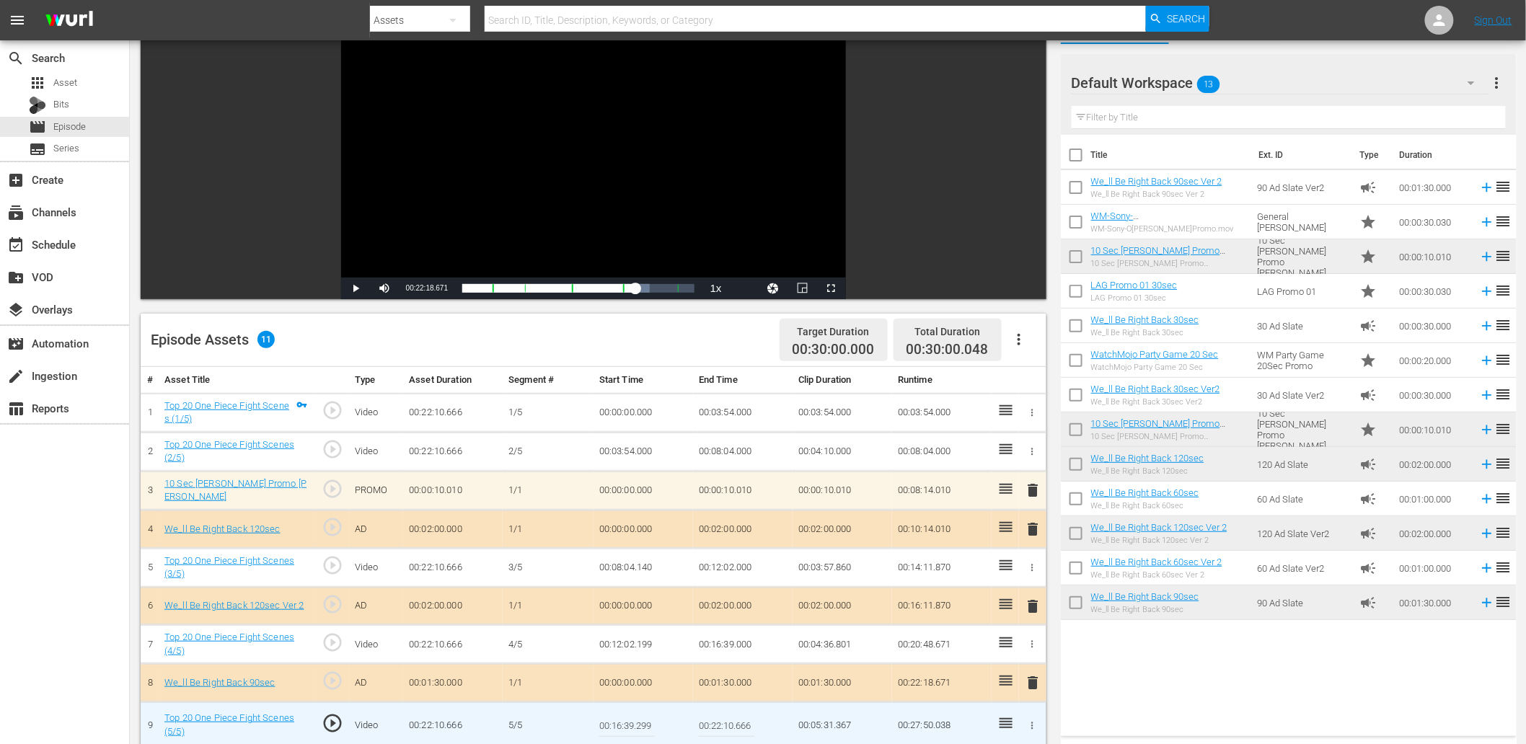
click at [643, 718] on input "00:16:39.299" at bounding box center [627, 725] width 56 height 35
type input "00:16:39.359"
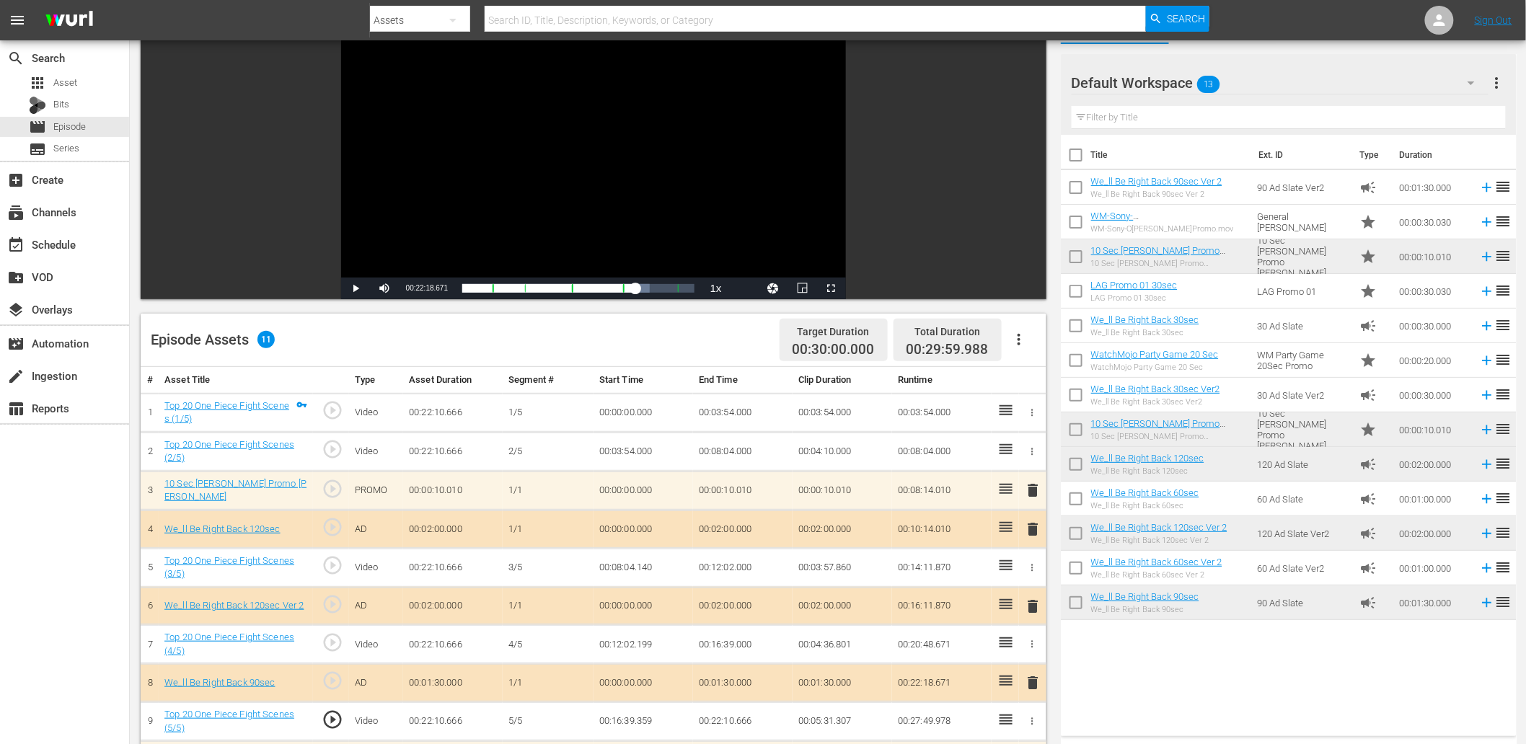
click at [615, 213] on div "Video Player" at bounding box center [593, 146] width 505 height 263
click at [643, 719] on td "00:16:39.359" at bounding box center [644, 722] width 100 height 39
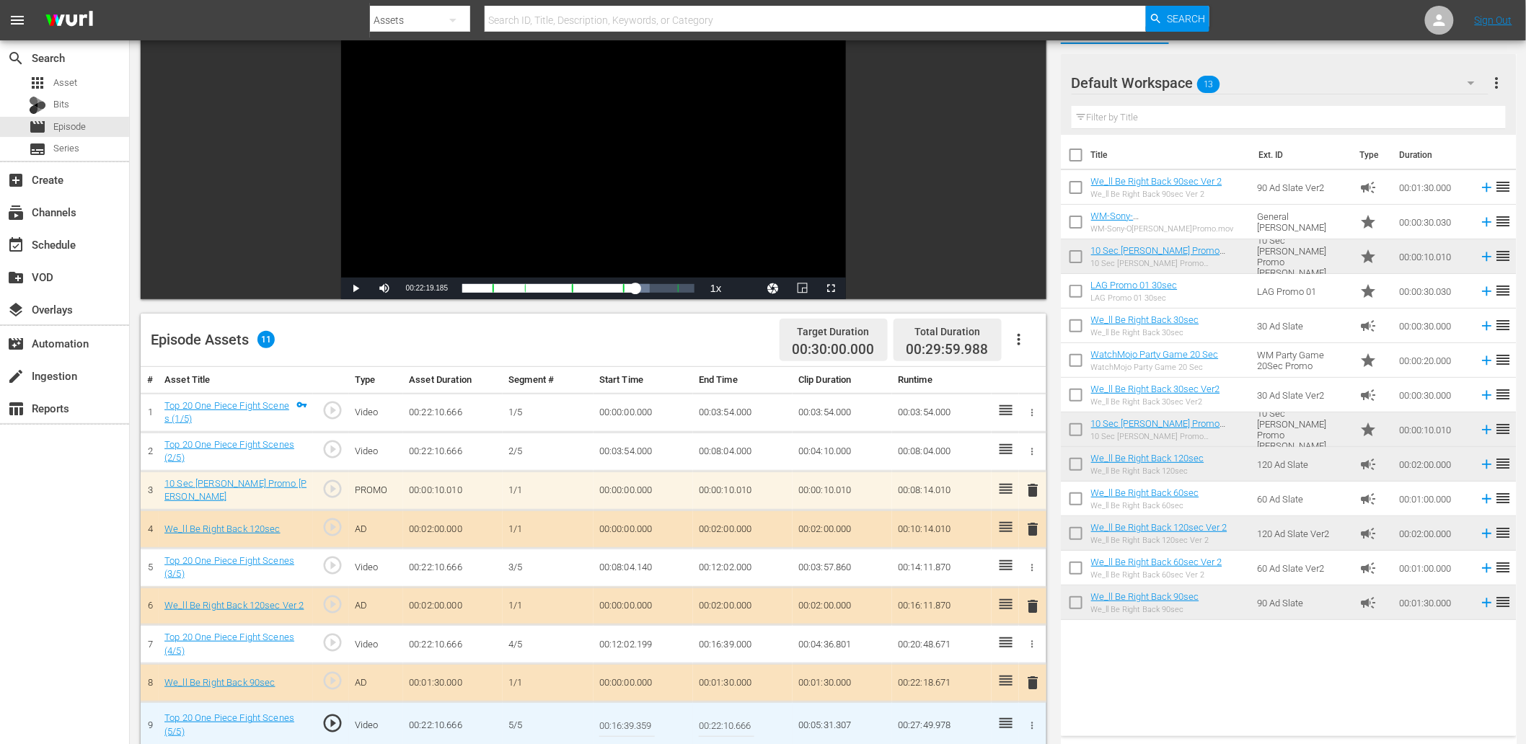
click at [643, 719] on input "00:16:39.359" at bounding box center [627, 725] width 56 height 35
type input "00:16:39.499"
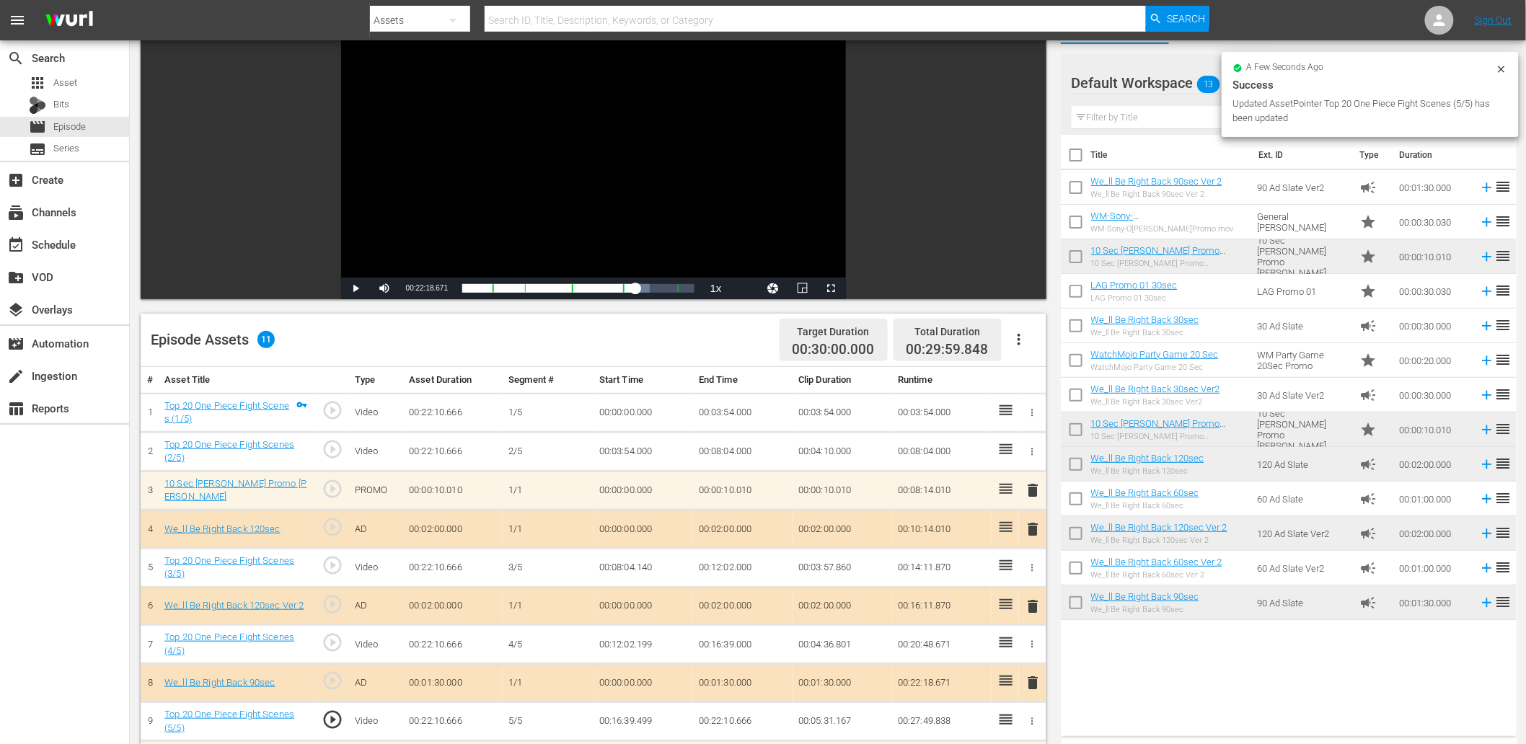
click at [643, 716] on td "00:16:39.499" at bounding box center [644, 722] width 100 height 39
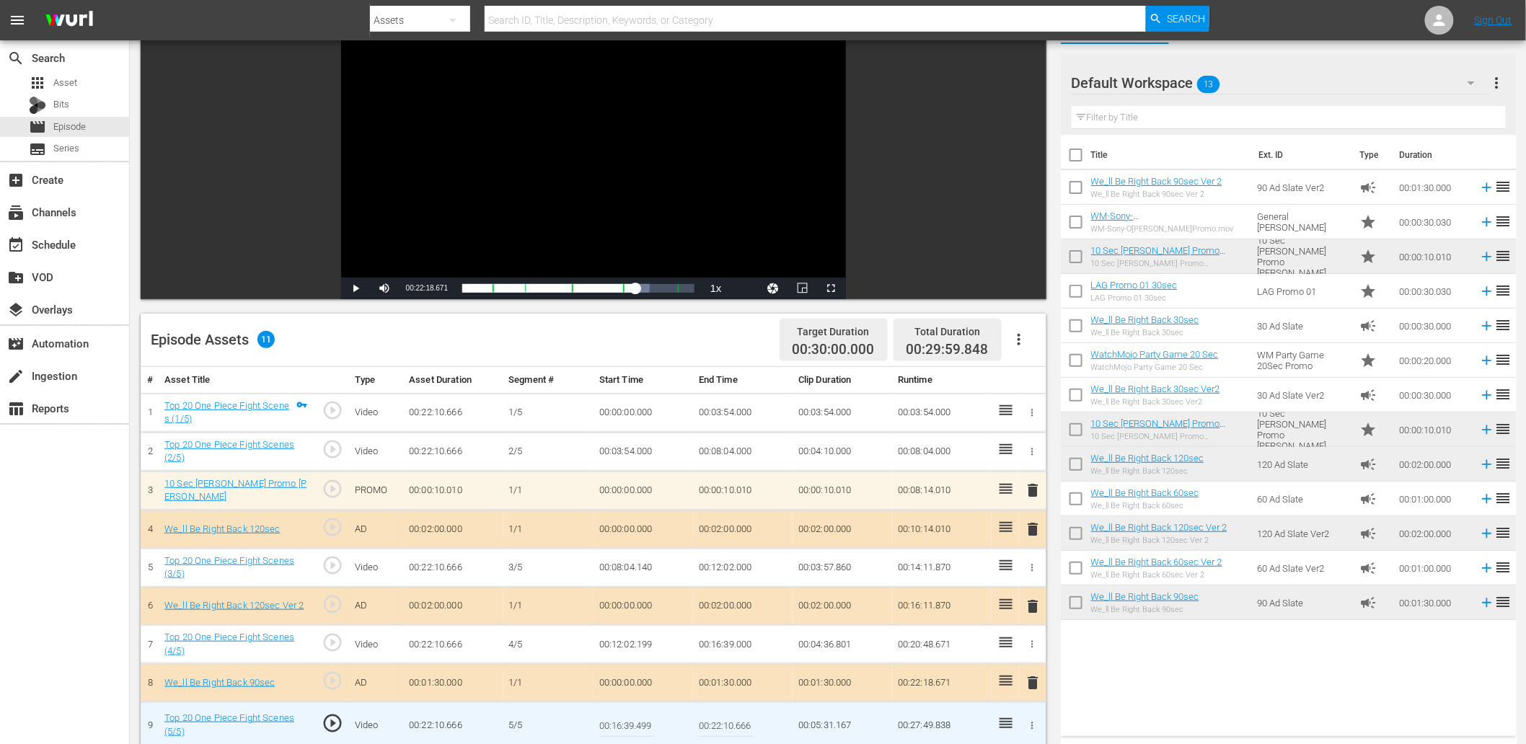
click at [643, 716] on input "00:16:39.499" at bounding box center [627, 725] width 56 height 35
type input "00:16:39.444"
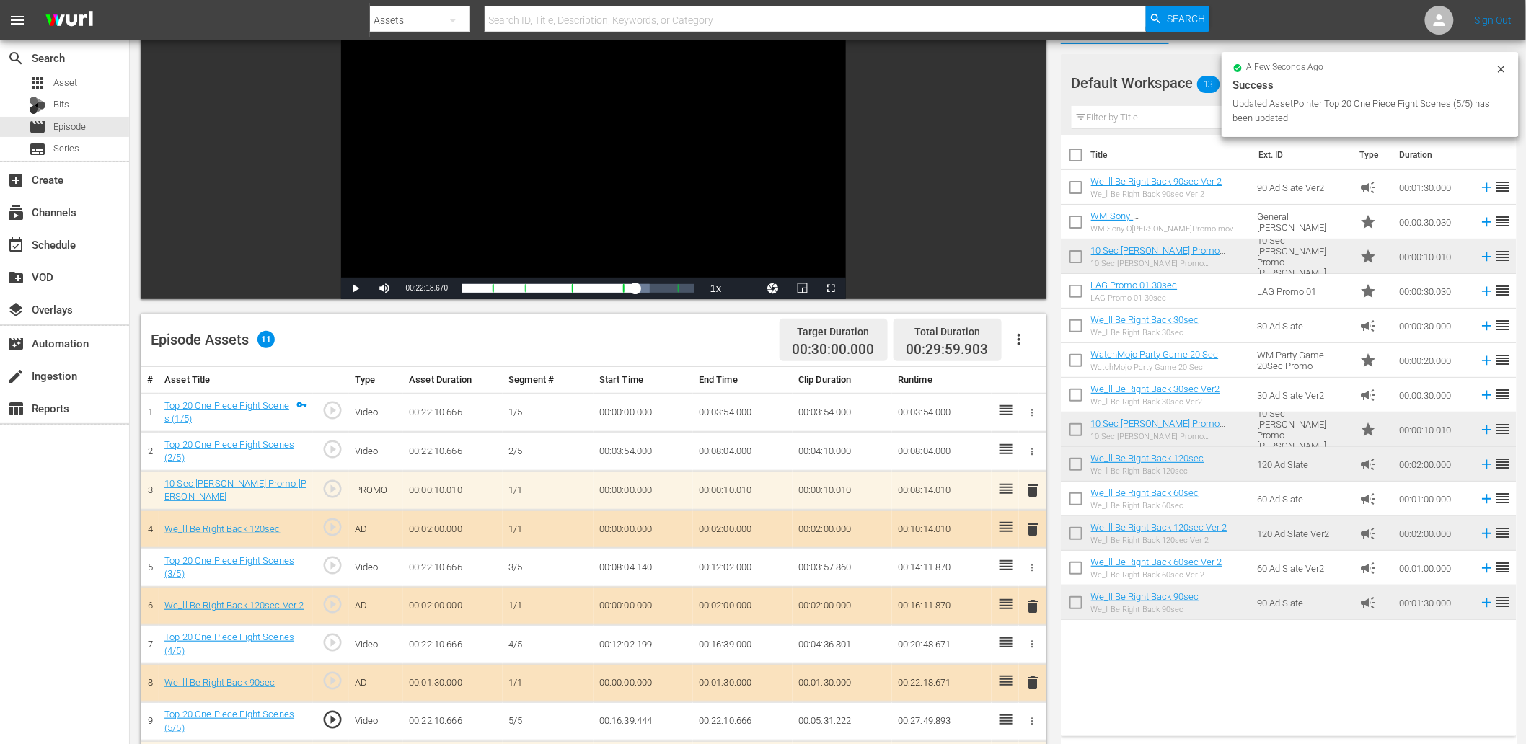
click at [607, 215] on div "Video Player" at bounding box center [593, 146] width 505 height 263
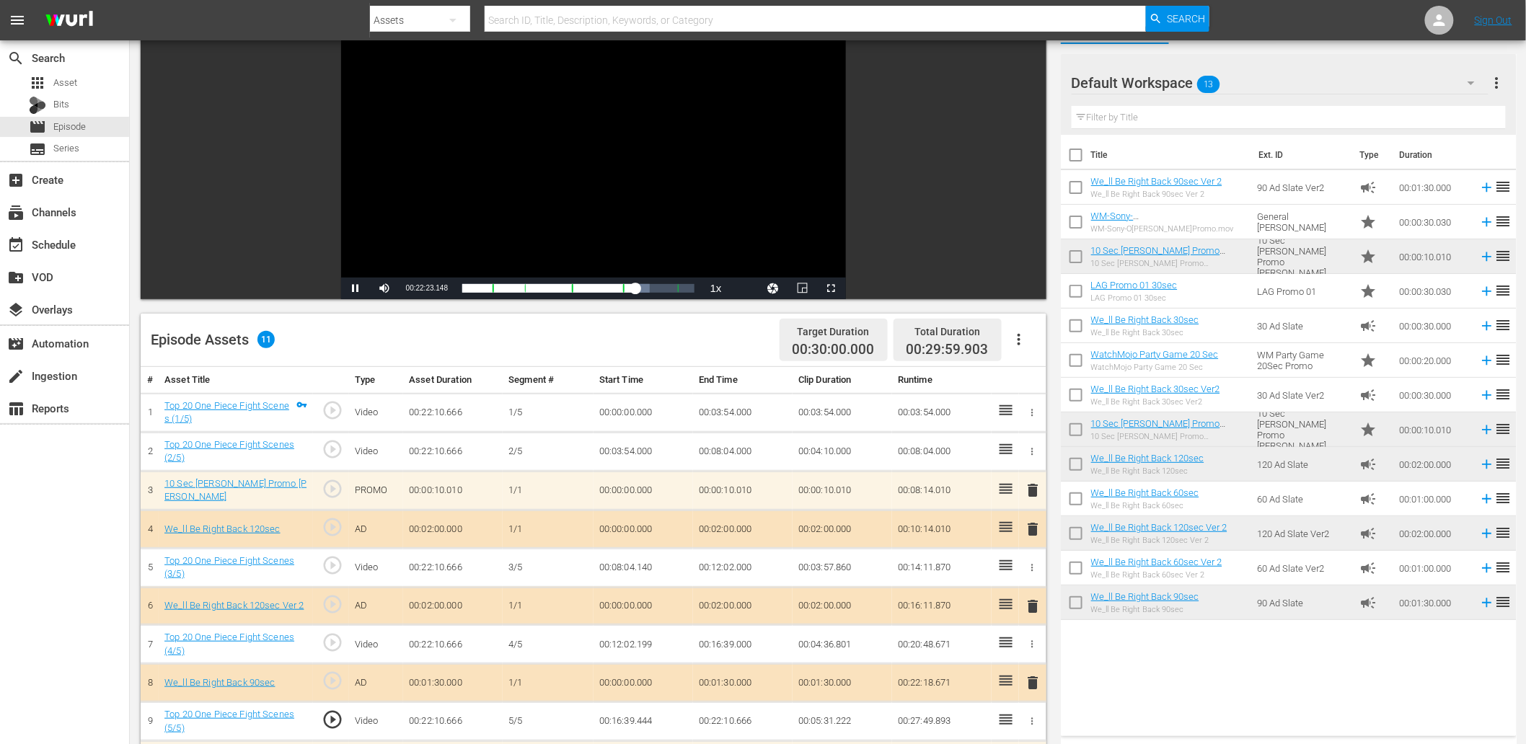
click at [640, 167] on div "Video Player" at bounding box center [593, 146] width 505 height 263
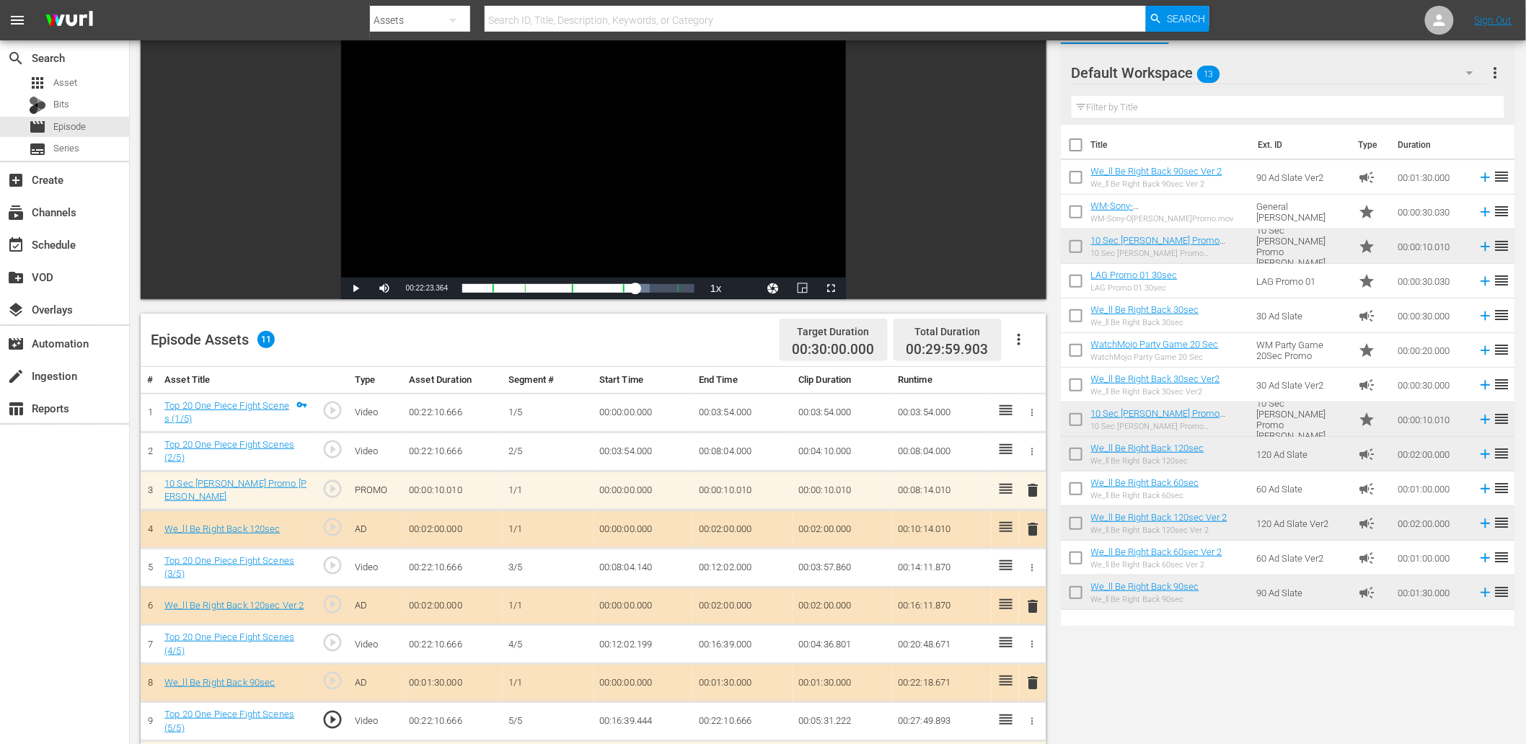
scroll to position [0, 0]
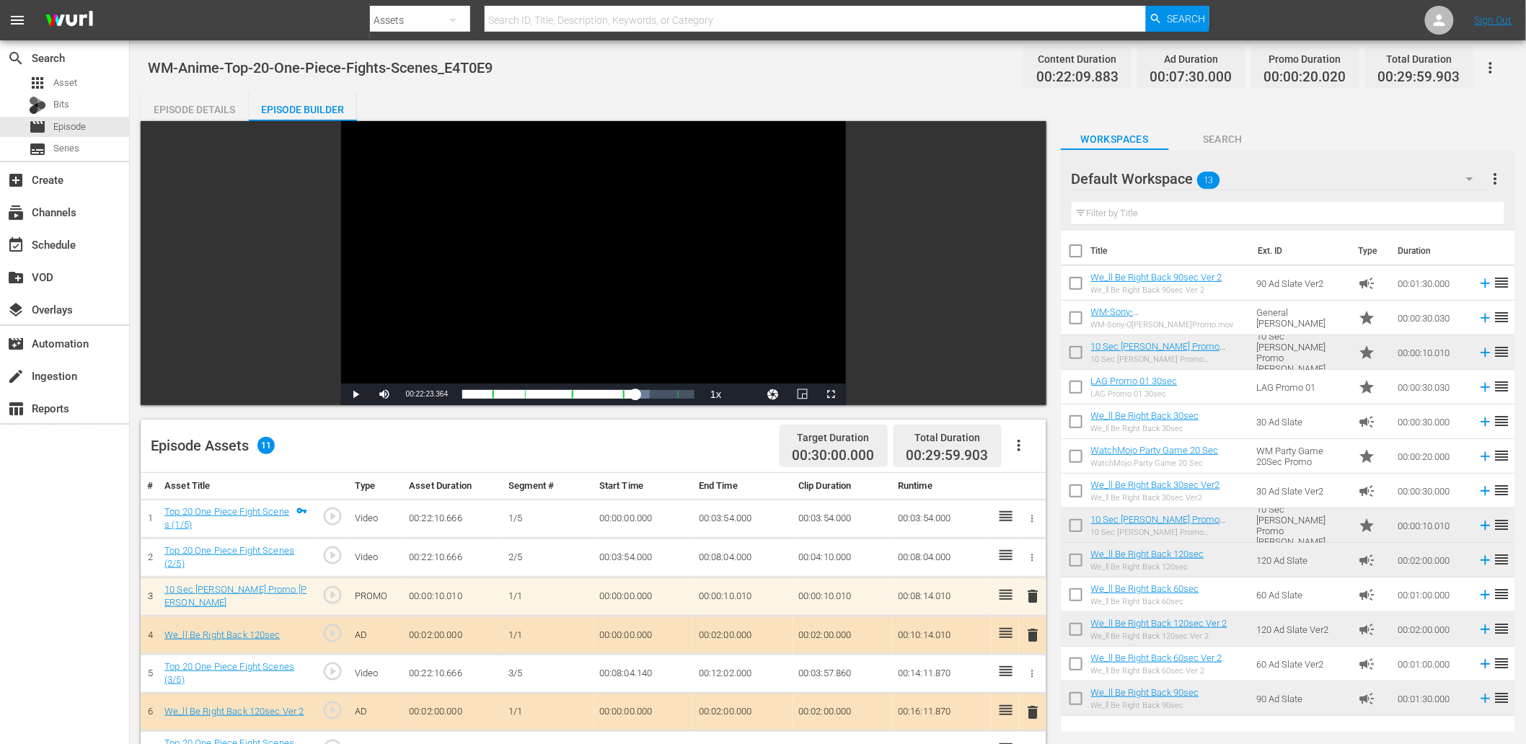
click at [210, 113] on div "Episode Details" at bounding box center [195, 109] width 108 height 35
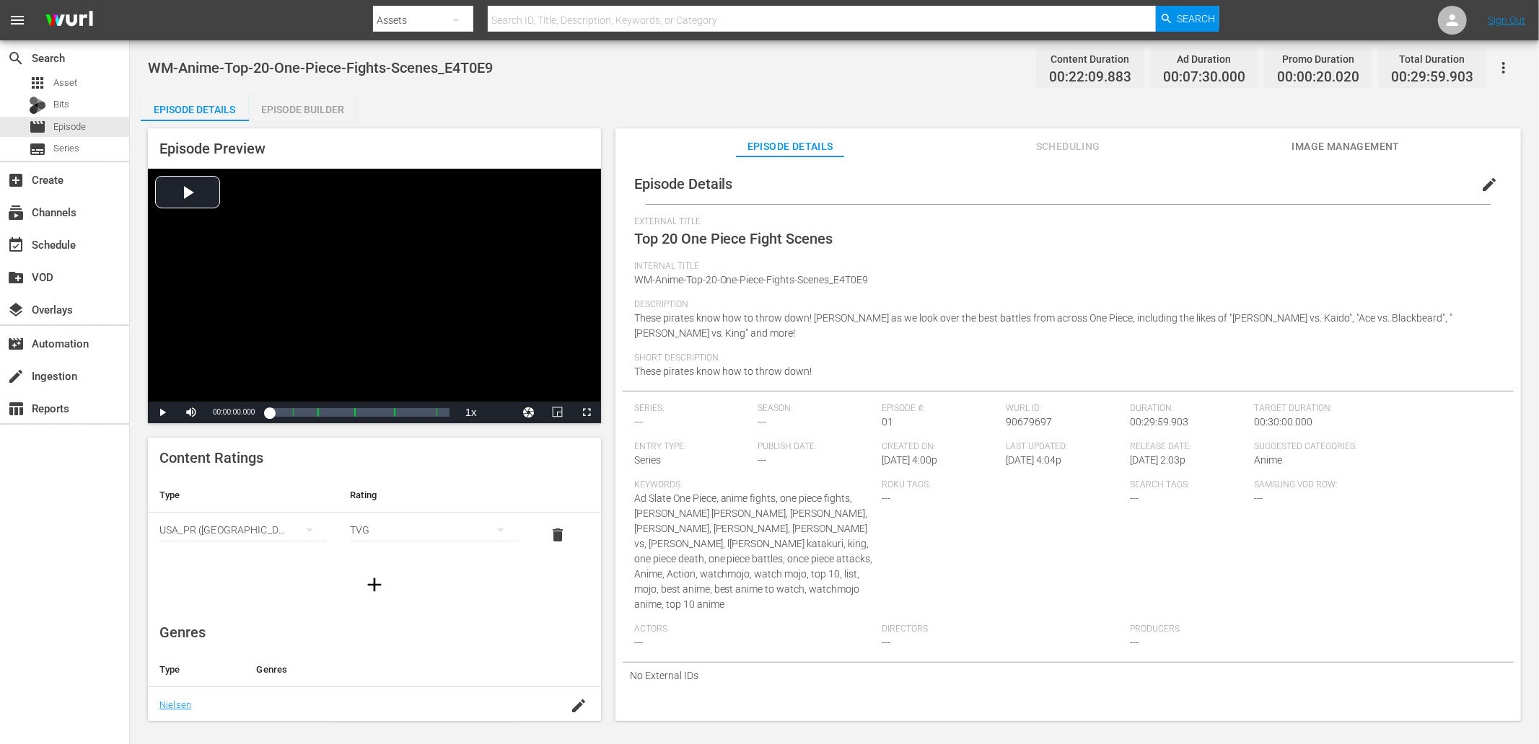
drag, startPoint x: 278, startPoint y: 102, endPoint x: 340, endPoint y: 141, distance: 73.2
click at [278, 102] on div "Episode Builder" at bounding box center [303, 109] width 108 height 35
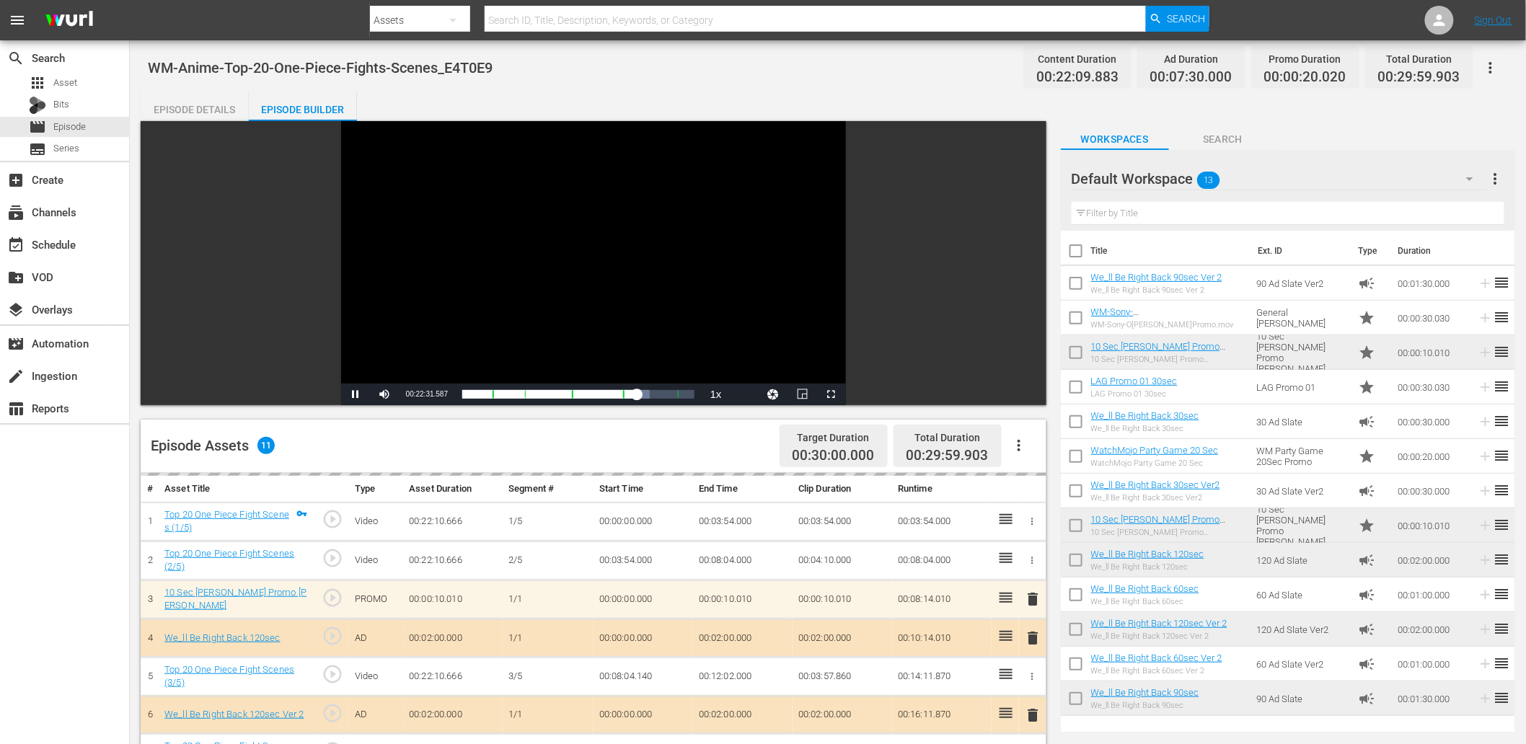
click at [486, 249] on div "Video Player" at bounding box center [593, 252] width 505 height 263
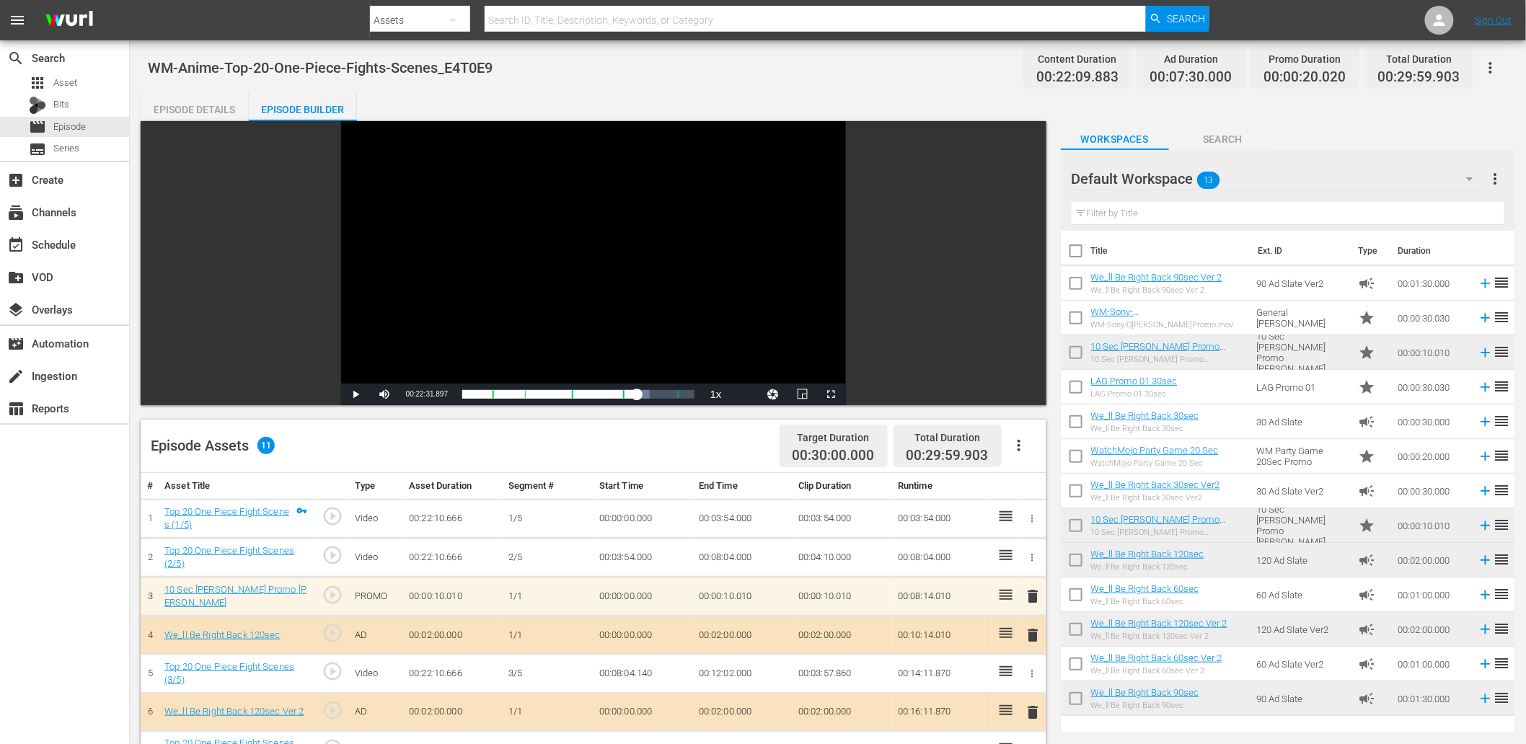
click at [450, 243] on div "Video Player" at bounding box center [593, 252] width 505 height 263
click at [597, 245] on div "Video Player" at bounding box center [593, 252] width 505 height 263
click at [166, 113] on div "Episode Details" at bounding box center [195, 109] width 108 height 35
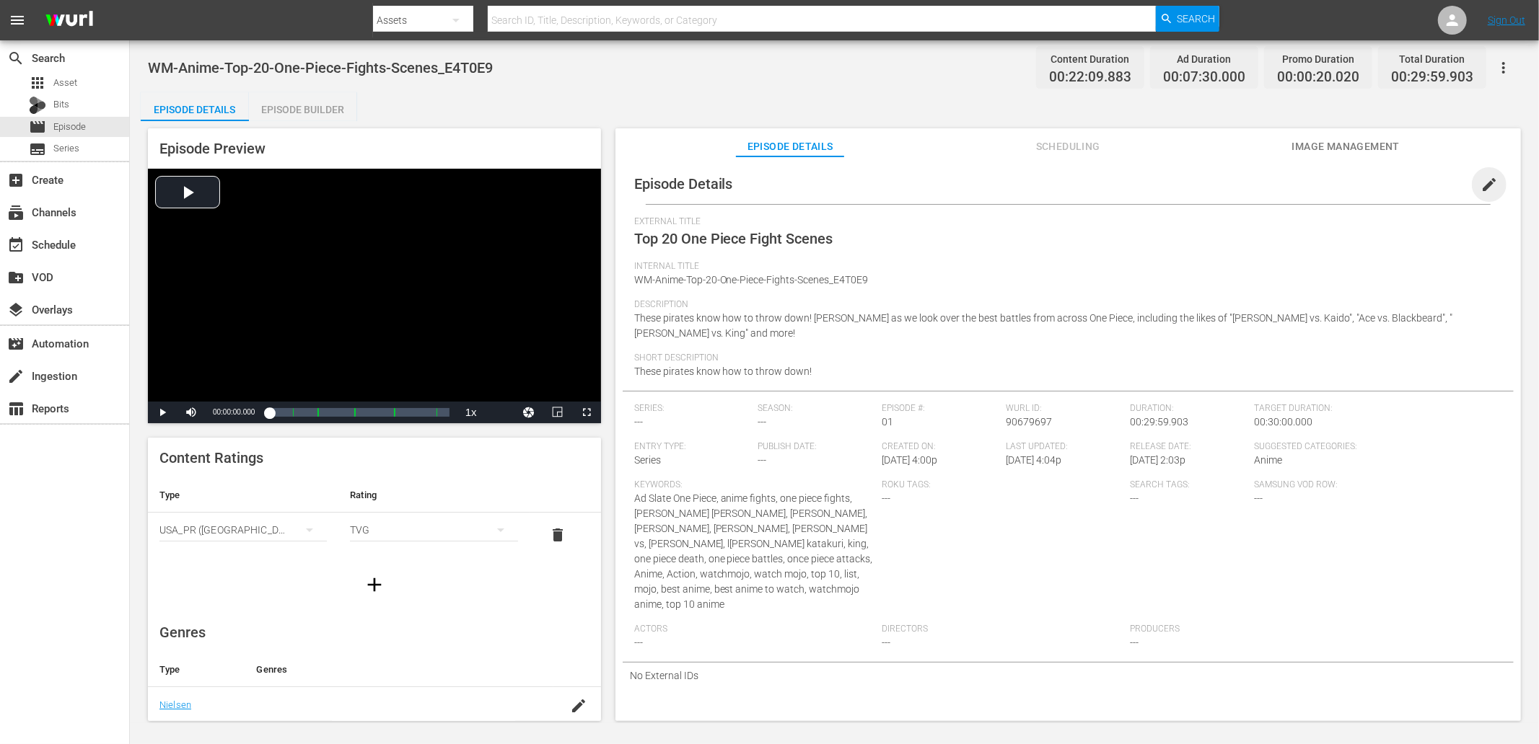
click at [1480, 183] on span "edit" at bounding box center [1488, 184] width 17 height 17
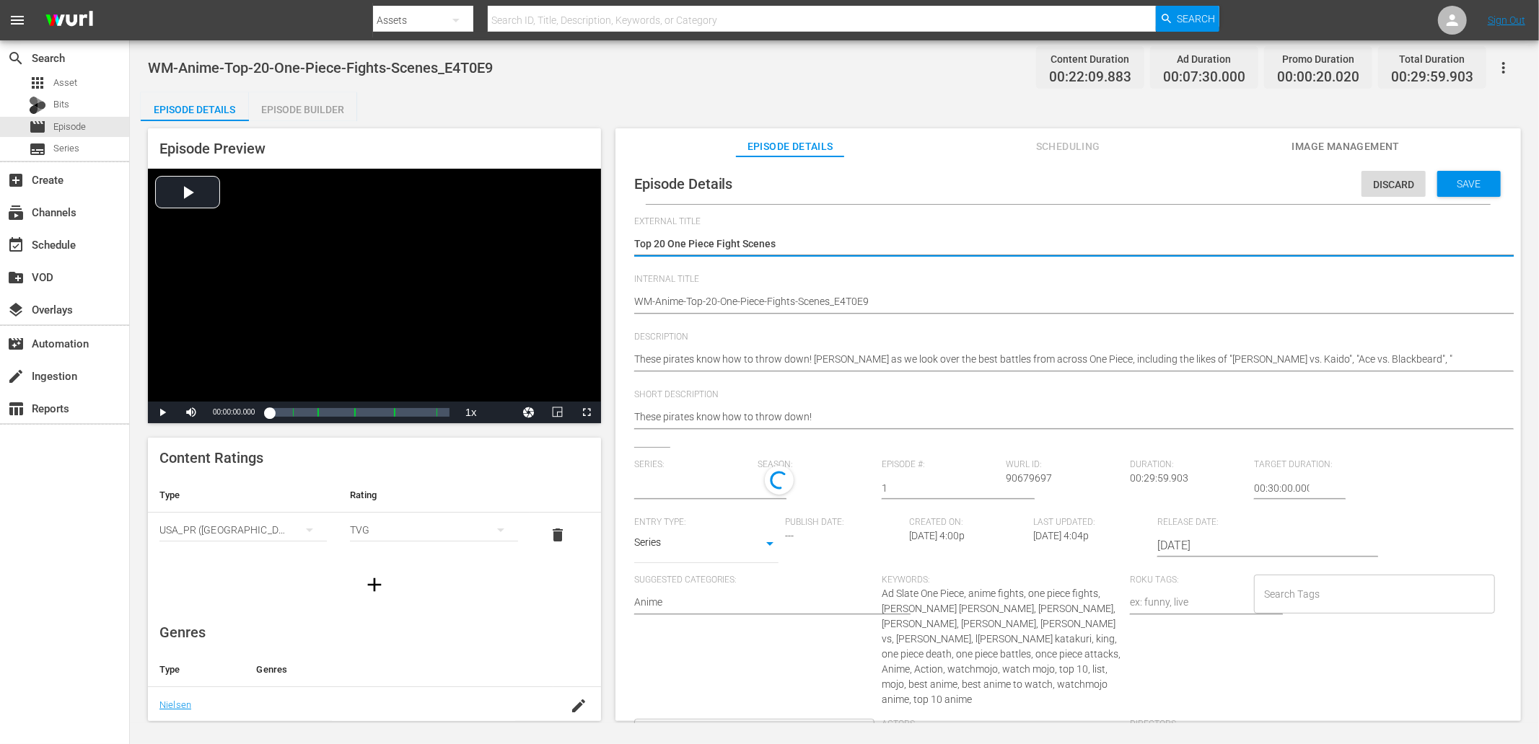
click at [1285, 586] on input "Search Tags" at bounding box center [1363, 594] width 206 height 26
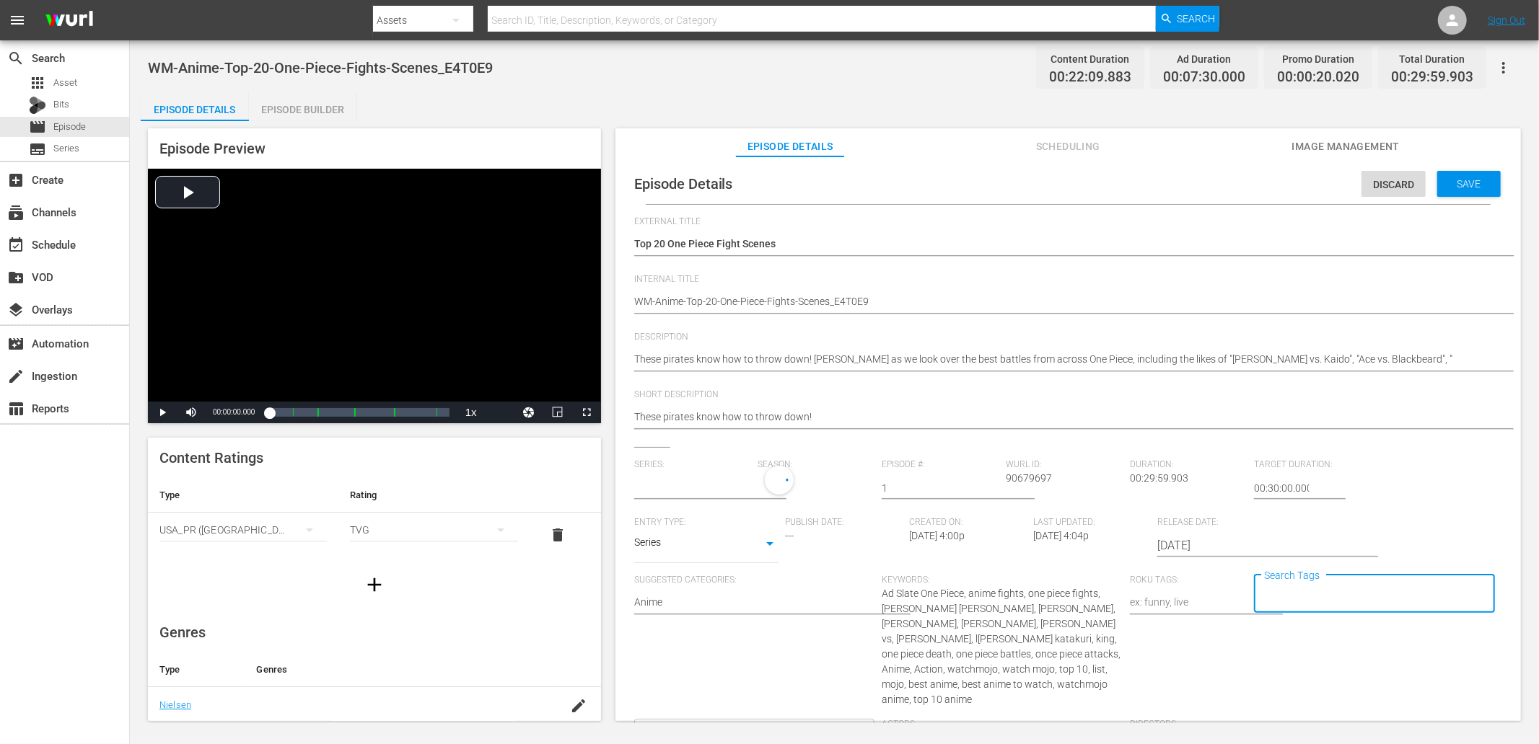
type input "No Series"
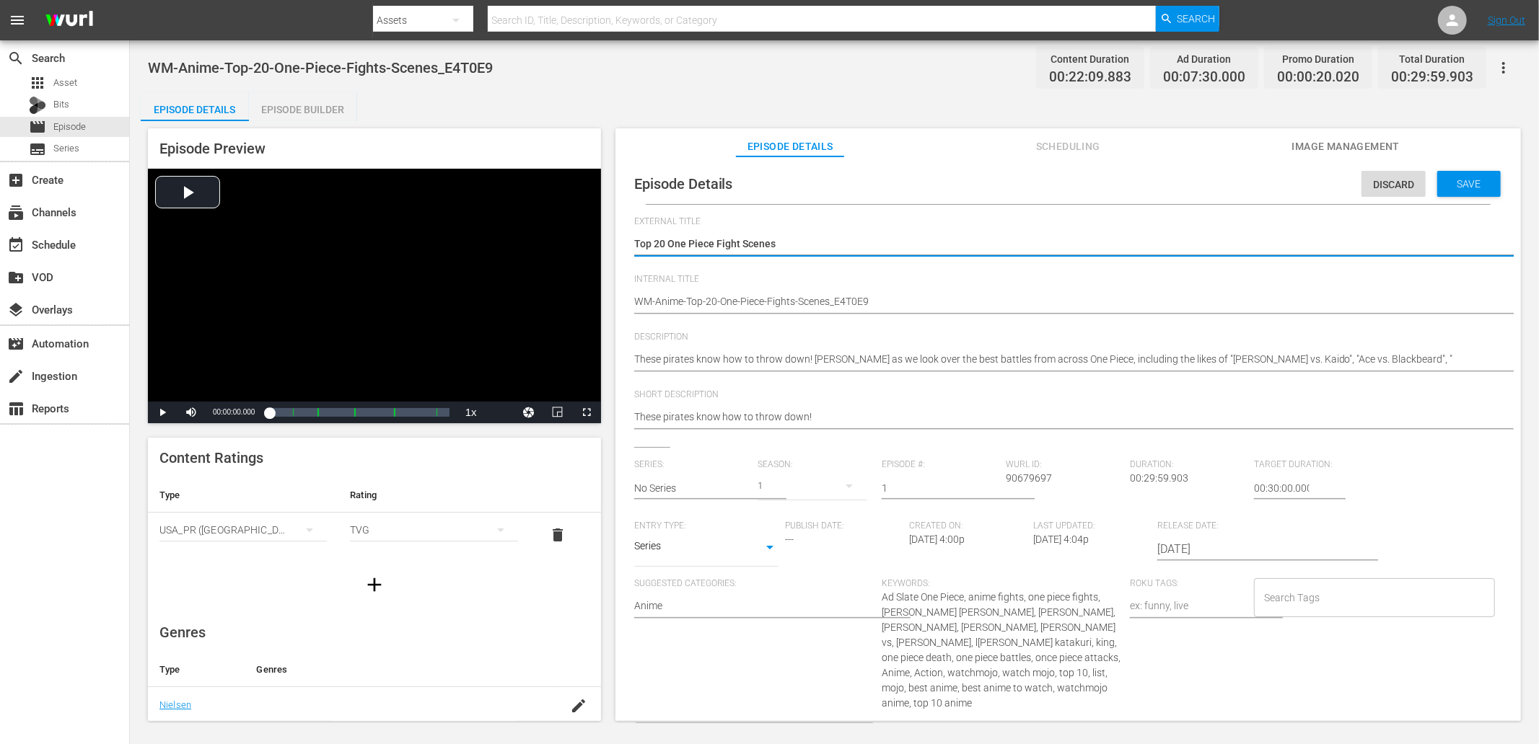
click at [677, 243] on textarea "Top 20 One Piece Fight Scenes" at bounding box center [1064, 245] width 860 height 17
click at [696, 247] on textarea "Top 20 One Piece Fight Scenes" at bounding box center [1064, 245] width 860 height 17
click at [1322, 606] on input "Search Tags" at bounding box center [1363, 598] width 206 height 26
paste input "One Piece"
type input "One Piece"
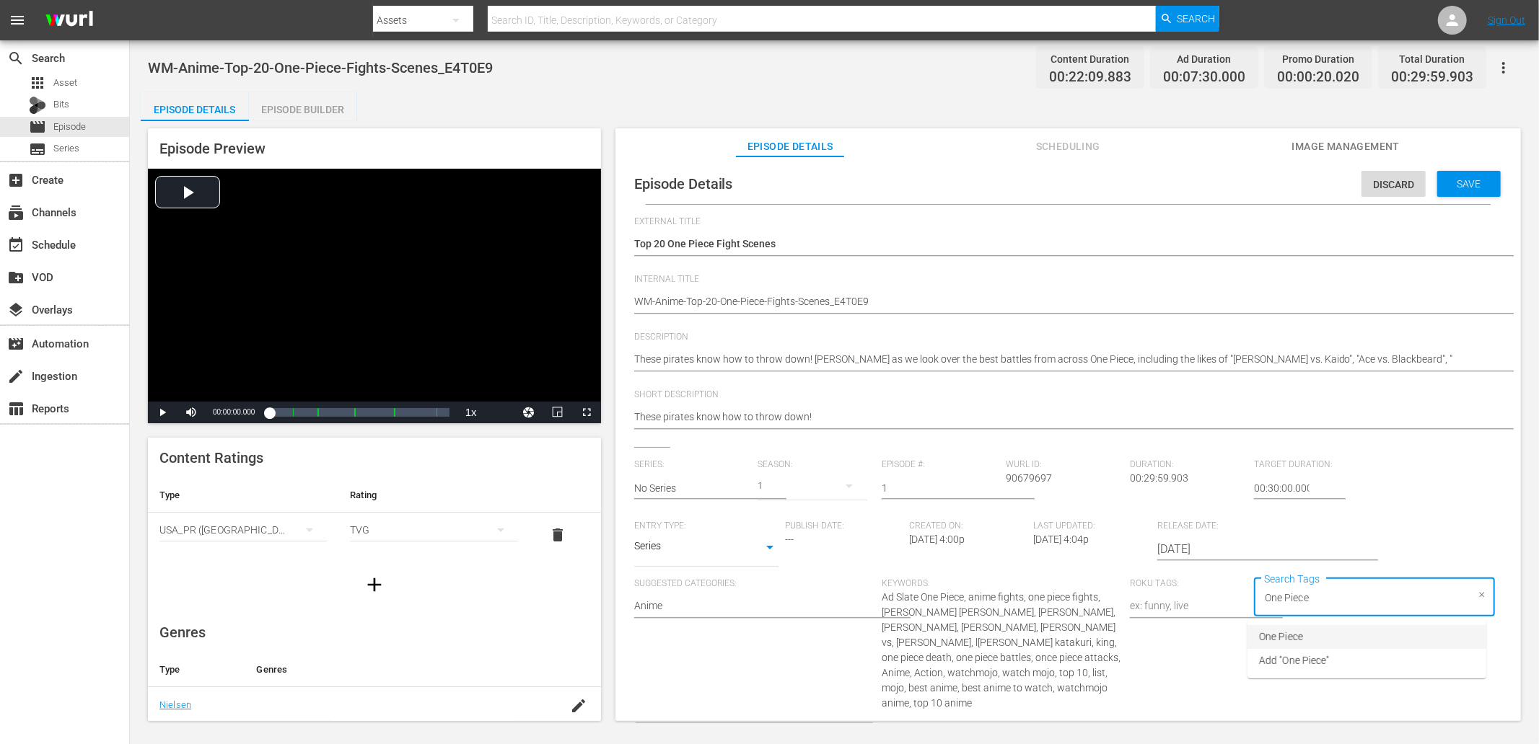
click at [1295, 632] on span "One Piece" at bounding box center [1281, 637] width 44 height 15
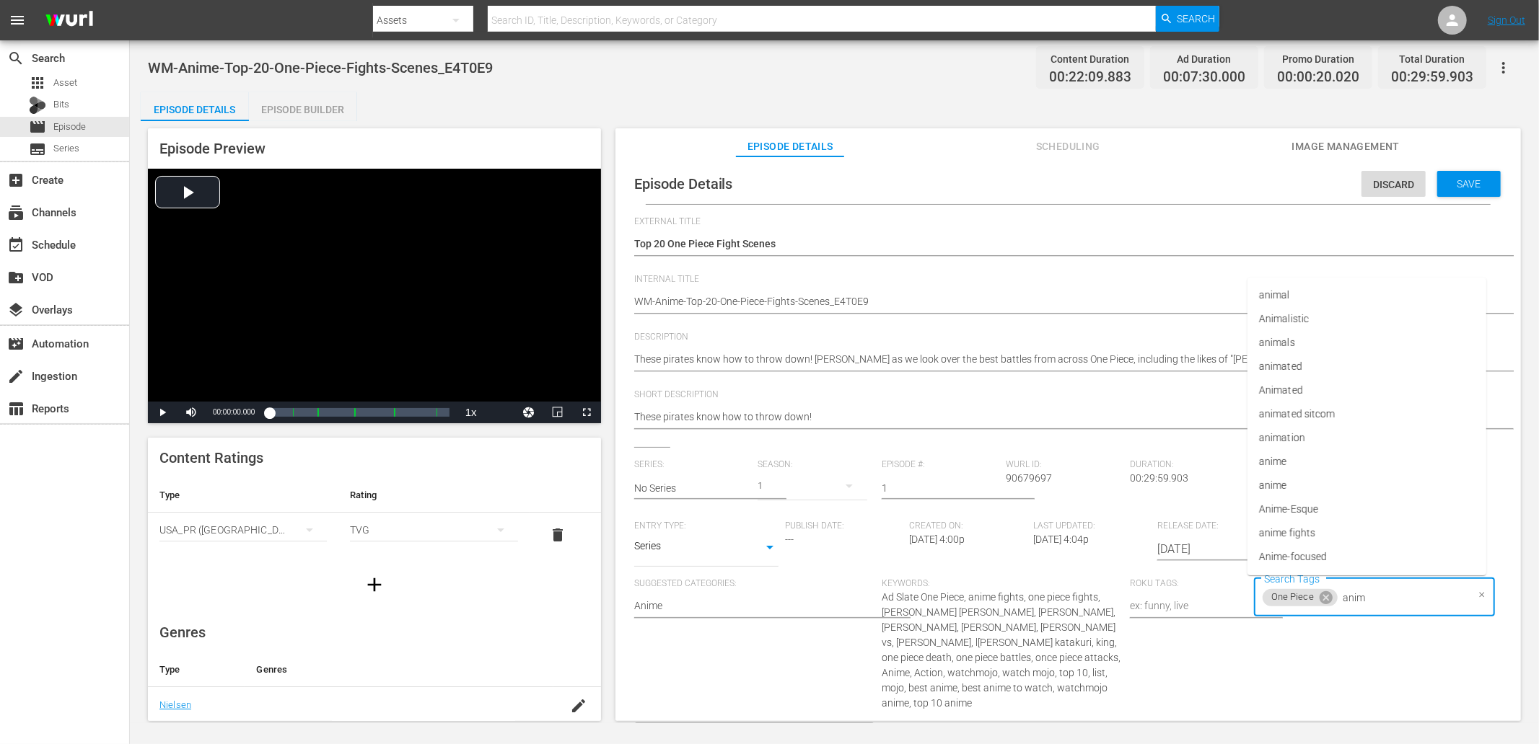
type input "anime"
click at [1288, 291] on li "anime" at bounding box center [1366, 295] width 239 height 24
type input "fight"
click at [1280, 434] on span "anime fights" at bounding box center [1287, 438] width 56 height 15
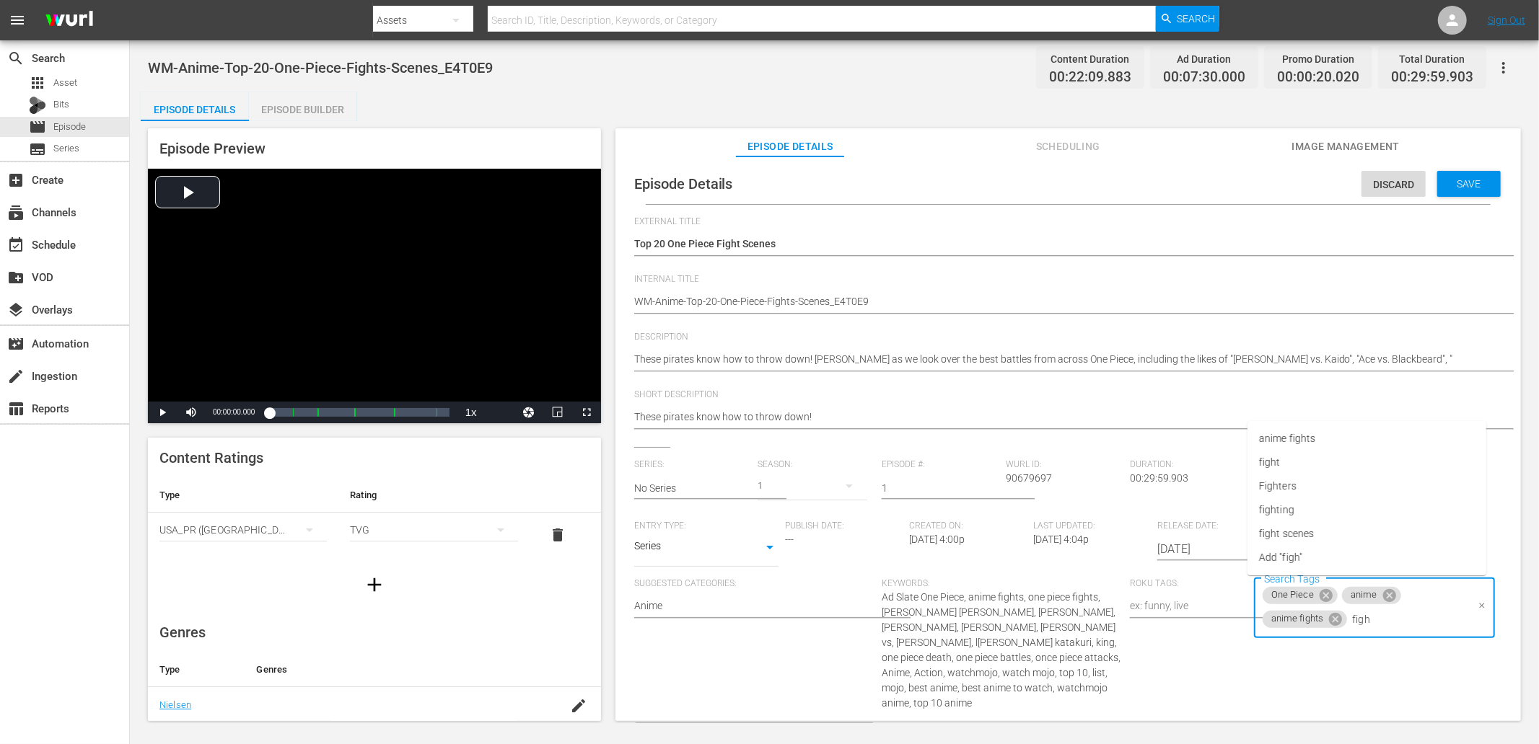
type input "fight"
click at [1292, 524] on li "fight scenes" at bounding box center [1366, 534] width 239 height 24
click at [1452, 185] on span "Save" at bounding box center [1468, 184] width 47 height 12
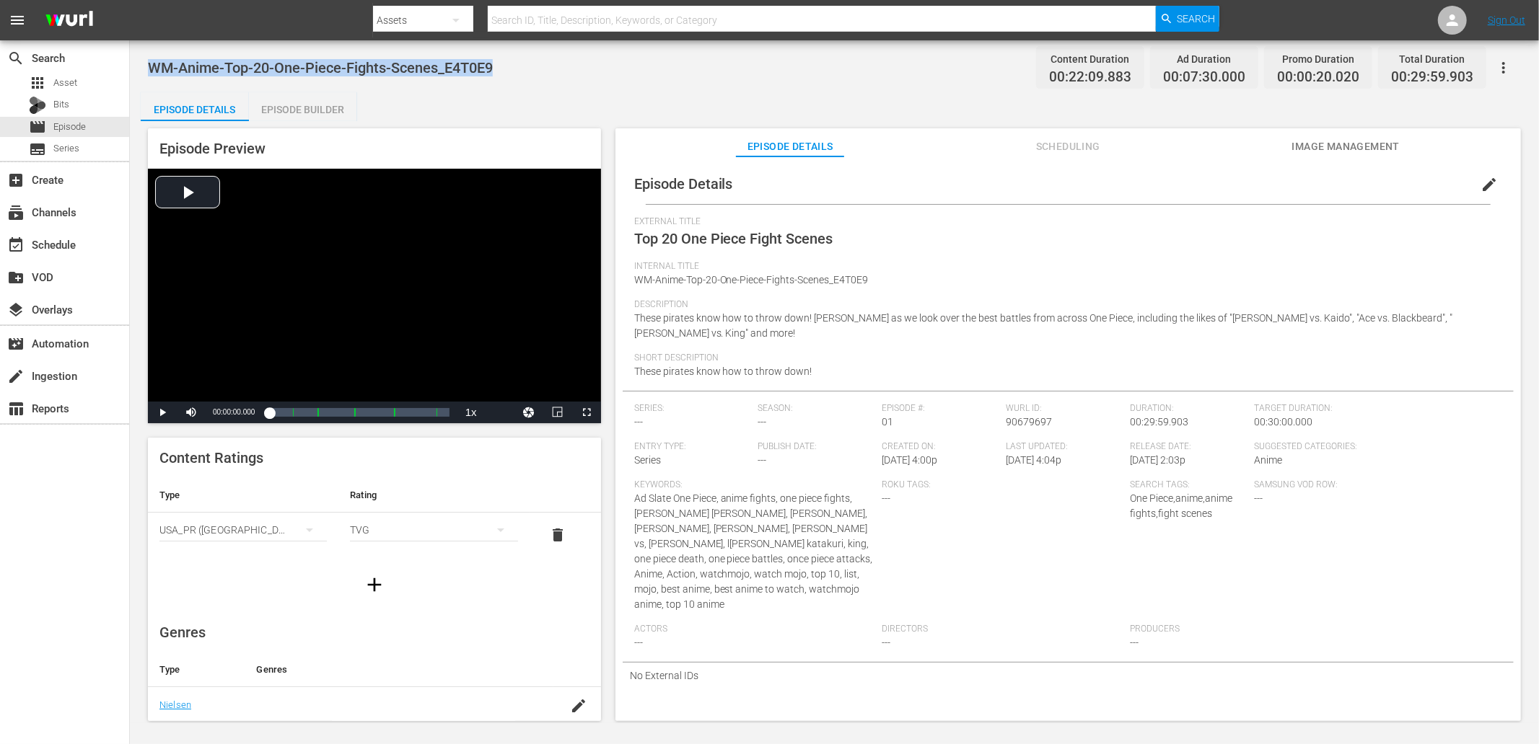
drag, startPoint x: 421, startPoint y: 69, endPoint x: 146, endPoint y: 63, distance: 274.9
click at [146, 63] on div "WM-Anime-Top-20-One-Piece-Fights-Scenes_E4T0E9 Content Duration 00:22:09.883 Ad…" at bounding box center [834, 381] width 1409 height 683
copy span "WM-Anime-Top-20-One-Piece-Fights-Scenes_E4T0E9"
click at [76, 83] on span "Asset" at bounding box center [65, 83] width 24 height 14
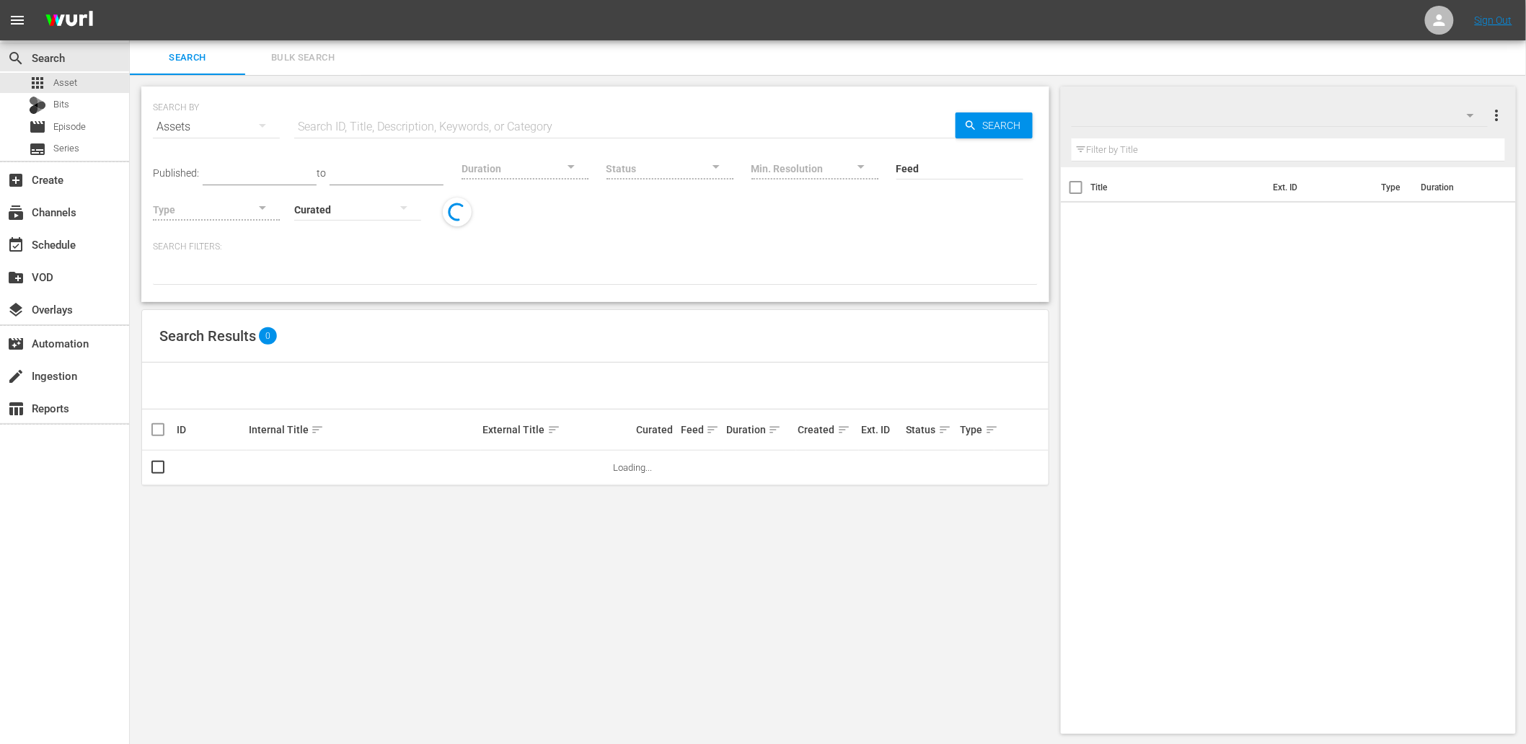
click at [359, 126] on input "text" at bounding box center [624, 127] width 661 height 35
paste input "WM-Film-Top-20-Action-Movies-That-Are-Actually-Masterpieces_F0E7A6"
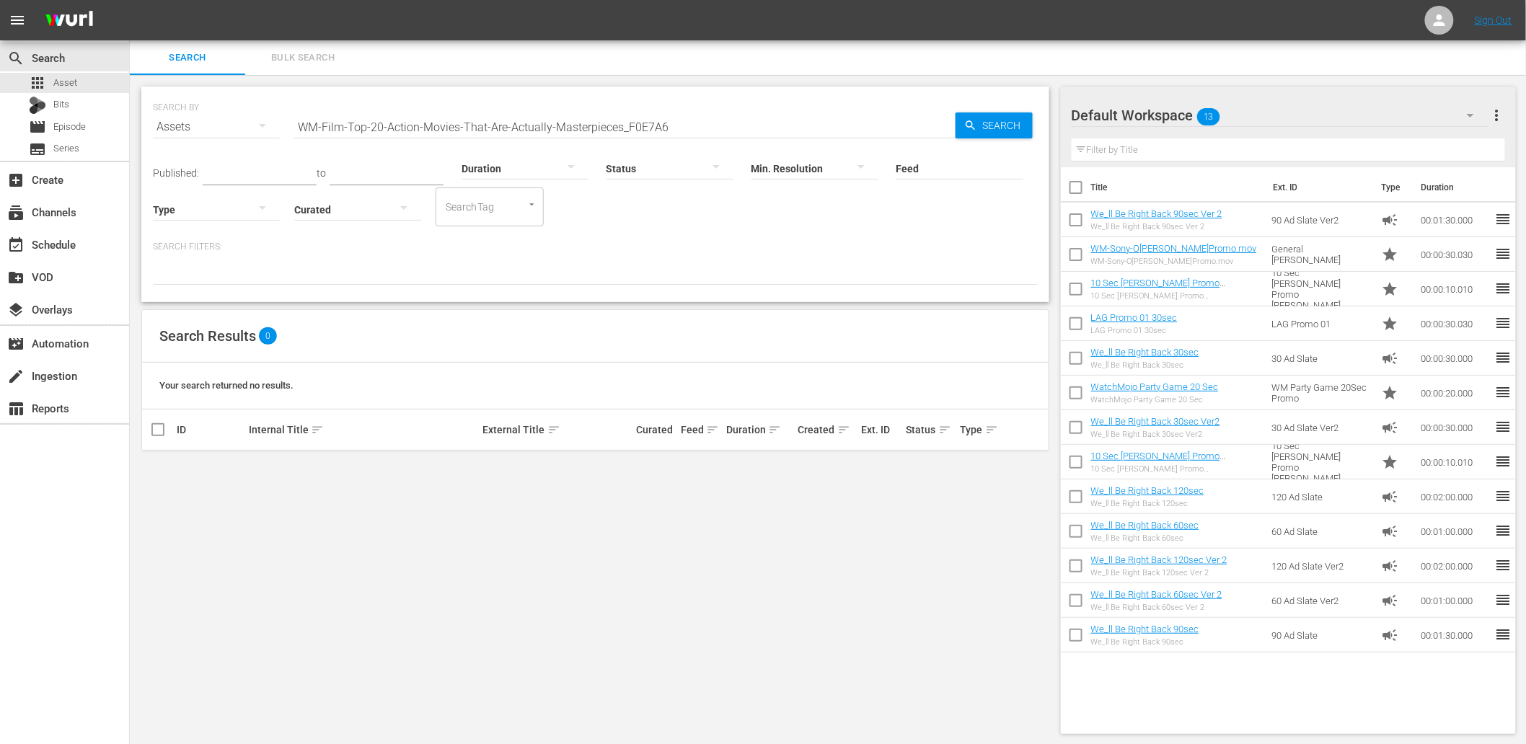
click at [434, 628] on div "SEARCH BY Search By Assets Search ID, Title, Description, Keywords, or Category…" at bounding box center [595, 410] width 931 height 671
click at [687, 121] on input "WM-Film-Top-20-Action-Movies-That-Are-Actually-Masterpieces_F0E7A6" at bounding box center [624, 127] width 661 height 35
drag, startPoint x: 622, startPoint y: 123, endPoint x: 136, endPoint y: 89, distance: 488.0
click at [136, 89] on div "SEARCH BY Search By Assets Search ID, Title, Description, Keywords, or Category…" at bounding box center [595, 410] width 931 height 671
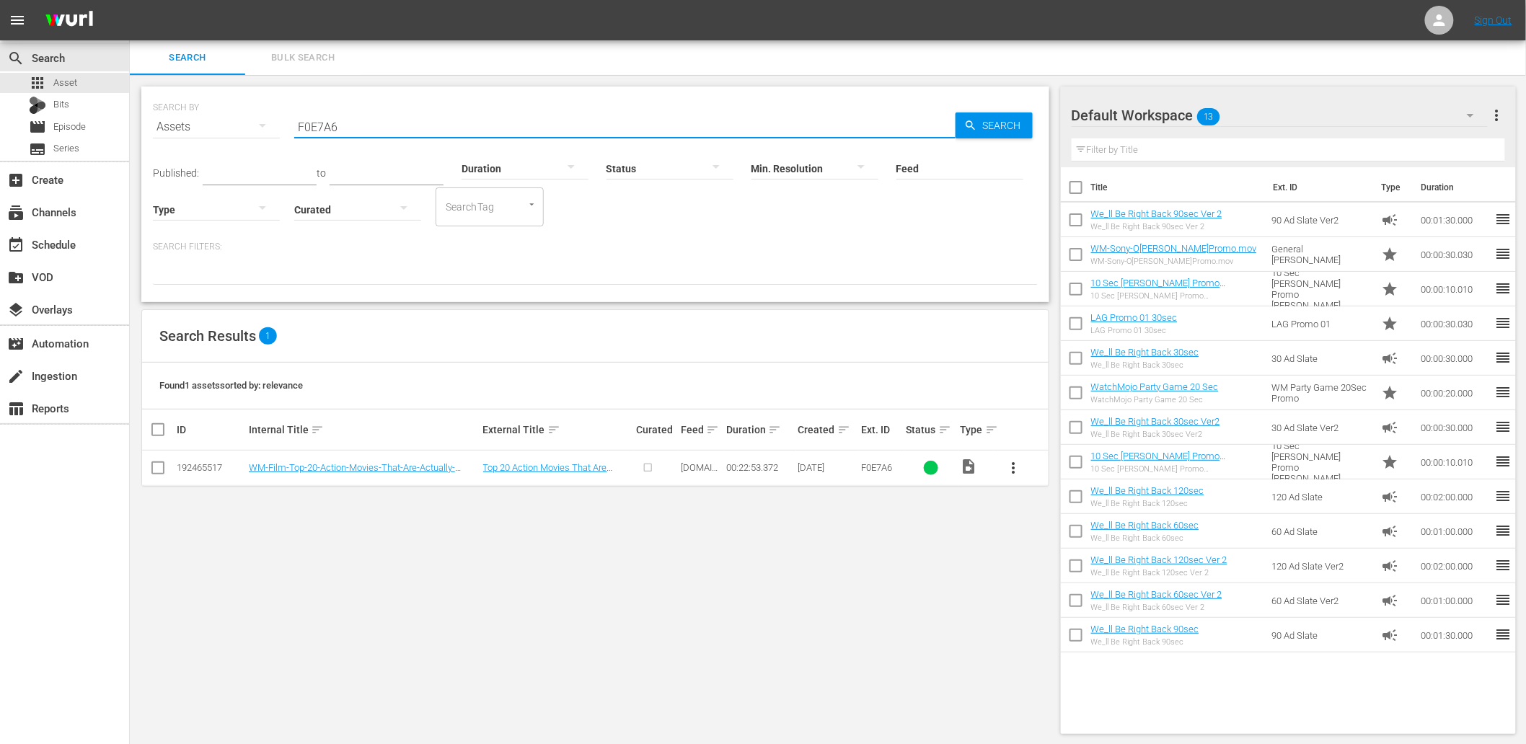
type input "F0E7A6"
click at [1013, 472] on span "more_vert" at bounding box center [1013, 467] width 17 height 17
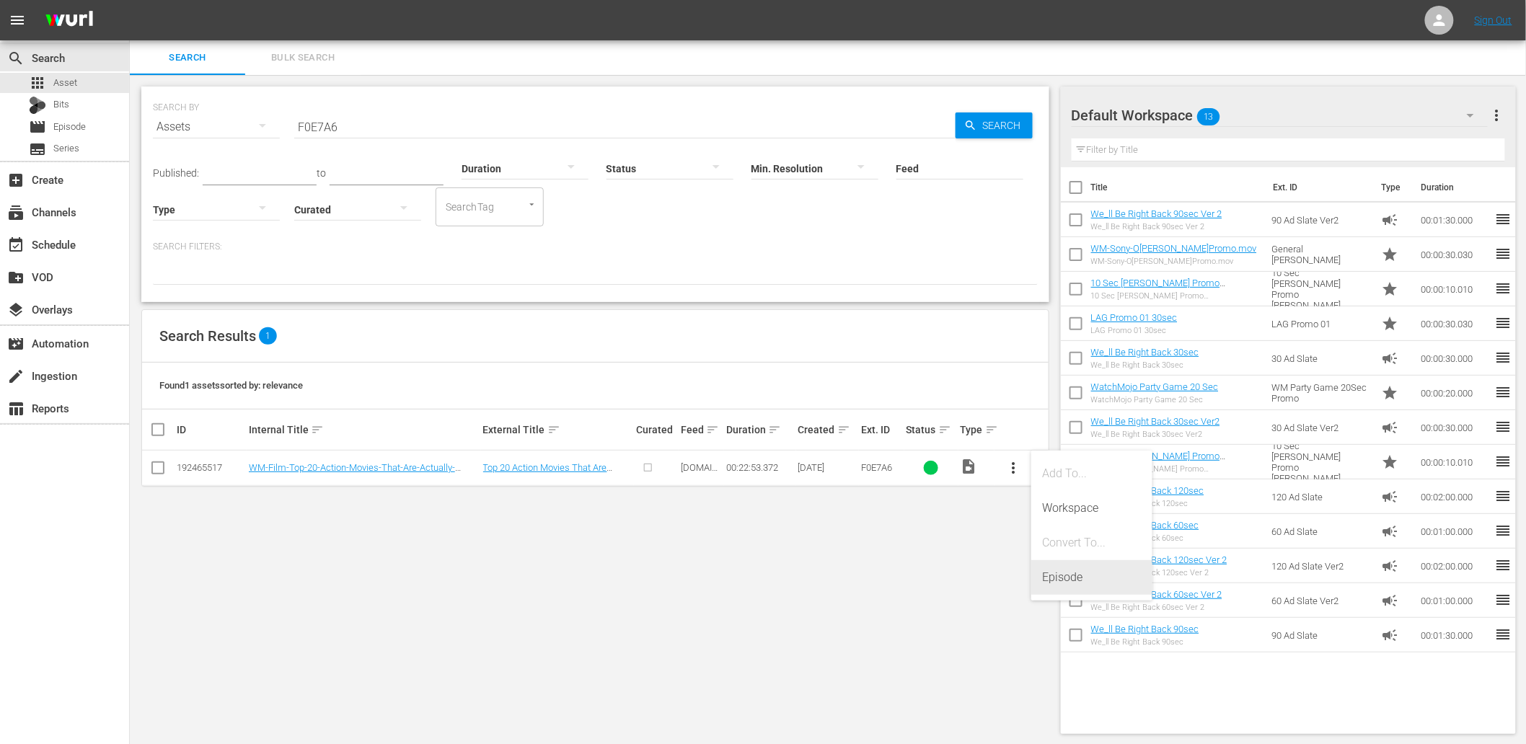
click at [1078, 576] on div "Episode" at bounding box center [1092, 577] width 98 height 35
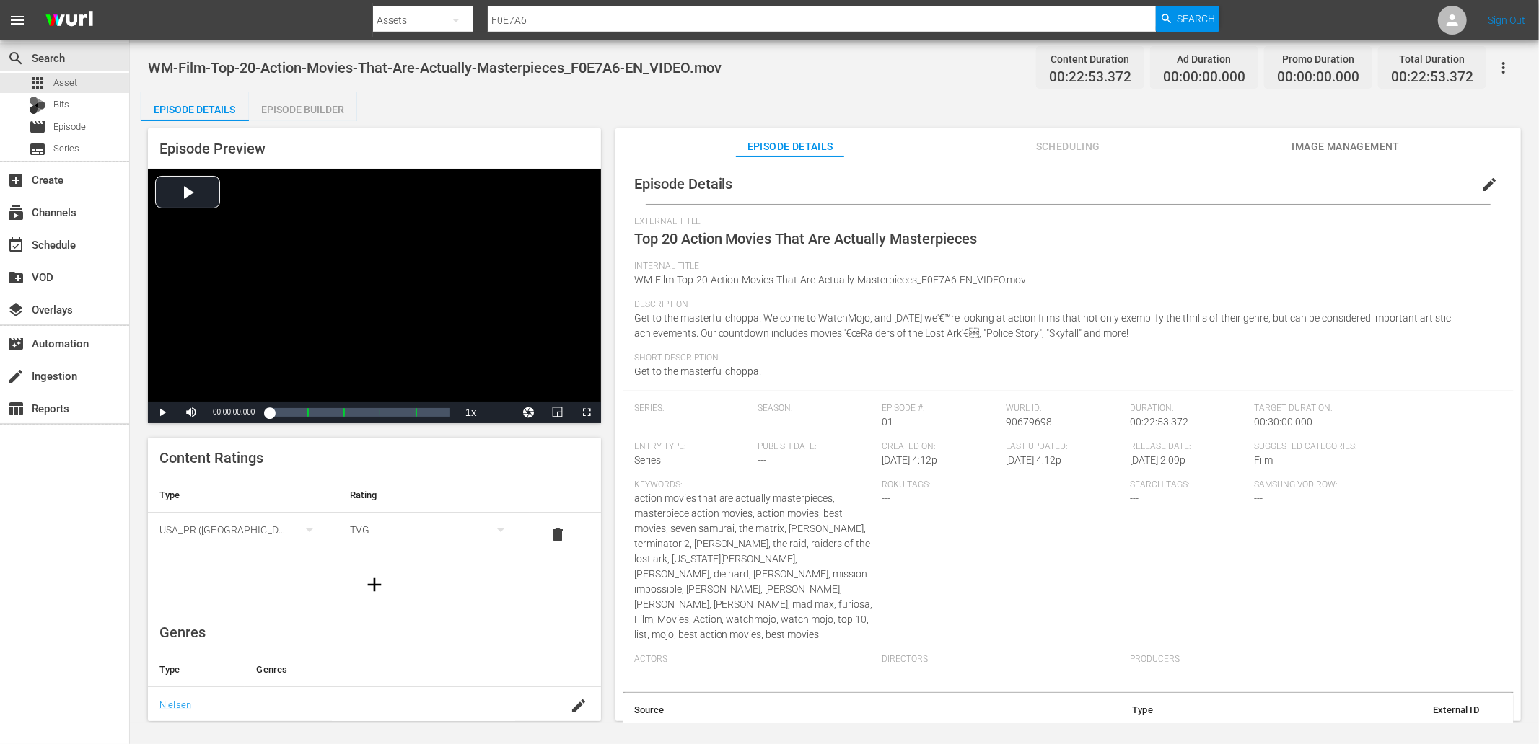
click at [1480, 180] on span "edit" at bounding box center [1488, 184] width 17 height 17
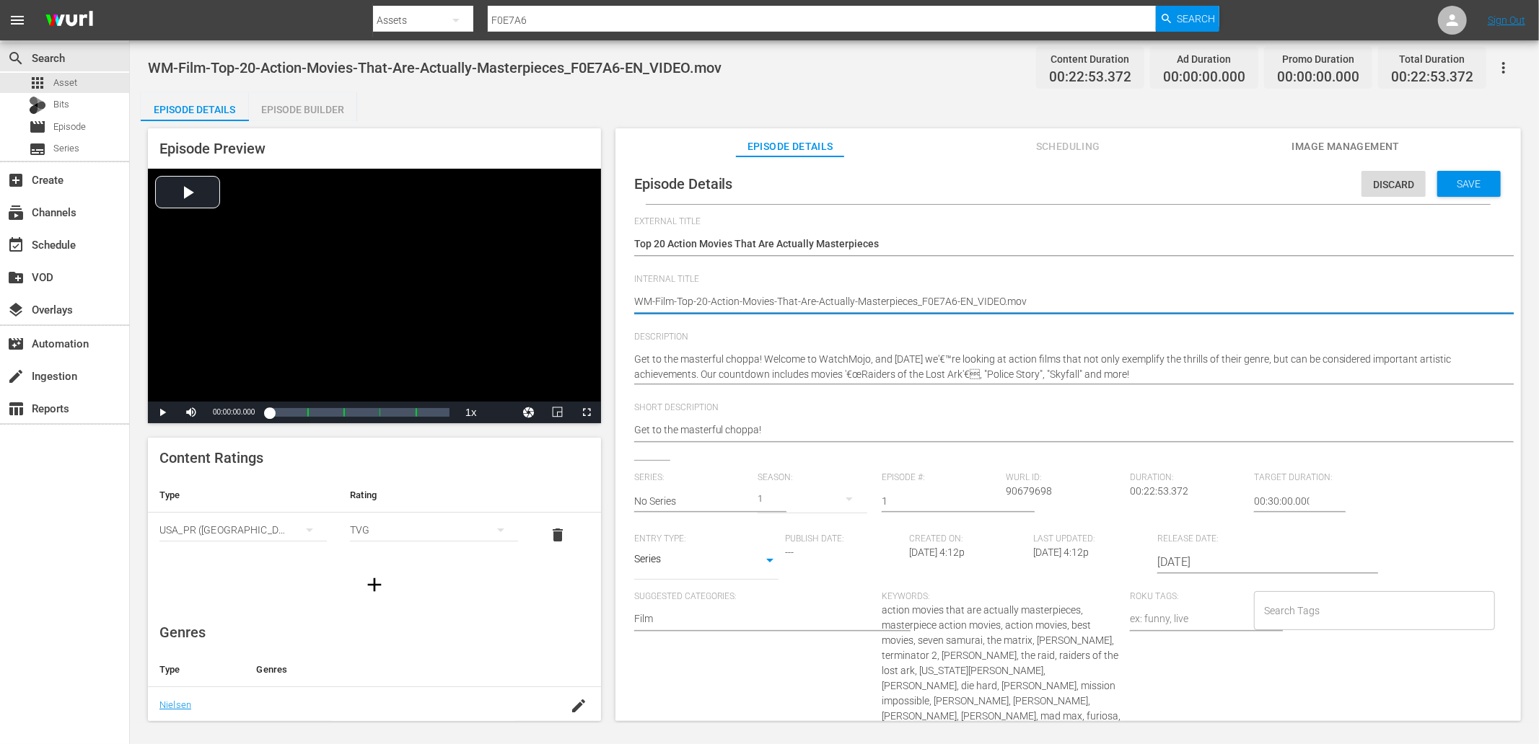
drag, startPoint x: 965, startPoint y: 298, endPoint x: 1137, endPoint y: 322, distance: 173.3
type textarea "WM-Film-Top-20-Action-Movies-That-Are-Actually-Masterpieces_F0E7A6-E"
type textarea "WM-Film-Top-20-Action-Movies-That-Are-Actually-Masterpieces_F0E7A6-"
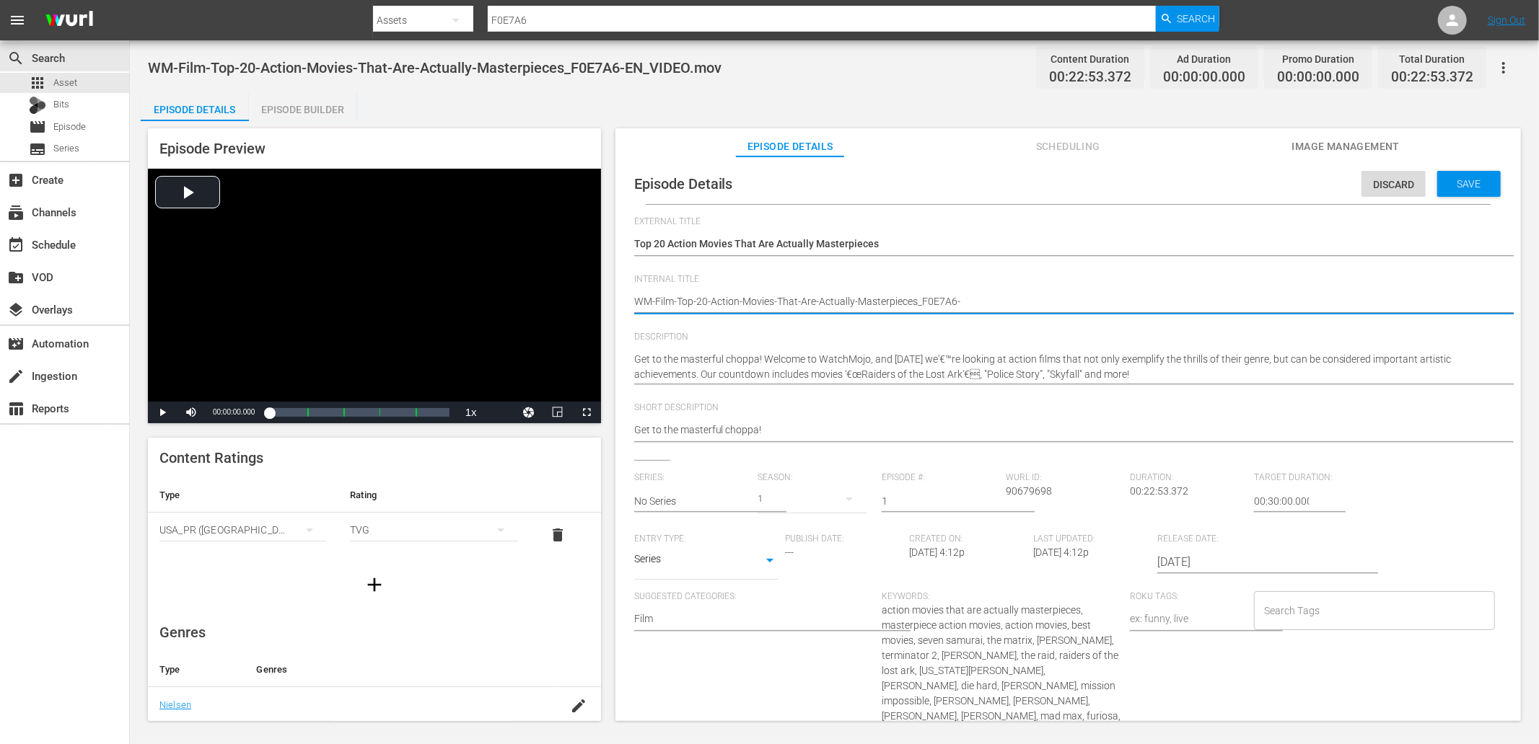
type textarea "WM-Film-Top-20-Action-Movies-That-Are-Actually-Masterpieces_F0E7A6"
click at [1477, 170] on div "Discard Save" at bounding box center [1433, 180] width 145 height 33
click at [298, 105] on div "Episode Builder" at bounding box center [303, 109] width 108 height 35
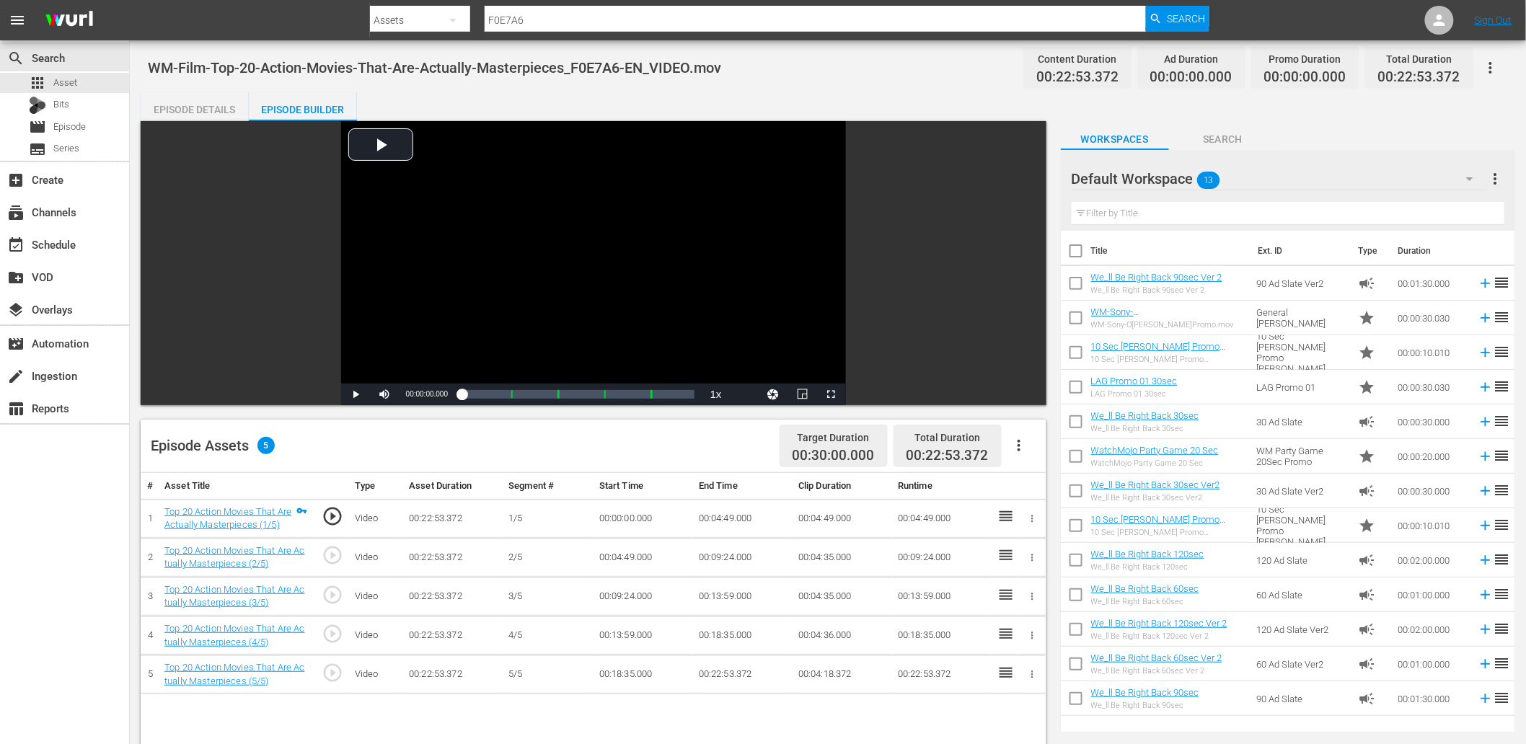
click at [1117, 206] on input "text" at bounding box center [1288, 213] width 433 height 23
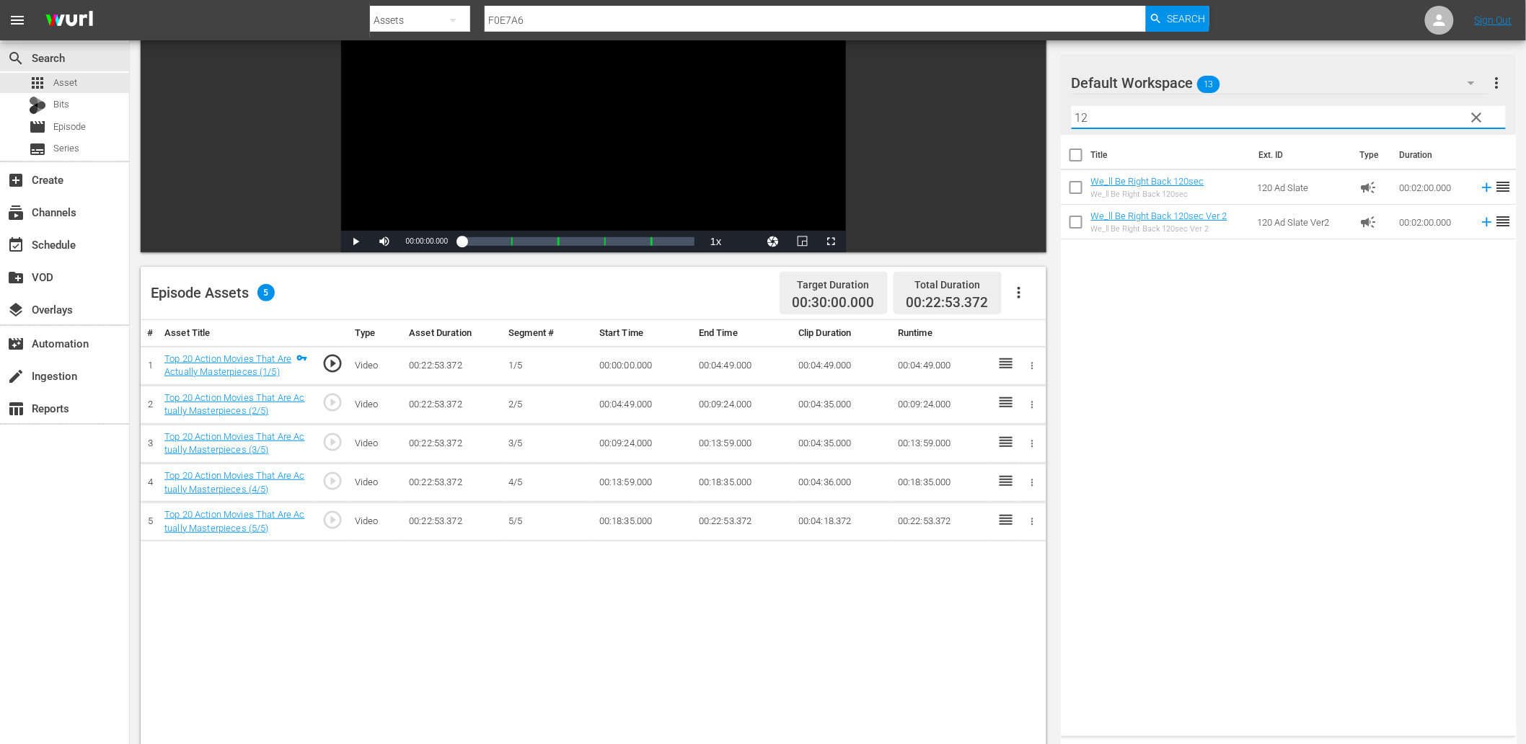
scroll to position [160, 0]
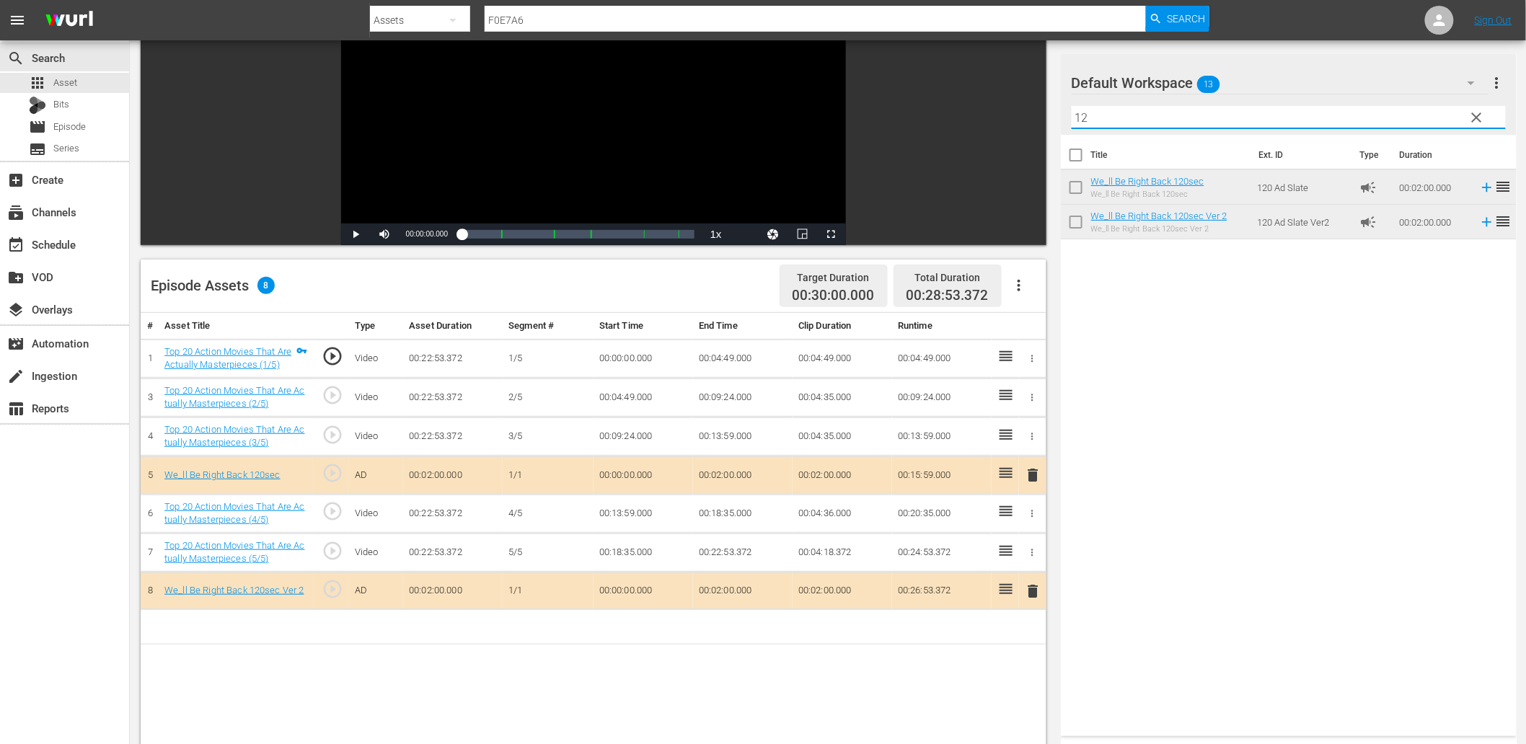
drag, startPoint x: 1059, startPoint y: 112, endPoint x: 959, endPoint y: 115, distance: 99.6
click at [959, 115] on div "Video Player is loading. Play Video Play Mute Current Time 00:00:00.000 / Durat…" at bounding box center [828, 455] width 1375 height 988
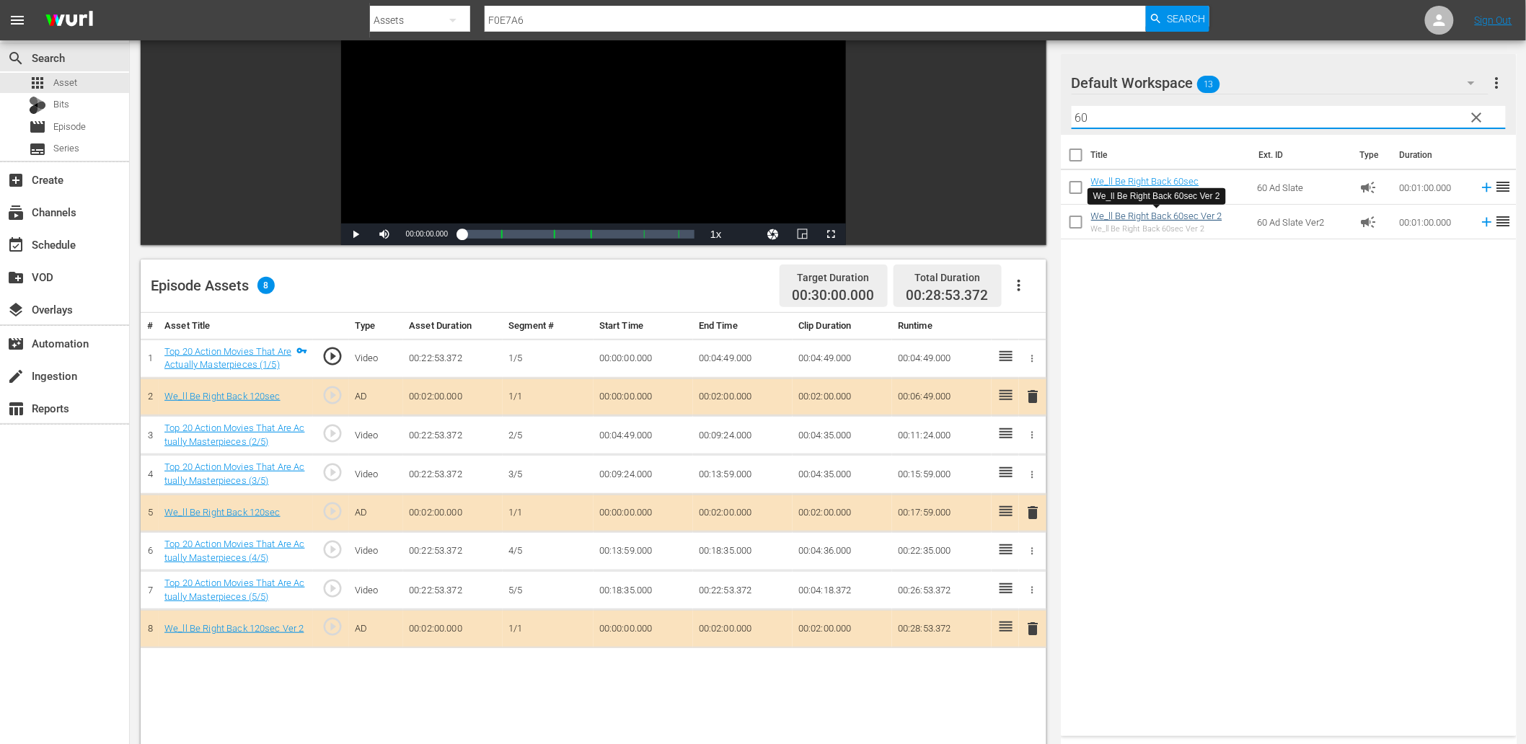
type input "60"
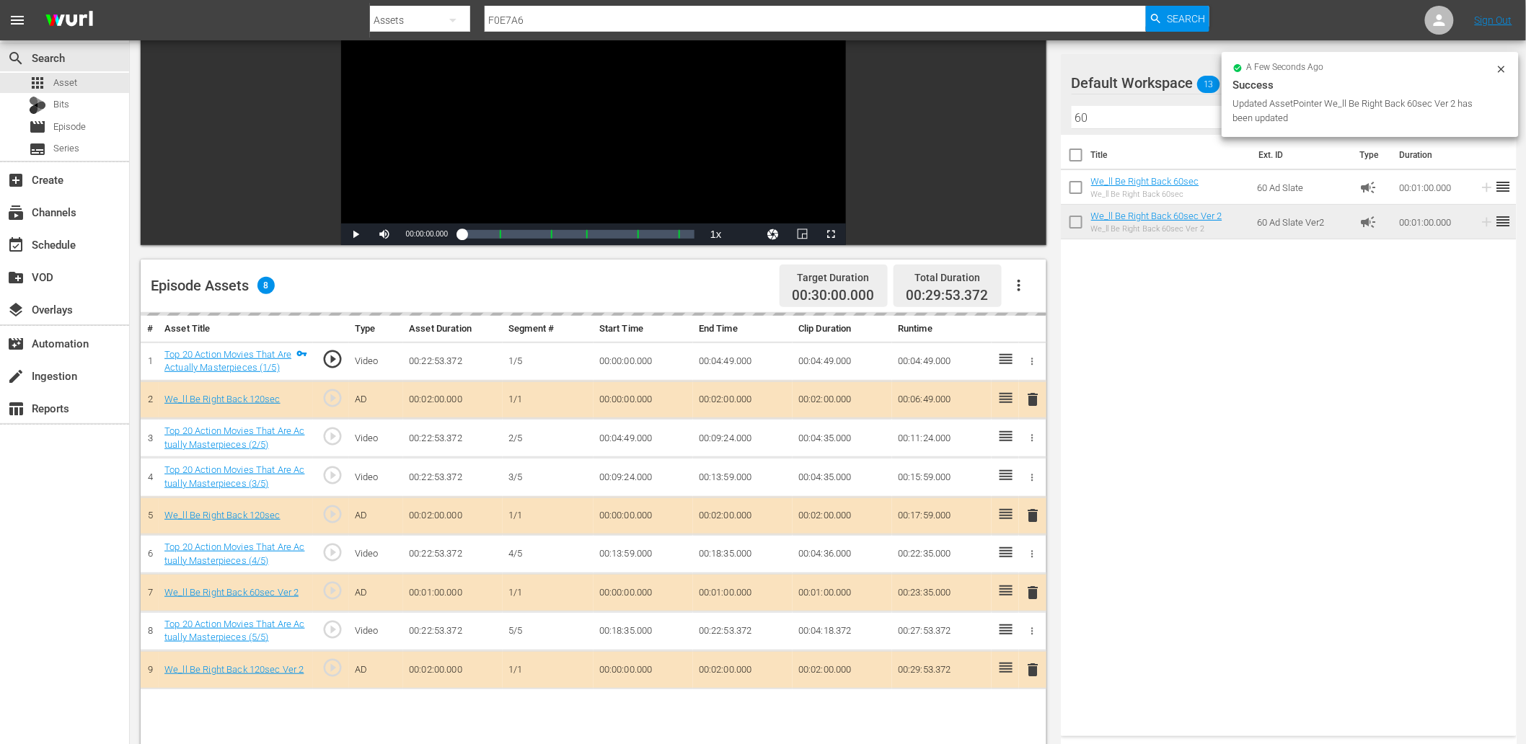
click at [1496, 74] on div "a few seconds ago Success Updated AssetPointer We_ll Be Right Back 60sec Ver 2 …" at bounding box center [1370, 94] width 274 height 62
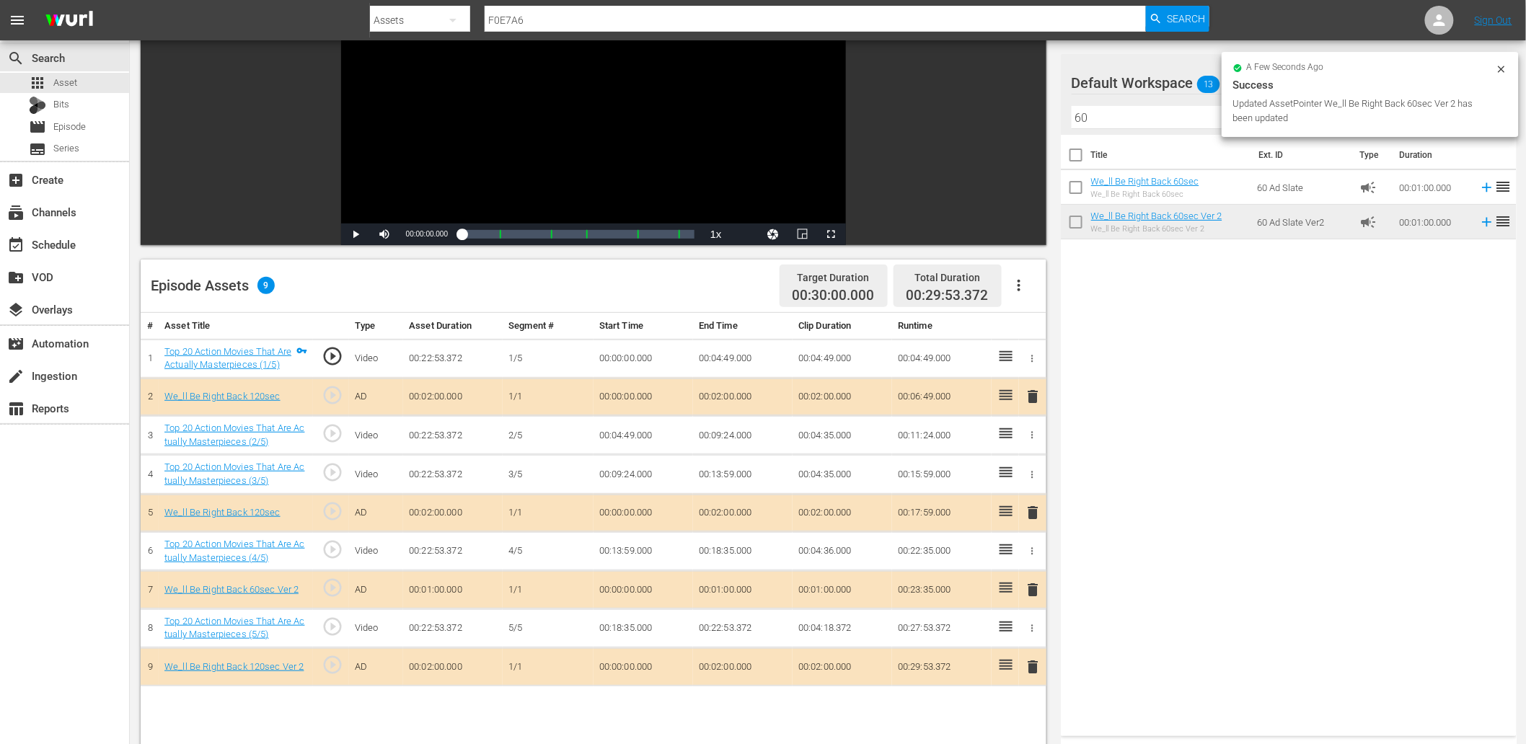
click at [1502, 72] on icon at bounding box center [1502, 69] width 12 height 12
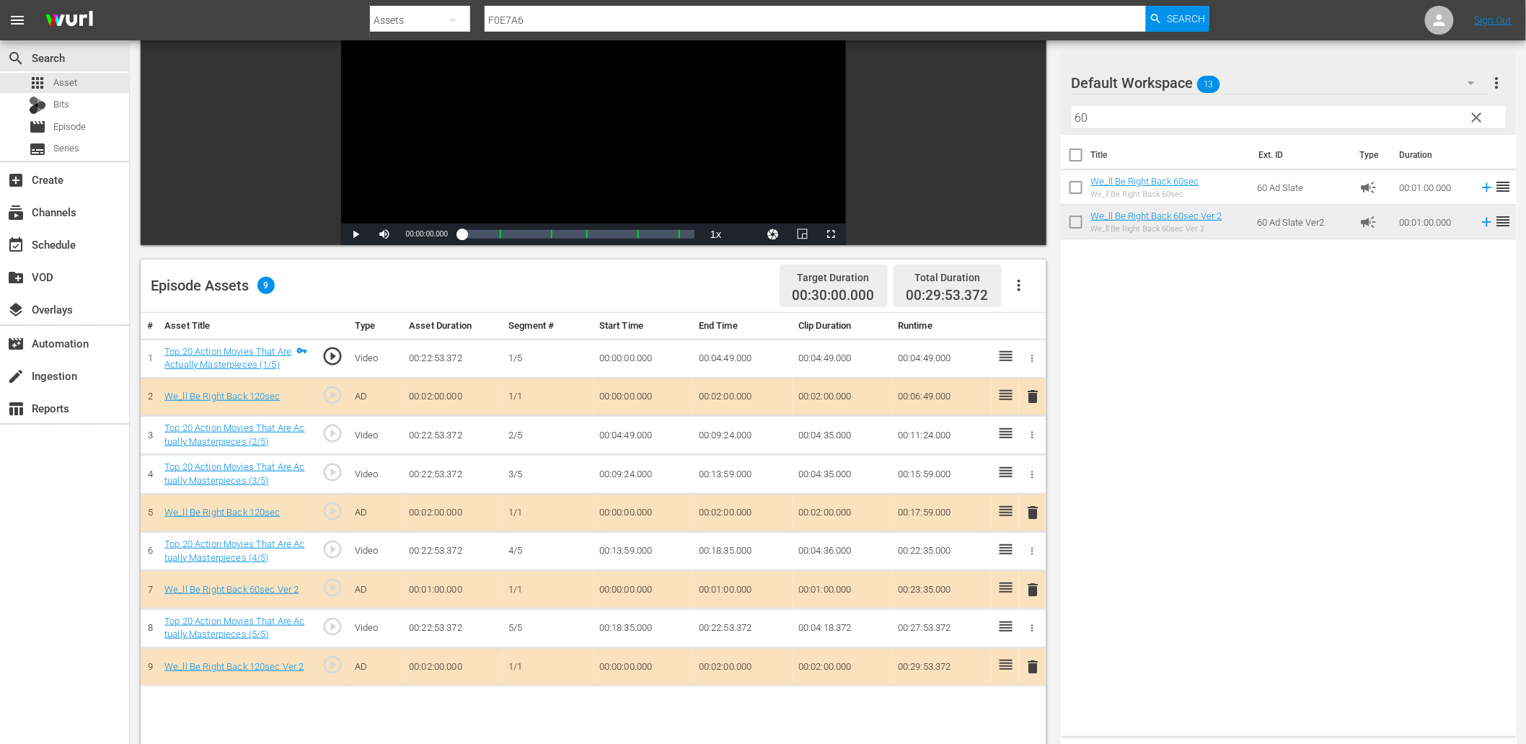
click at [1470, 110] on span "clear" at bounding box center [1477, 117] width 17 height 17
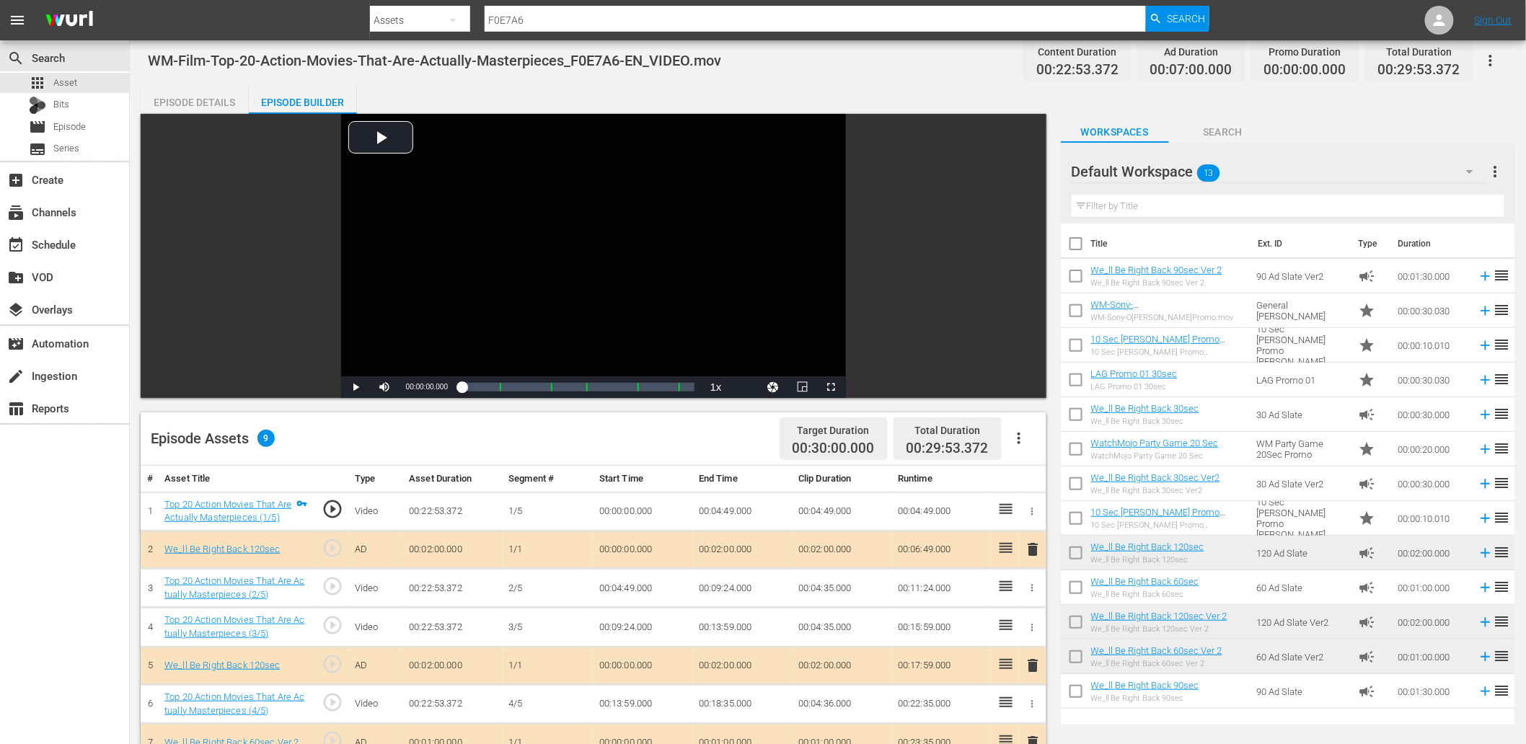
scroll to position [0, 0]
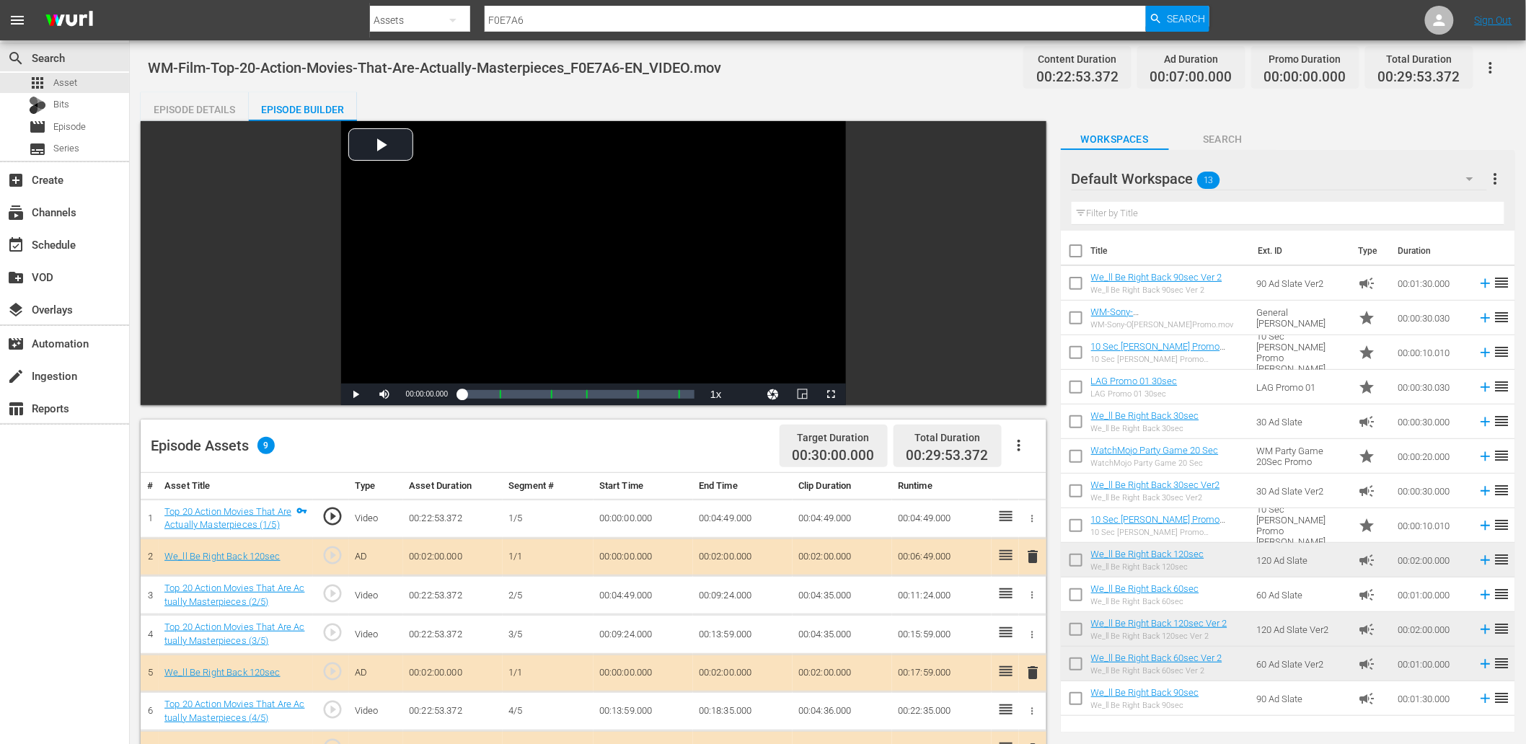
click at [334, 596] on span "play_circle_outline" at bounding box center [333, 594] width 22 height 22
click at [542, 292] on div "Video Player" at bounding box center [593, 252] width 505 height 263
click at [648, 593] on td "00:04:49.000" at bounding box center [644, 595] width 100 height 39
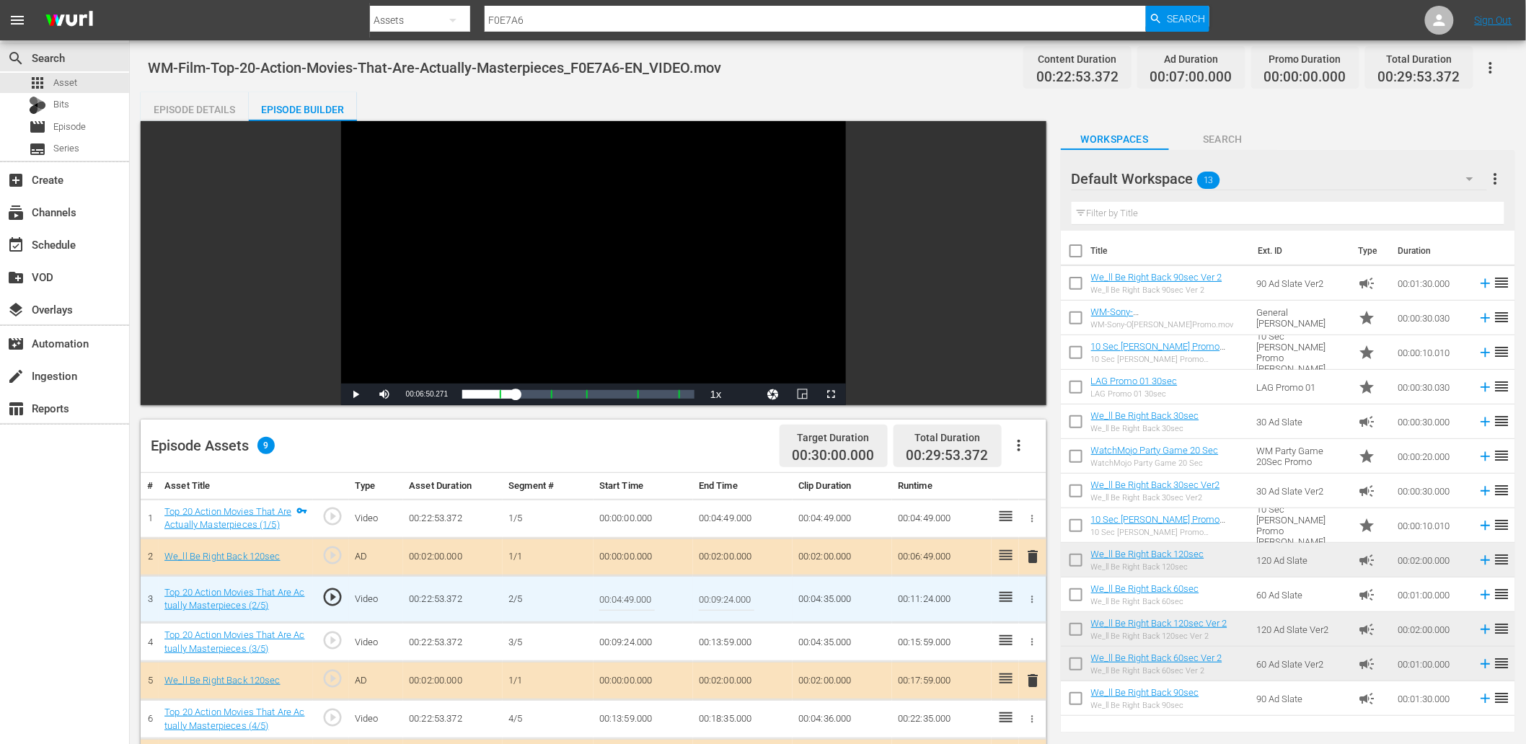
click at [648, 593] on input "00:04:49.000" at bounding box center [627, 599] width 56 height 35
type input "00:04:49.199"
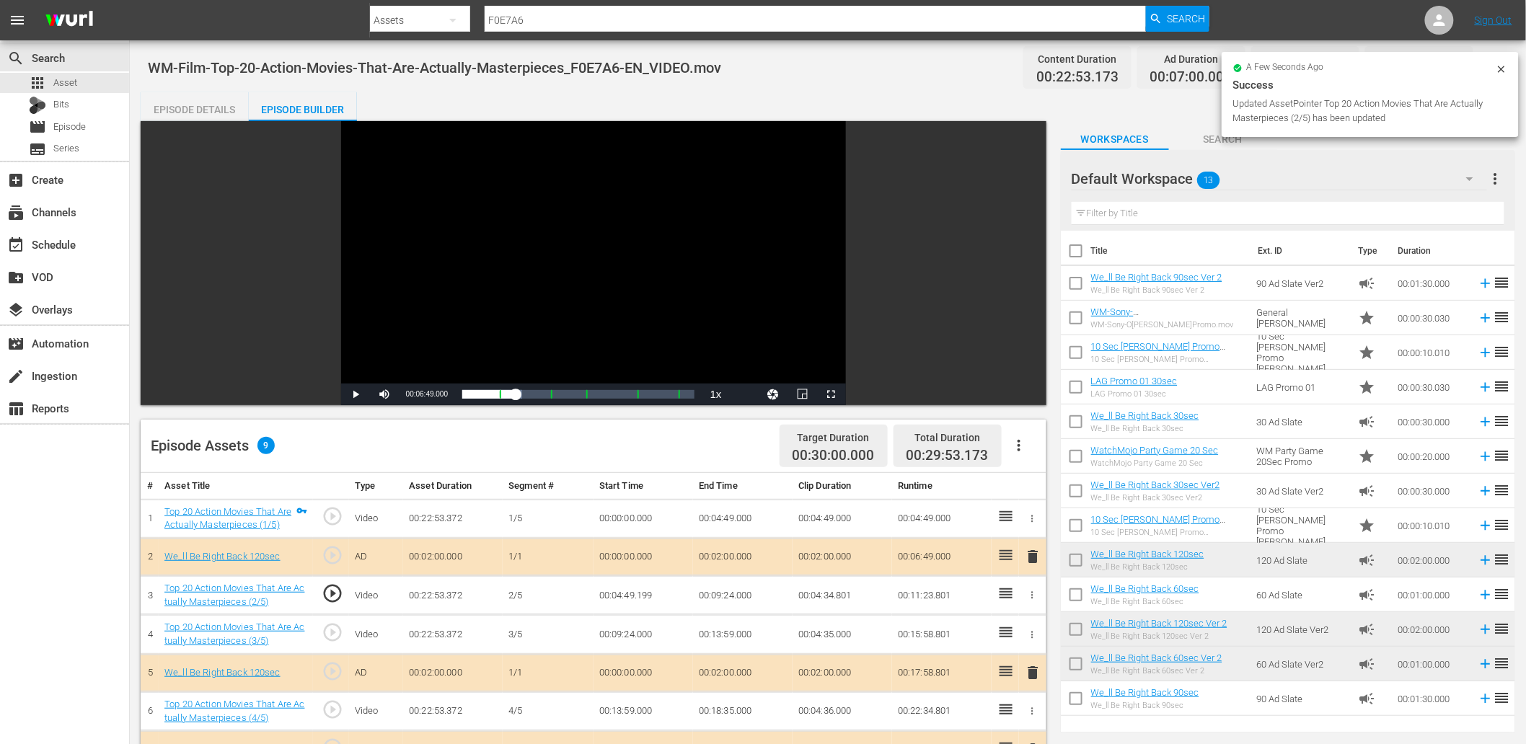
click at [644, 597] on td "00:04:49.199" at bounding box center [644, 595] width 100 height 39
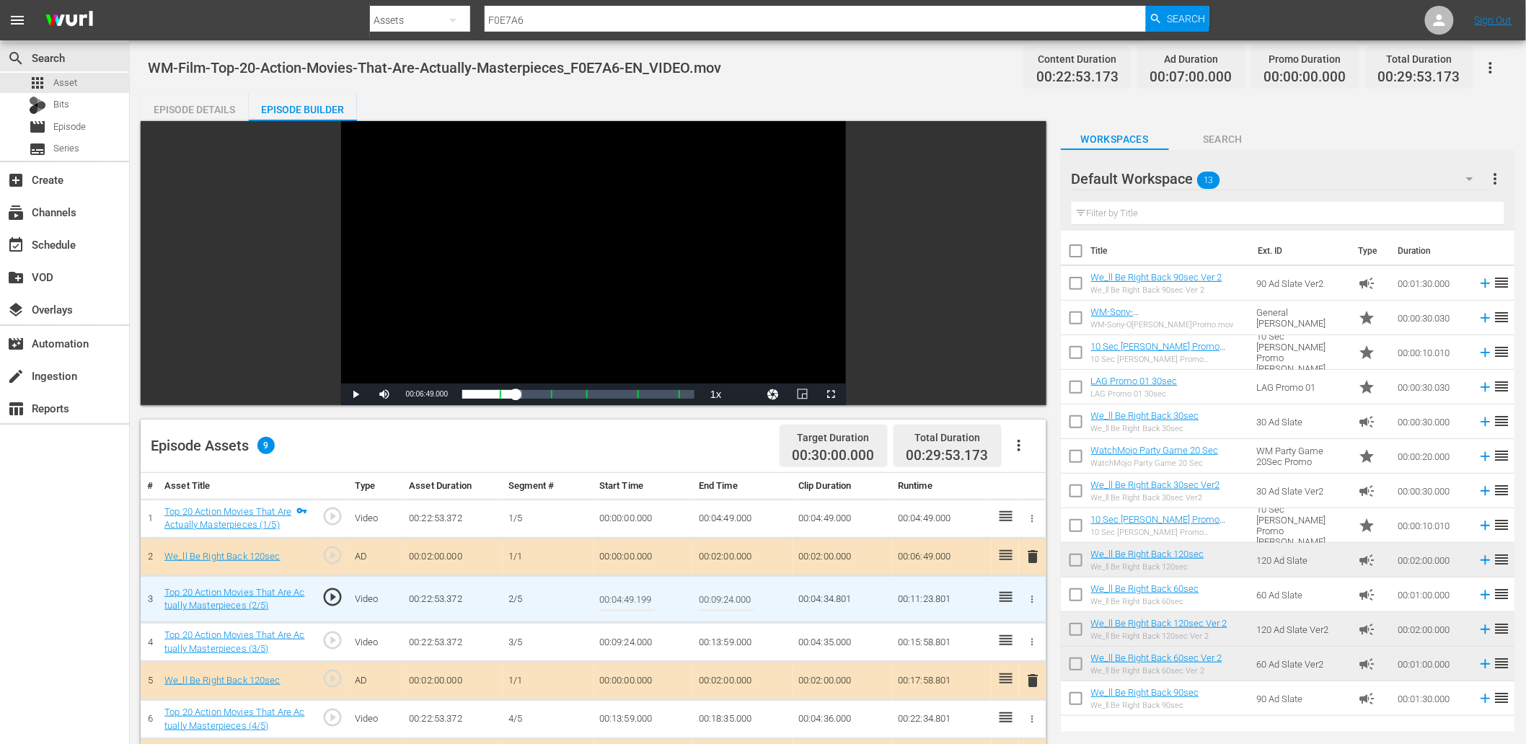
click at [644, 597] on input "00:04:49.199" at bounding box center [627, 599] width 56 height 35
type input "00:04:49.255"
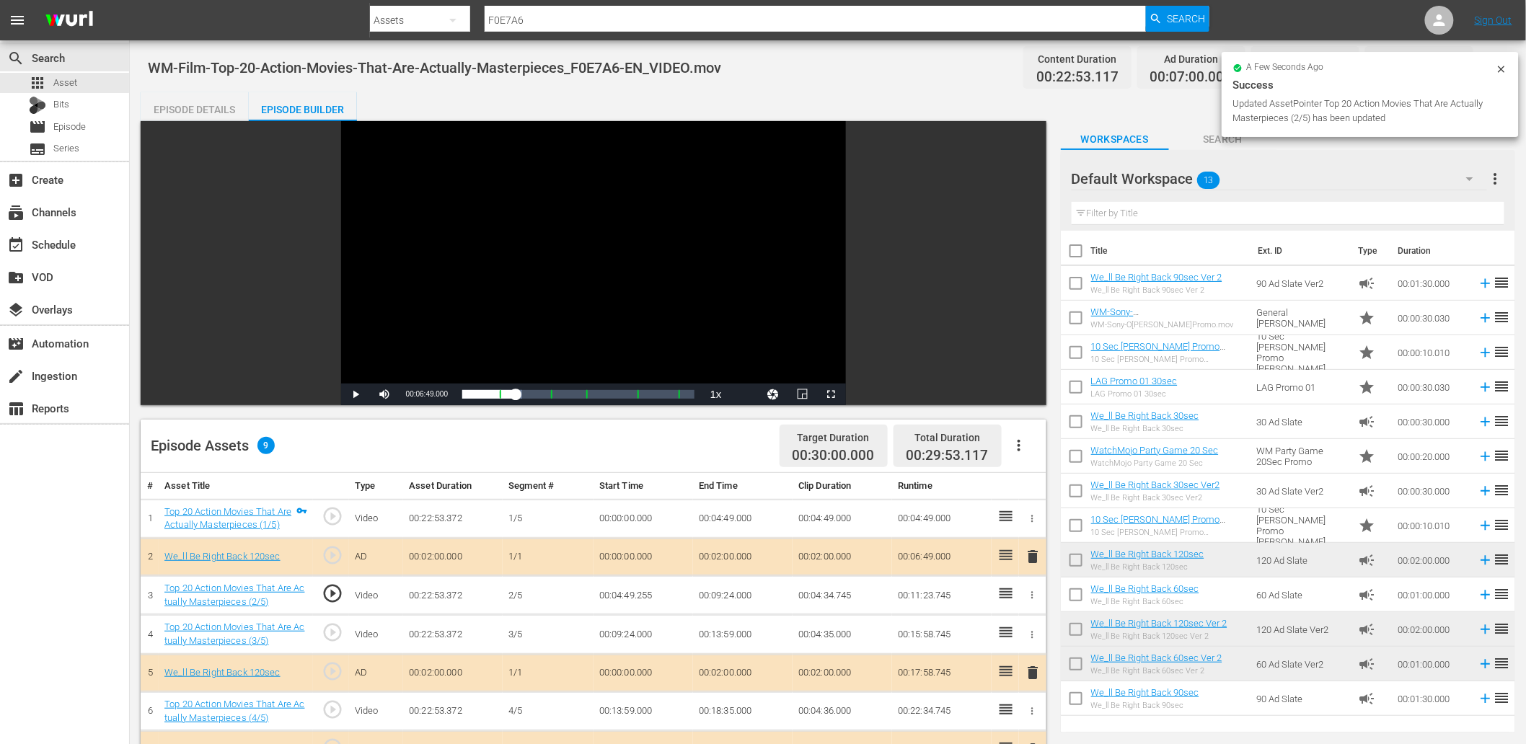
click at [636, 591] on td "00:04:49.255" at bounding box center [644, 595] width 100 height 39
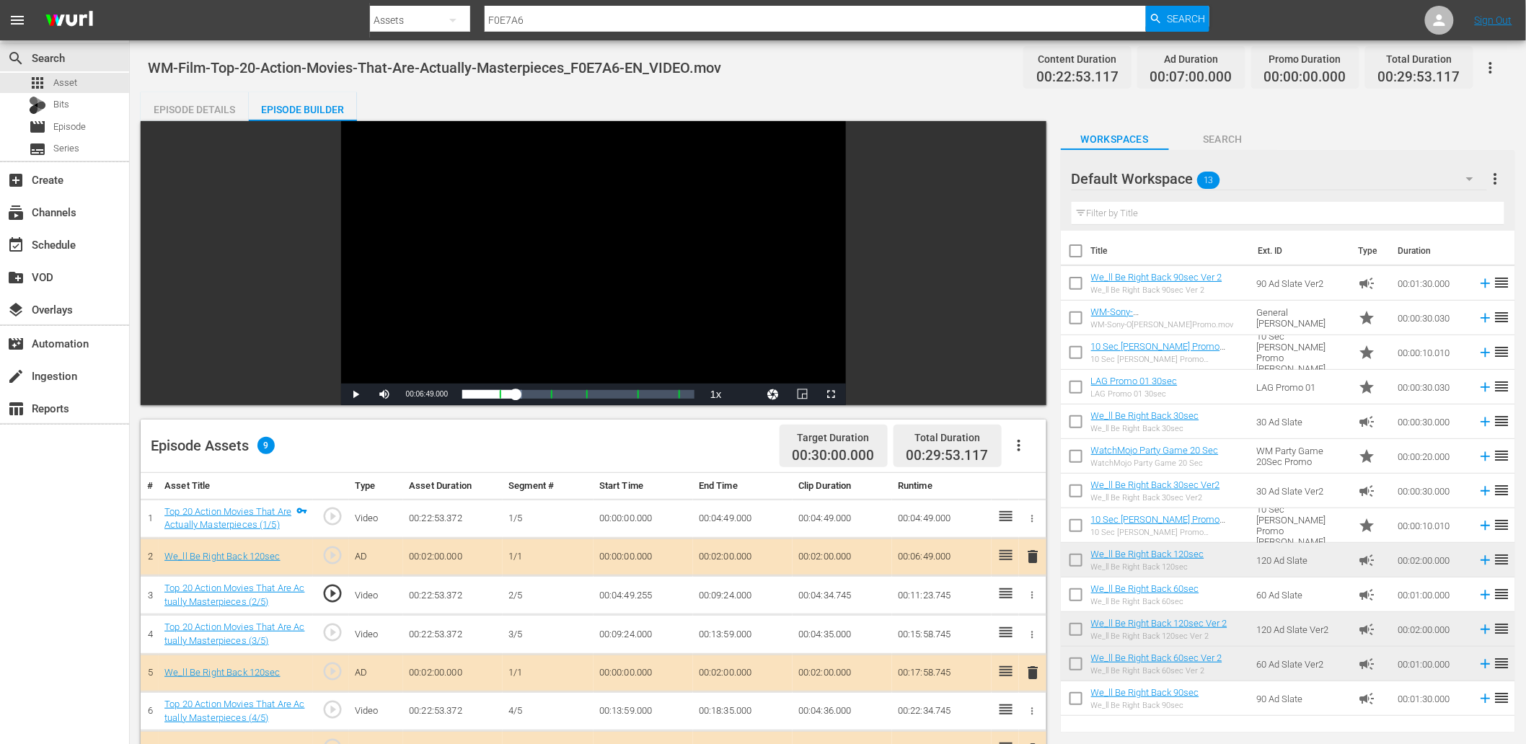
click at [636, 591] on td "00:04:49.255" at bounding box center [644, 595] width 100 height 39
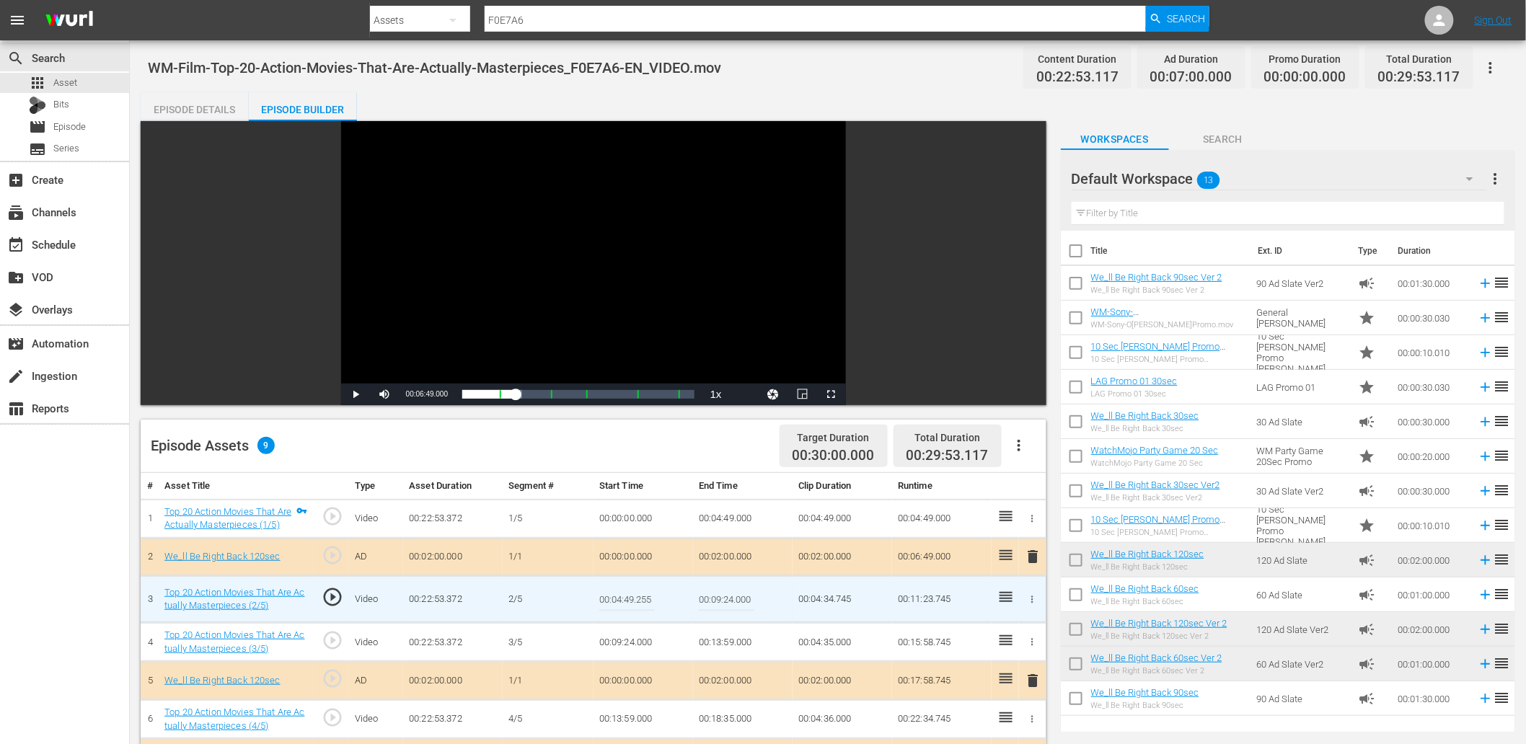
click at [636, 591] on input "00:04:49.255" at bounding box center [627, 599] width 56 height 35
click at [717, 514] on td "00:04:49.000" at bounding box center [743, 518] width 100 height 39
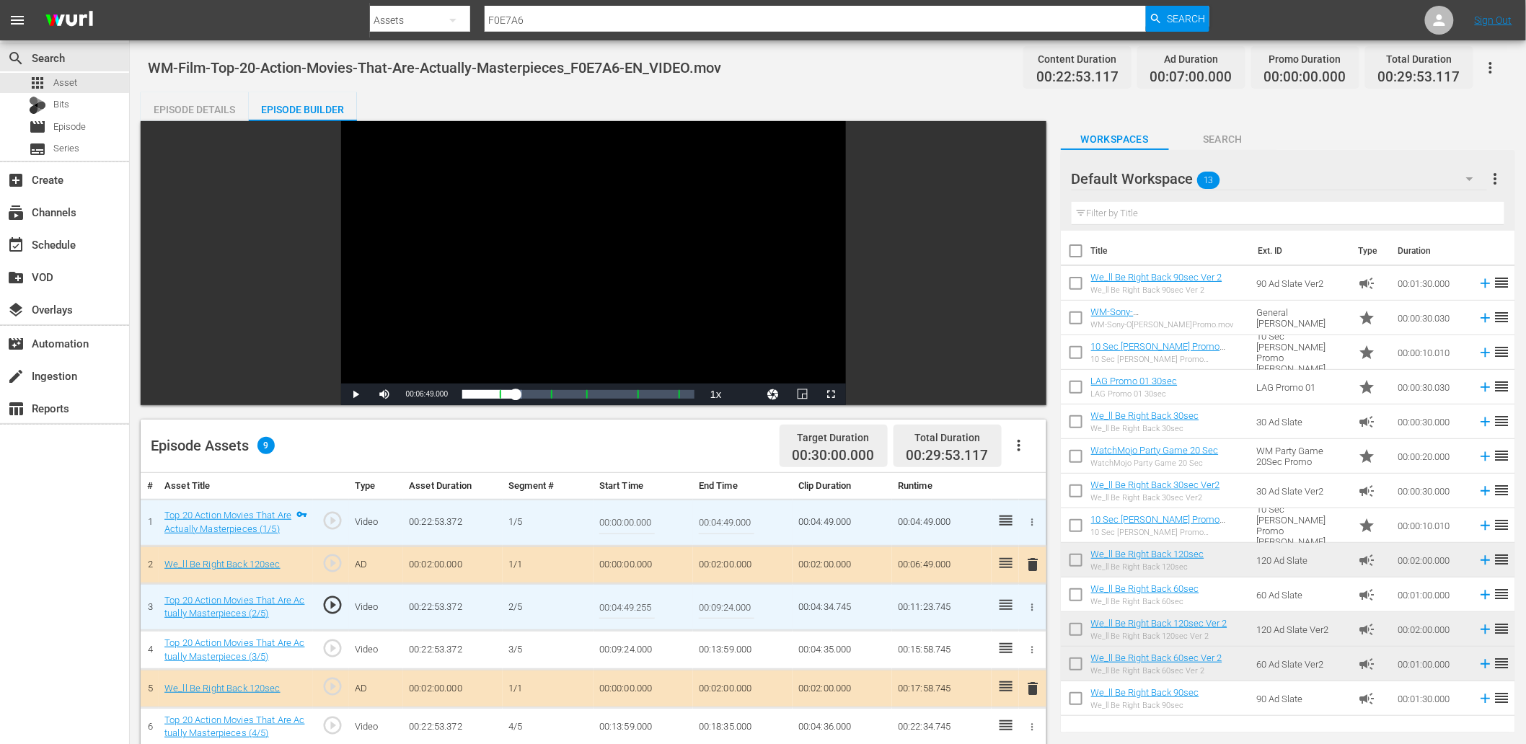
click at [717, 514] on input "00:04:49.000" at bounding box center [727, 523] width 56 height 35
paste input "255"
type input "00:04:49.255"
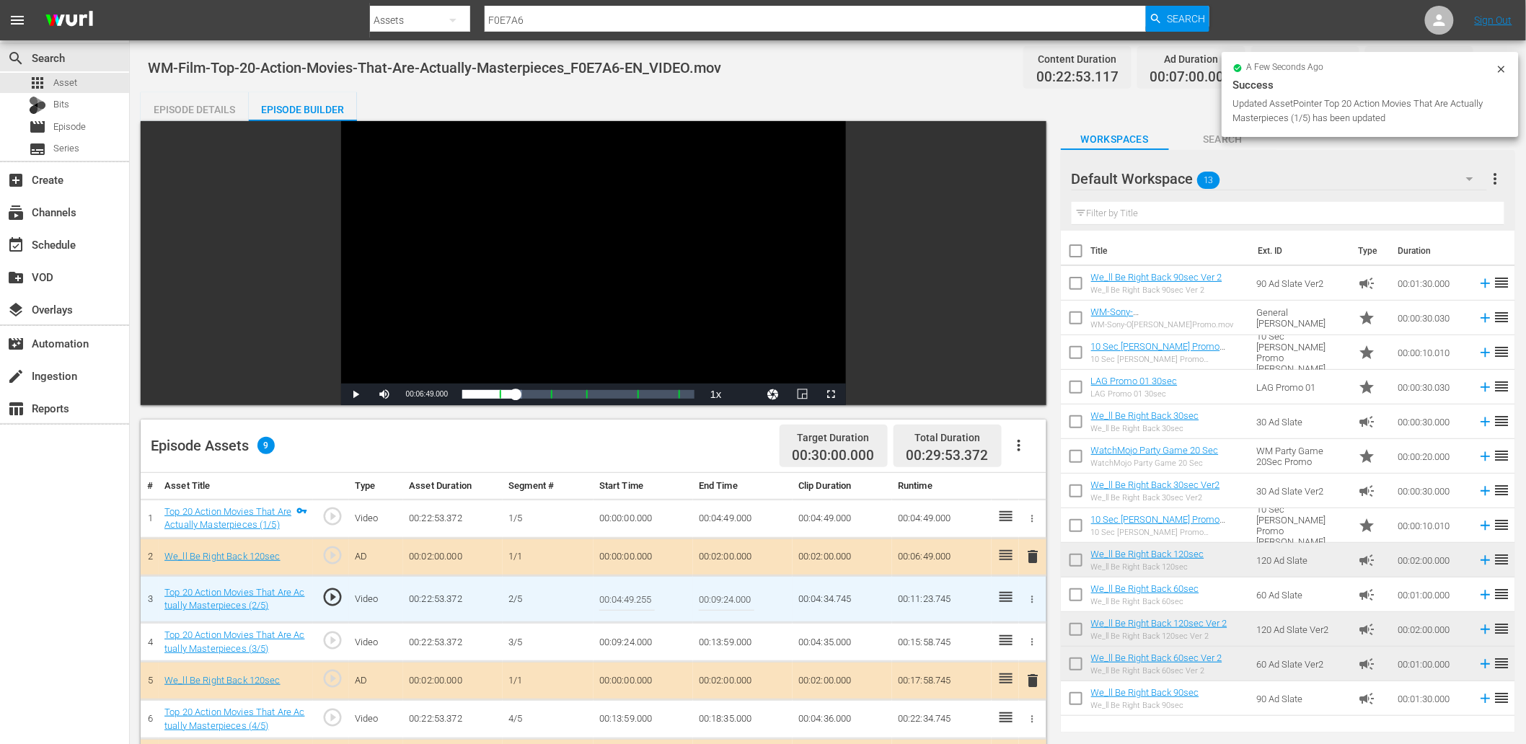
click at [646, 606] on input "00:04:49.255" at bounding box center [627, 599] width 56 height 35
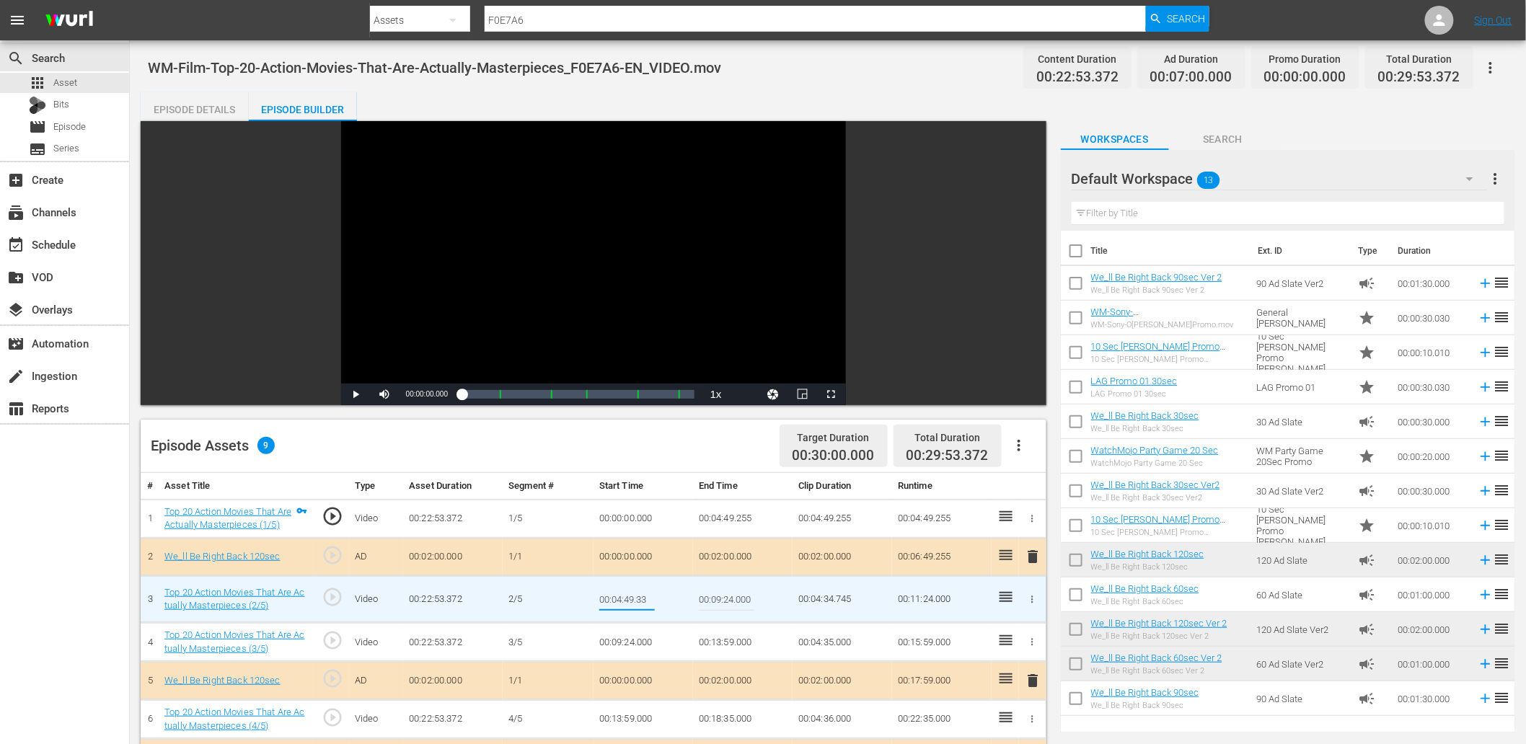
type input "00:04:49.333"
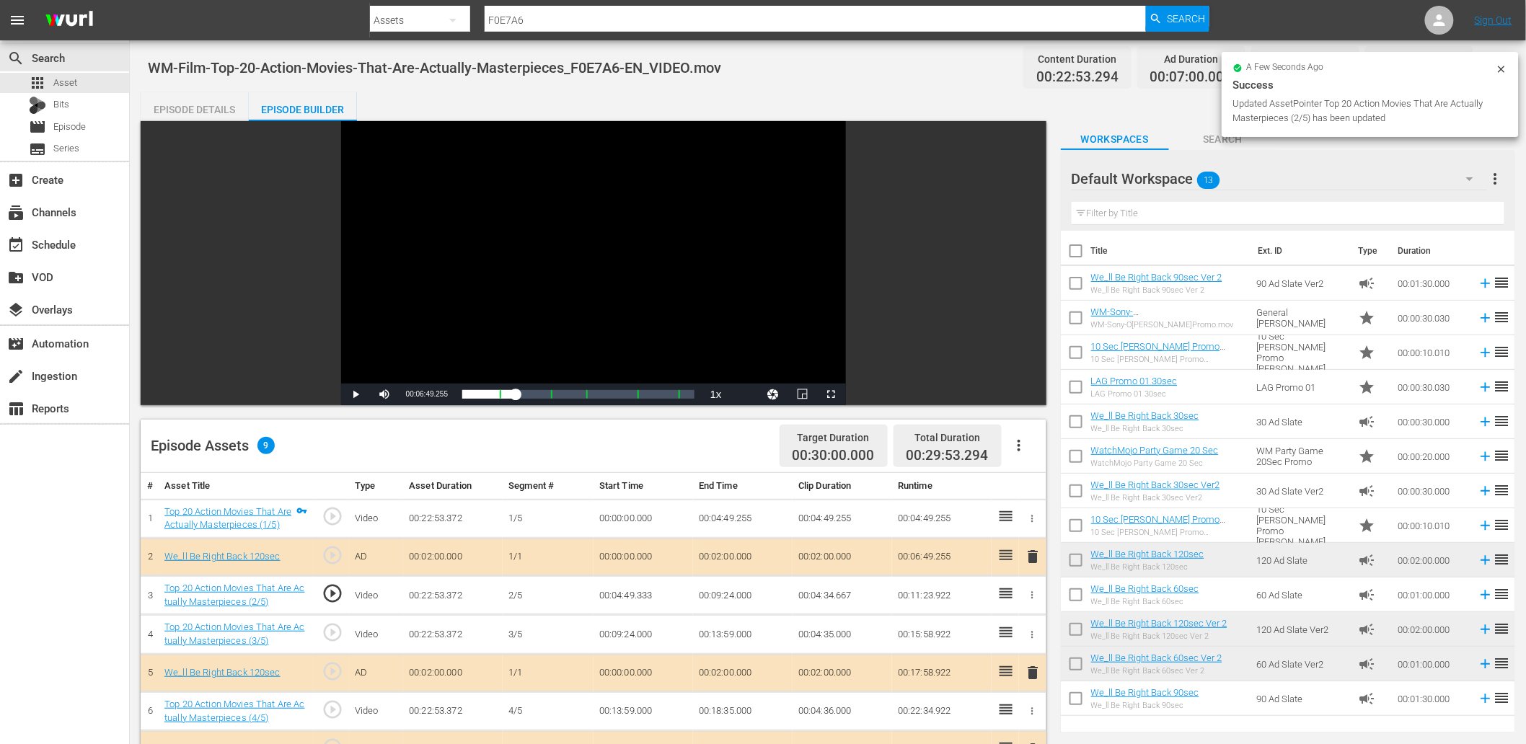
click at [659, 593] on td "00:04:49.333" at bounding box center [644, 595] width 100 height 39
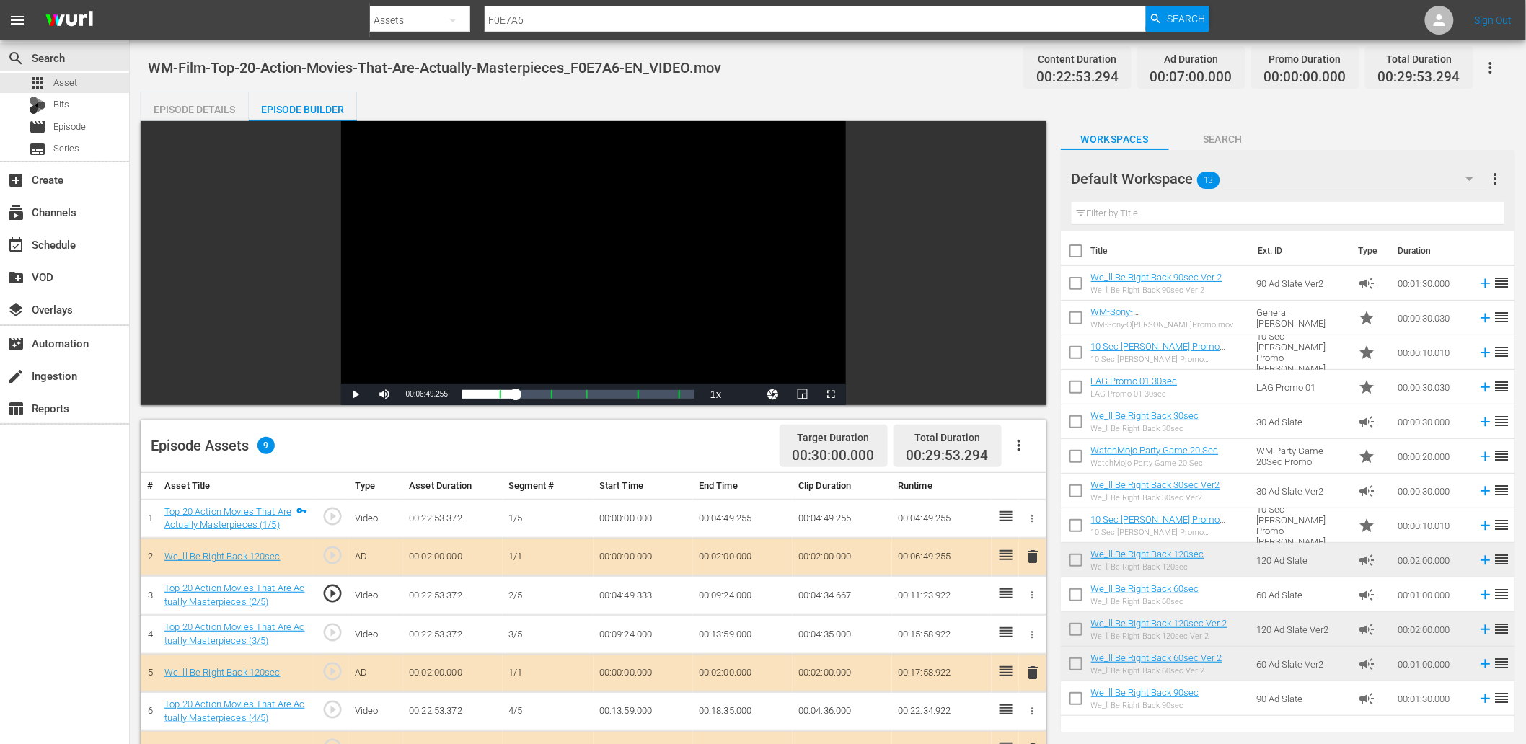
click at [643, 593] on td "00:04:49.333" at bounding box center [644, 595] width 100 height 39
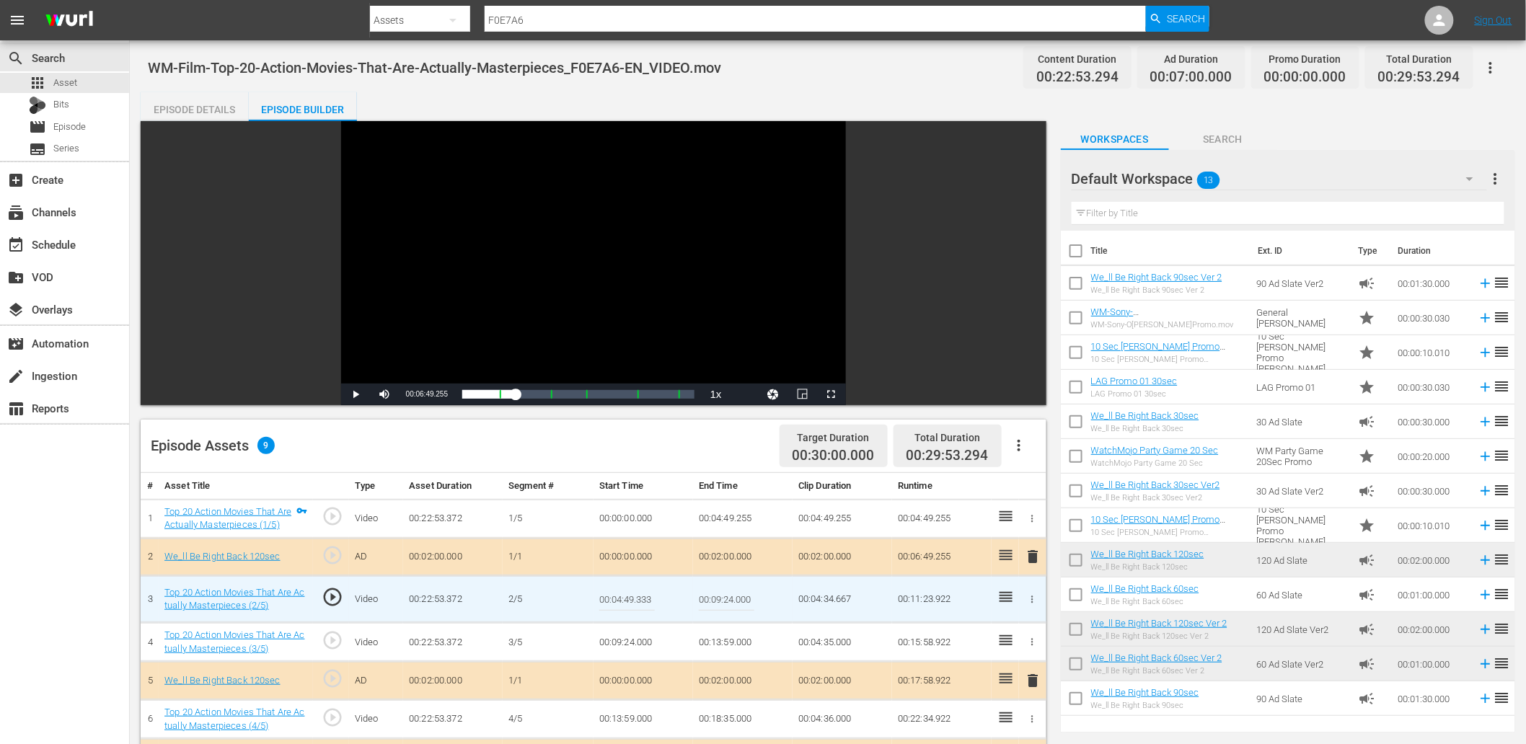
click at [643, 593] on input "00:04:49.333" at bounding box center [627, 599] width 56 height 35
click at [725, 511] on td "00:04:49.255" at bounding box center [743, 518] width 100 height 39
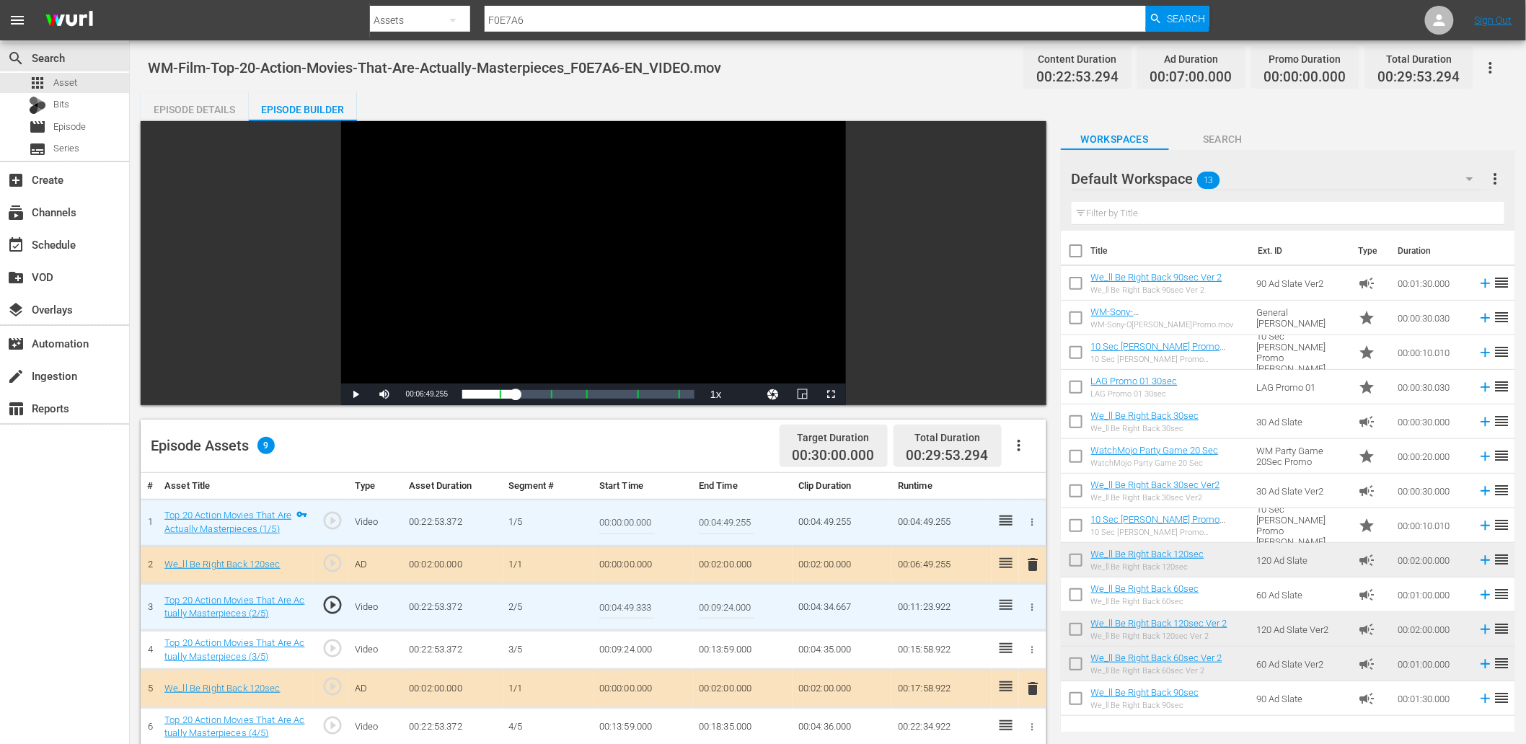
click at [725, 511] on input "00:04:49.255" at bounding box center [727, 523] width 56 height 35
paste input "333"
type input "00:04:49.333"
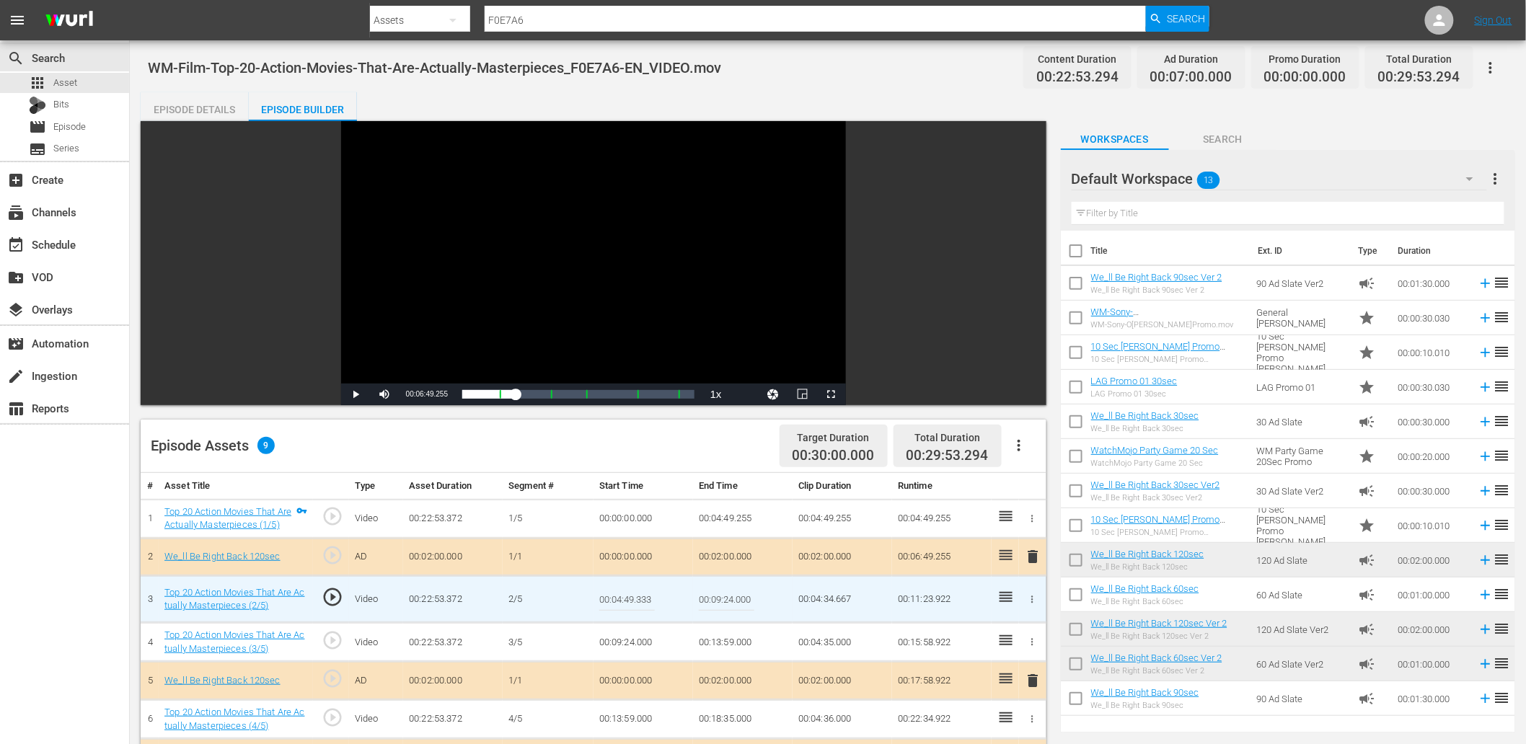
click at [652, 614] on input "00:04:49.333" at bounding box center [627, 599] width 56 height 35
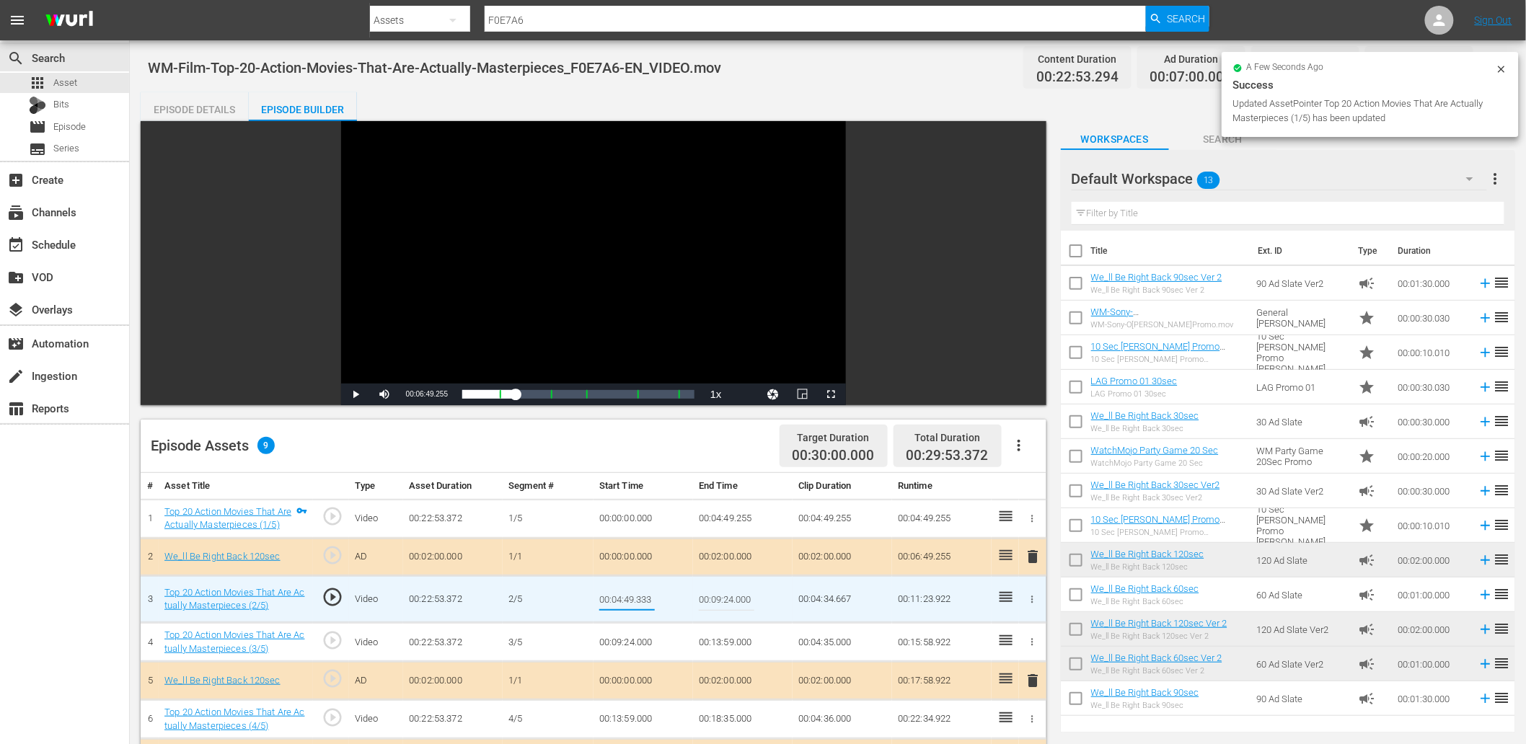
click at [652, 614] on input "00:04:49.333" at bounding box center [627, 599] width 56 height 35
type input "00:04:49.444"
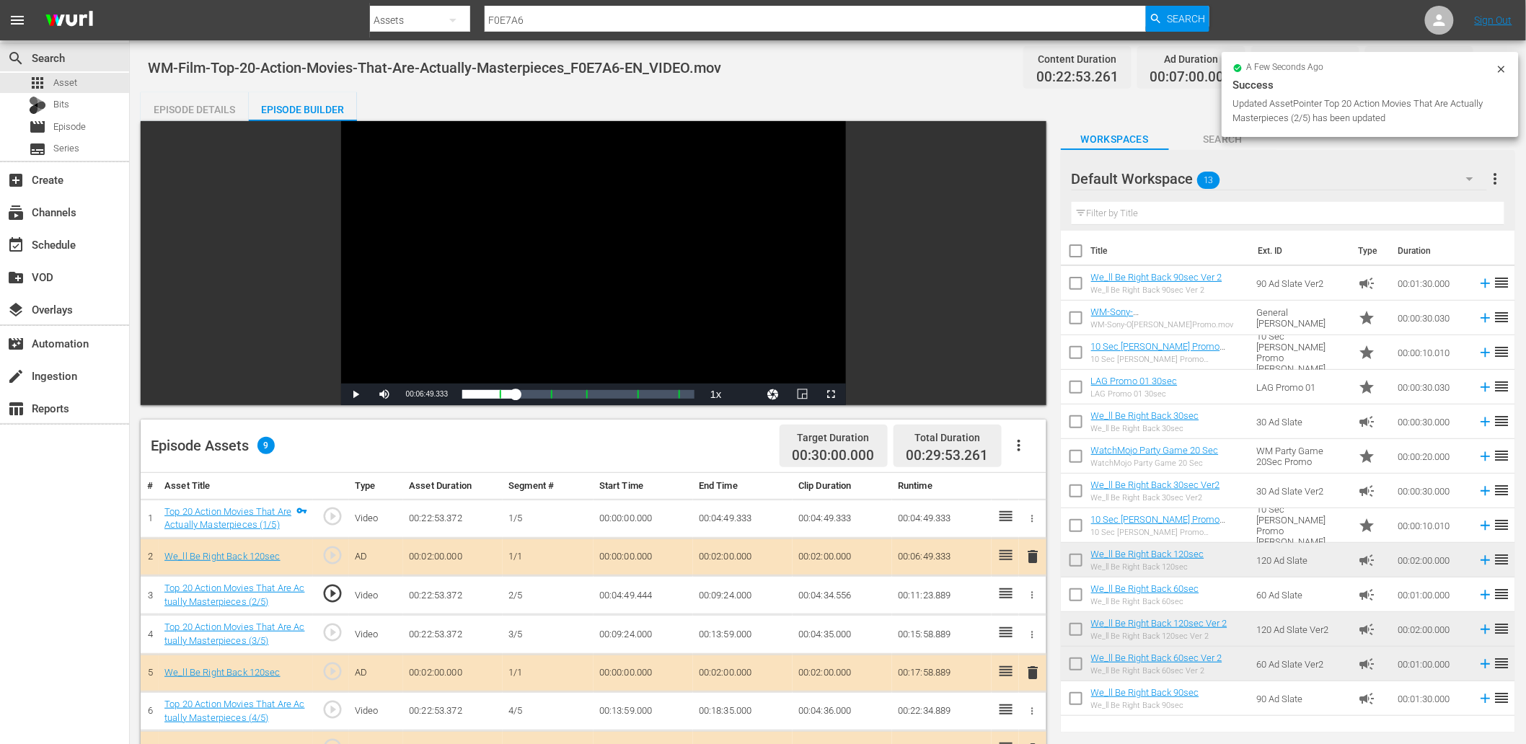
click at [621, 319] on div "Video Player" at bounding box center [593, 252] width 505 height 263
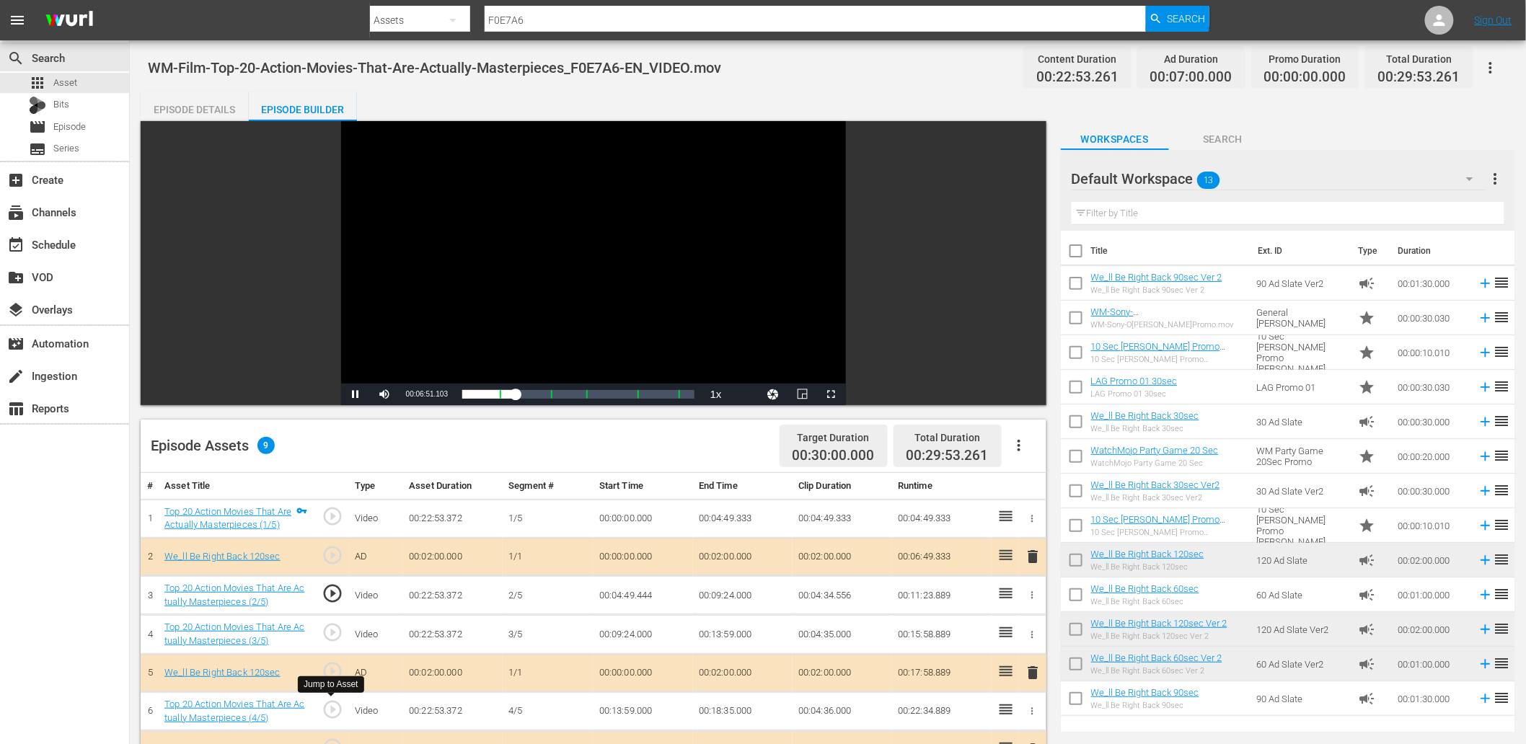
click at [330, 716] on span "play_circle_outline" at bounding box center [333, 710] width 22 height 22
click at [576, 276] on div "Video Player" at bounding box center [593, 252] width 505 height 263
click at [640, 716] on td "00:13:59.000" at bounding box center [644, 711] width 100 height 39
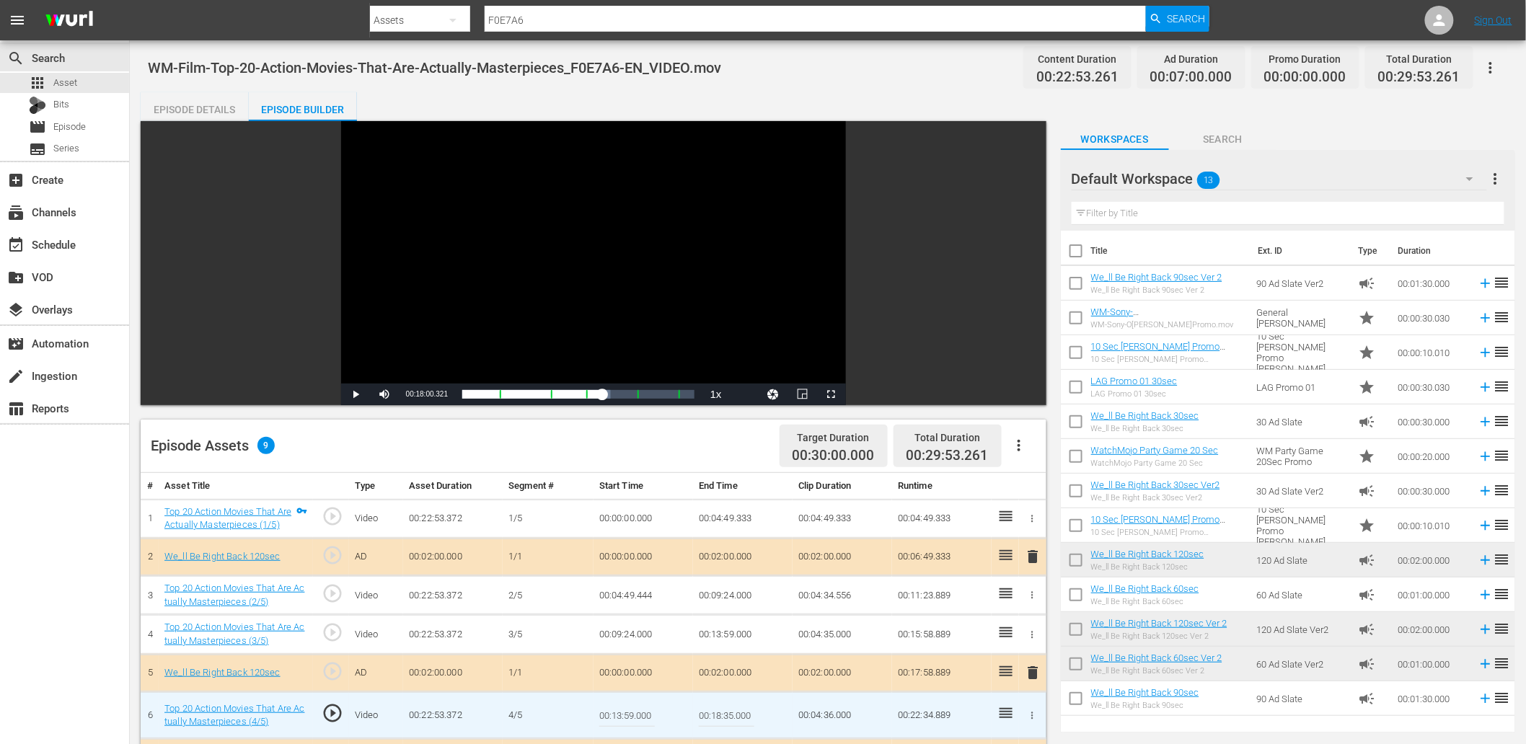
click at [640, 716] on input "00:13:59.000" at bounding box center [627, 715] width 56 height 35
type input "00:13:59.188"
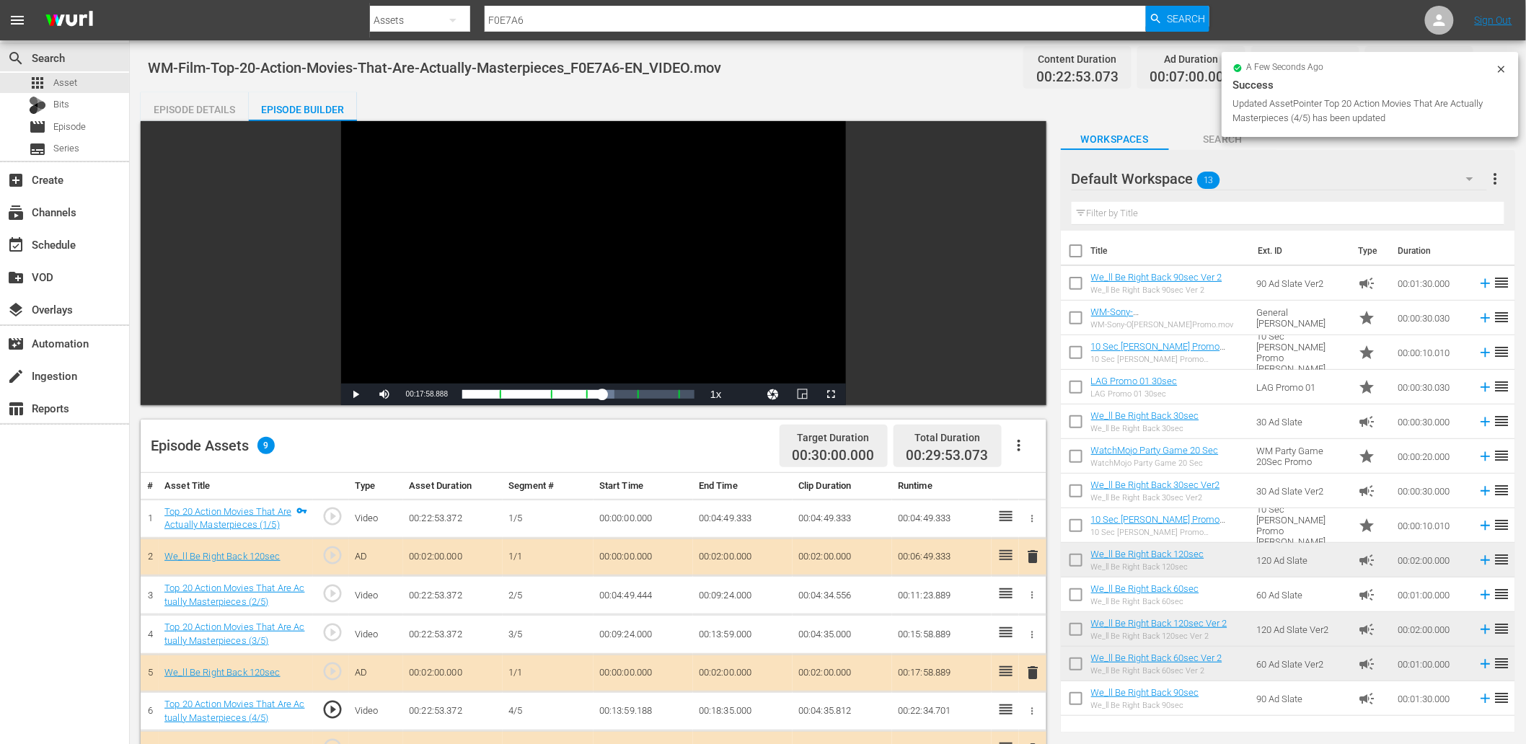
click at [622, 294] on div "Video Player" at bounding box center [593, 252] width 505 height 263
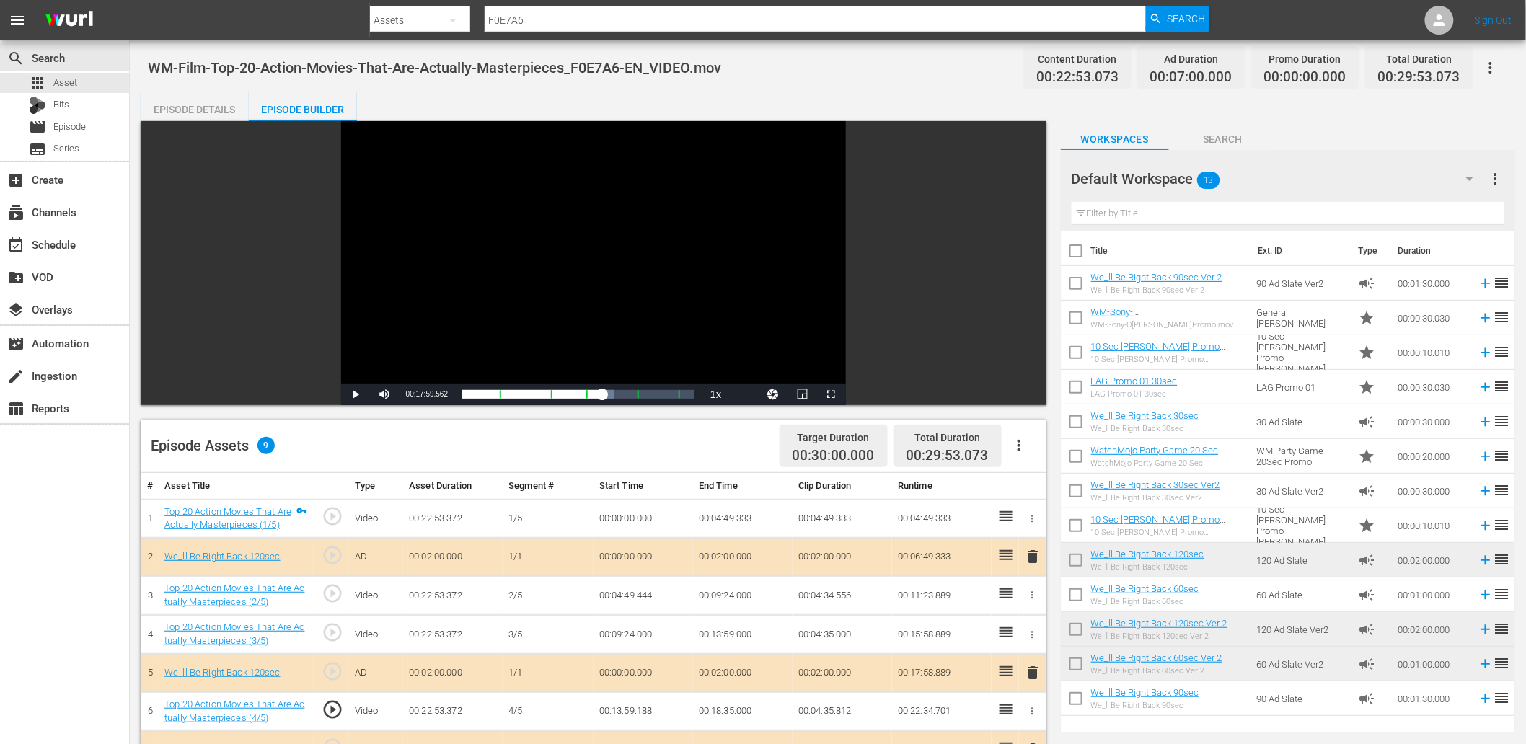
click at [626, 723] on td "00:13:59.188" at bounding box center [644, 711] width 100 height 39
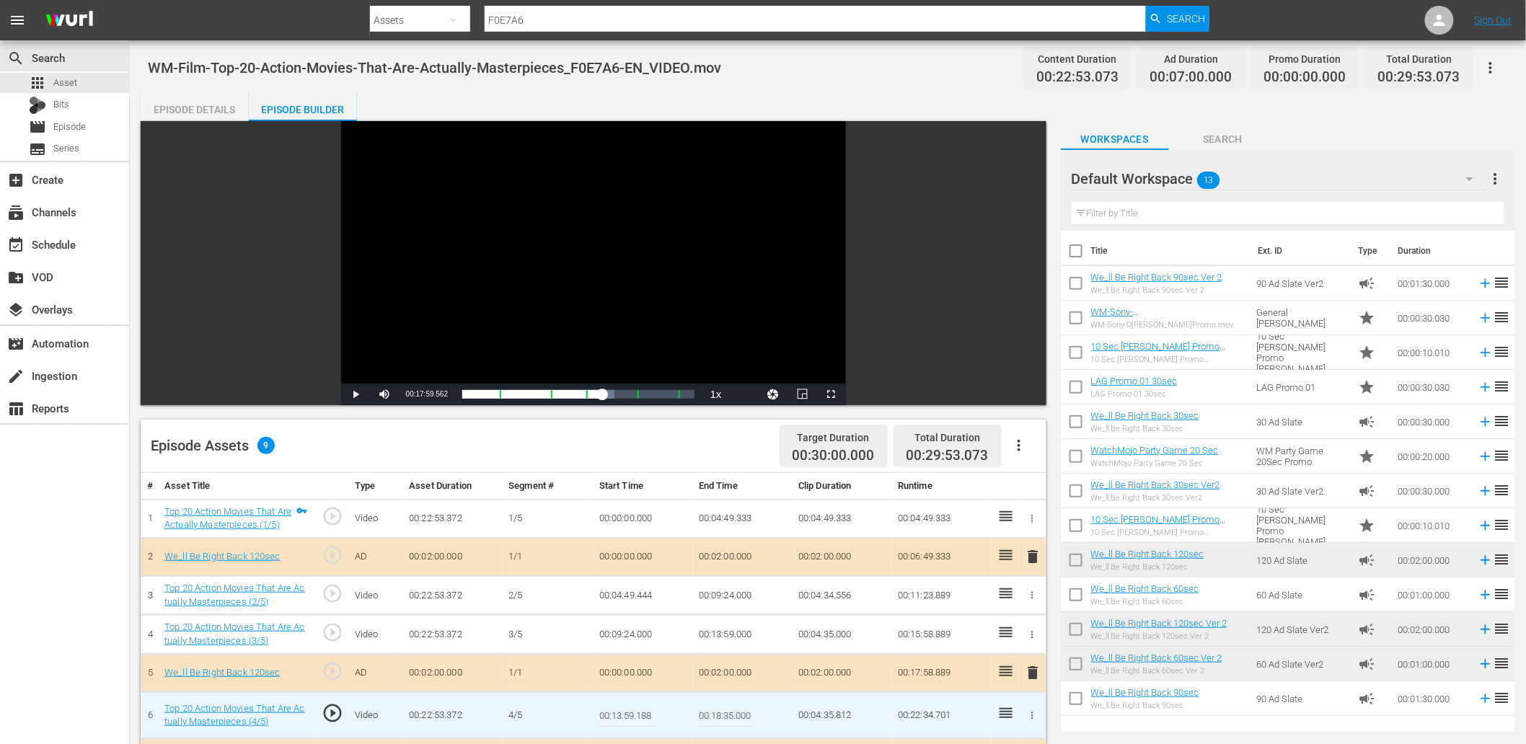
click at [626, 723] on input "00:13:59.188" at bounding box center [627, 715] width 56 height 35
type input "00:13:59.288"
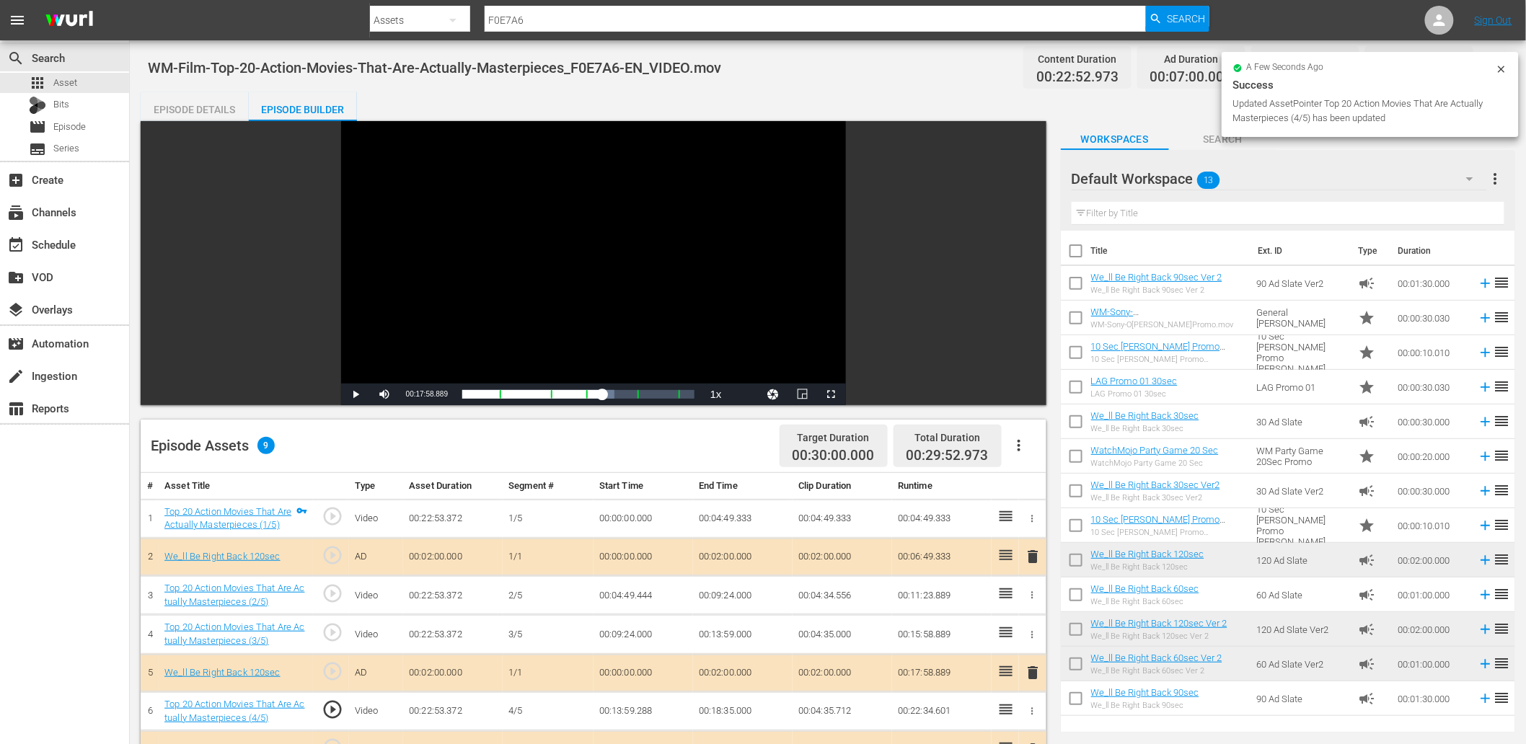
click at [538, 308] on div "Video Player" at bounding box center [593, 252] width 505 height 263
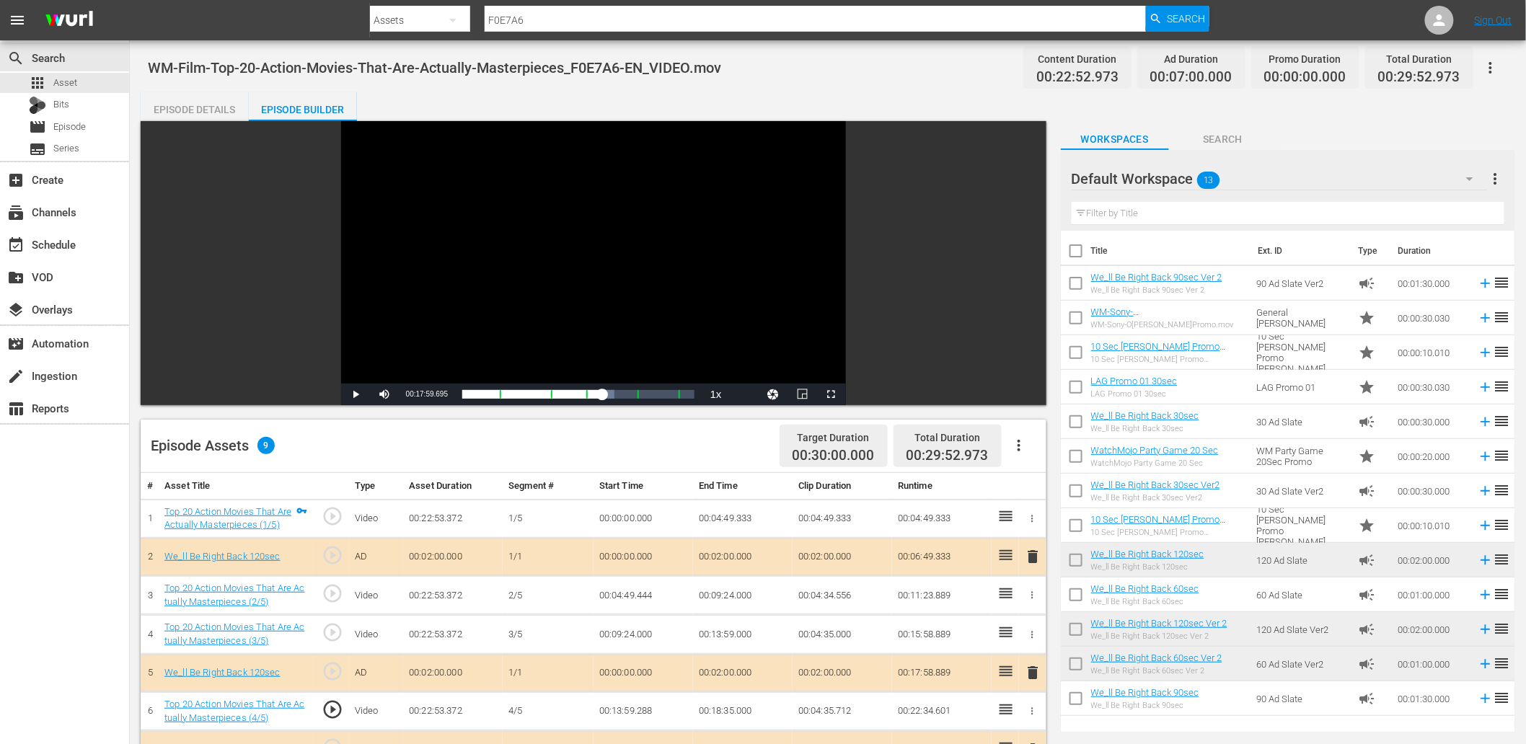
click at [621, 713] on td "00:13:59.288" at bounding box center [644, 711] width 100 height 39
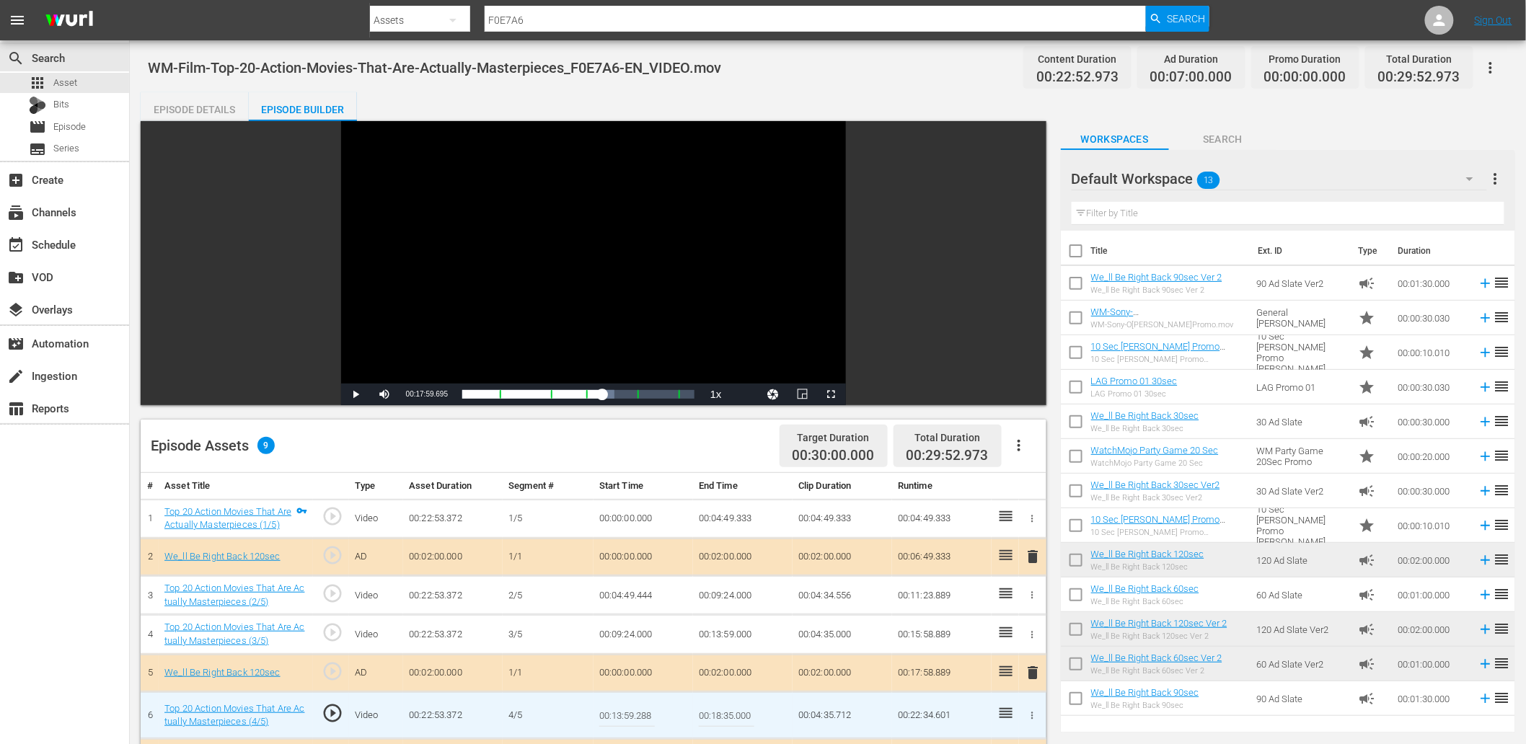
click at [621, 713] on input "00:13:59.288" at bounding box center [627, 715] width 56 height 35
type input "00:13:59.333"
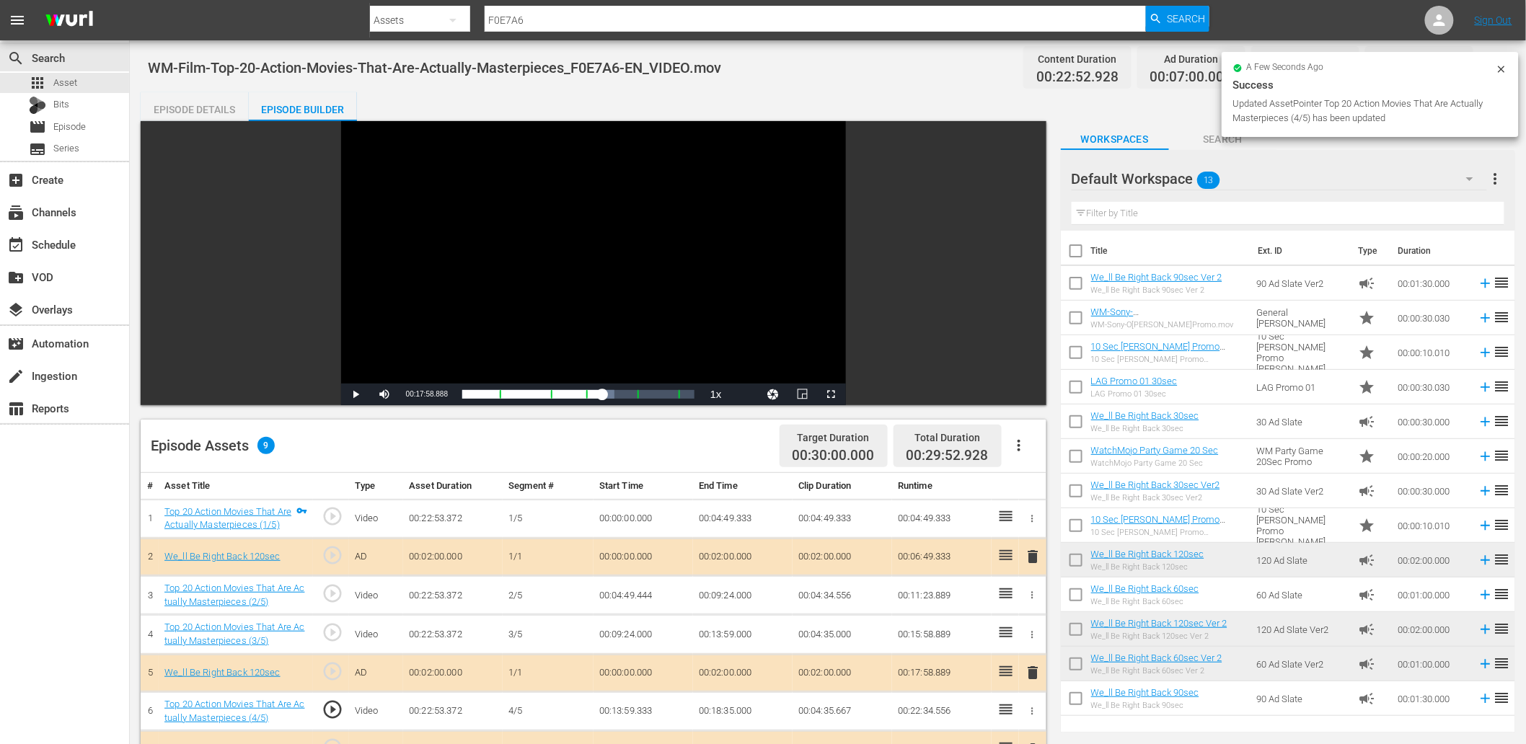
click at [550, 297] on div "Video Player" at bounding box center [593, 252] width 505 height 263
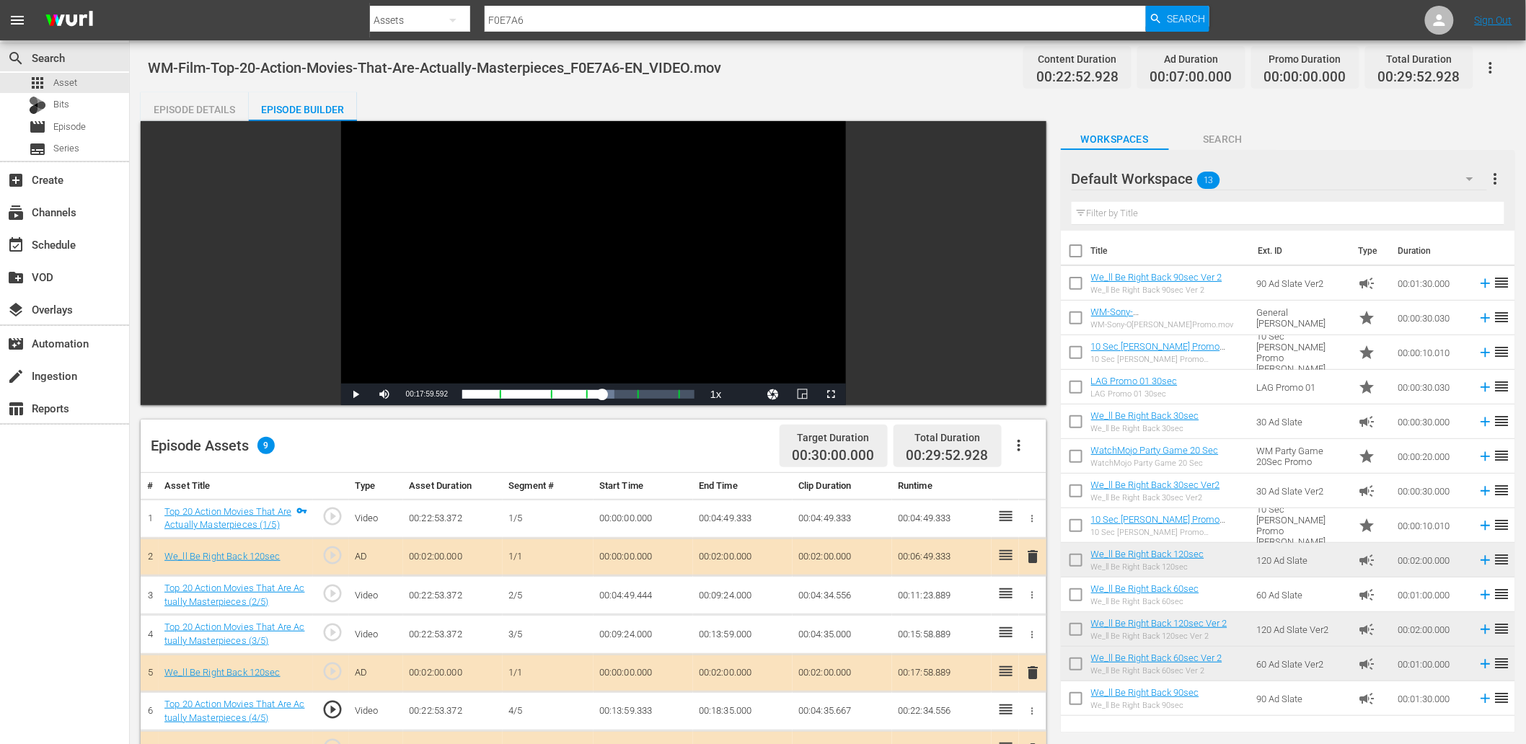
click at [620, 709] on td "00:13:59.333" at bounding box center [644, 711] width 100 height 39
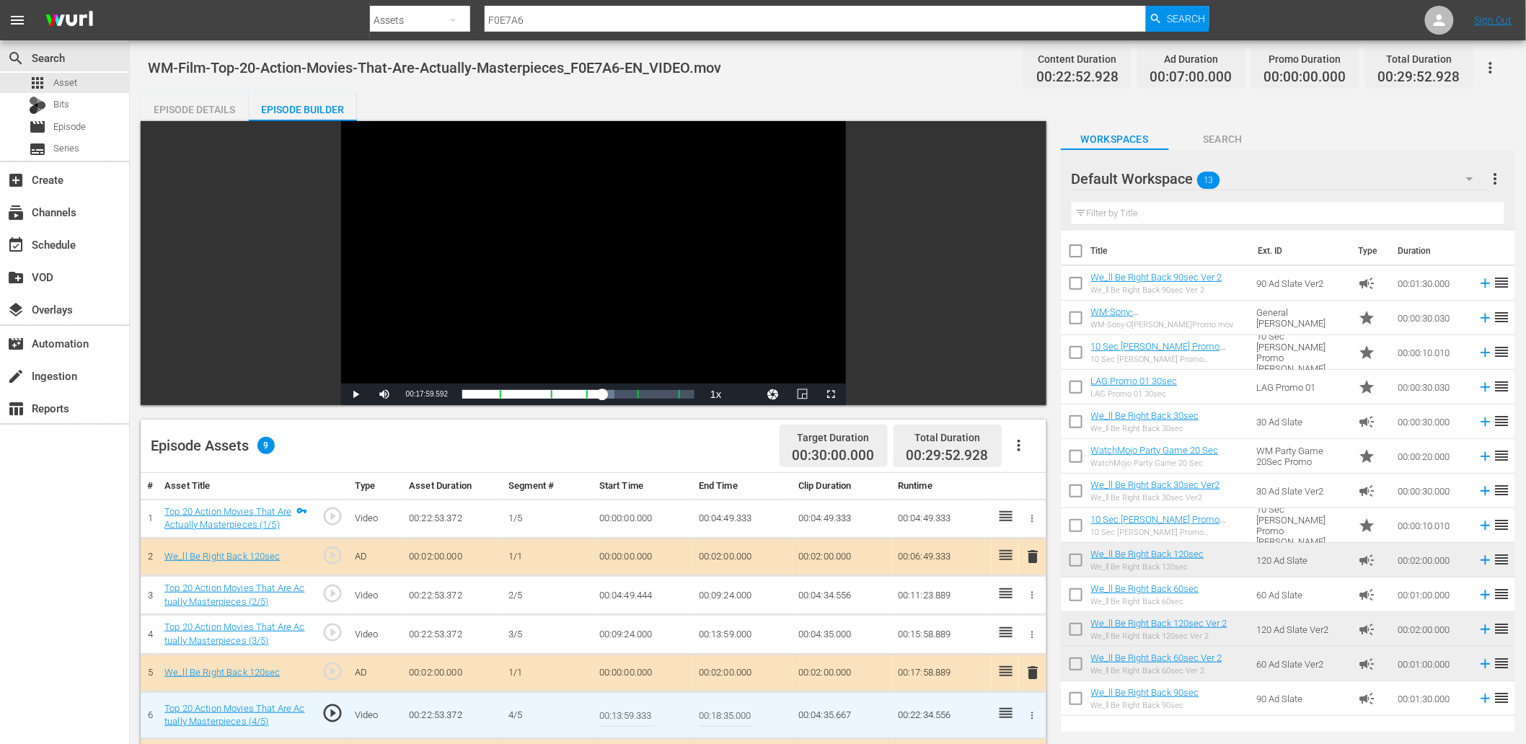
click at [620, 709] on input "00:13:59.333" at bounding box center [627, 715] width 56 height 35
type input "00:13:59.388"
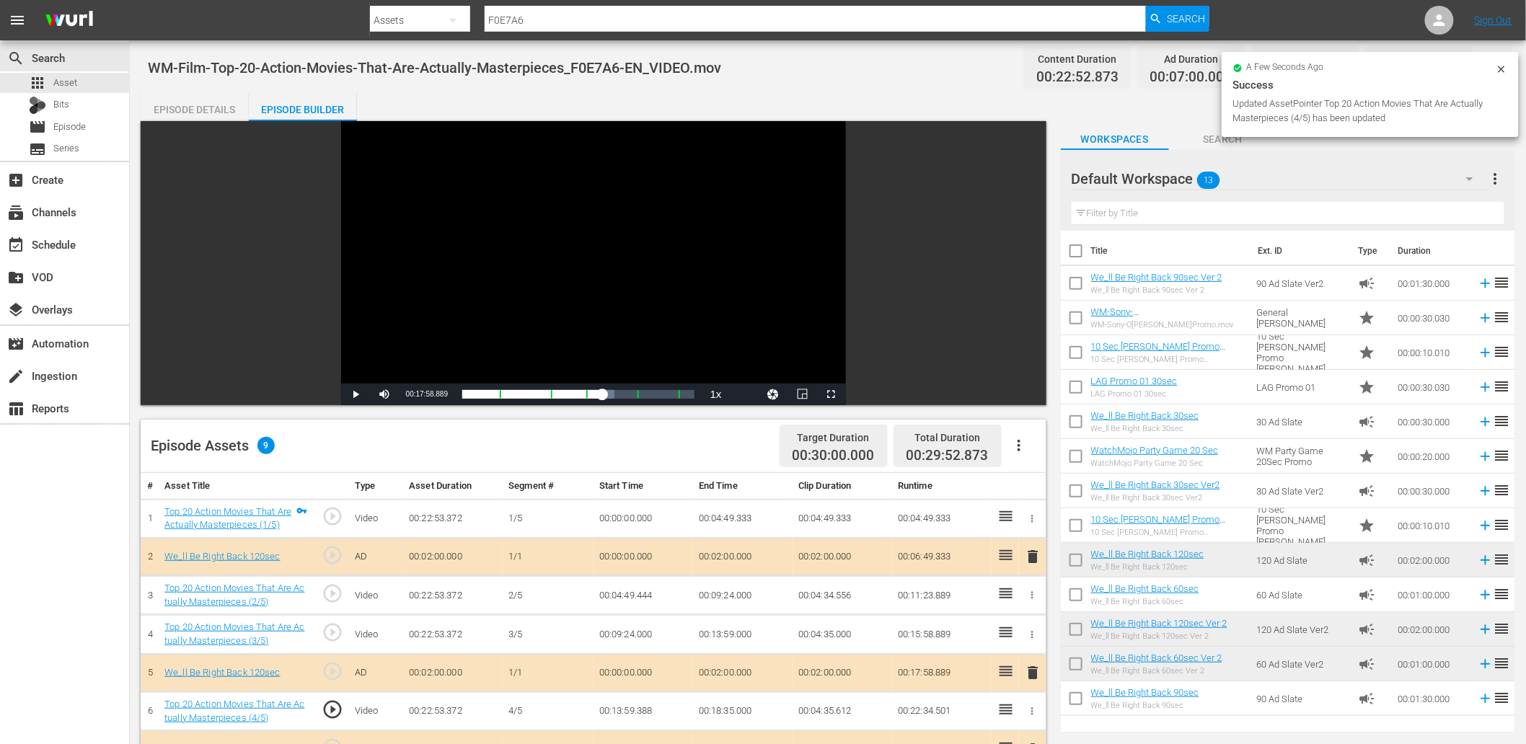
click at [594, 277] on div "Video Player" at bounding box center [593, 252] width 505 height 263
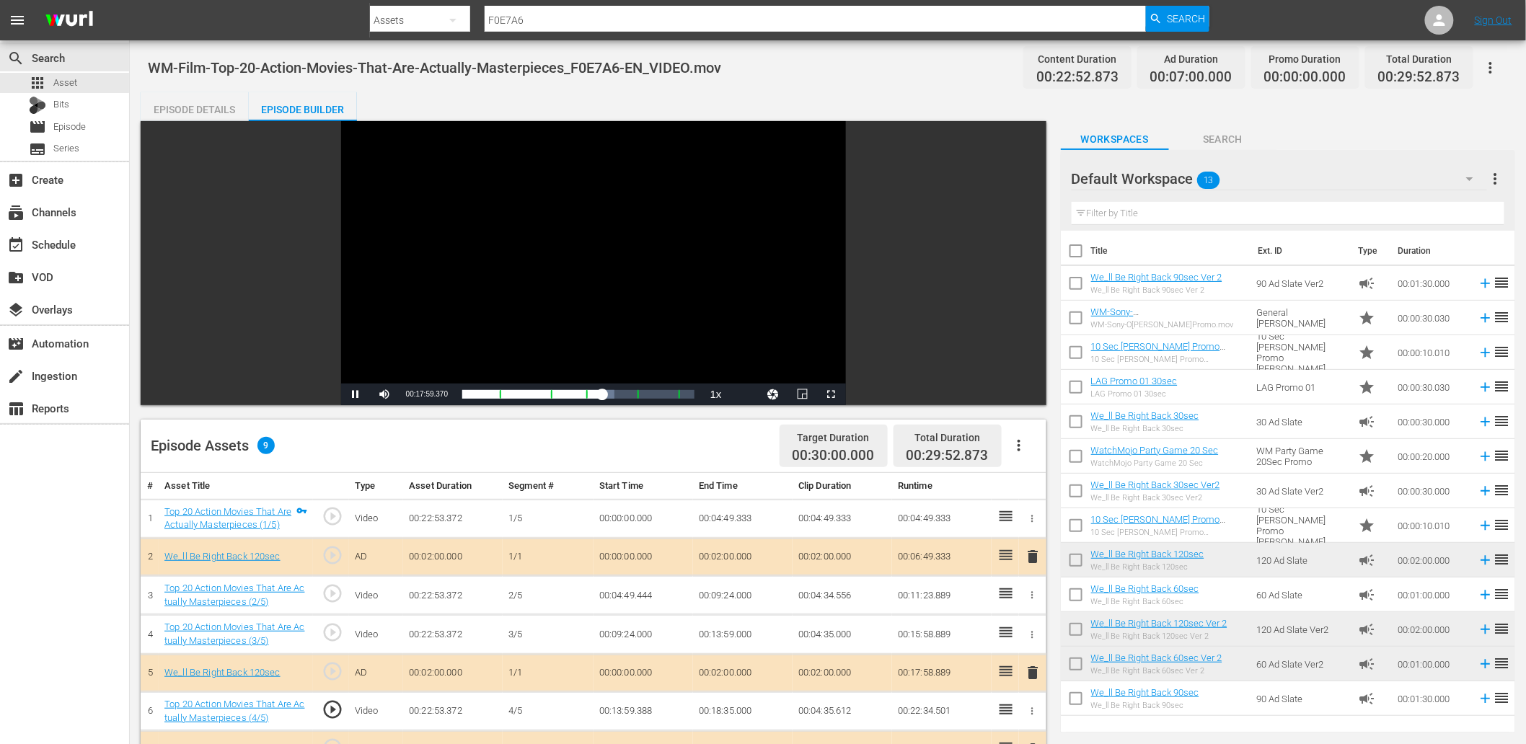
click at [594, 277] on div "Video Player" at bounding box center [593, 252] width 505 height 263
click at [622, 710] on td "00:13:59.388" at bounding box center [644, 711] width 100 height 39
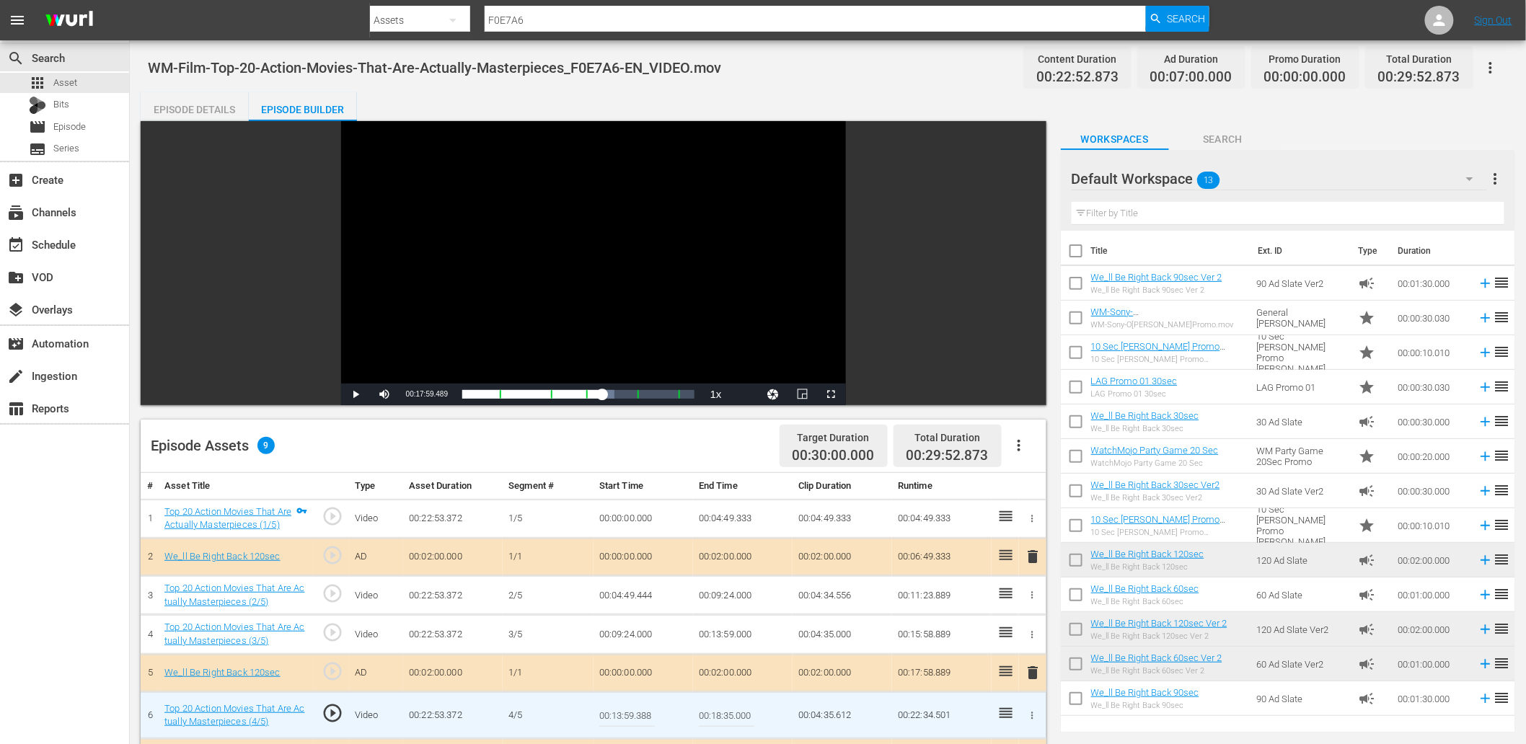
click at [622, 710] on input "00:13:59.388" at bounding box center [627, 715] width 56 height 35
click at [712, 638] on td "00:13:59.000" at bounding box center [743, 634] width 100 height 39
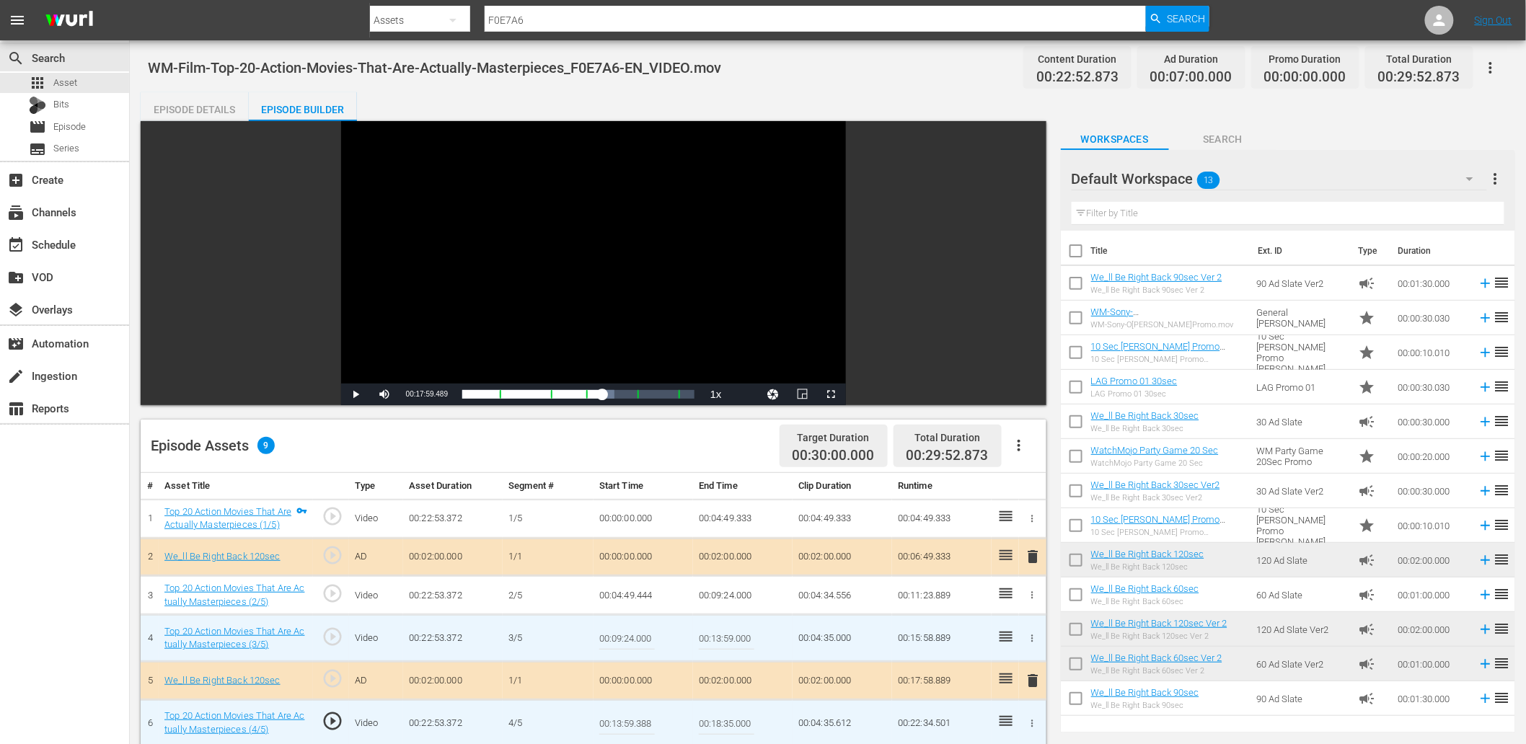
click at [712, 638] on input "00:13:59.000" at bounding box center [727, 638] width 56 height 35
paste input "388"
type input "00:13:59.388"
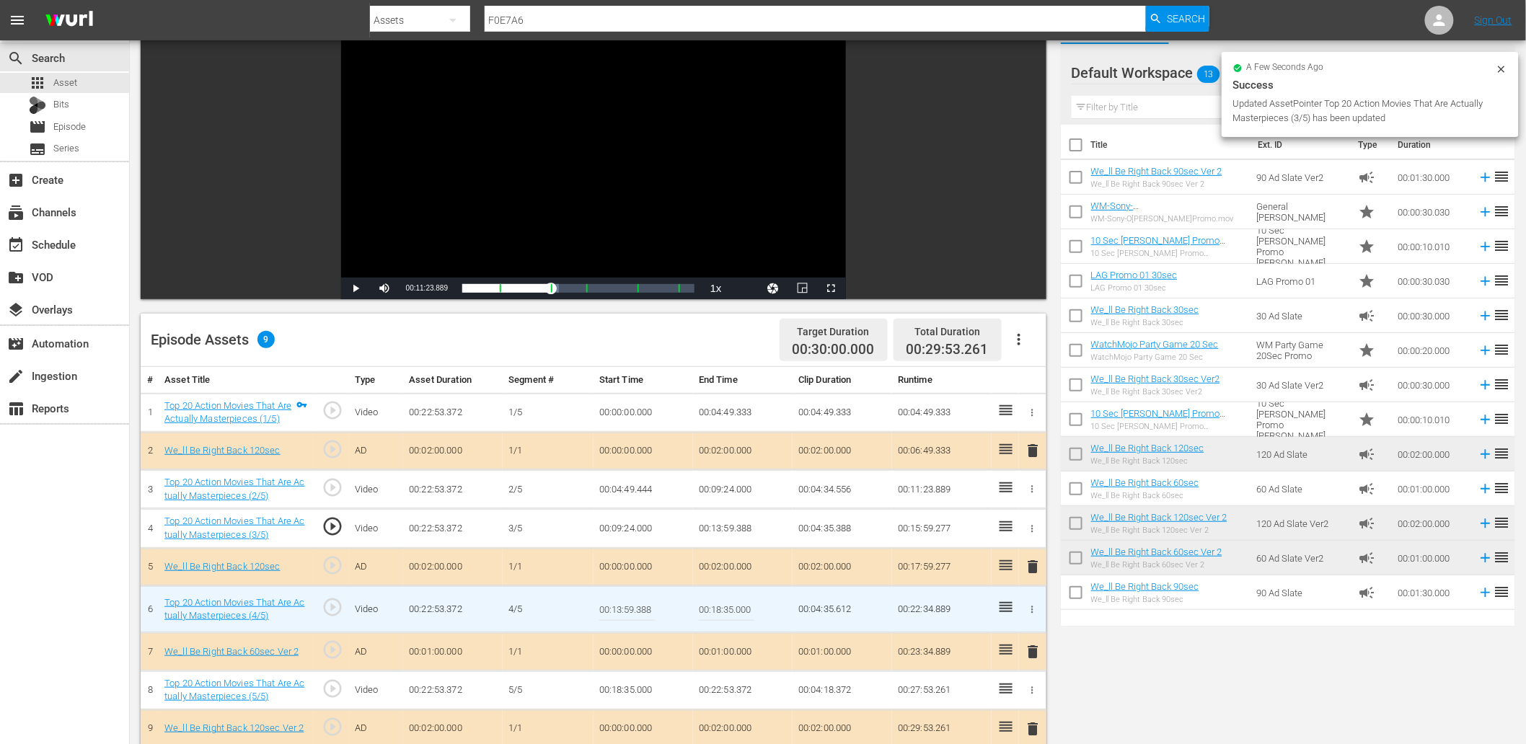
scroll to position [53, 0]
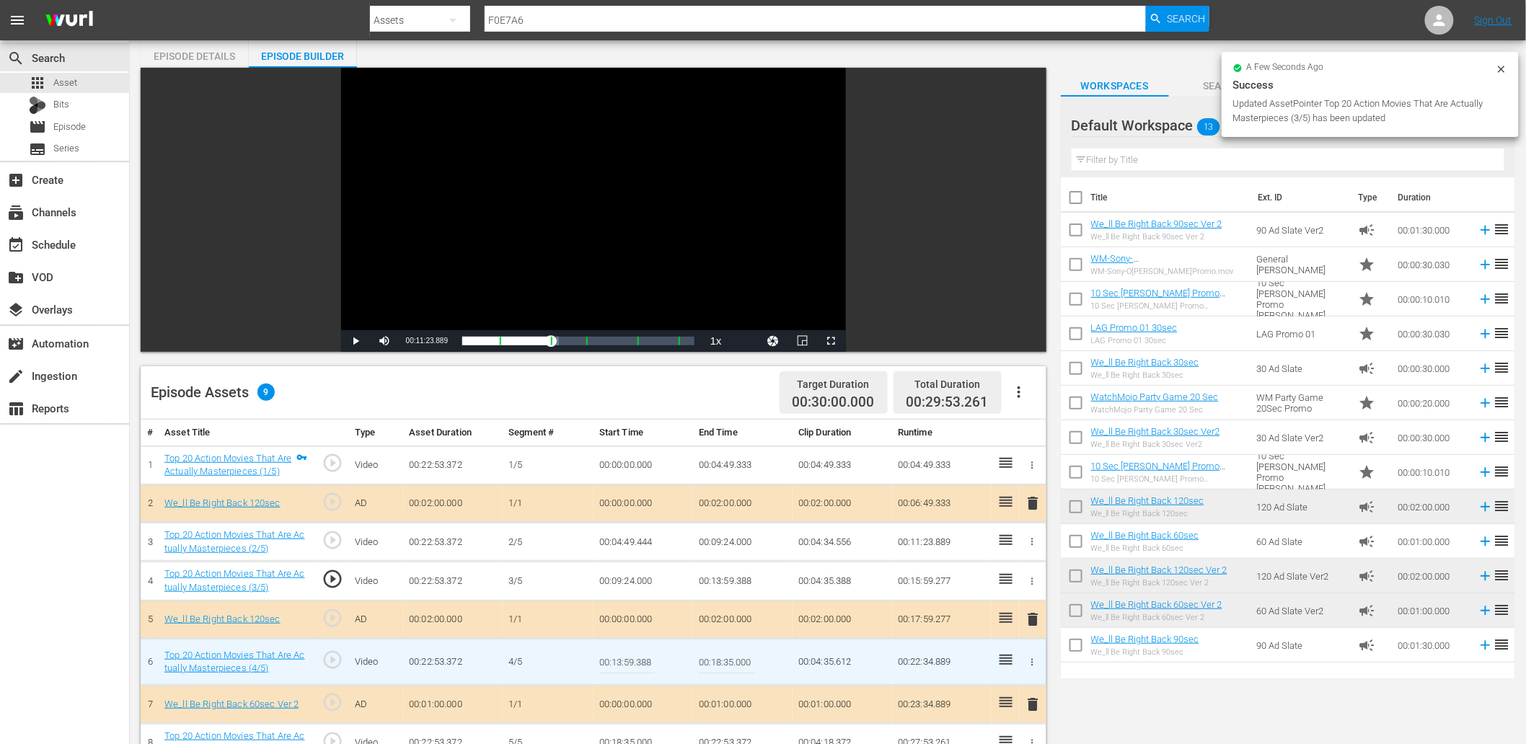
click at [645, 656] on input "00:13:59.388" at bounding box center [627, 662] width 56 height 35
type input "00:13:59.399"
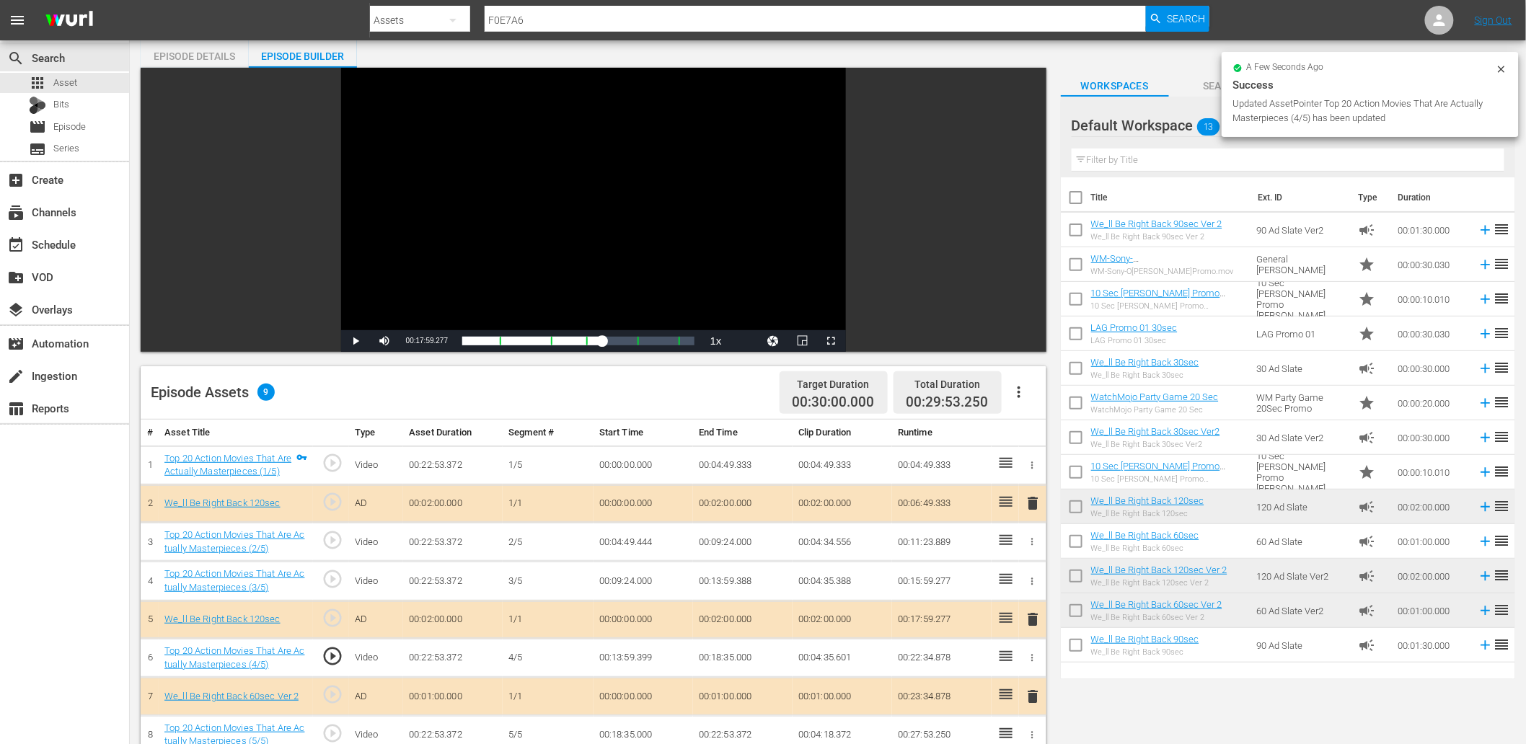
click at [622, 658] on td "00:13:59.399" at bounding box center [644, 658] width 100 height 39
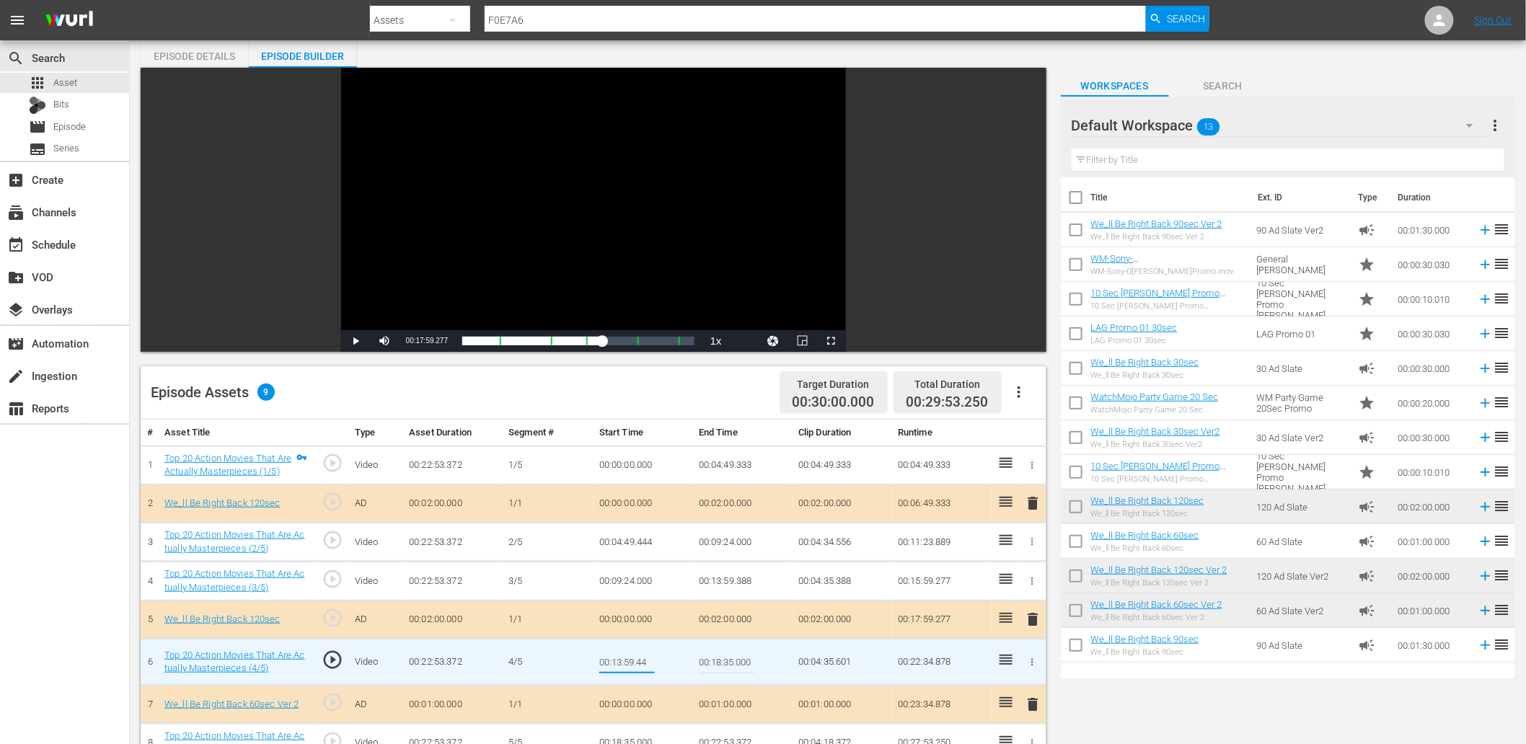
type input "00:13:59.444"
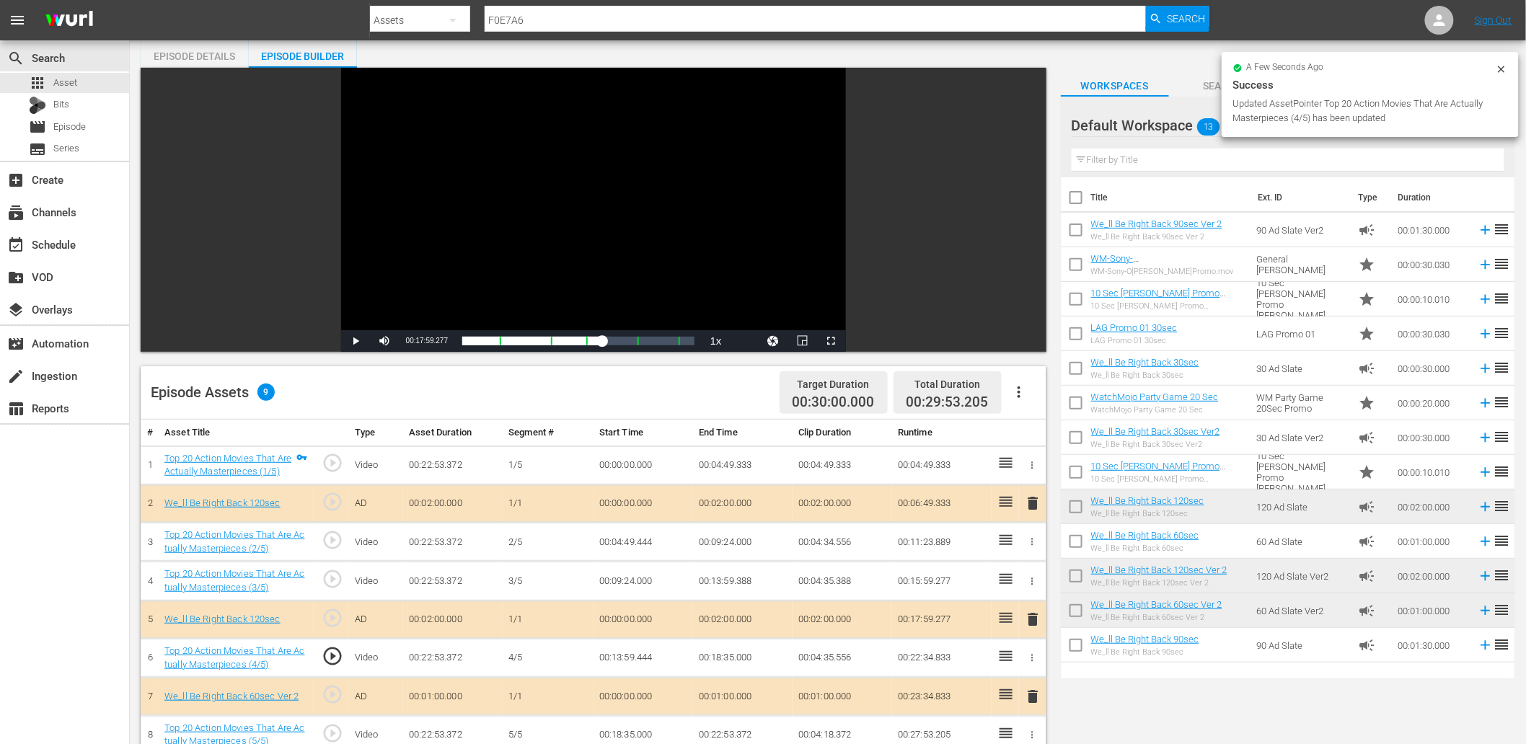
click at [624, 664] on td "00:13:59.444" at bounding box center [644, 658] width 100 height 39
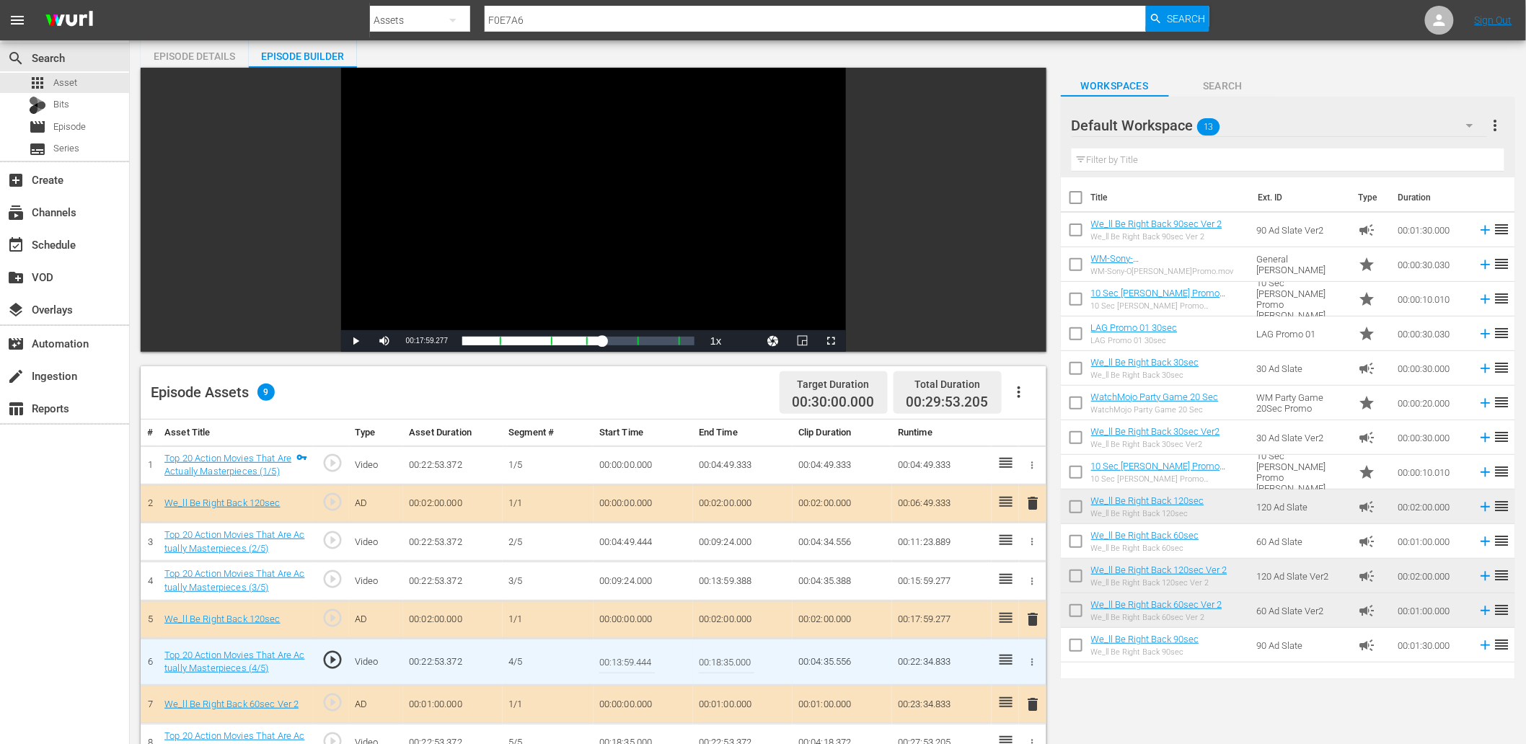
click at [624, 664] on input "00:13:59.444" at bounding box center [627, 662] width 56 height 35
click at [734, 588] on td "00:13:59.388" at bounding box center [743, 581] width 100 height 39
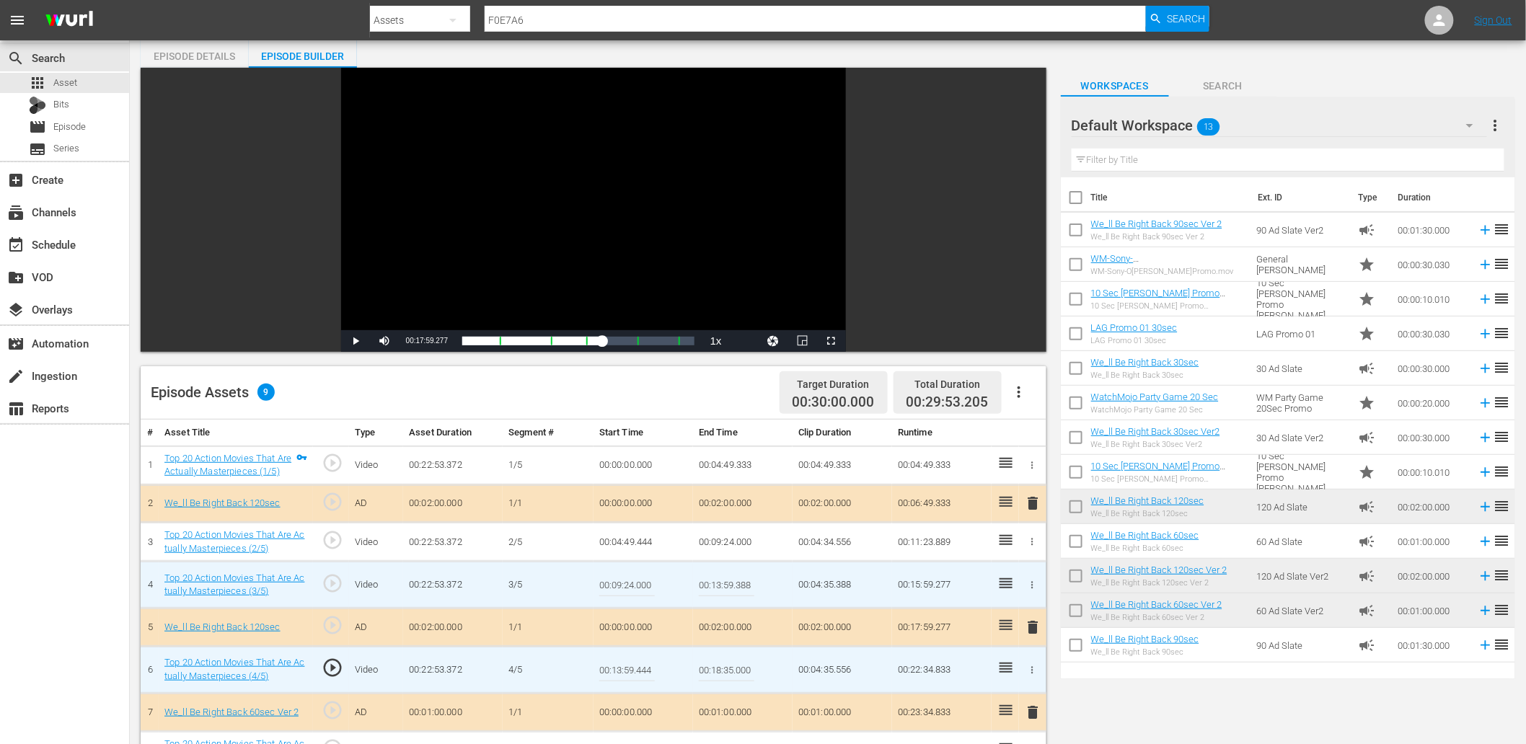
click at [734, 588] on input "00:13:59.388" at bounding box center [727, 585] width 56 height 35
paste input "444"
type input "00:13:59.444"
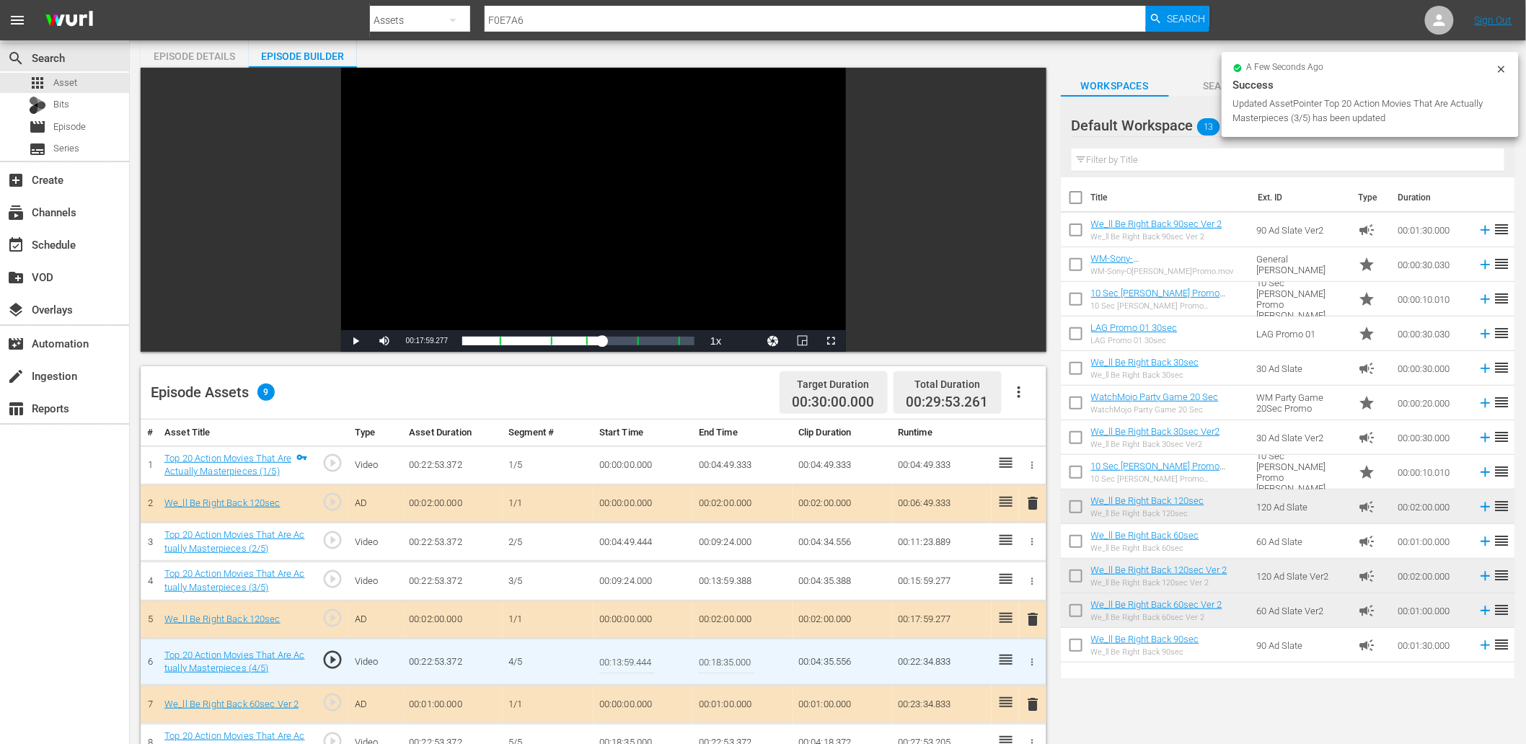
click at [624, 678] on input "00:13:59.444" at bounding box center [627, 662] width 56 height 35
type input "00:13:59.499"
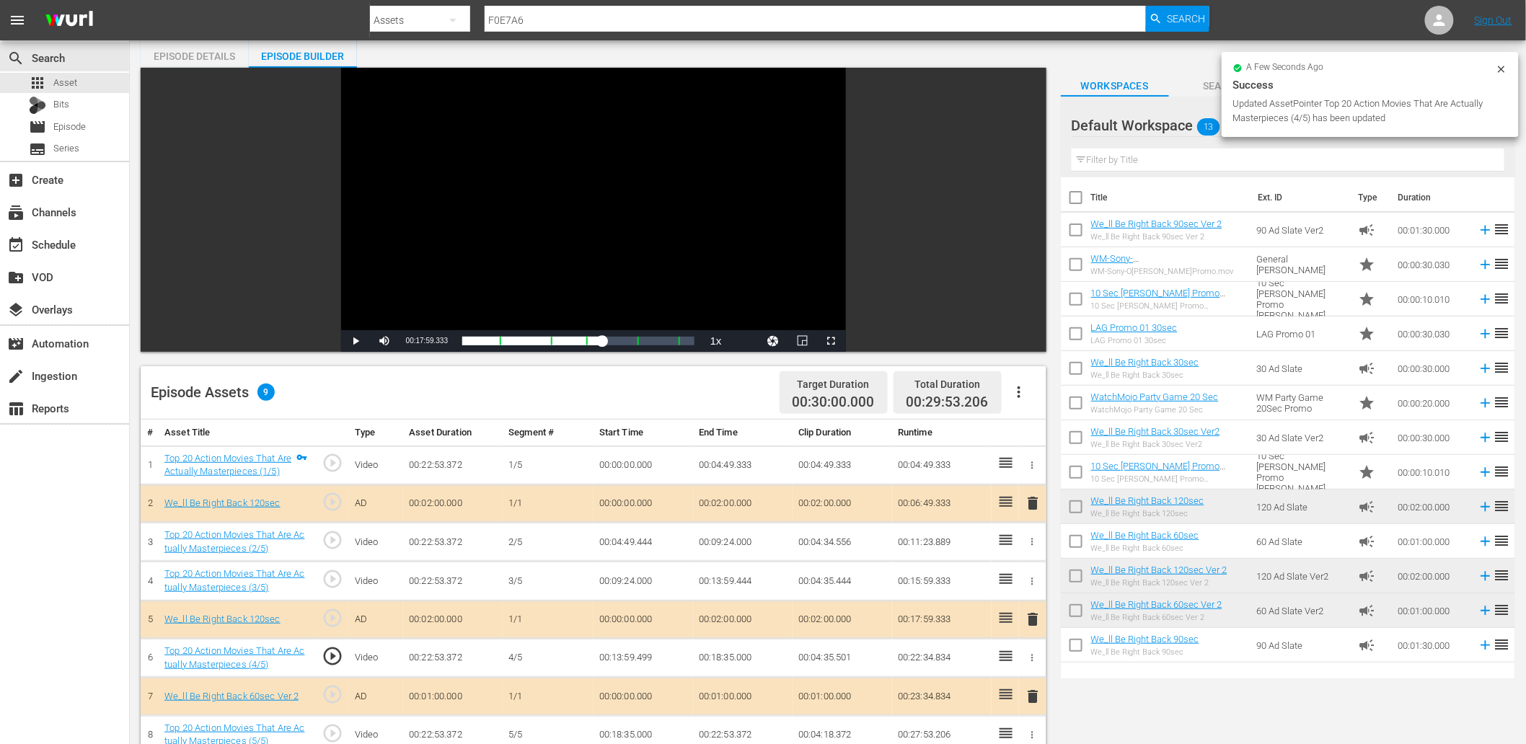
click at [602, 666] on td "00:13:59.499" at bounding box center [644, 658] width 100 height 39
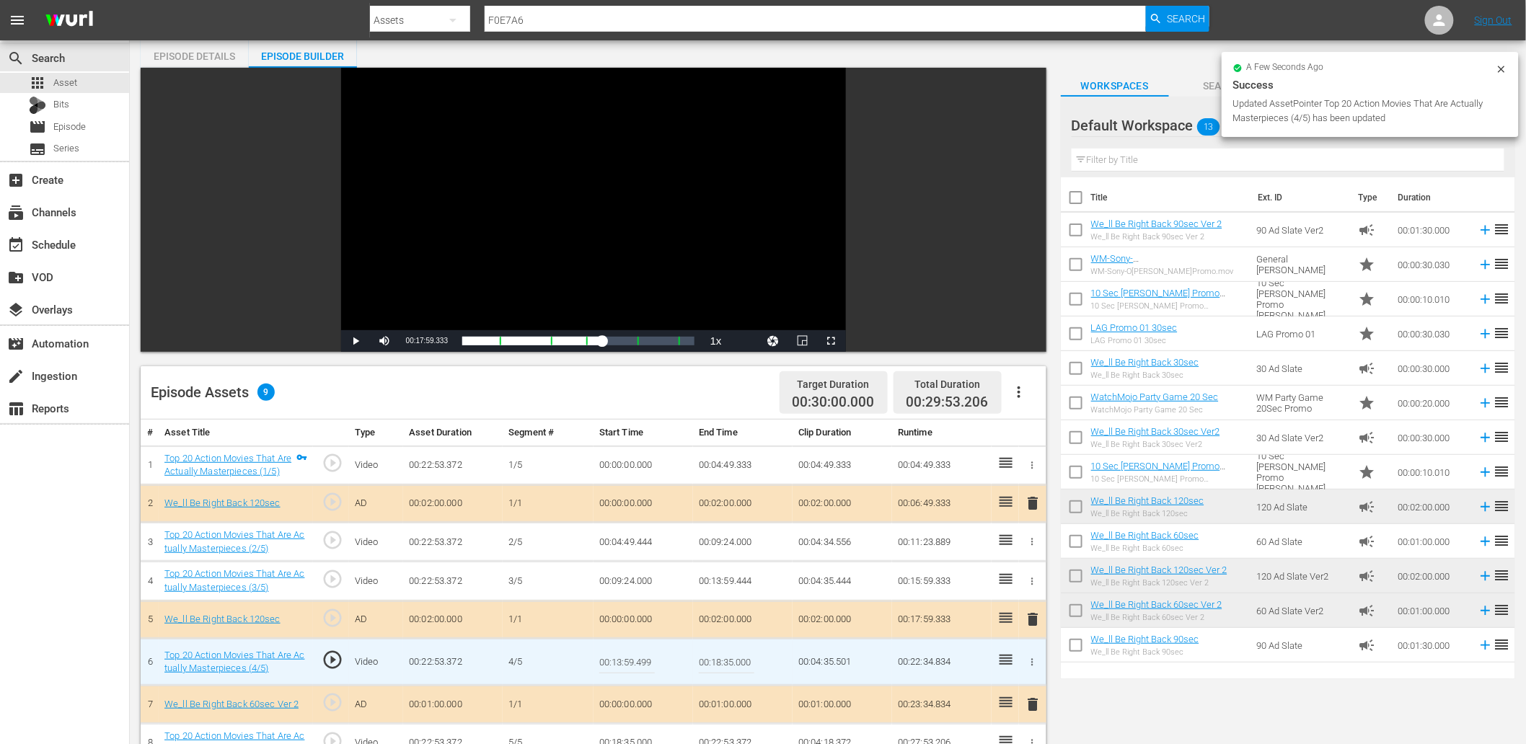
click at [602, 666] on input "00:13:59.499" at bounding box center [627, 662] width 56 height 35
type input "00:13:59.555"
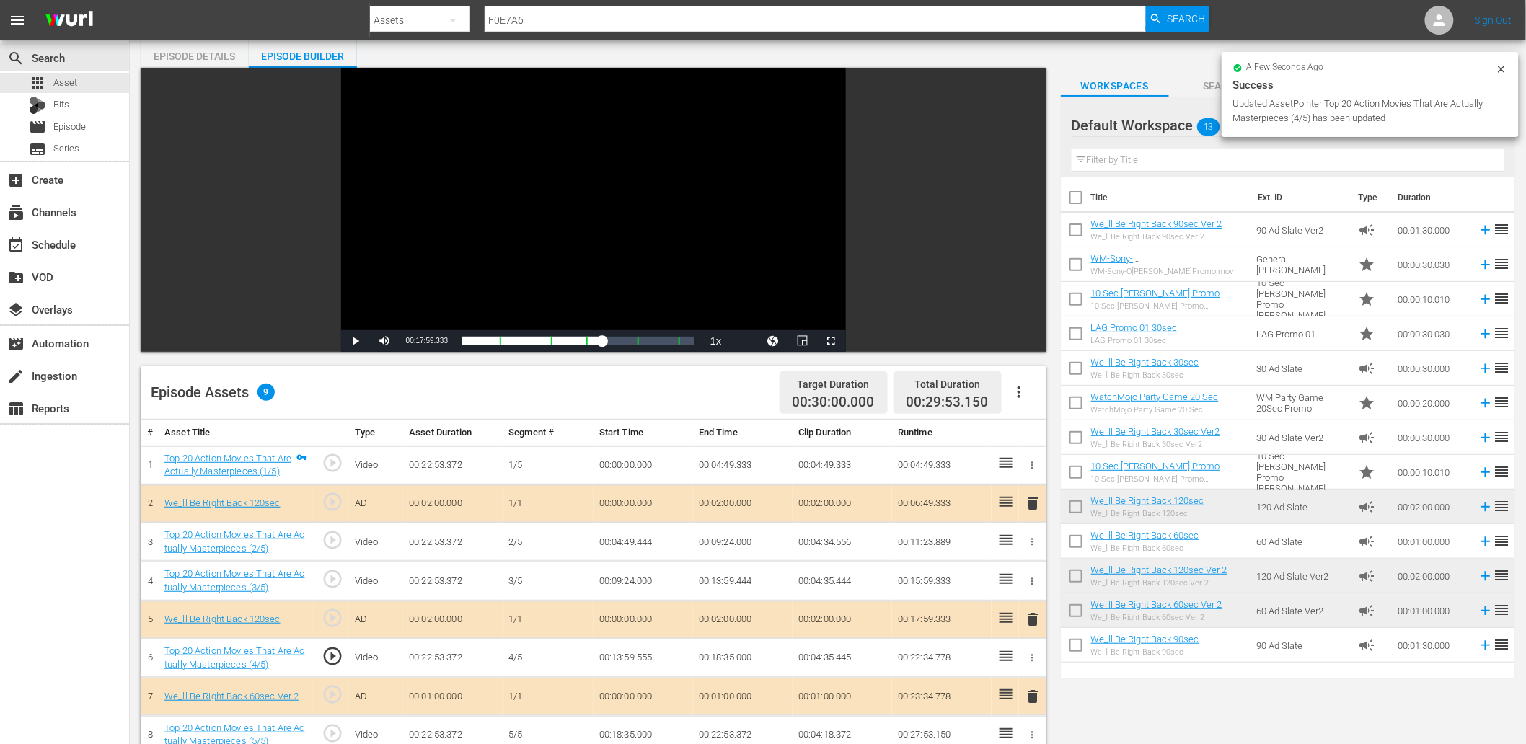
click at [626, 651] on td "00:13:59.555" at bounding box center [644, 658] width 100 height 39
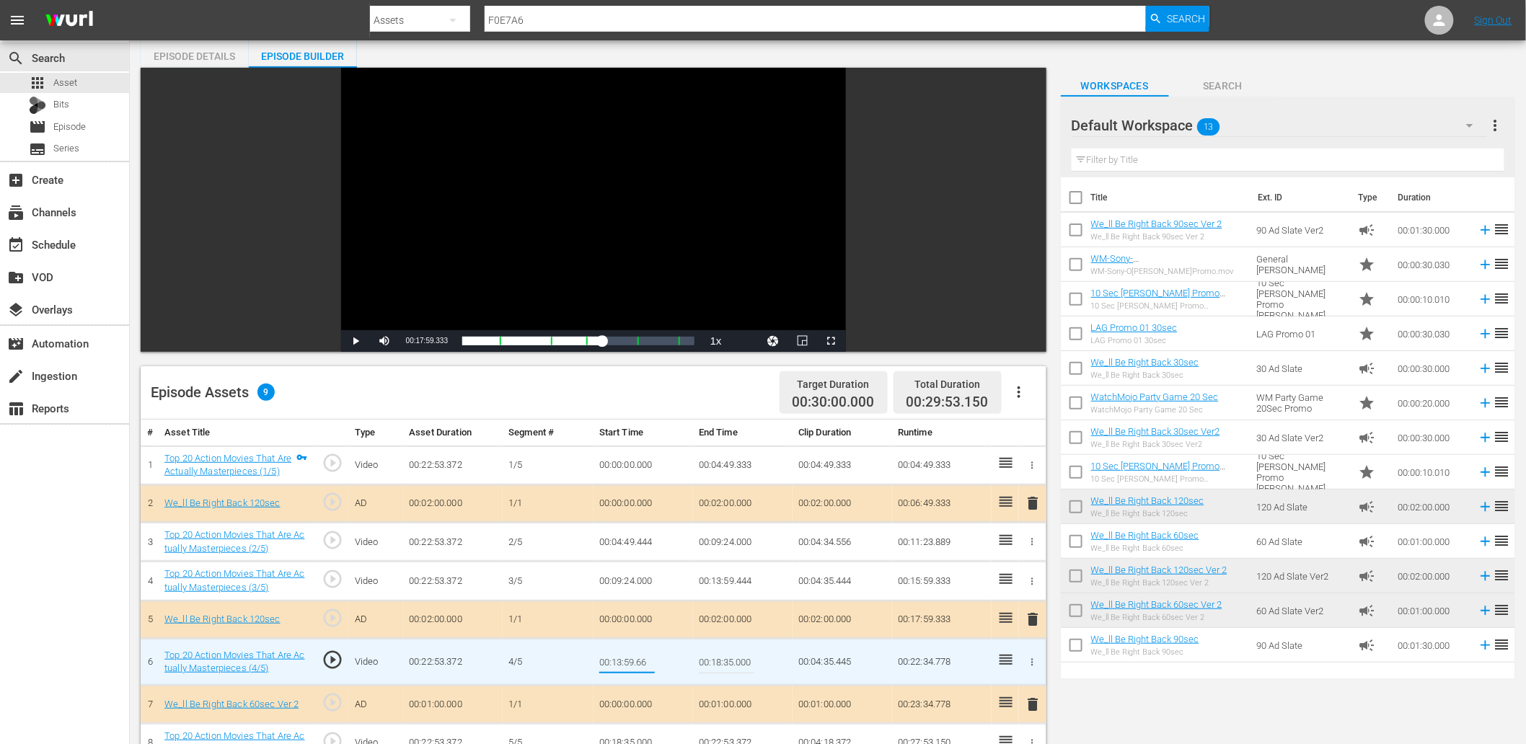
type input "00:13:59.666"
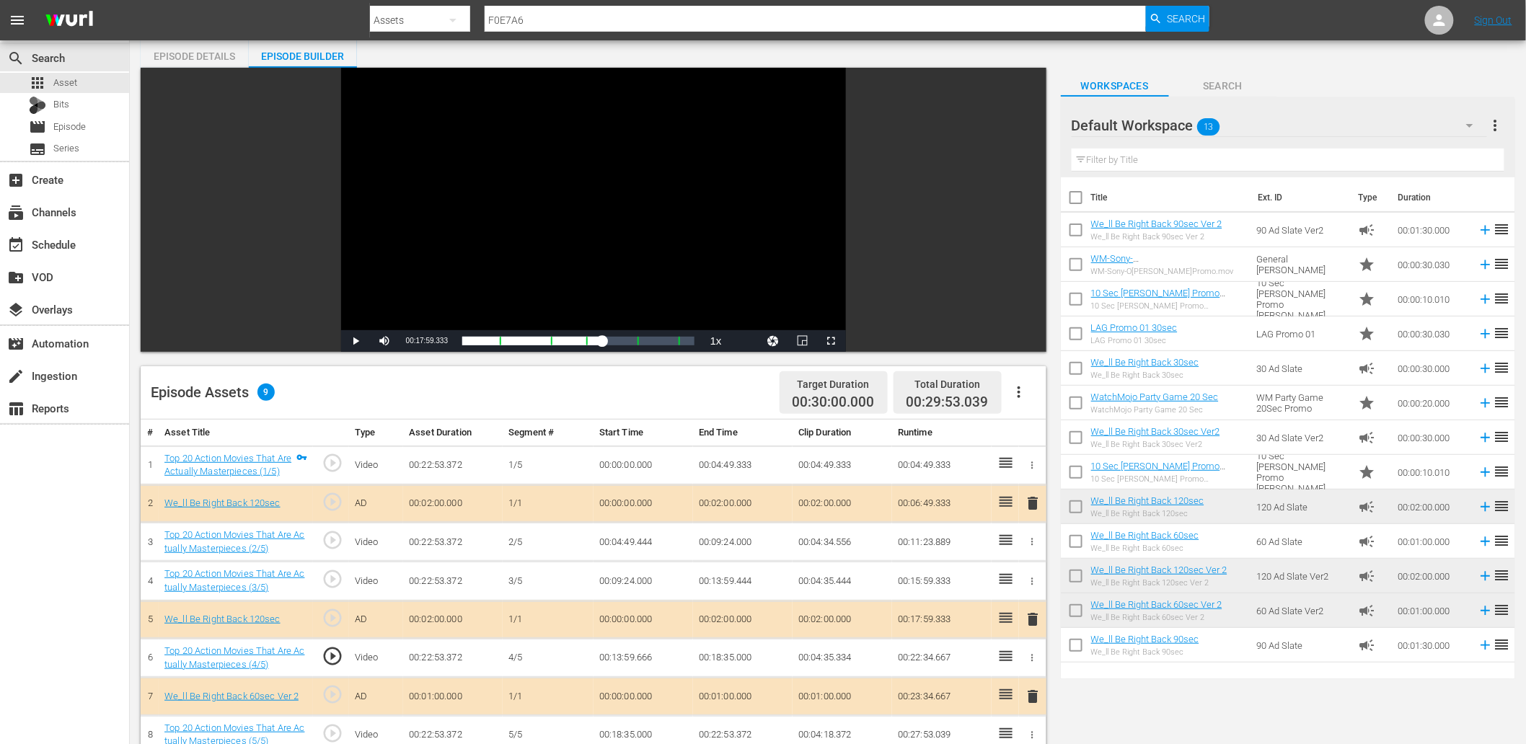
click at [734, 577] on td "00:13:59.444" at bounding box center [743, 581] width 100 height 39
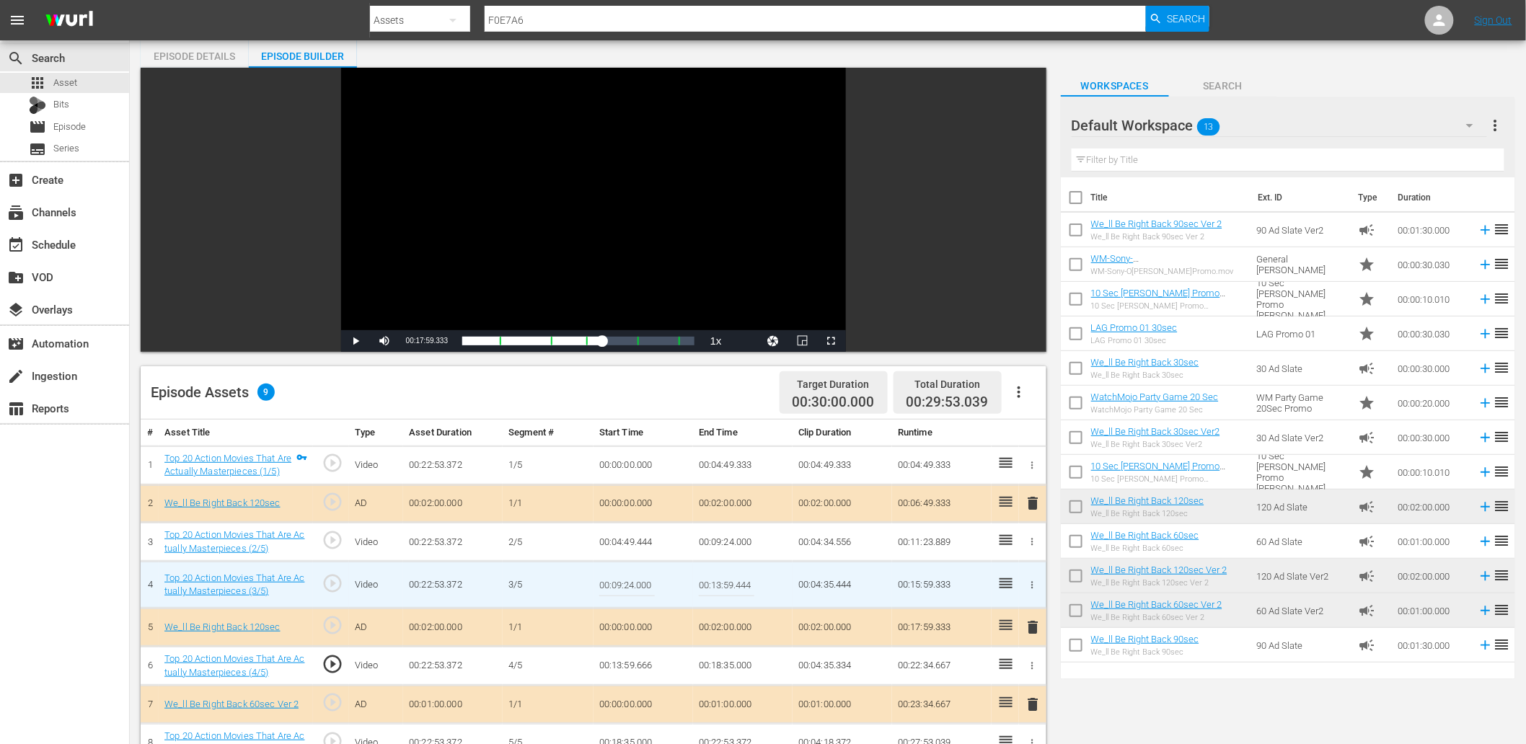
click at [734, 577] on input "00:13:59.444" at bounding box center [727, 585] width 56 height 35
type input "00:13:59.555"
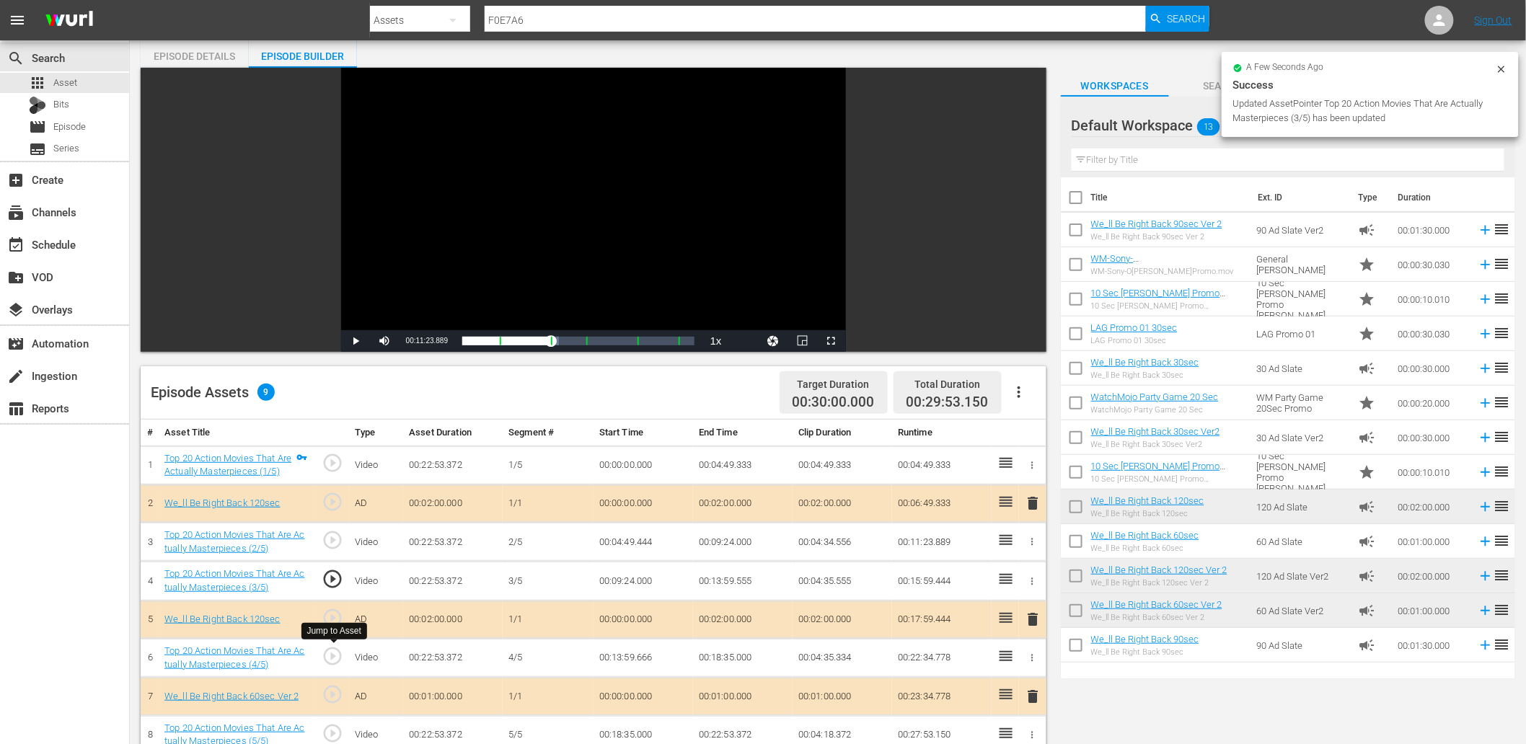
click at [334, 655] on span "play_circle_outline" at bounding box center [333, 657] width 22 height 22
click at [577, 217] on div "Video Player" at bounding box center [593, 199] width 505 height 263
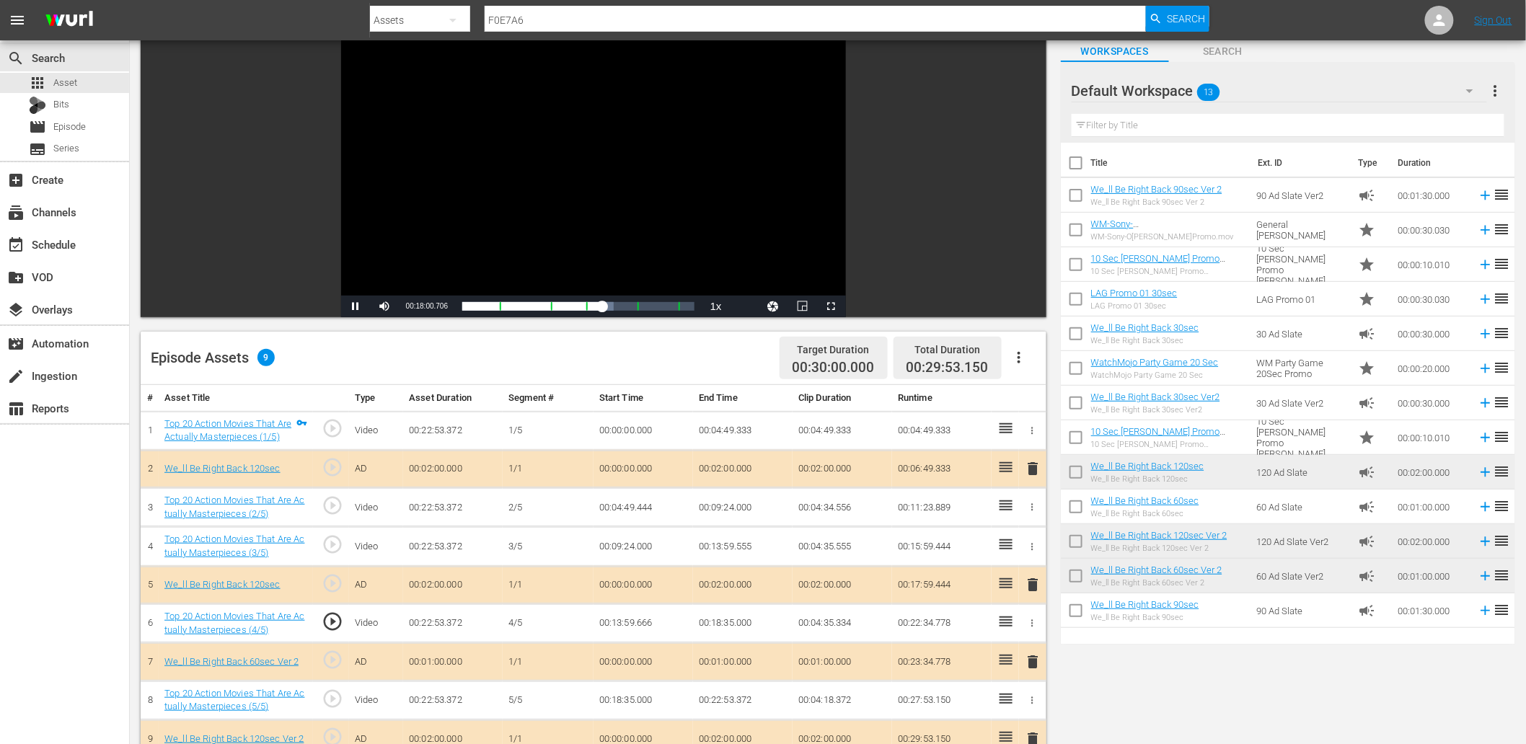
scroll to position [106, 0]
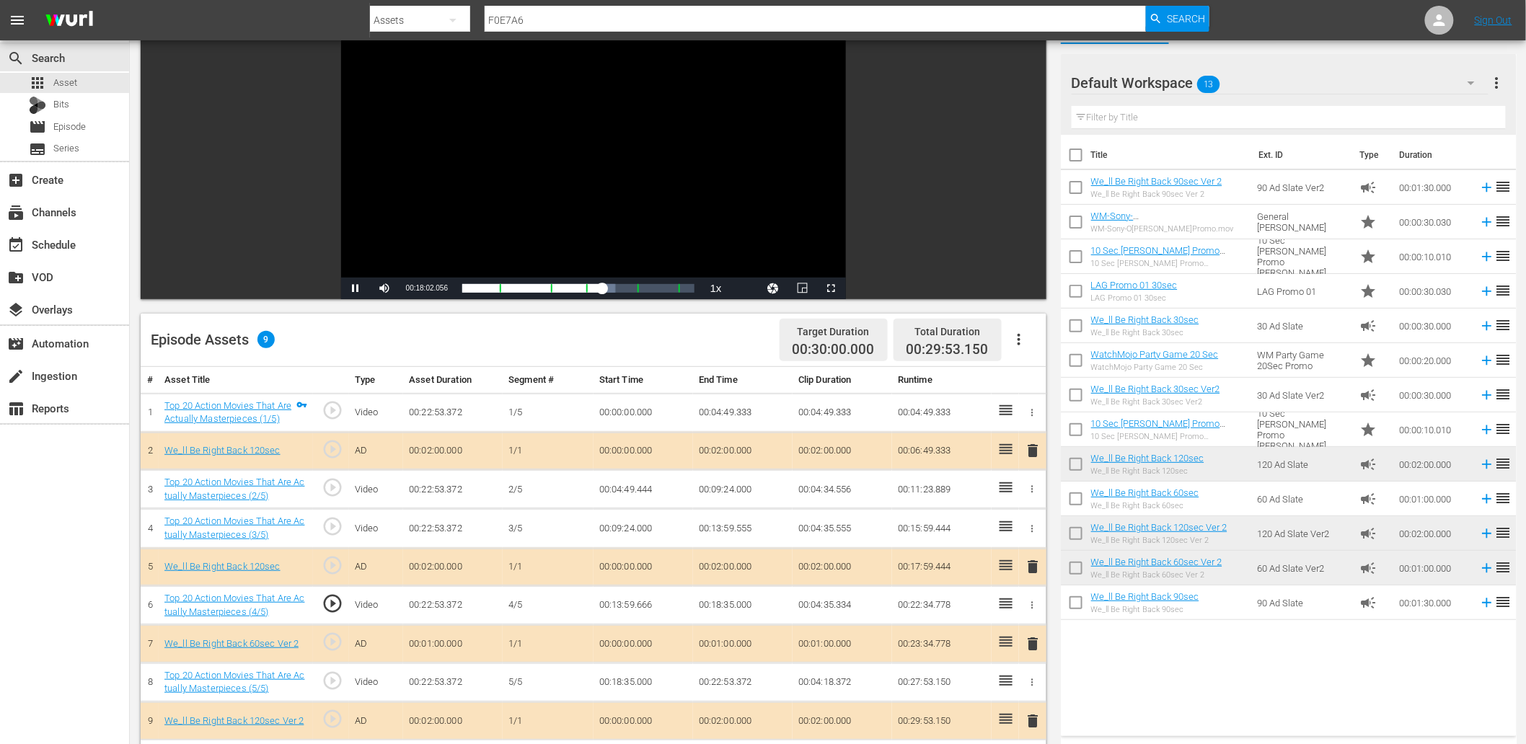
click at [328, 679] on span "play_circle_outline" at bounding box center [333, 681] width 22 height 22
click at [635, 678] on td "00:18:35.000" at bounding box center [644, 682] width 100 height 39
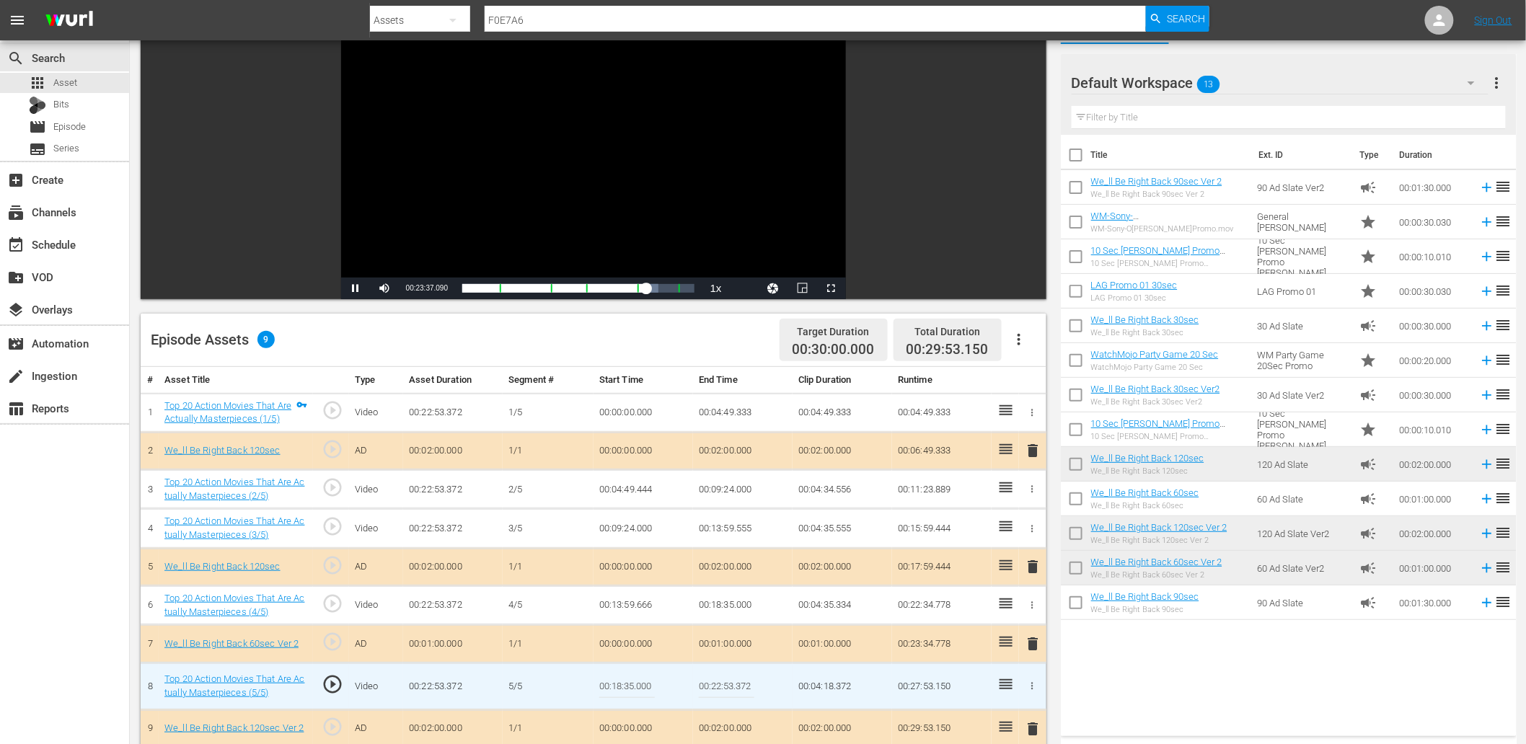
click at [635, 678] on input "00:18:35.000" at bounding box center [627, 686] width 56 height 35
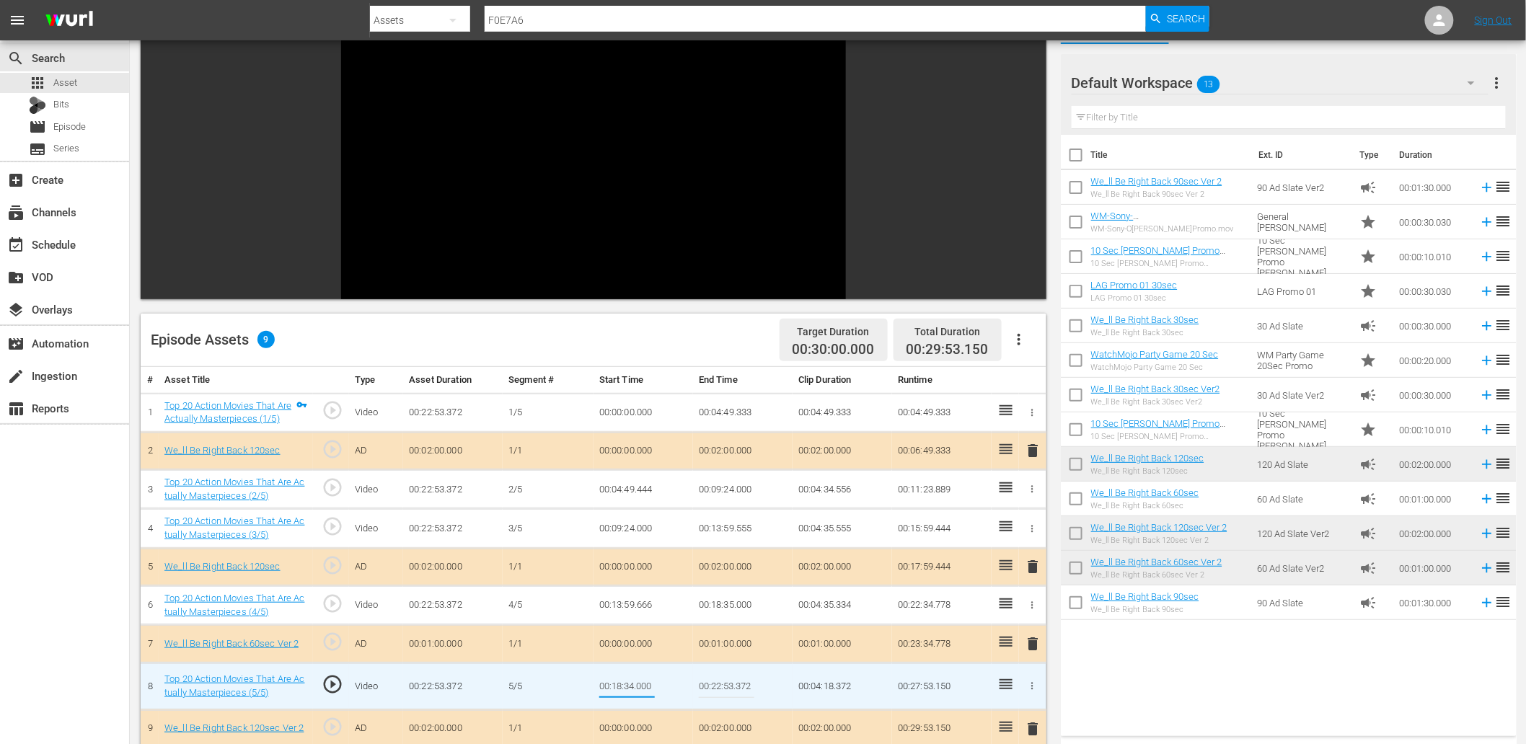
type input "00:18:34.600"
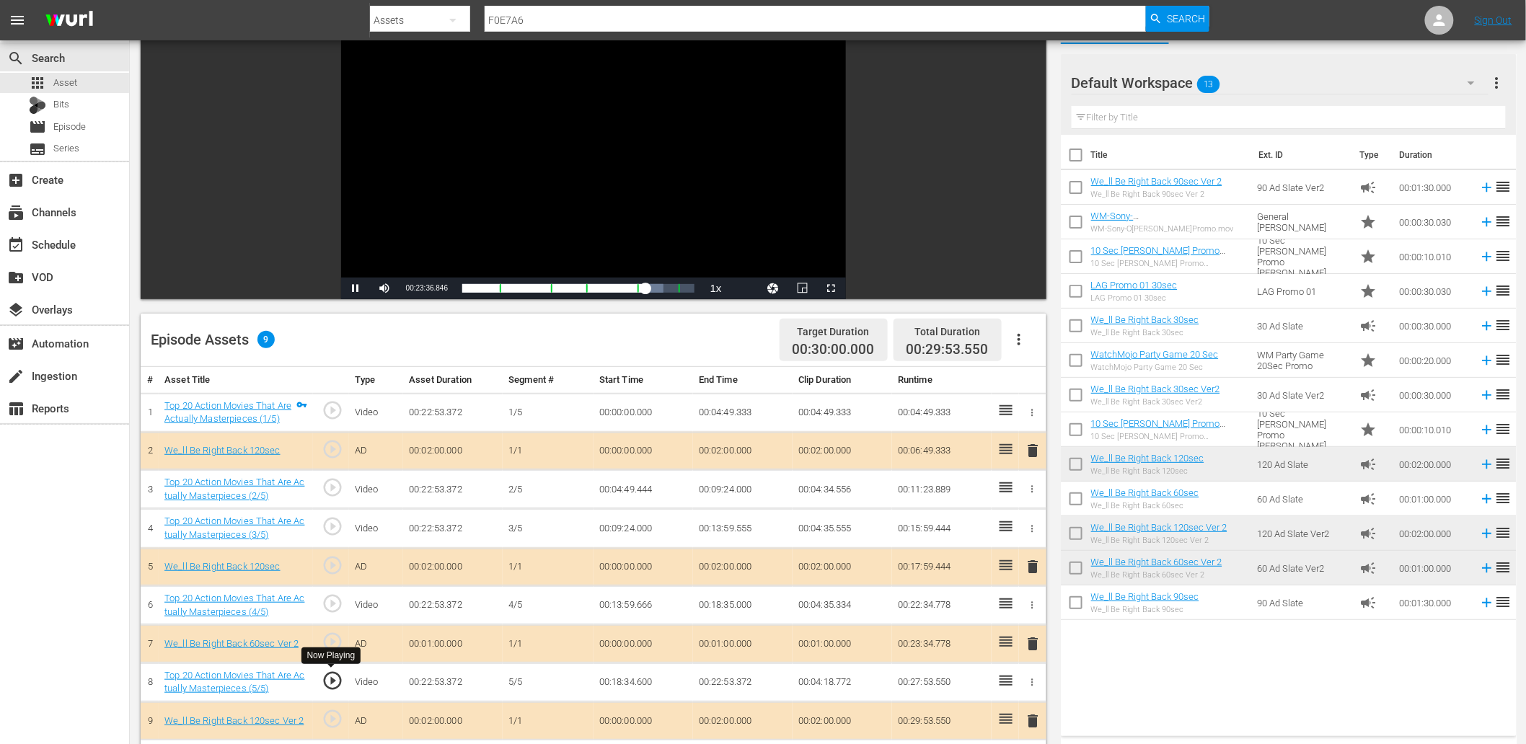
click at [332, 687] on span "play_circle_outline" at bounding box center [333, 681] width 22 height 22
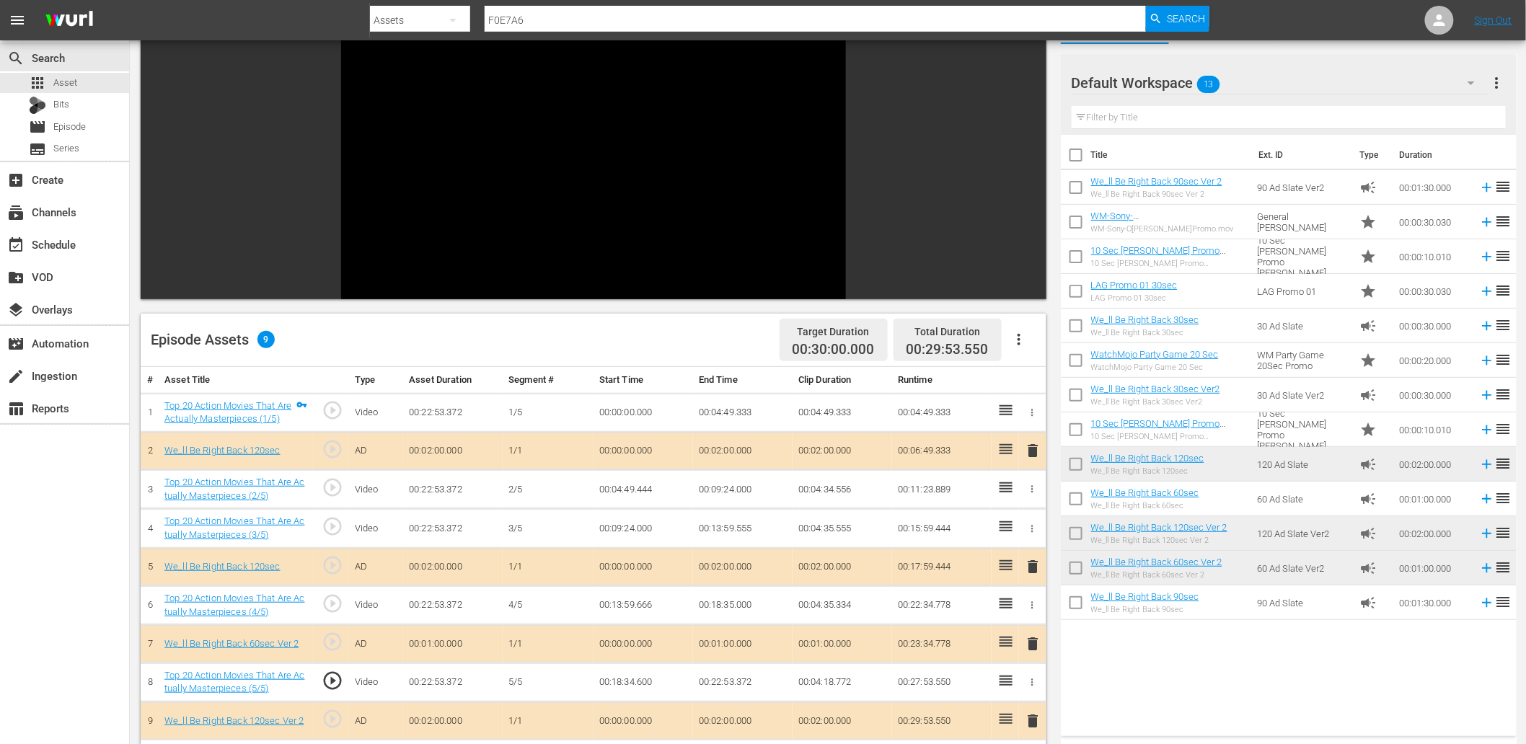
click at [649, 685] on td "00:18:34.600" at bounding box center [644, 682] width 100 height 39
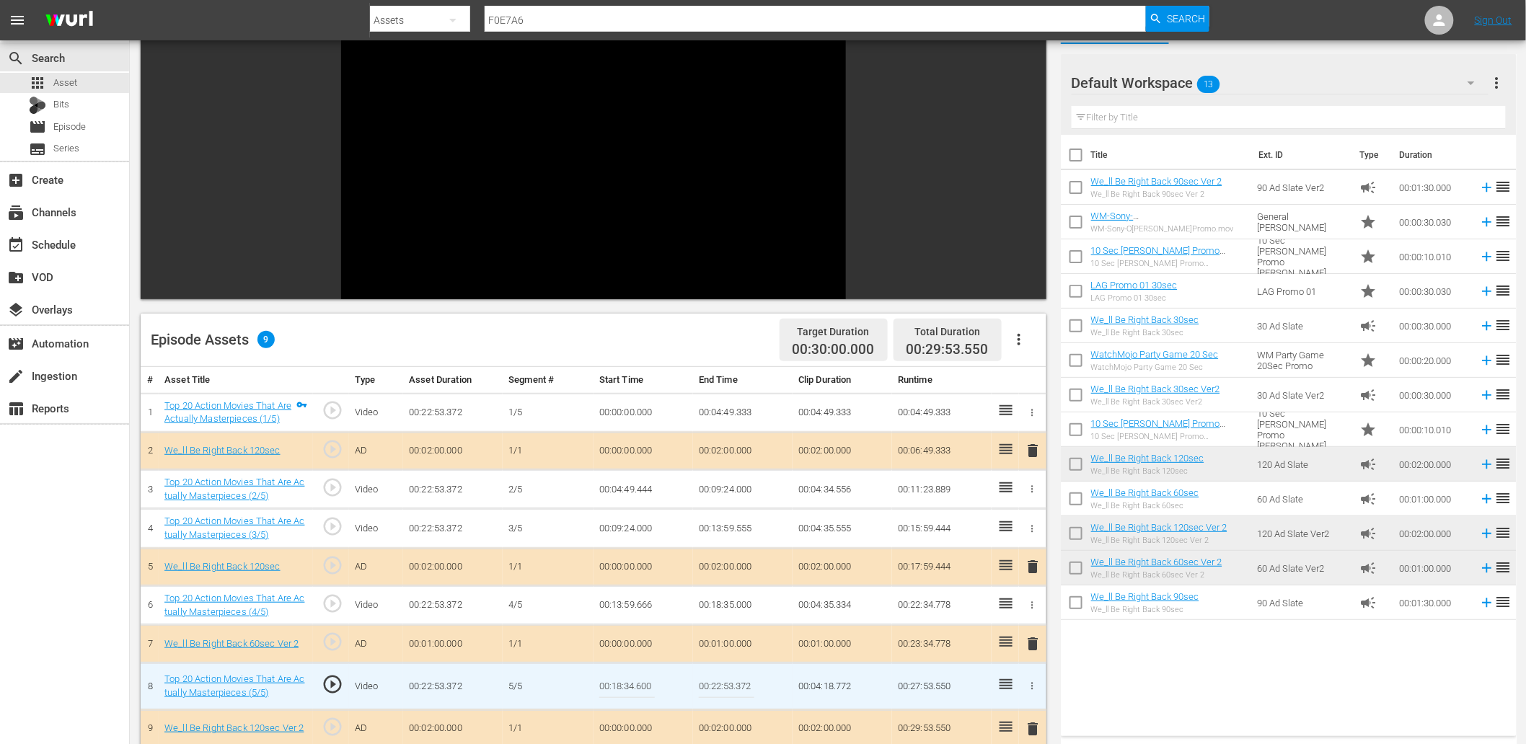
click at [649, 685] on input "00:18:34.600" at bounding box center [627, 686] width 56 height 35
type input "00:18:34.400"
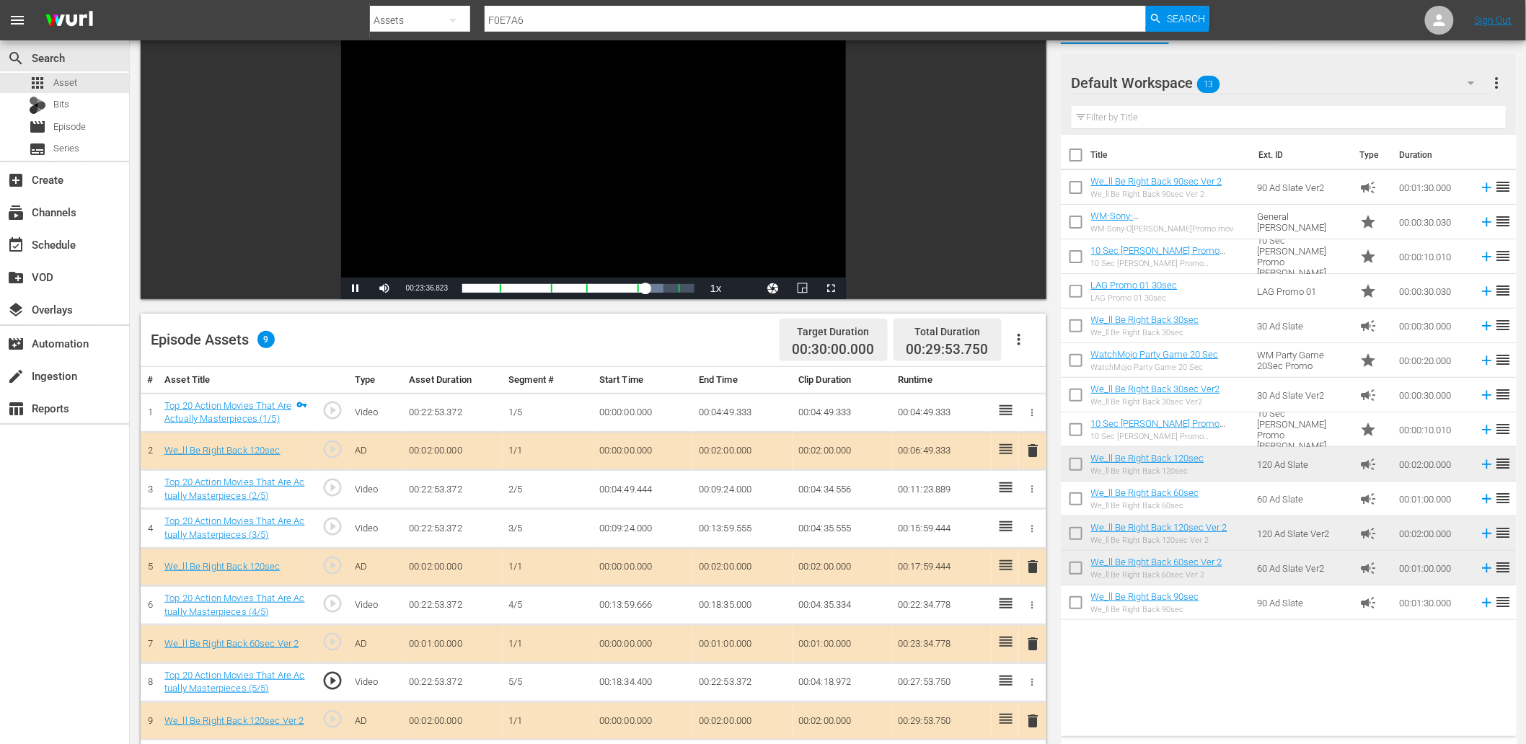
click at [607, 686] on td "00:18:34.400" at bounding box center [644, 682] width 100 height 39
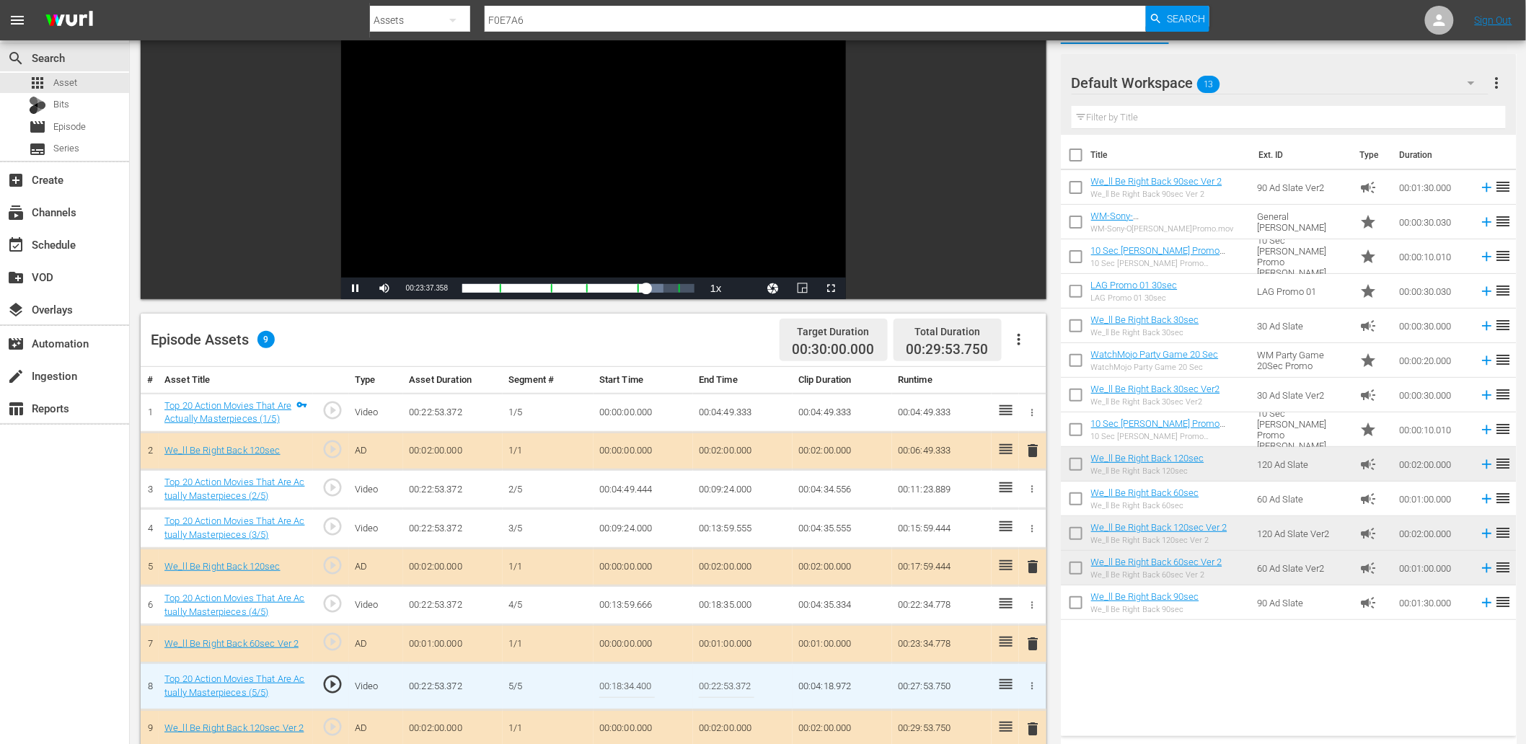
click at [607, 686] on input "00:18:34.400" at bounding box center [627, 686] width 56 height 35
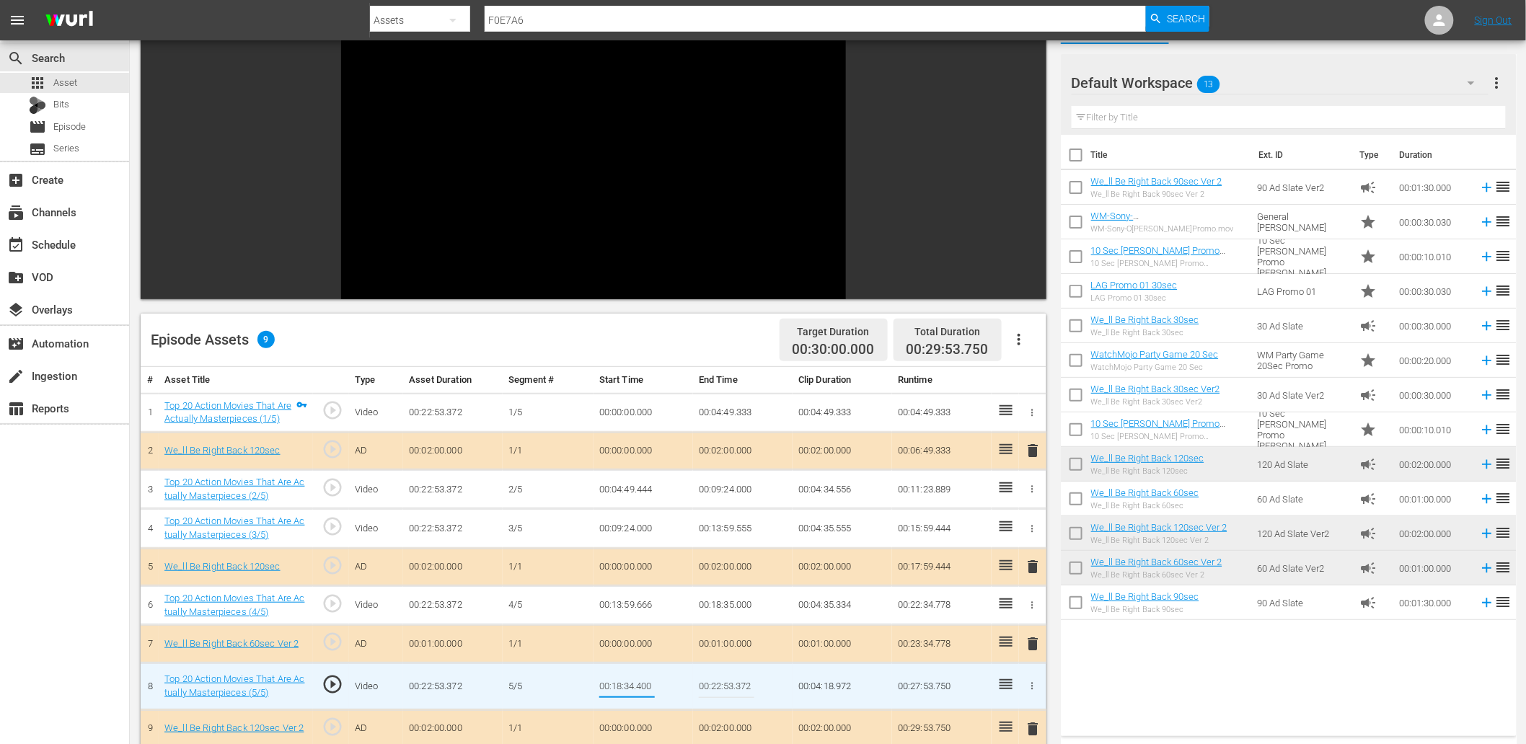
click at [724, 607] on td "00:18:35.000" at bounding box center [743, 605] width 100 height 39
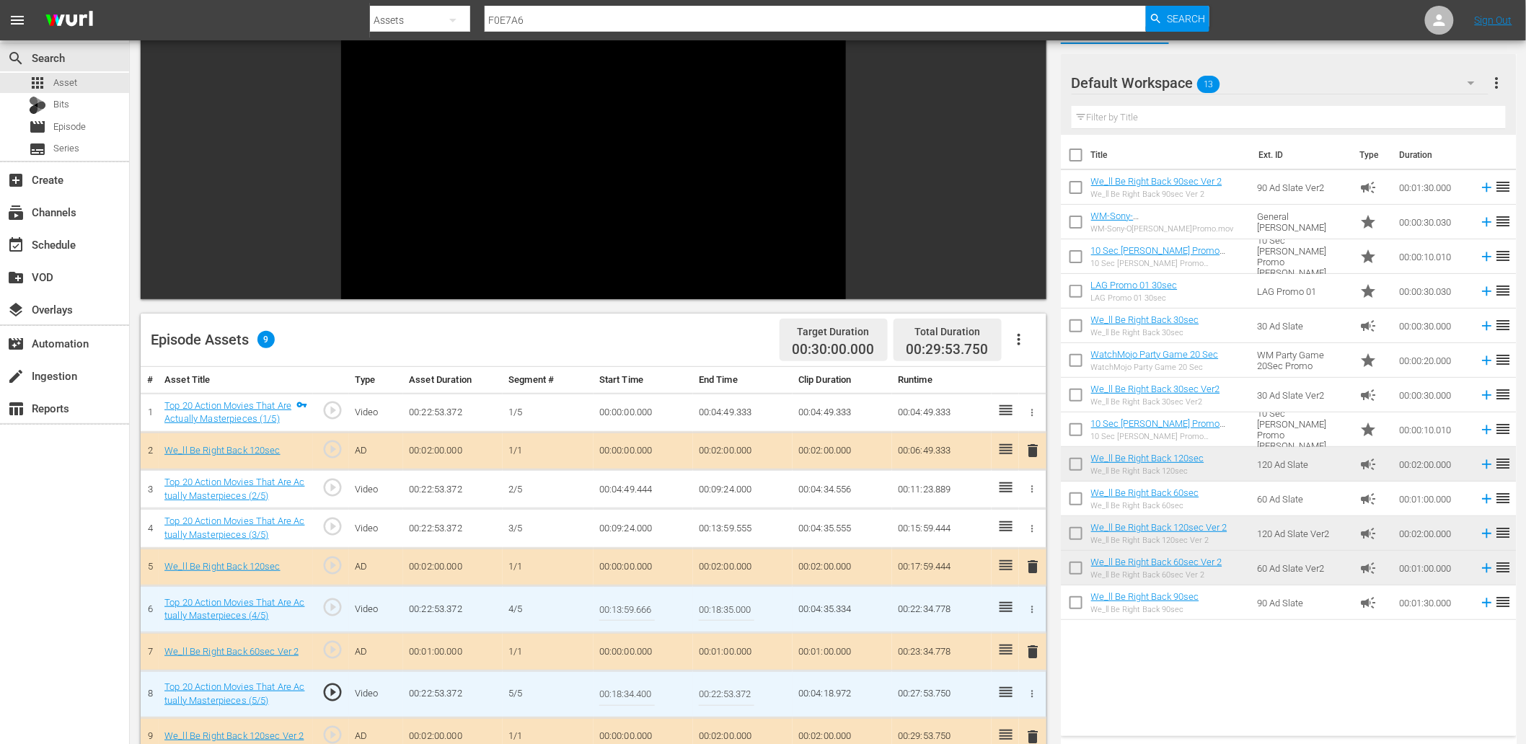
click at [724, 607] on input "00:18:35.000" at bounding box center [727, 609] width 56 height 35
paste input "4.4"
type input "00:18:34.400"
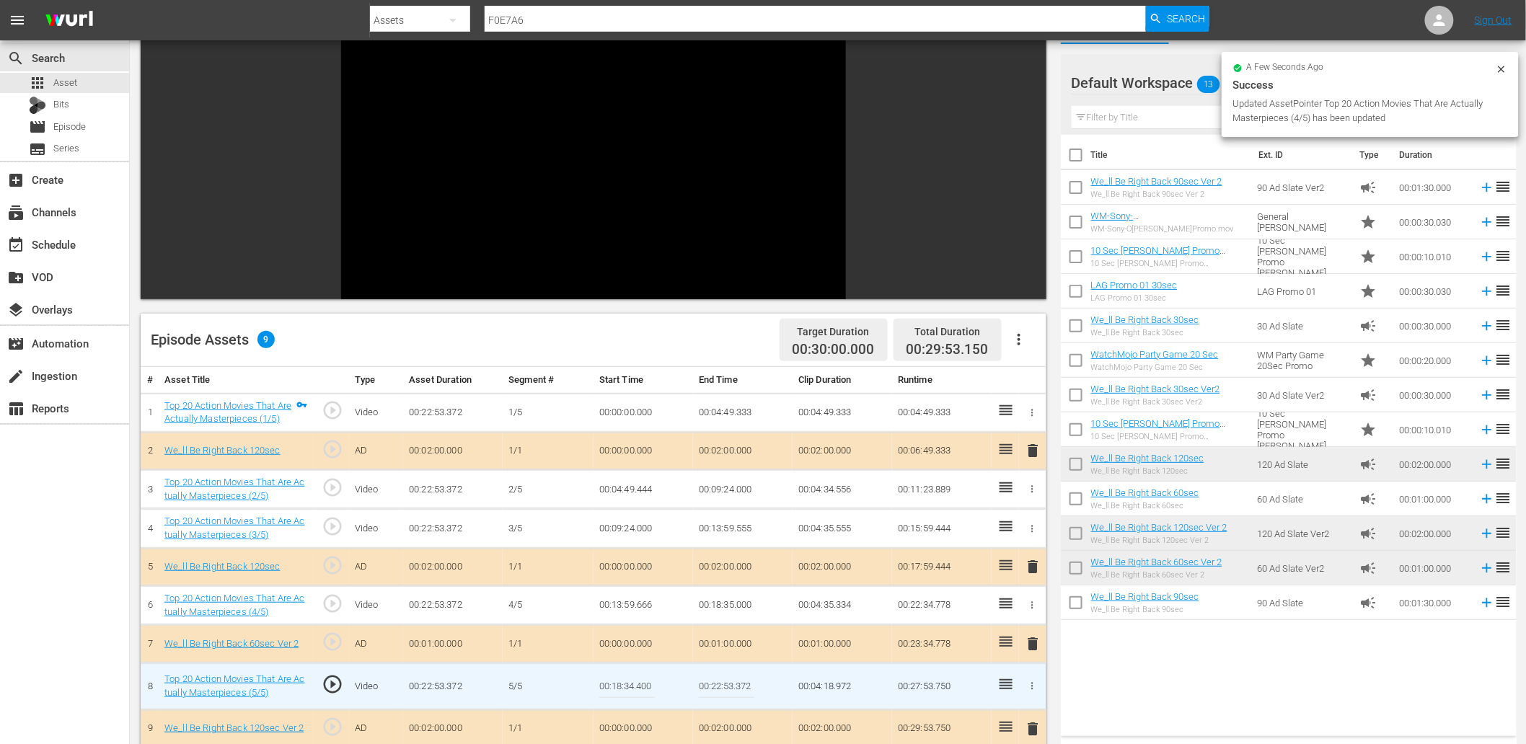
click at [617, 697] on input "00:18:34.400" at bounding box center [627, 686] width 56 height 35
type input "00:18:34.499"
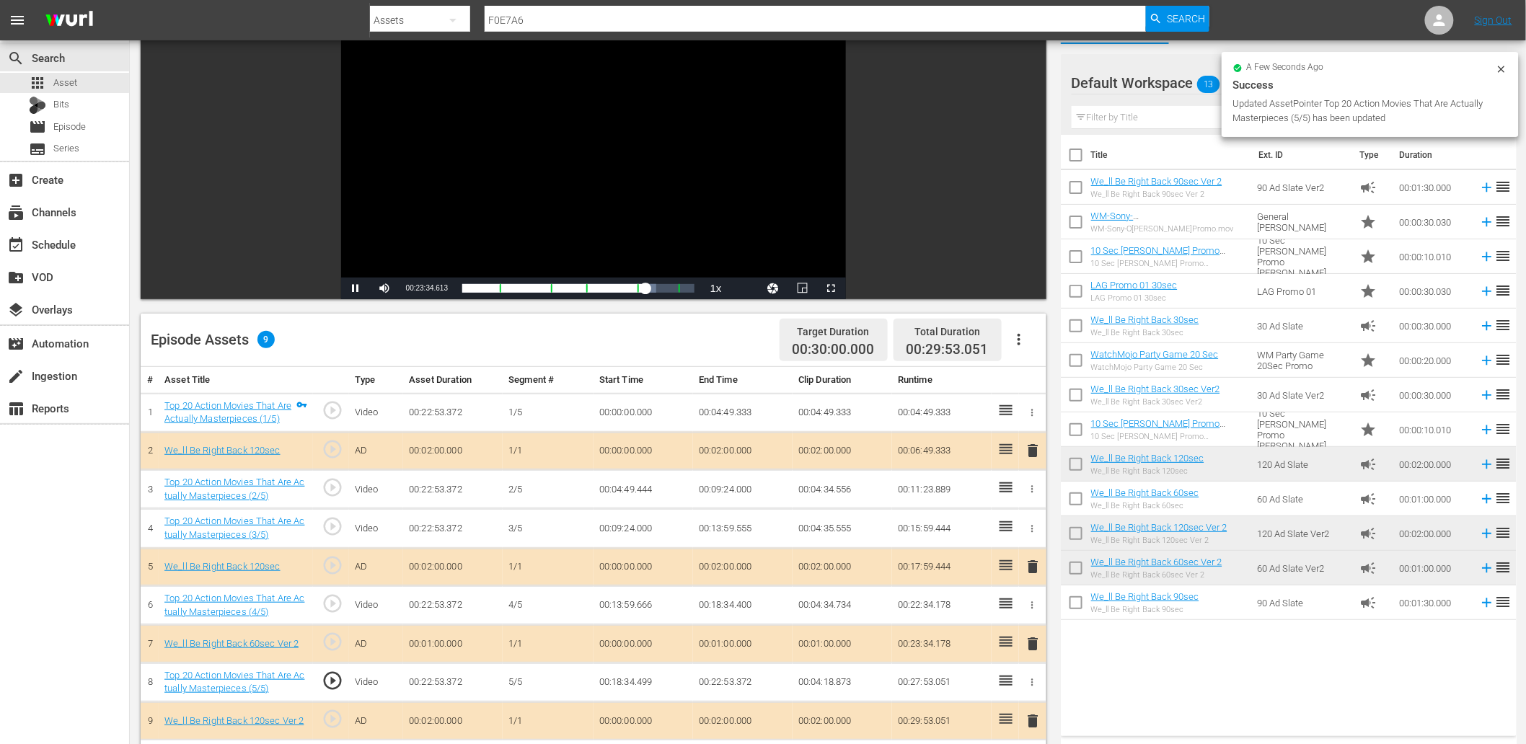
click at [637, 164] on div "Video Player" at bounding box center [593, 146] width 505 height 263
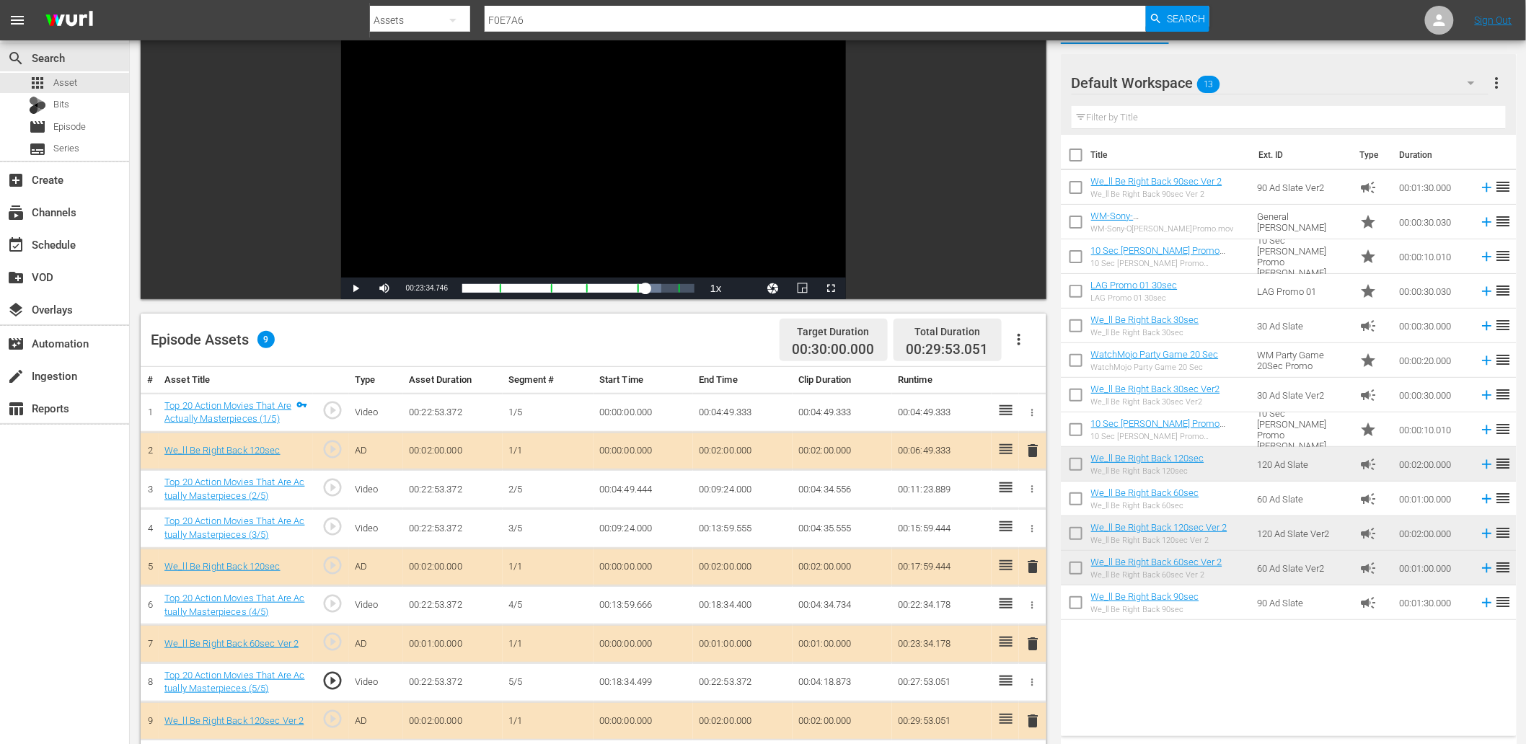
click at [615, 675] on td "00:18:34.499" at bounding box center [644, 682] width 100 height 39
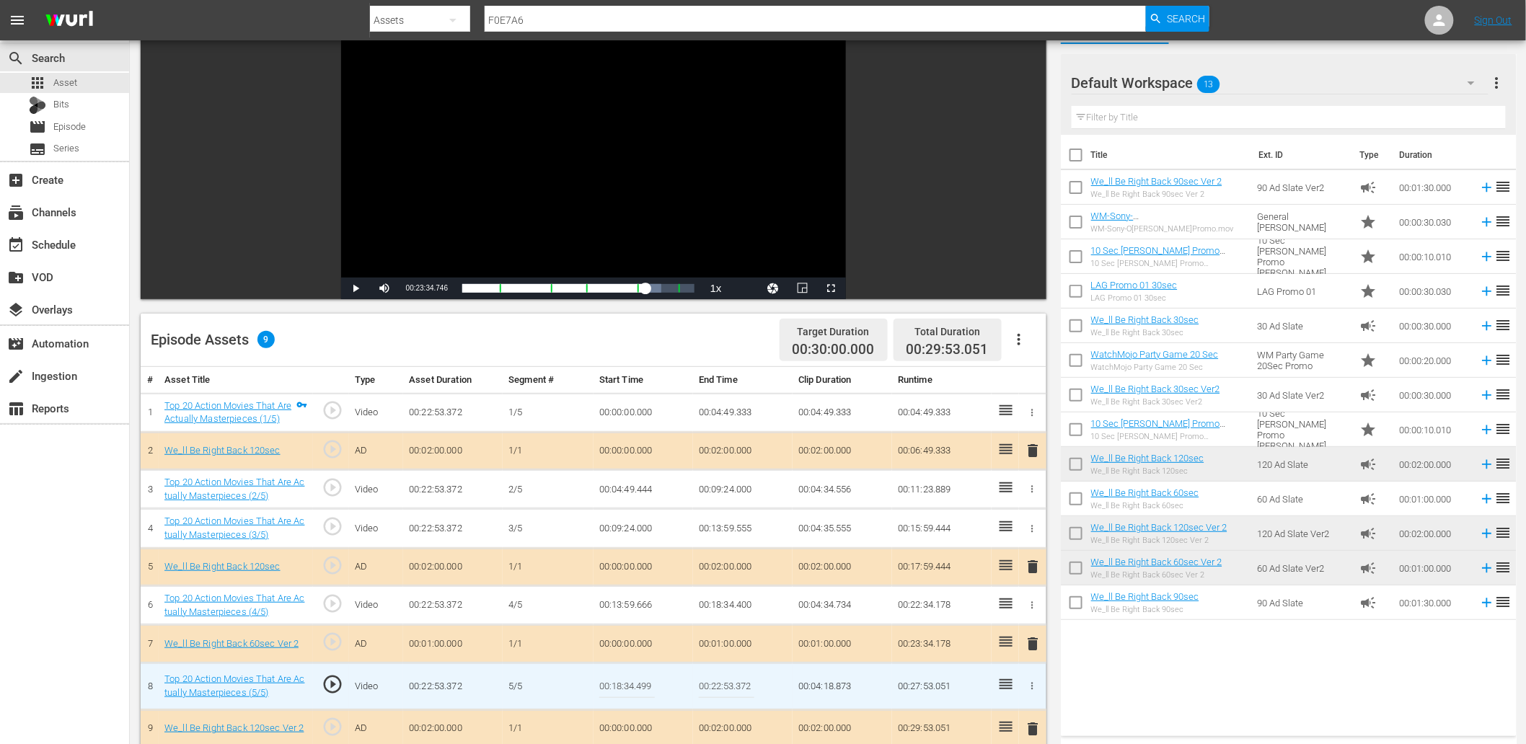
click at [615, 675] on input "00:18:34.499" at bounding box center [627, 686] width 56 height 35
type input "00:18:34.533"
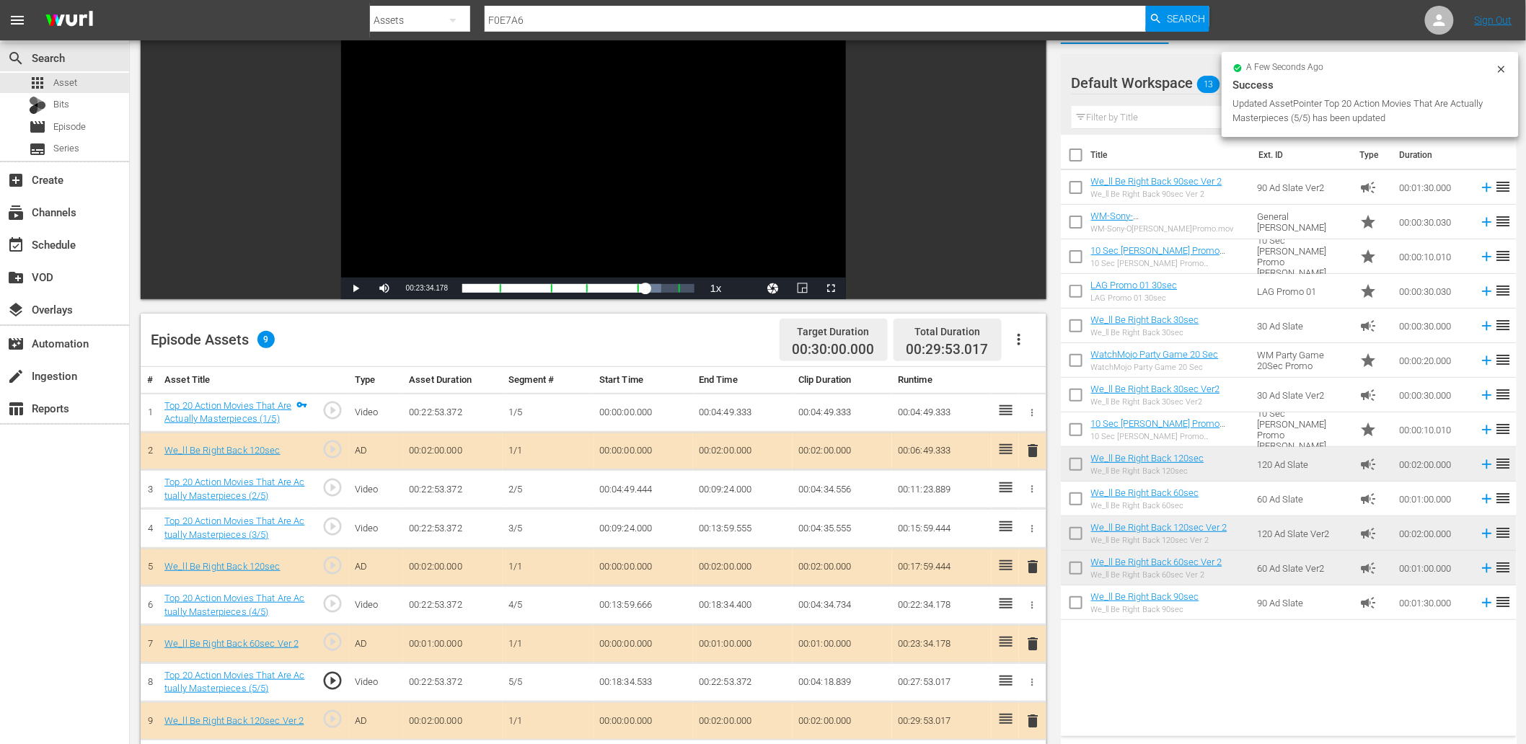
click at [573, 181] on div "Video Player" at bounding box center [593, 146] width 505 height 263
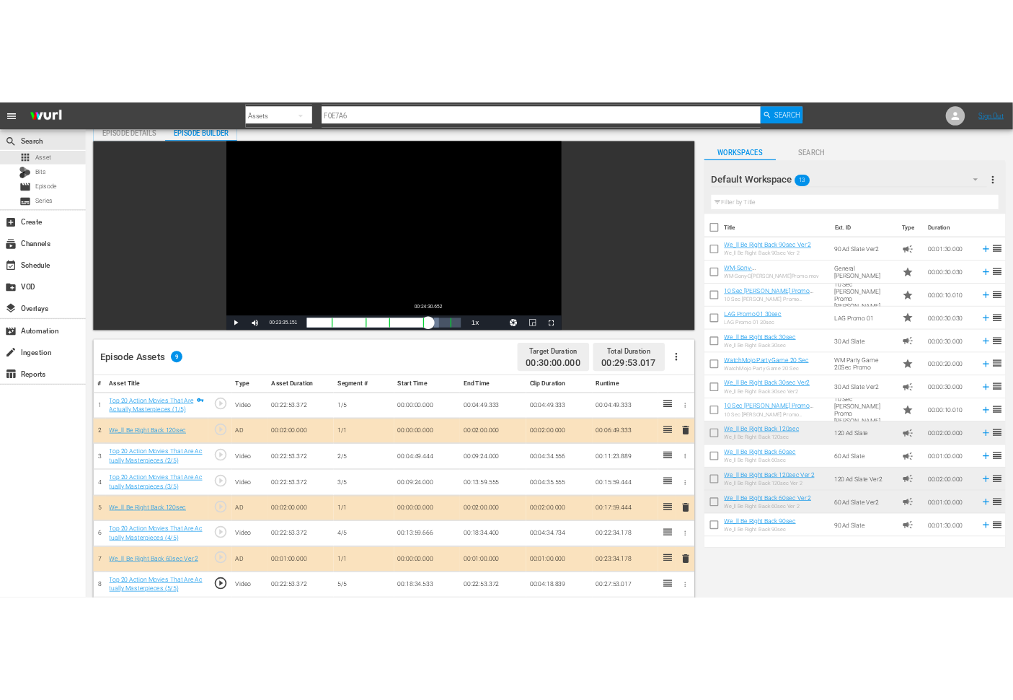
scroll to position [0, 0]
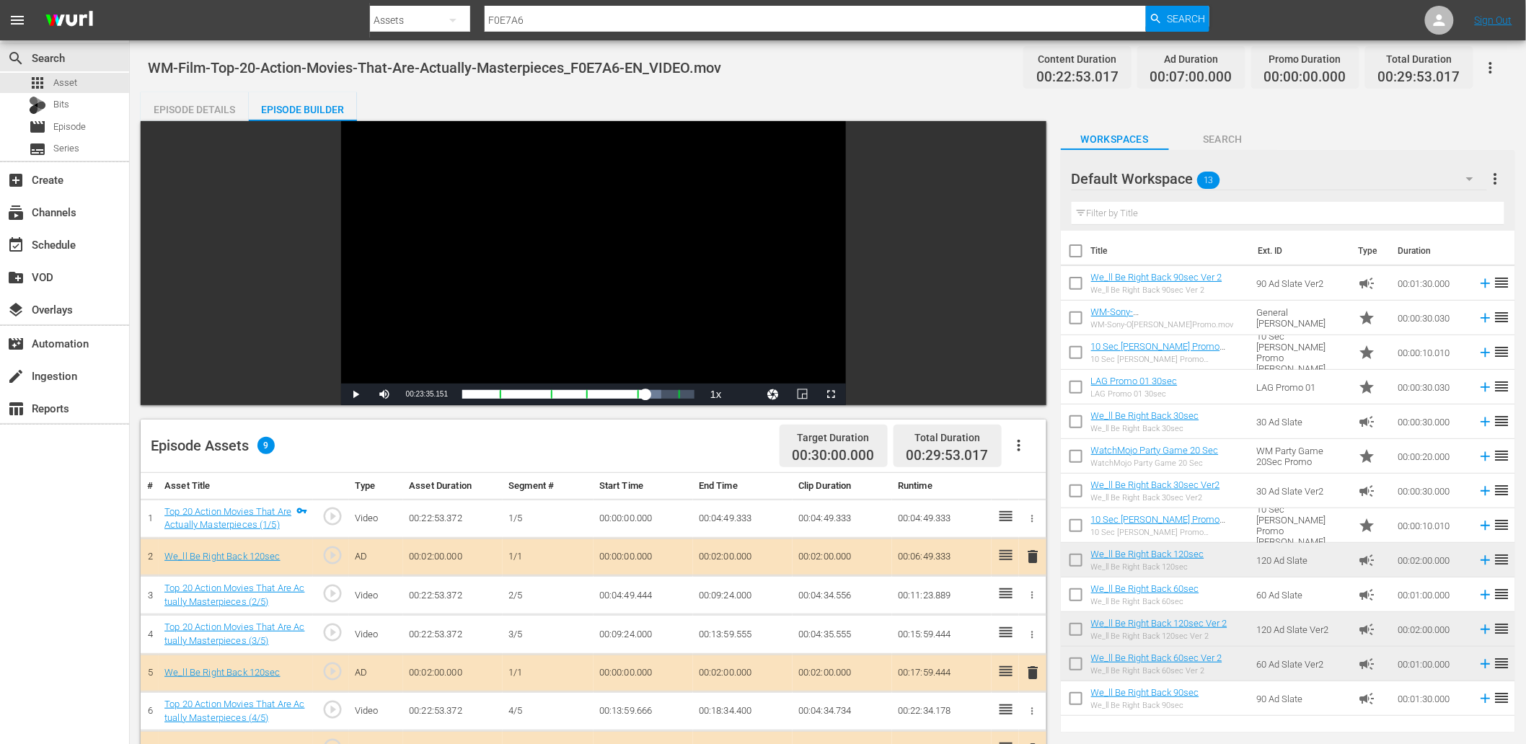
click at [206, 105] on div "Episode Details" at bounding box center [195, 109] width 108 height 35
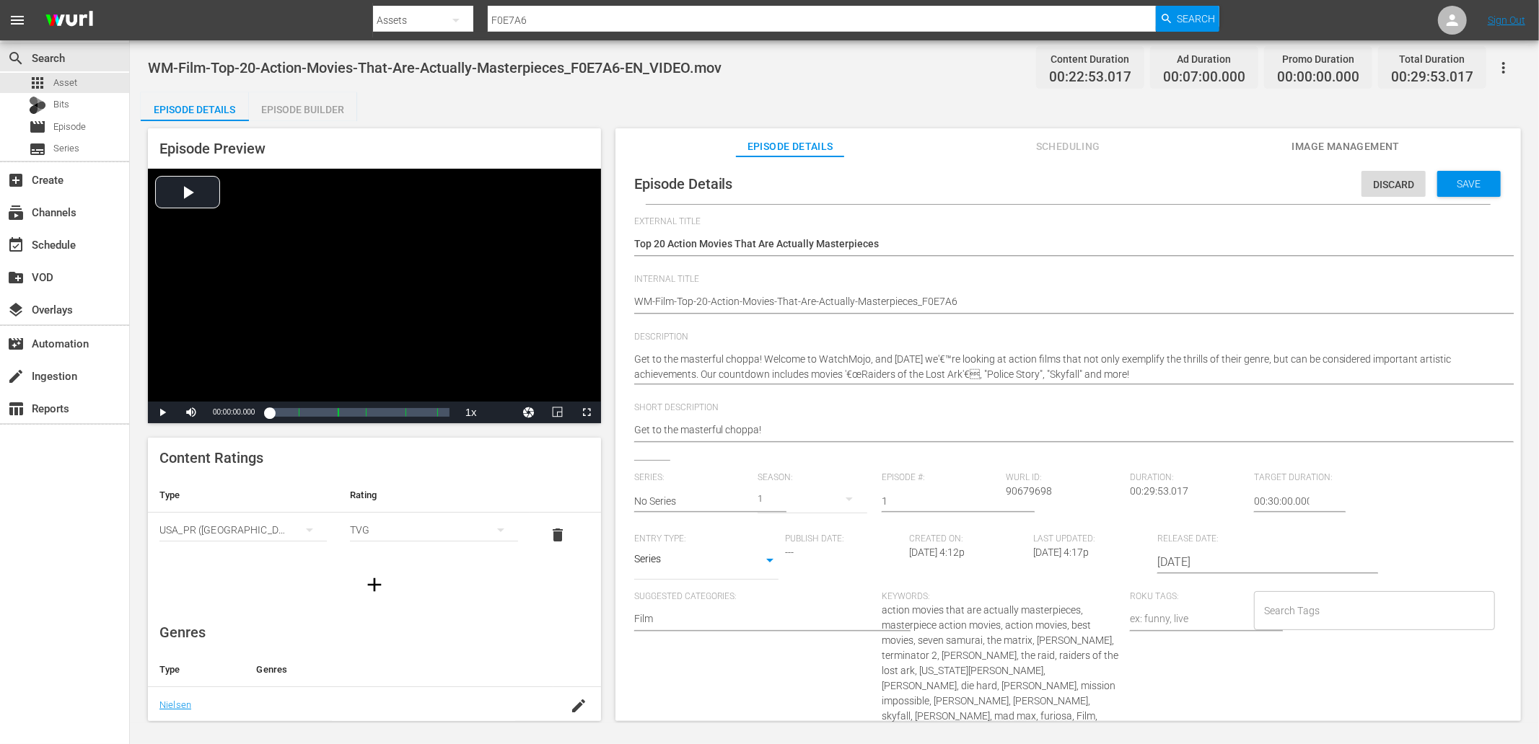
click at [284, 70] on span "WM-Film-Top-20-Action-Movies-That-Are-Actually-Masterpieces_F0E7A6-EN_VIDEO.mov" at bounding box center [434, 67] width 573 height 17
copy span "Action"
click at [1295, 611] on input "Search Tags" at bounding box center [1363, 611] width 206 height 26
paste input "Action"
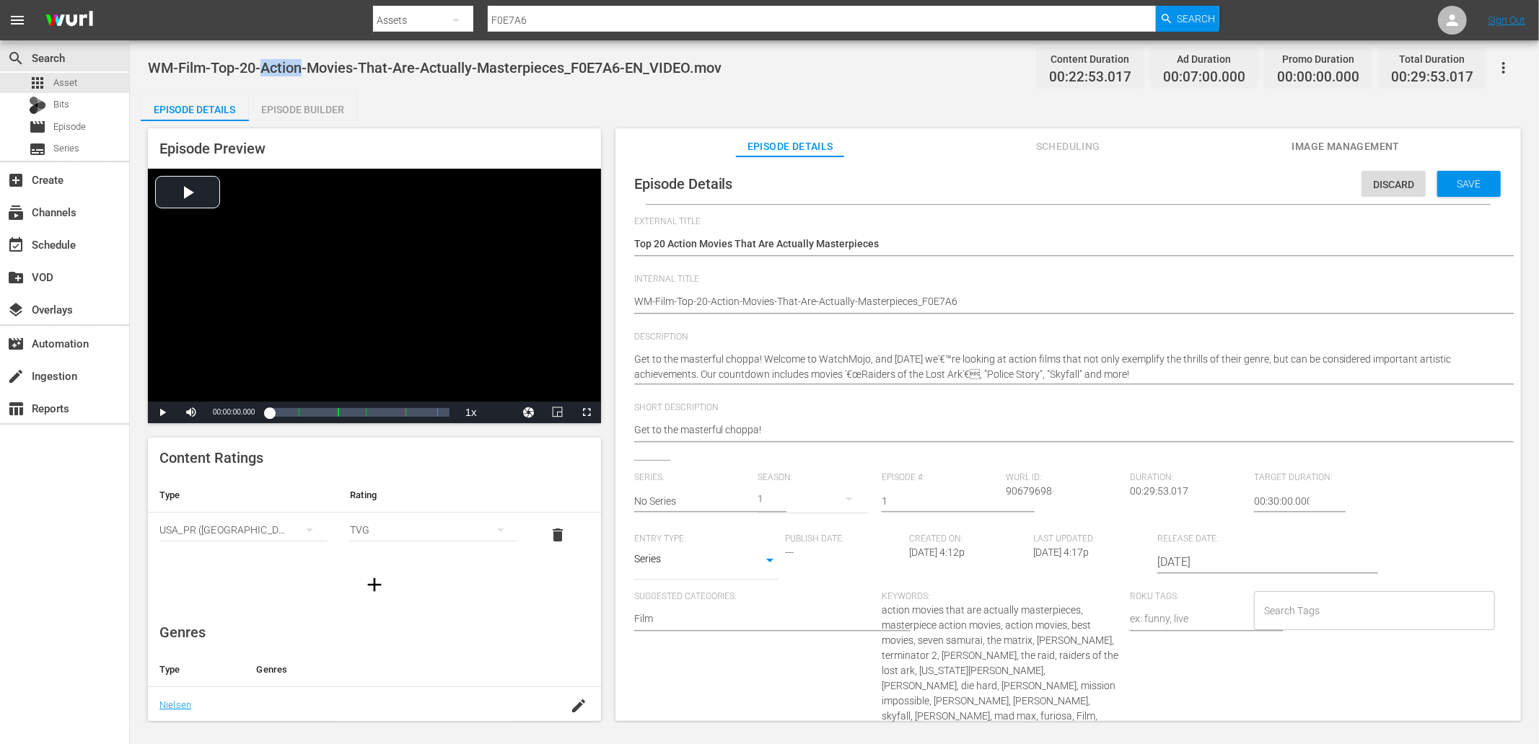
type input "Action"
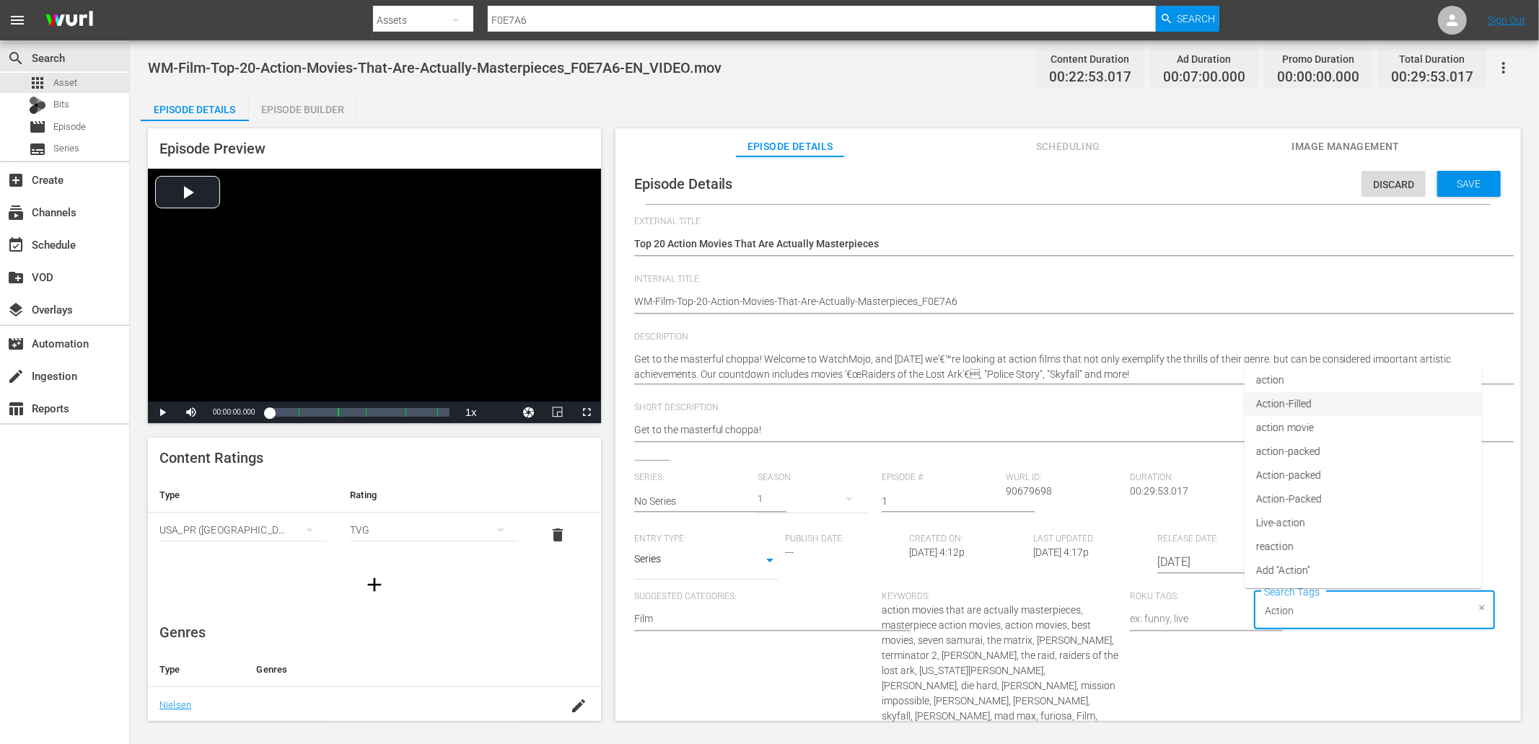
click at [1284, 407] on span "Action-Filled" at bounding box center [1284, 404] width 56 height 15
paste input "Action"
type input "Action"
click at [1270, 375] on span "action" at bounding box center [1270, 380] width 29 height 15
paste input "Action"
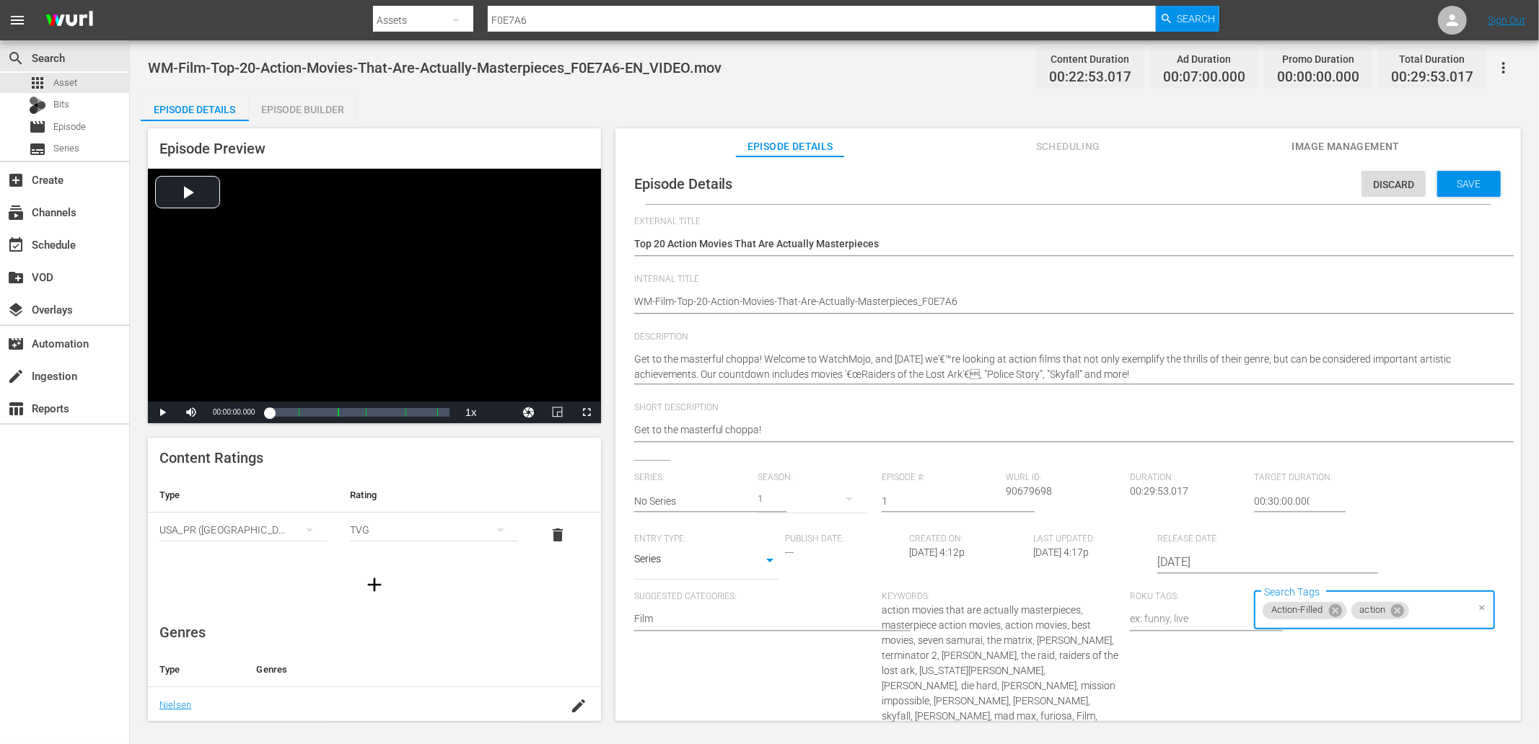
type input "Action"
click at [1295, 426] on span "action movie" at bounding box center [1285, 428] width 58 height 15
paste input "Action"
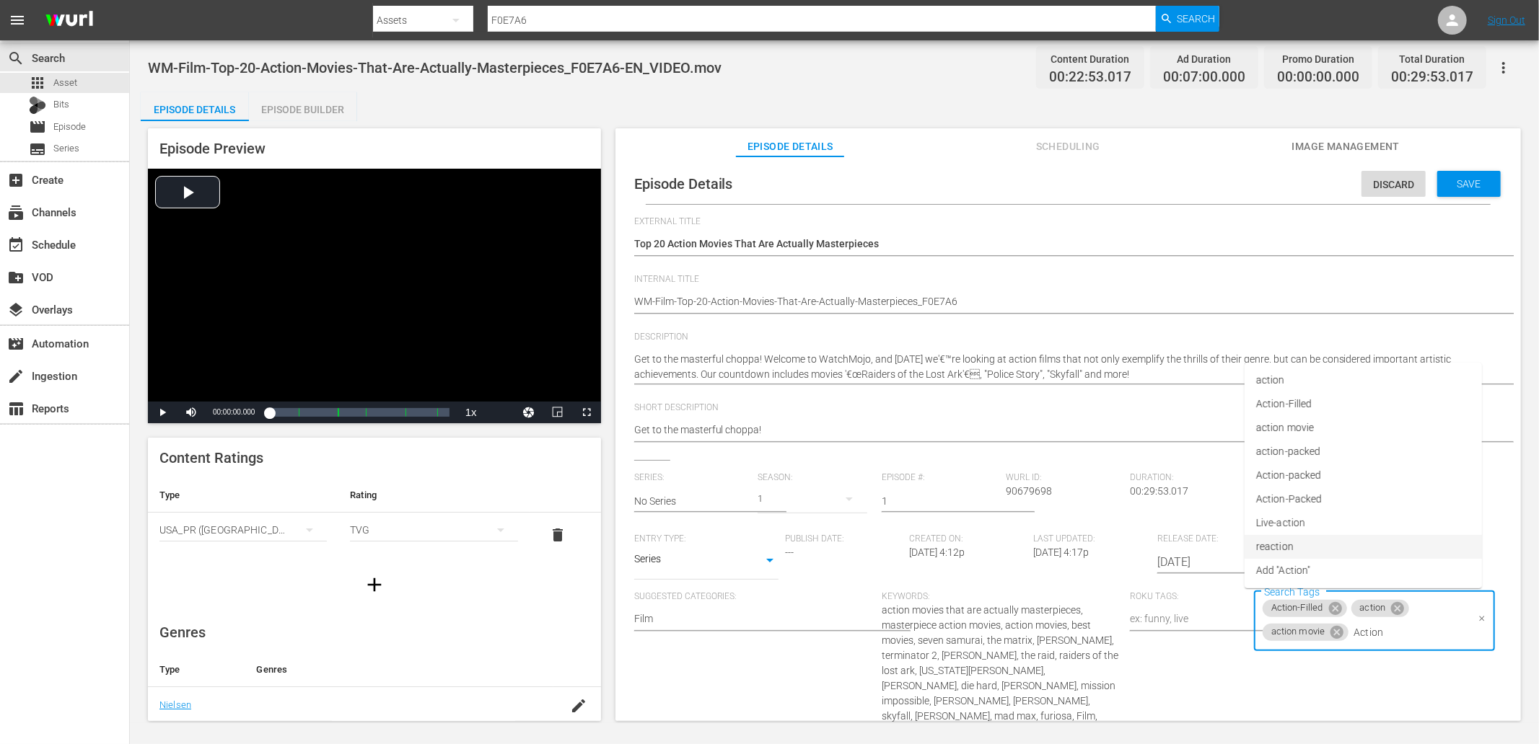
type input "Action"
click at [477, 109] on div "Episode Details Episode Builder Episode Preview Video Player is loading. Play V…" at bounding box center [834, 412] width 1387 height 641
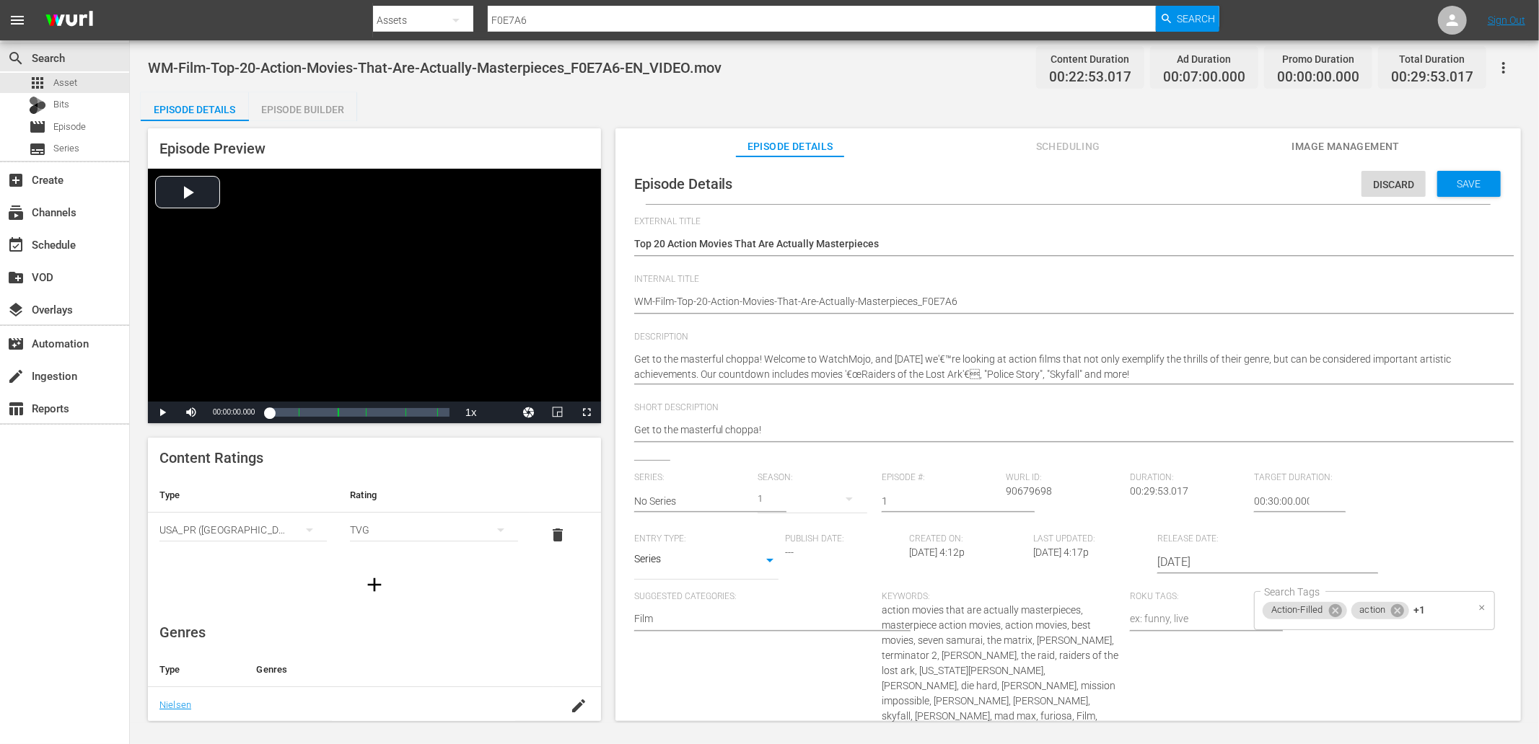
click at [1428, 604] on div "Action-Filled action +1 Search Tags" at bounding box center [1374, 610] width 241 height 39
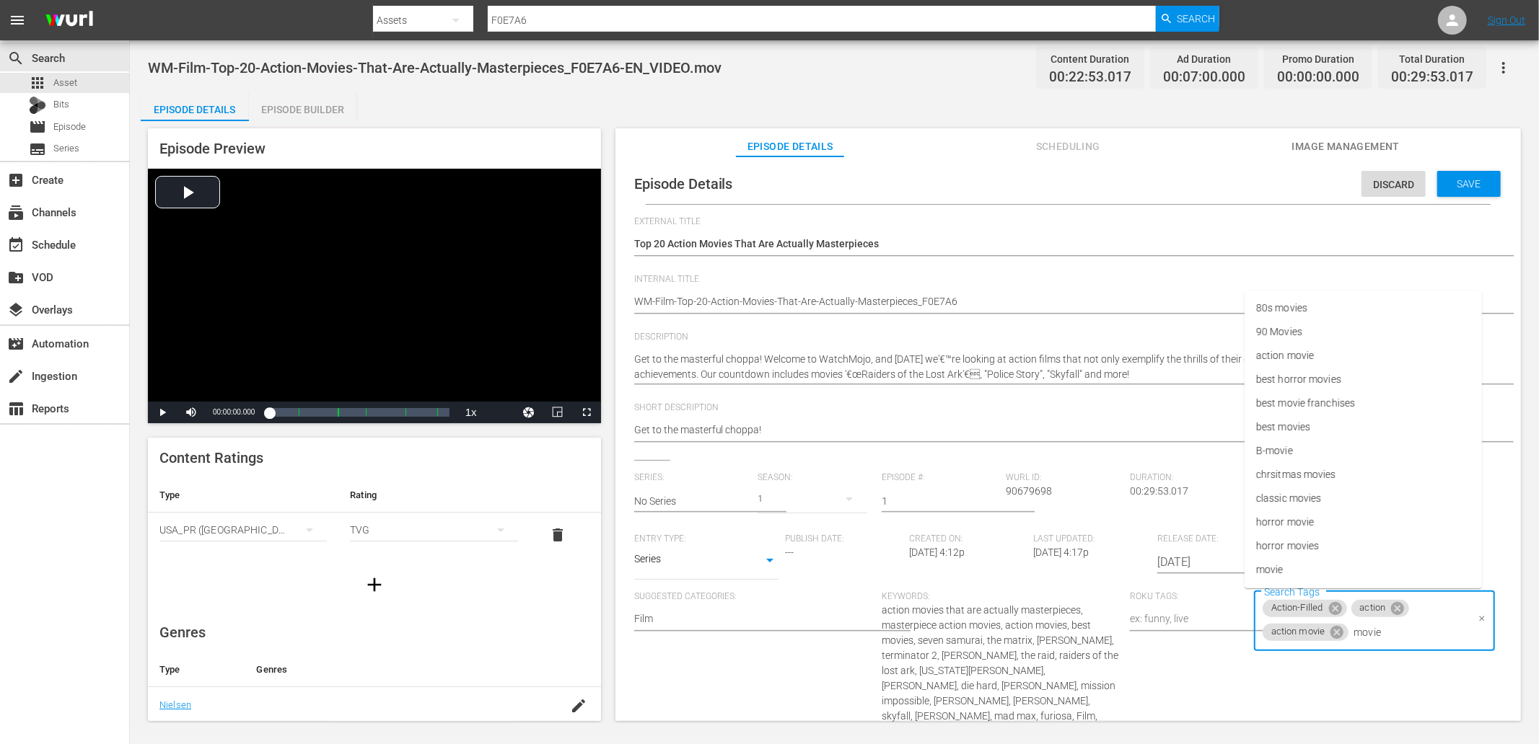
type input "movies"
click at [1452, 180] on span "Save" at bounding box center [1468, 184] width 47 height 12
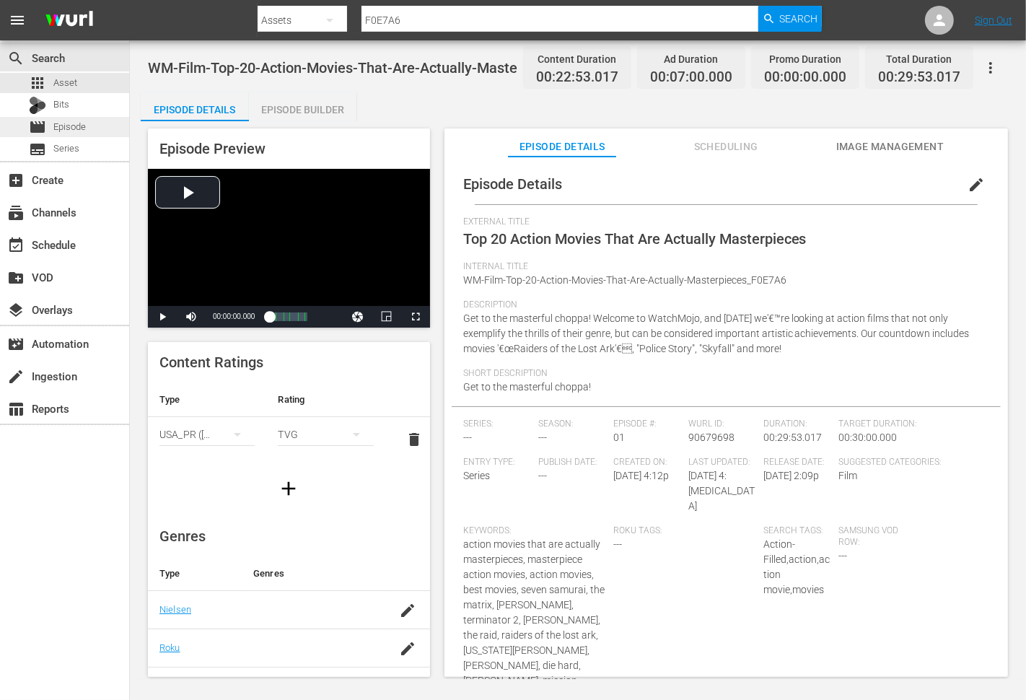
click at [74, 120] on span "Episode" at bounding box center [69, 127] width 32 height 14
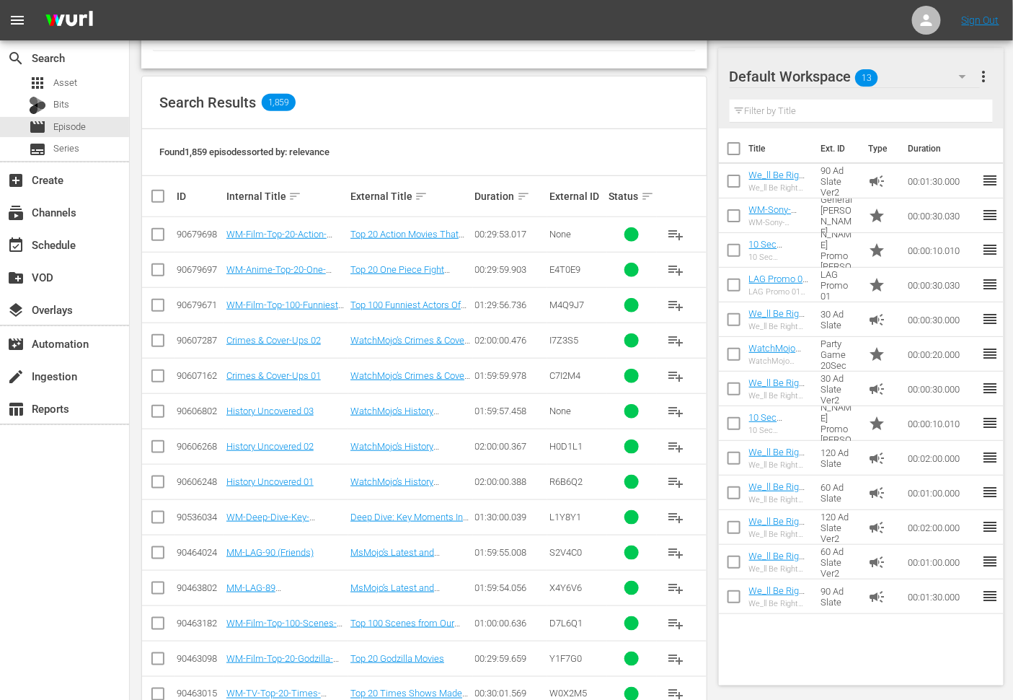
scroll to position [320, 0]
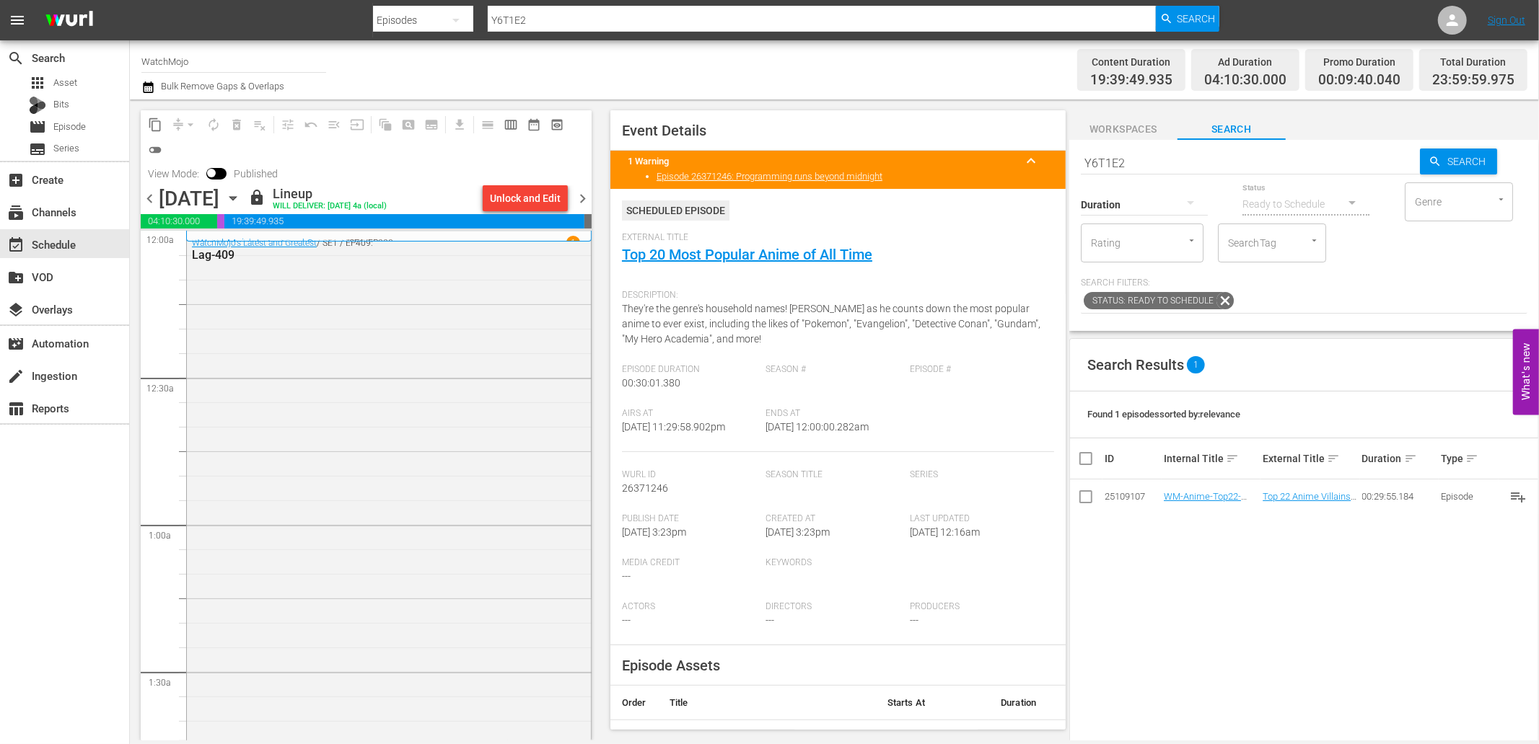
scroll to position [6552, 0]
